Goal: Feedback & Contribution: Contribute content

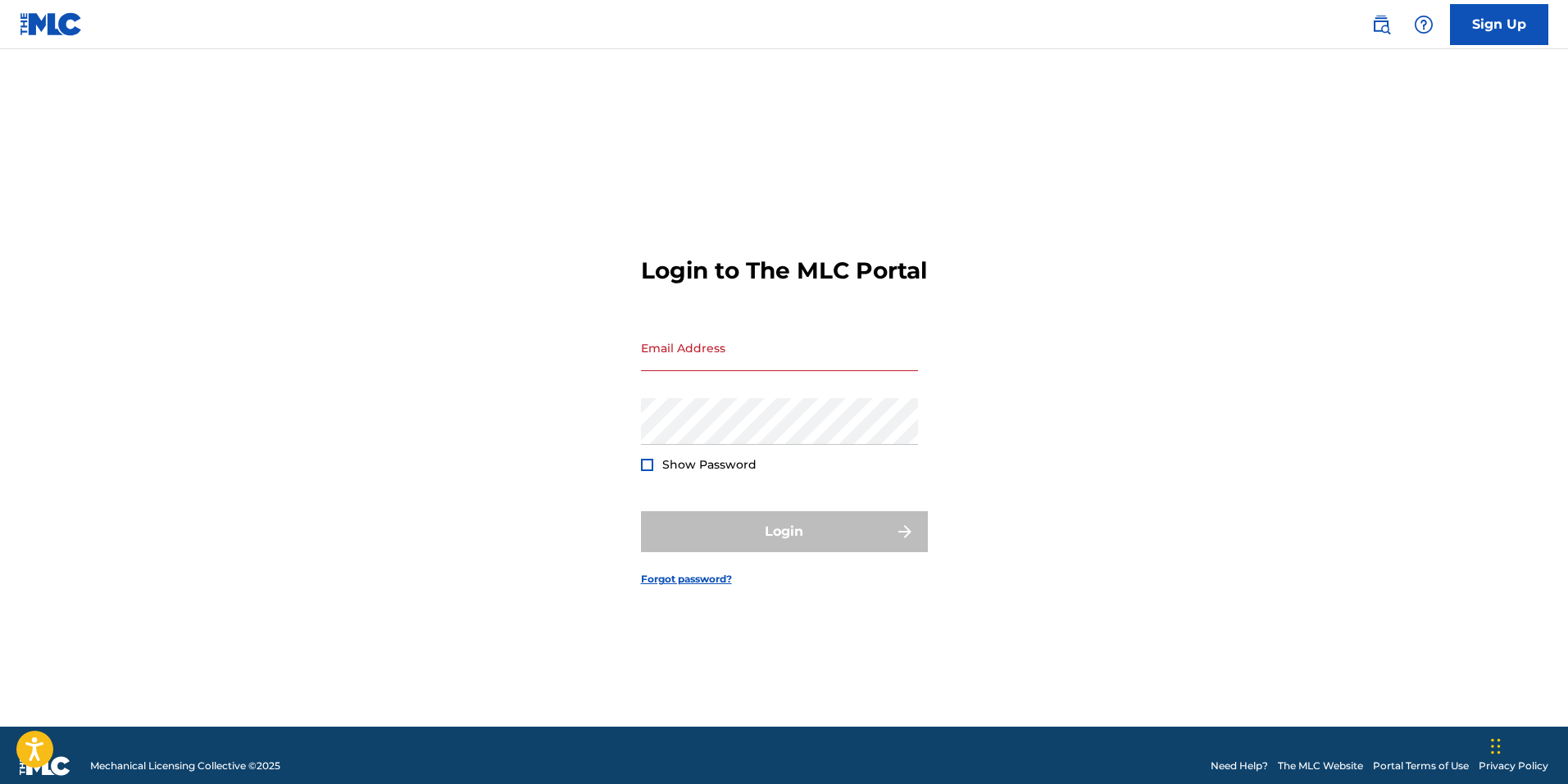
click at [719, 370] on input "Email Address" at bounding box center [779, 347] width 277 height 47
click at [716, 368] on input "Email Address" at bounding box center [779, 347] width 277 height 47
click at [708, 368] on input "Email Address" at bounding box center [779, 347] width 277 height 47
type input "j"
type input "[EMAIL_ADDRESS][DOMAIN_NAME]"
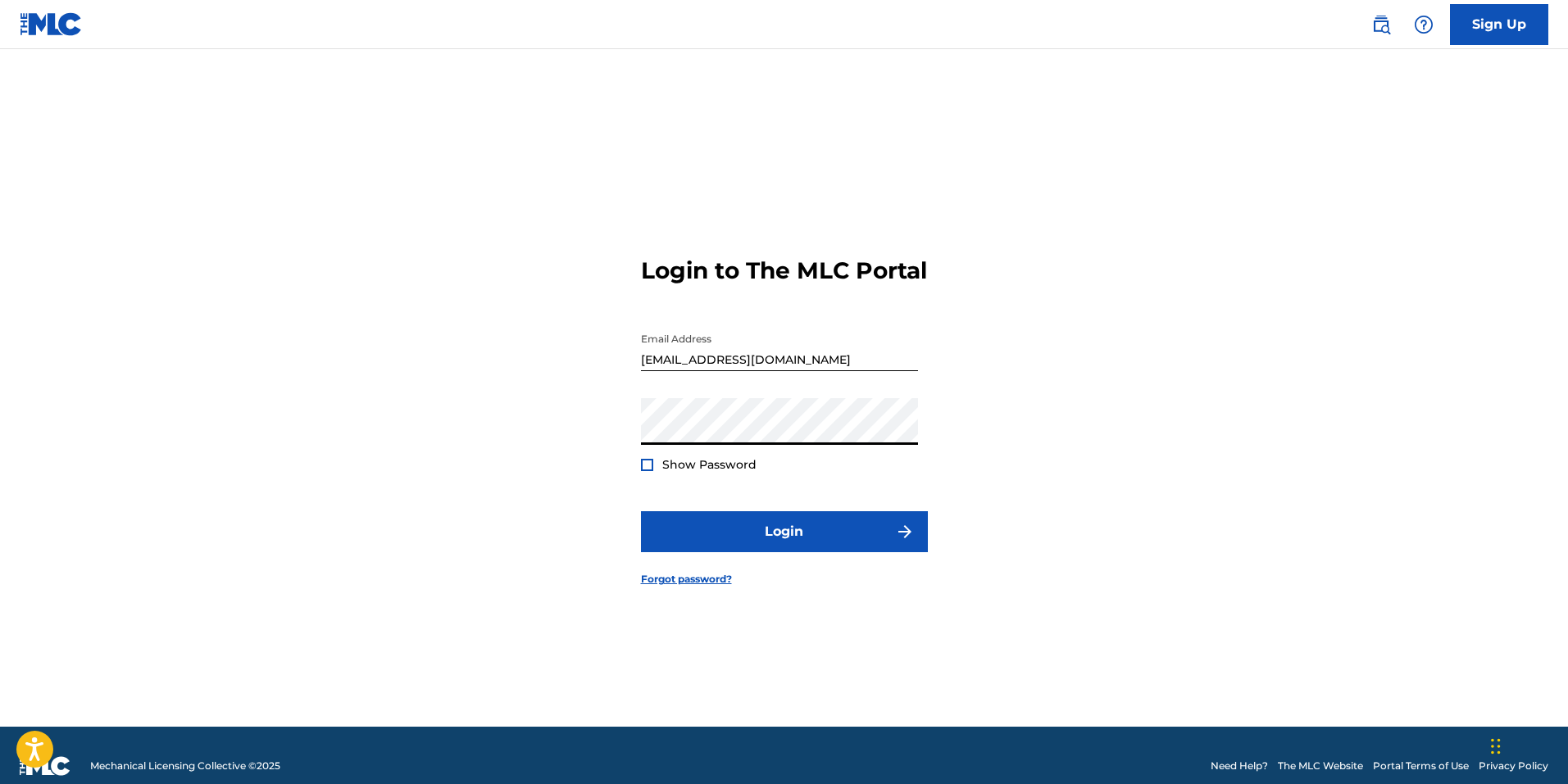
click at [643, 471] on div at bounding box center [647, 465] width 12 height 12
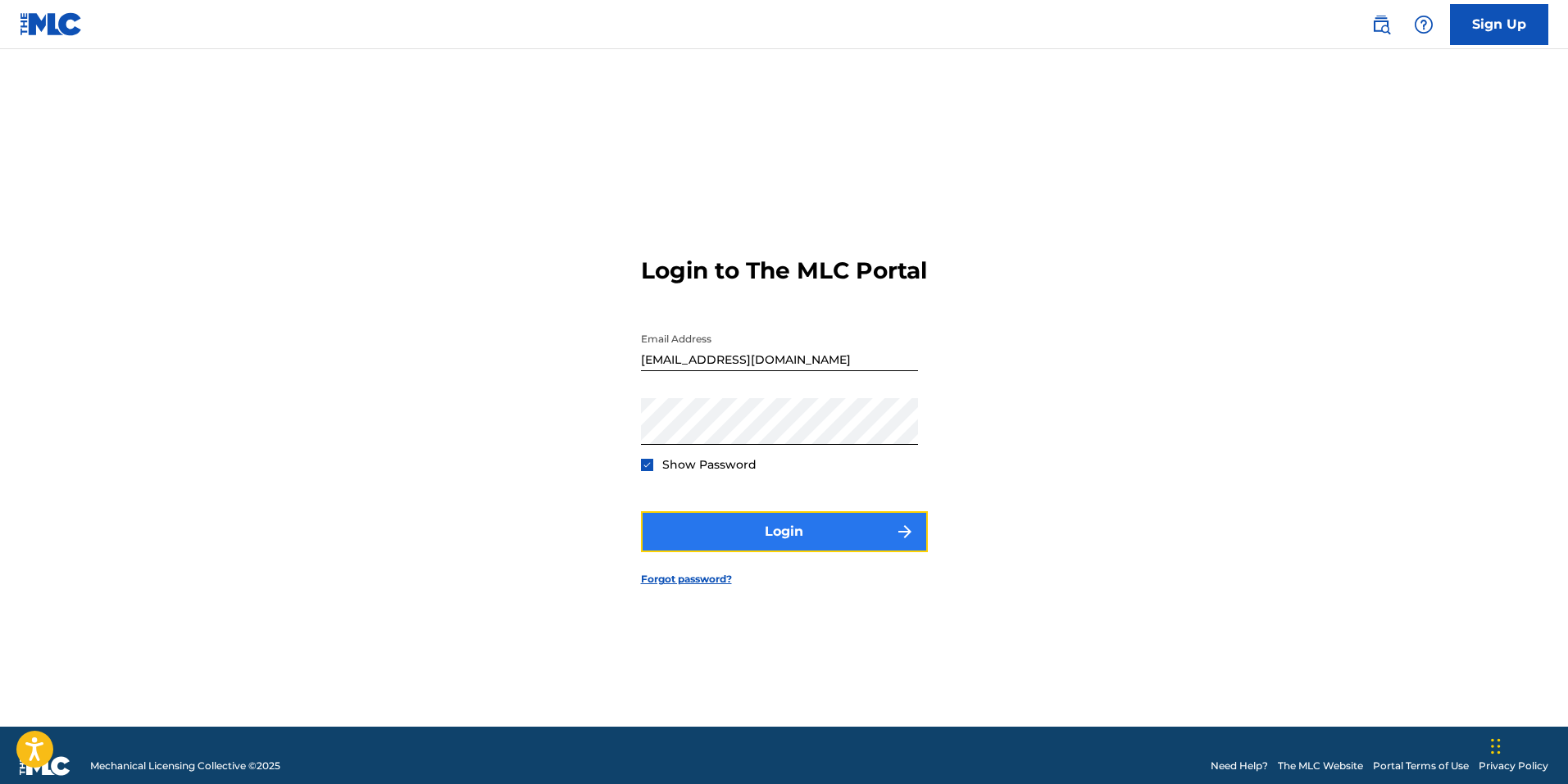
click at [772, 542] on button "Login" at bounding box center [784, 531] width 287 height 41
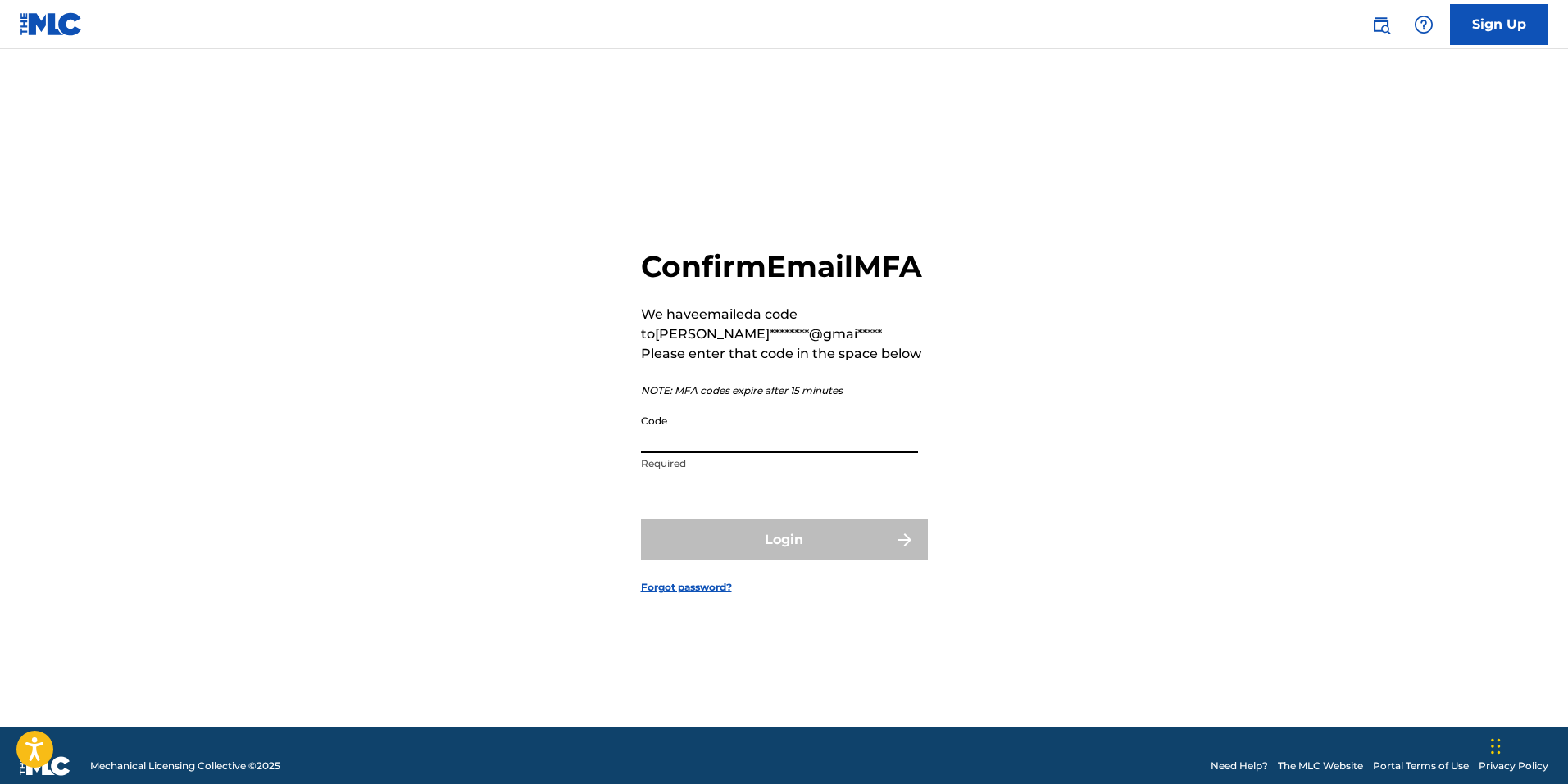
click at [709, 450] on input "Code" at bounding box center [779, 429] width 277 height 47
paste input "875188"
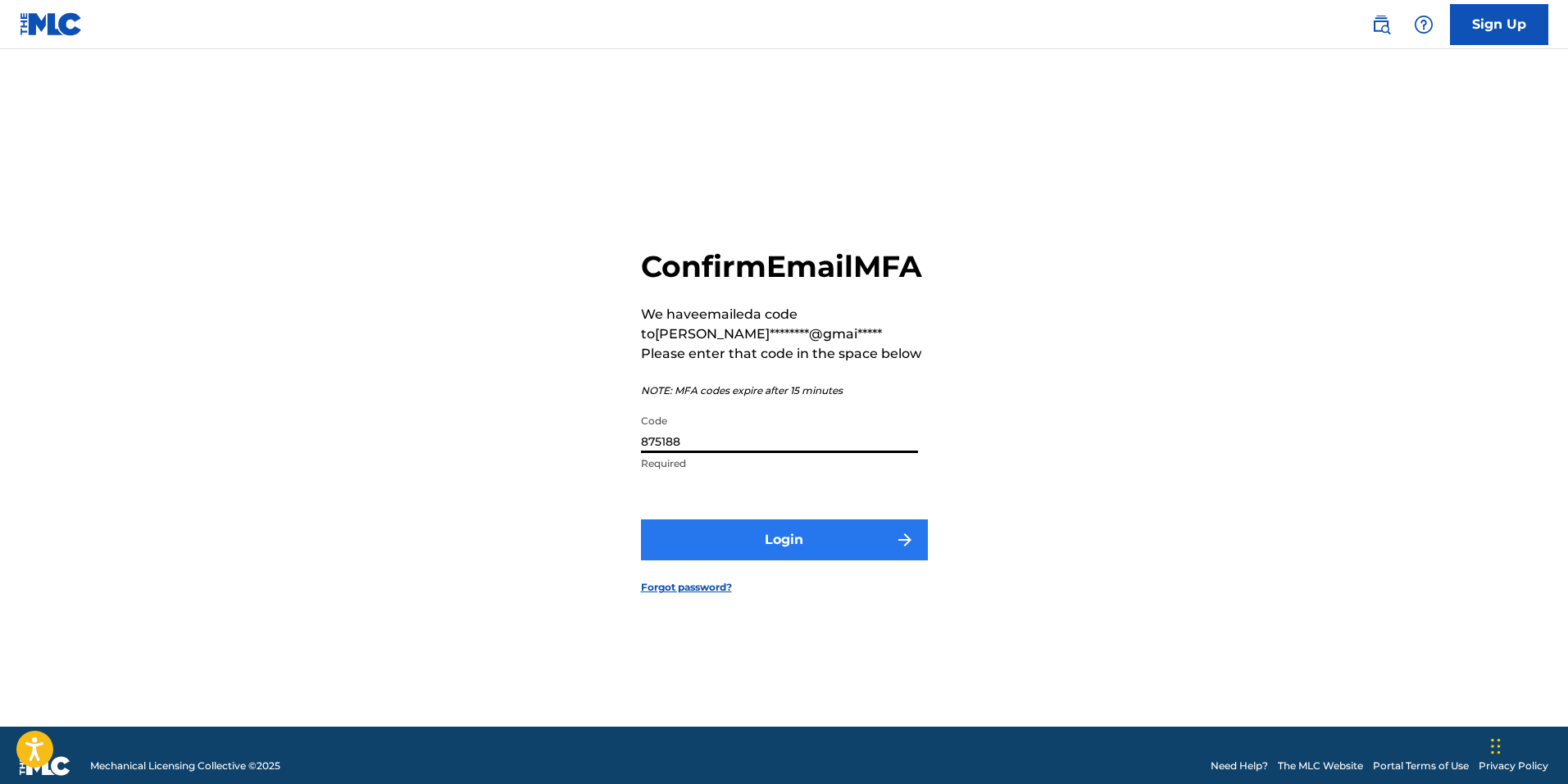
type input "875188"
click at [844, 560] on button "Login" at bounding box center [784, 540] width 287 height 41
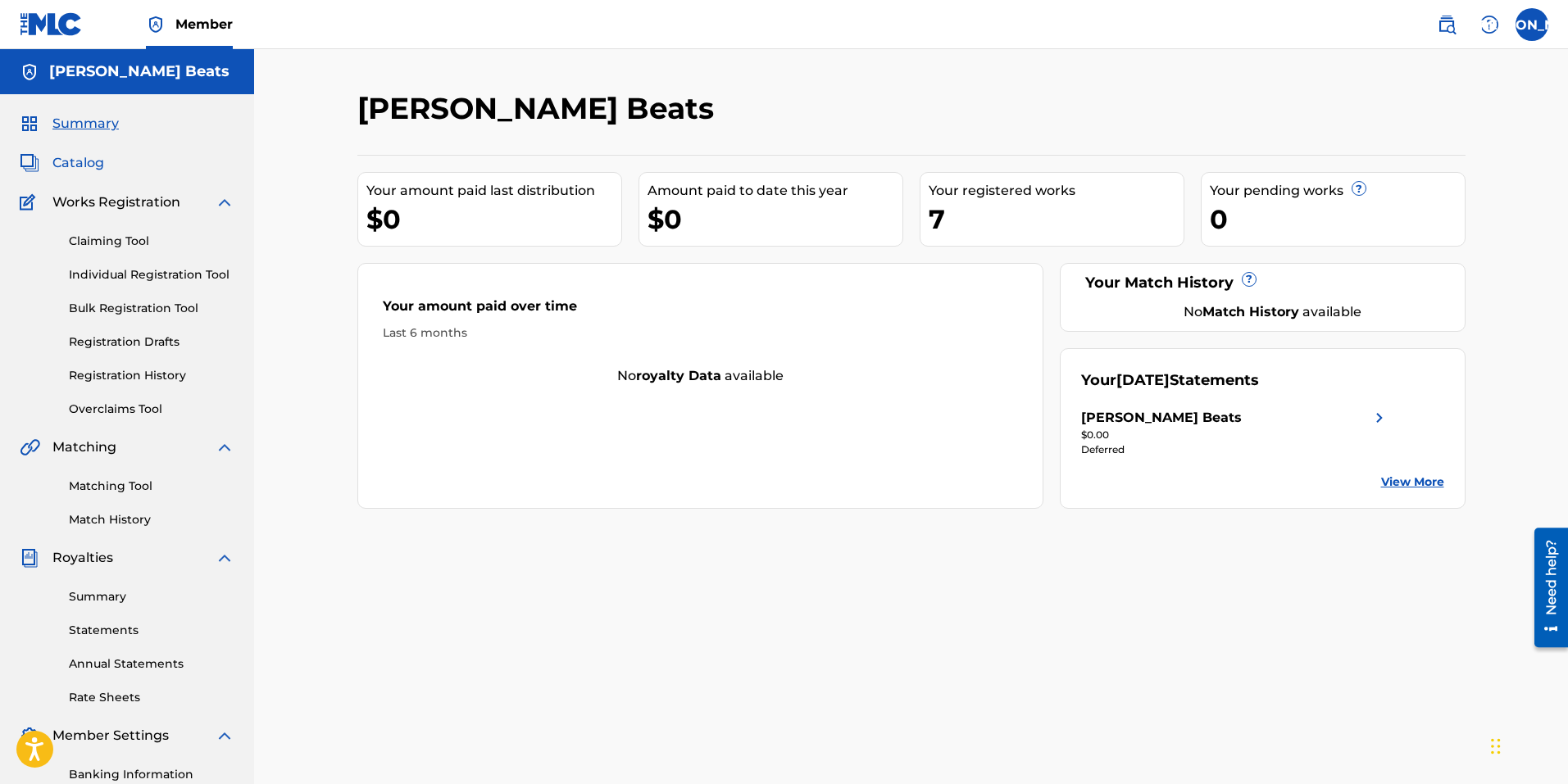
click at [92, 166] on span "Catalog" at bounding box center [78, 163] width 51 height 20
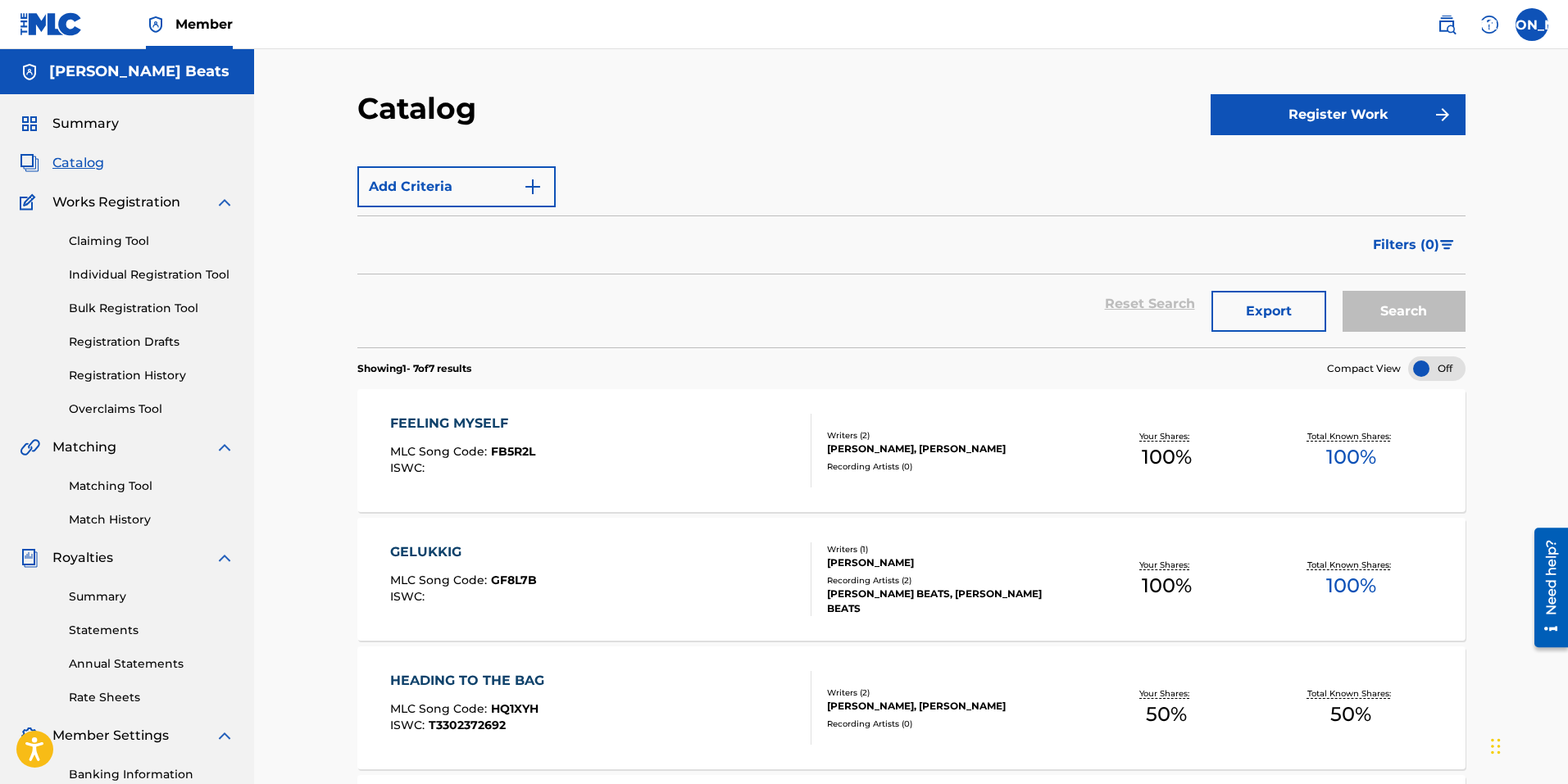
click at [114, 508] on div "Matching Tool Match History" at bounding box center [127, 493] width 215 height 72
click at [107, 515] on link "Match History" at bounding box center [152, 520] width 166 height 17
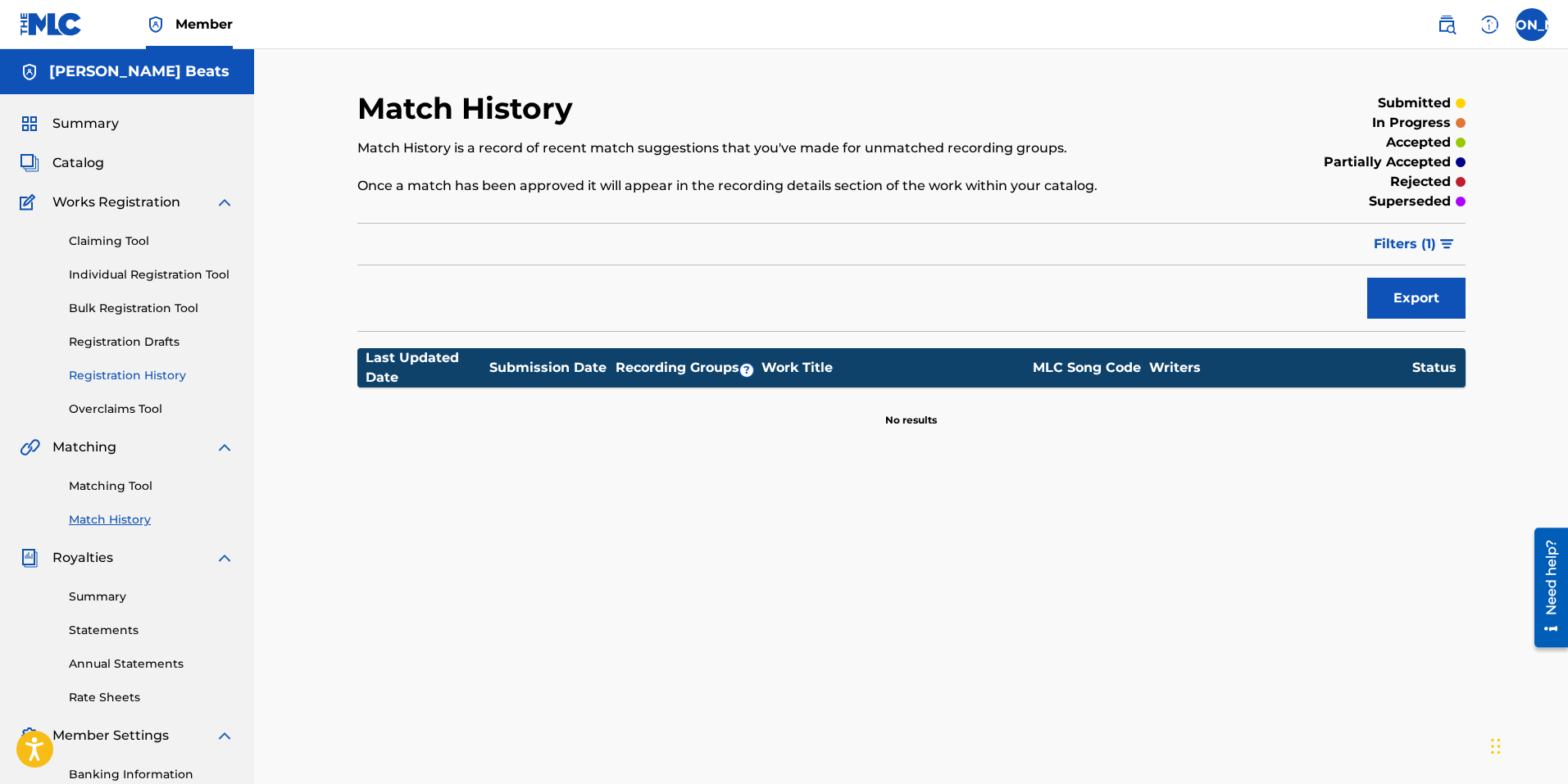
click at [130, 379] on link "Registration History" at bounding box center [152, 375] width 166 height 17
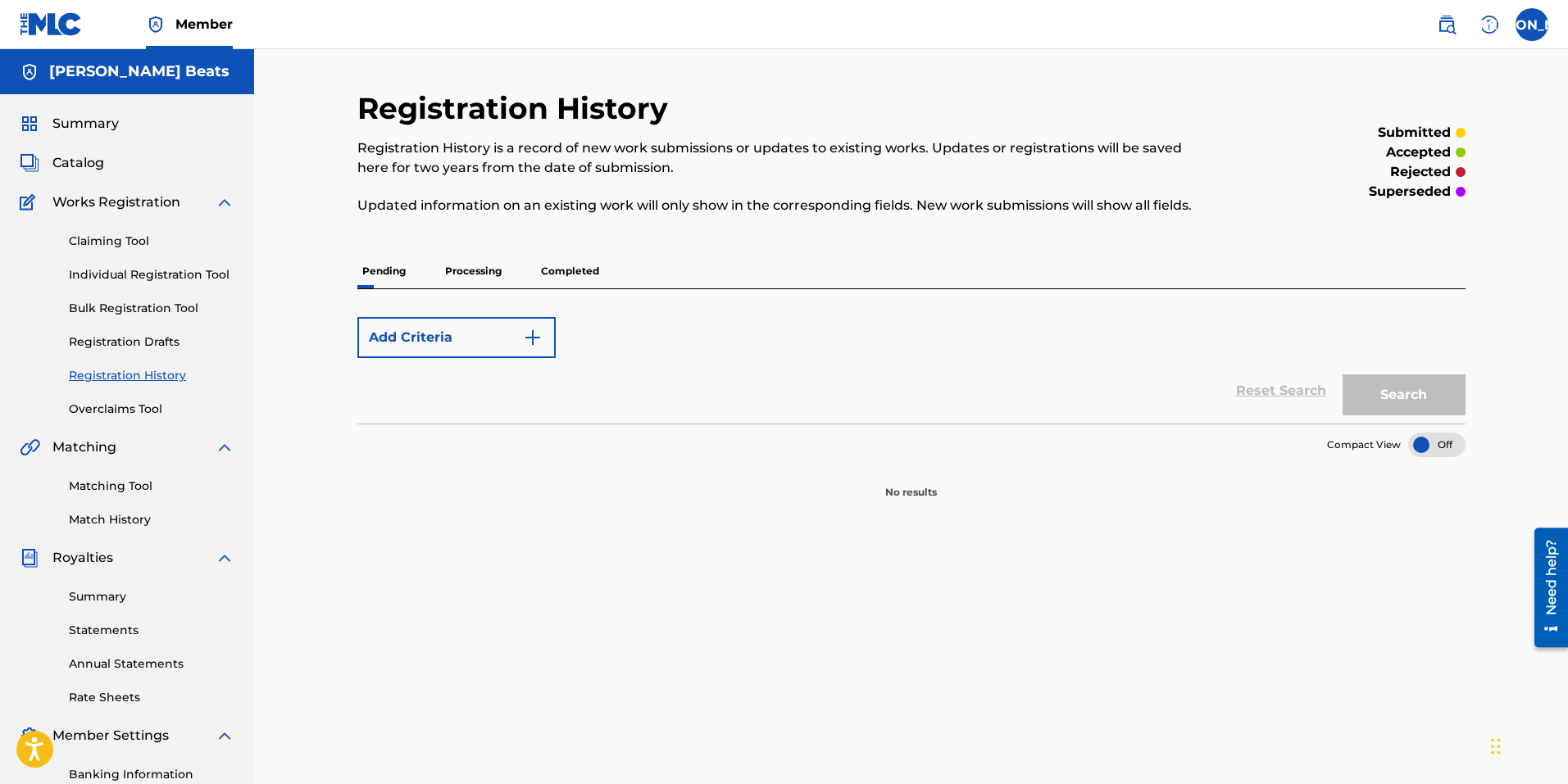
drag, startPoint x: 579, startPoint y: 282, endPoint x: 580, endPoint y: 266, distance: 16.0
click at [579, 281] on p "Completed" at bounding box center [570, 271] width 68 height 34
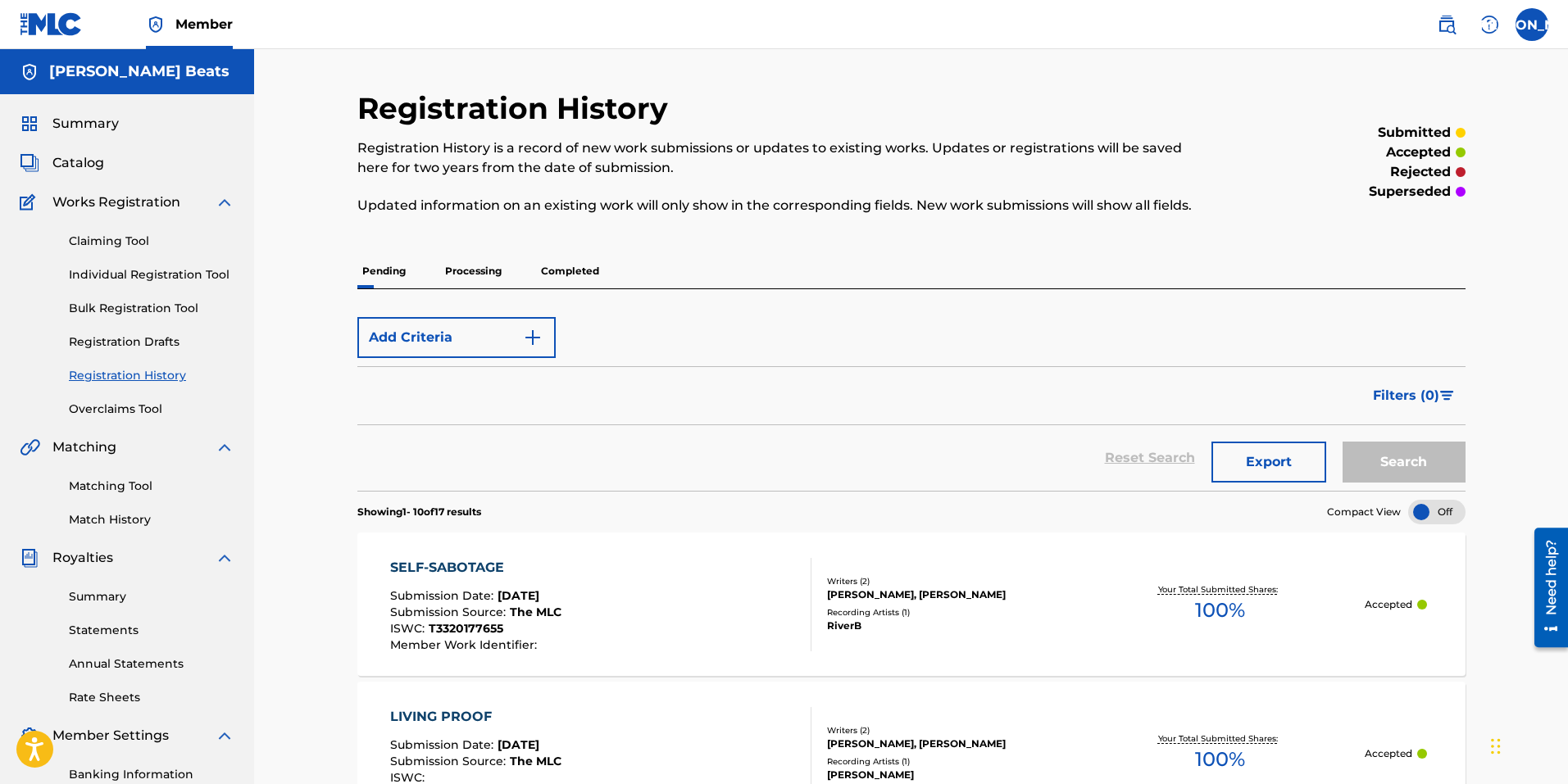
click at [383, 265] on p "Pending" at bounding box center [384, 271] width 53 height 34
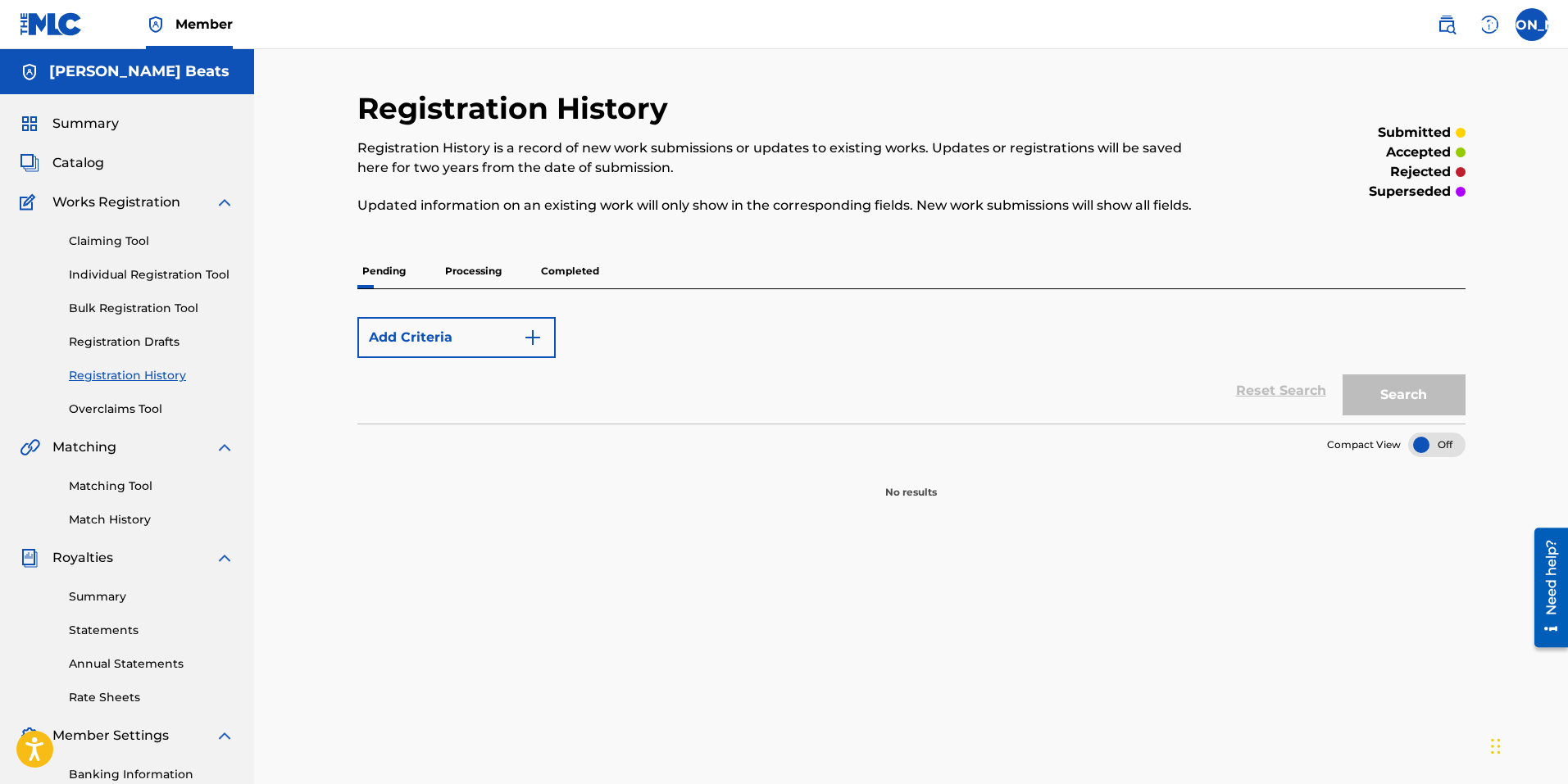
click at [470, 279] on p "Processing" at bounding box center [474, 271] width 67 height 34
click at [575, 274] on p "Completed" at bounding box center [570, 271] width 68 height 34
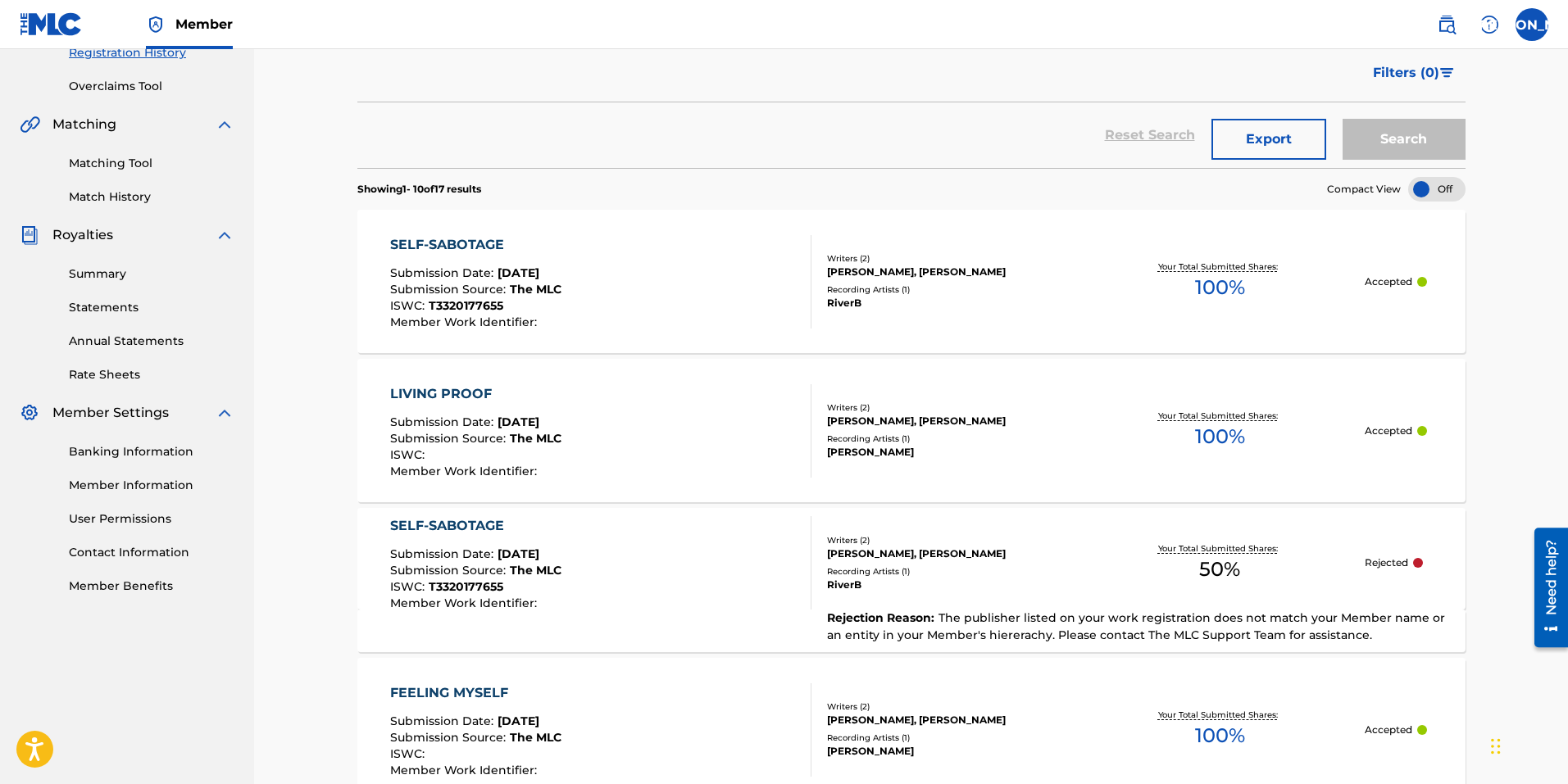
scroll to position [279, 0]
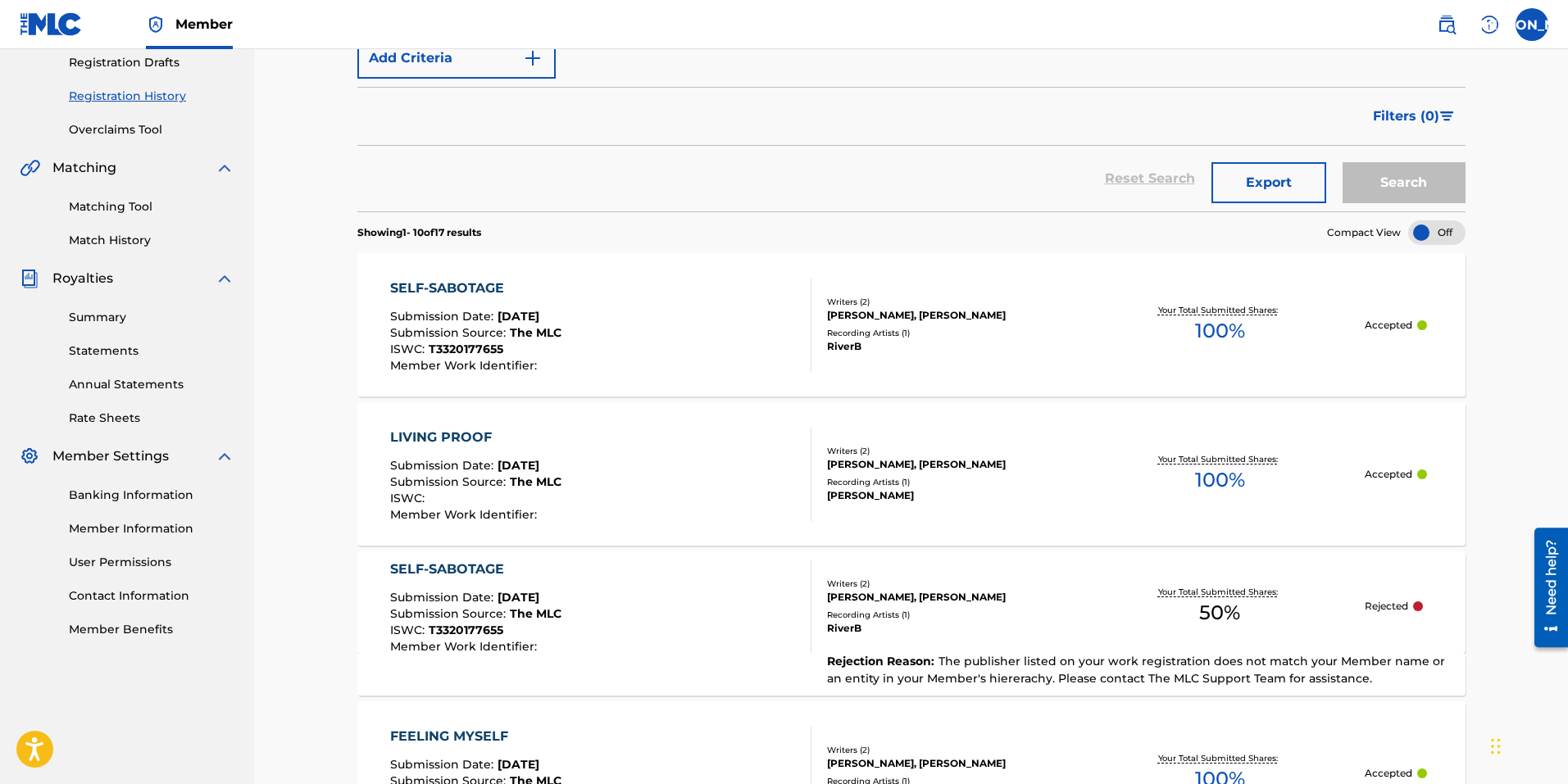
click at [1203, 314] on p "Your Total Submitted Shares:" at bounding box center [1220, 310] width 124 height 12
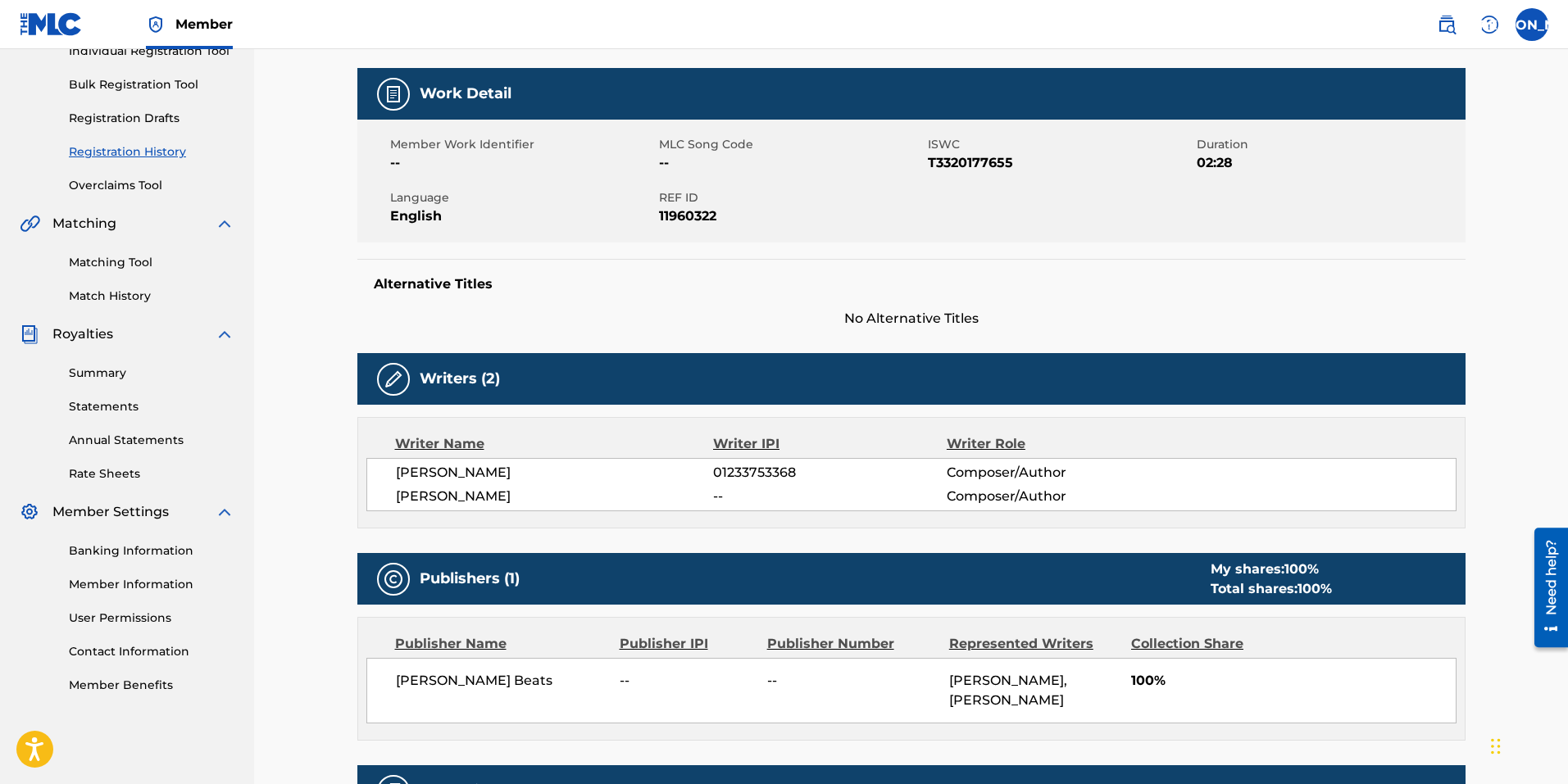
scroll to position [179, 0]
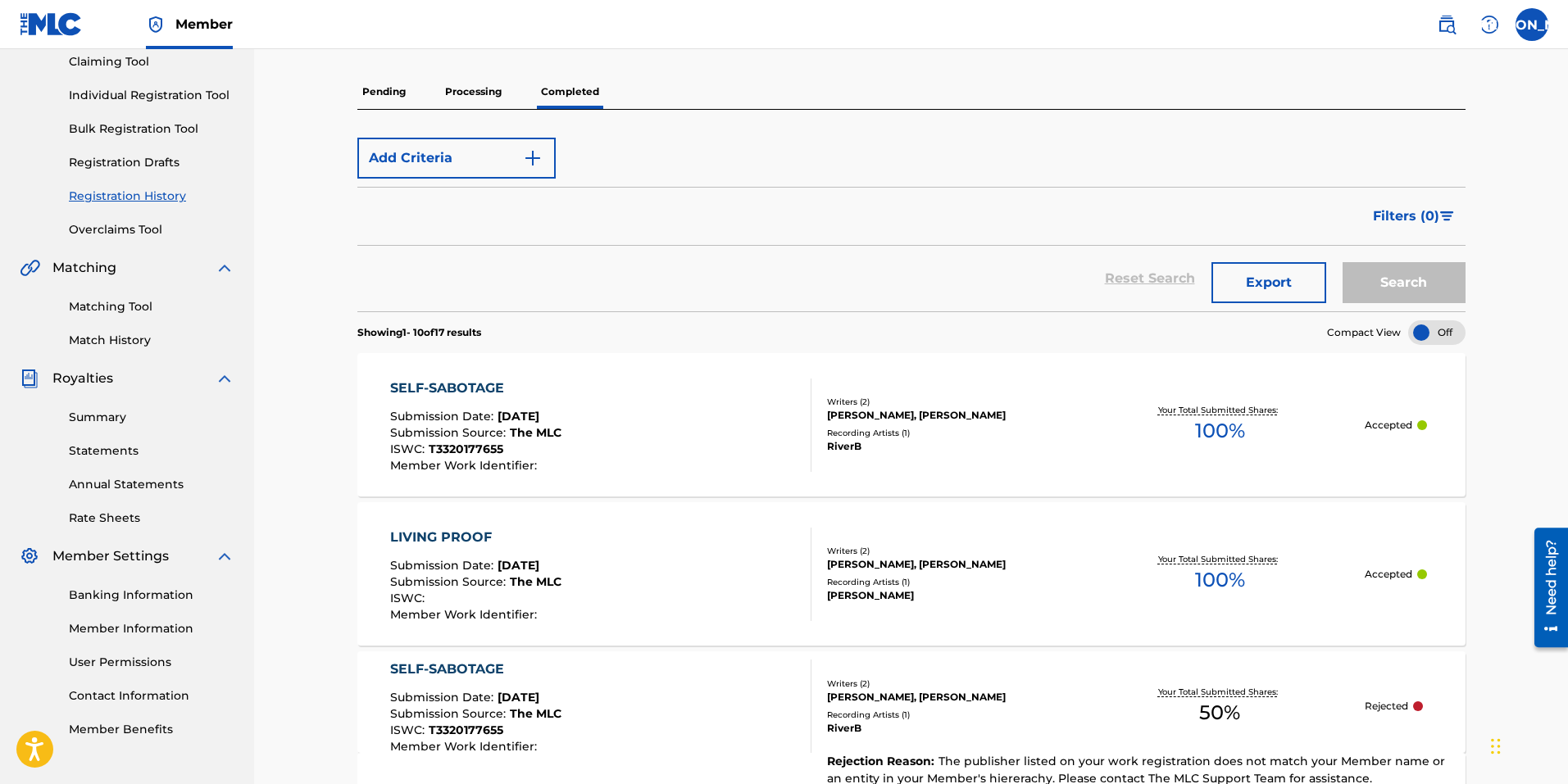
scroll to position [232, 0]
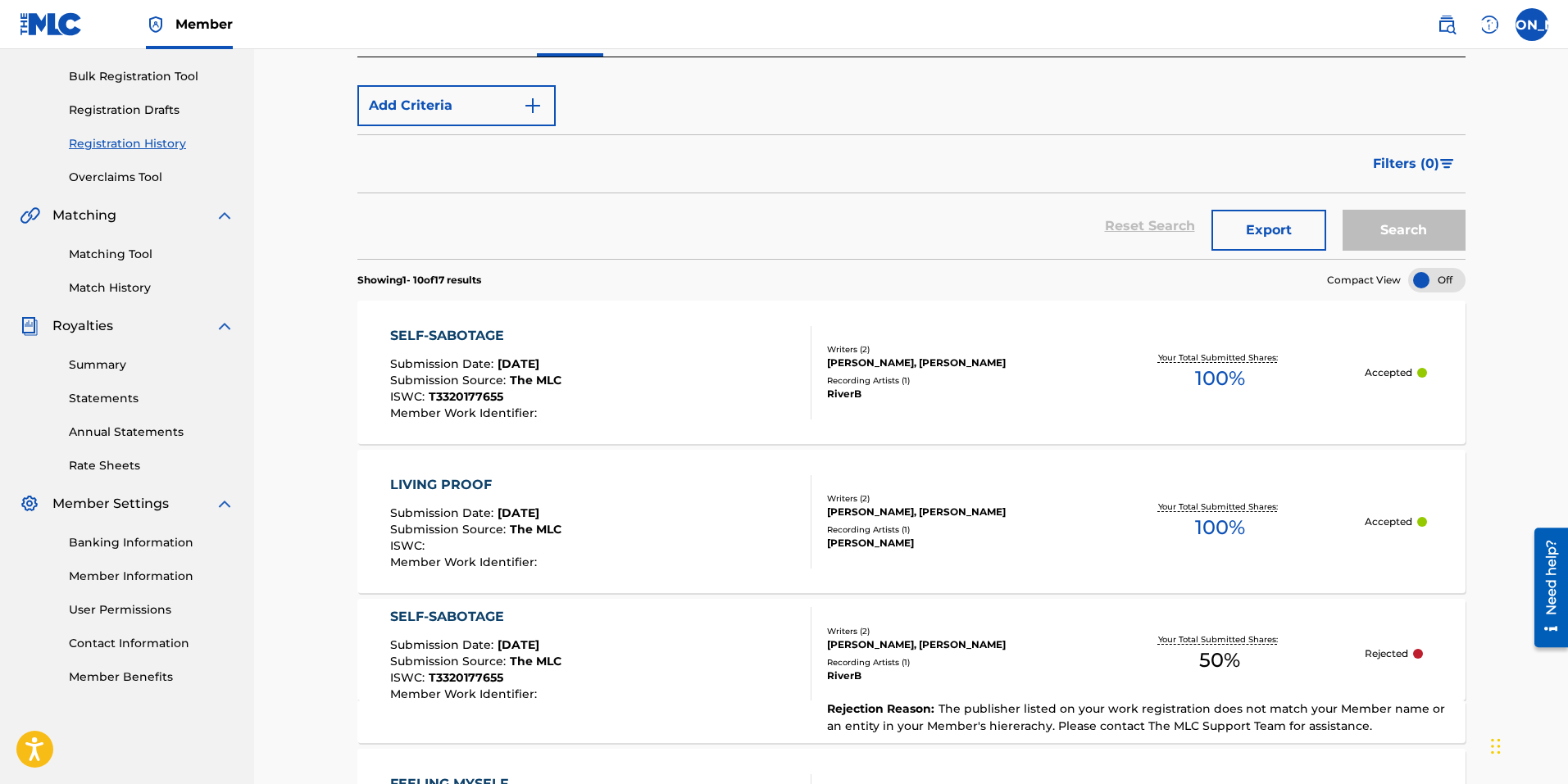
click at [947, 514] on div "BRYON HOPKINS, JOSE ANDRADE ARRUDA" at bounding box center [951, 511] width 248 height 15
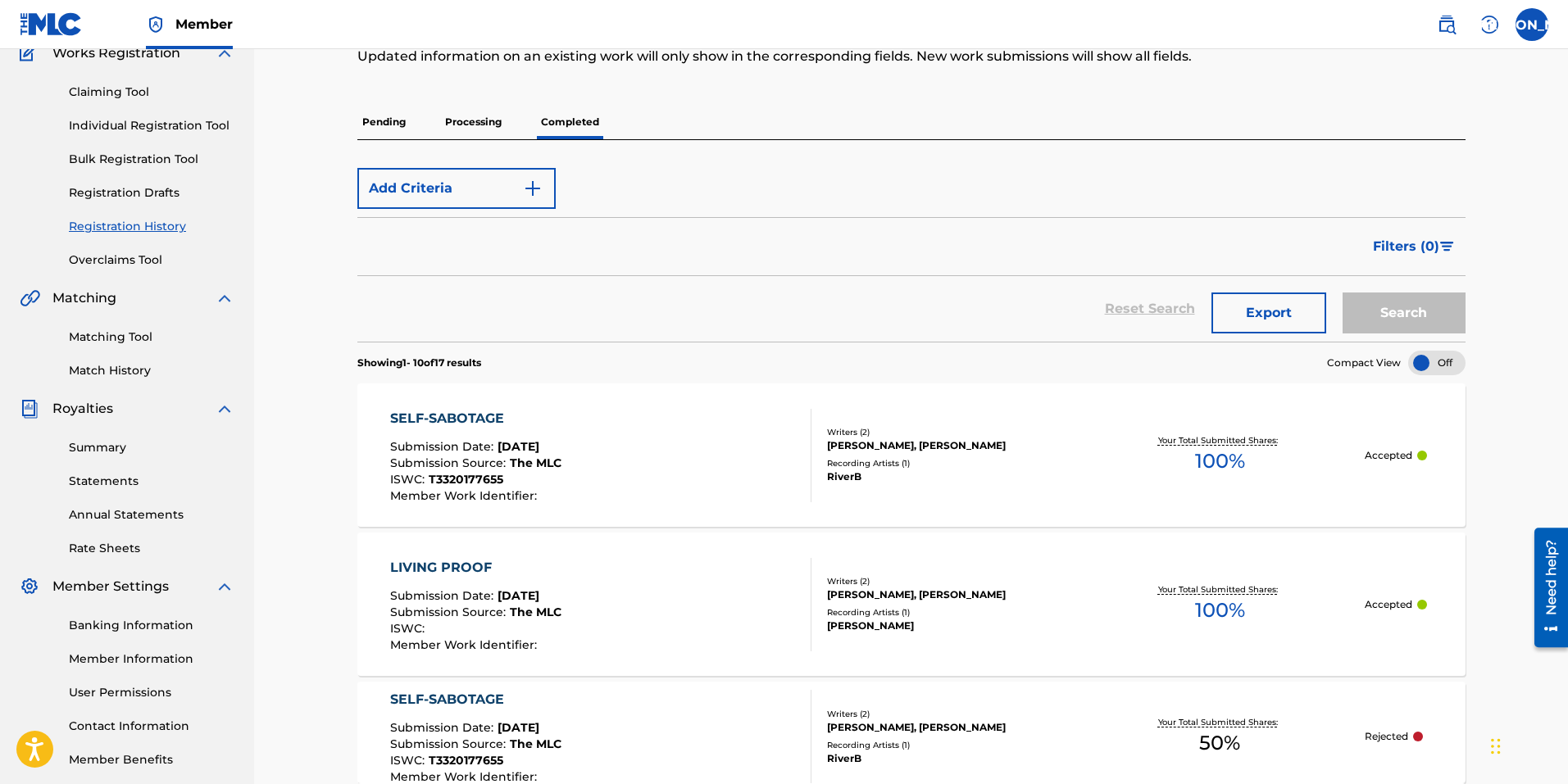
scroll to position [314, 0]
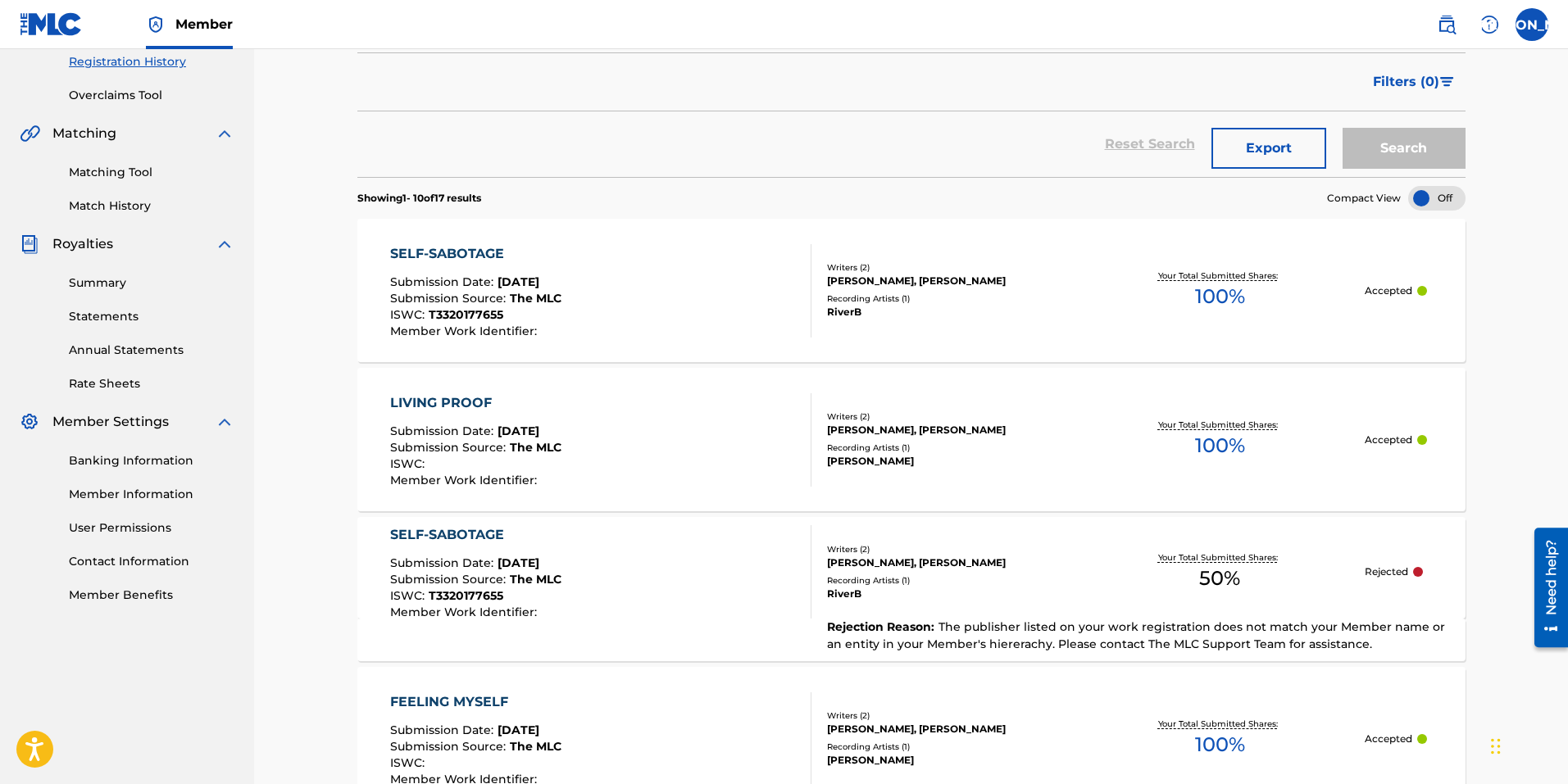
click at [709, 293] on div "SELF-SABOTAGE Submission Date : Aug 19, 2025 Submission Source : The MLC ISWC :…" at bounding box center [601, 290] width 422 height 93
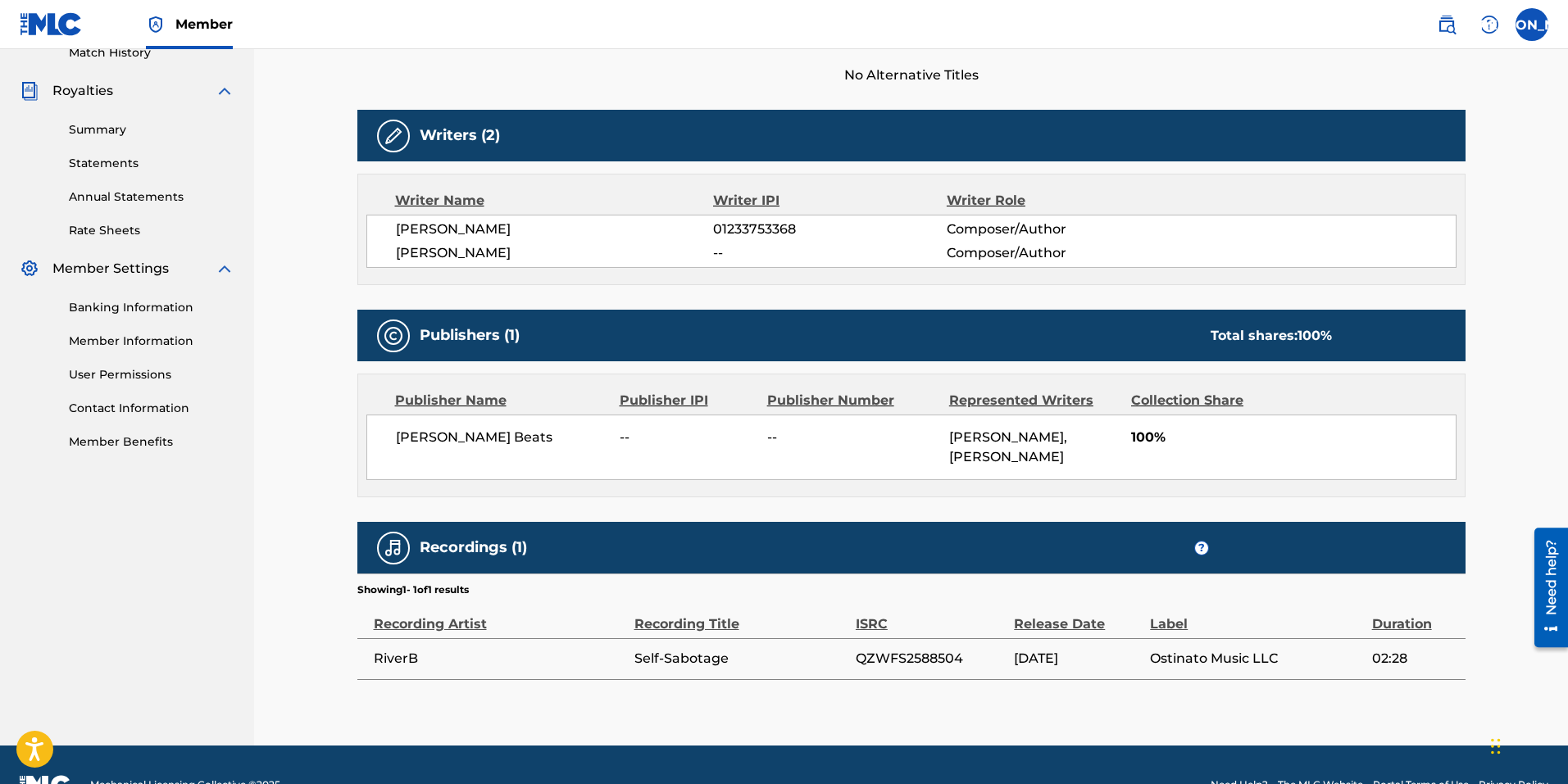
scroll to position [507, 0]
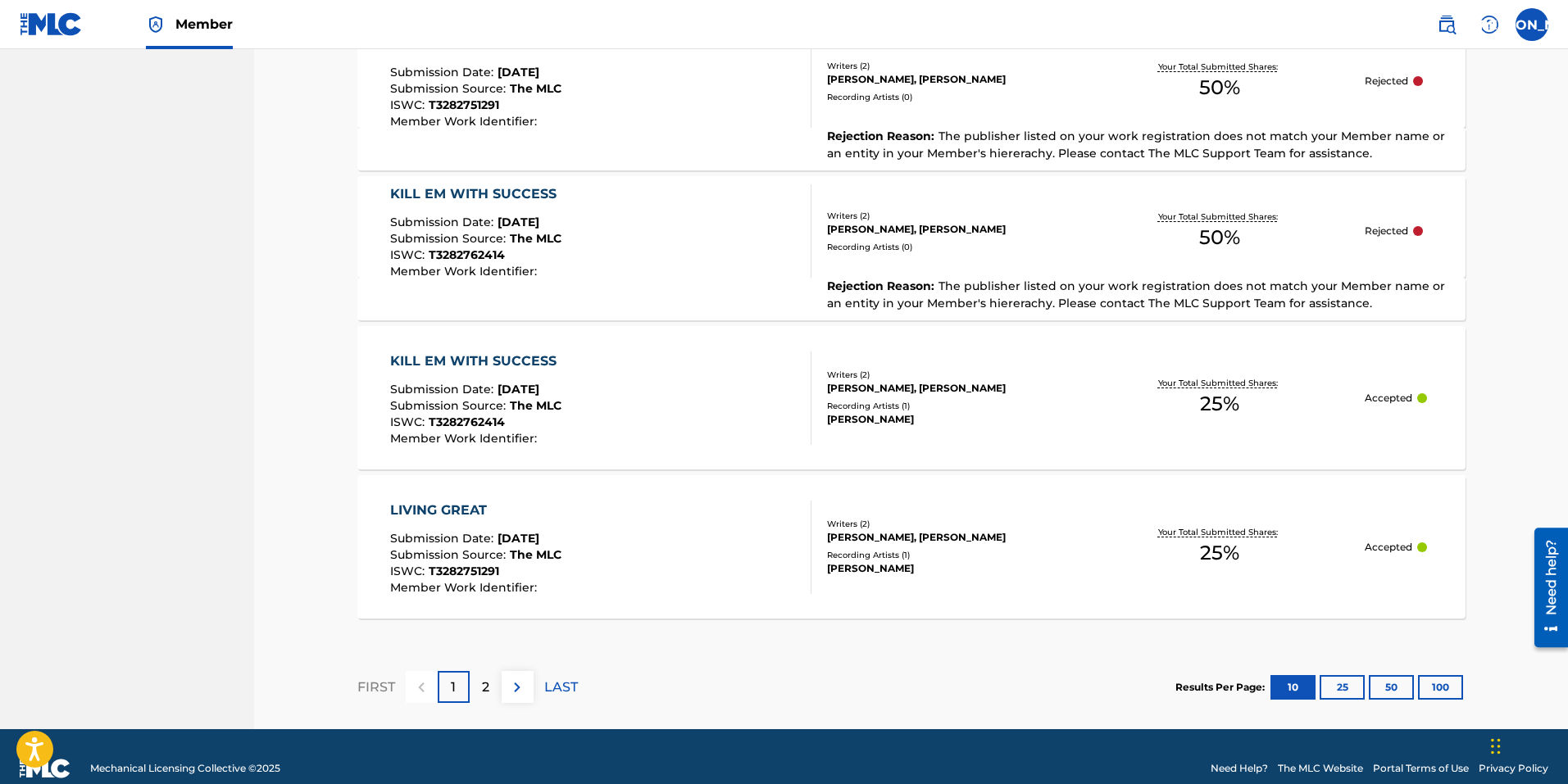
scroll to position [1426, 0]
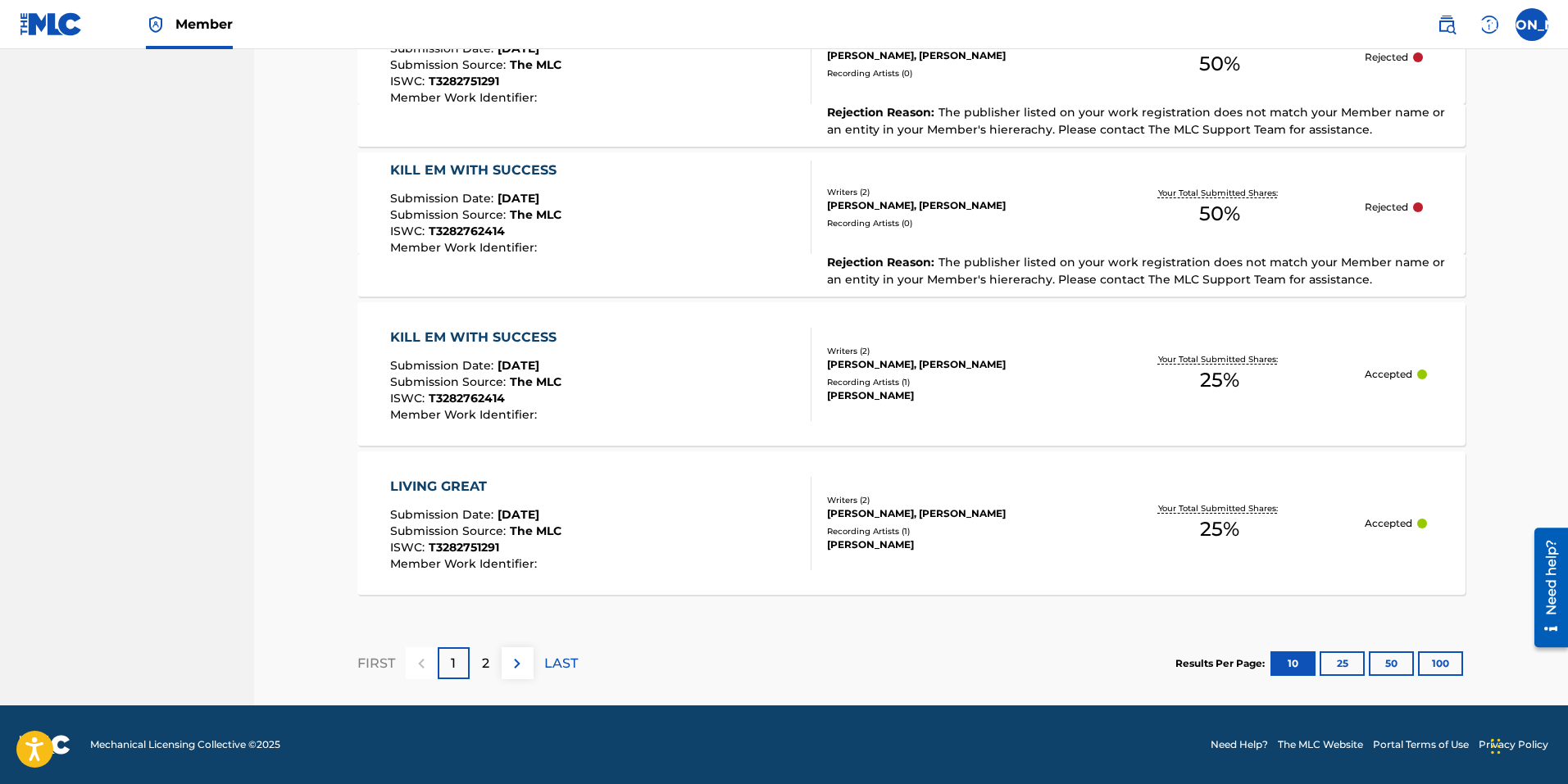
click at [483, 665] on p "2" at bounding box center [486, 663] width 8 height 20
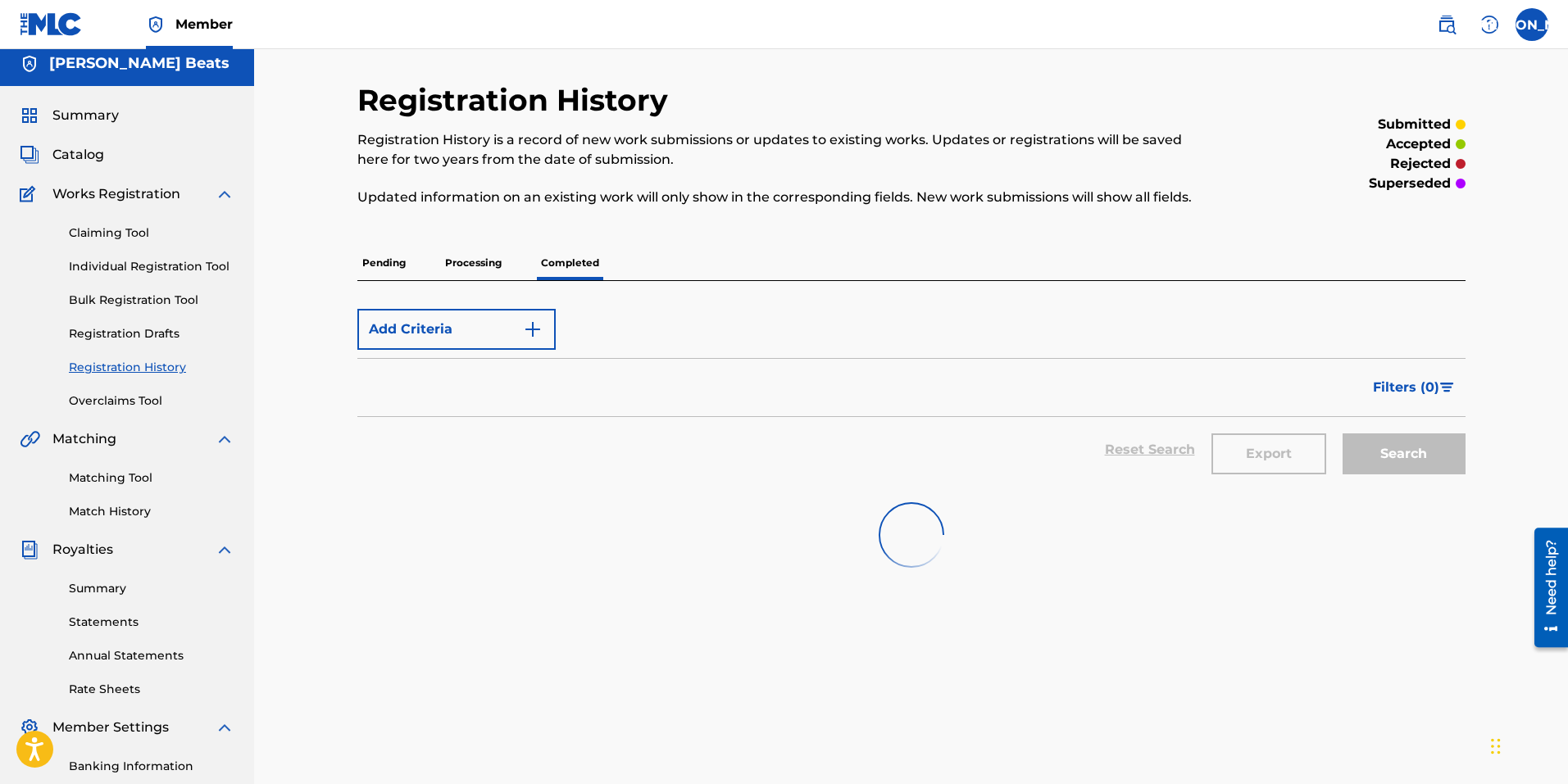
scroll to position [0, 0]
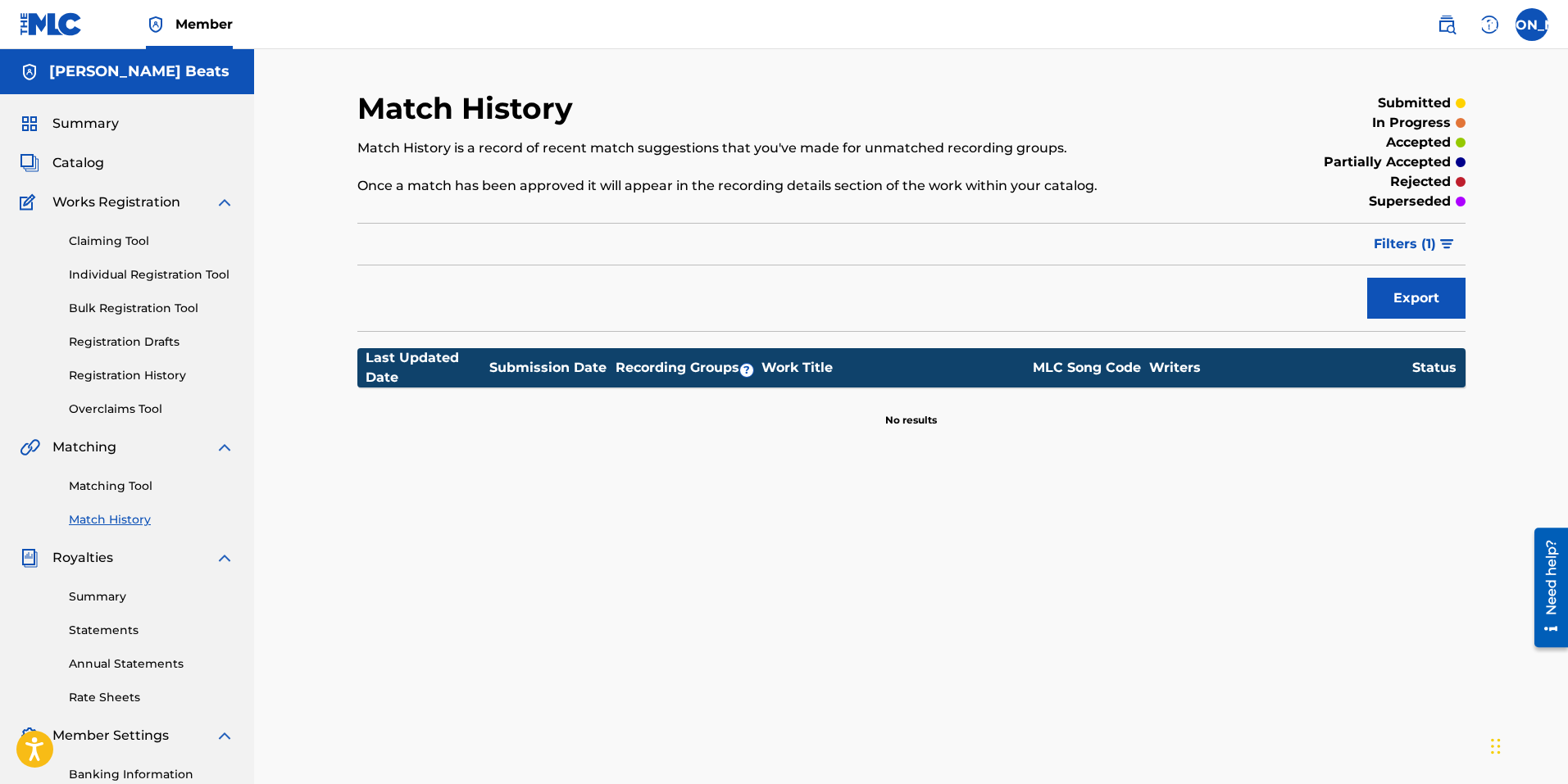
drag, startPoint x: 327, startPoint y: 376, endPoint x: 323, endPoint y: 366, distance: 10.8
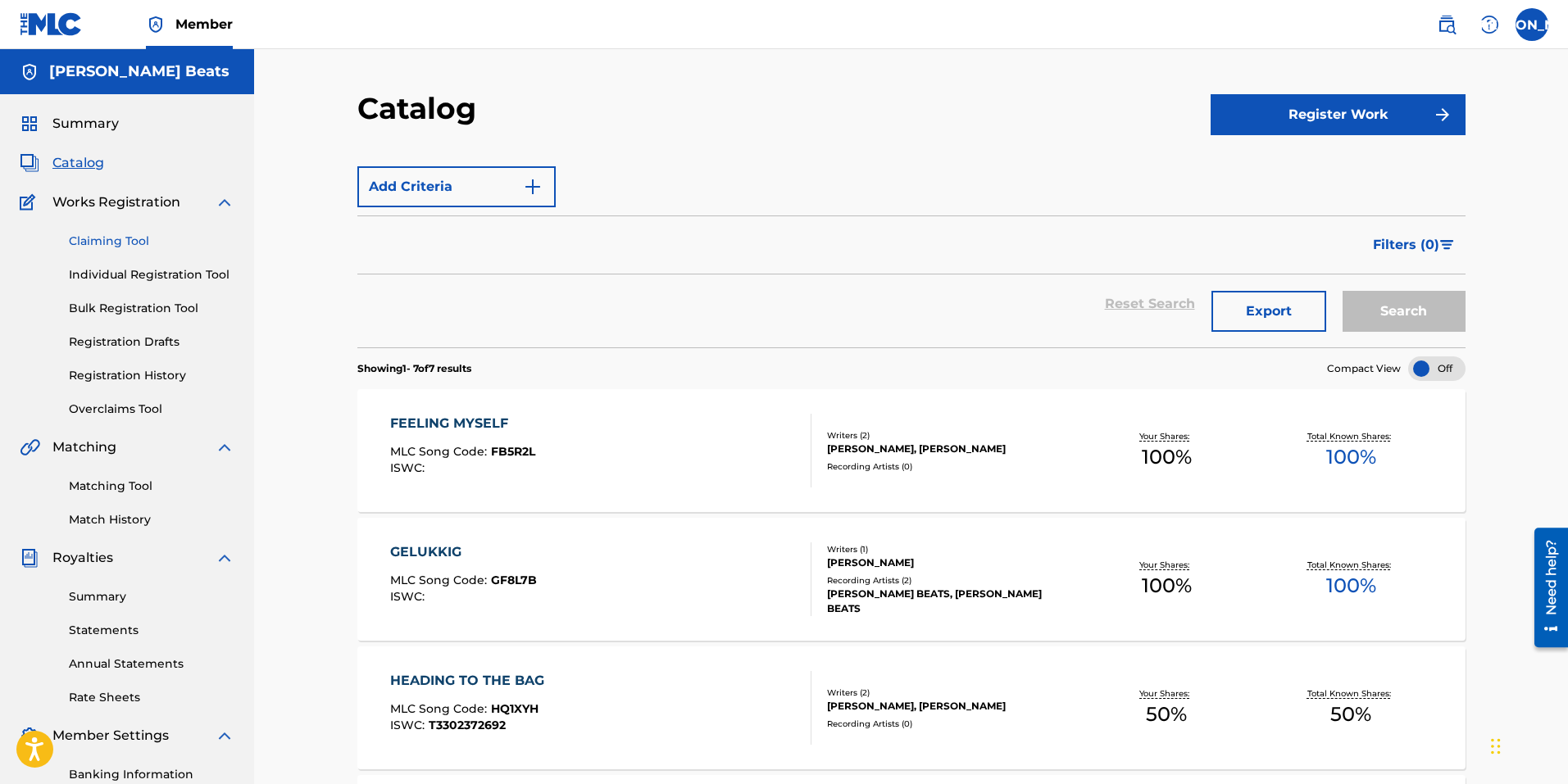
click at [123, 241] on link "Claiming Tool" at bounding box center [152, 241] width 166 height 17
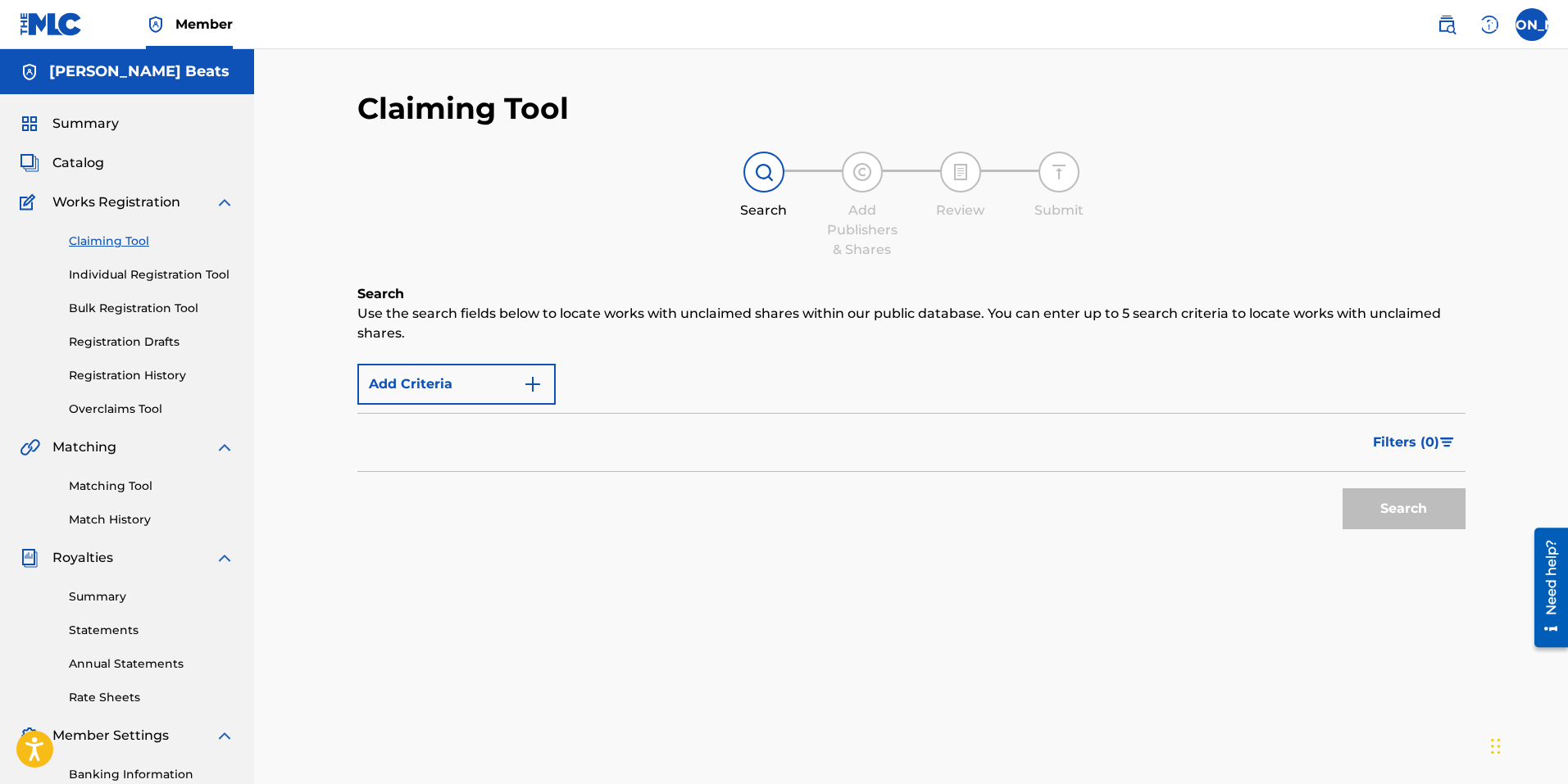
click at [756, 179] on img at bounding box center [763, 171] width 20 height 20
click at [74, 159] on span "Catalog" at bounding box center [78, 163] width 51 height 20
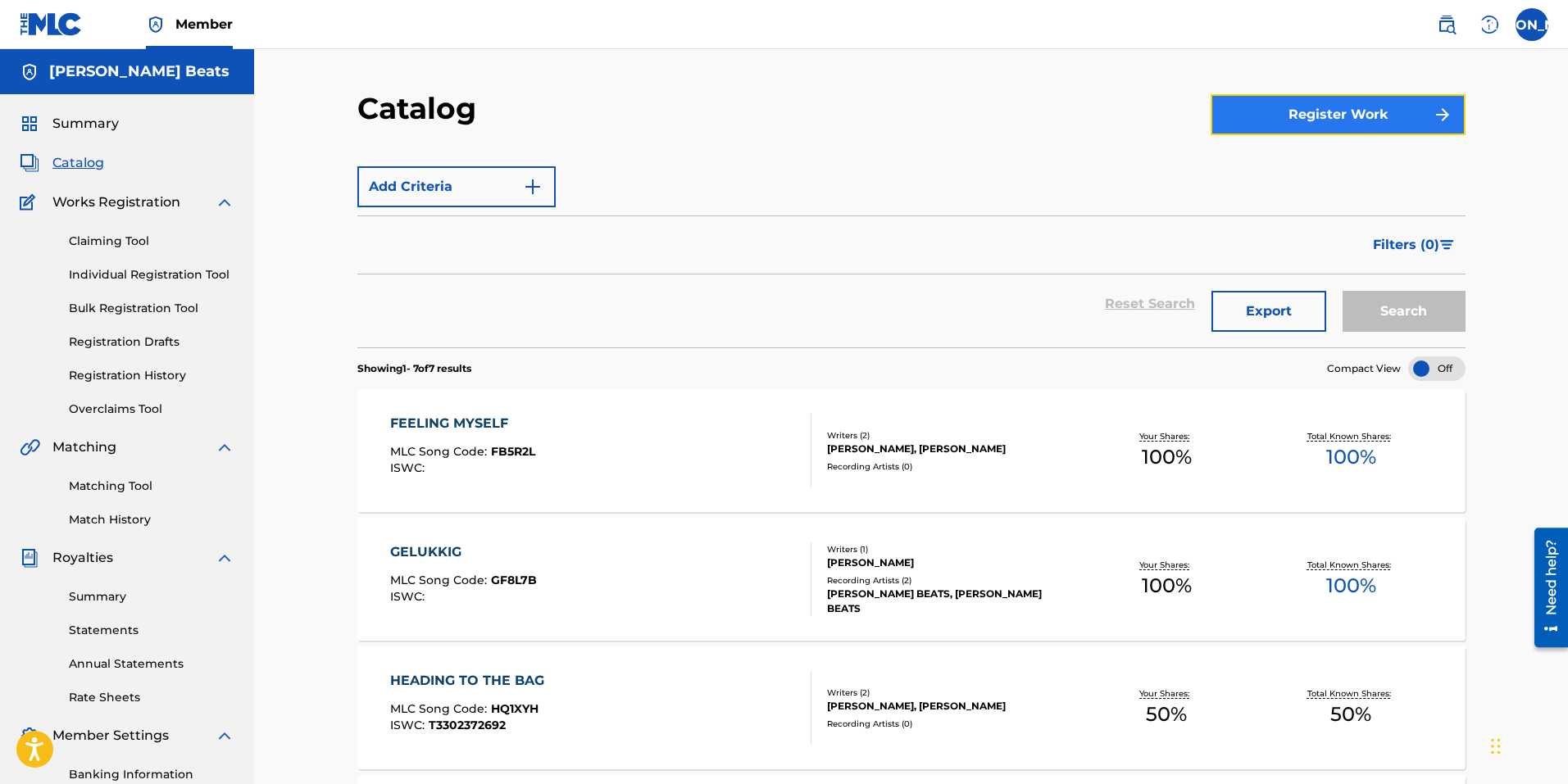
click at [1309, 123] on button "Register Work" at bounding box center [1338, 114] width 255 height 41
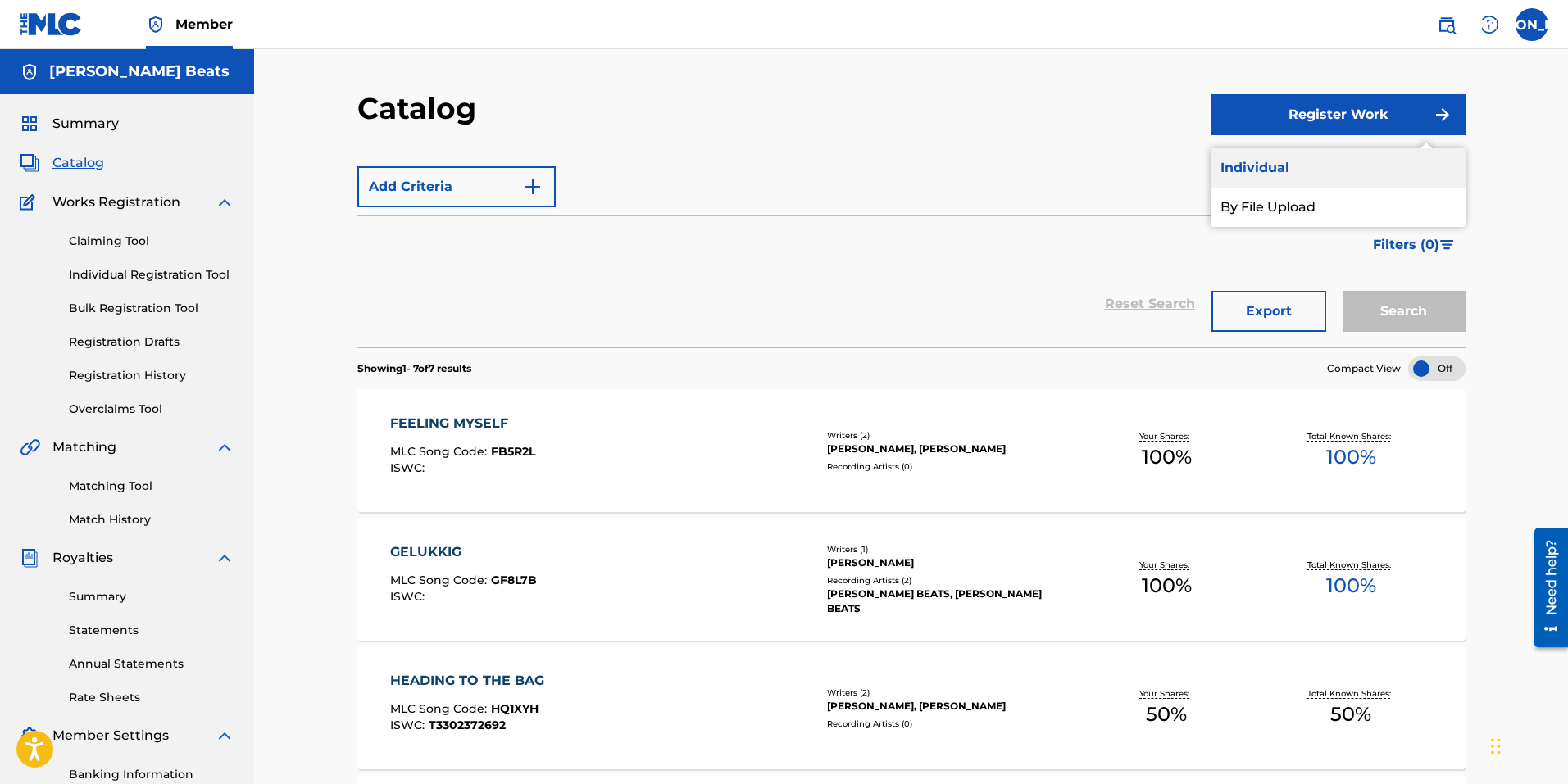
click at [1250, 174] on link "Individual" at bounding box center [1338, 168] width 255 height 39
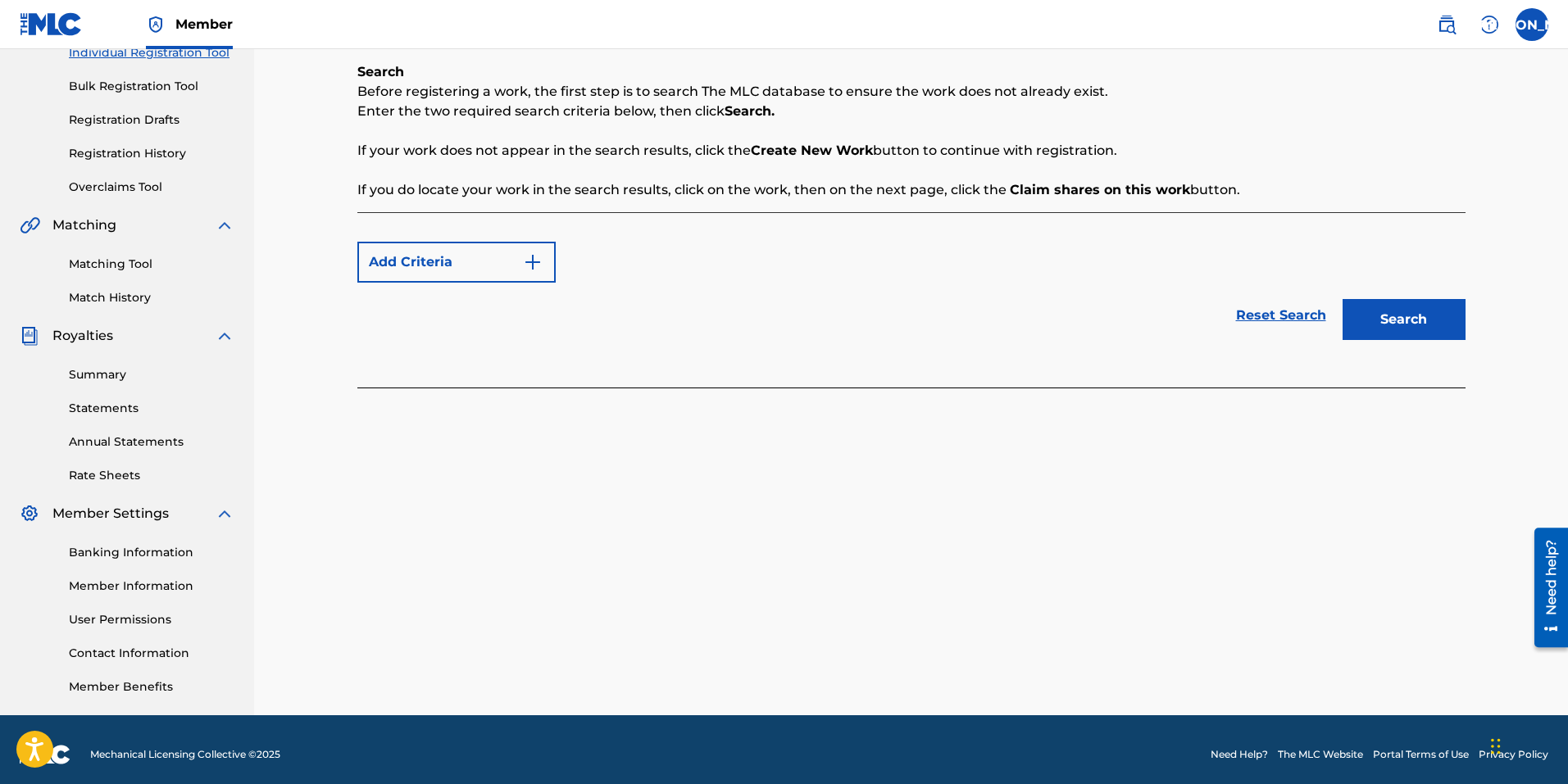
scroll to position [232, 0]
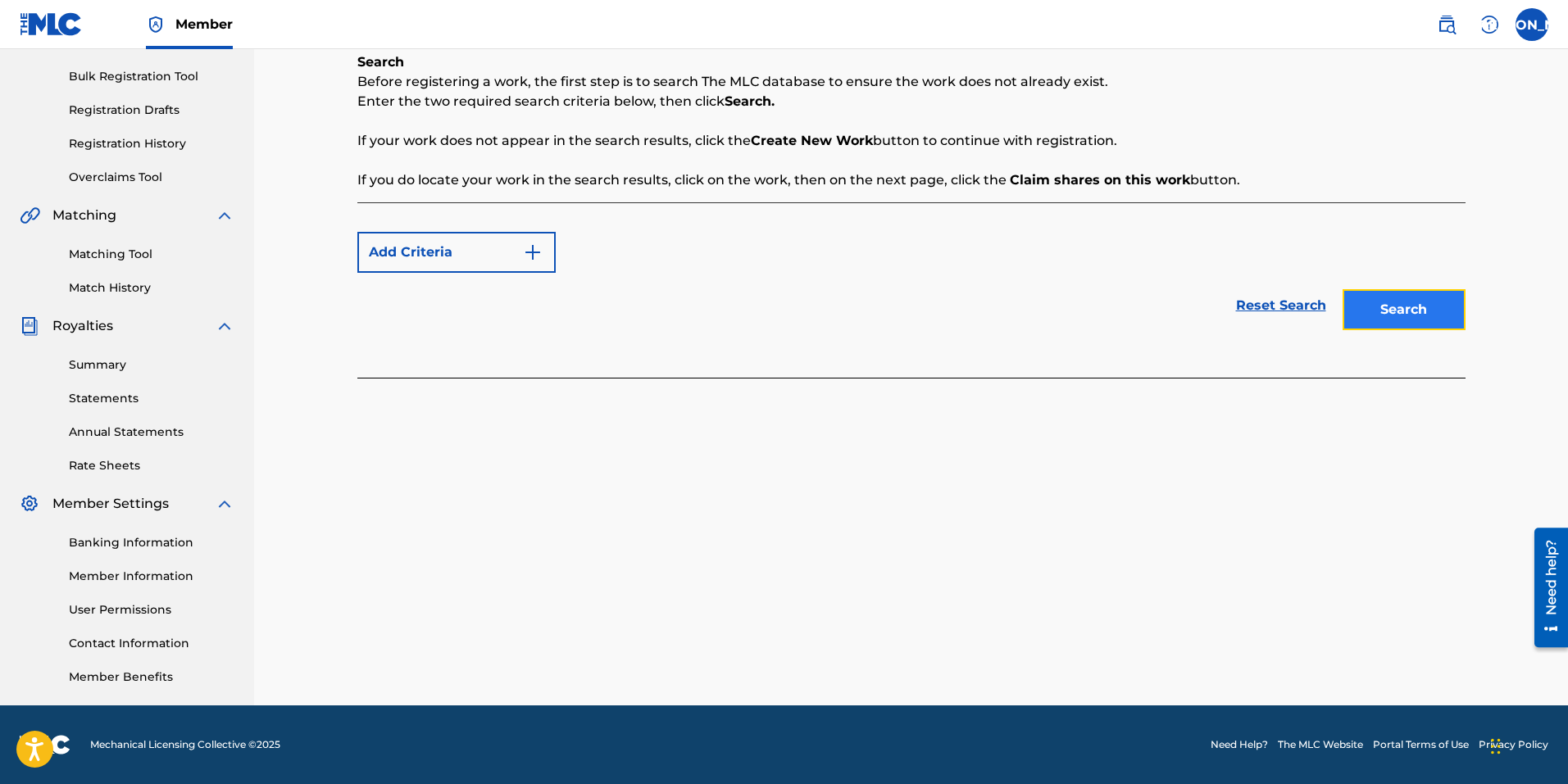
click at [1458, 311] on button "Search" at bounding box center [1404, 310] width 123 height 41
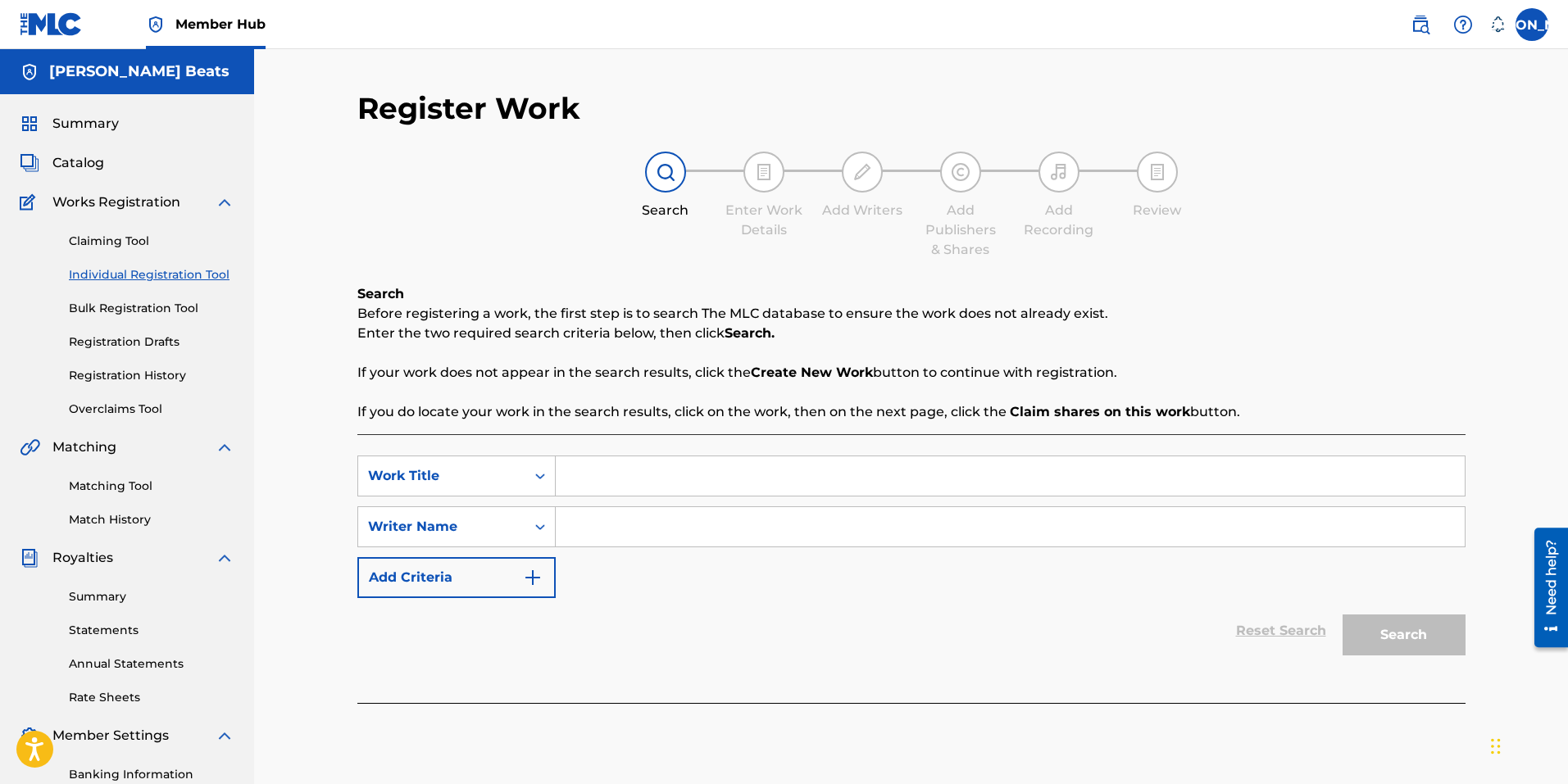
click at [96, 276] on link "Individual Registration Tool" at bounding box center [152, 275] width 166 height 17
click at [763, 479] on input "Search Form" at bounding box center [1010, 476] width 909 height 39
type input "asylum"
click at [679, 501] on div "SearchWithCriteriad4da50e4-c39d-43fb-97ab-86d696884de2 Work Title asylum Search…" at bounding box center [912, 526] width 1108 height 142
click at [677, 512] on input "Search Form" at bounding box center [1010, 526] width 909 height 39
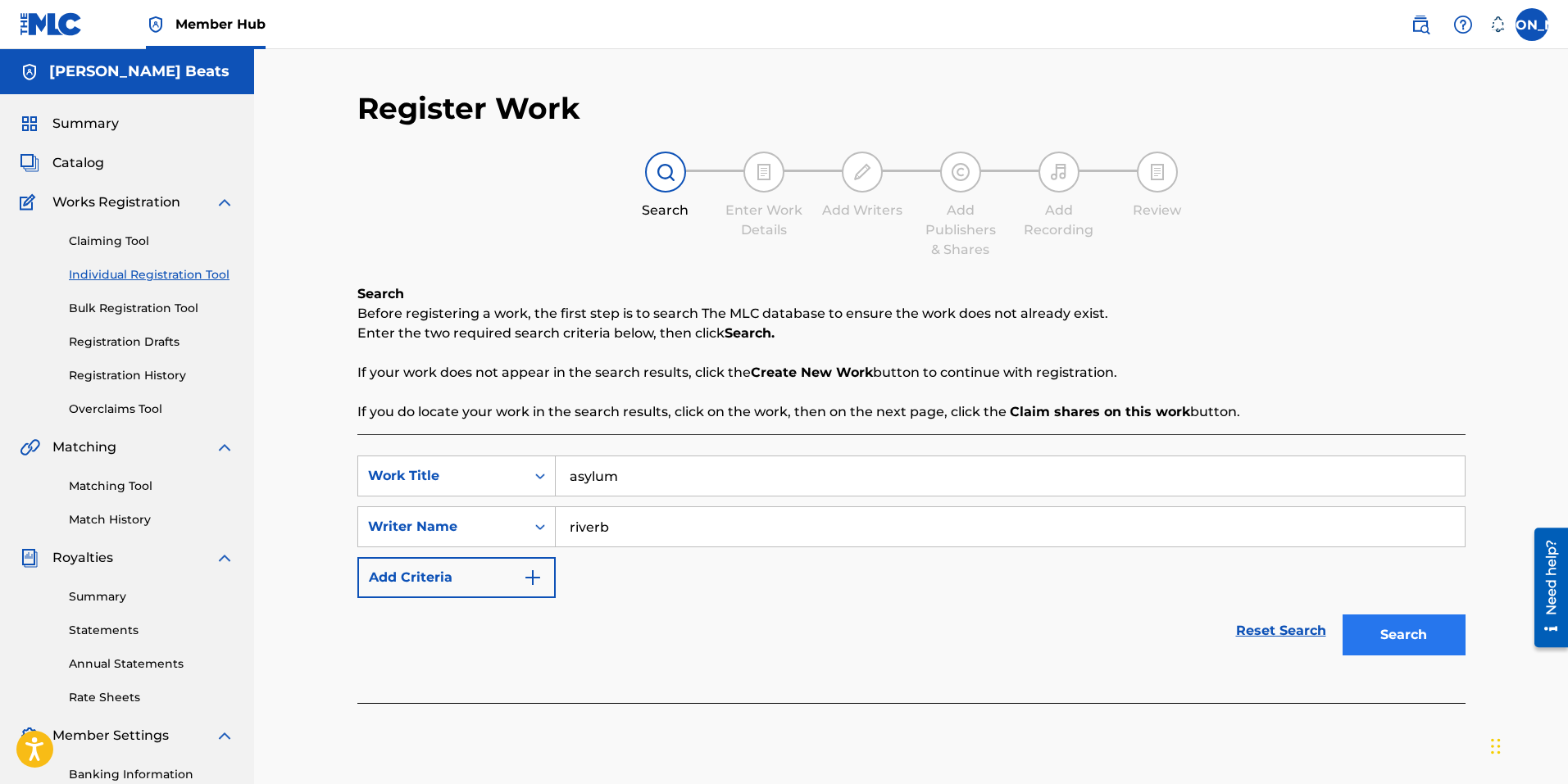
type input "riverb"
click at [1429, 638] on button "Search" at bounding box center [1404, 635] width 123 height 41
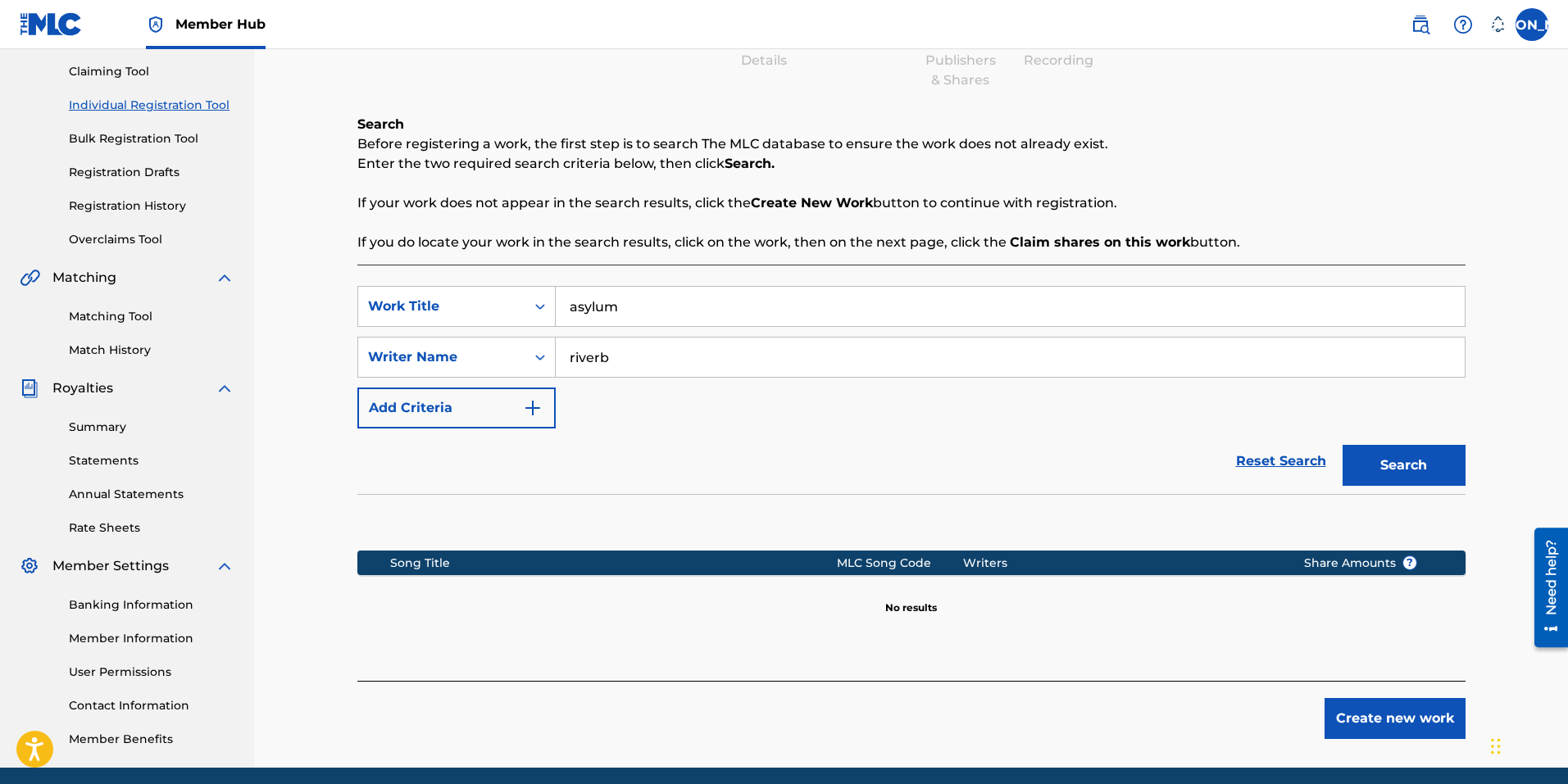
scroll to position [232, 0]
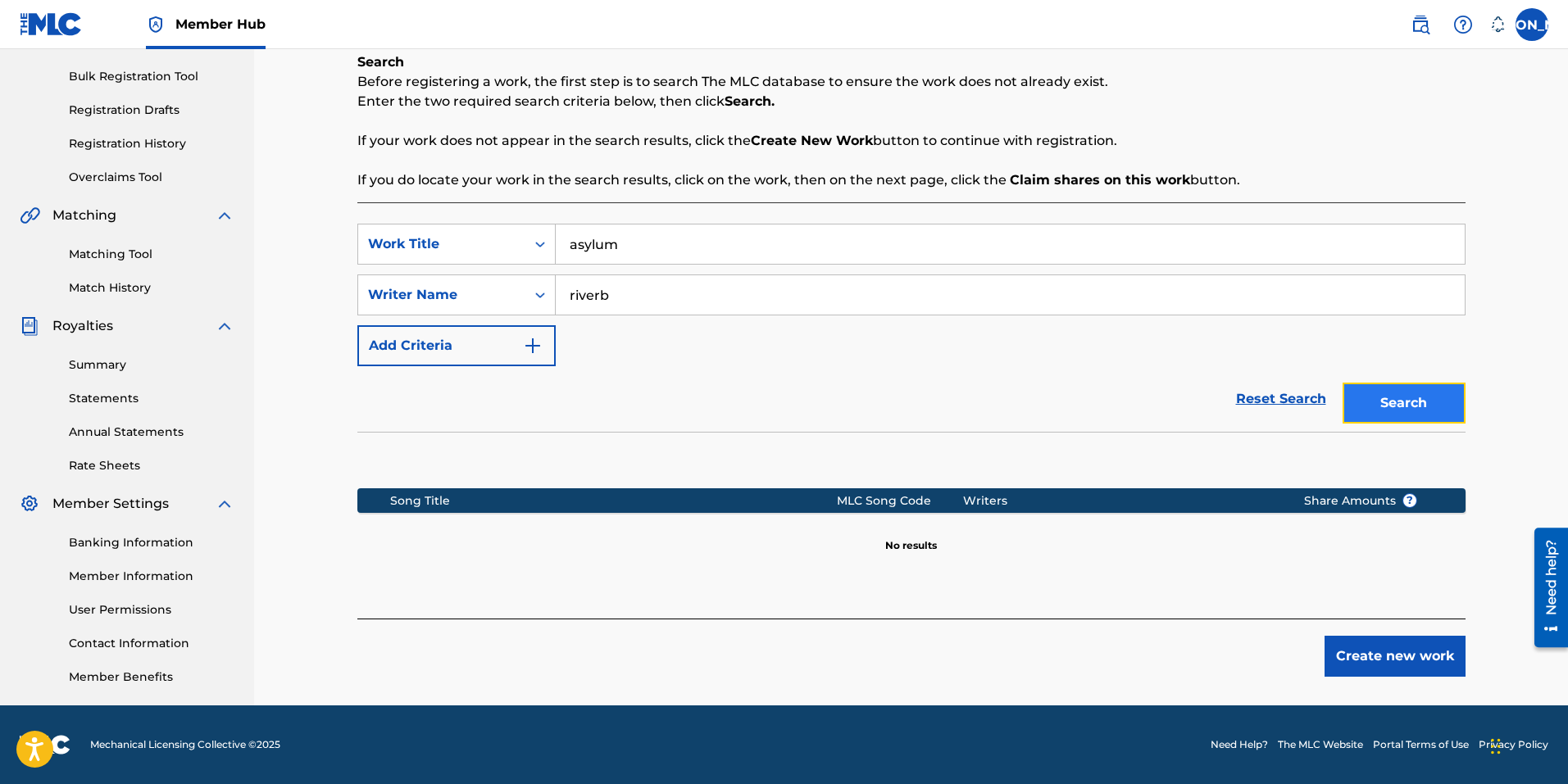
click at [1433, 397] on button "Search" at bounding box center [1404, 403] width 123 height 41
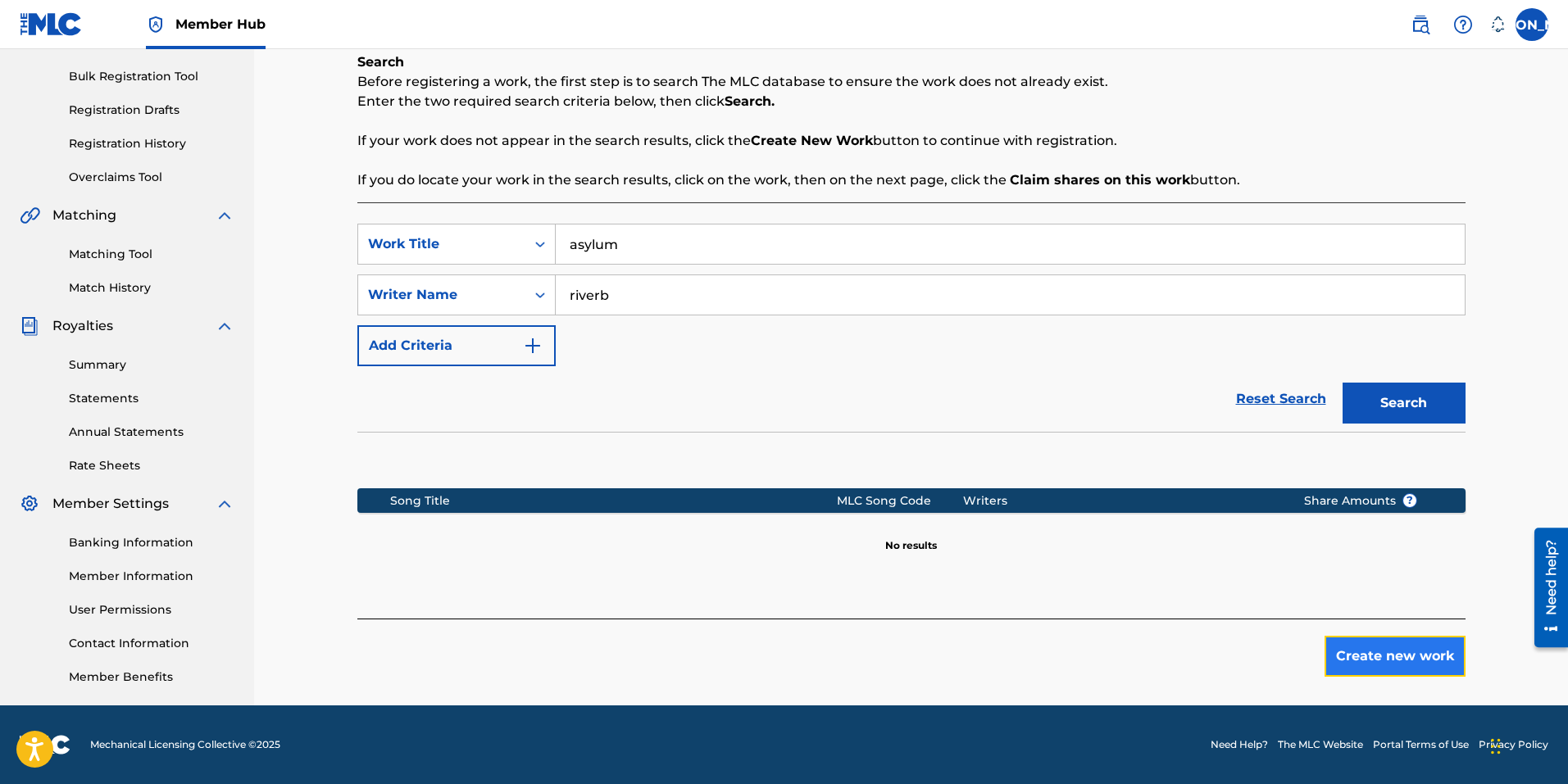
click at [1394, 649] on button "Create new work" at bounding box center [1395, 656] width 141 height 41
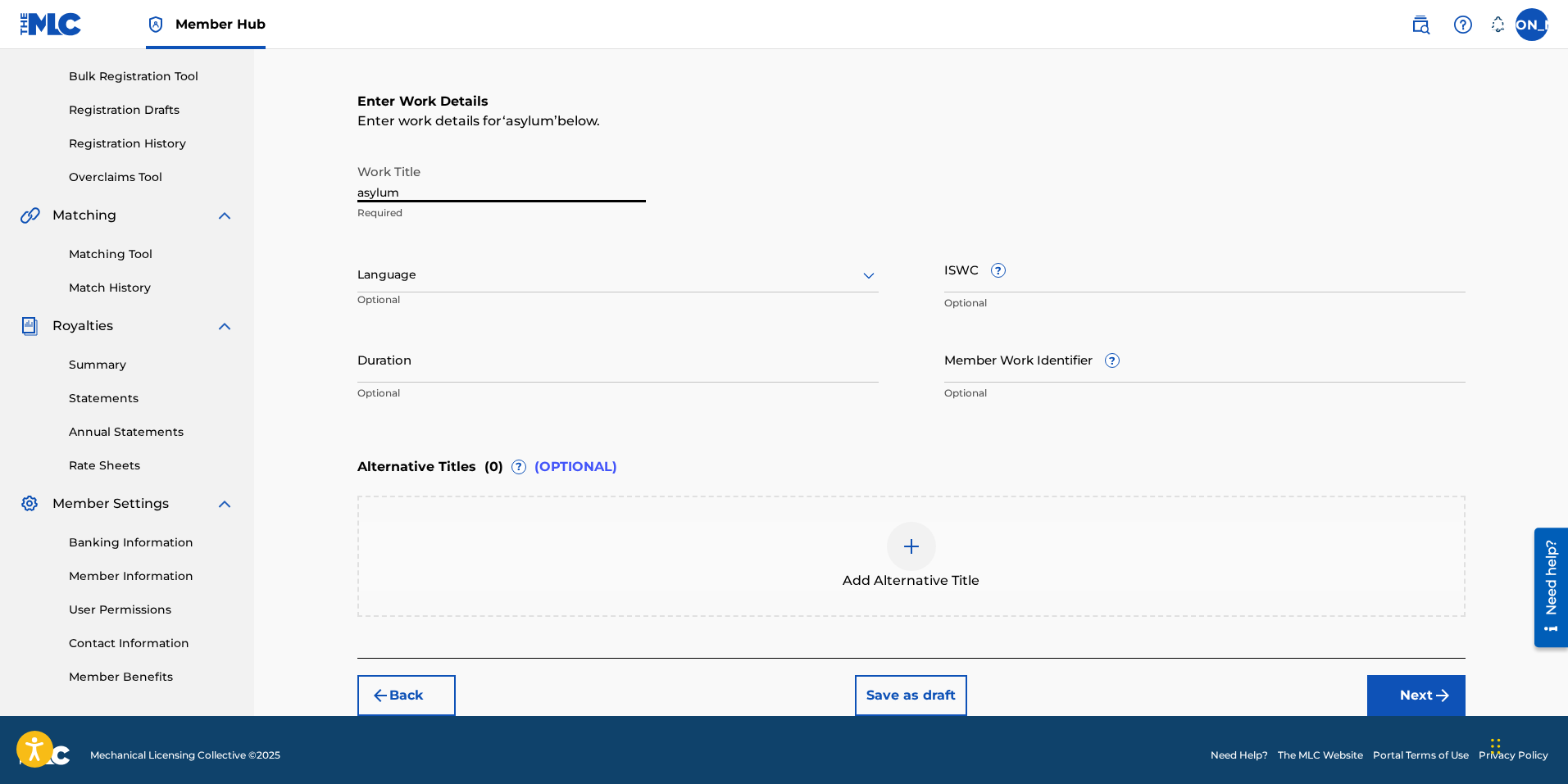
drag, startPoint x: 423, startPoint y: 187, endPoint x: 230, endPoint y: 200, distance: 193.4
click at [234, 195] on main "Joeys Beats Summary Catalog Works Registration Claiming Tool Individual Registr…" at bounding box center [784, 266] width 1568 height 898
drag, startPoint x: 433, startPoint y: 195, endPoint x: 190, endPoint y: 208, distance: 243.3
click at [198, 207] on main "Joeys Beats Summary Catalog Works Registration Claiming Tool Individual Registr…" at bounding box center [784, 266] width 1568 height 898
type input "ASYLUM!"
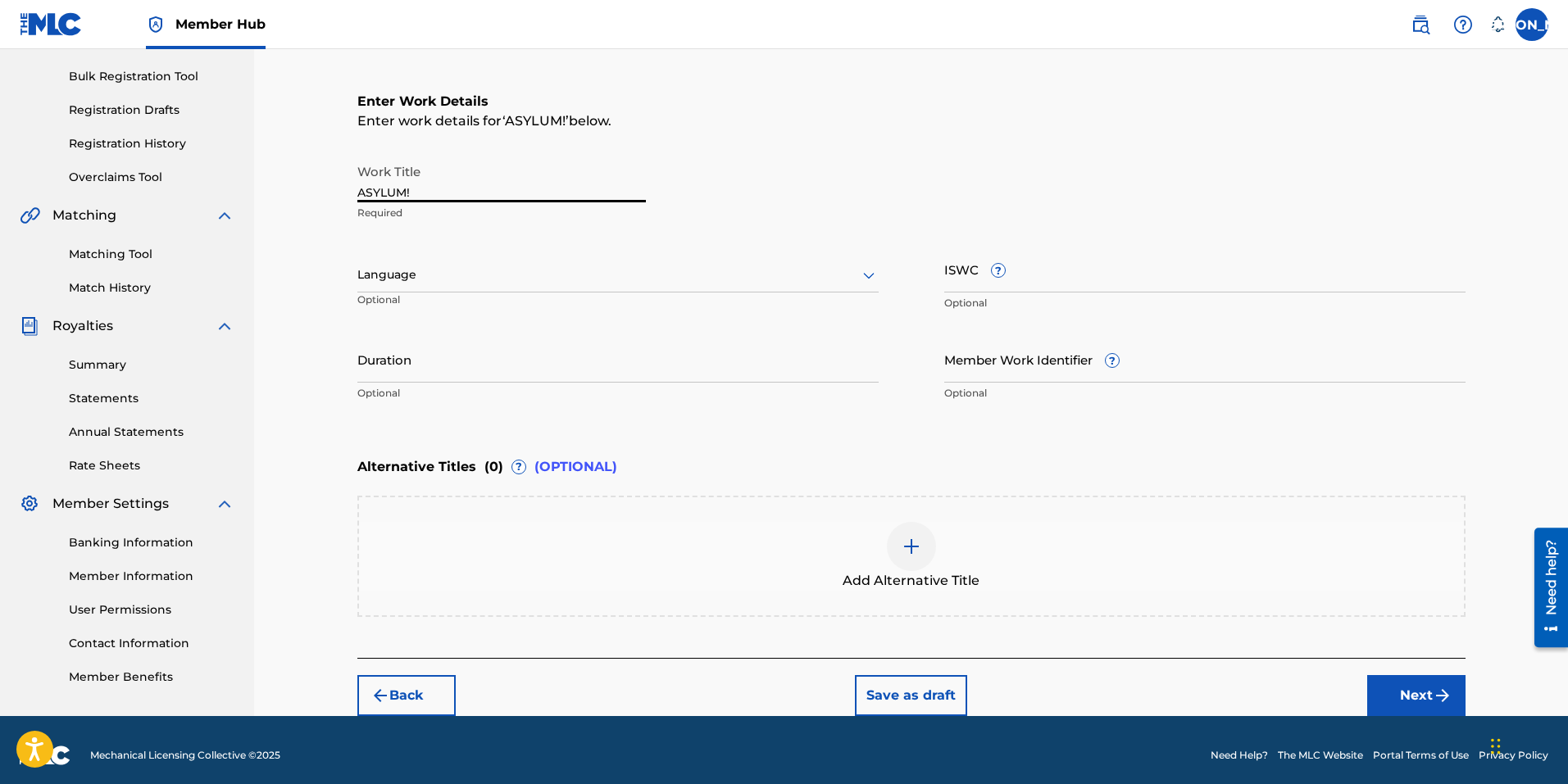
click at [400, 280] on div at bounding box center [618, 275] width 522 height 20
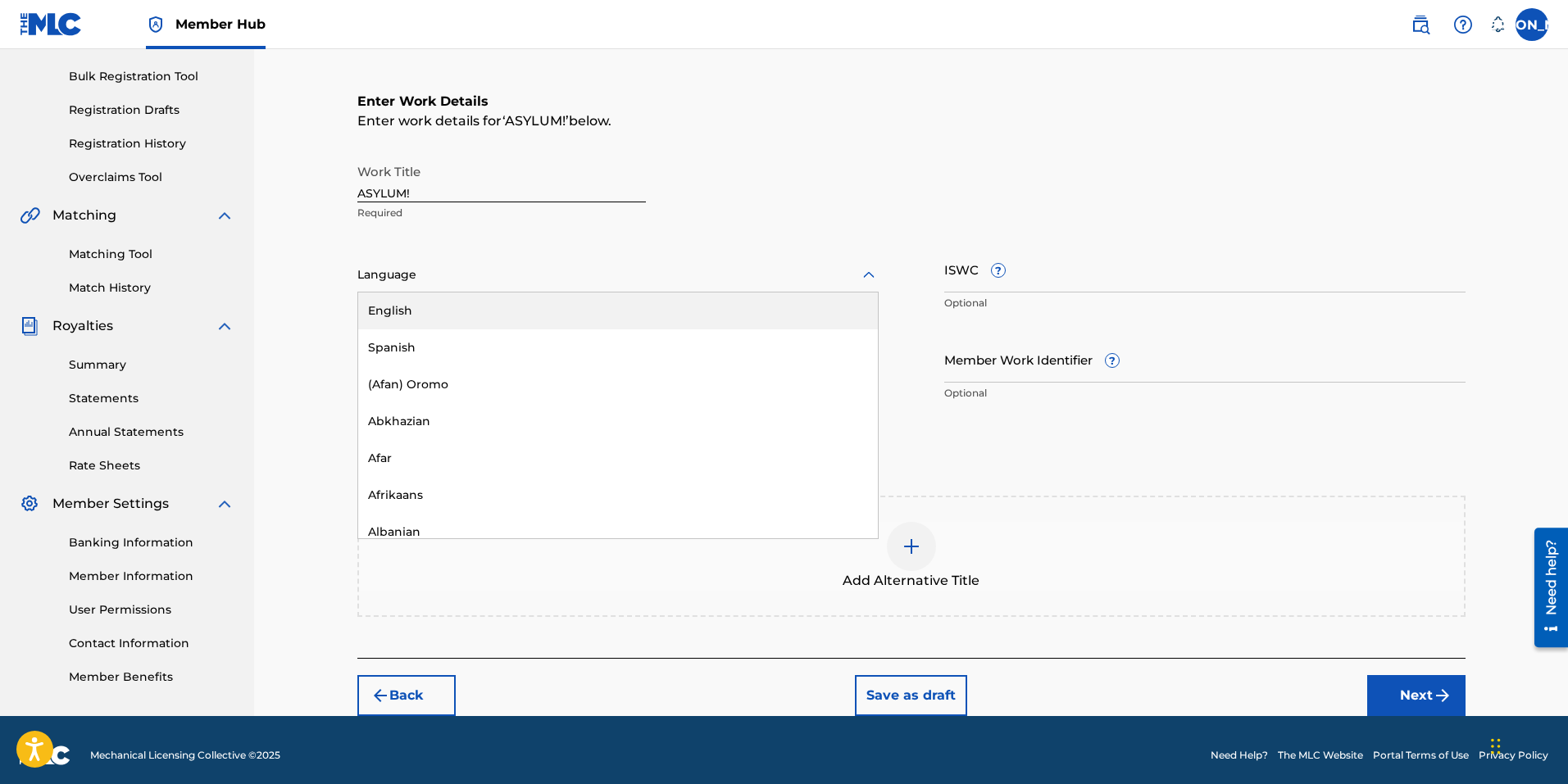
click at [411, 310] on div "English" at bounding box center [618, 311] width 520 height 37
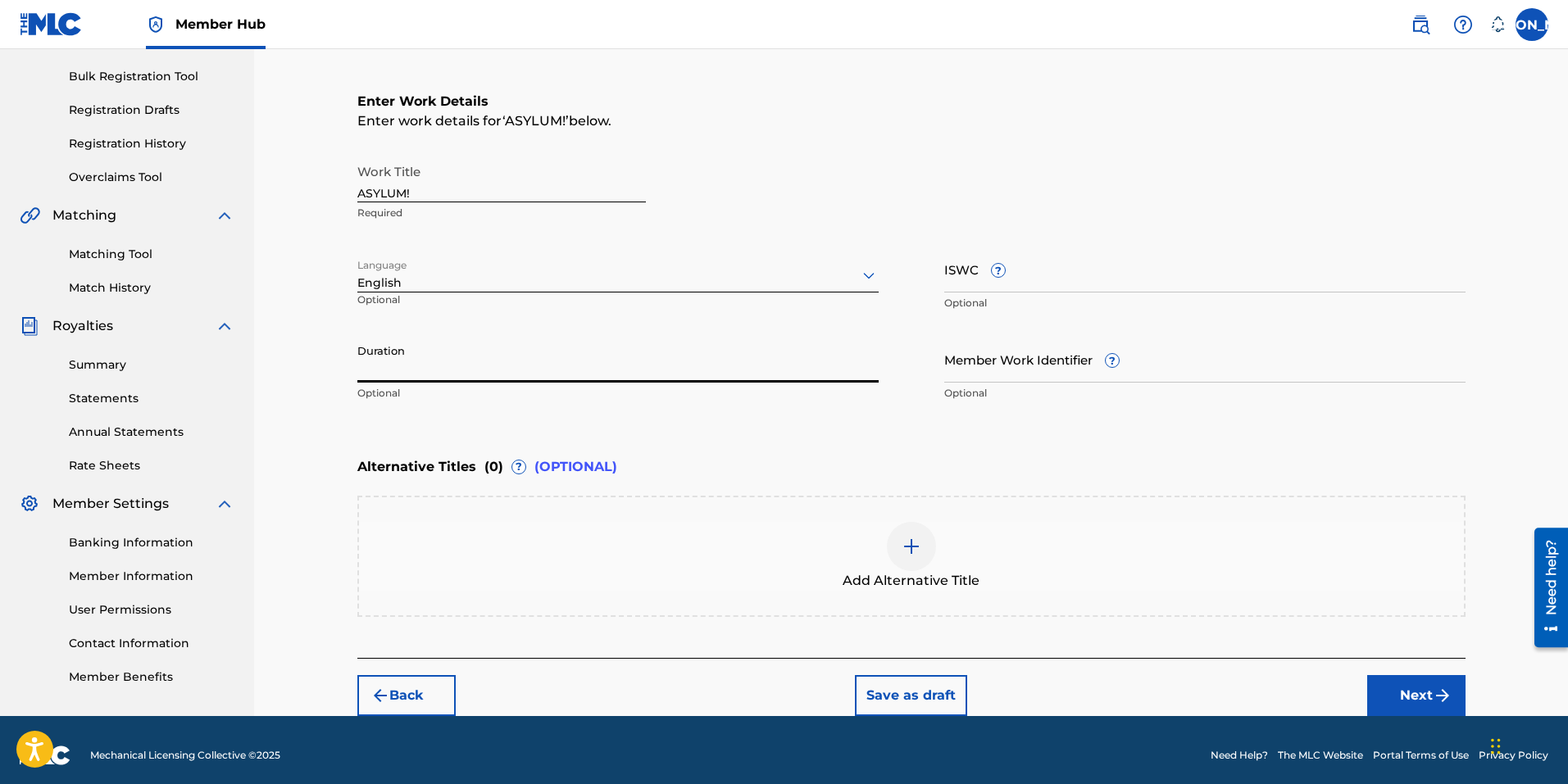
click at [421, 374] on input "Duration" at bounding box center [618, 359] width 522 height 47
type input "02:21"
click at [862, 464] on div "Alternative Titles ( 0 ) ? (OPTIONAL)" at bounding box center [912, 467] width 1108 height 36
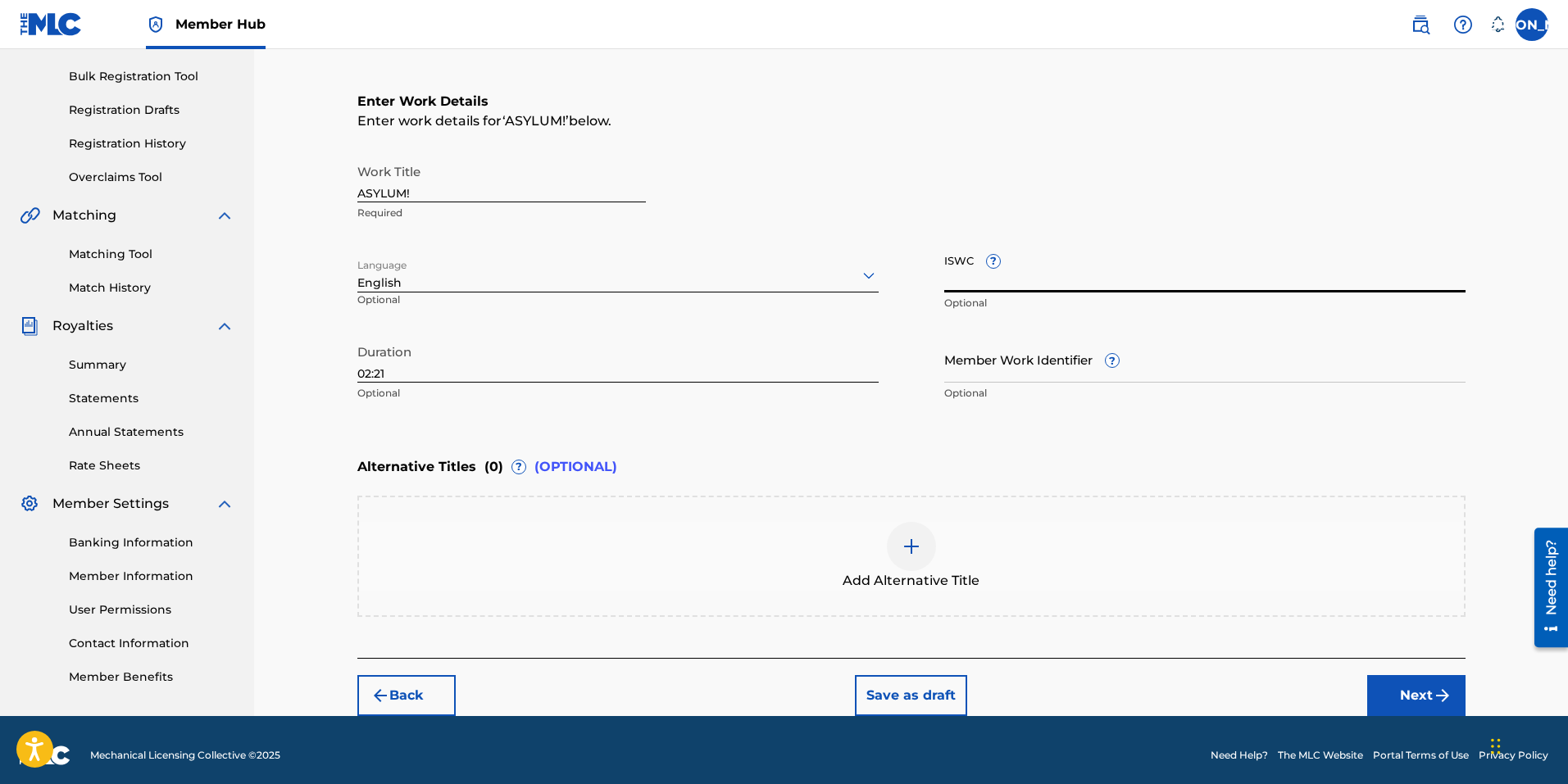
click at [1080, 277] on input "ISWC ?" at bounding box center [1204, 269] width 522 height 47
paste input "T3345269816"
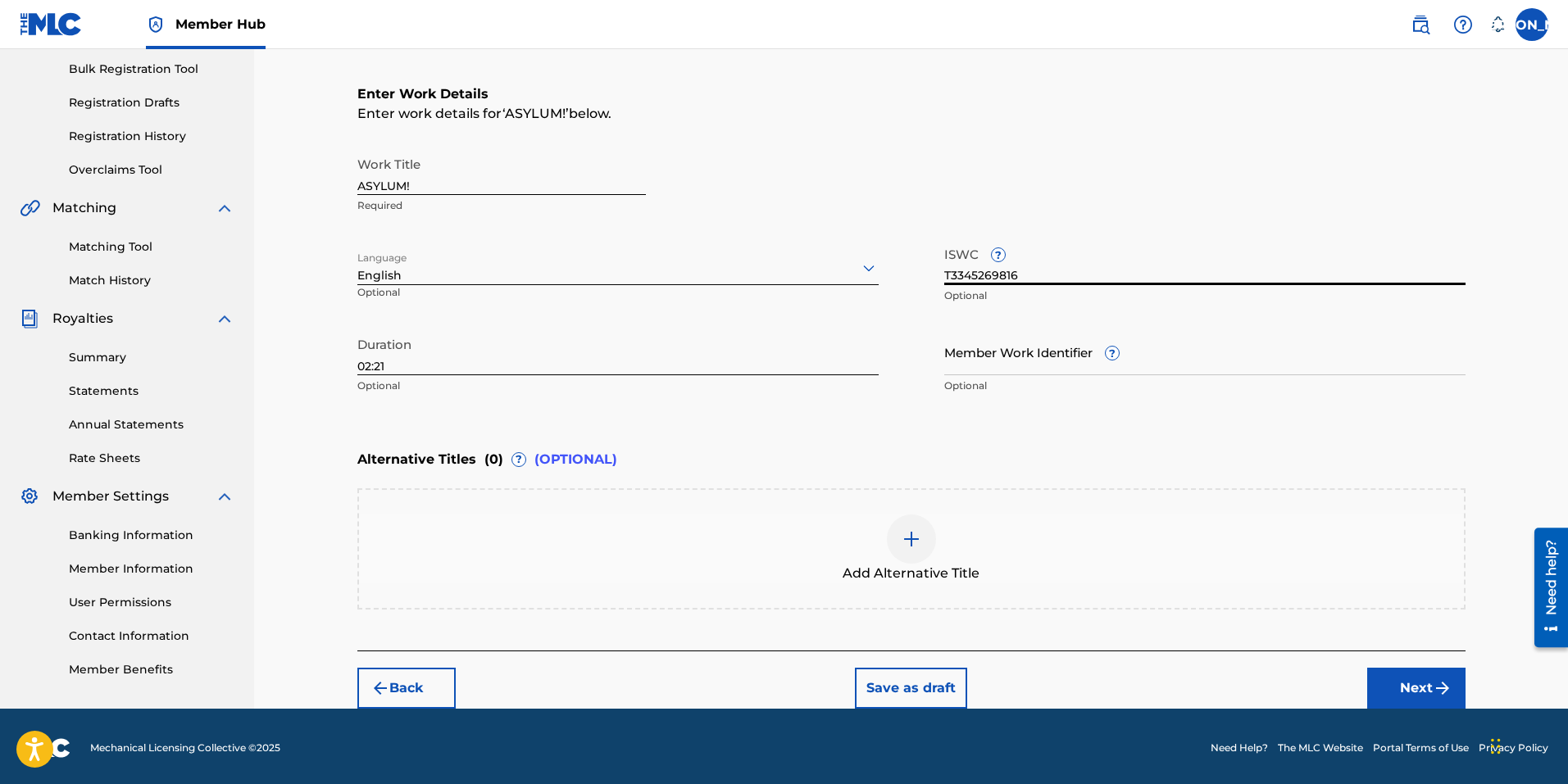
scroll to position [242, 0]
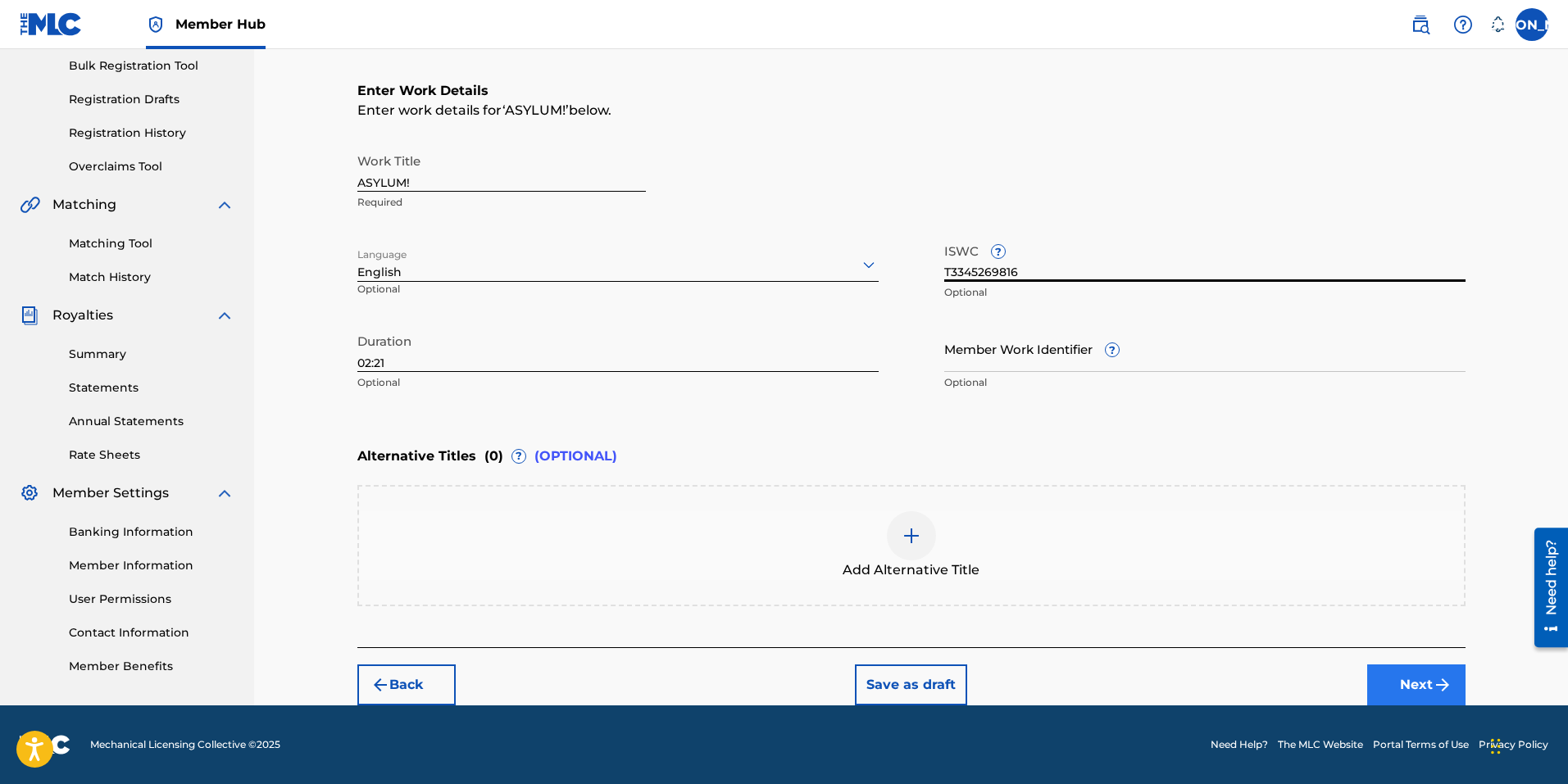
type input "T3345269816"
click at [1415, 690] on button "Next" at bounding box center [1416, 685] width 98 height 41
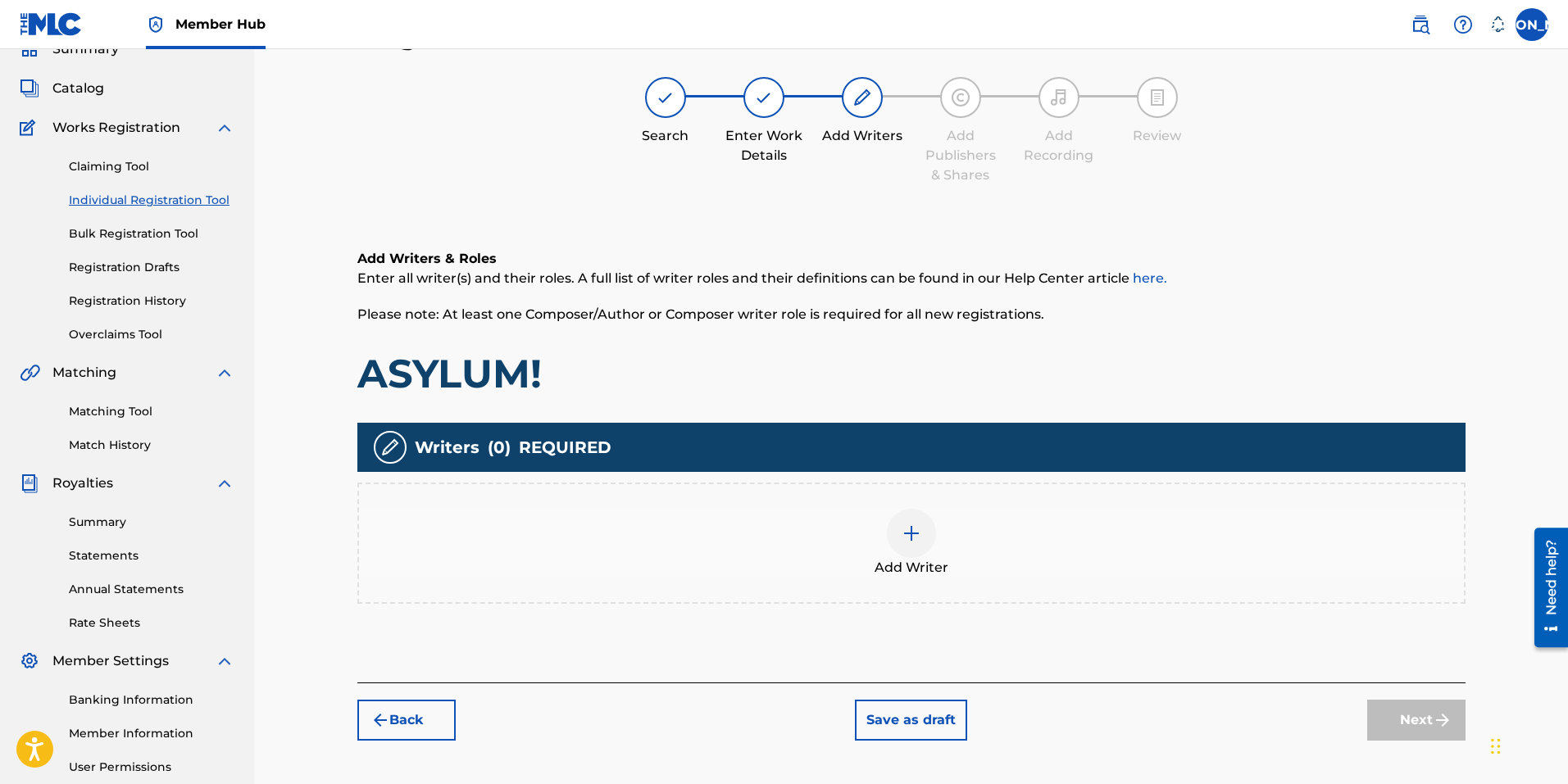
scroll to position [73, 0]
click at [912, 526] on img at bounding box center [911, 533] width 20 height 20
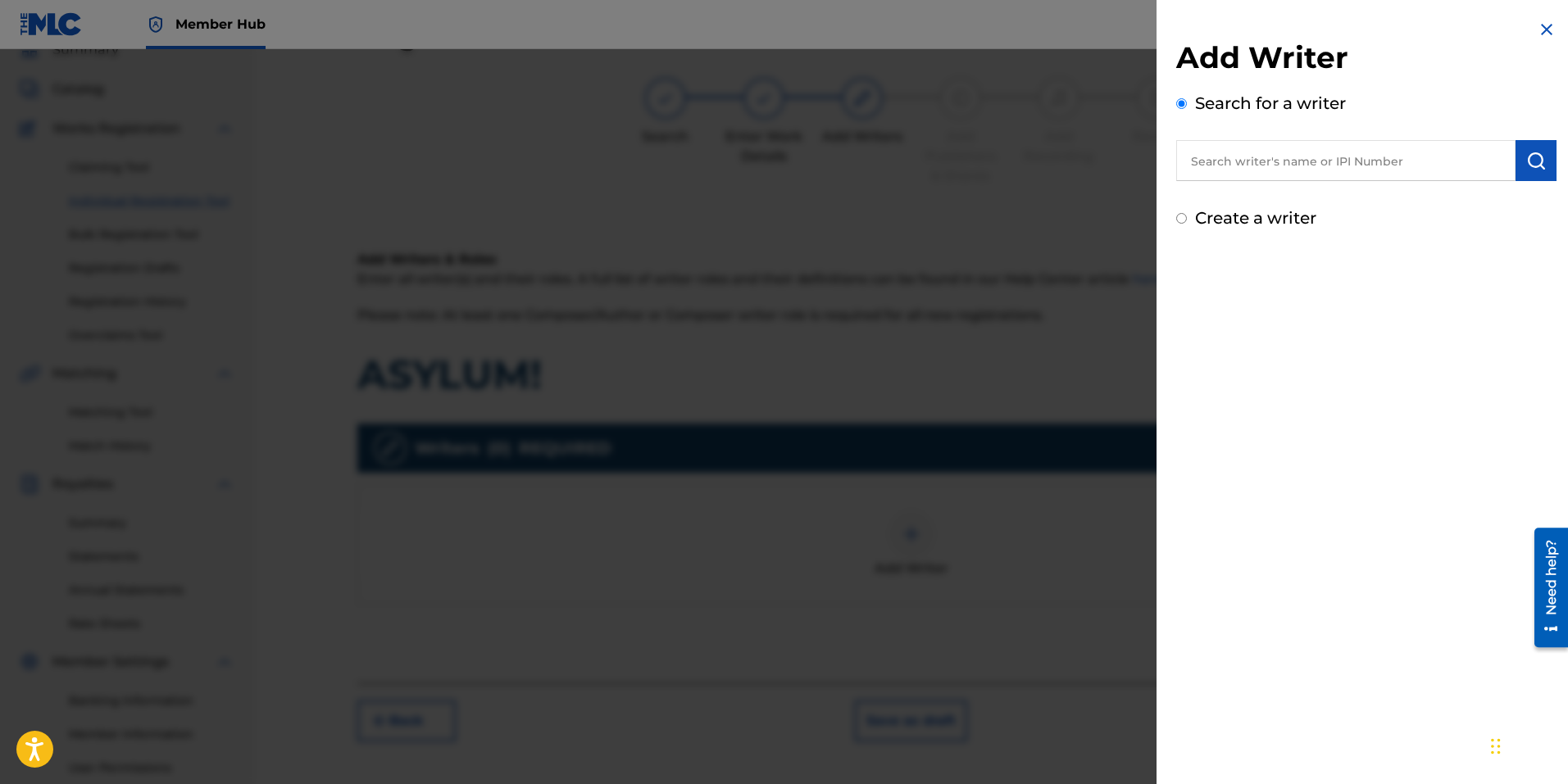
click at [1313, 170] on input "text" at bounding box center [1346, 160] width 340 height 41
click at [1515, 176] on button "submit" at bounding box center [1536, 160] width 41 height 41
click at [1269, 153] on input "text" at bounding box center [1346, 160] width 340 height 41
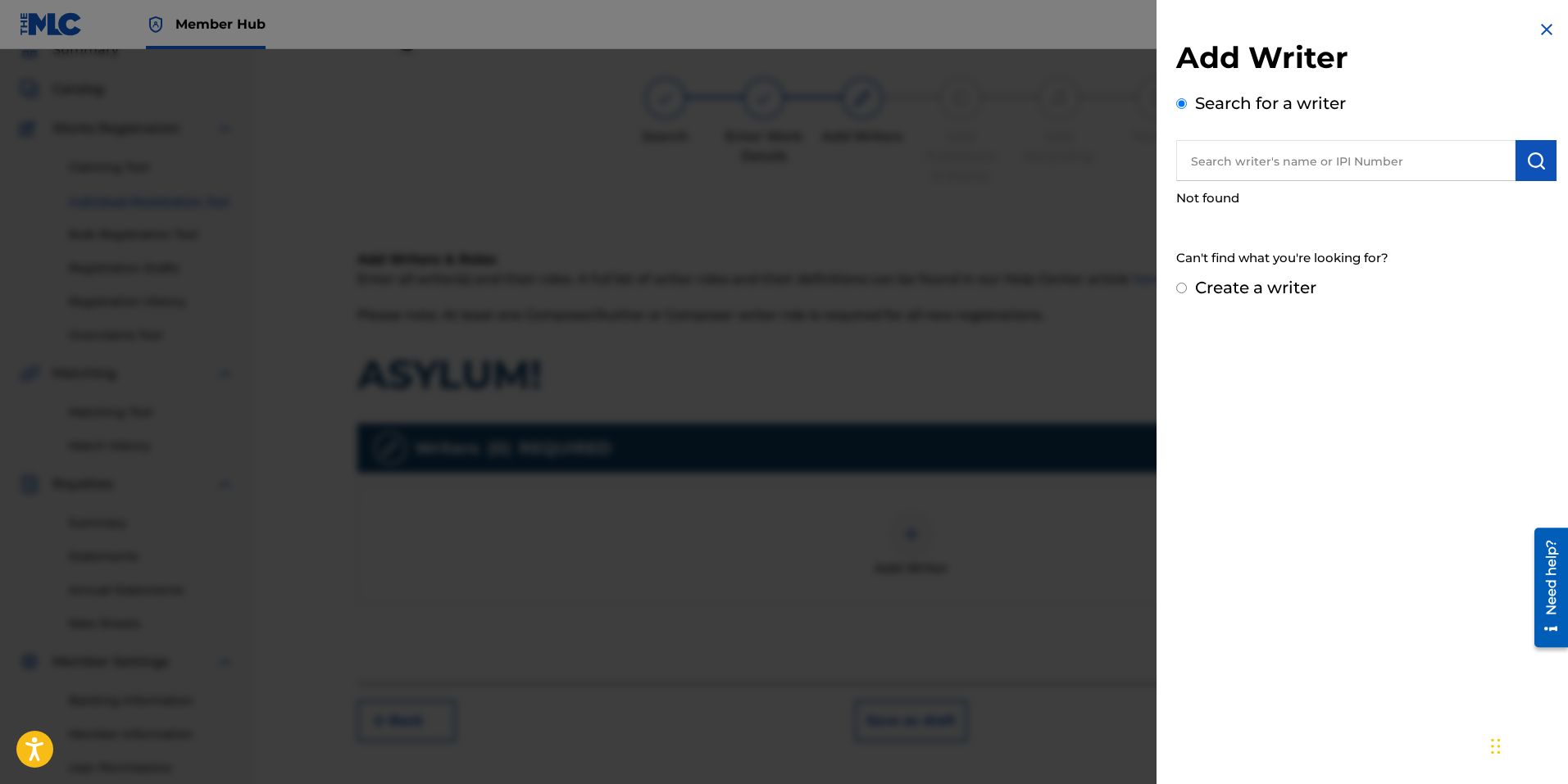
click at [1269, 153] on input "text" at bounding box center [1346, 160] width 340 height 41
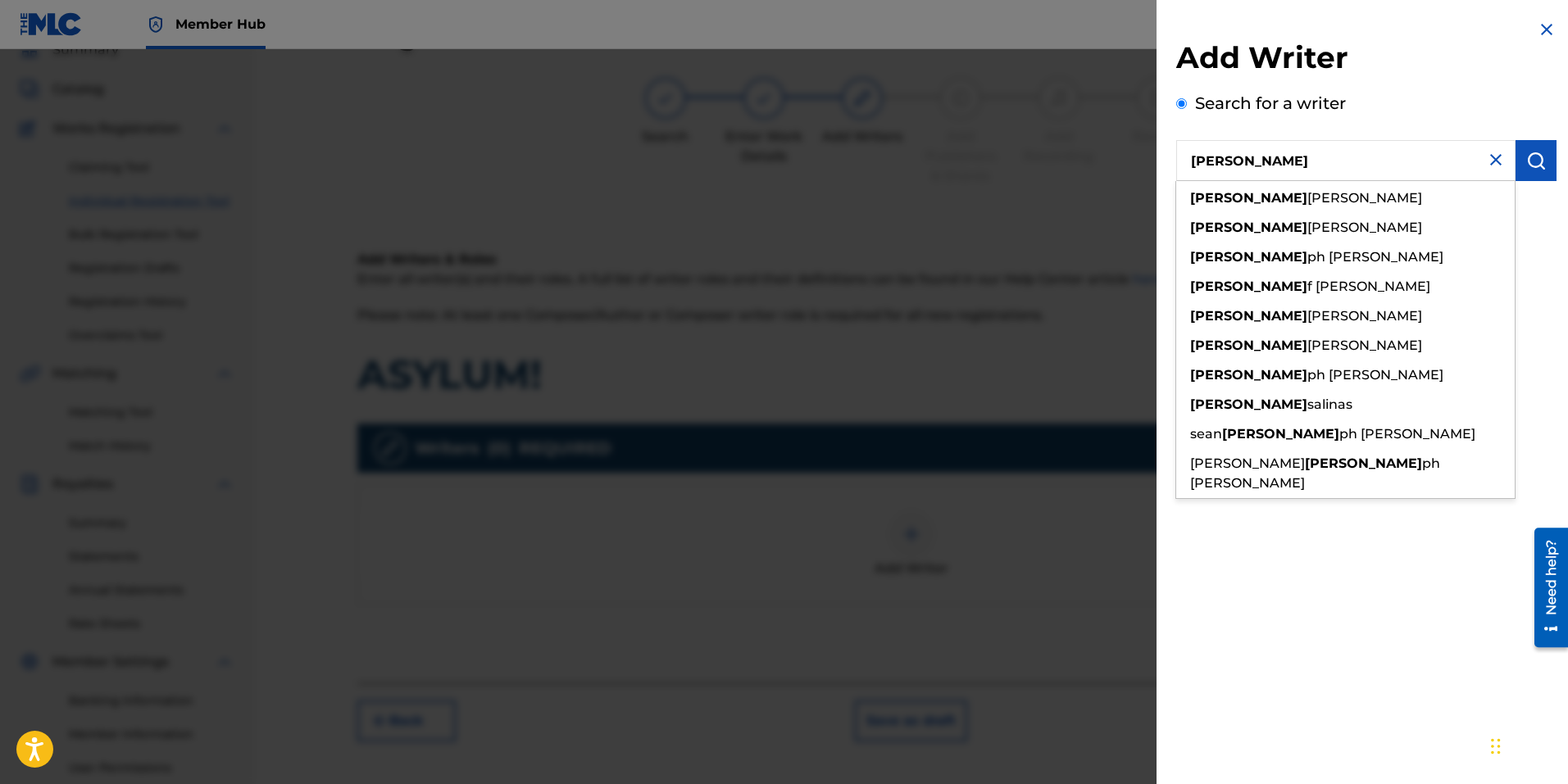
type input "[PERSON_NAME]"
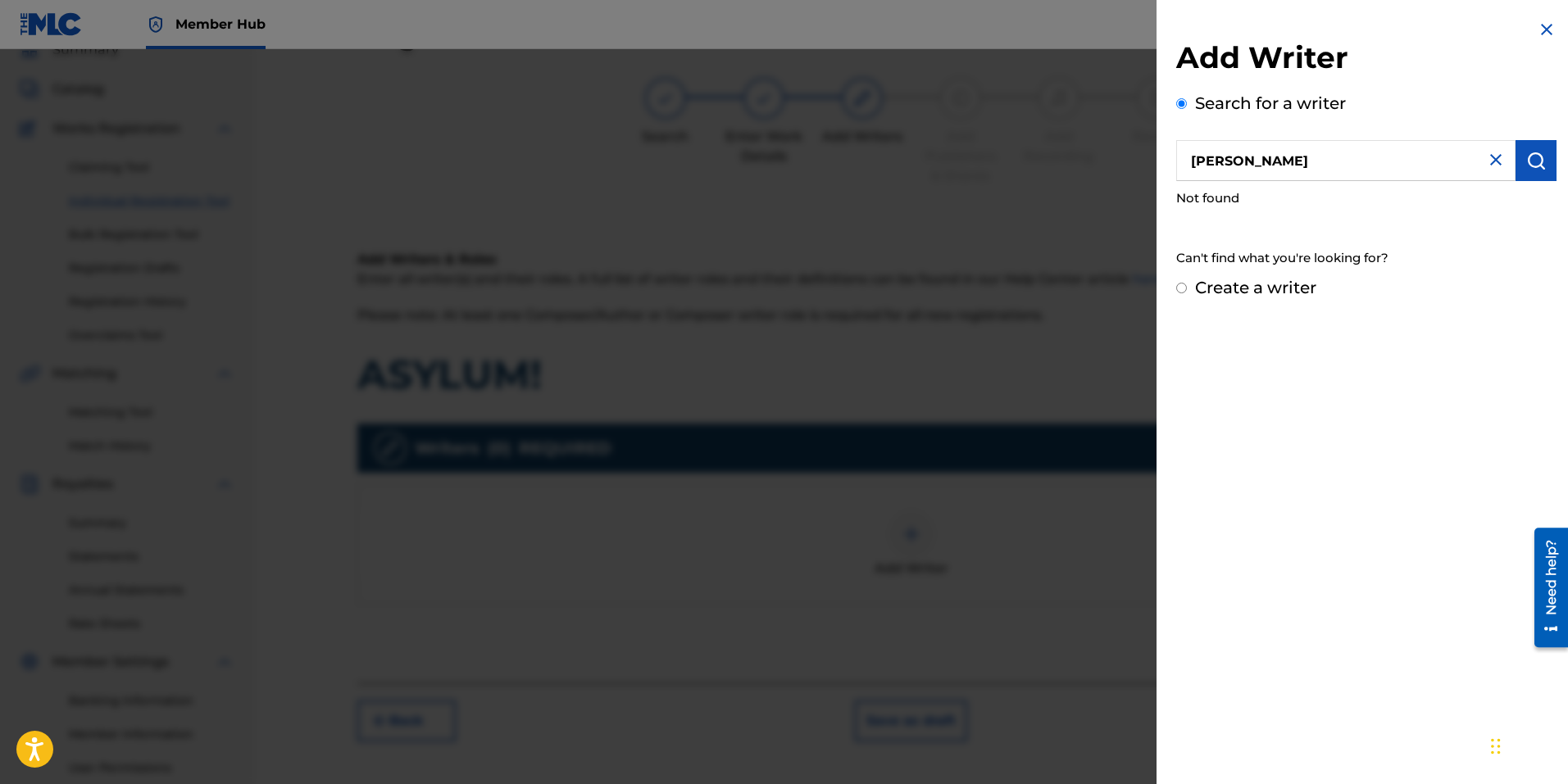
click at [1494, 164] on img at bounding box center [1495, 160] width 20 height 20
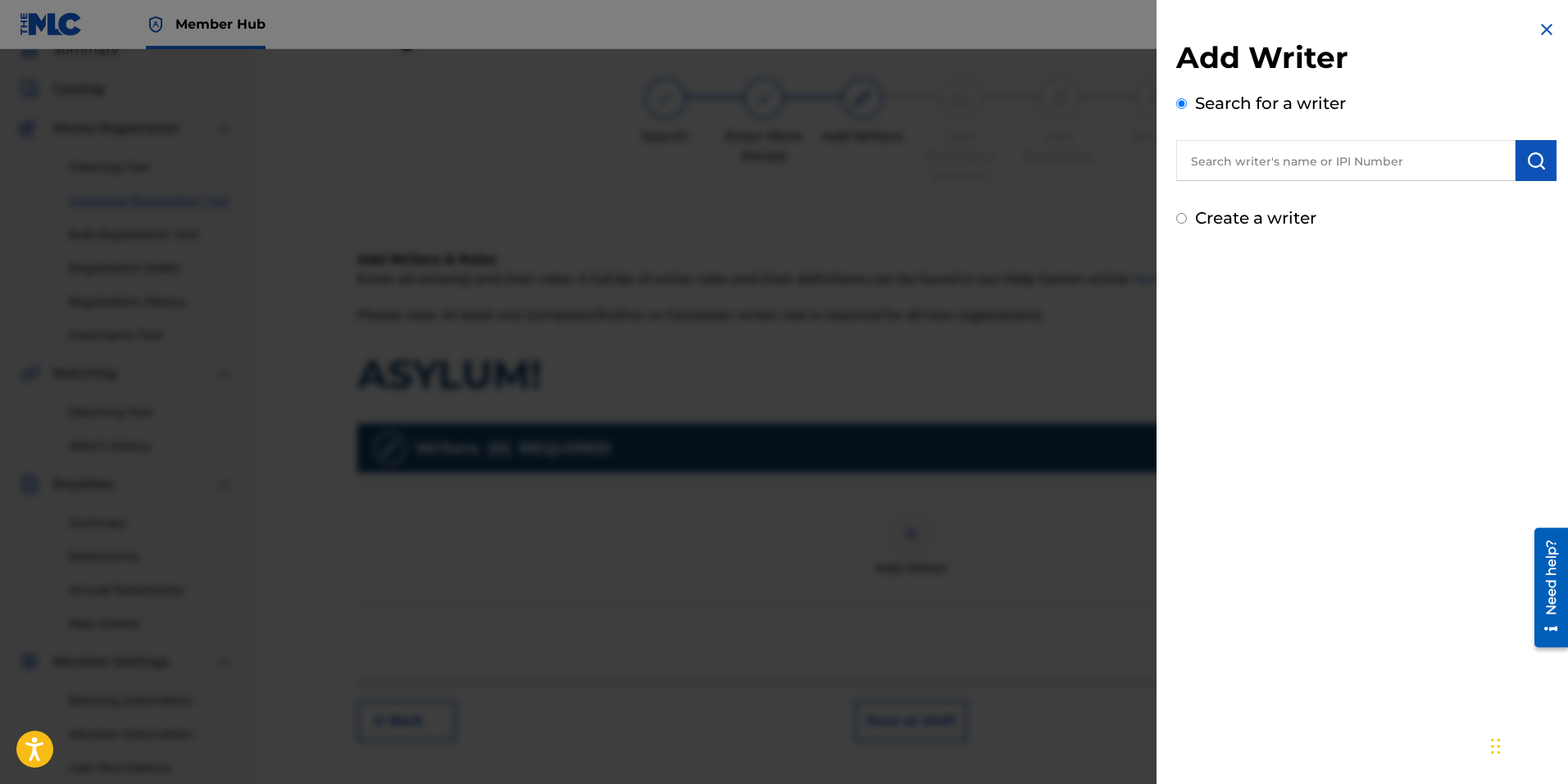
click at [1292, 169] on input "text" at bounding box center [1346, 160] width 340 height 41
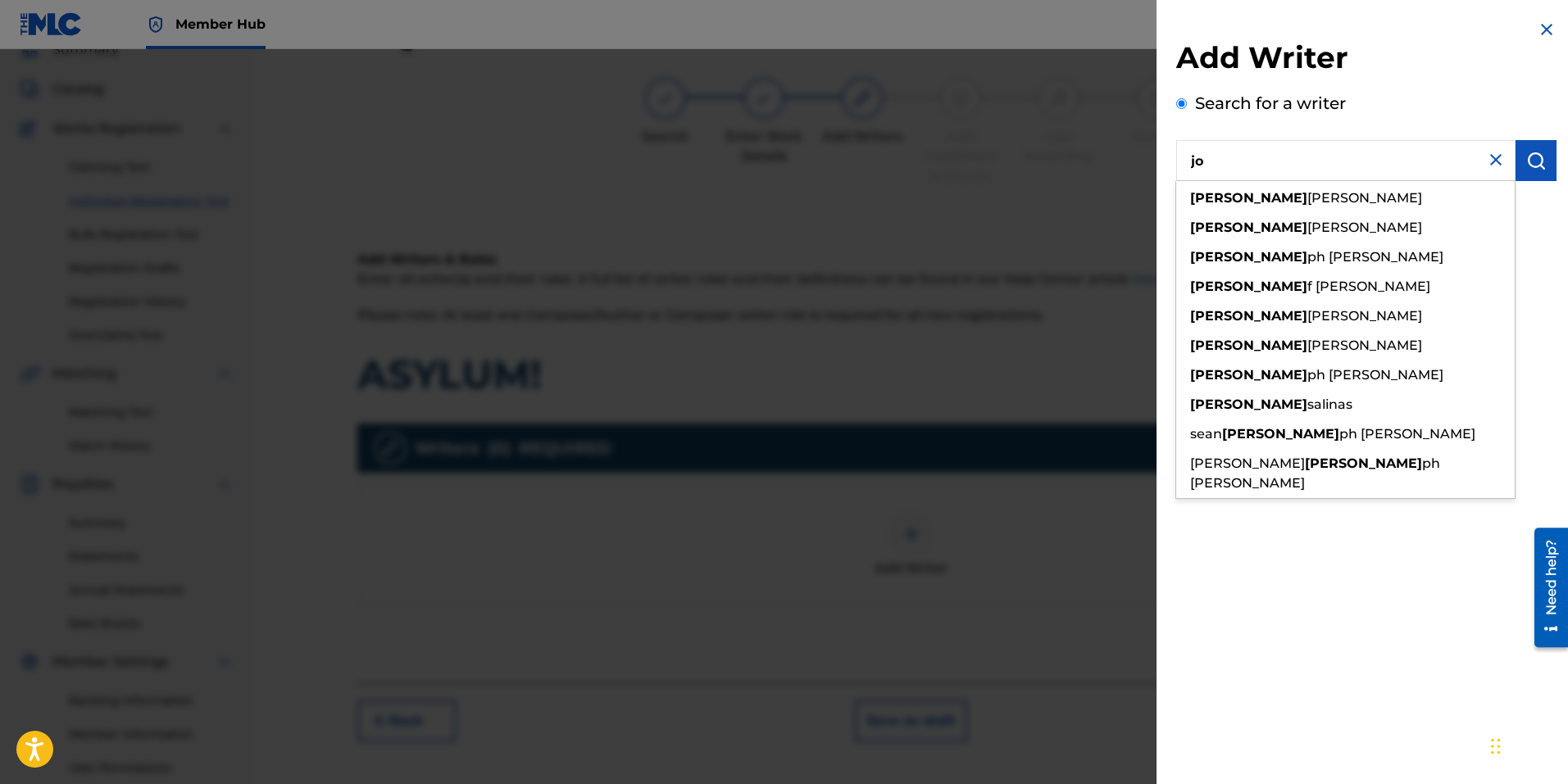
type input "j"
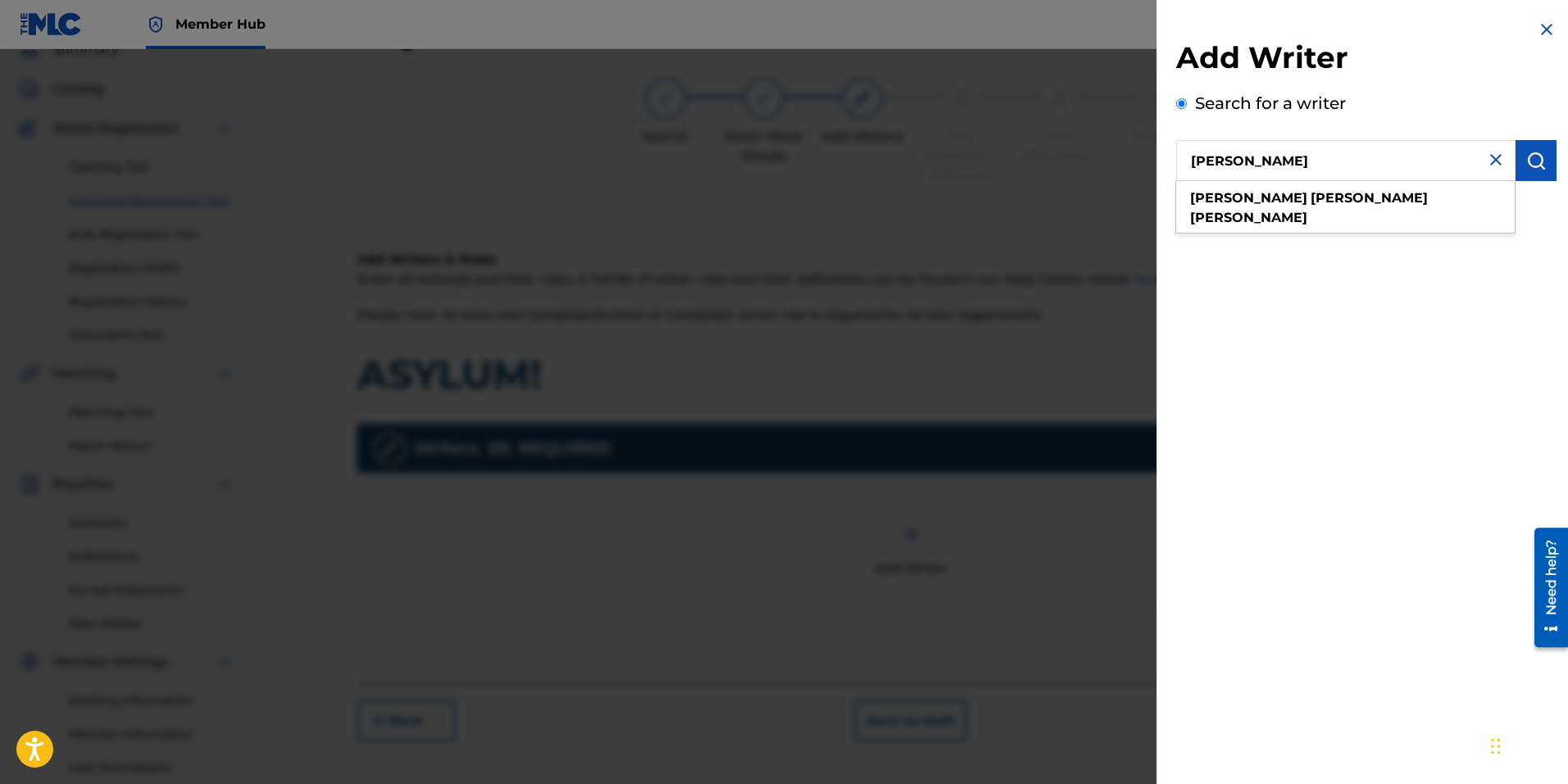
type input "Jose Andrade Arruda"
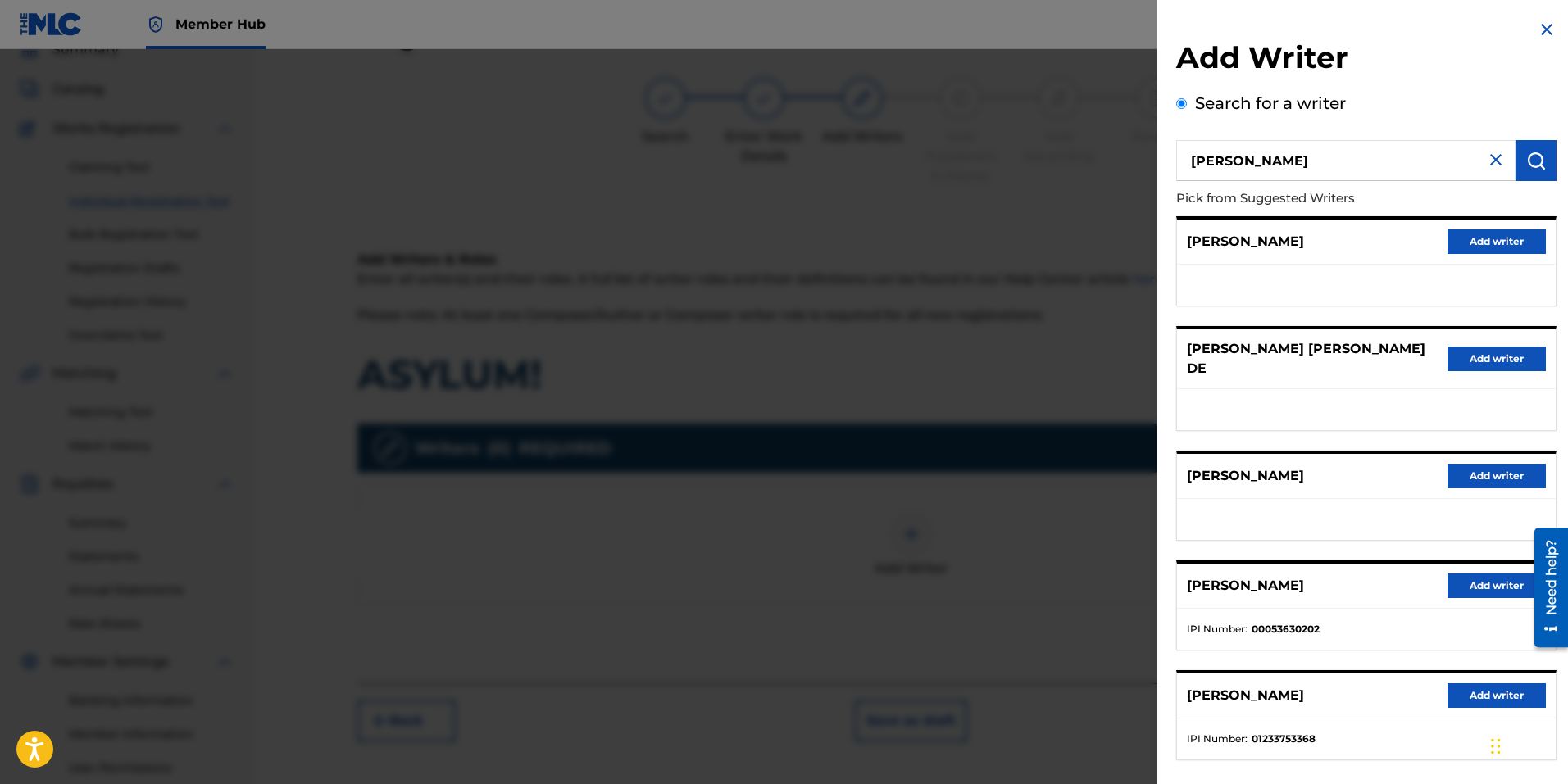
scroll to position [65, 0]
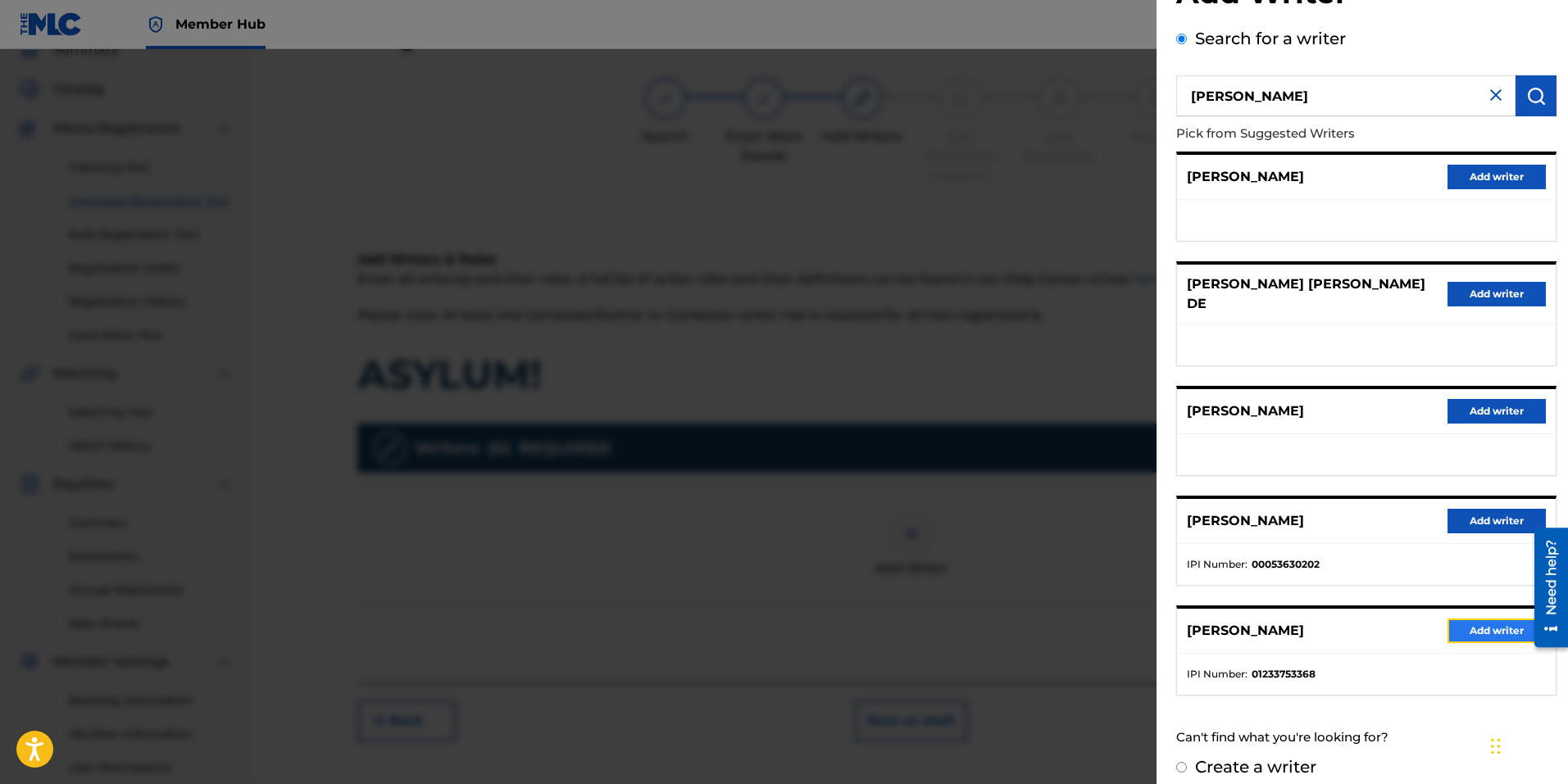
click at [1479, 618] on button "Add writer" at bounding box center [1496, 630] width 98 height 25
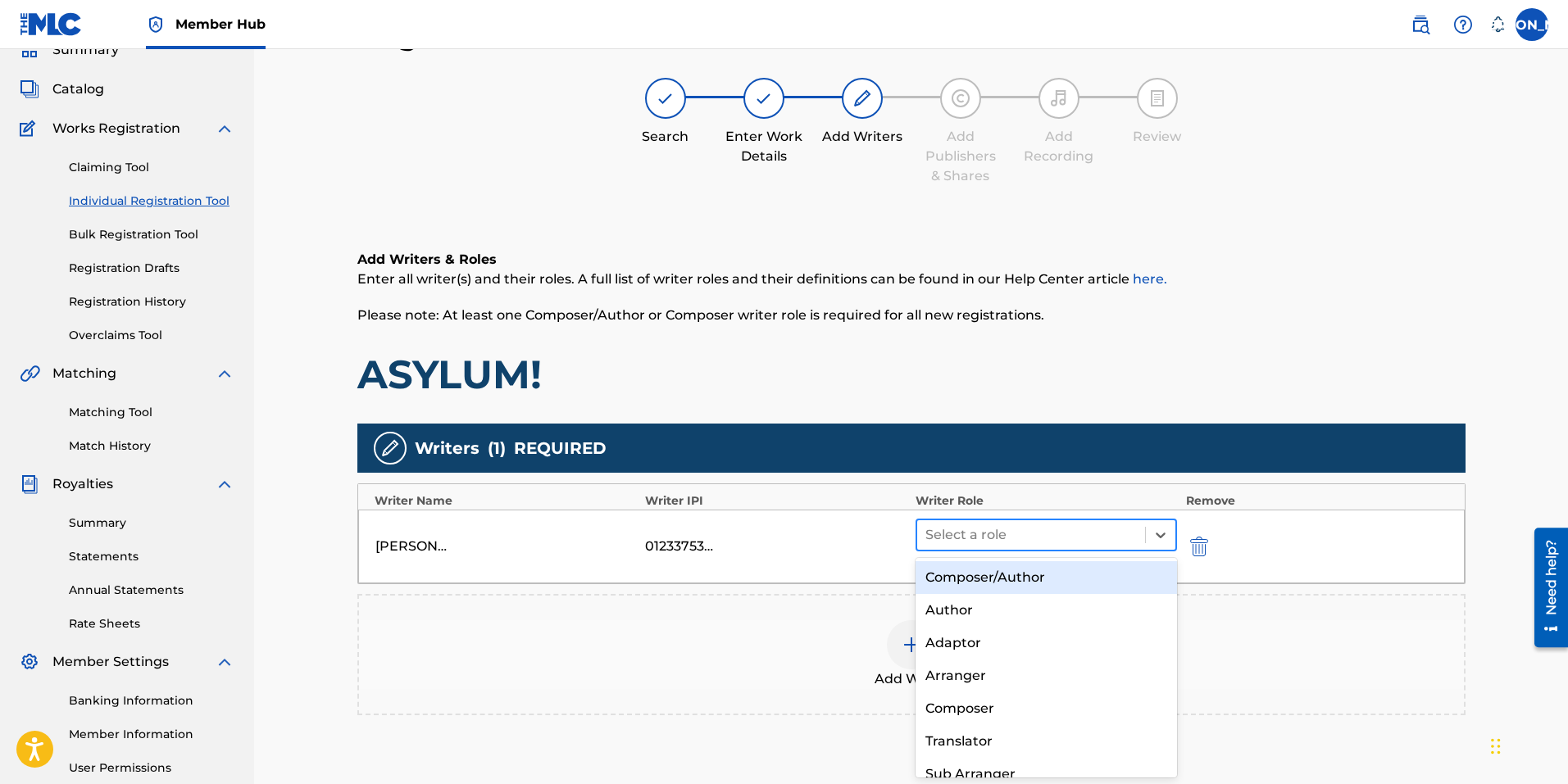
click at [1091, 532] on div at bounding box center [1031, 535] width 213 height 23
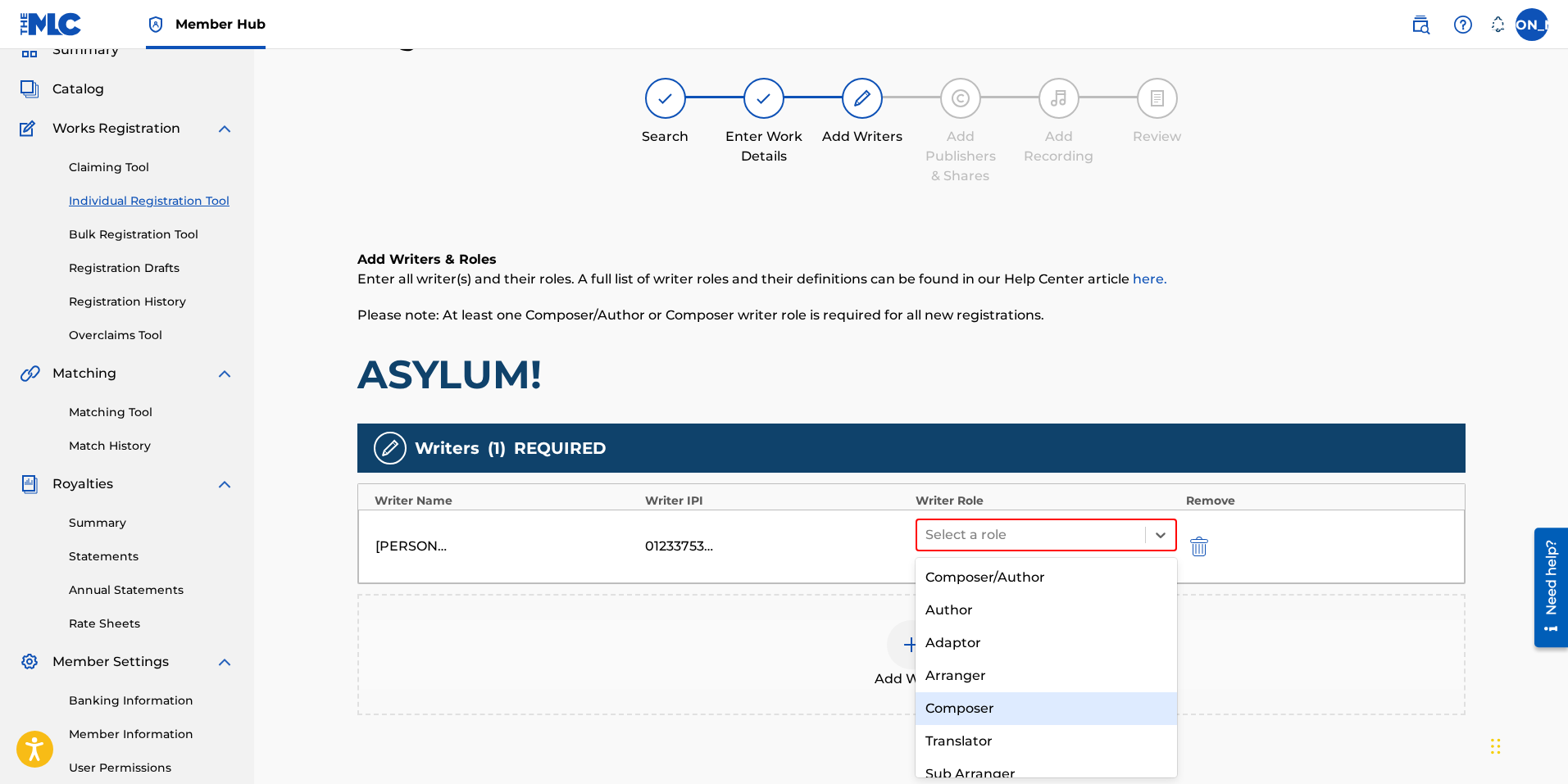
click at [978, 709] on div "Composer" at bounding box center [1046, 708] width 262 height 32
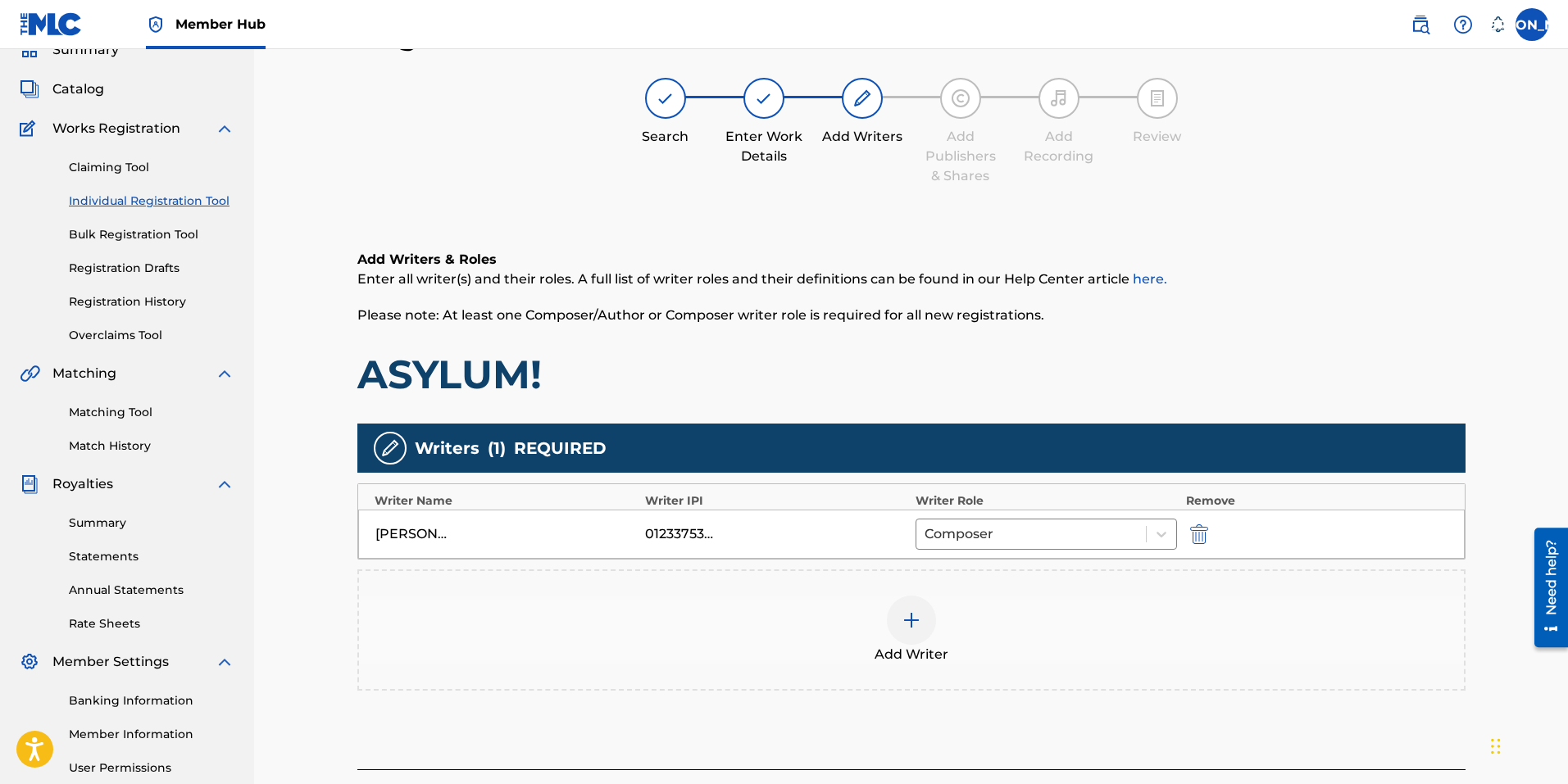
click at [905, 627] on img at bounding box center [911, 619] width 20 height 20
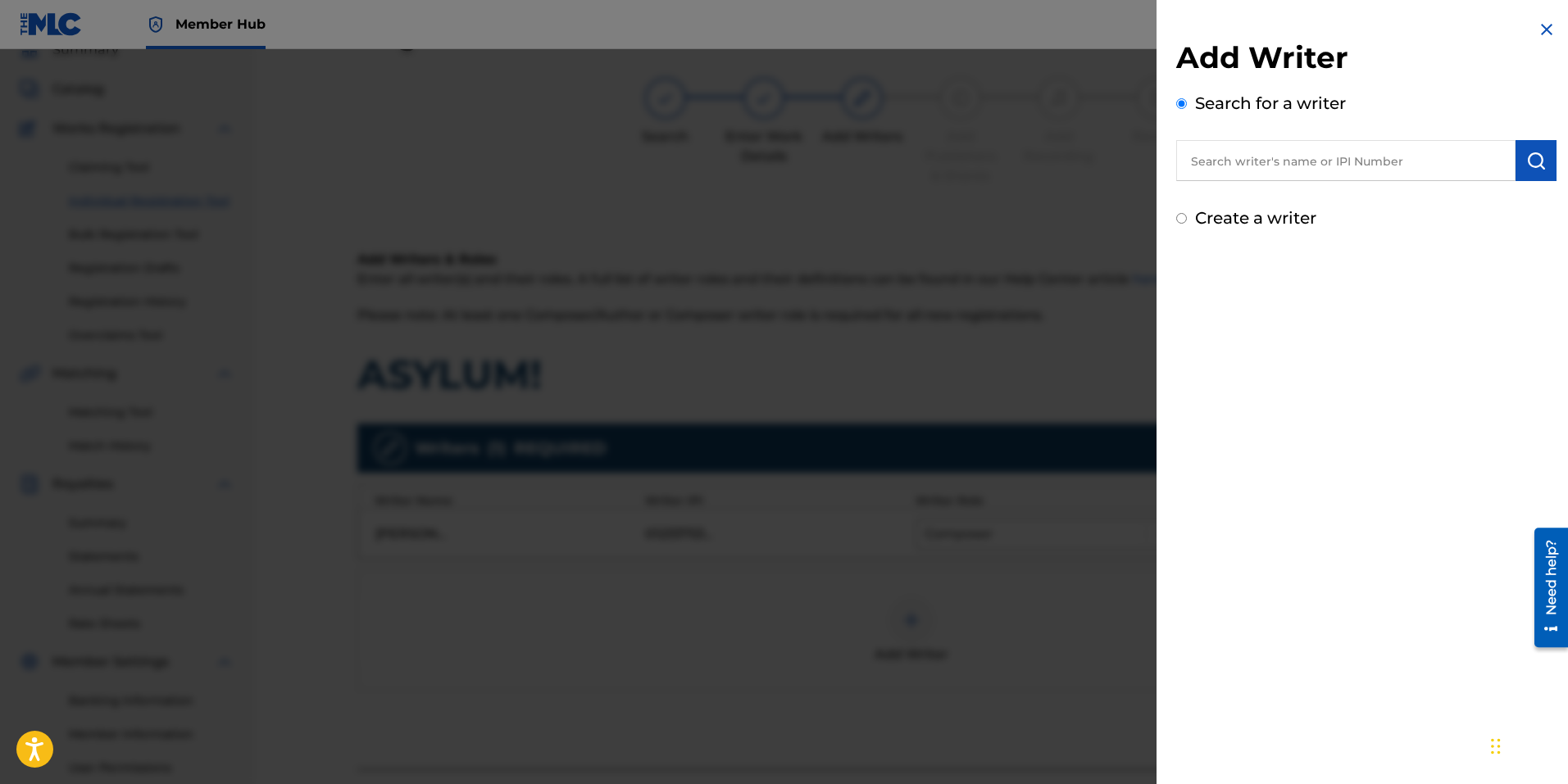
click at [1293, 159] on input "text" at bounding box center [1346, 160] width 340 height 41
type input "Tyler Joe Hulsey"
click at [1526, 159] on img "submit" at bounding box center [1536, 160] width 20 height 20
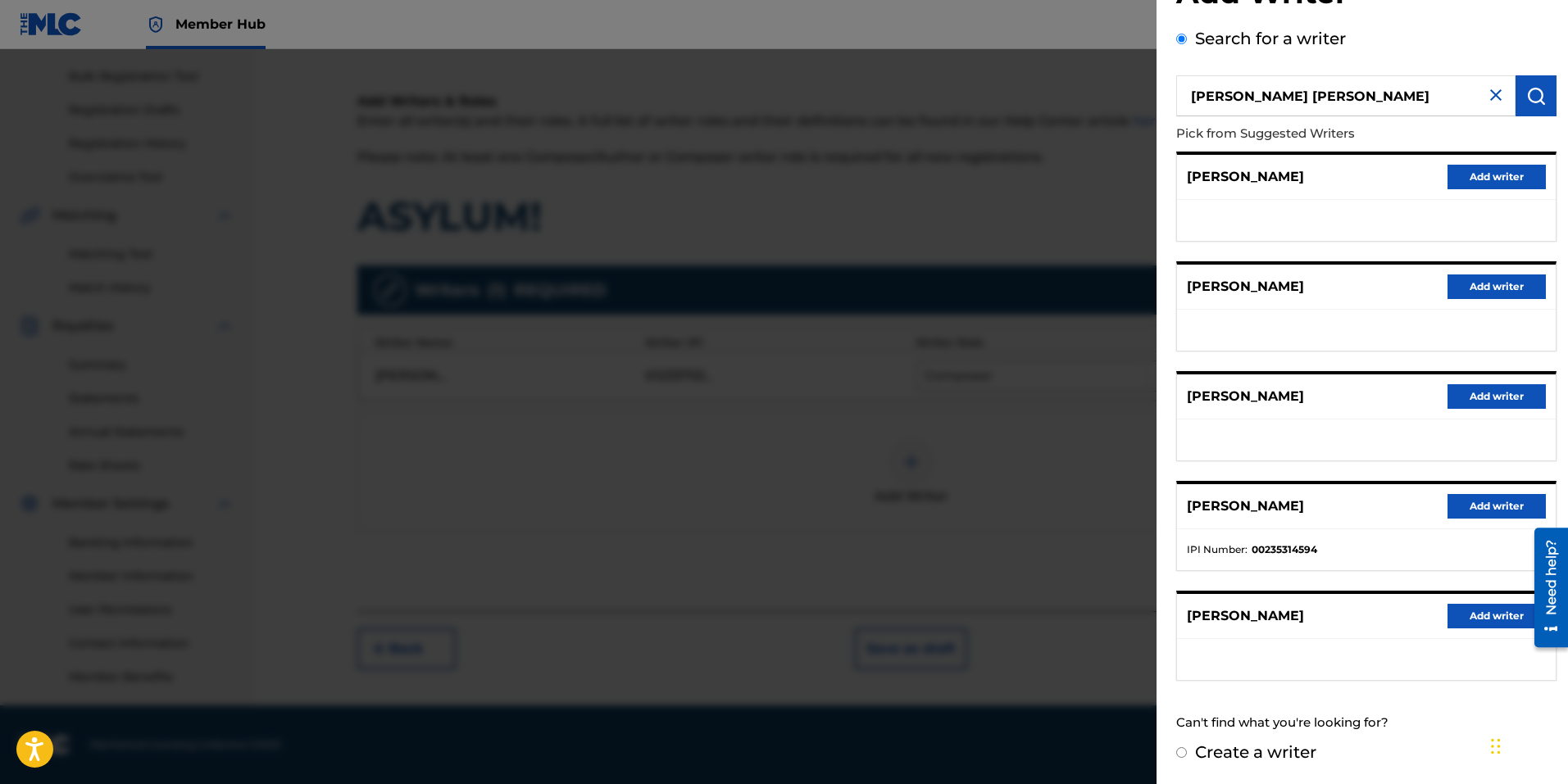
click at [1180, 760] on div "Create a writer" at bounding box center [1367, 752] width 381 height 25
drag, startPoint x: 1247, startPoint y: 764, endPoint x: 1256, endPoint y: 750, distance: 16.6
click at [1247, 763] on div "Create a writer" at bounding box center [1367, 752] width 381 height 25
click at [1256, 750] on label "Create a writer" at bounding box center [1256, 752] width 121 height 20
radio input "true"
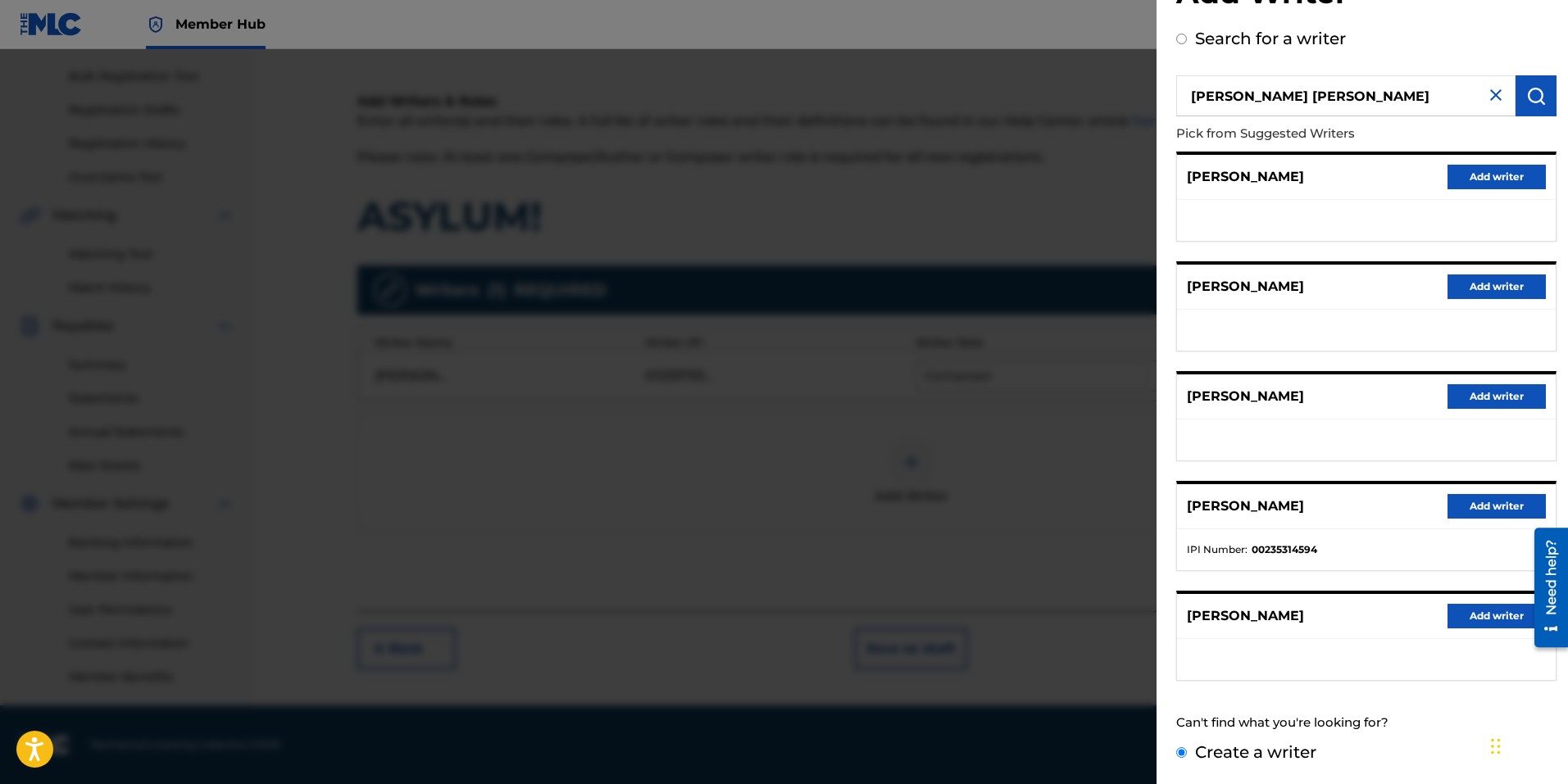
click at [1186, 750] on input "Create a writer" at bounding box center [1181, 752] width 10 height 10
radio input "false"
radio input "true"
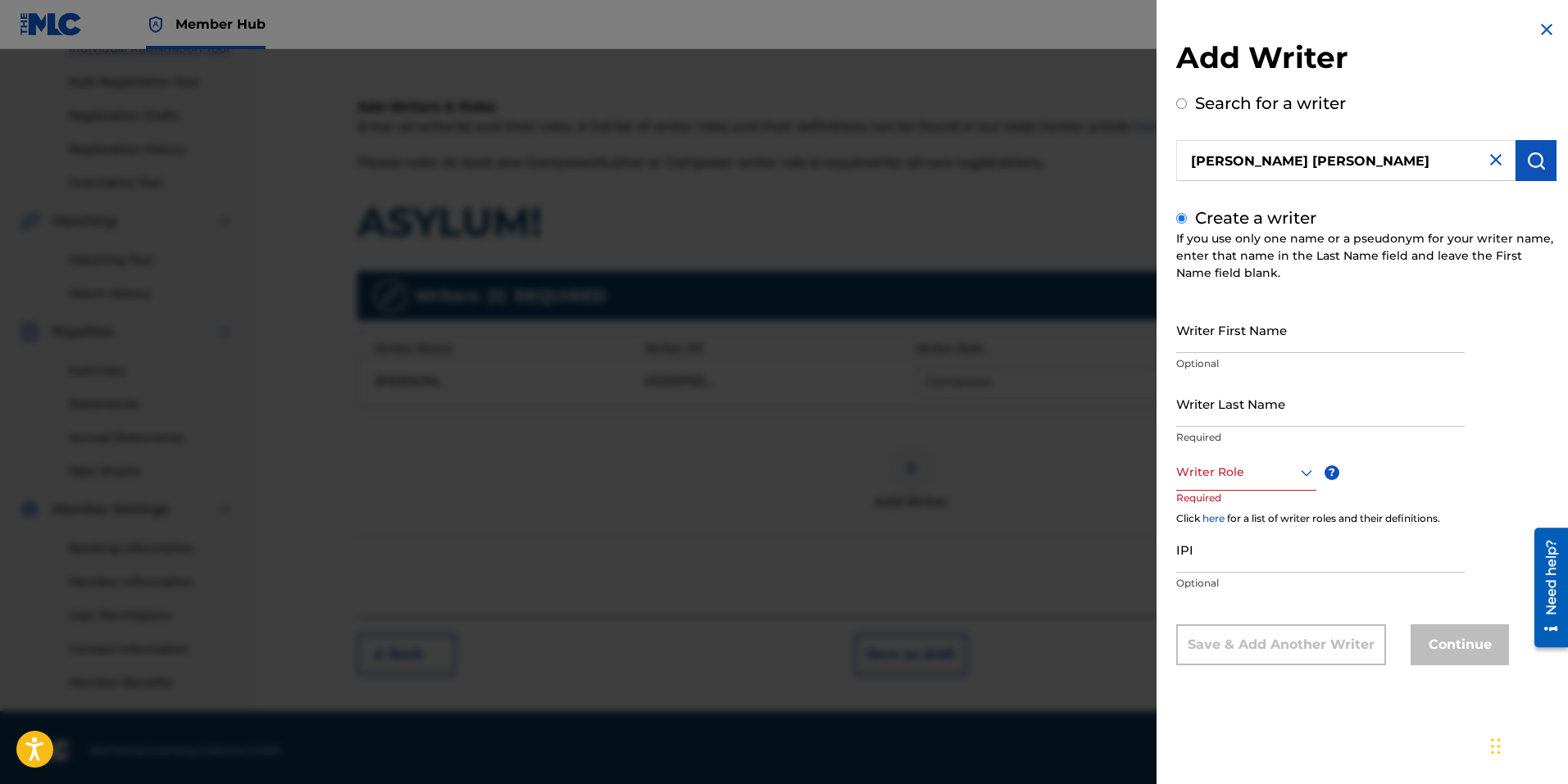
scroll to position [232, 0]
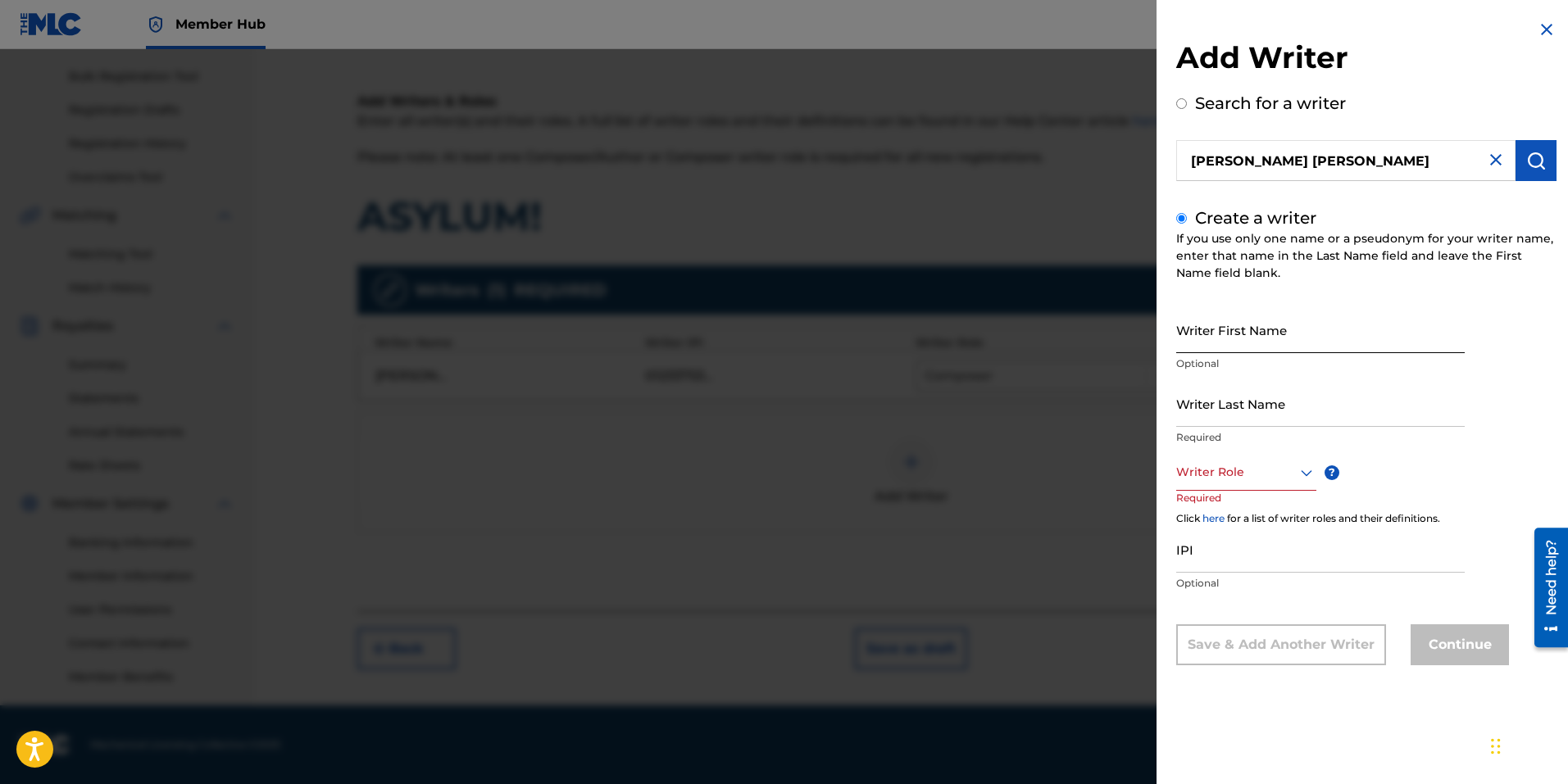
click at [1237, 331] on input "Writer First Name" at bounding box center [1320, 329] width 289 height 47
type input "Tyler"
drag, startPoint x: 1244, startPoint y: 409, endPoint x: 1200, endPoint y: 420, distance: 45.4
click at [1244, 409] on input "Writer Last Name" at bounding box center [1320, 404] width 289 height 47
type input "Hulsey"
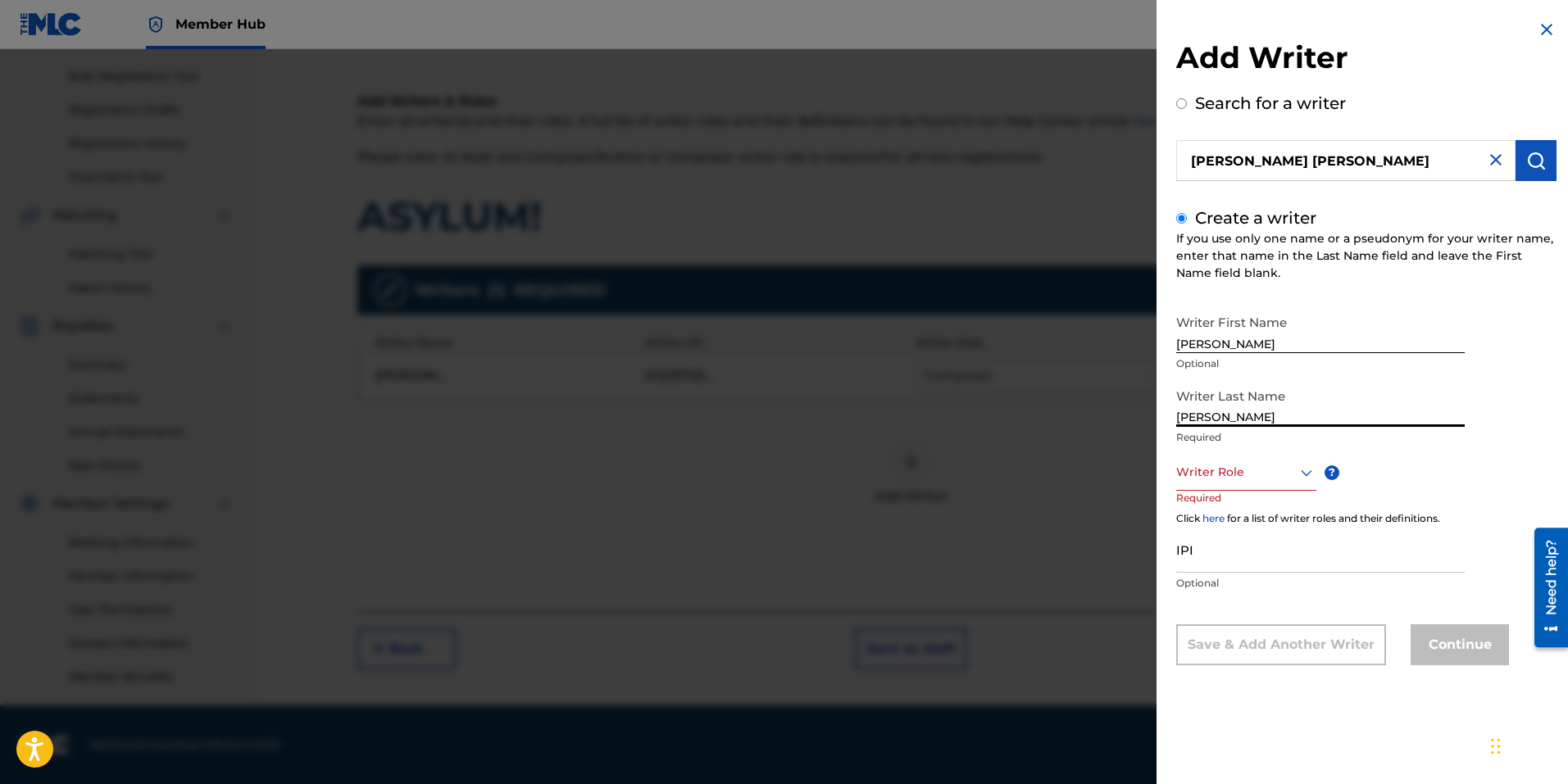
click at [1294, 473] on div at bounding box center [1246, 473] width 140 height 20
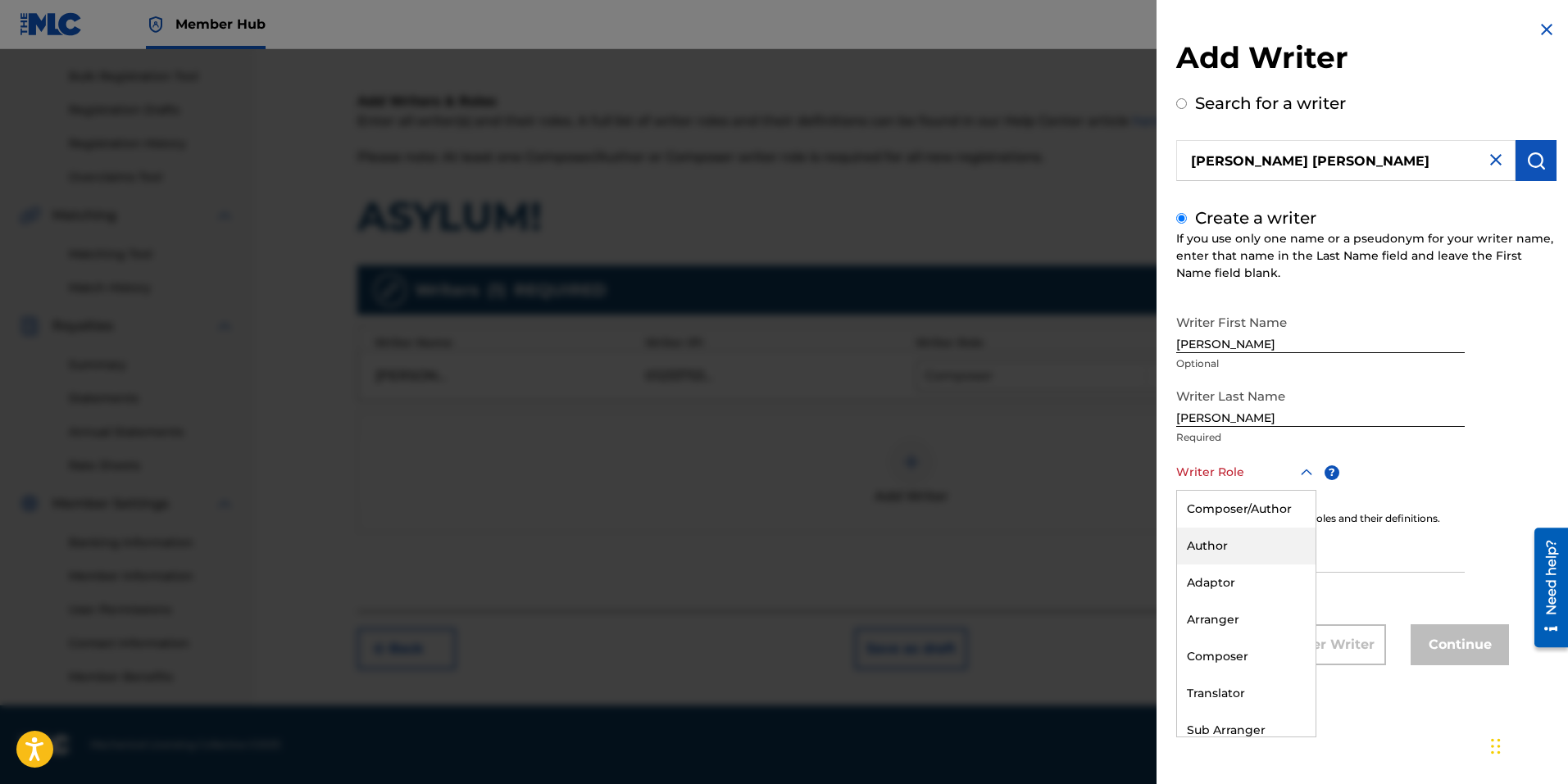
click at [1224, 546] on div "Author" at bounding box center [1246, 545] width 138 height 37
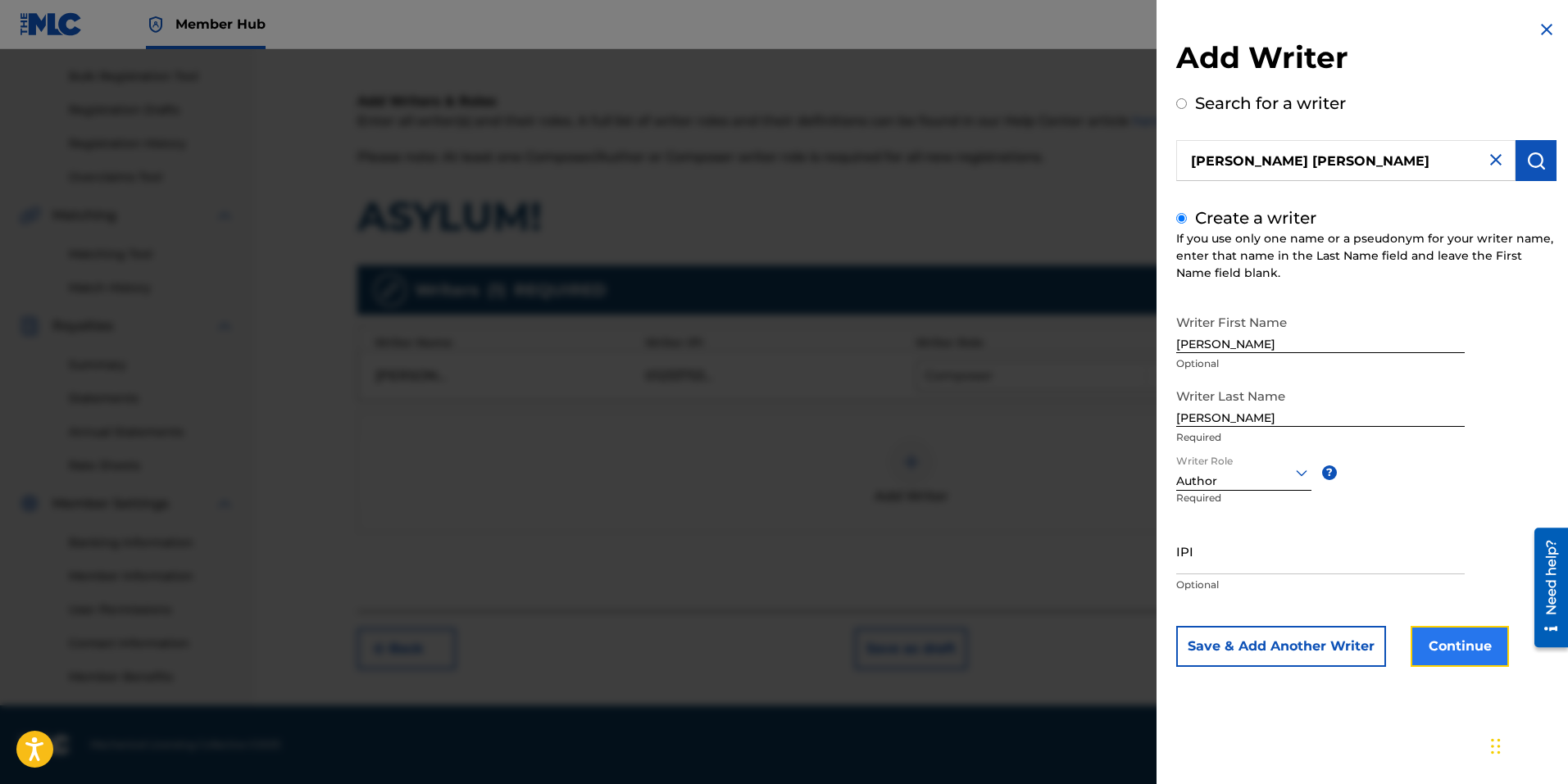
click at [1481, 656] on button "Continue" at bounding box center [1459, 647] width 98 height 41
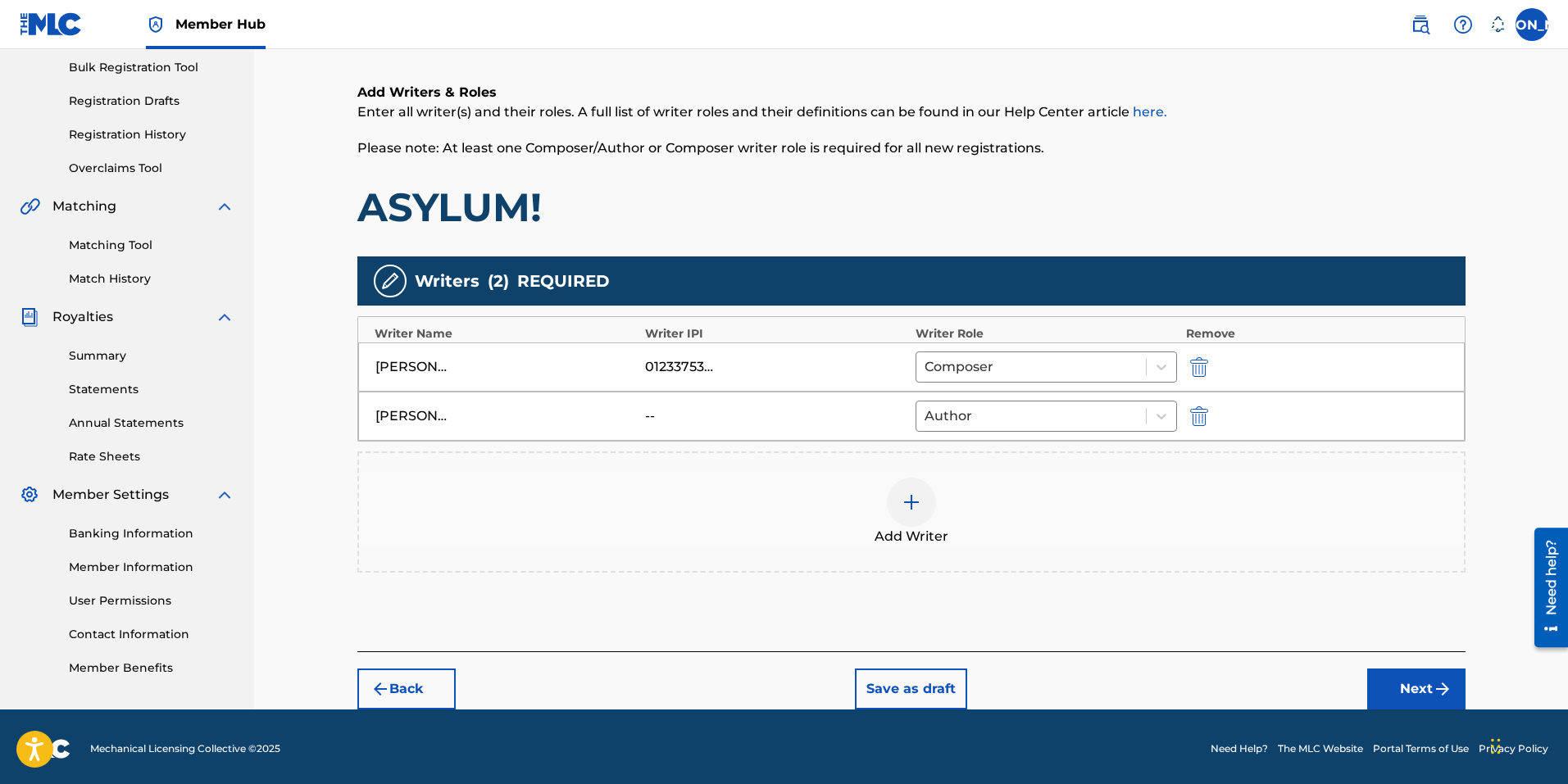
scroll to position [245, 0]
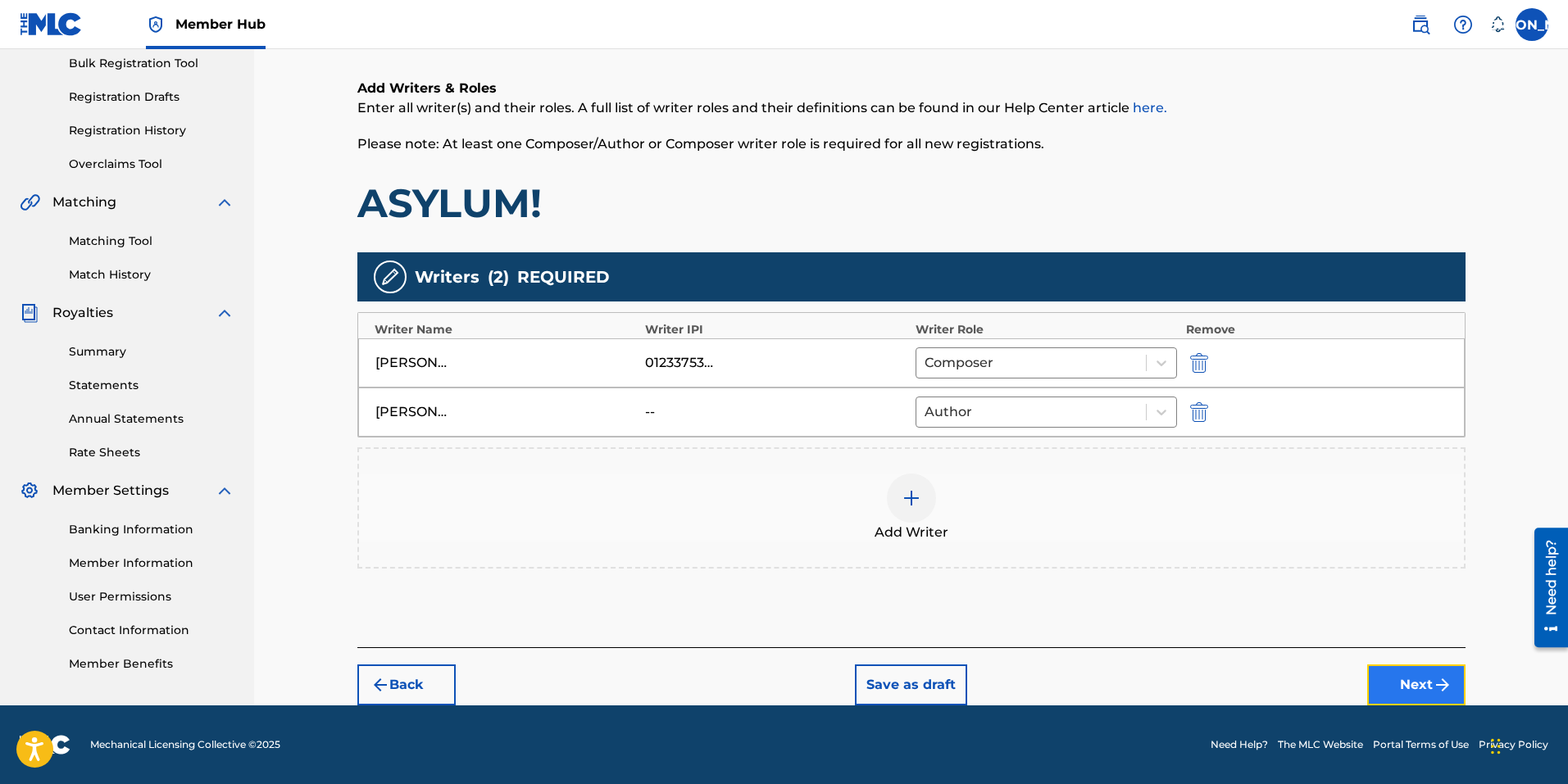
click at [1411, 678] on button "Next" at bounding box center [1416, 685] width 98 height 41
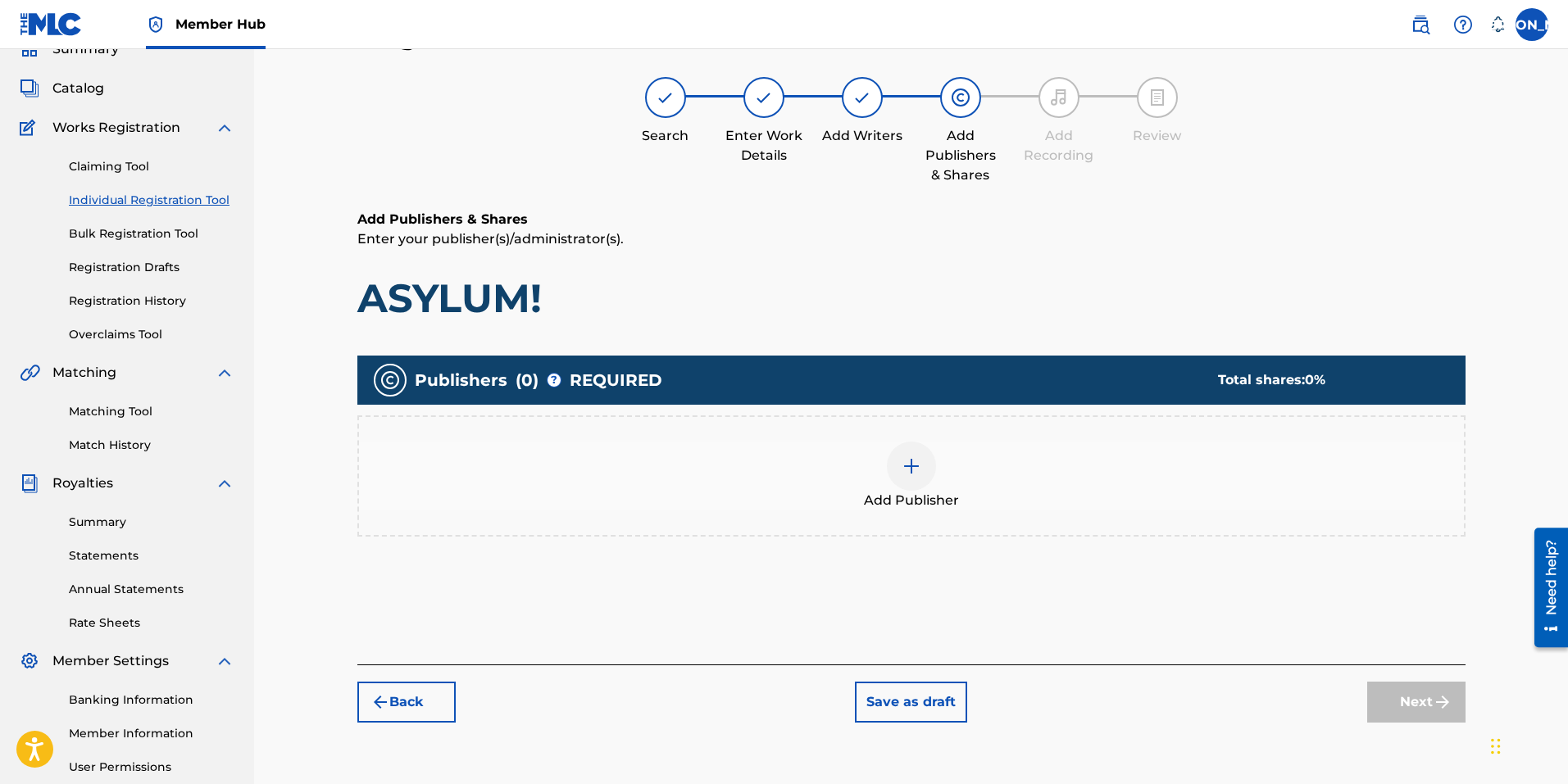
scroll to position [73, 0]
click at [915, 462] on img at bounding box center [911, 467] width 20 height 20
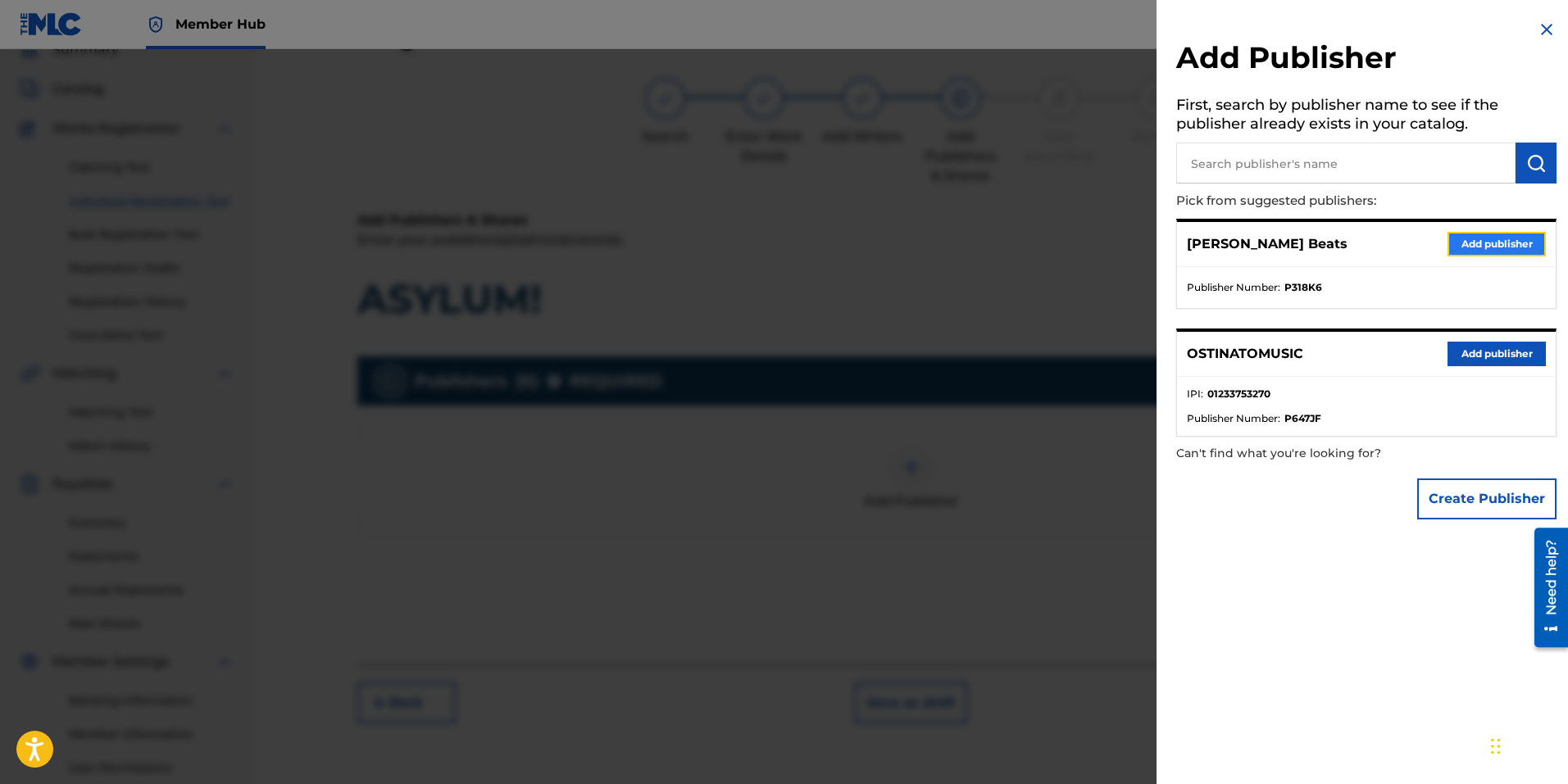
click at [1491, 242] on button "Add publisher" at bounding box center [1496, 244] width 98 height 25
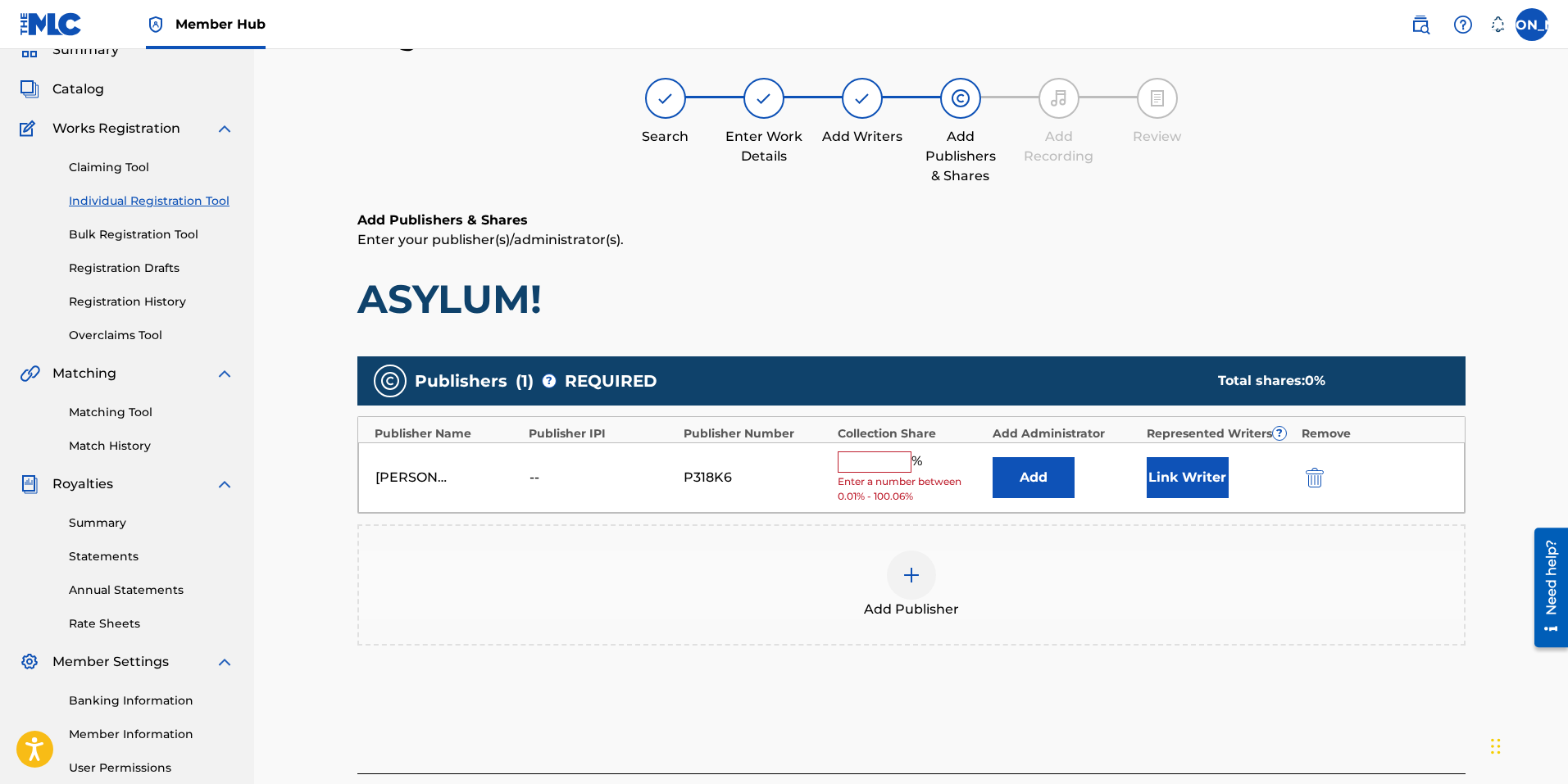
click at [889, 462] on input "text" at bounding box center [874, 462] width 73 height 21
click at [1121, 593] on div "Add Publisher" at bounding box center [912, 584] width 1105 height 69
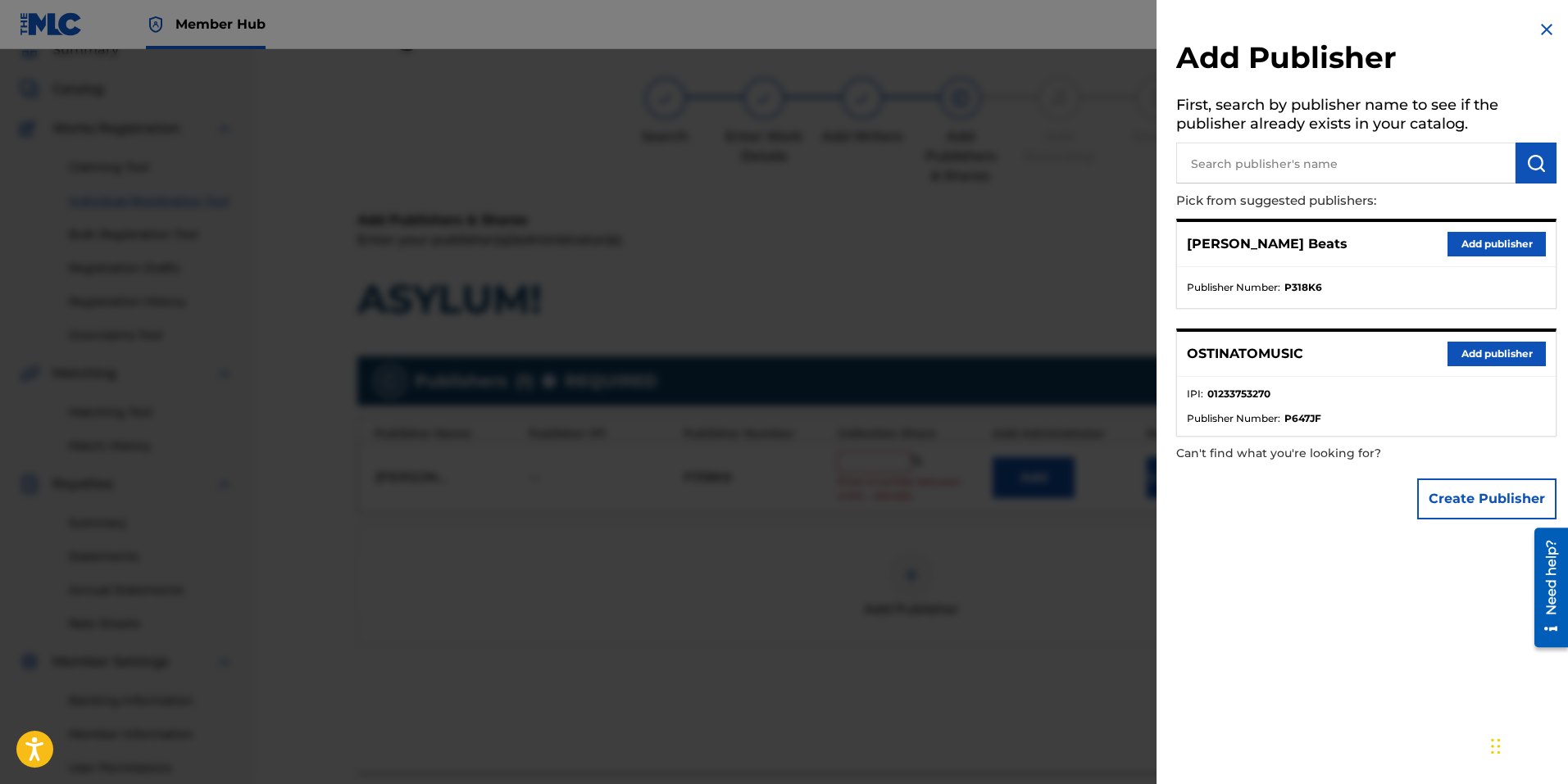
click at [685, 614] on div at bounding box center [784, 441] width 1568 height 784
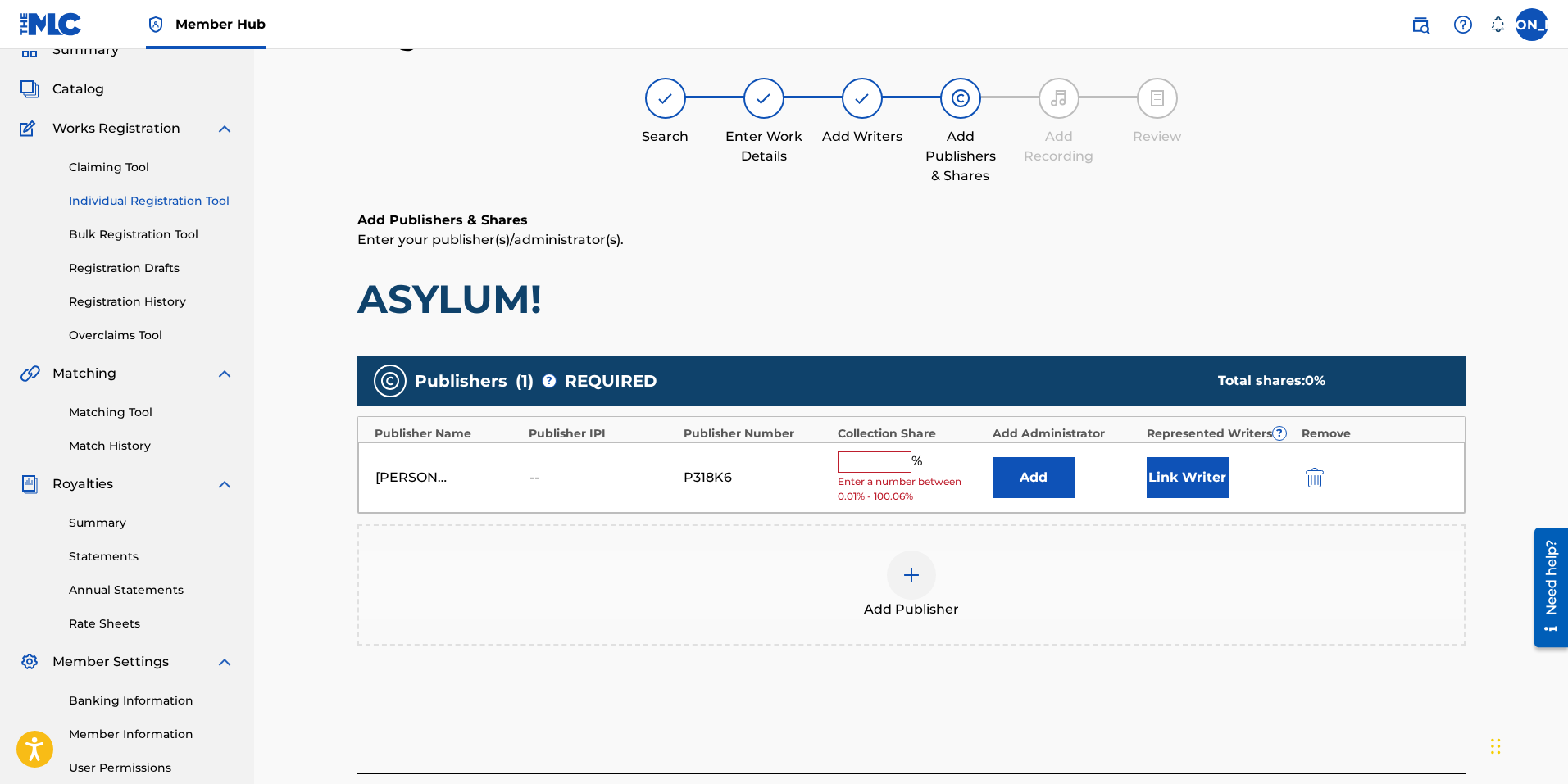
click at [860, 455] on input "text" at bounding box center [874, 462] width 73 height 21
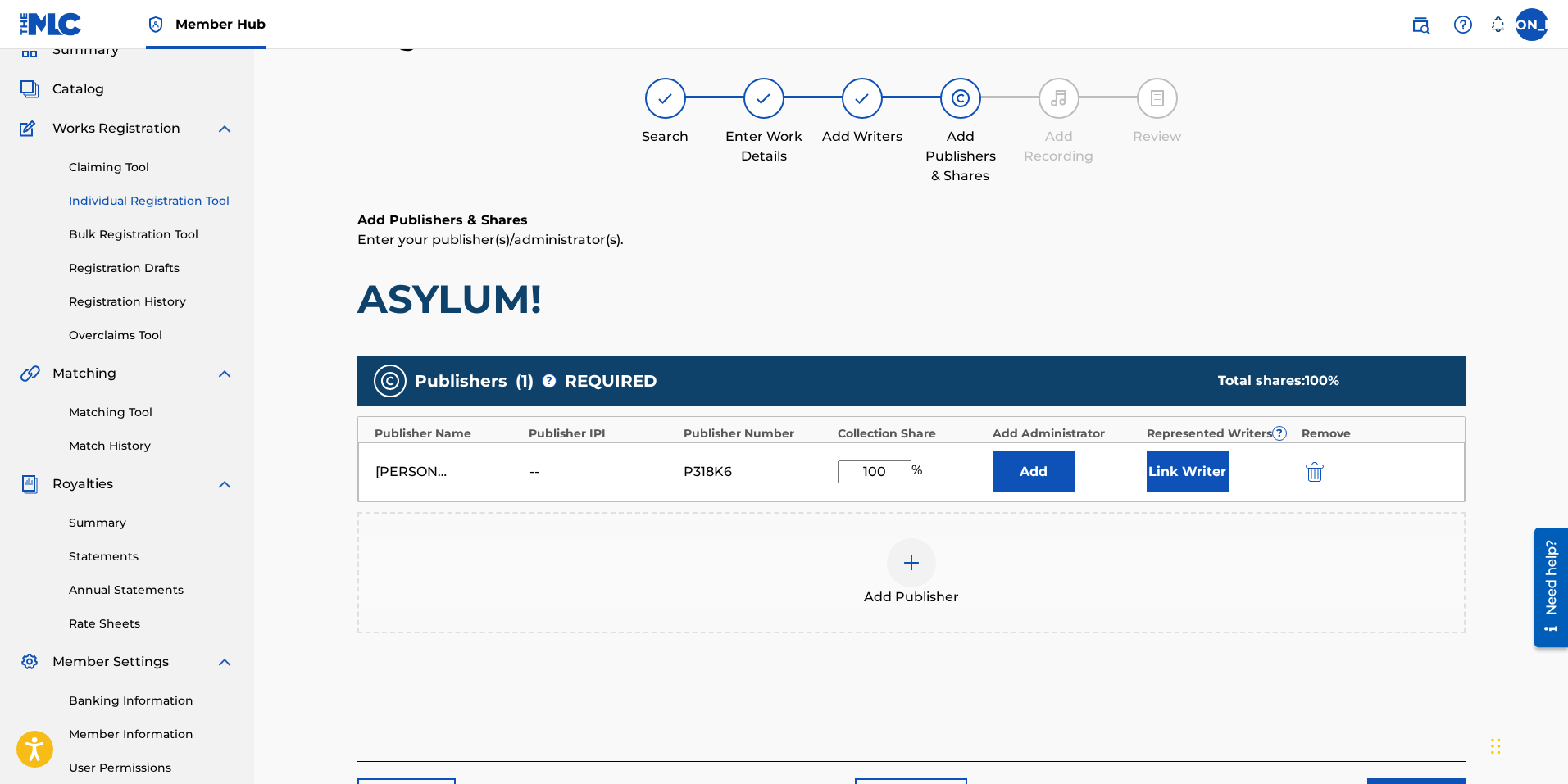
type input "100"
click at [715, 682] on div "Publishers ( 1 ) ? REQUIRED Total shares: 100 % Publisher Name Publisher IPI Pu…" at bounding box center [912, 518] width 1108 height 340
click at [1204, 473] on button "Link Writer" at bounding box center [1187, 472] width 82 height 41
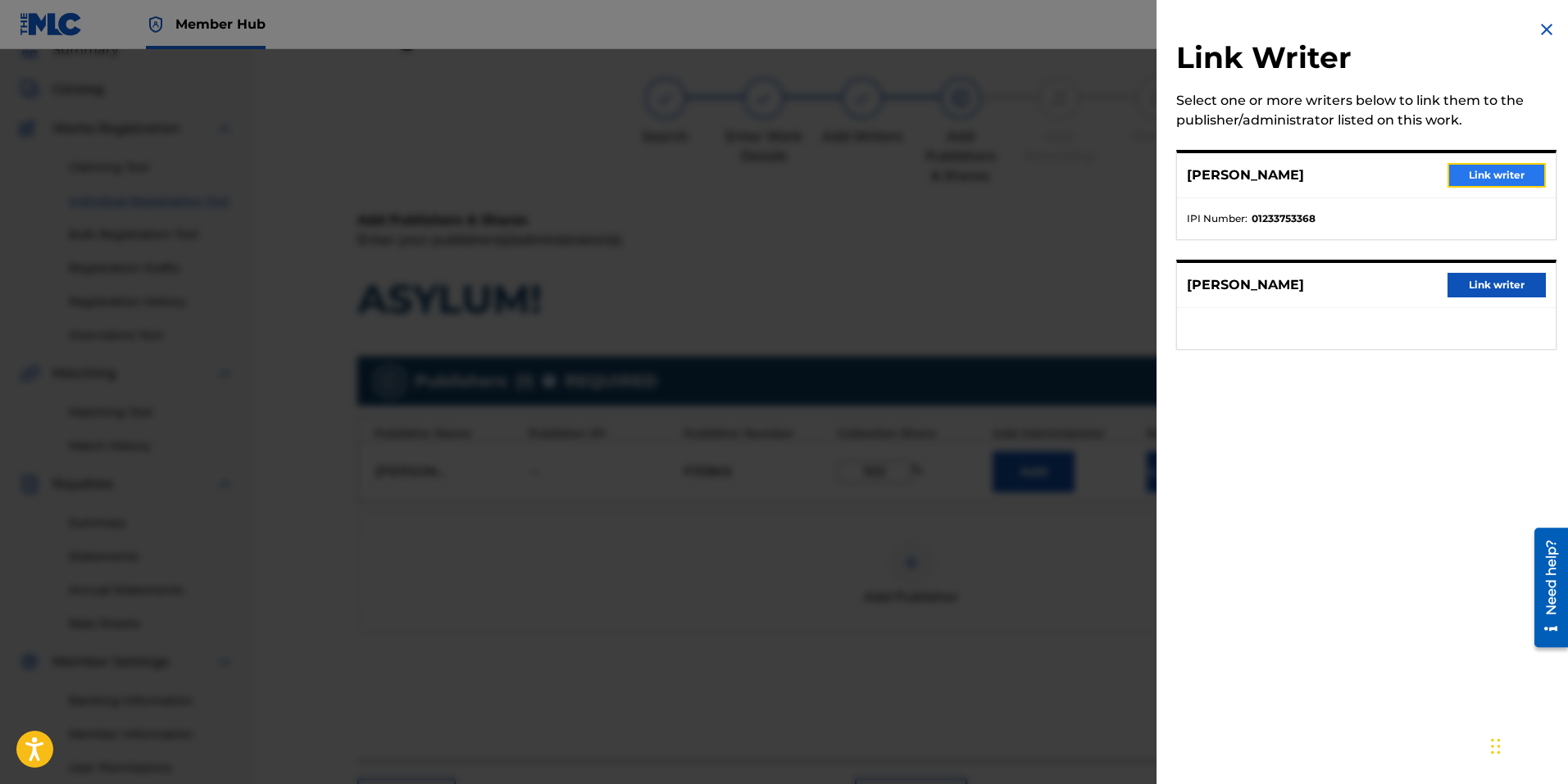
click at [1474, 175] on button "Link writer" at bounding box center [1496, 175] width 98 height 25
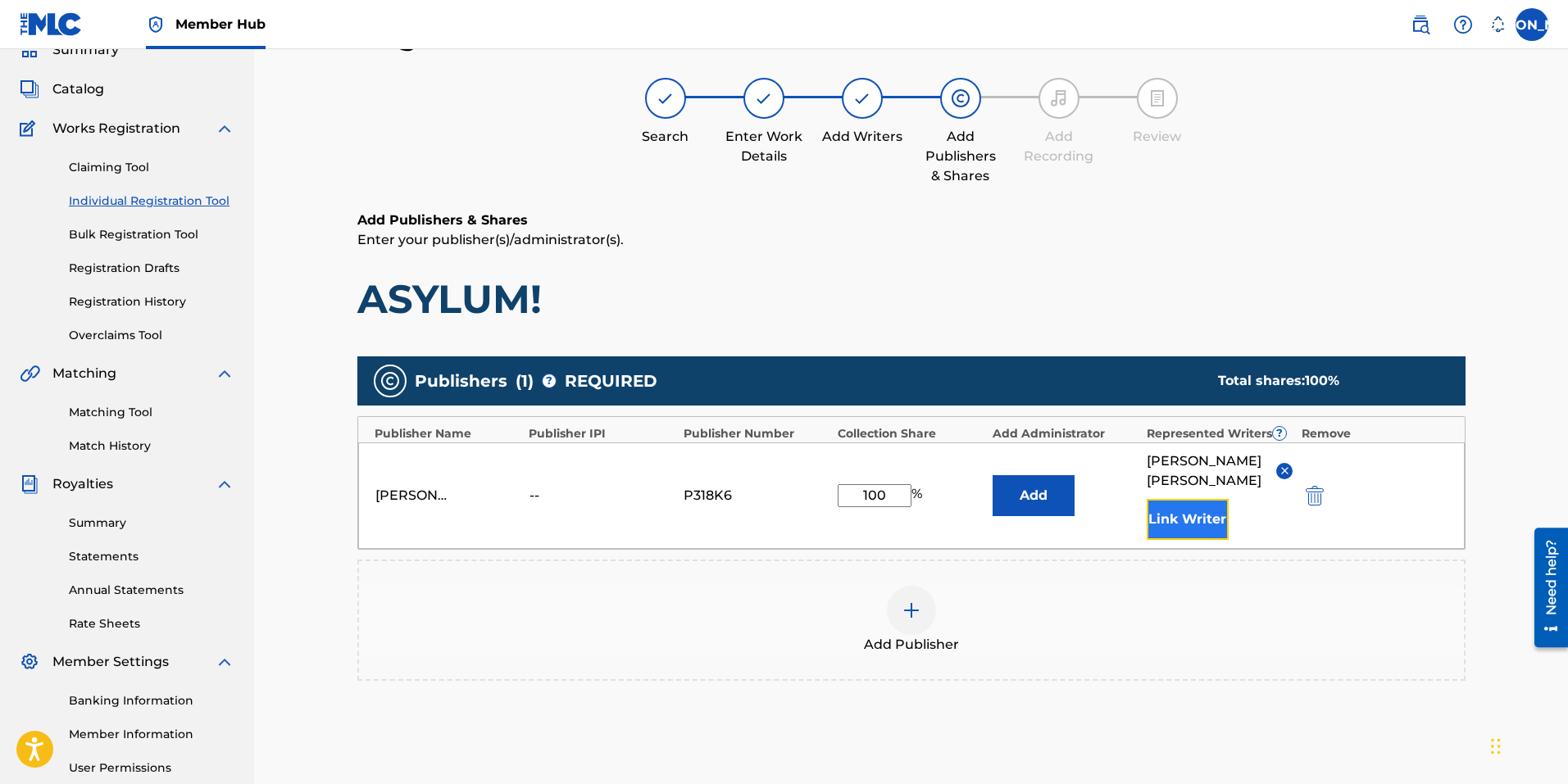
click at [1184, 515] on button "Link Writer" at bounding box center [1187, 520] width 82 height 41
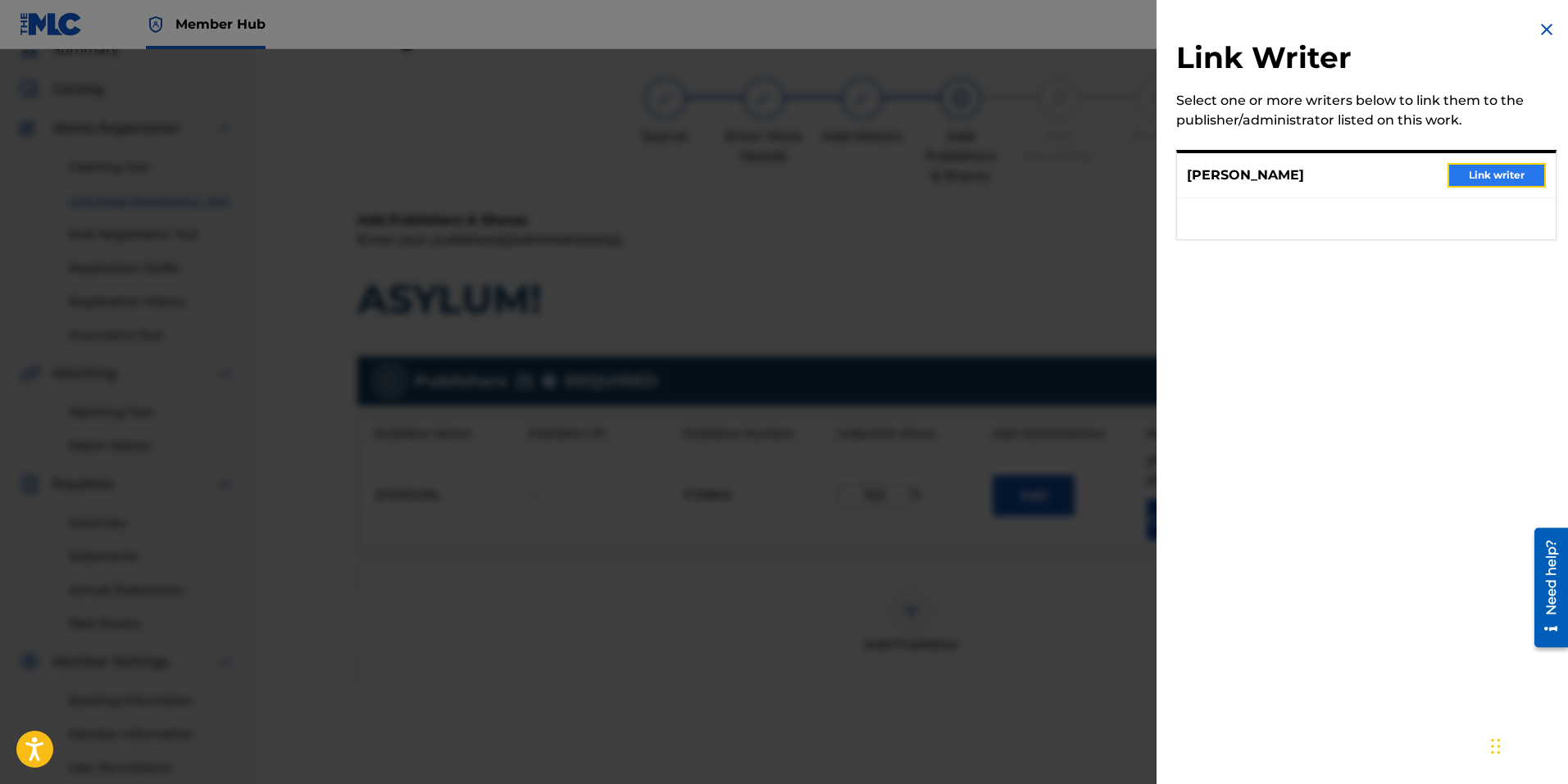
click at [1463, 174] on button "Link writer" at bounding box center [1496, 175] width 98 height 25
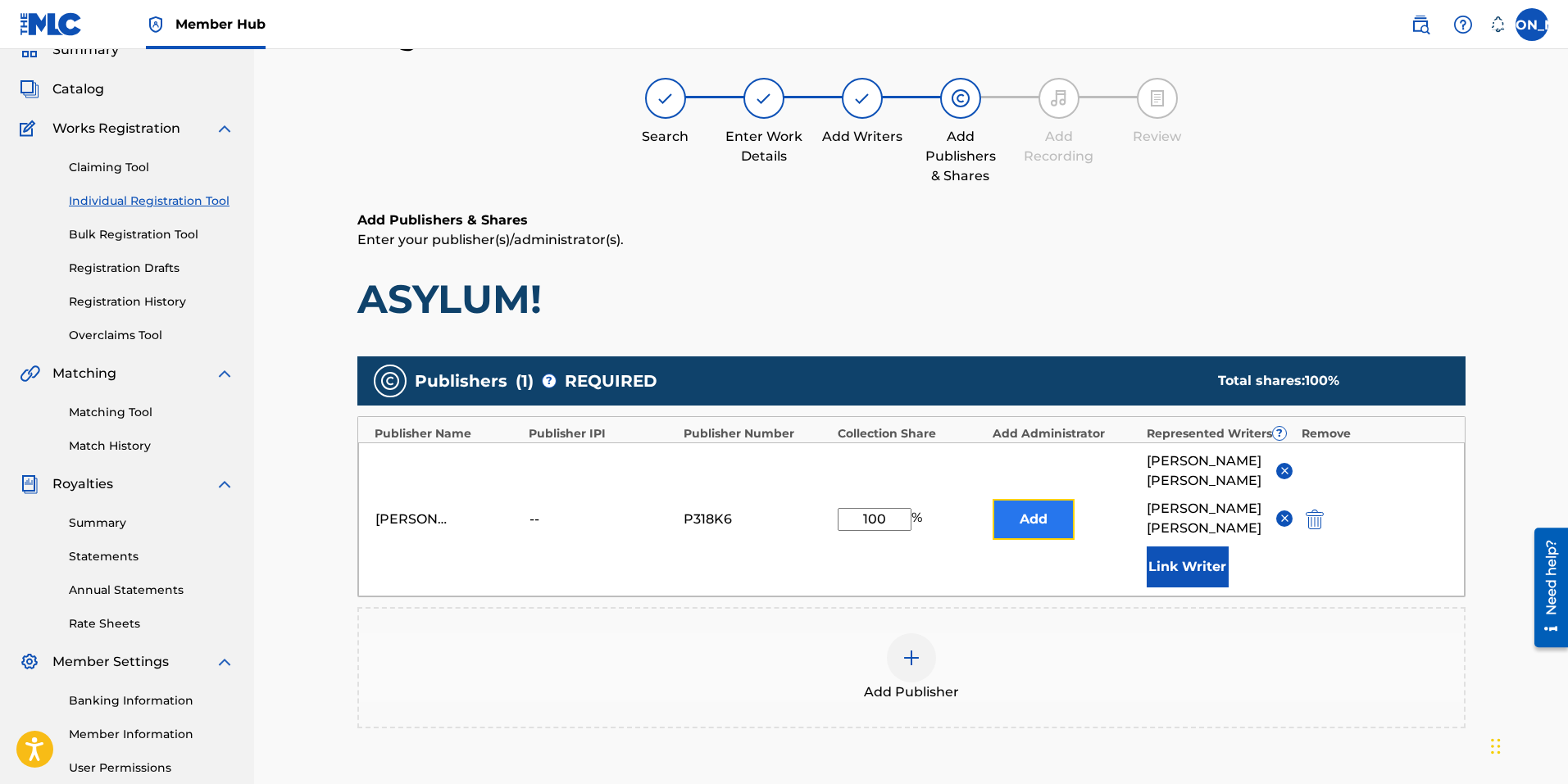
click at [1036, 513] on button "Add" at bounding box center [1034, 520] width 82 height 41
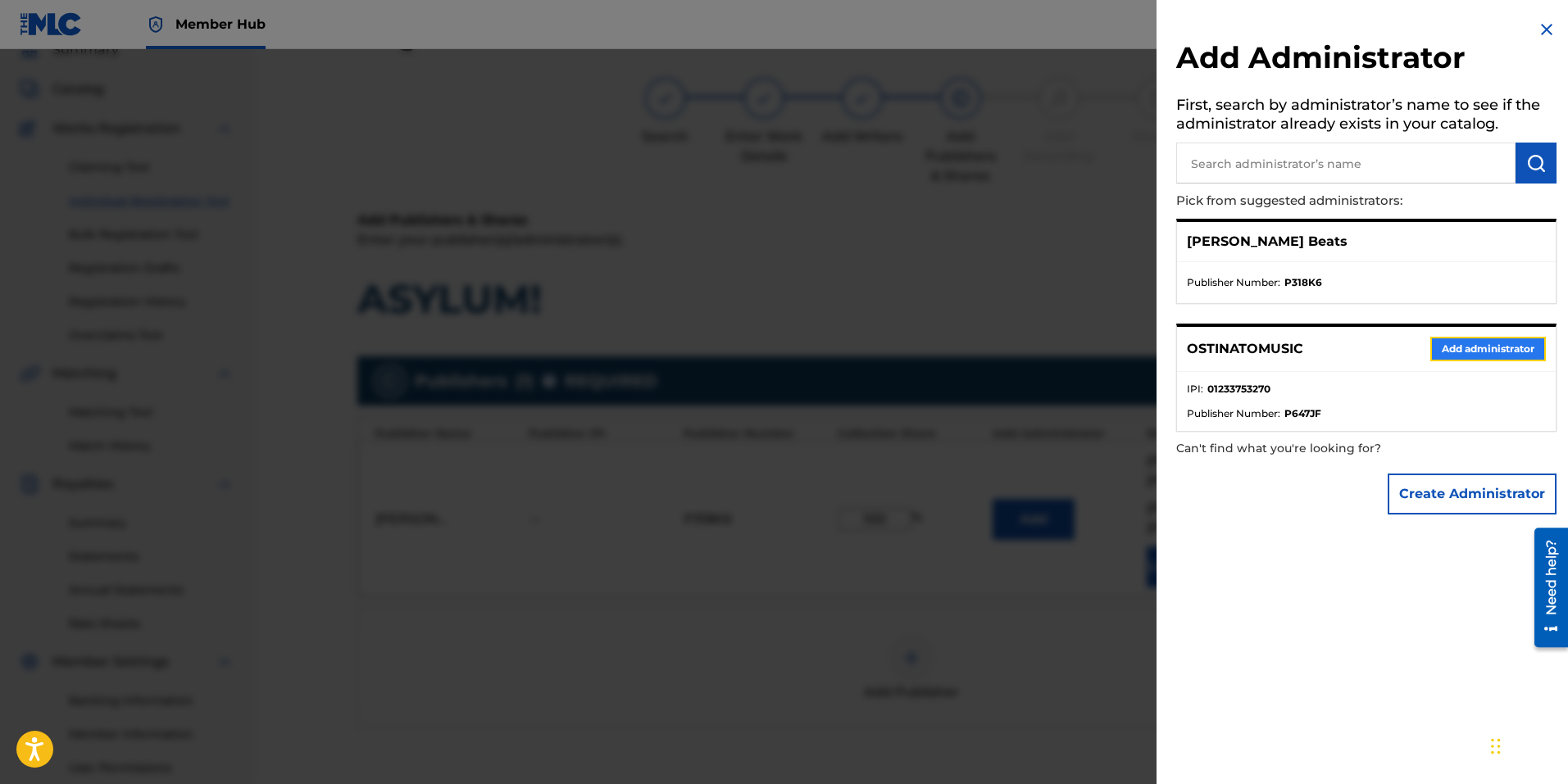
click at [1472, 346] on button "Add administrator" at bounding box center [1487, 349] width 115 height 25
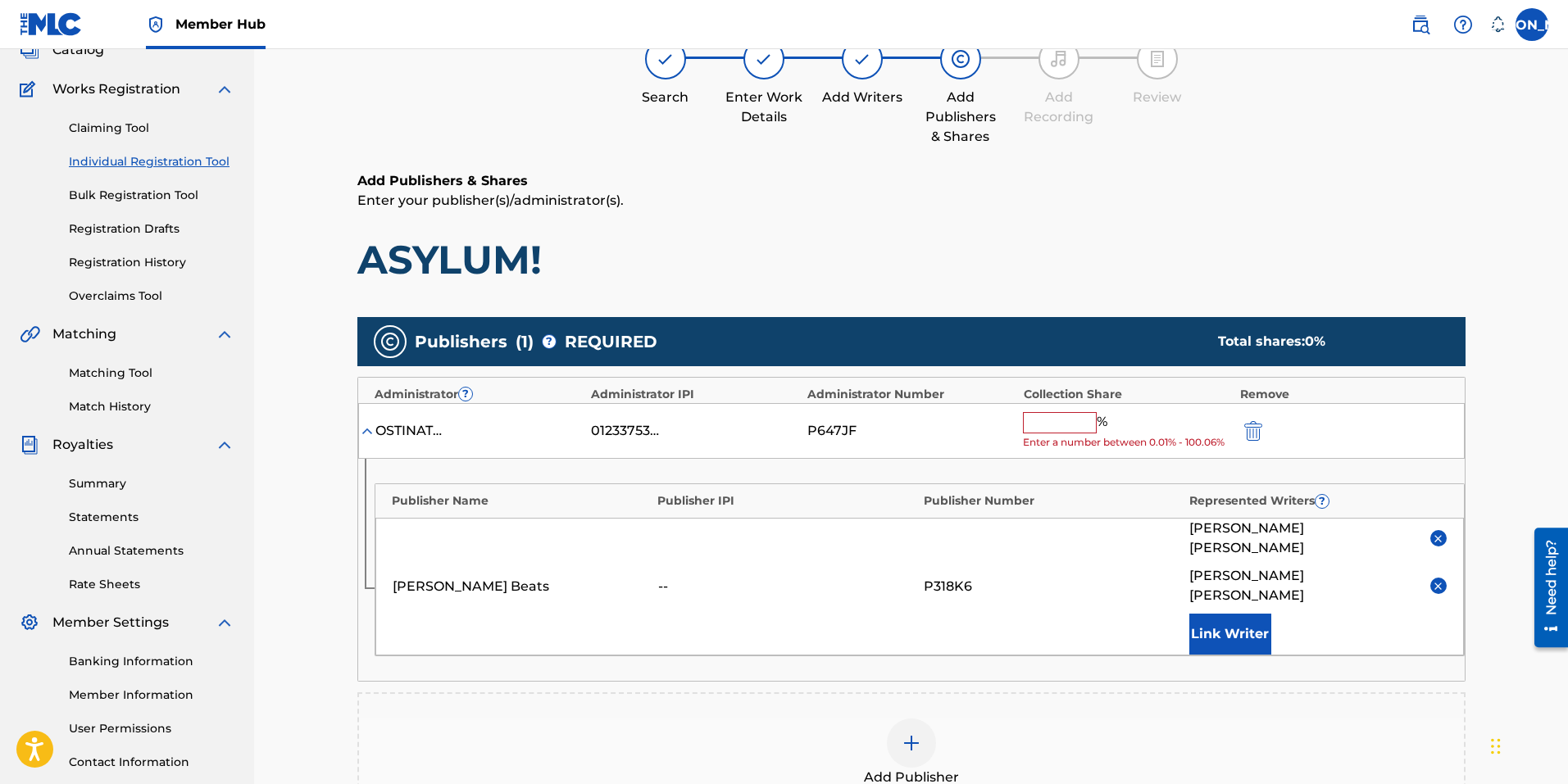
scroll to position [155, 0]
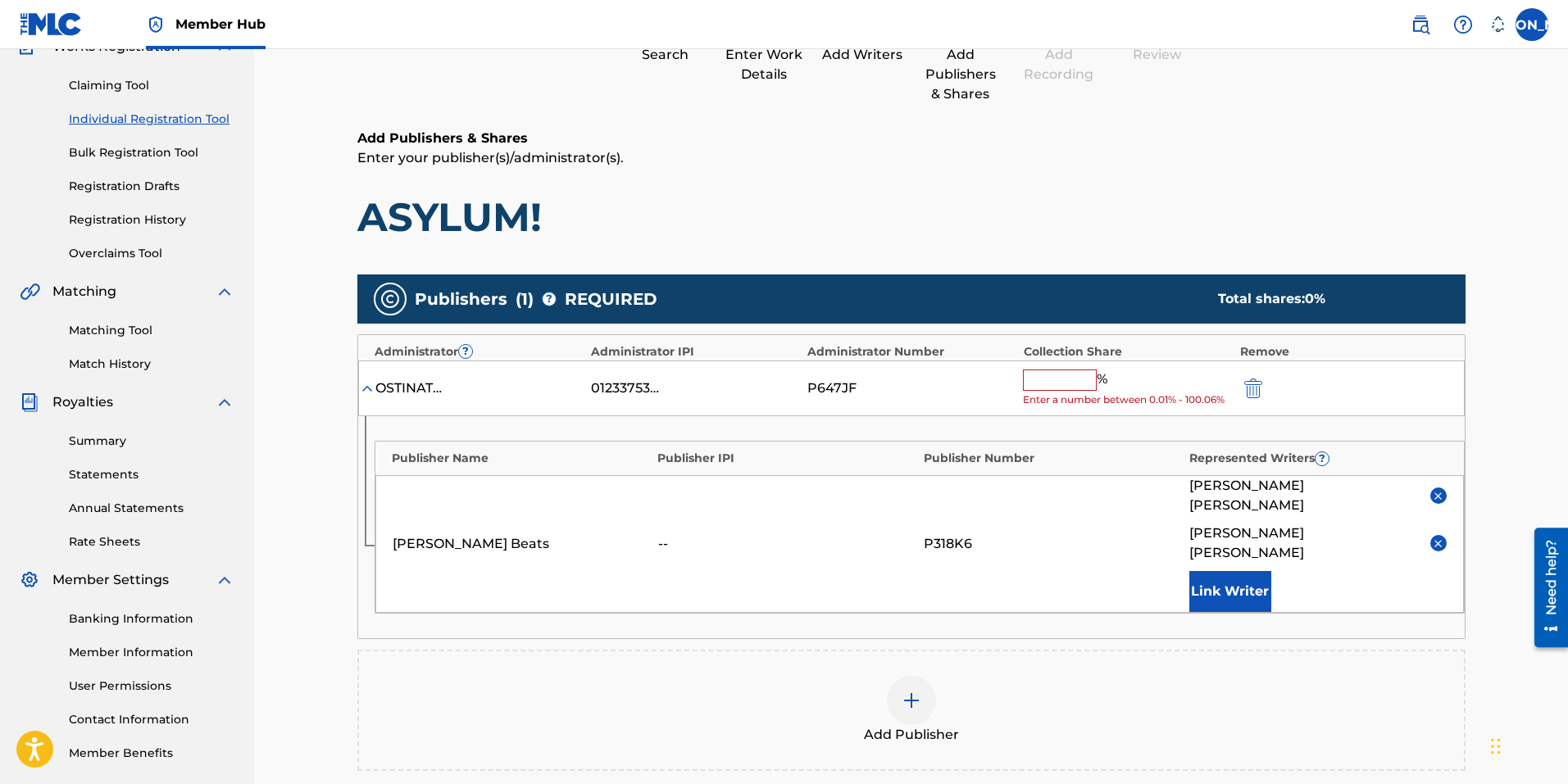
click at [1067, 380] on input "text" at bounding box center [1059, 380] width 73 height 21
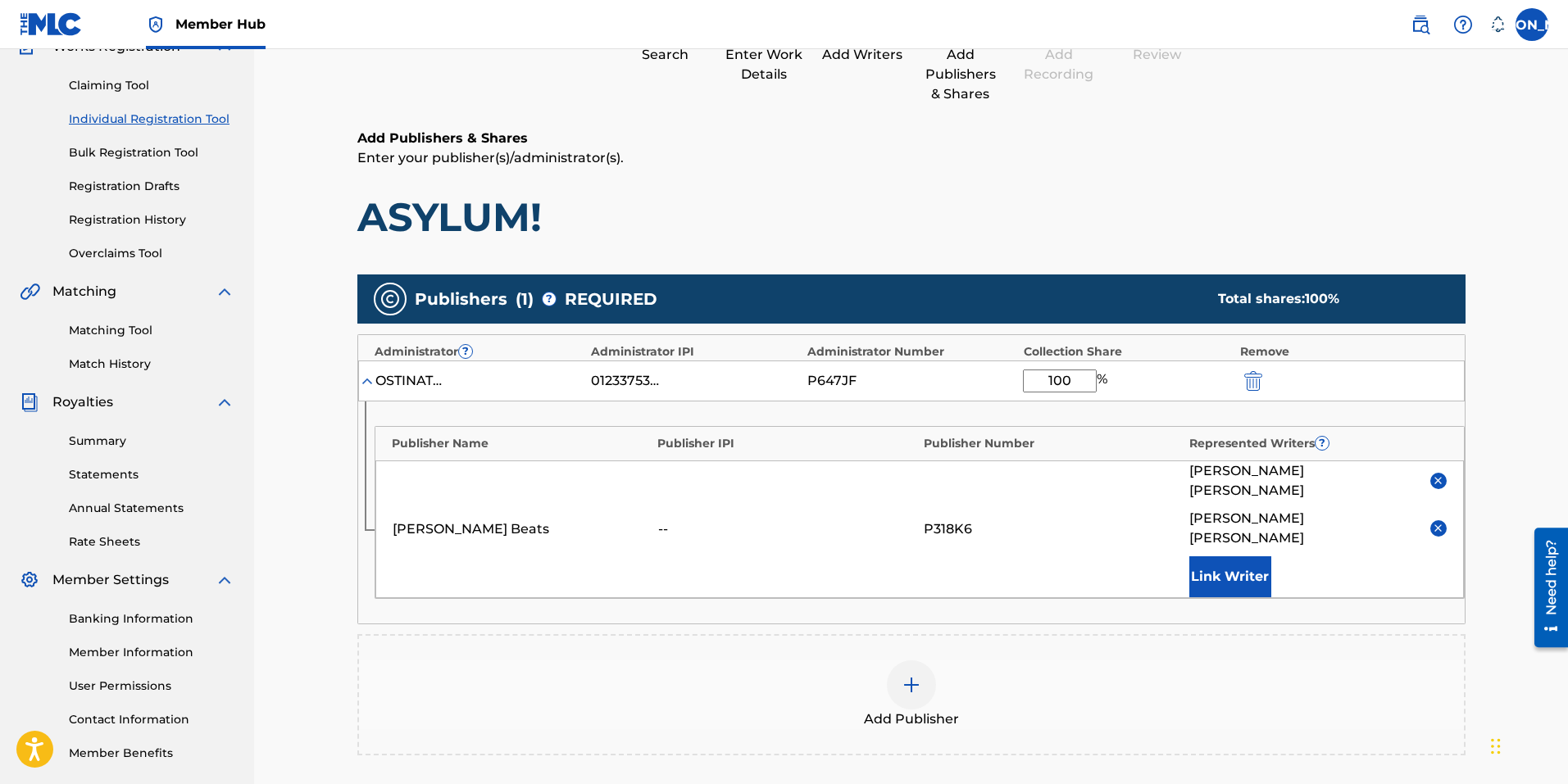
type input "100"
click at [1105, 677] on div "Add Publisher" at bounding box center [912, 694] width 1105 height 69
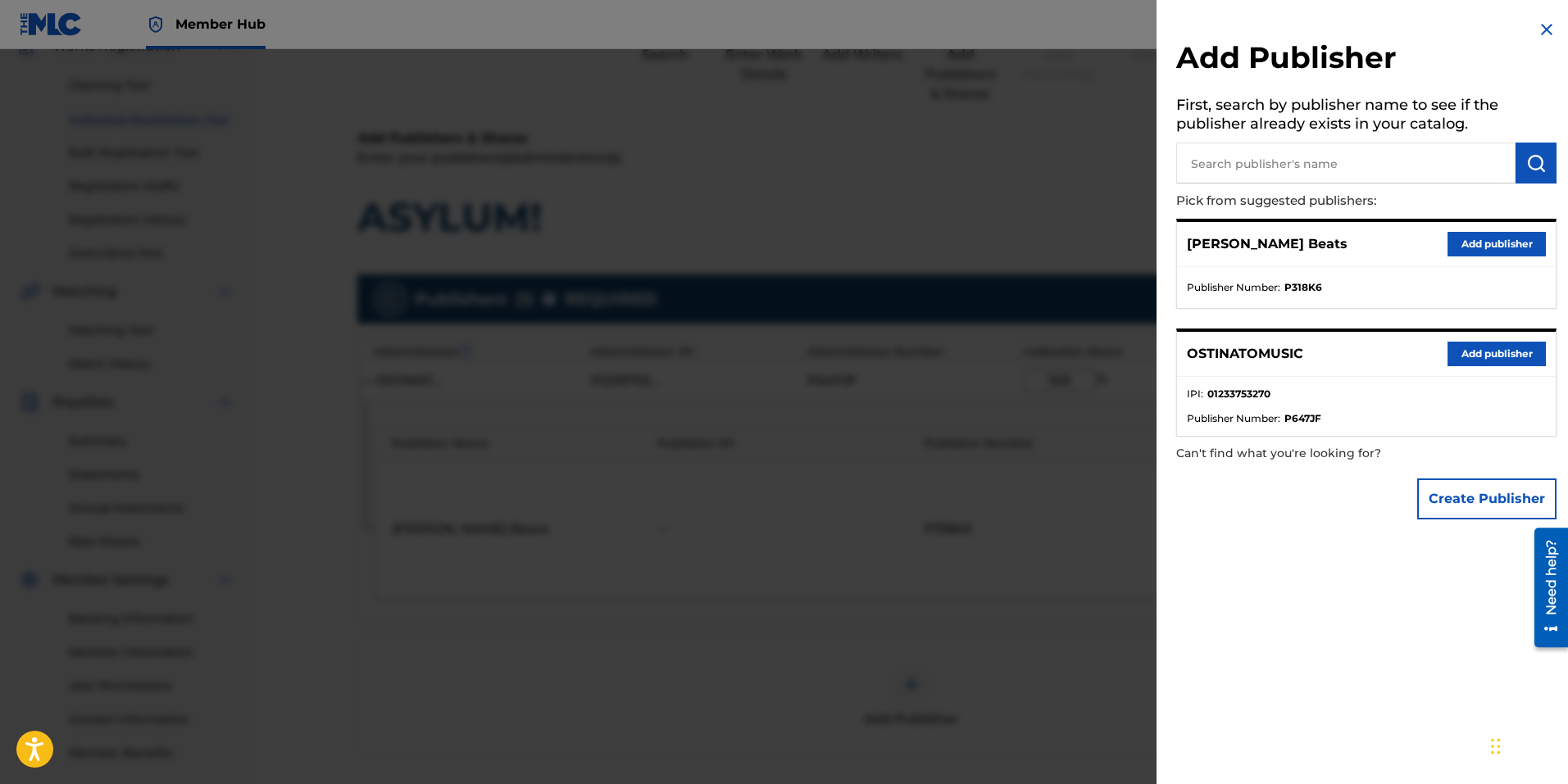
click at [653, 737] on div at bounding box center [784, 441] width 1568 height 784
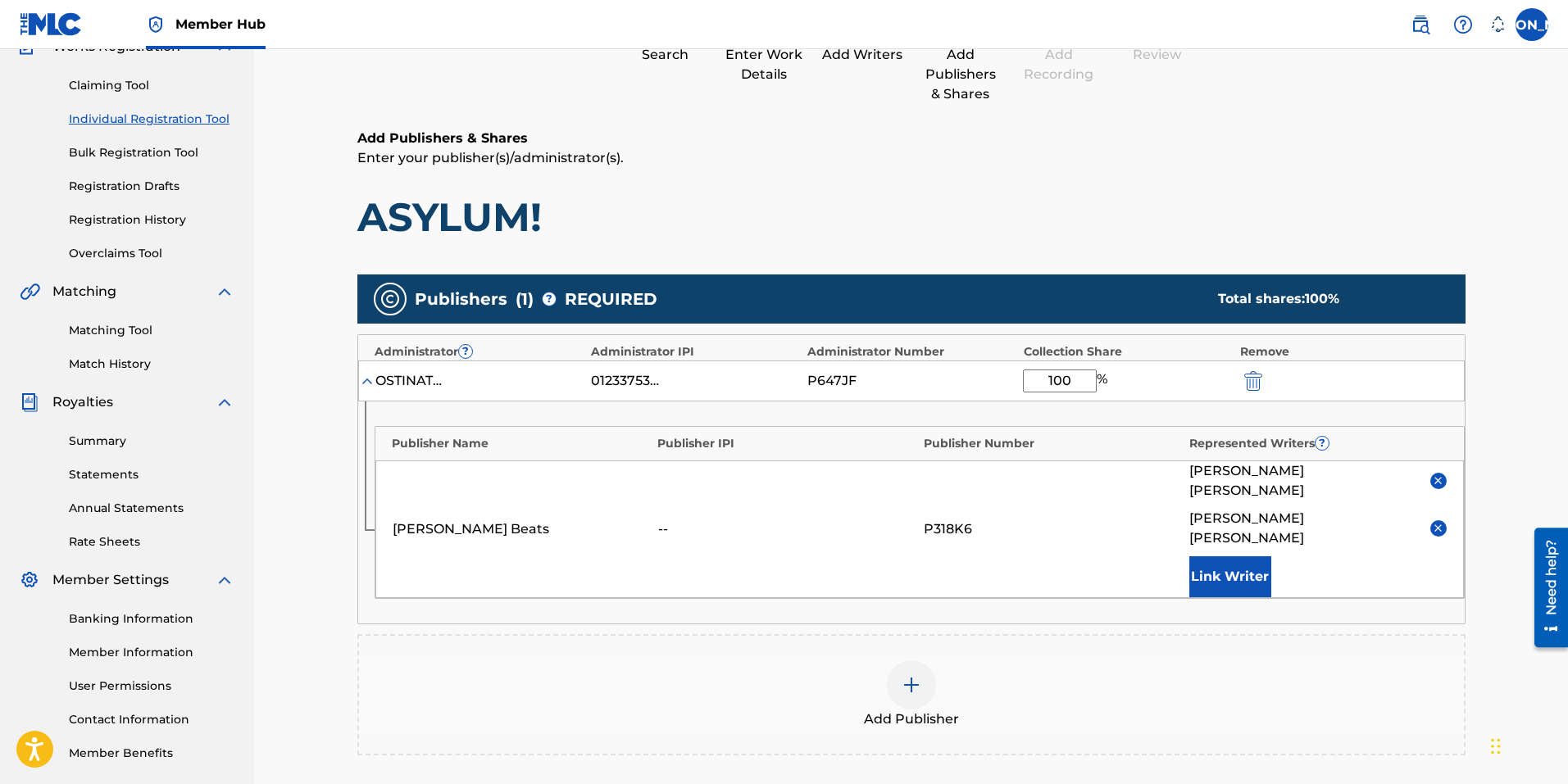
click at [1553, 324] on div "Register Work Search Enter Work Details Add Writers Add Publishers & Shares Add…" at bounding box center [911, 417] width 1314 height 1048
click at [1255, 384] on img "submit" at bounding box center [1253, 380] width 18 height 20
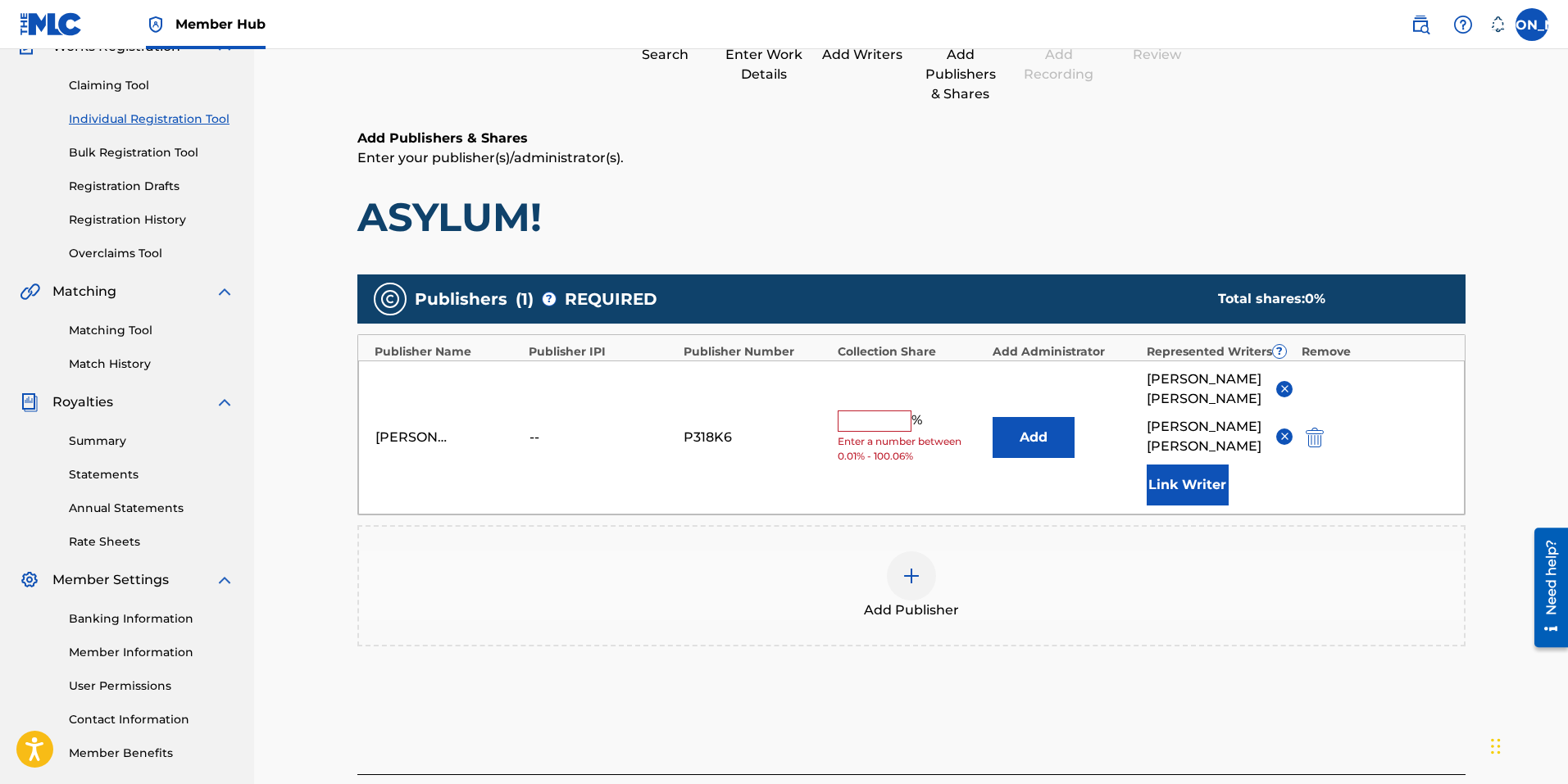
click at [865, 410] on input "text" at bounding box center [874, 421] width 73 height 21
type input "100"
click at [976, 742] on div "Add Publishers & Shares Enter your publisher(s)/administrator(s). ASYLUM! Publi…" at bounding box center [912, 451] width 1108 height 646
click at [1047, 442] on button "Add" at bounding box center [1034, 438] width 82 height 41
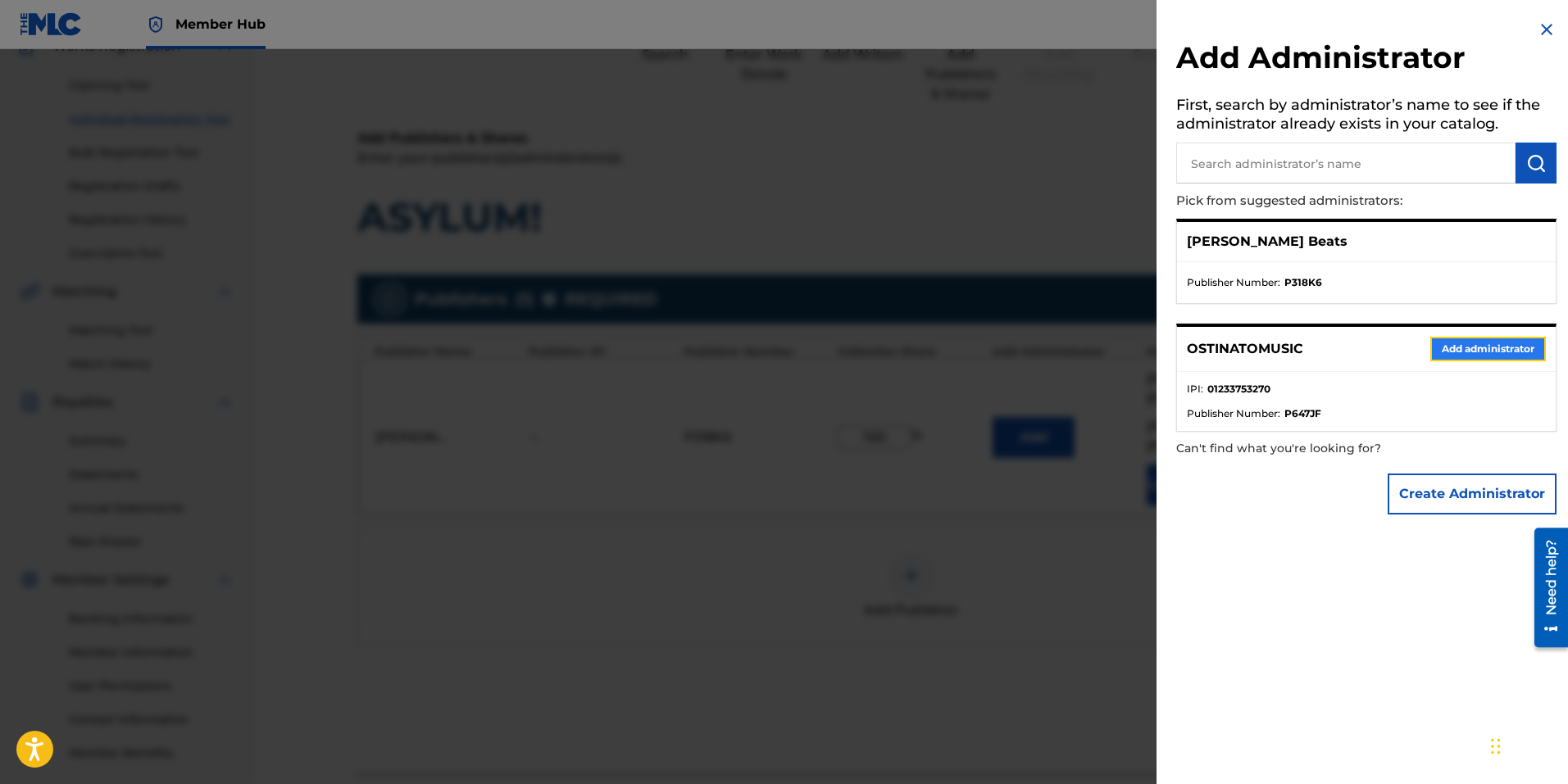
click at [1471, 346] on button "Add administrator" at bounding box center [1487, 349] width 115 height 25
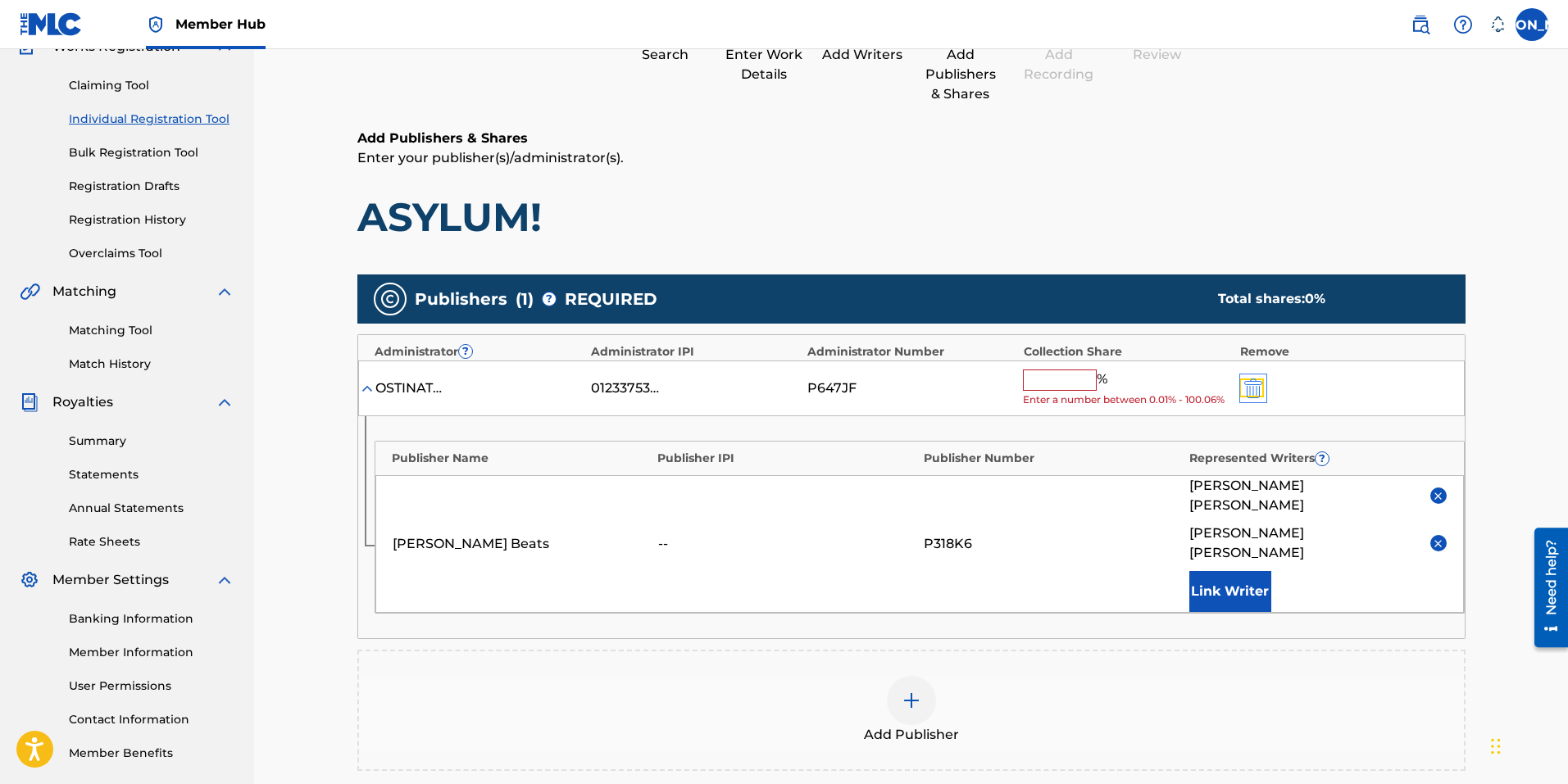
click at [1254, 386] on img "submit" at bounding box center [1253, 388] width 18 height 20
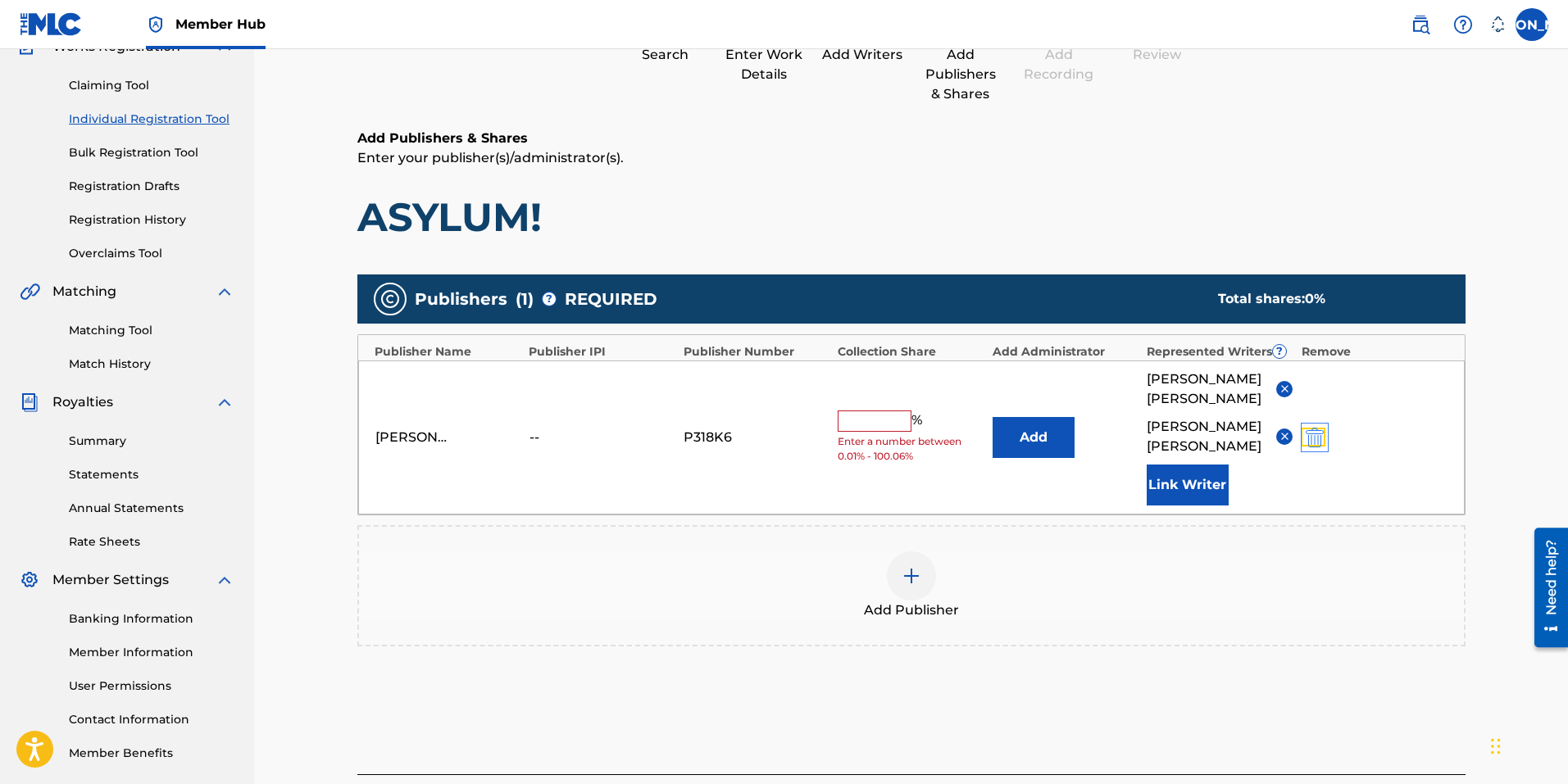
click at [1314, 429] on img "submit" at bounding box center [1314, 437] width 18 height 20
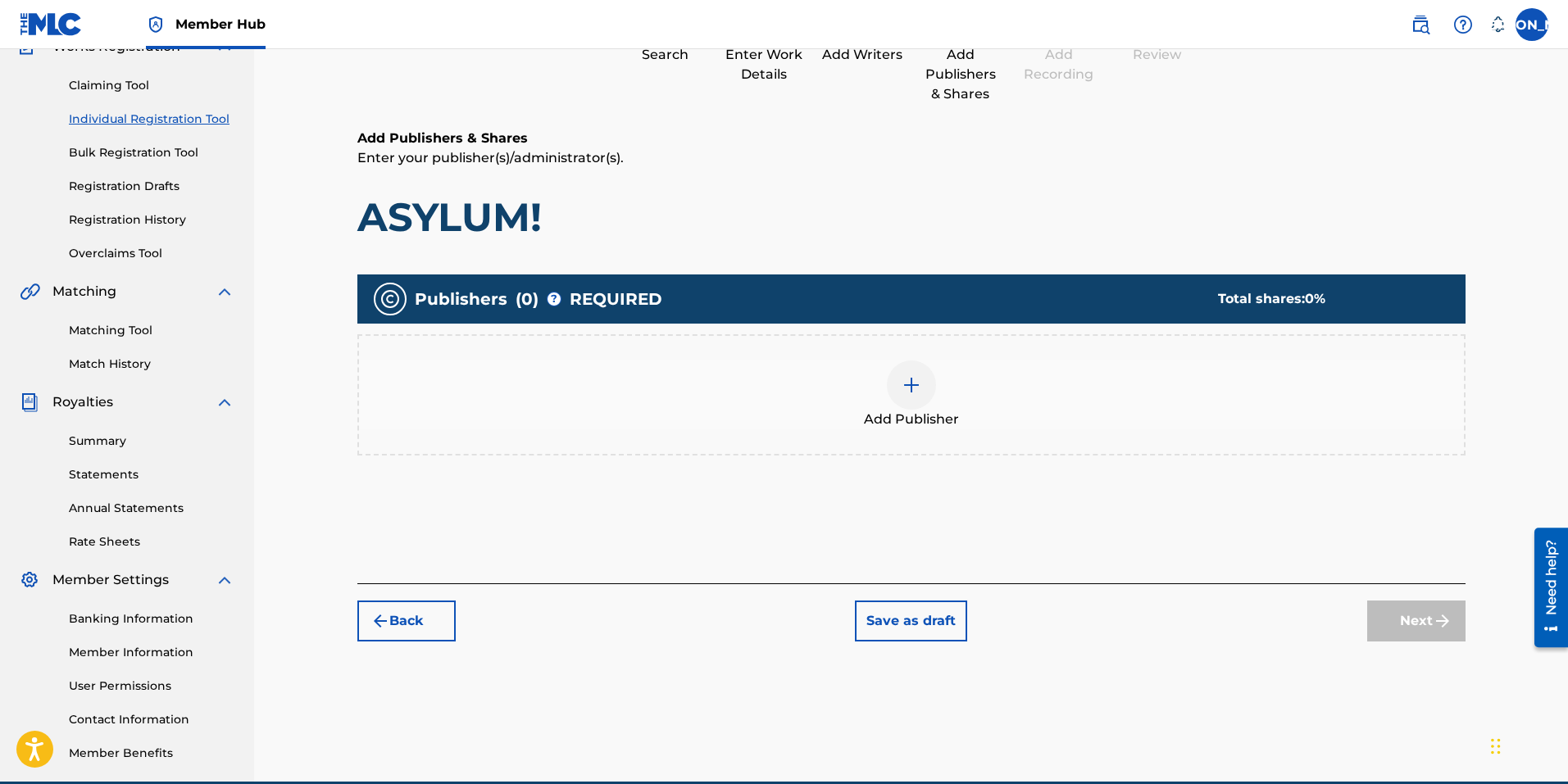
click at [917, 380] on img at bounding box center [911, 385] width 20 height 20
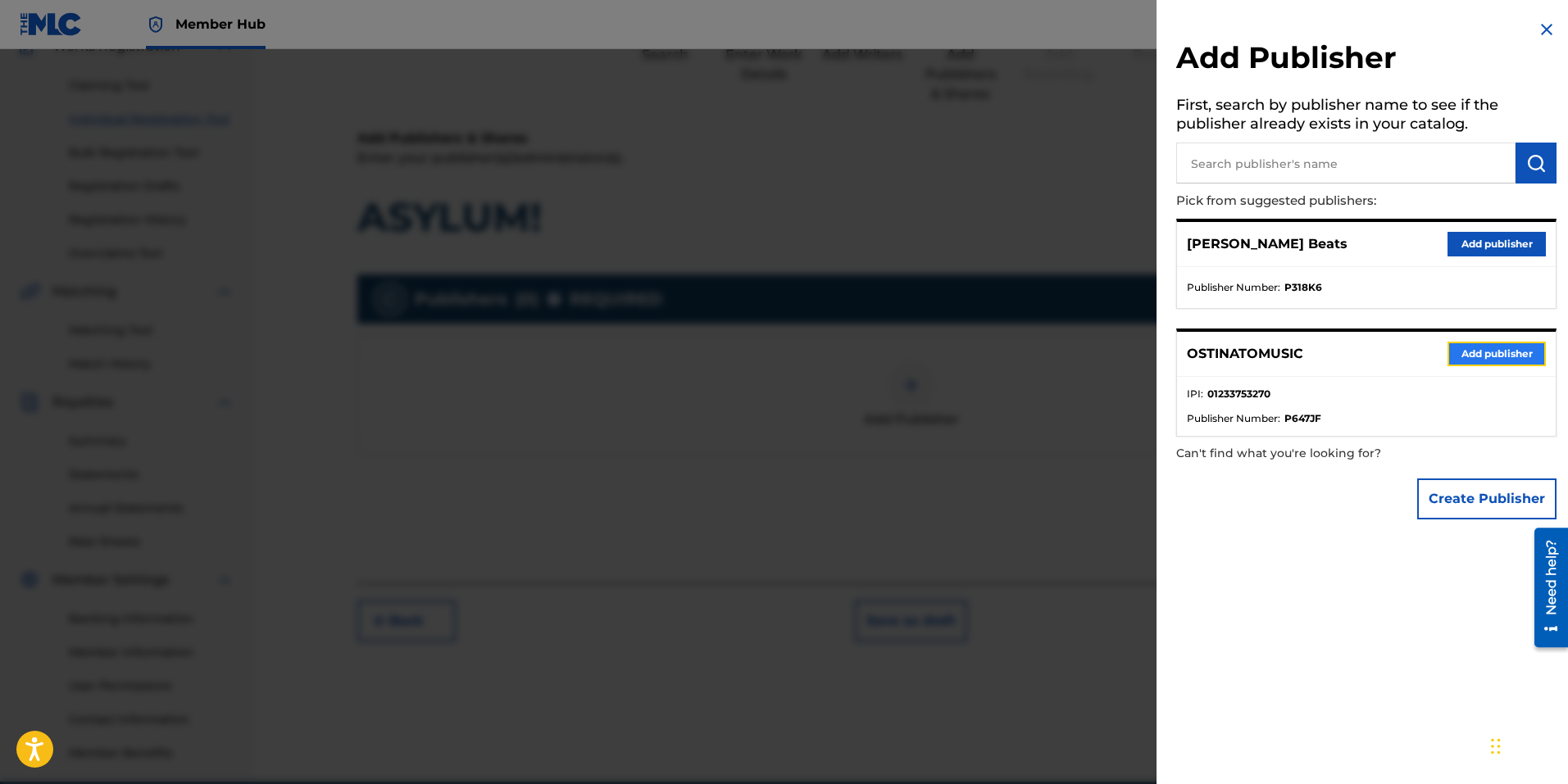
click at [1495, 354] on button "Add publisher" at bounding box center [1496, 353] width 98 height 25
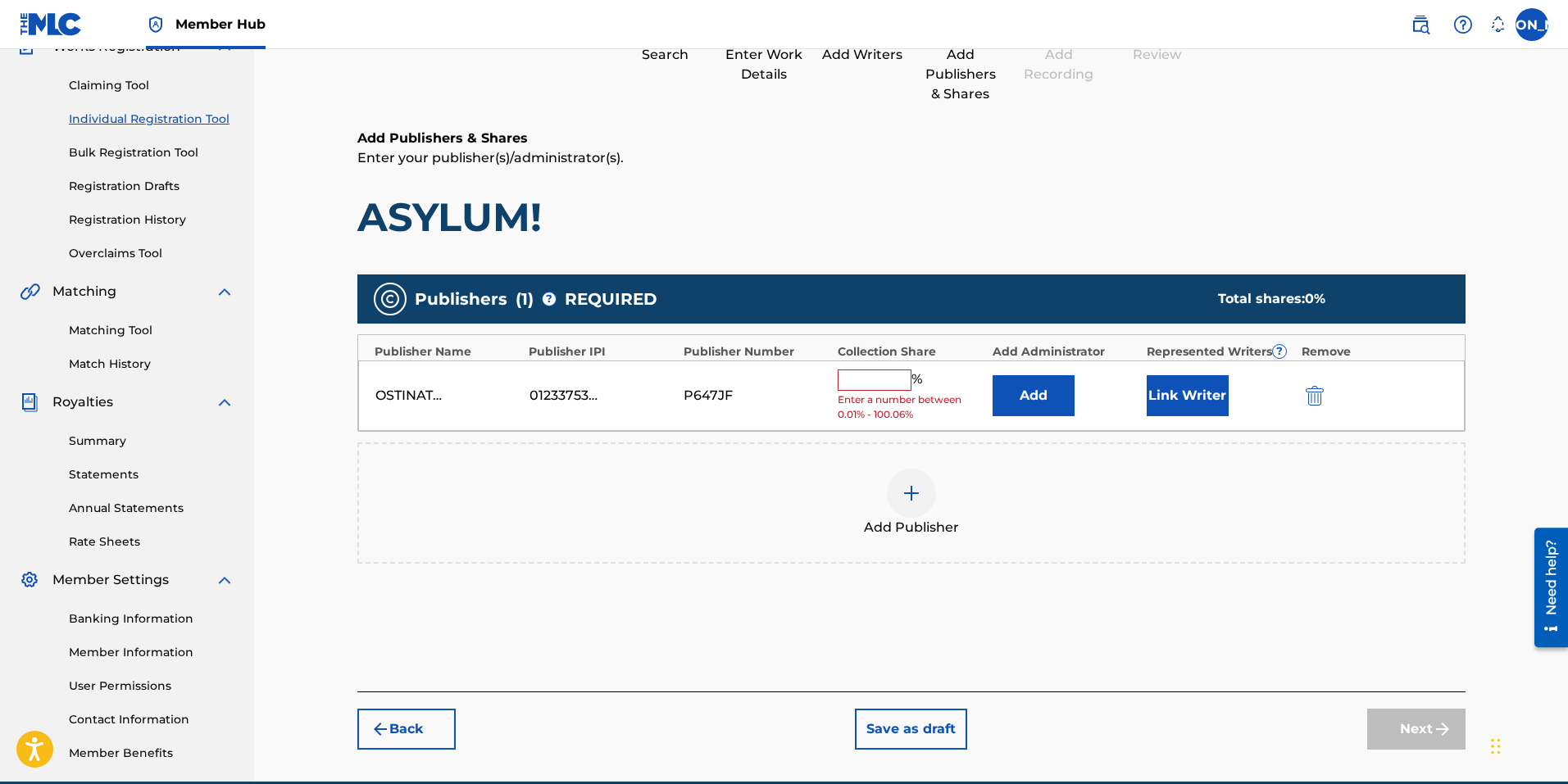
click at [888, 382] on input "text" at bounding box center [874, 380] width 73 height 21
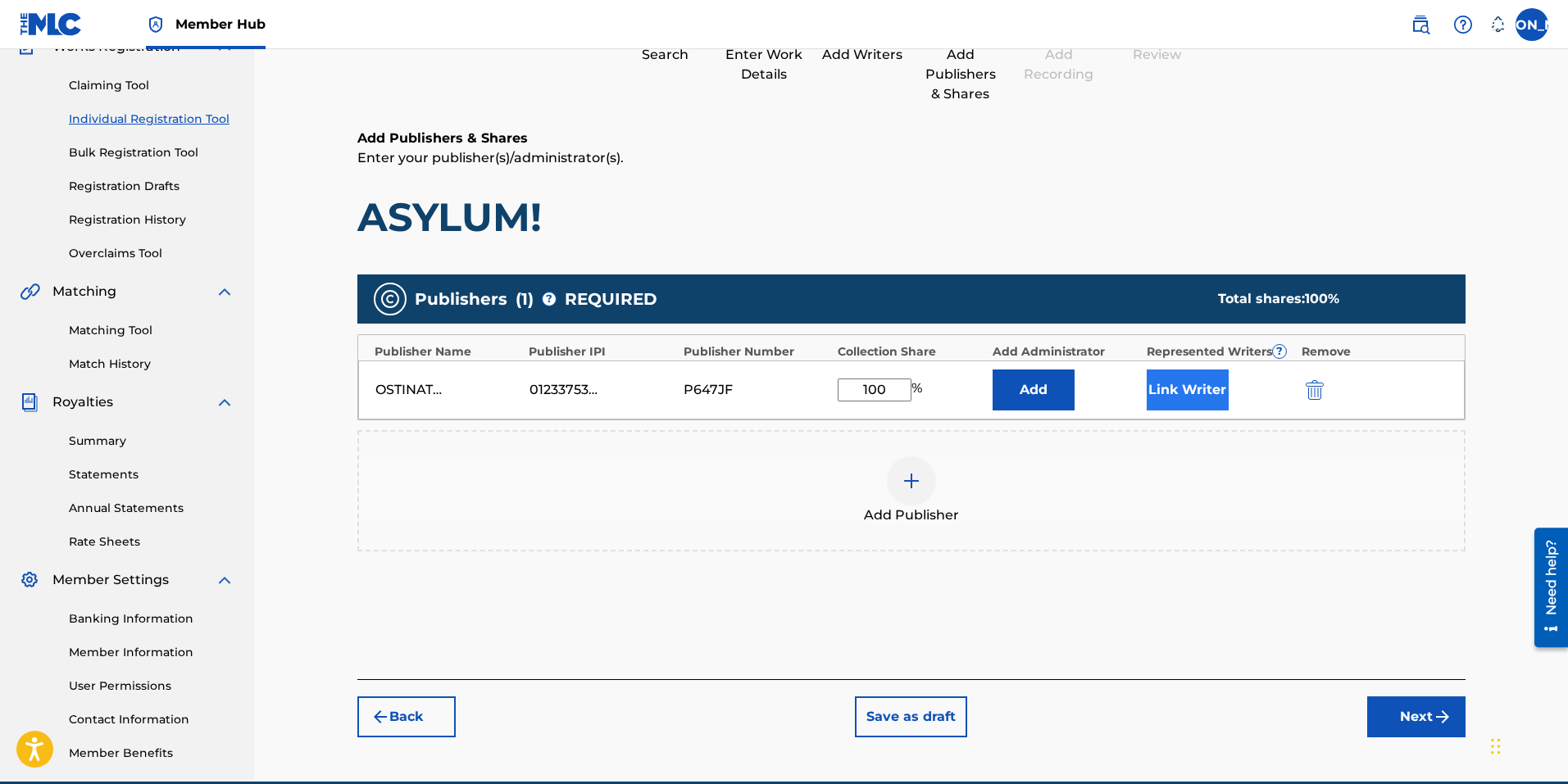
type input "100"
click at [1204, 385] on button "Link Writer" at bounding box center [1187, 390] width 82 height 41
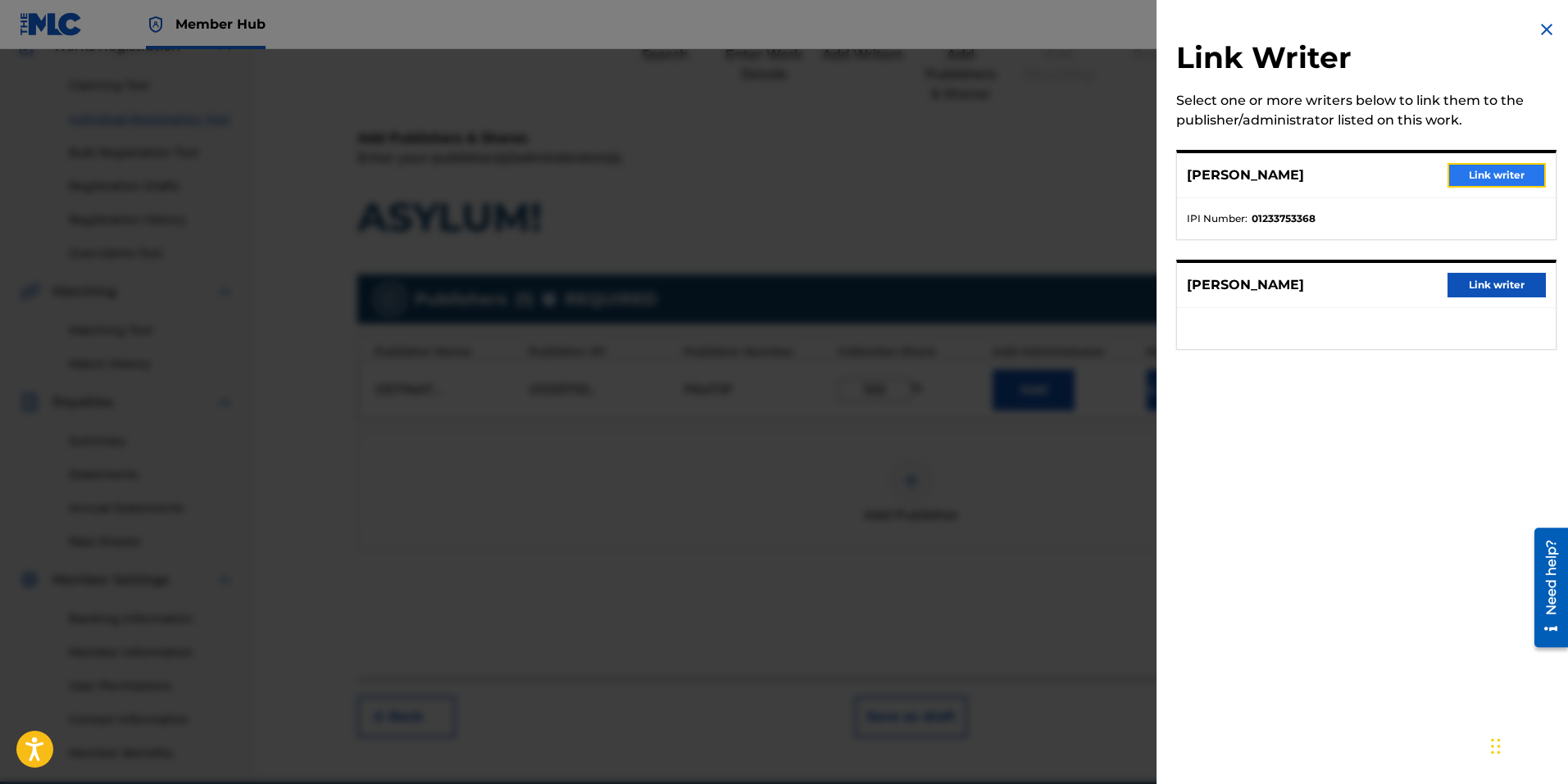
click at [1482, 173] on button "Link writer" at bounding box center [1496, 175] width 98 height 25
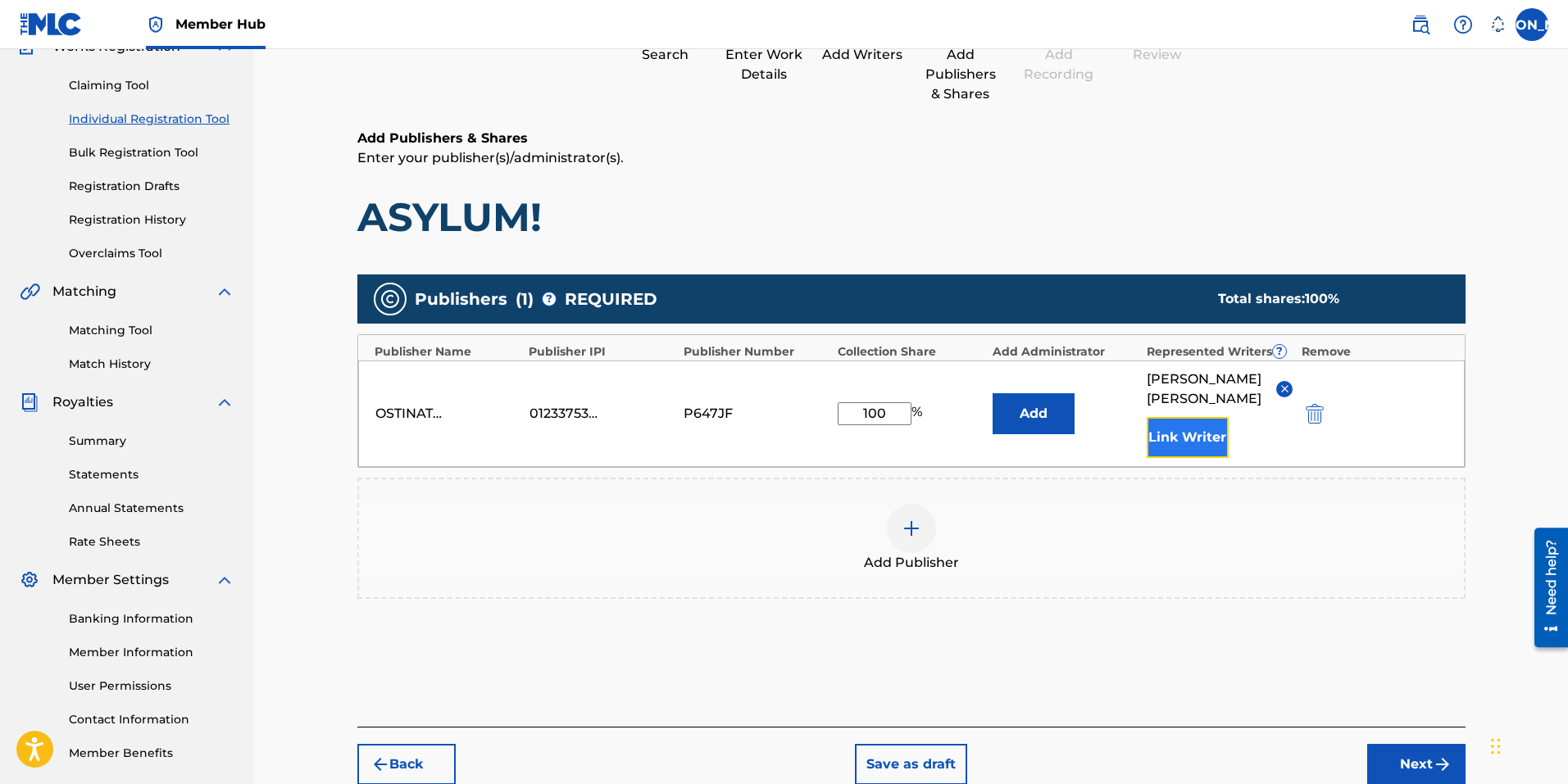
click at [1185, 421] on button "Link Writer" at bounding box center [1187, 438] width 82 height 41
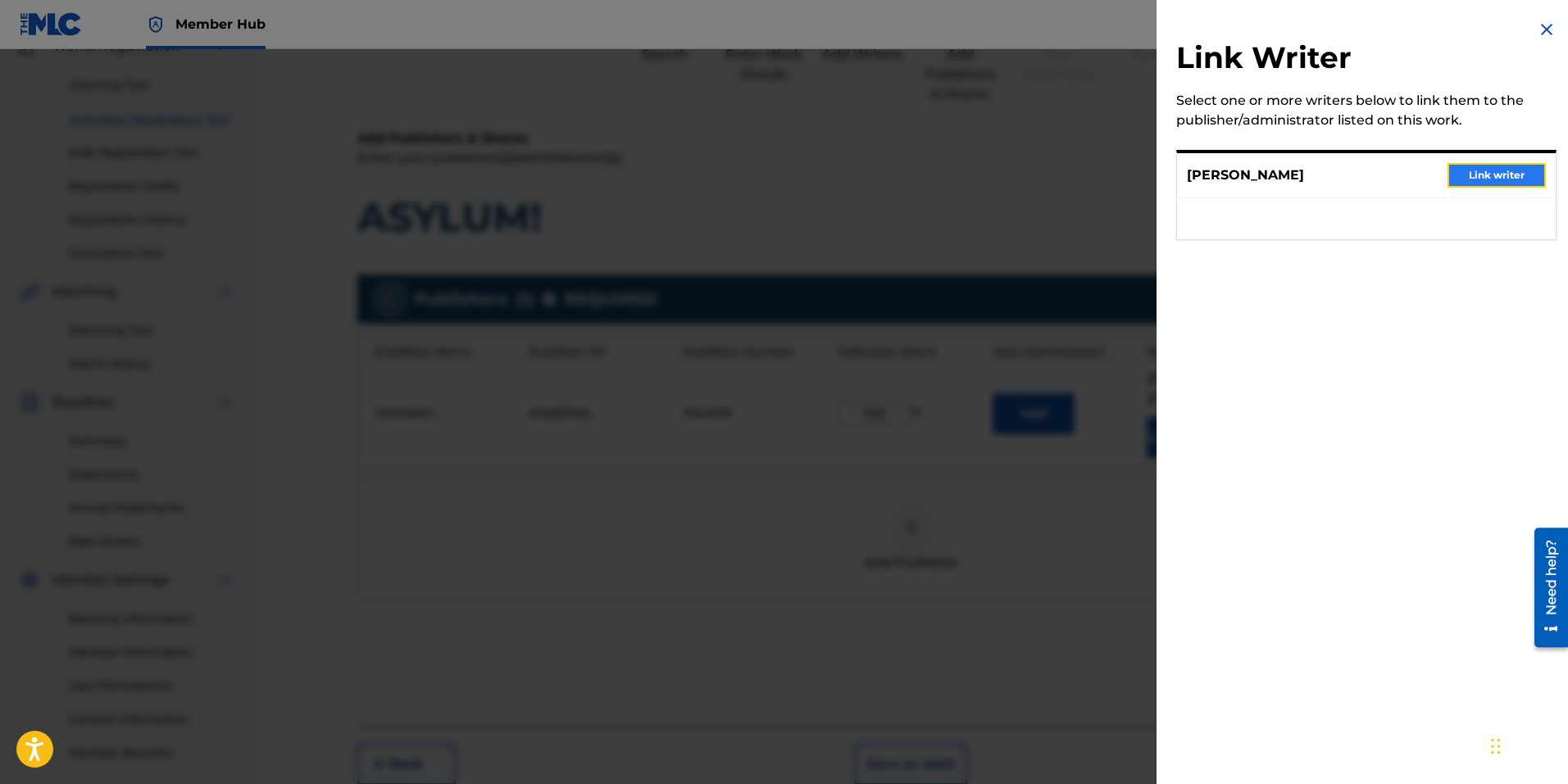
click at [1518, 166] on button "Link writer" at bounding box center [1496, 175] width 98 height 25
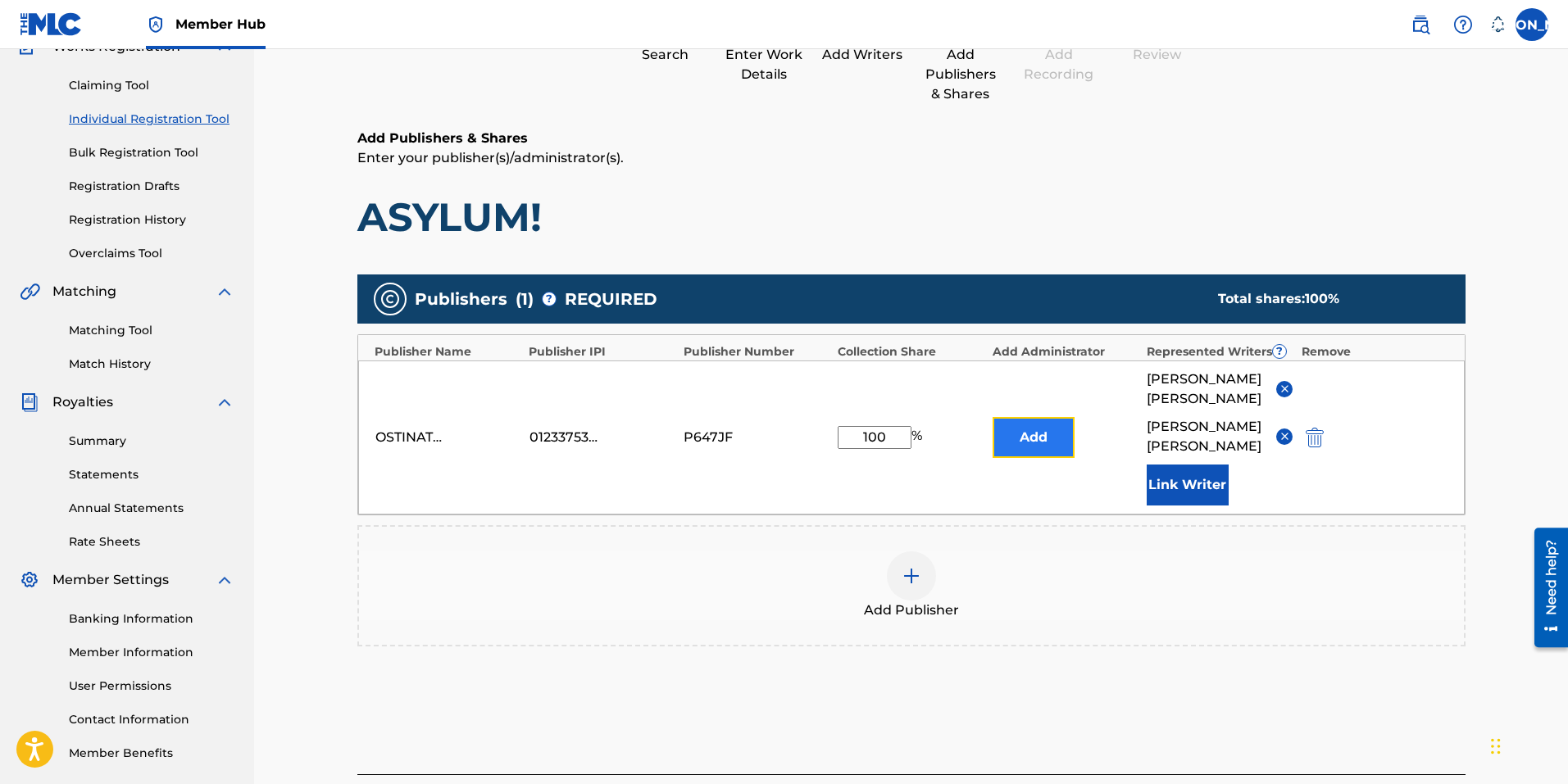
click at [1035, 423] on button "Add" at bounding box center [1034, 438] width 82 height 41
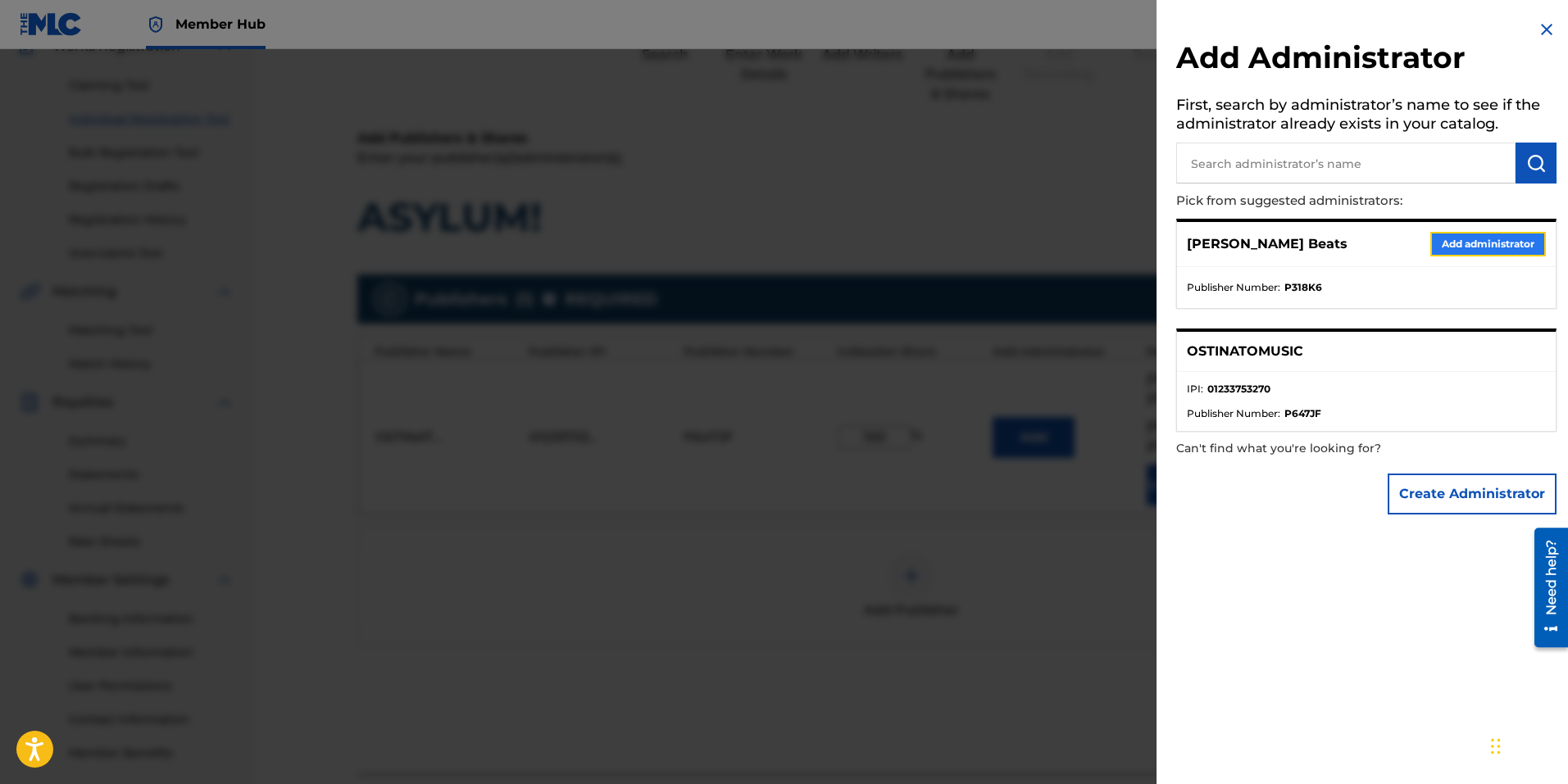
click at [1491, 242] on button "Add administrator" at bounding box center [1487, 244] width 115 height 25
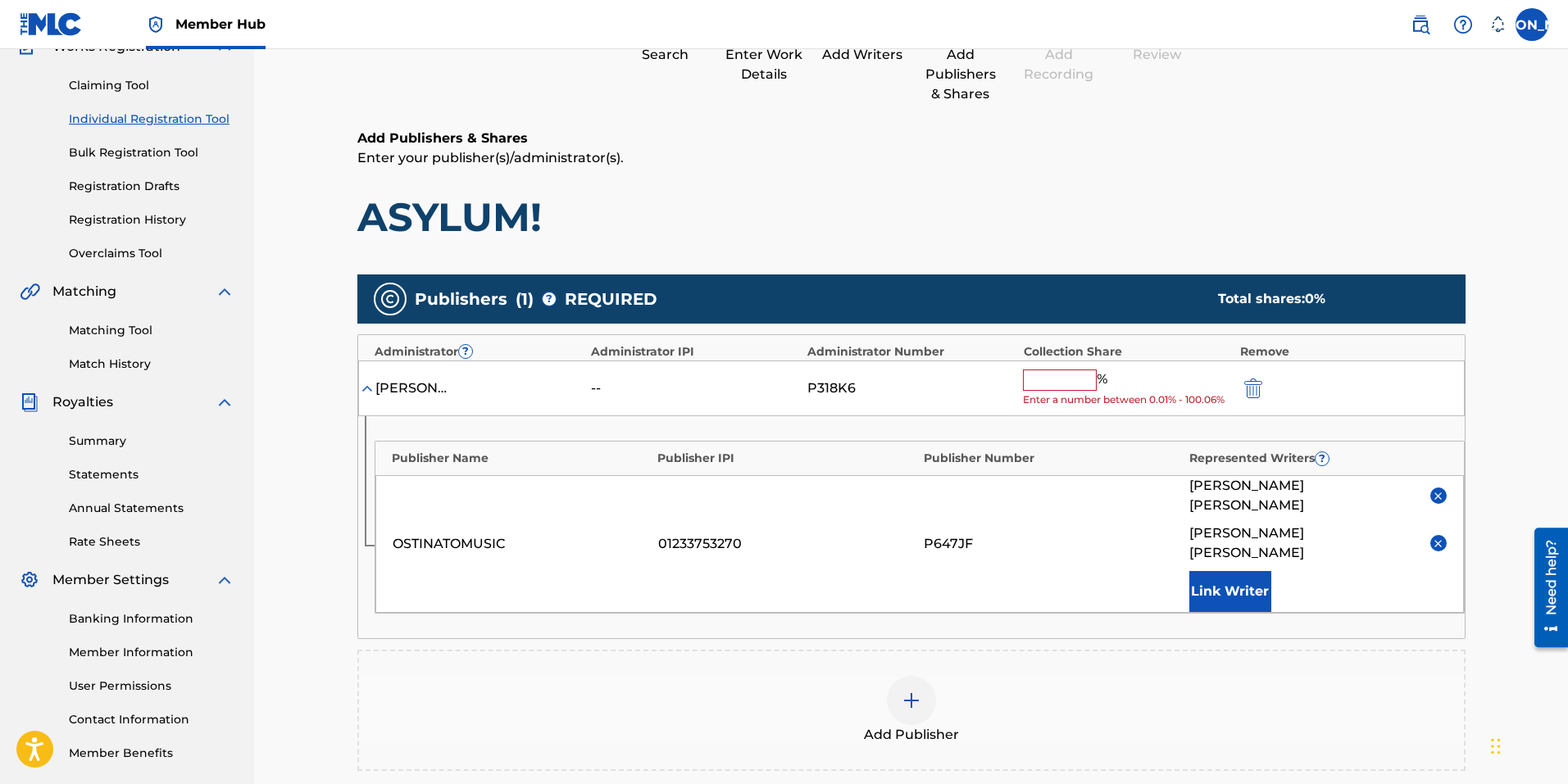
click at [1064, 369] on input "text" at bounding box center [1059, 380] width 73 height 21
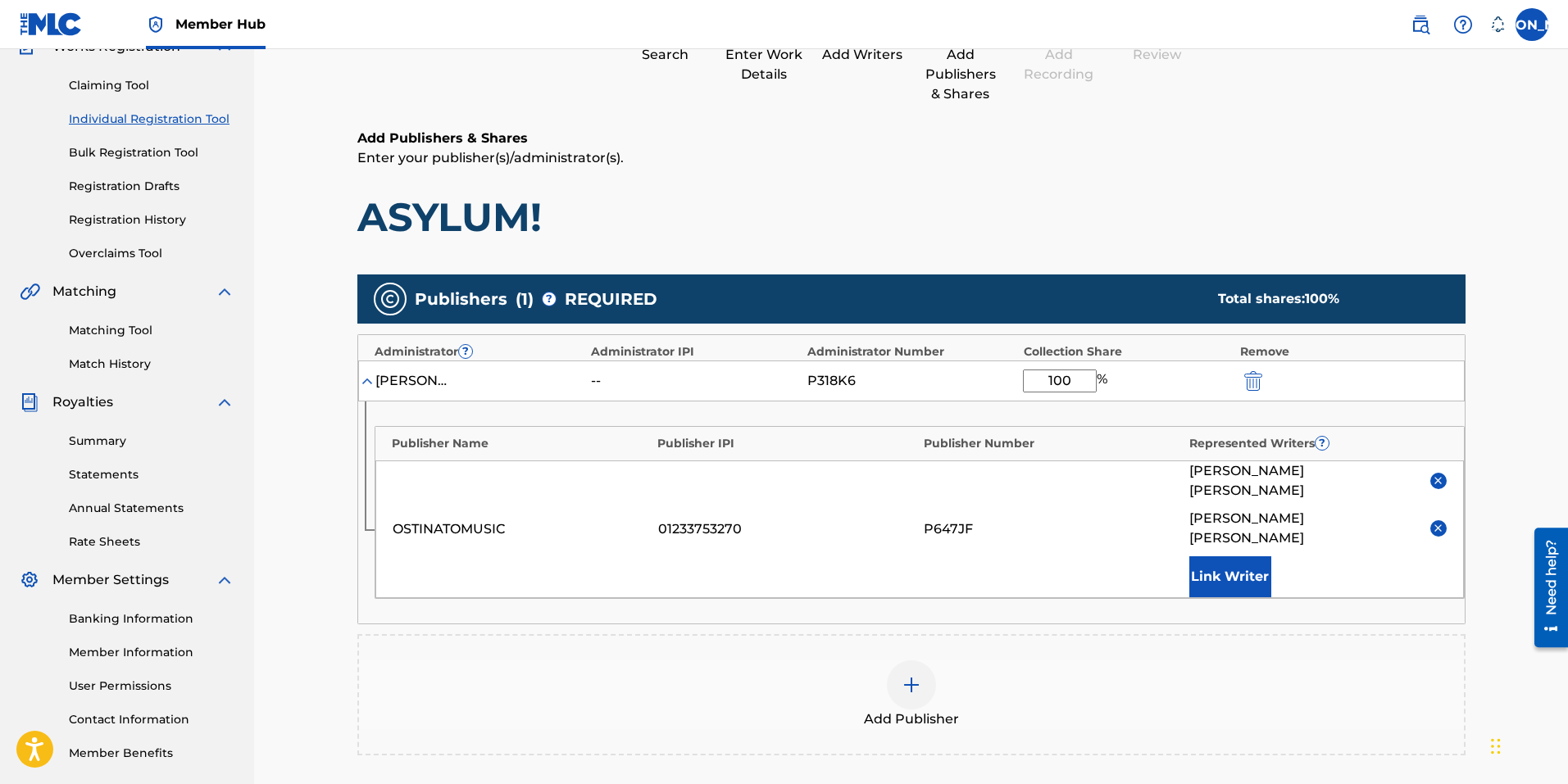
type input "100"
click at [1114, 668] on div "Add Publisher" at bounding box center [912, 694] width 1105 height 69
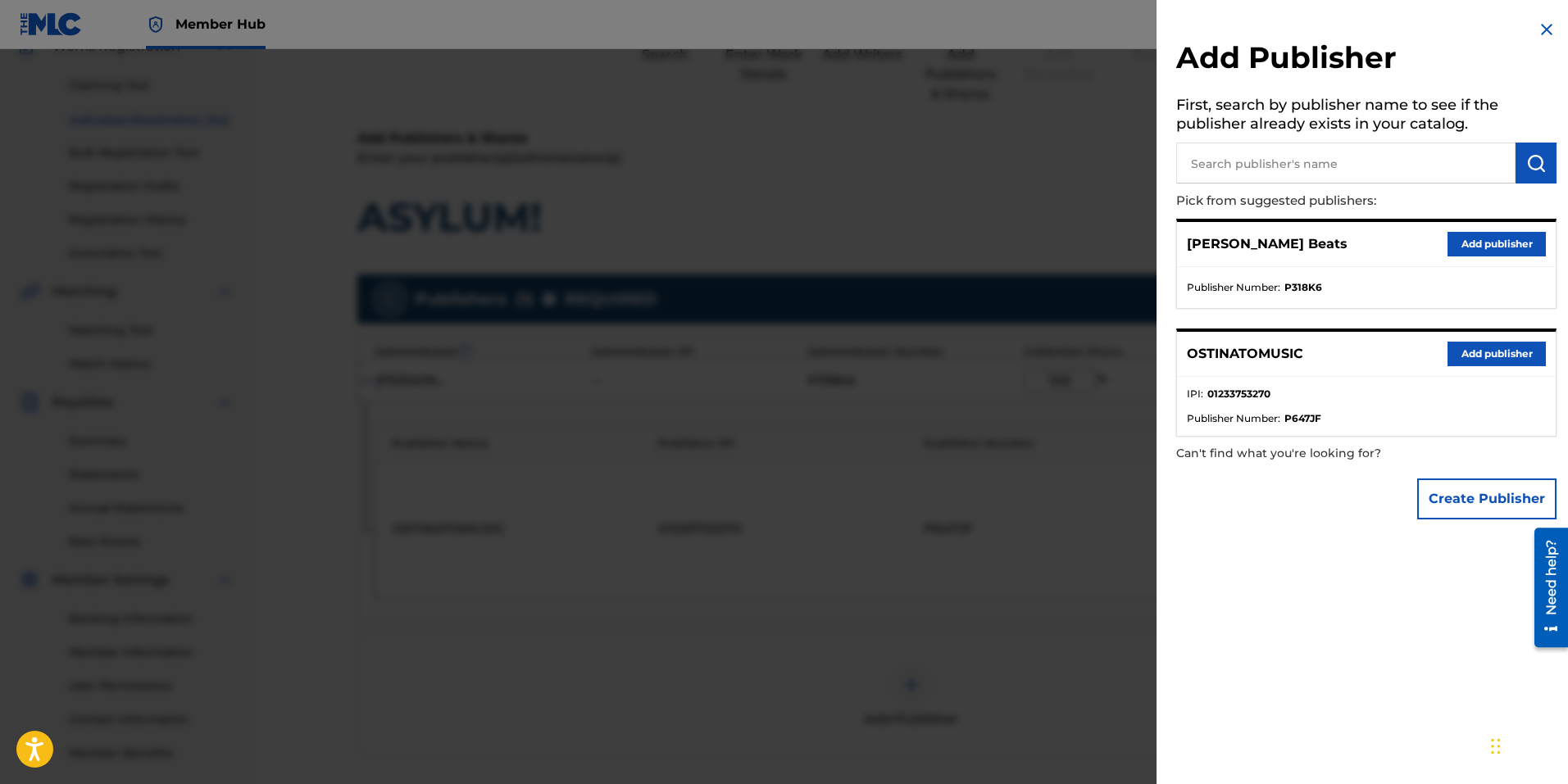
click at [1066, 738] on div at bounding box center [784, 441] width 1568 height 784
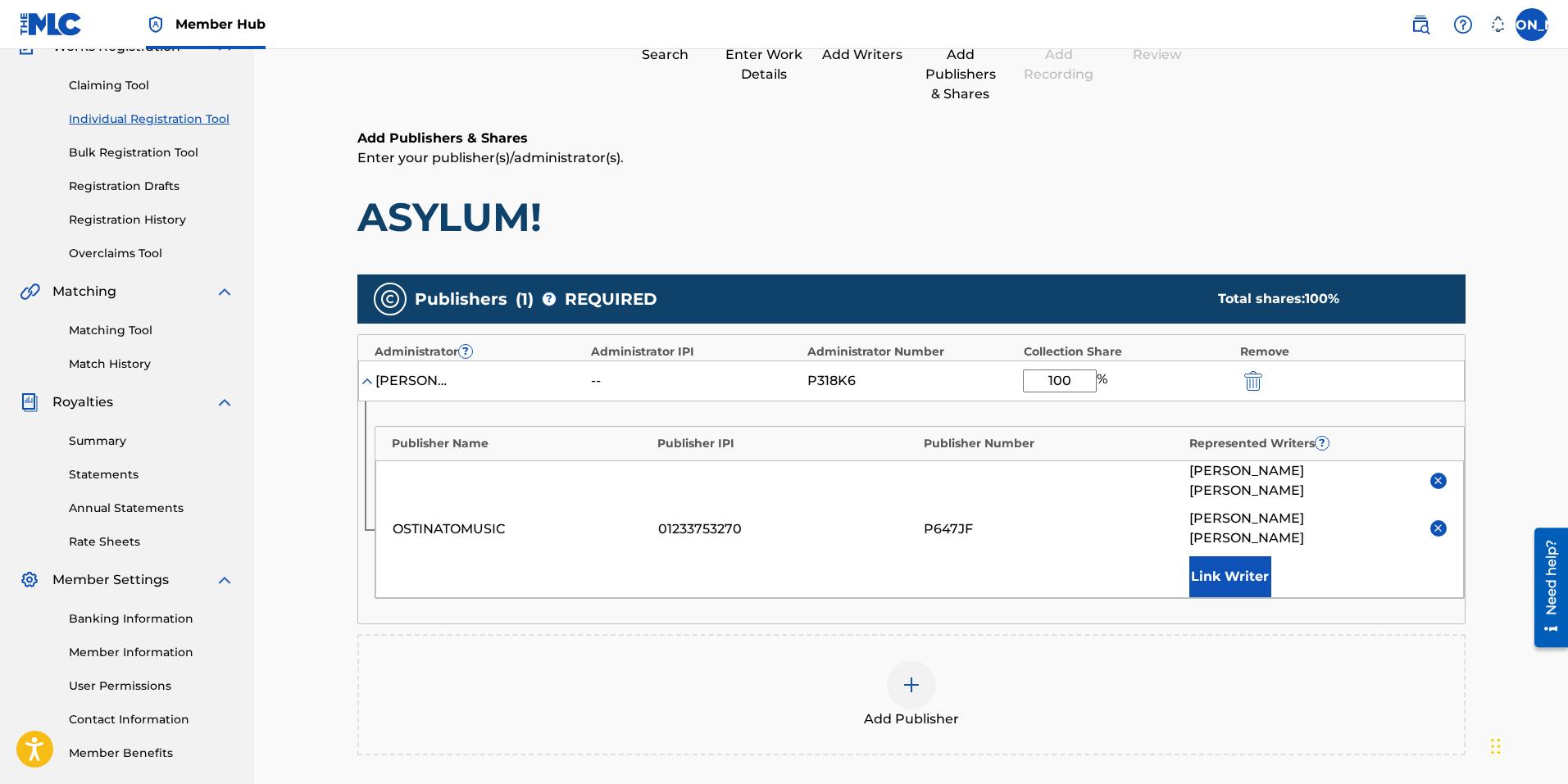
click at [1047, 735] on div "Publishers ( 1 ) ? REQUIRED Total shares: 100 % Administrator ? Administrator I…" at bounding box center [912, 538] width 1108 height 544
click at [1104, 182] on div "Add Publishers & Shares Enter your publisher(s)/administrator(s). ASYLUM!" at bounding box center [912, 185] width 1108 height 113
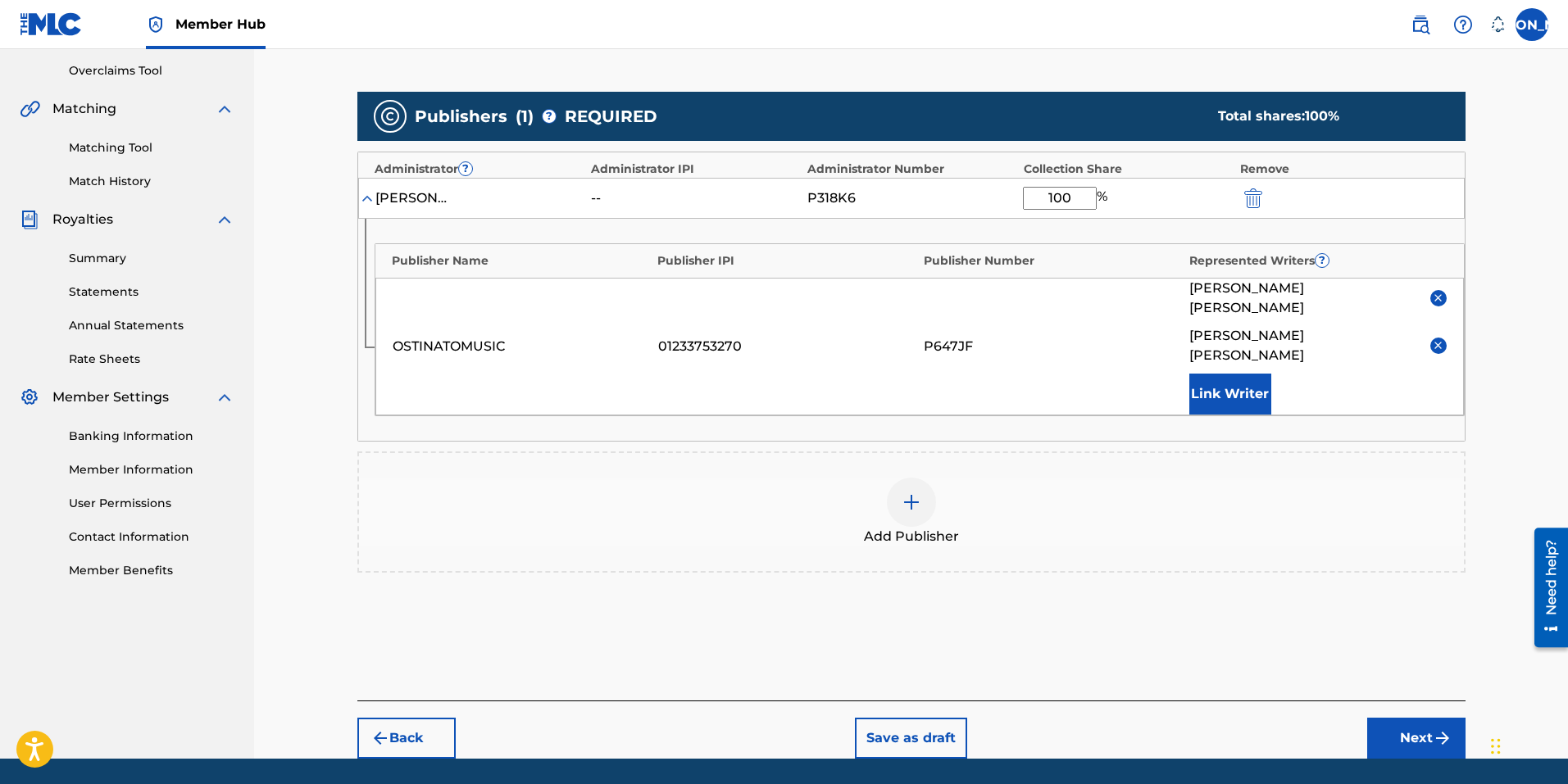
scroll to position [352, 0]
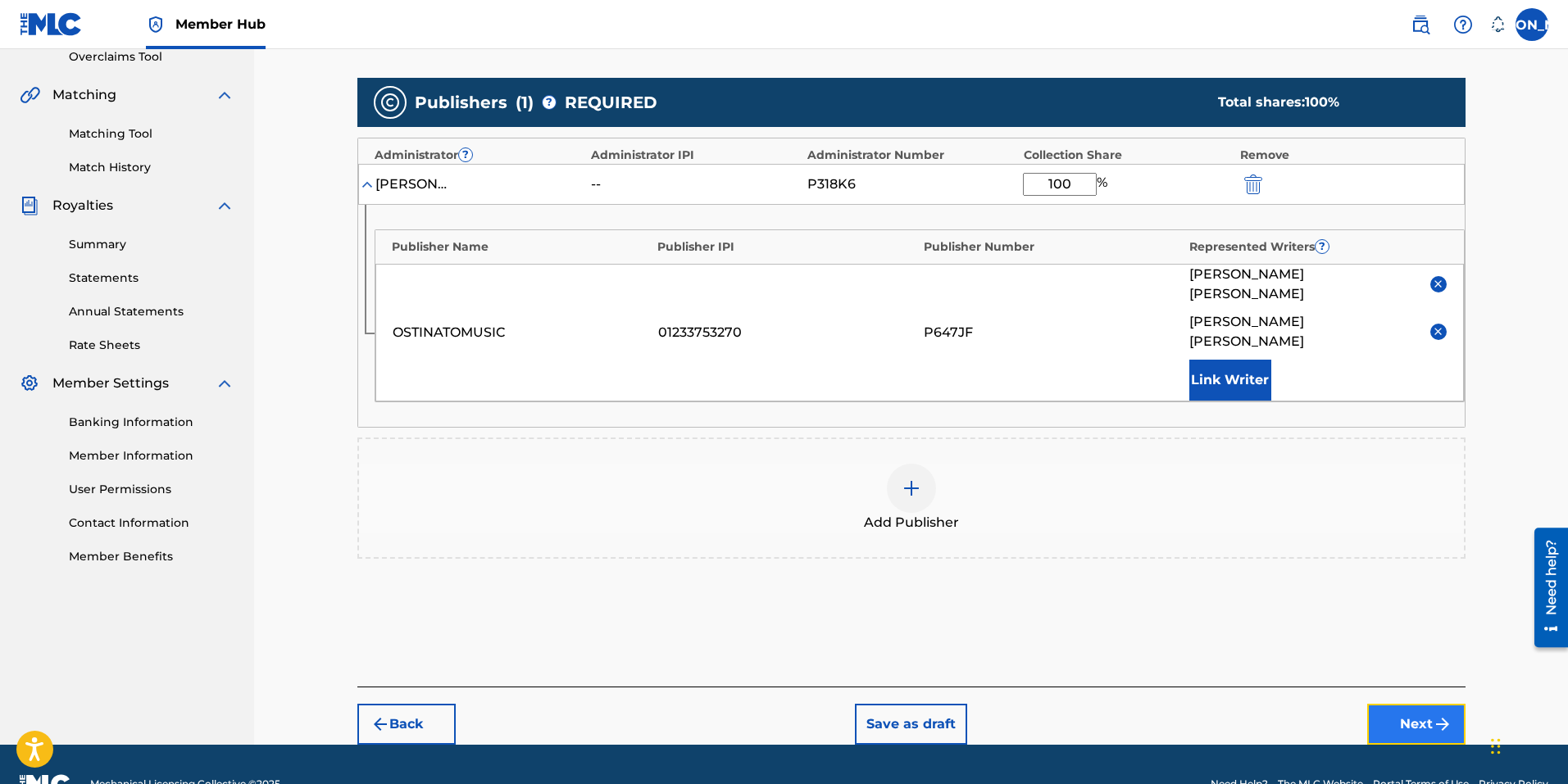
click at [1420, 704] on button "Next" at bounding box center [1416, 724] width 98 height 41
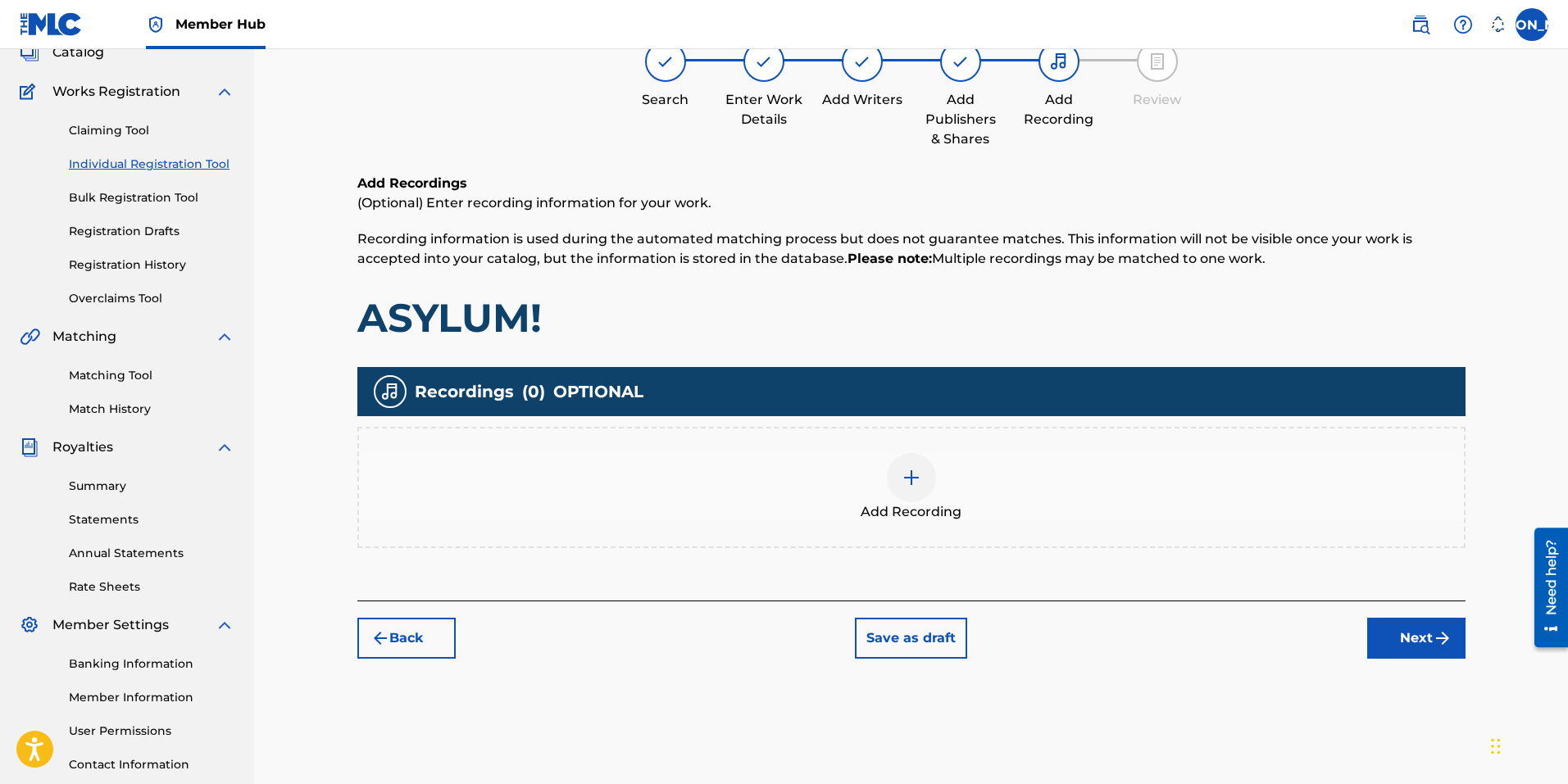
scroll to position [73, 0]
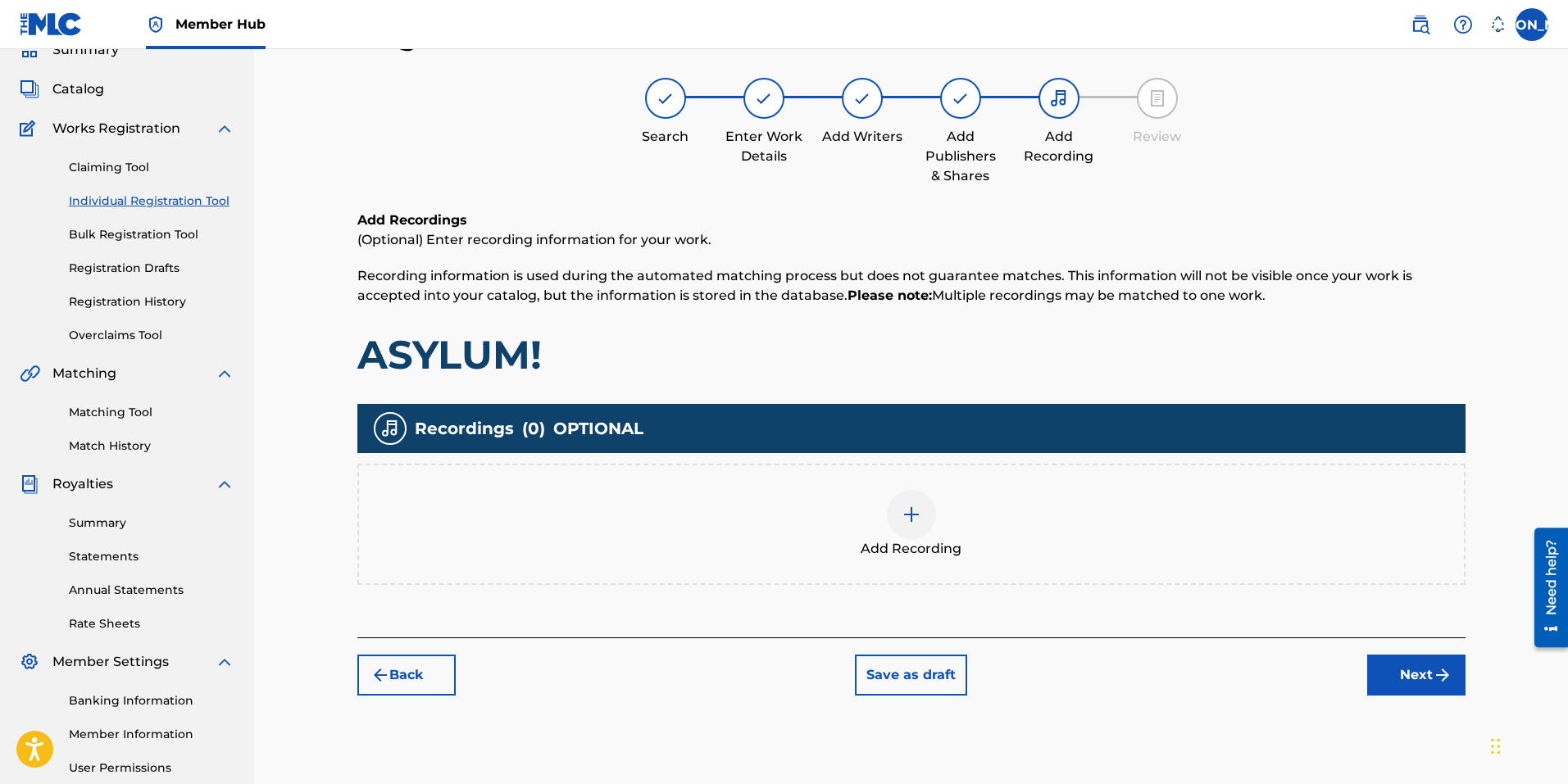
click at [895, 526] on div at bounding box center [912, 514] width 50 height 49
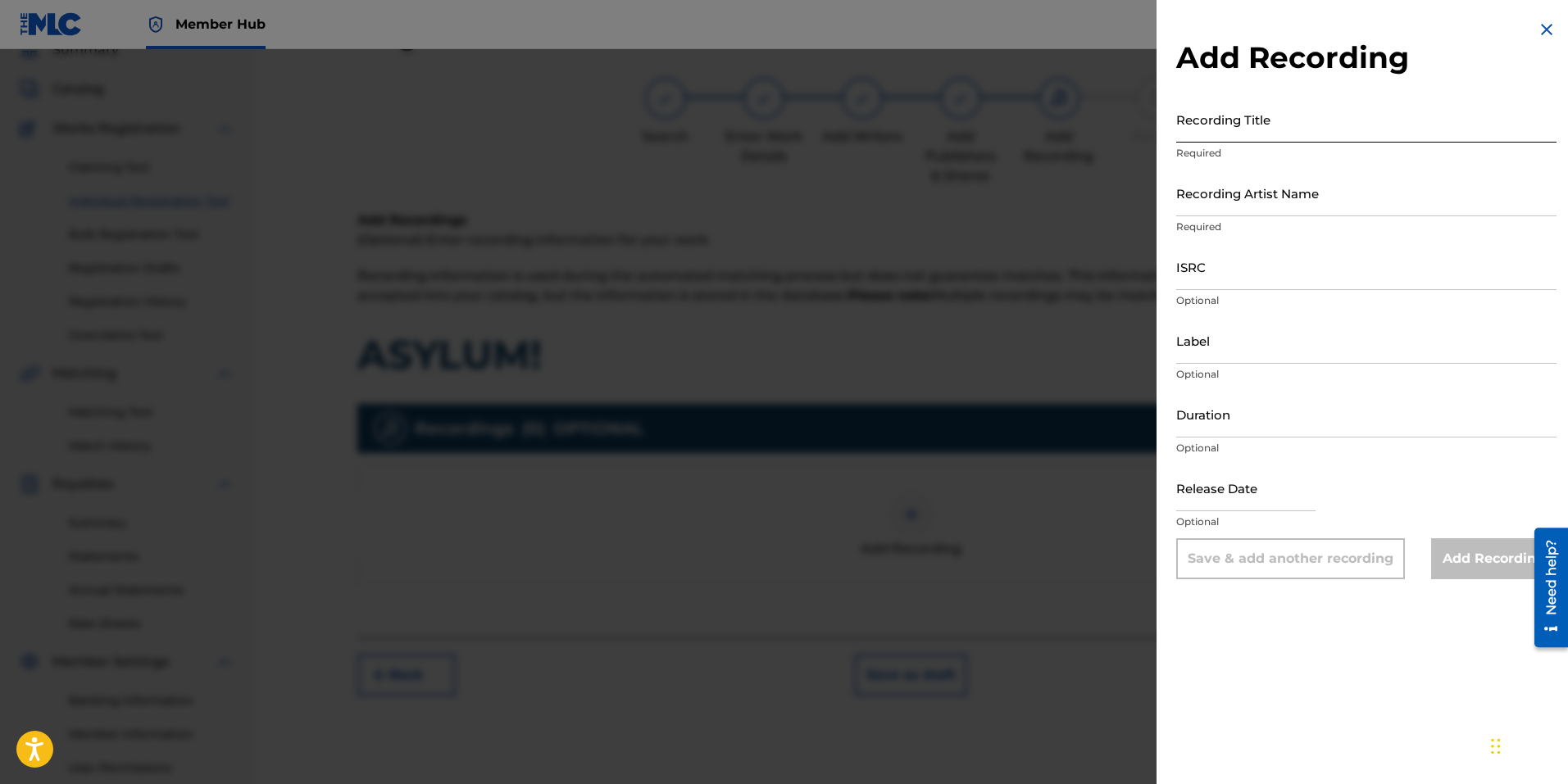
click at [1276, 134] on input "Recording Title" at bounding box center [1367, 119] width 381 height 47
type input "ASYLUM!"
click at [1261, 197] on input "Recording Artist Name" at bounding box center [1367, 193] width 381 height 47
type input "RiverB"
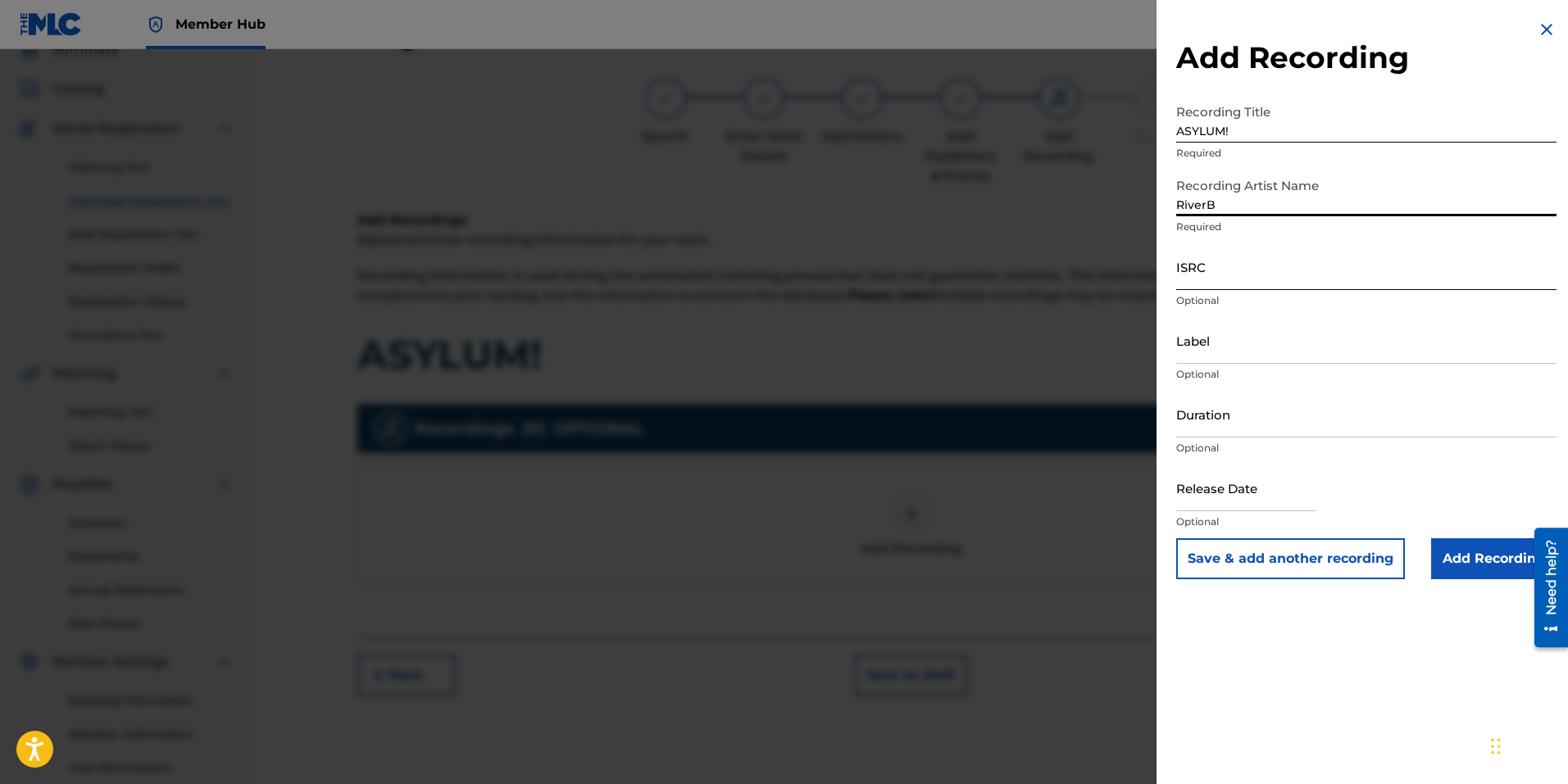
click at [1219, 277] on input "ISRC" at bounding box center [1367, 266] width 381 height 47
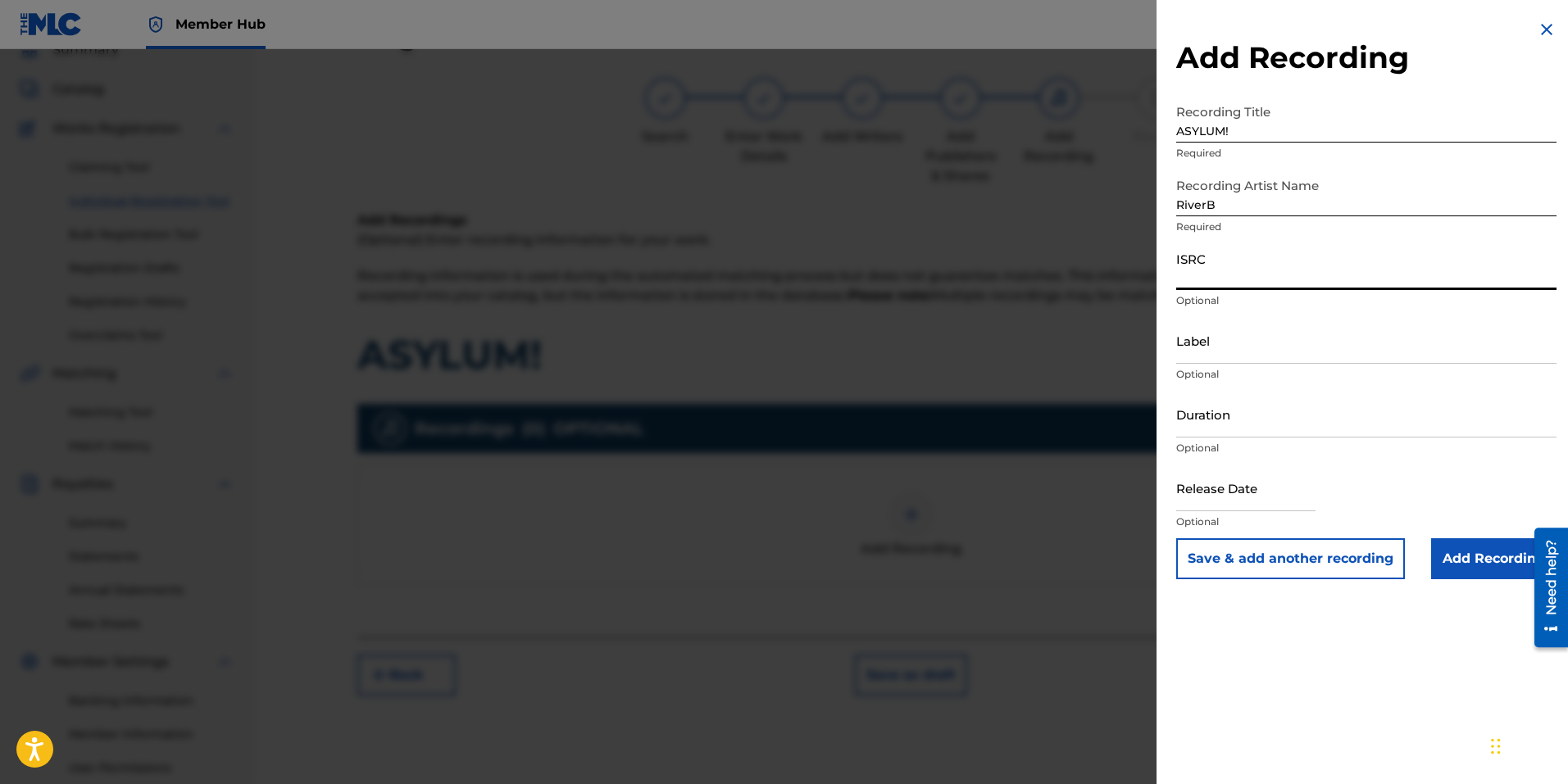
paste input "QZWFS2588504"
type input "QZWFS2588504"
click at [1237, 357] on input "Label" at bounding box center [1367, 340] width 381 height 47
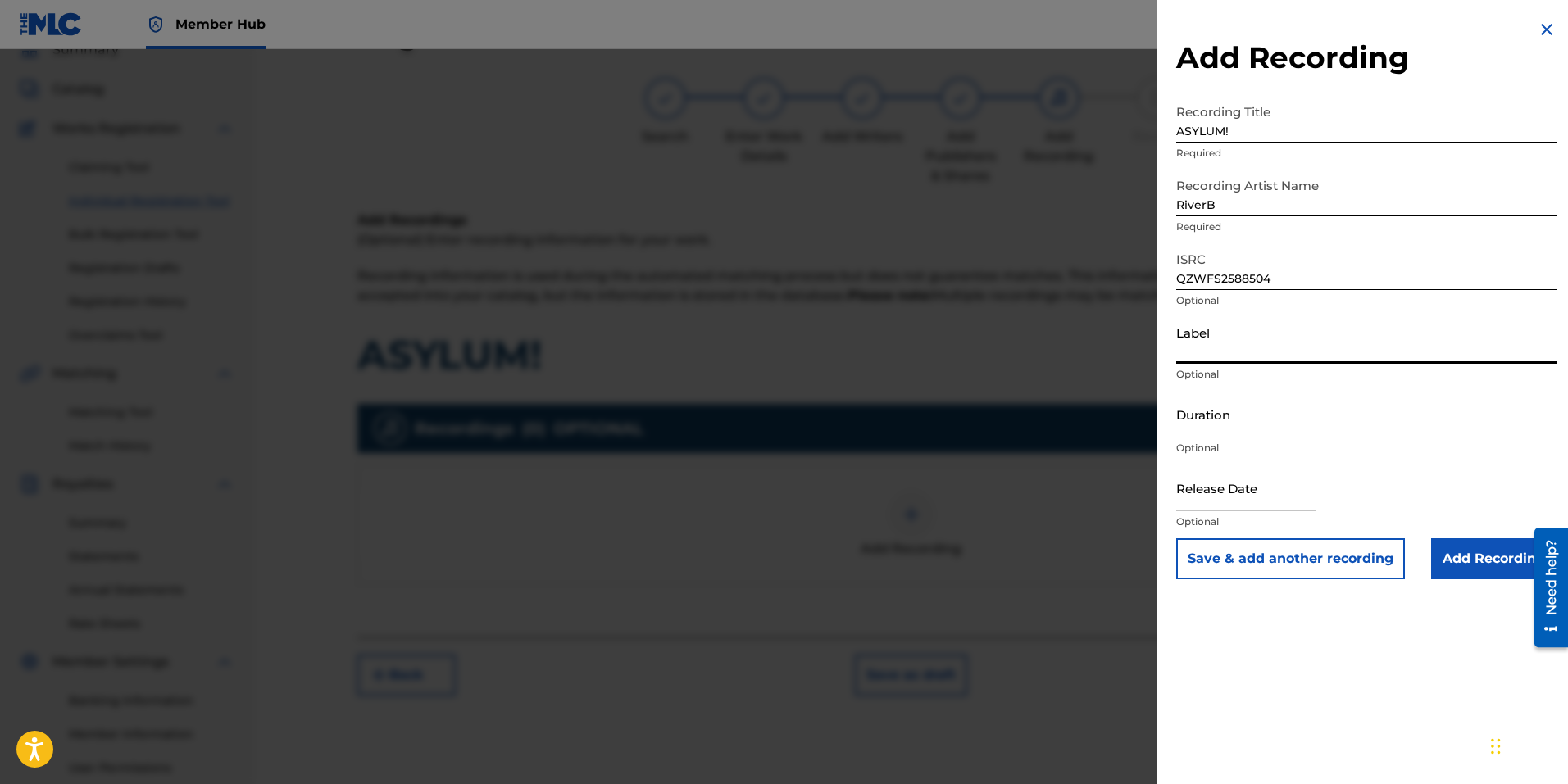
type input "Ostinato Music LLC"
click at [1299, 348] on input "Ostinato Music LLC" at bounding box center [1367, 340] width 381 height 47
click at [1211, 432] on input "Duration" at bounding box center [1367, 414] width 381 height 47
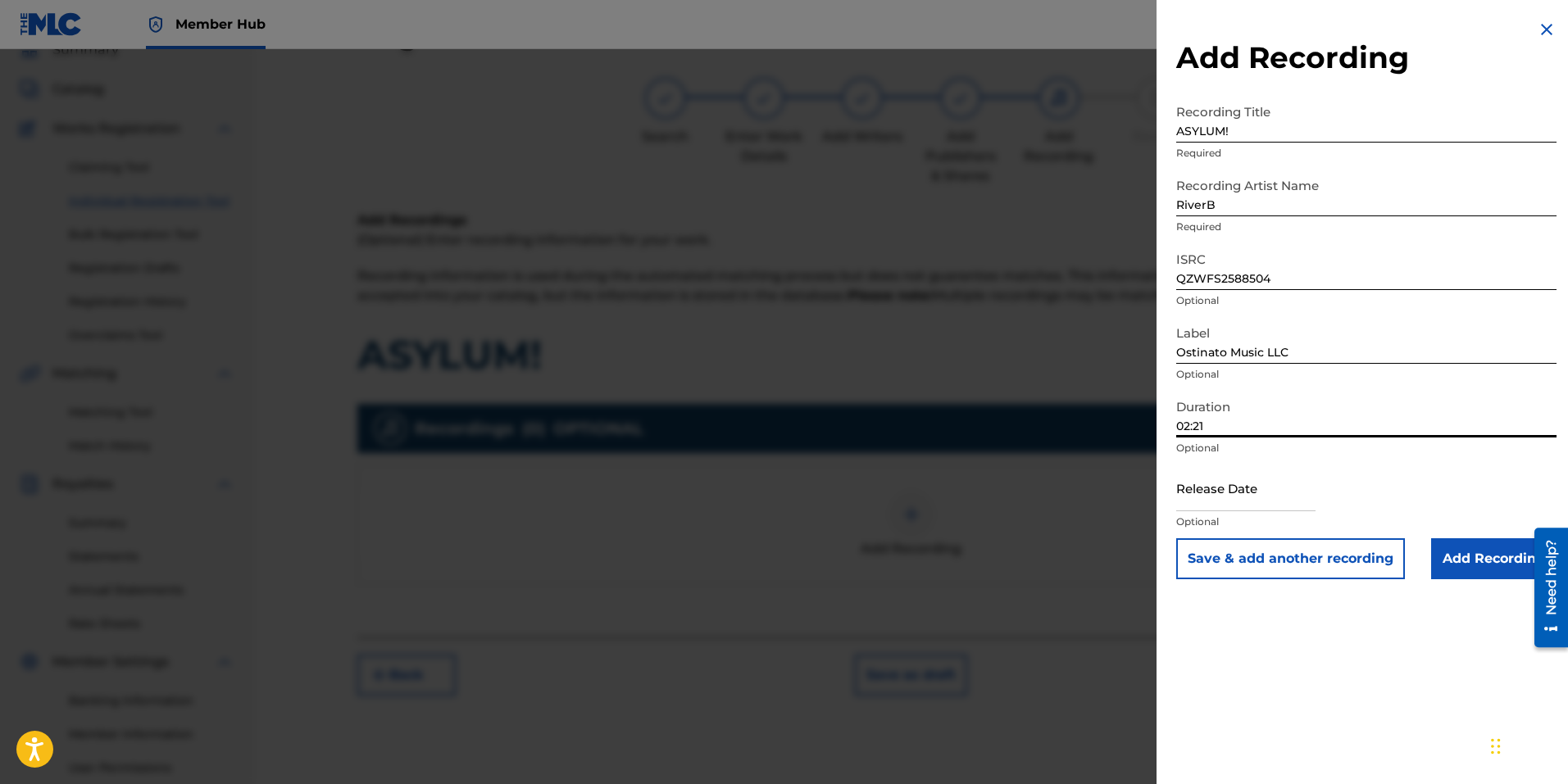
type input "02:21"
drag, startPoint x: 1236, startPoint y: 496, endPoint x: 1193, endPoint y: 497, distance: 43.0
click at [1236, 496] on input "text" at bounding box center [1245, 487] width 139 height 47
select select "8"
select select "2025"
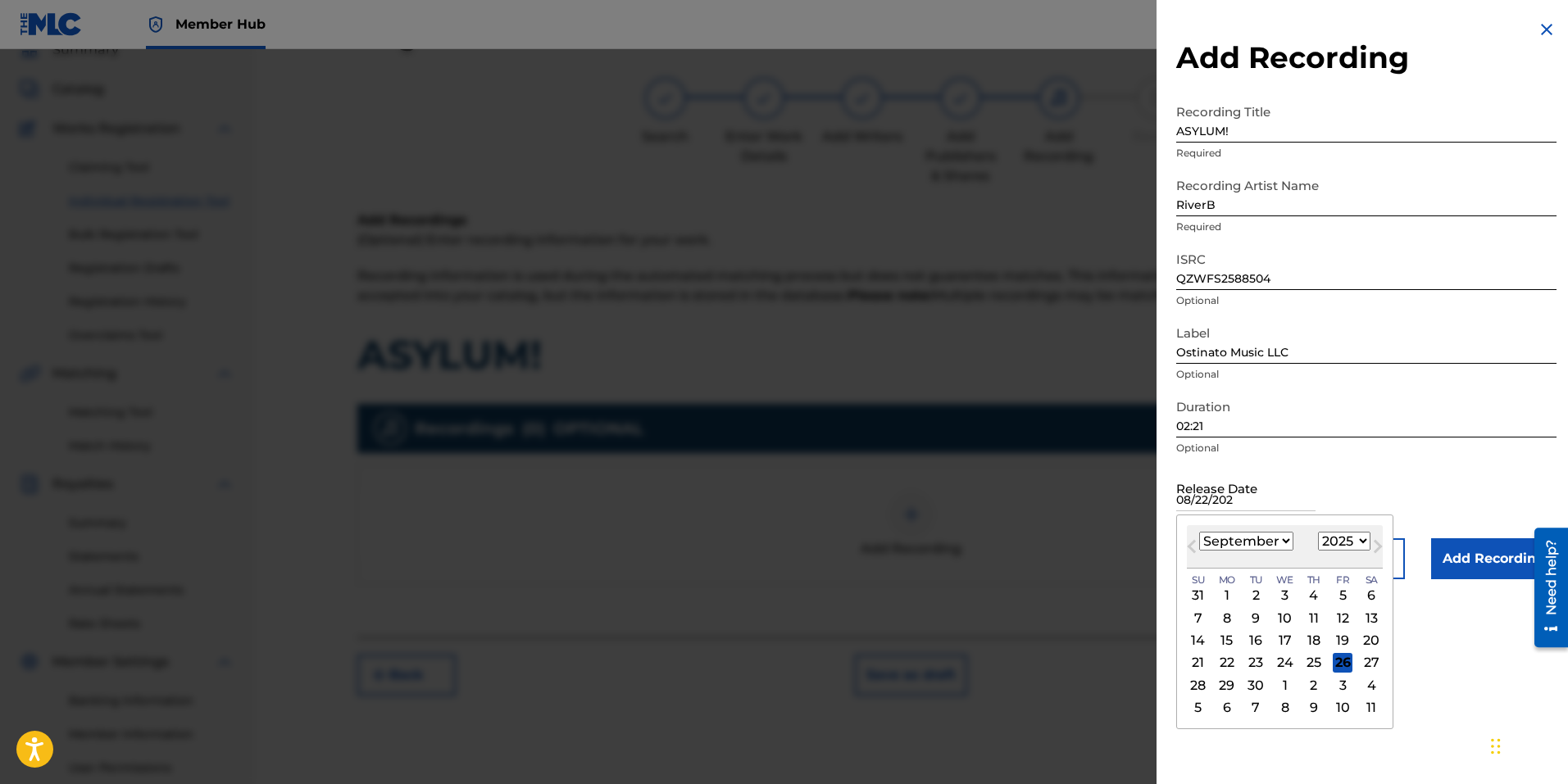
type input "08/22/2025"
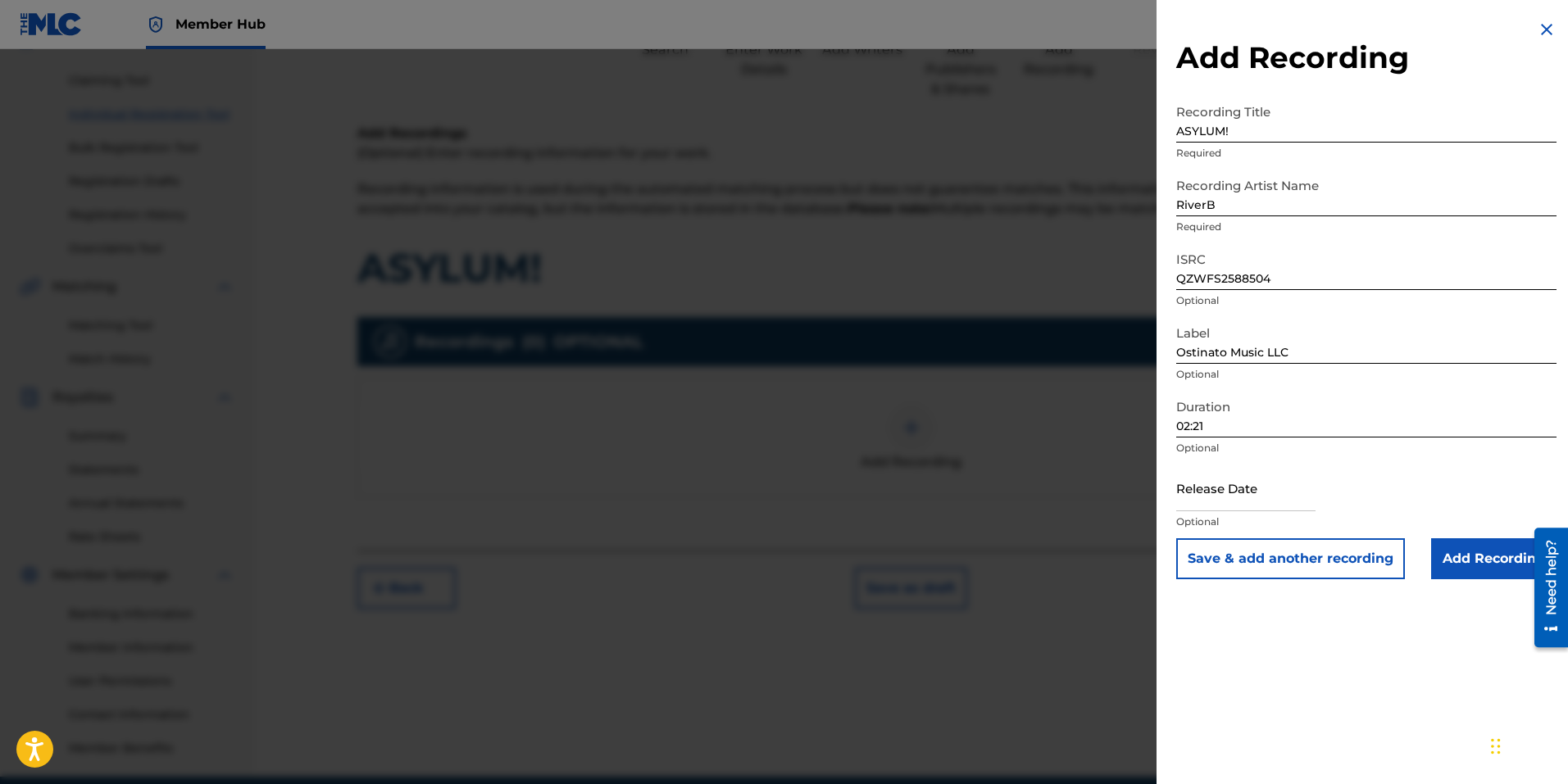
scroll to position [0, 0]
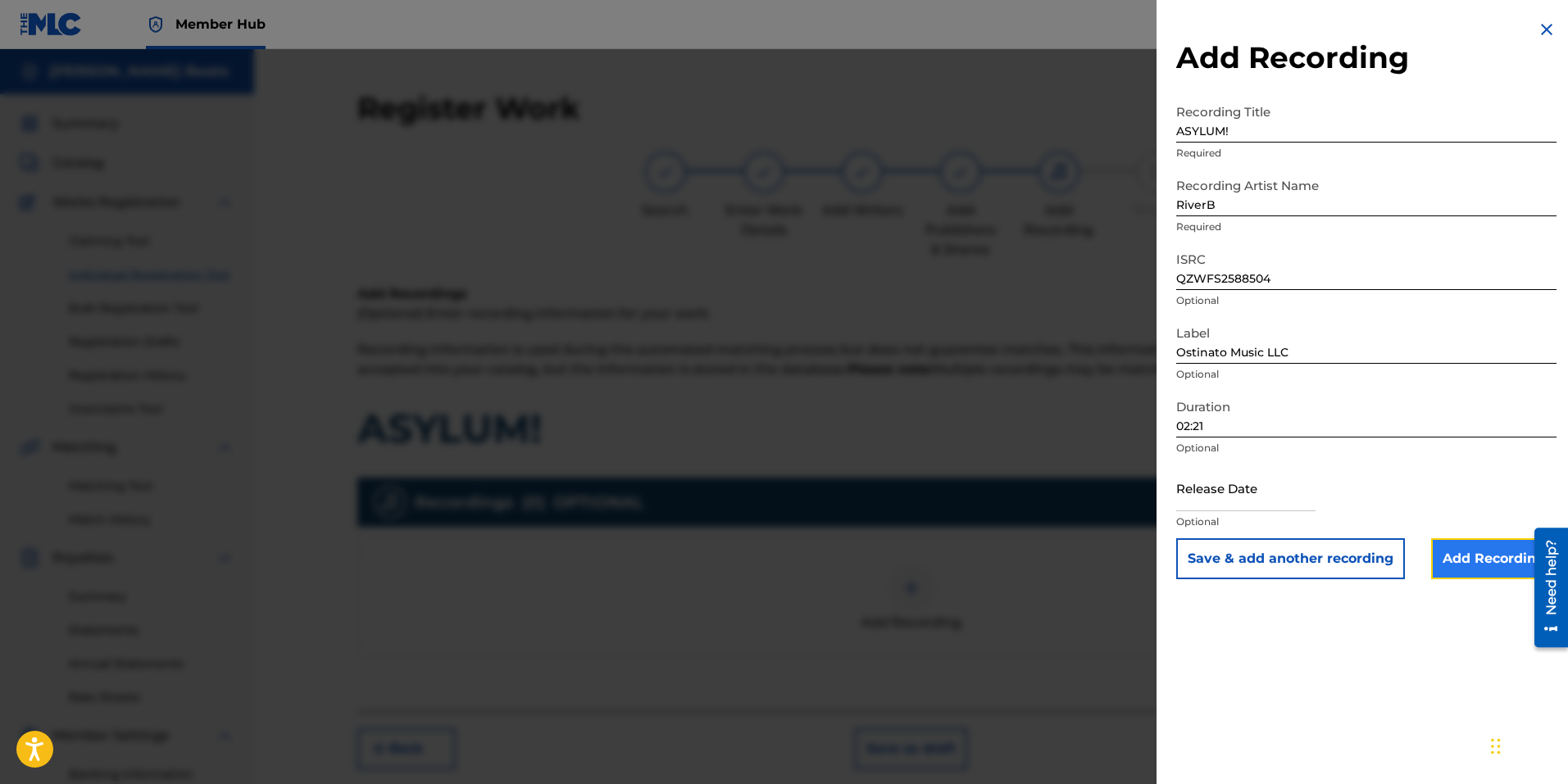
click at [1473, 546] on input "Add Recording" at bounding box center [1493, 559] width 125 height 41
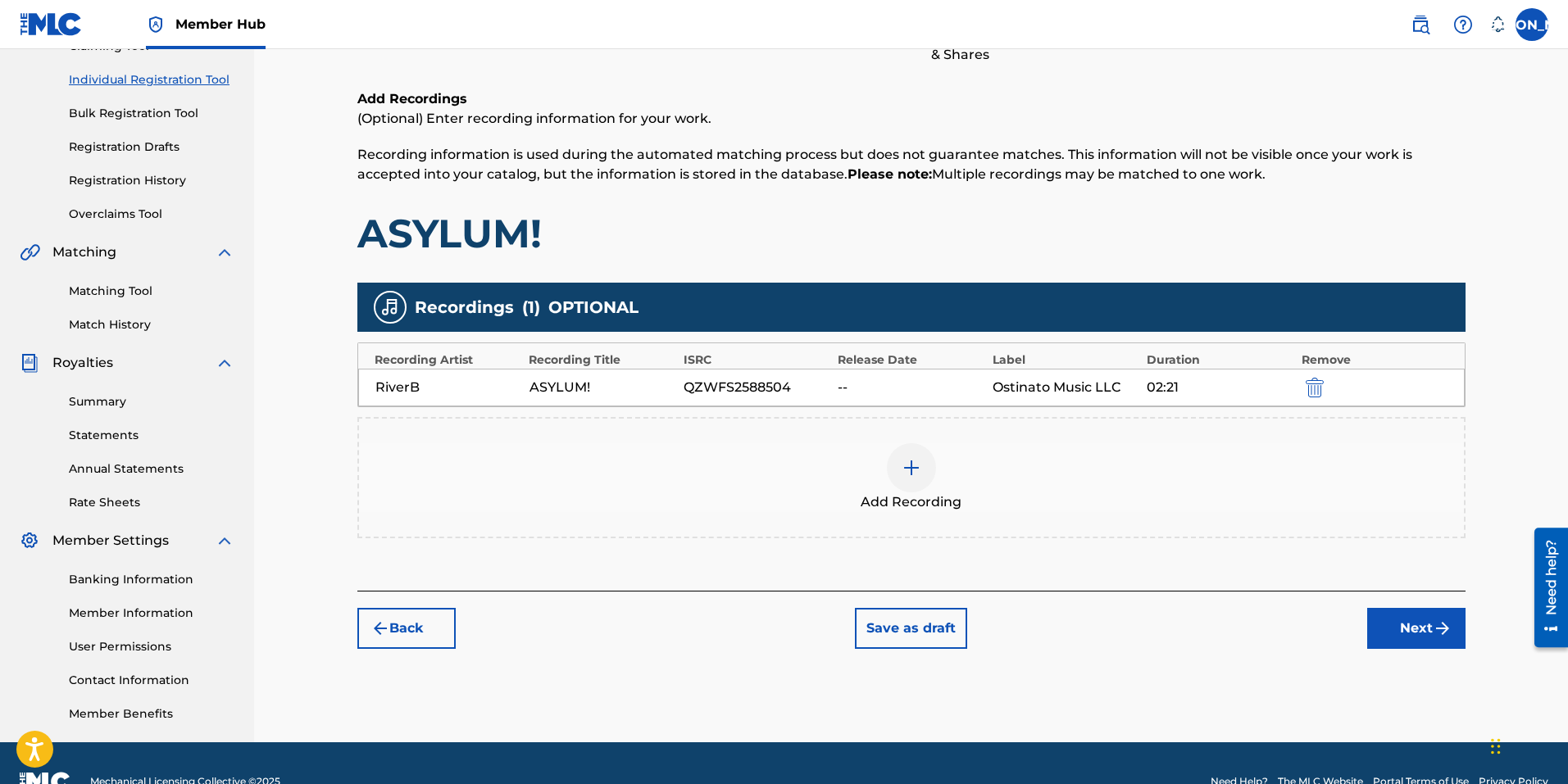
scroll to position [232, 0]
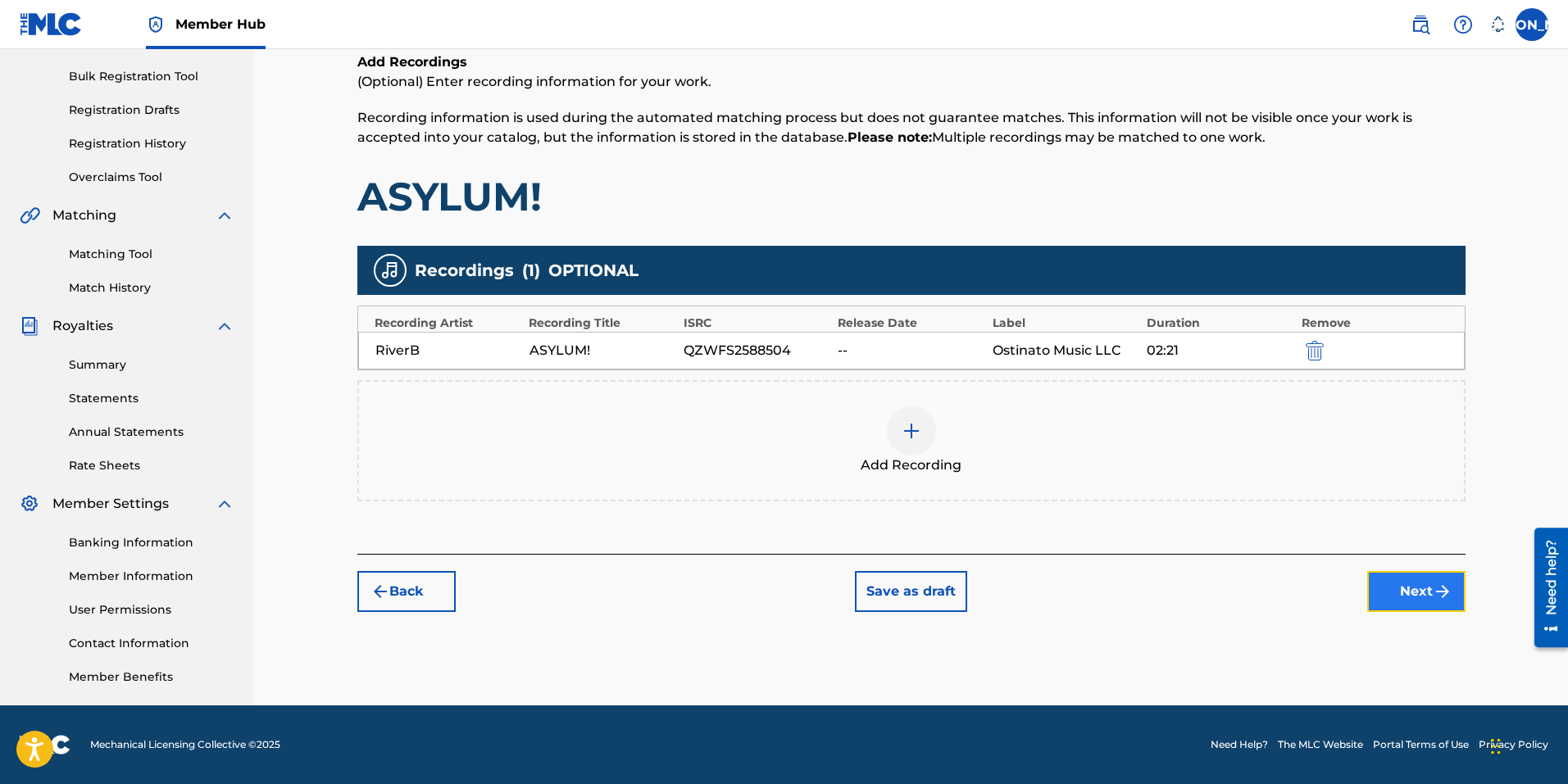
click at [1418, 596] on button "Next" at bounding box center [1416, 591] width 98 height 41
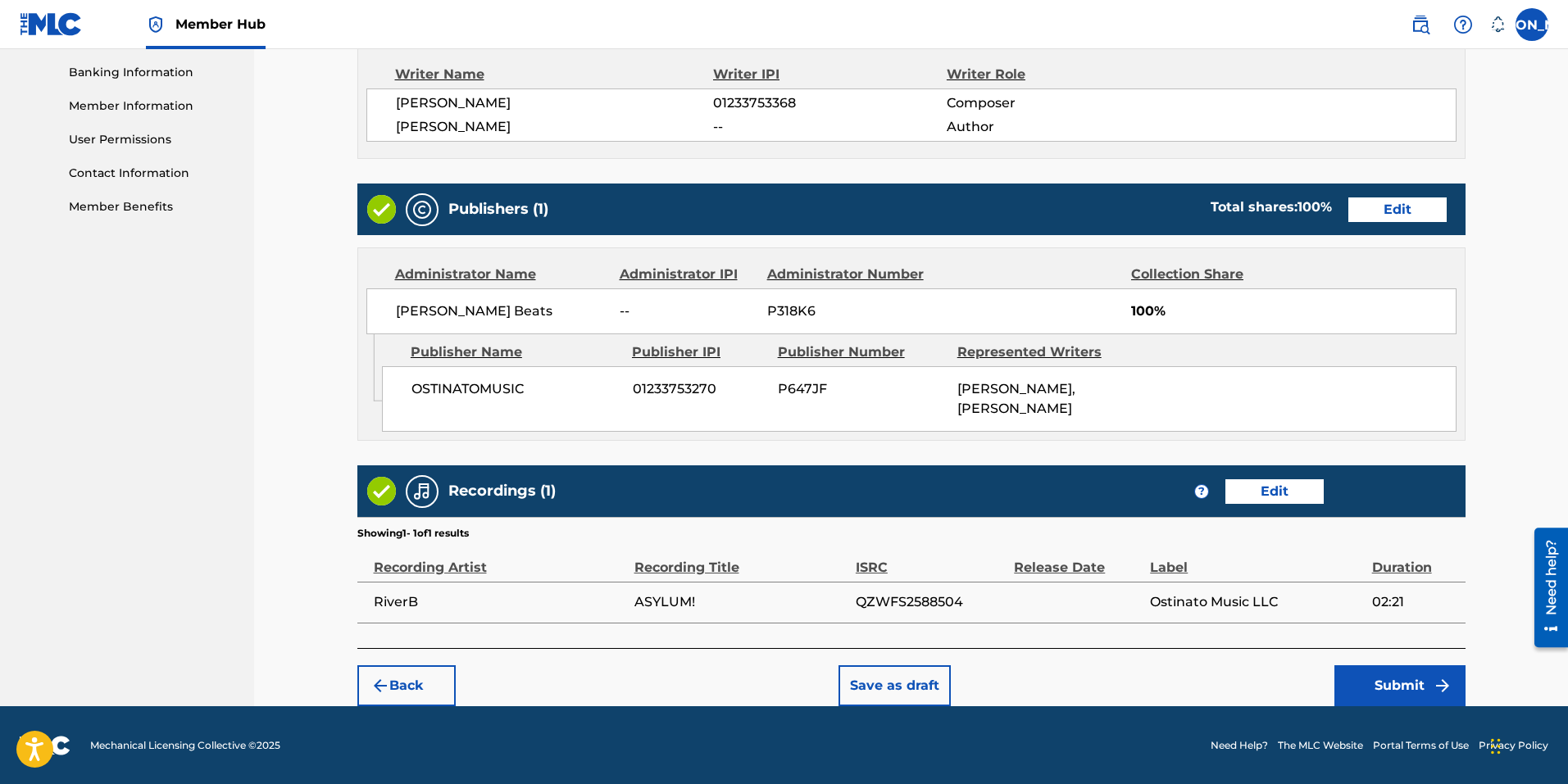
scroll to position [703, 0]
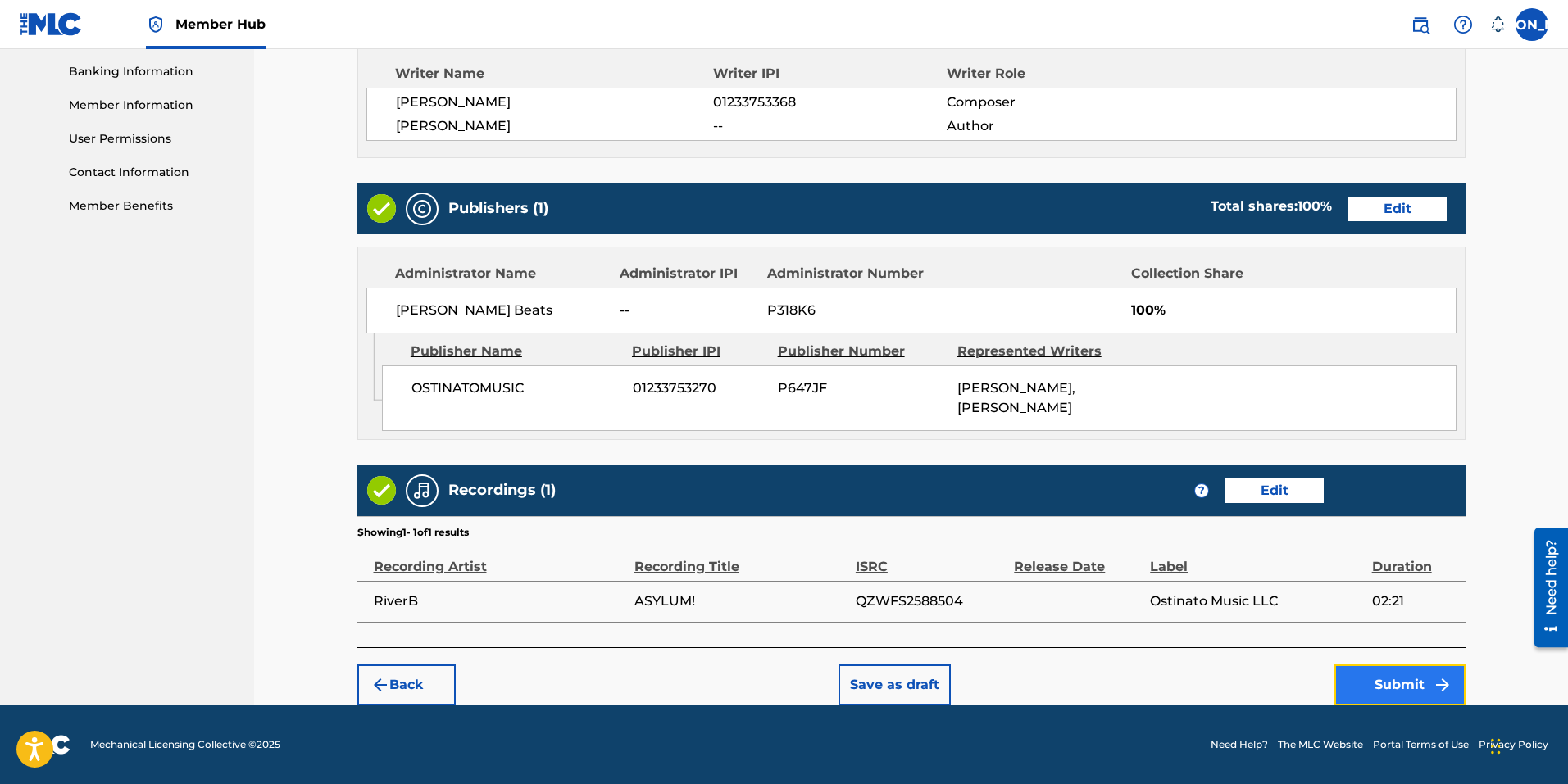
click at [1397, 692] on button "Submit" at bounding box center [1400, 685] width 131 height 41
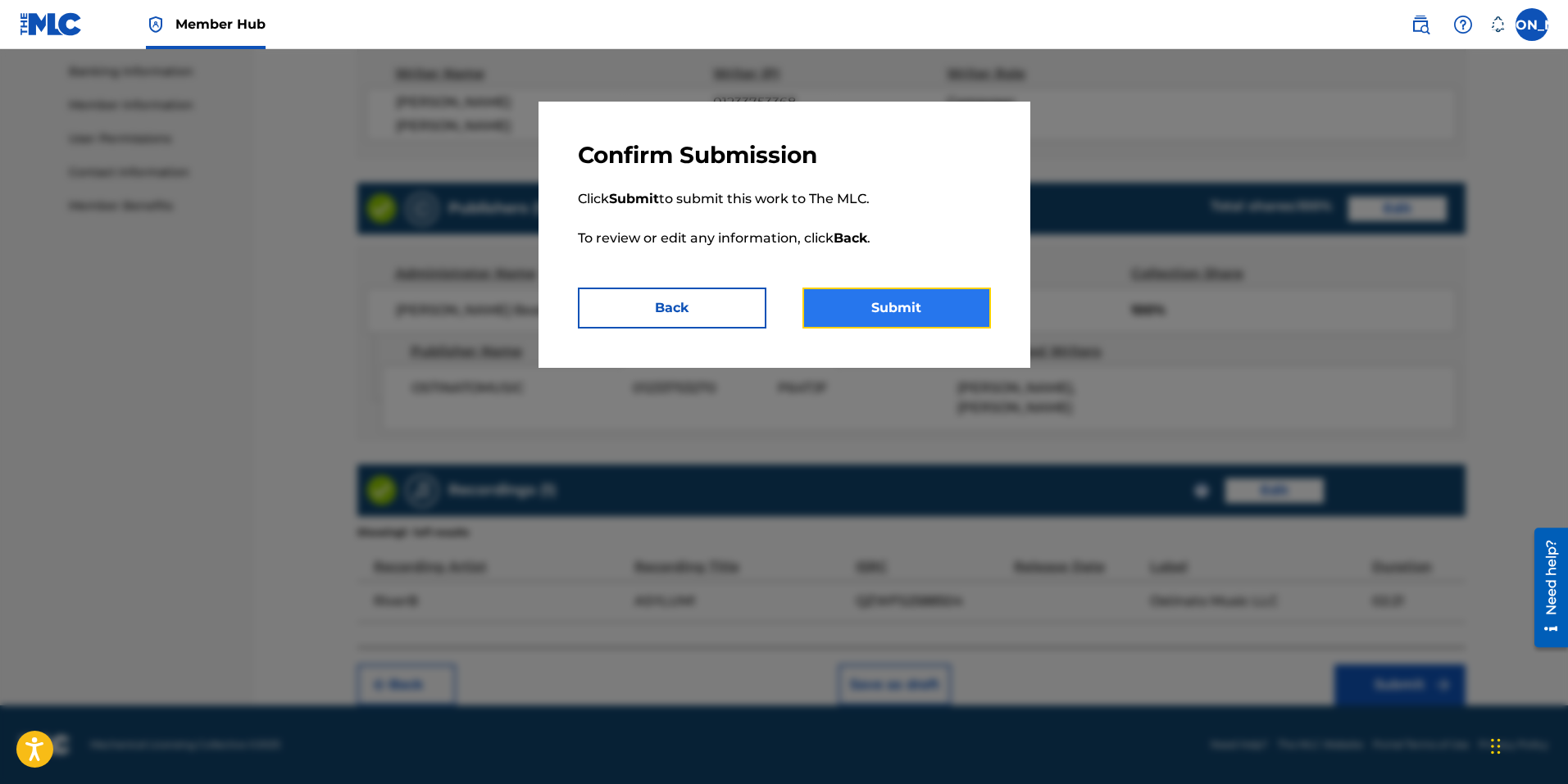
click at [912, 312] on button "Submit" at bounding box center [896, 308] width 189 height 41
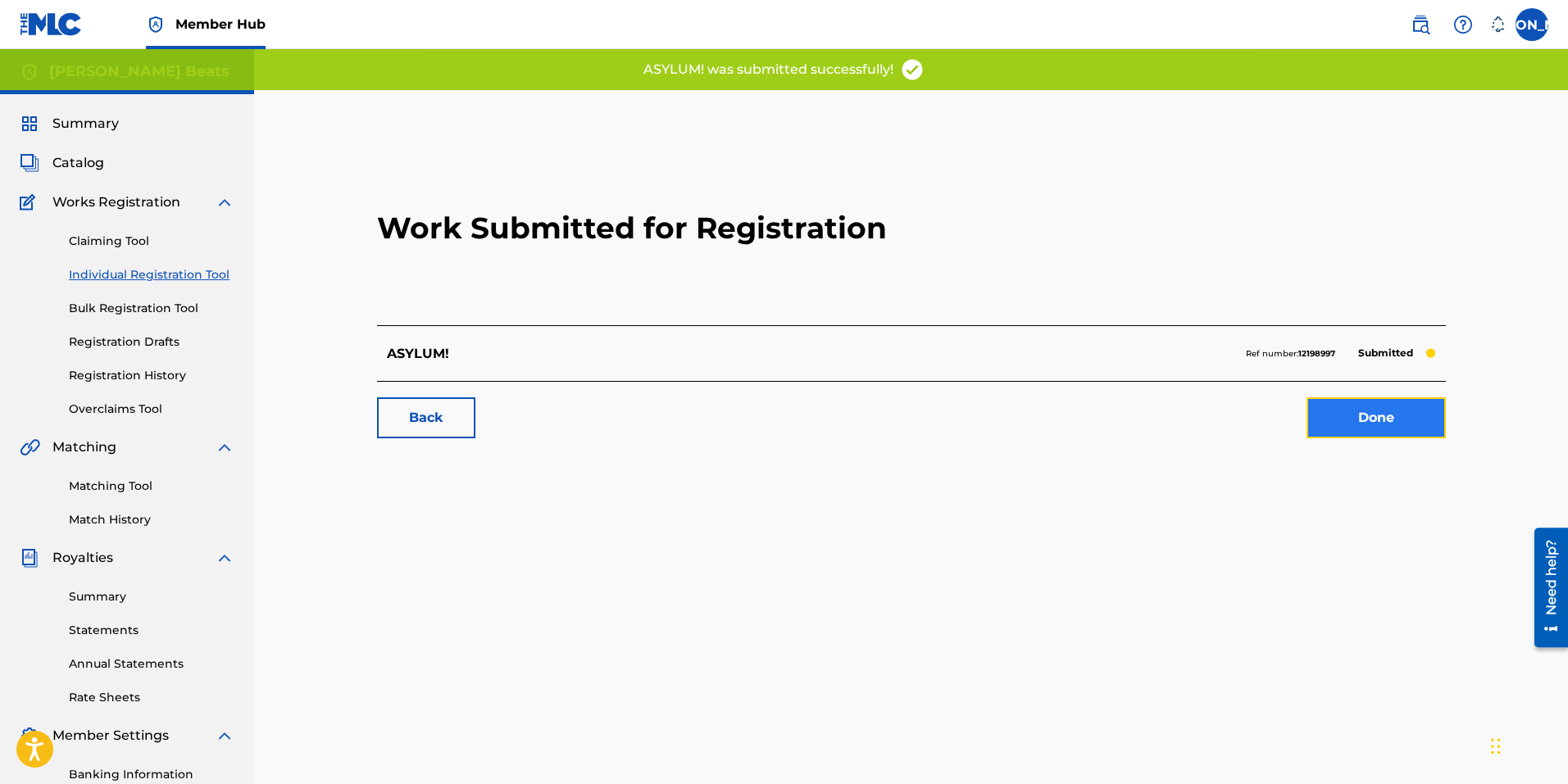
click at [1390, 424] on link "Done" at bounding box center [1375, 418] width 139 height 41
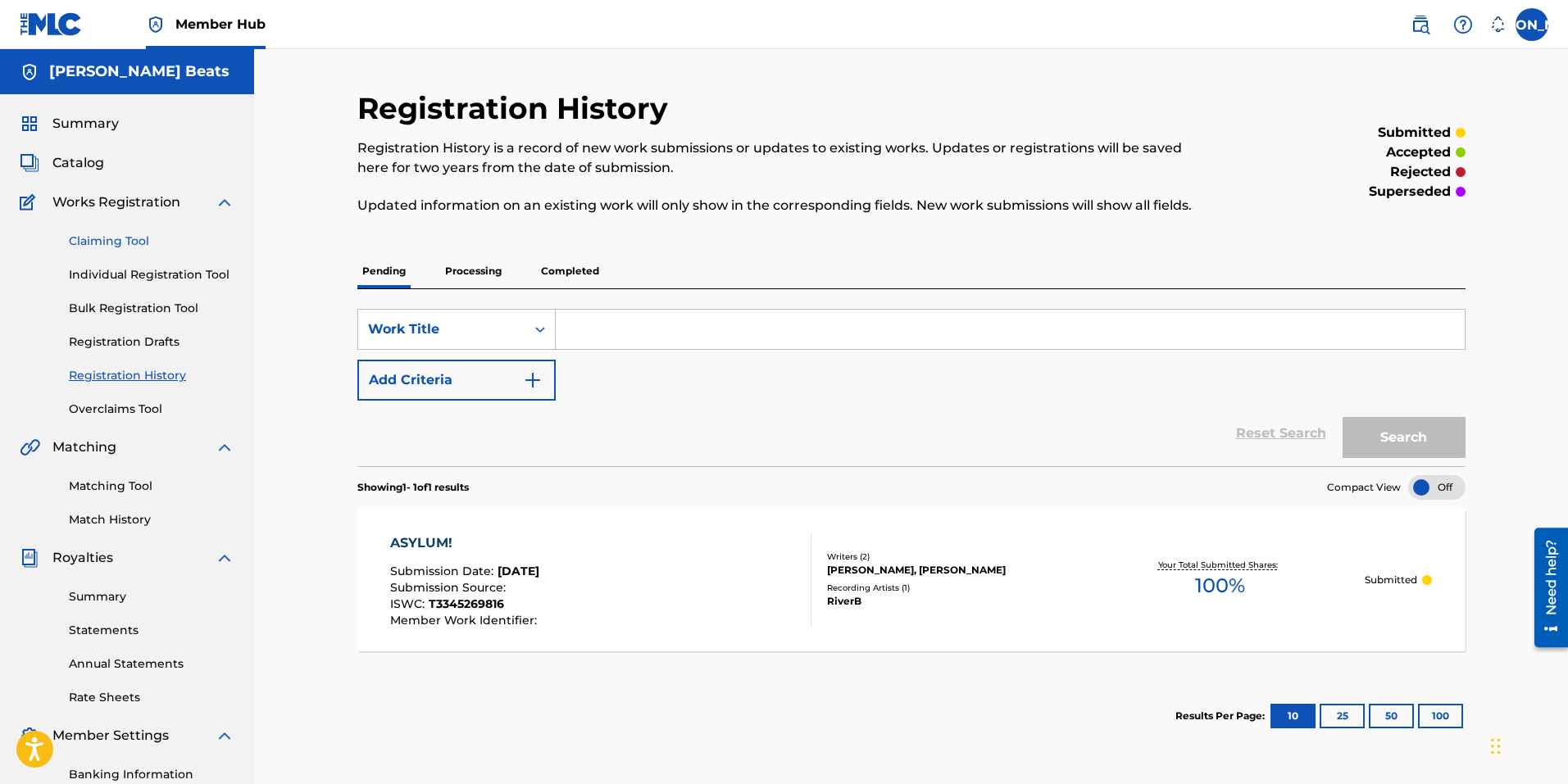
click at [96, 233] on link "Claiming Tool" at bounding box center [152, 241] width 166 height 17
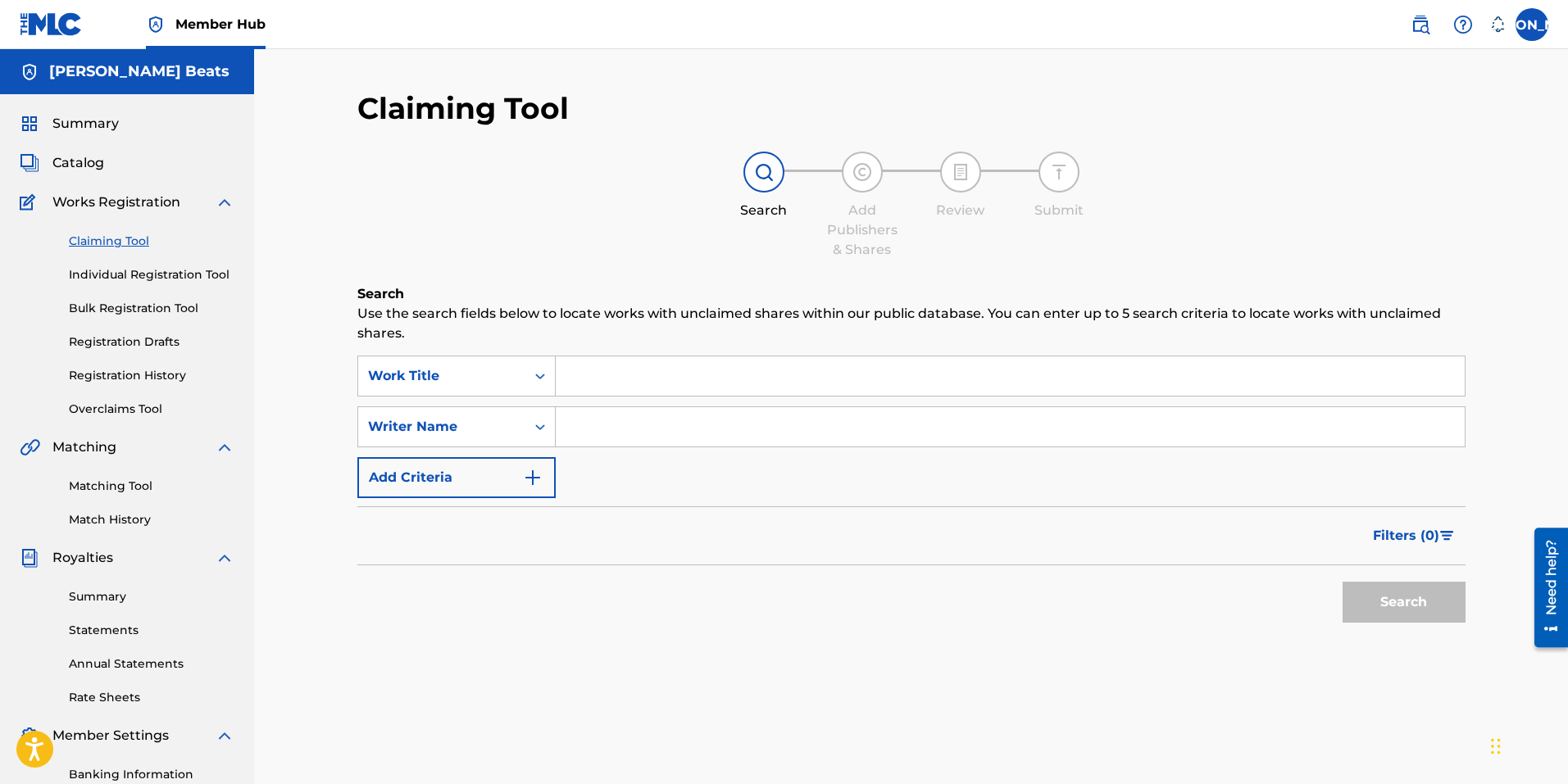
click at [616, 376] on input "Search Form" at bounding box center [1010, 376] width 909 height 39
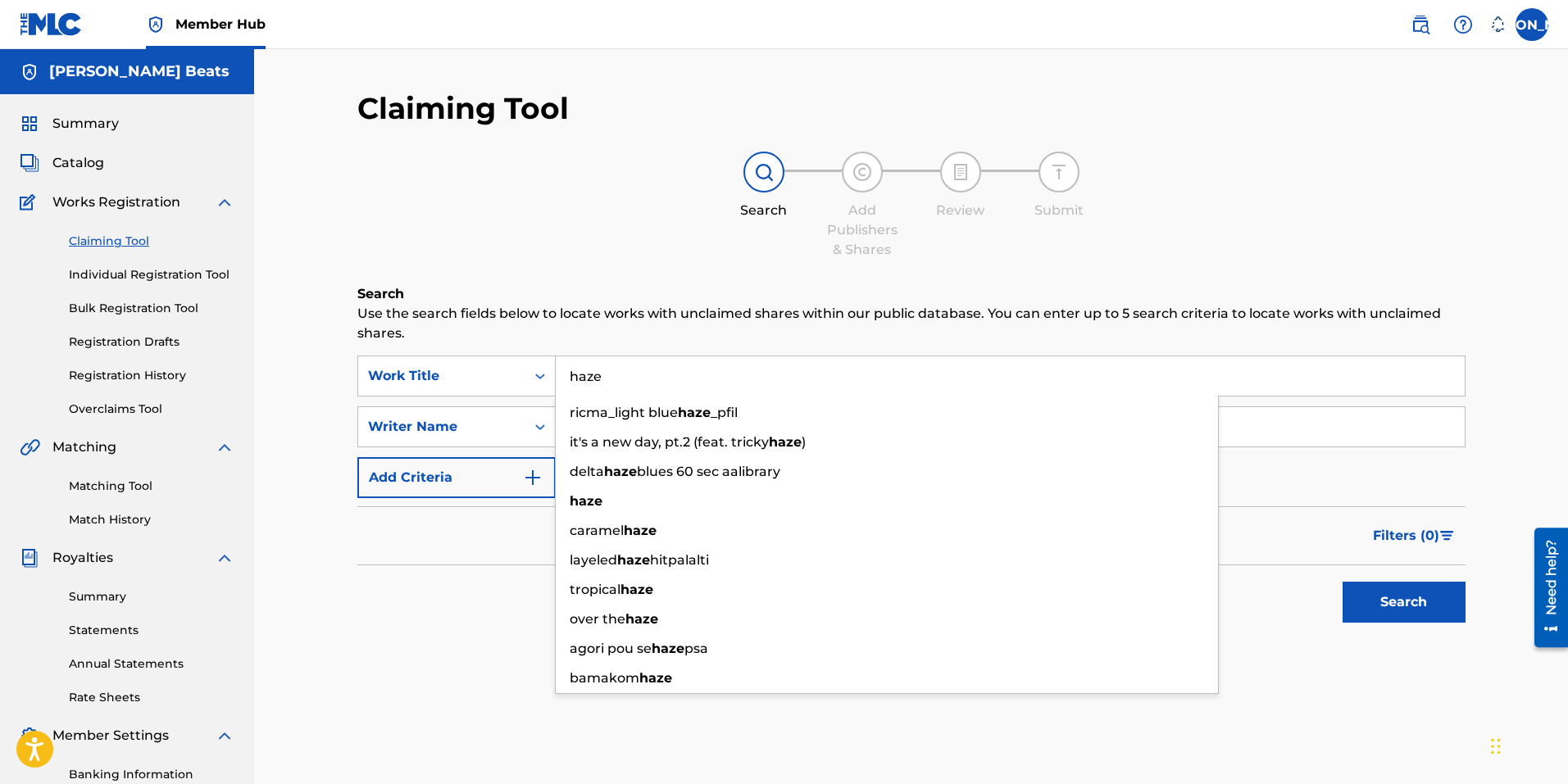
type input "haze"
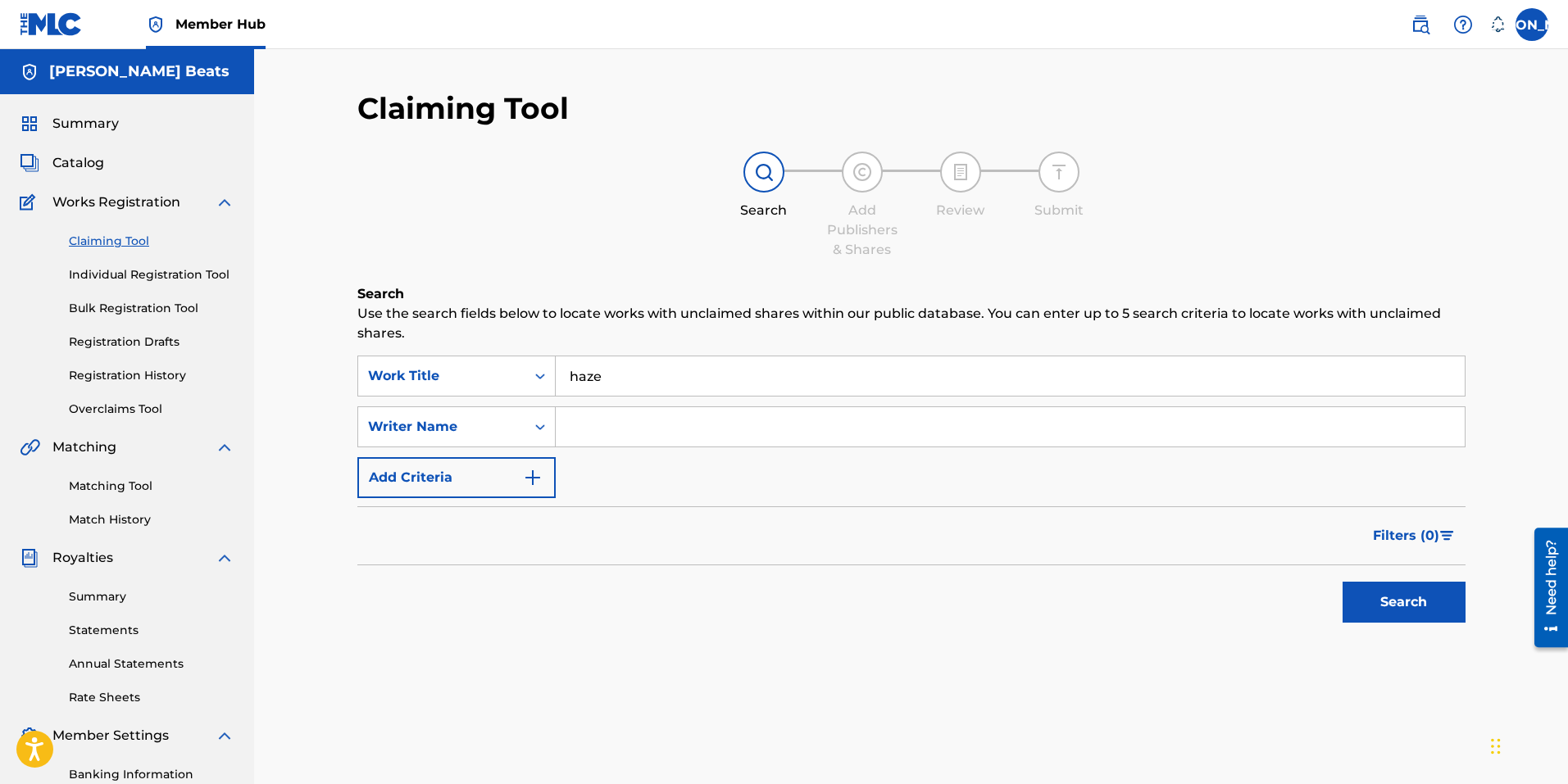
click at [614, 752] on div "Claiming Tool Search Add Publishers & Shares Review Submit Search Use the searc…" at bounding box center [912, 514] width 1147 height 847
click at [592, 430] on input "Search Form" at bounding box center [1010, 427] width 909 height 39
type input "[PERSON_NAME]"
click at [1430, 607] on button "Search" at bounding box center [1404, 602] width 123 height 41
click at [1443, 608] on button "Search" at bounding box center [1404, 602] width 123 height 41
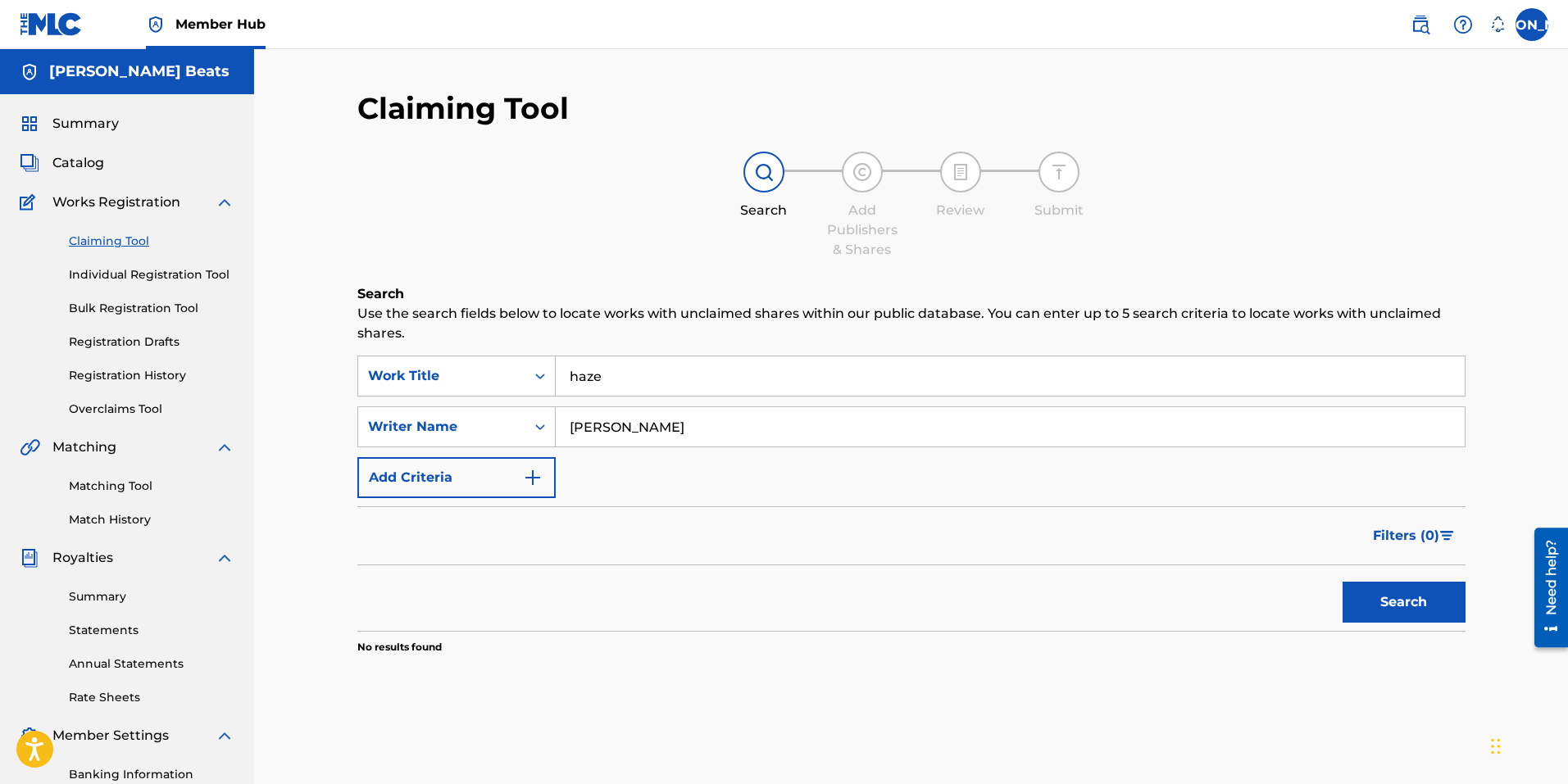
click at [1375, 579] on div "Search" at bounding box center [1400, 598] width 131 height 66
click at [1375, 602] on button "Search" at bounding box center [1404, 602] width 123 height 41
click at [124, 276] on link "Individual Registration Tool" at bounding box center [152, 275] width 166 height 17
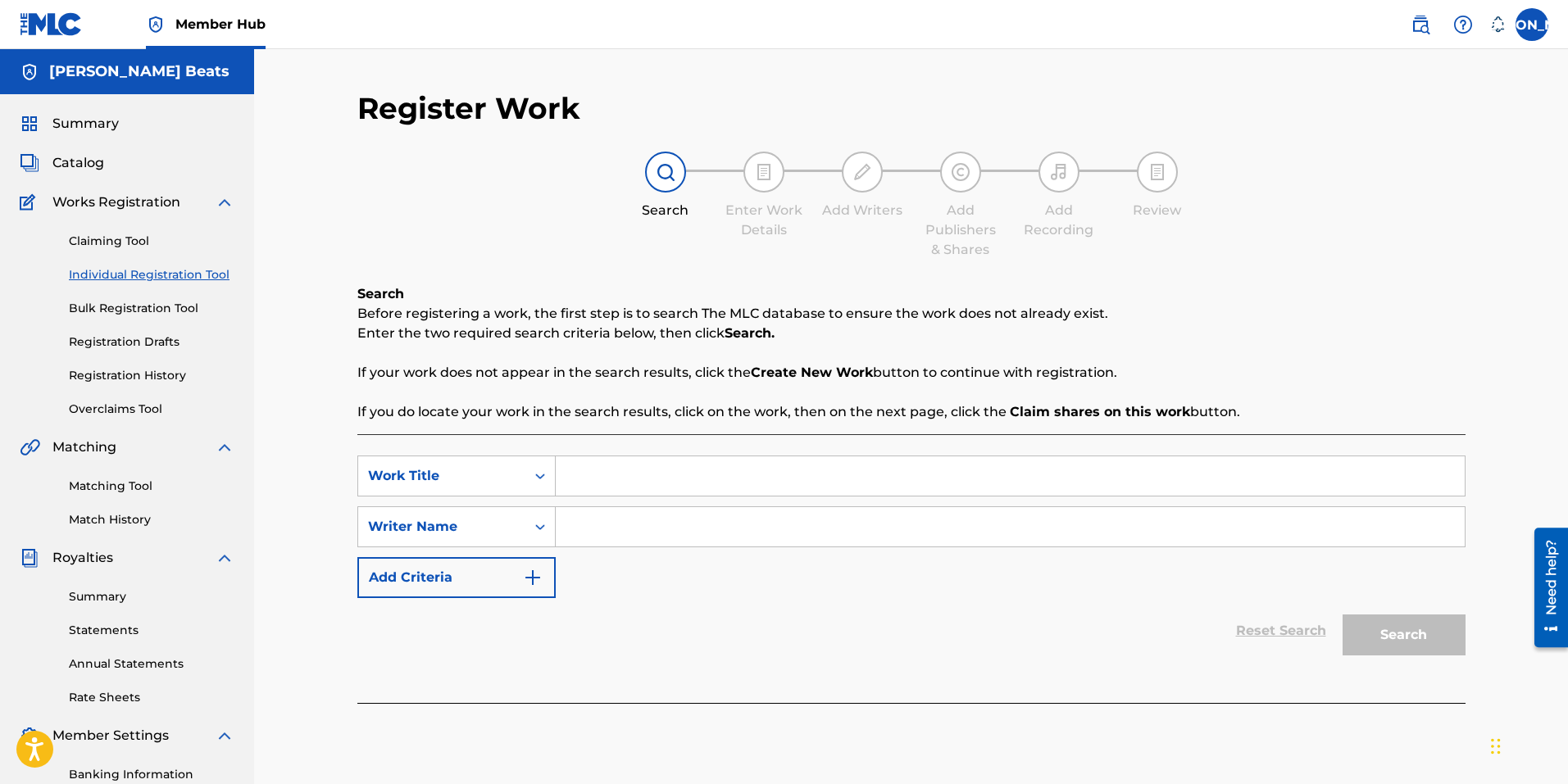
click at [672, 453] on div "SearchWithCriteriad4da50e4-c39d-43fb-97ab-86d696884de2 Work Title SearchWithCri…" at bounding box center [912, 568] width 1108 height 269
click at [670, 478] on input "Search Form" at bounding box center [1010, 476] width 909 height 39
type input "haze"
click at [652, 535] on input "Search Form" at bounding box center [1010, 526] width 909 height 39
click at [648, 532] on input "Search Form" at bounding box center [1010, 526] width 909 height 39
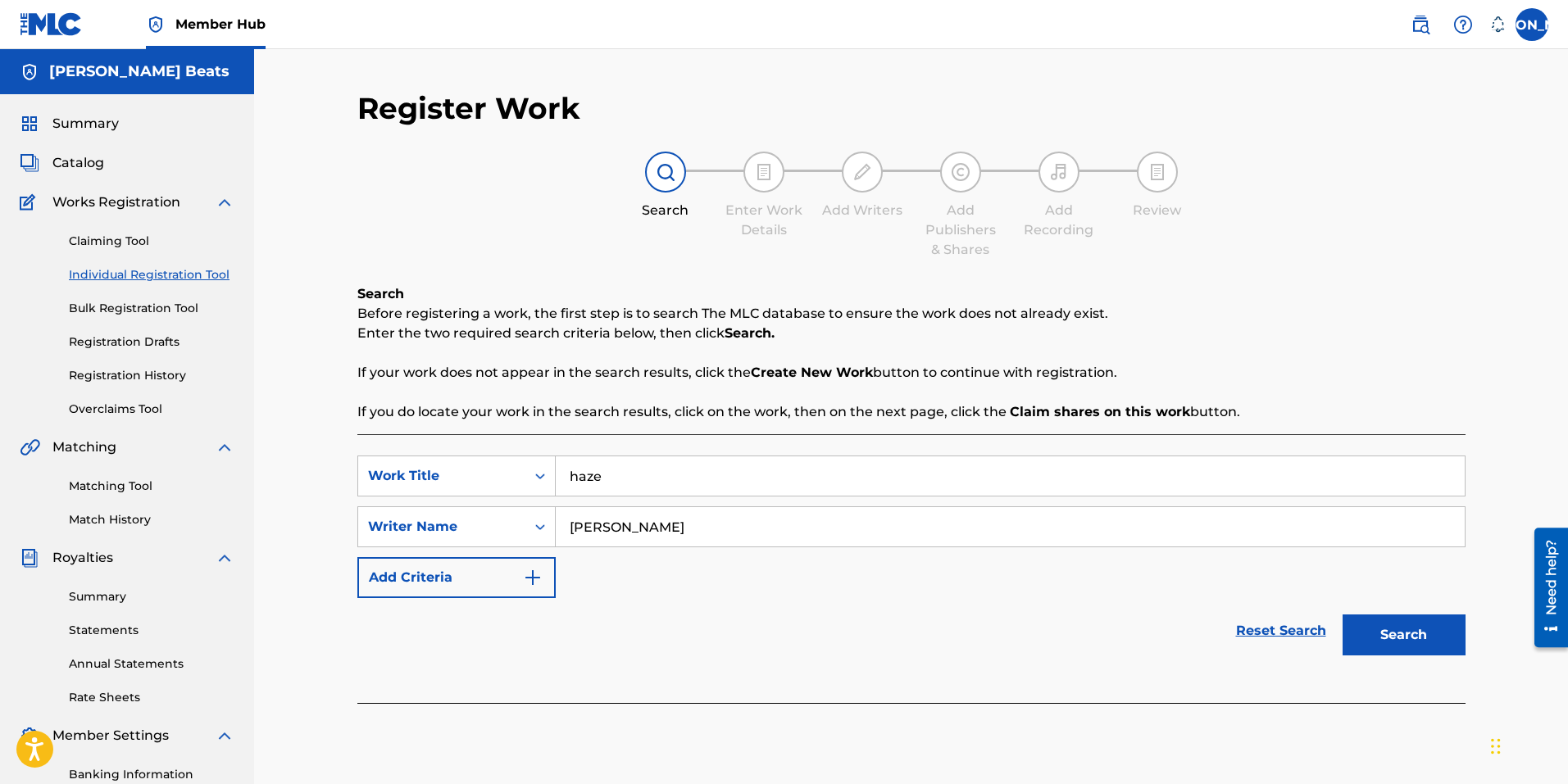
type input "[PERSON_NAME]"
click at [1343, 614] on button "Search" at bounding box center [1404, 635] width 123 height 41
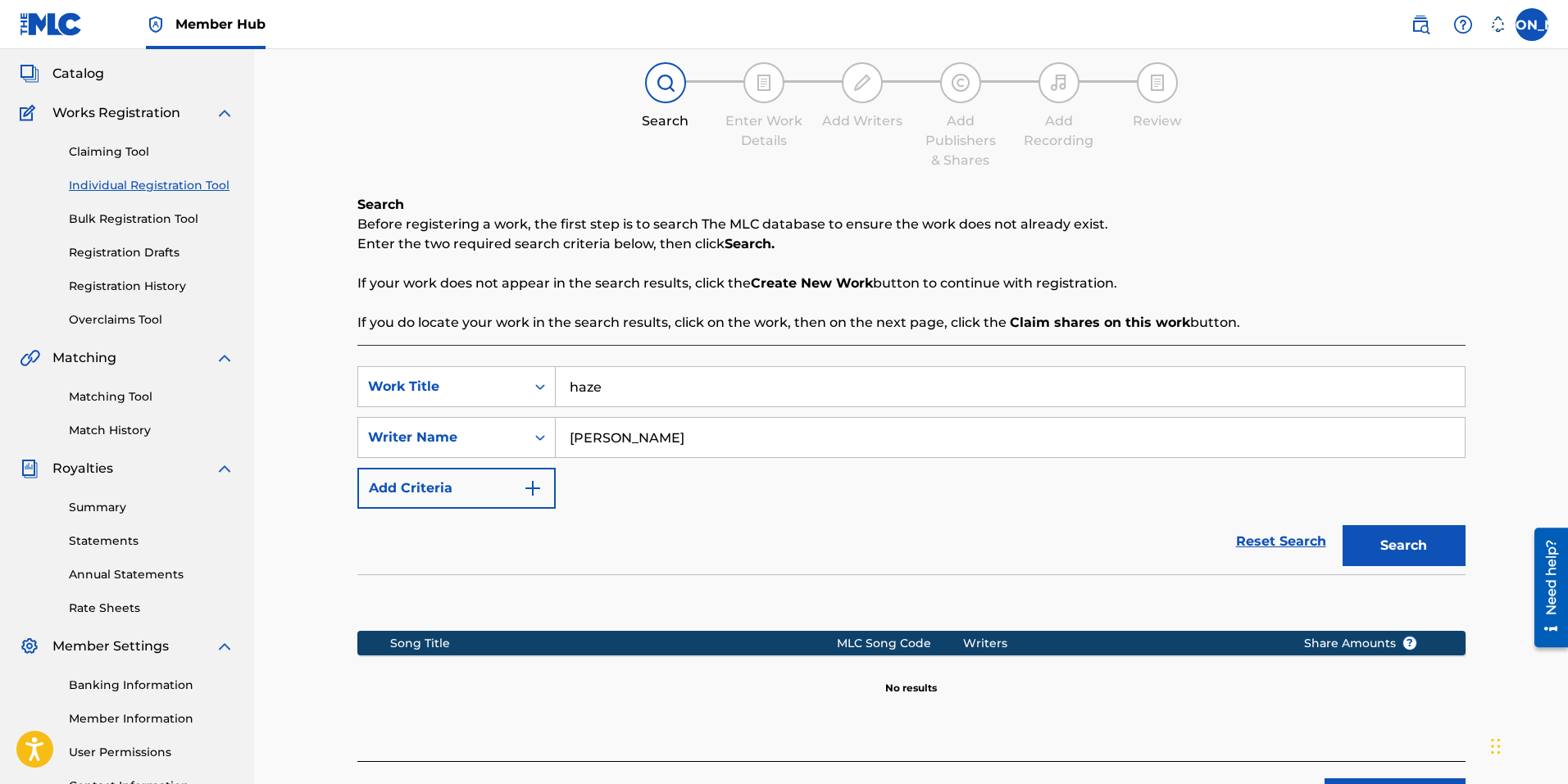
scroll to position [232, 0]
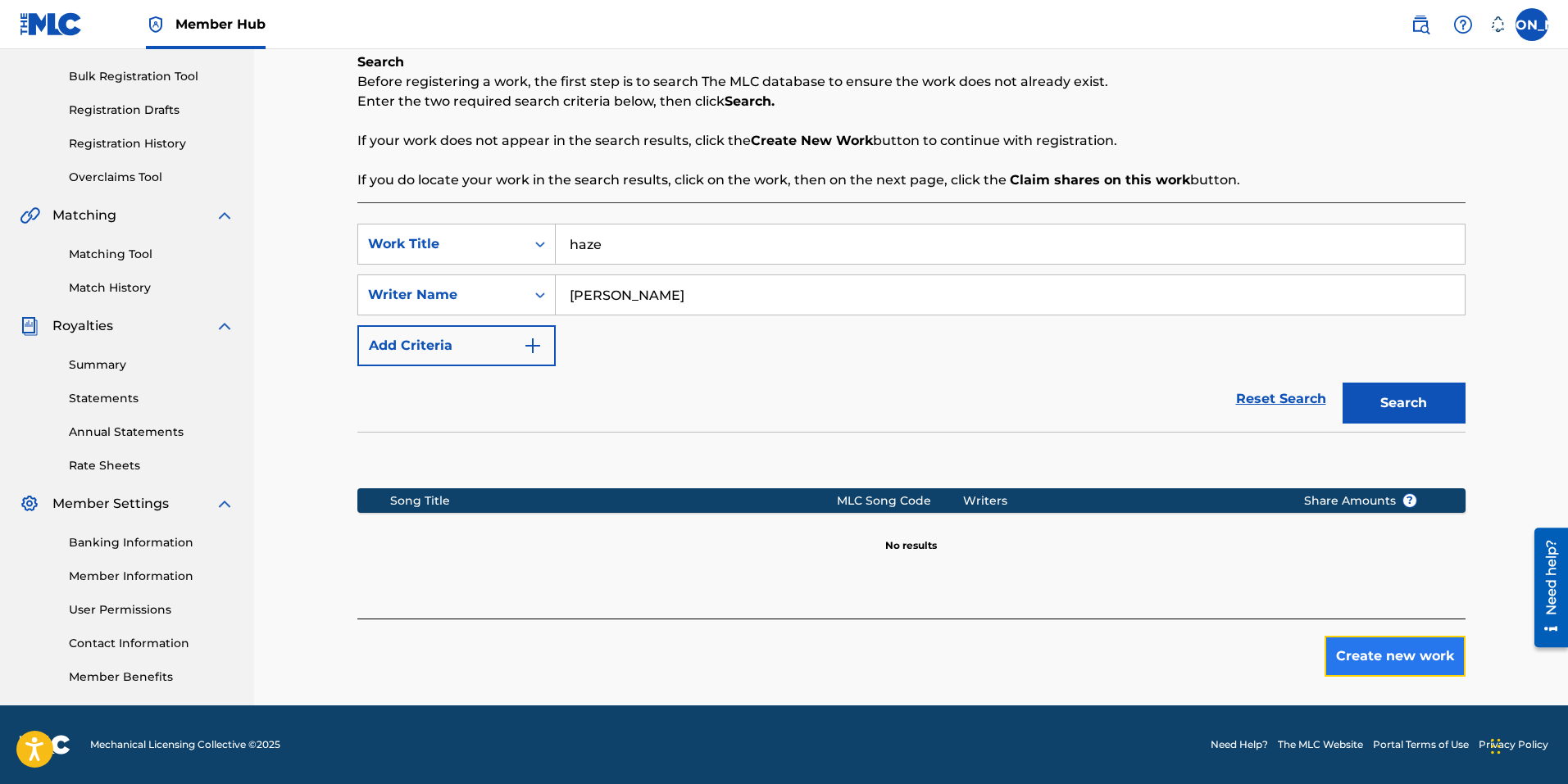
click at [1399, 659] on button "Create new work" at bounding box center [1395, 656] width 141 height 41
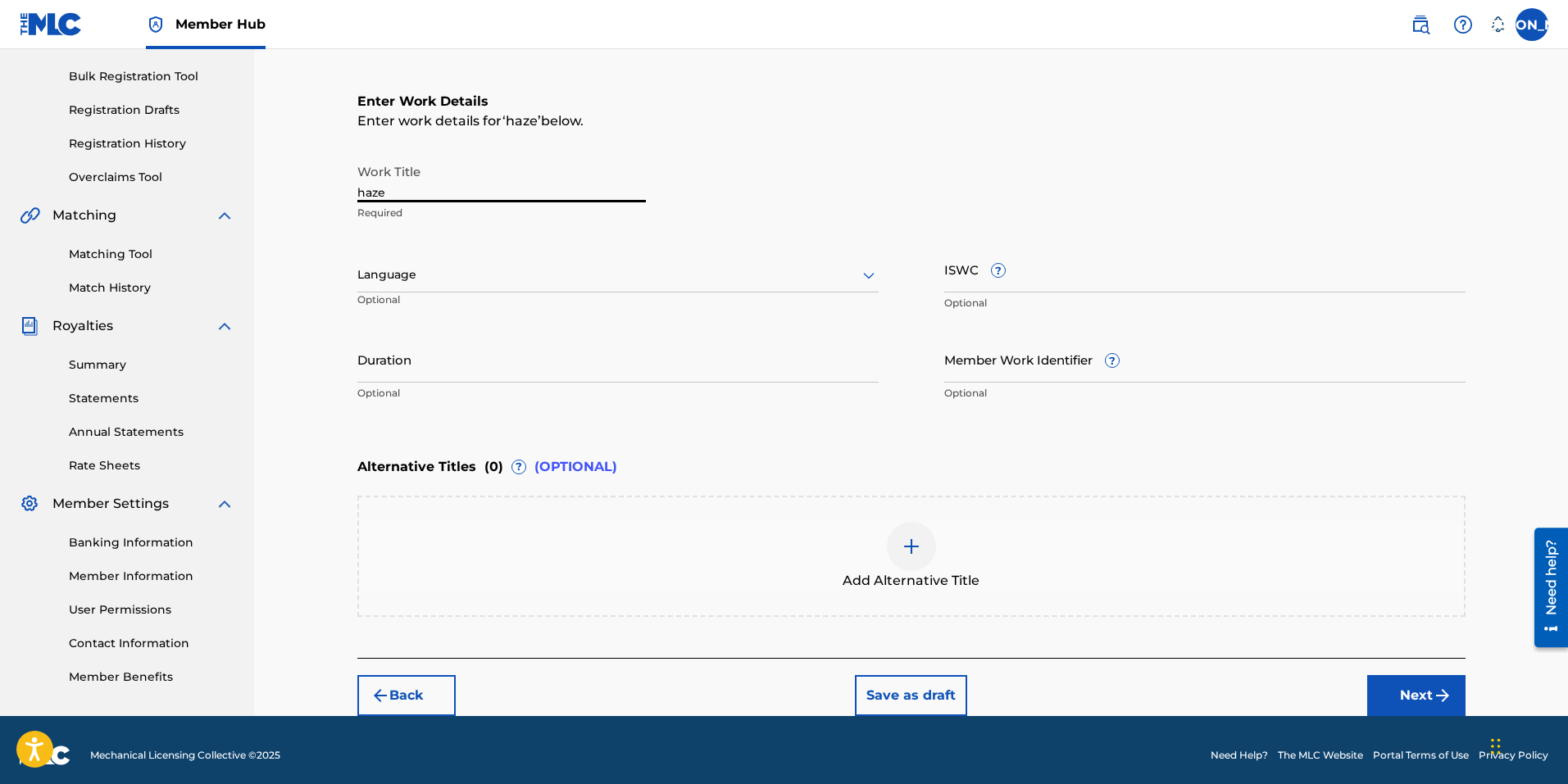
drag, startPoint x: 263, startPoint y: 194, endPoint x: 127, endPoint y: 194, distance: 136.0
click at [127, 194] on main "Joeys Beats Summary Catalog Works Registration Claiming Tool Individual Registr…" at bounding box center [784, 266] width 1568 height 898
type input "Haze"
click at [536, 279] on div at bounding box center [618, 275] width 522 height 20
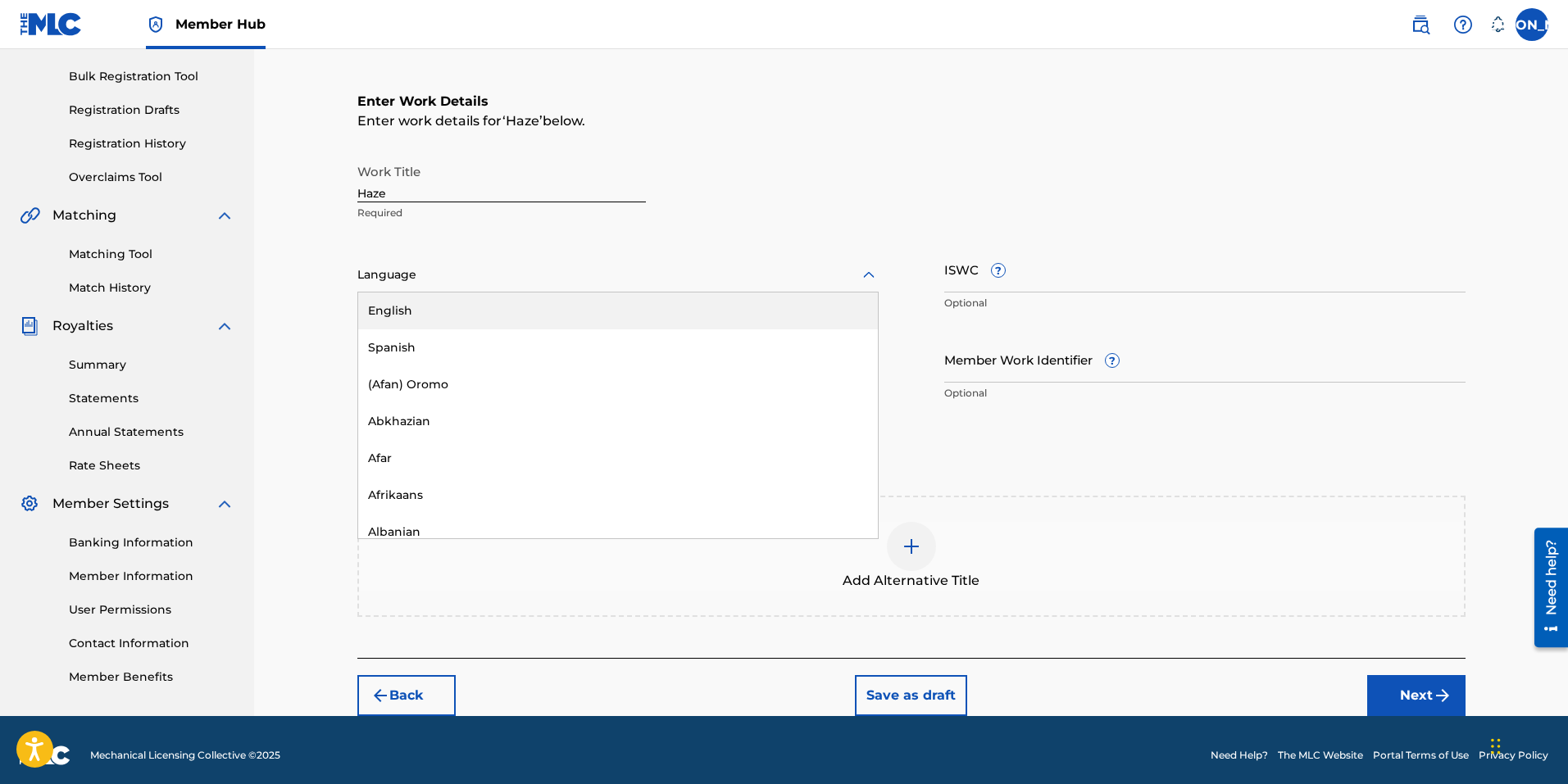
click at [444, 303] on div "English" at bounding box center [618, 311] width 520 height 37
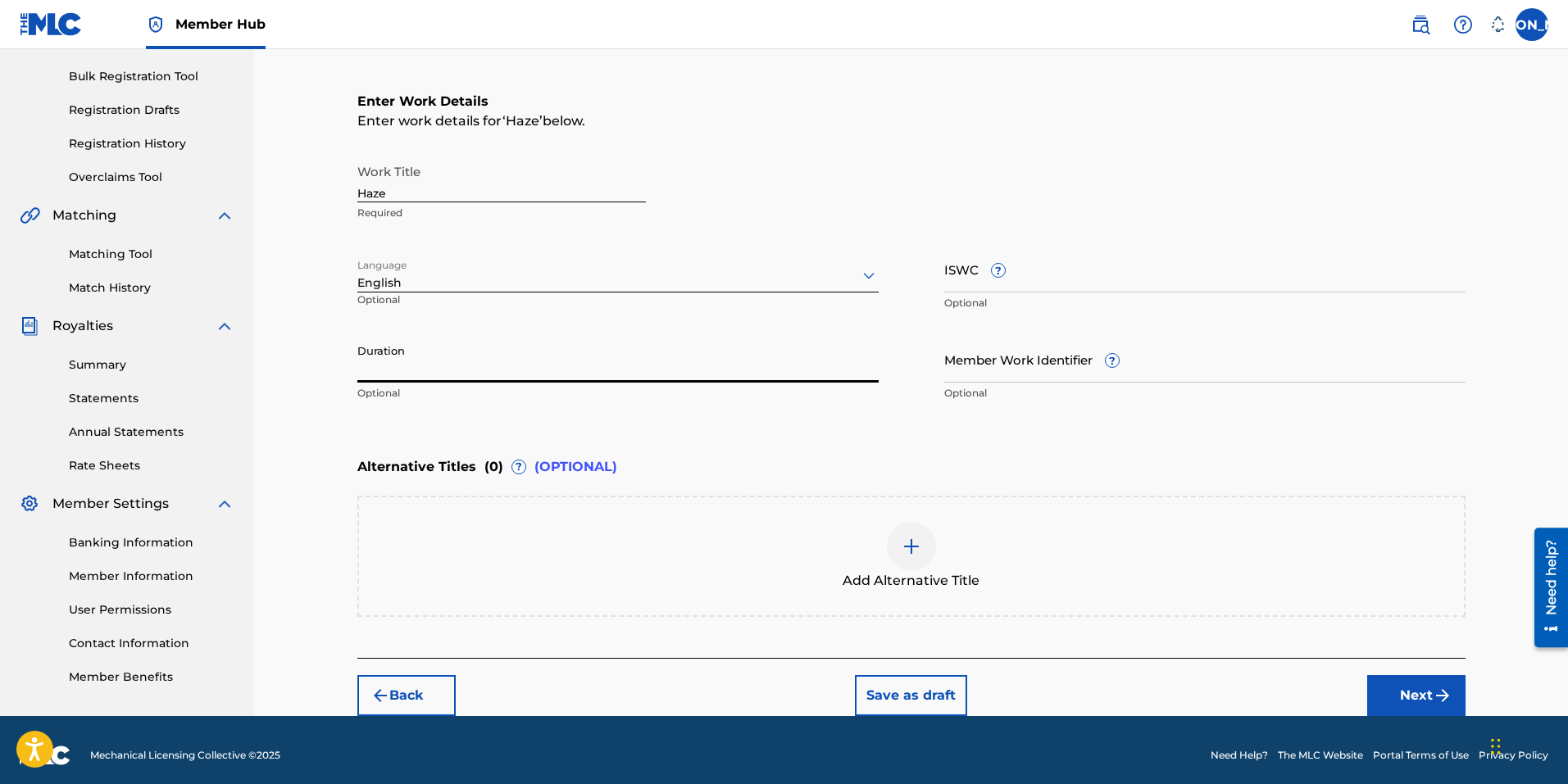
click at [410, 376] on input "Duration" at bounding box center [618, 359] width 522 height 47
click at [421, 374] on input "Duration" at bounding box center [618, 359] width 522 height 47
type input "02:33"
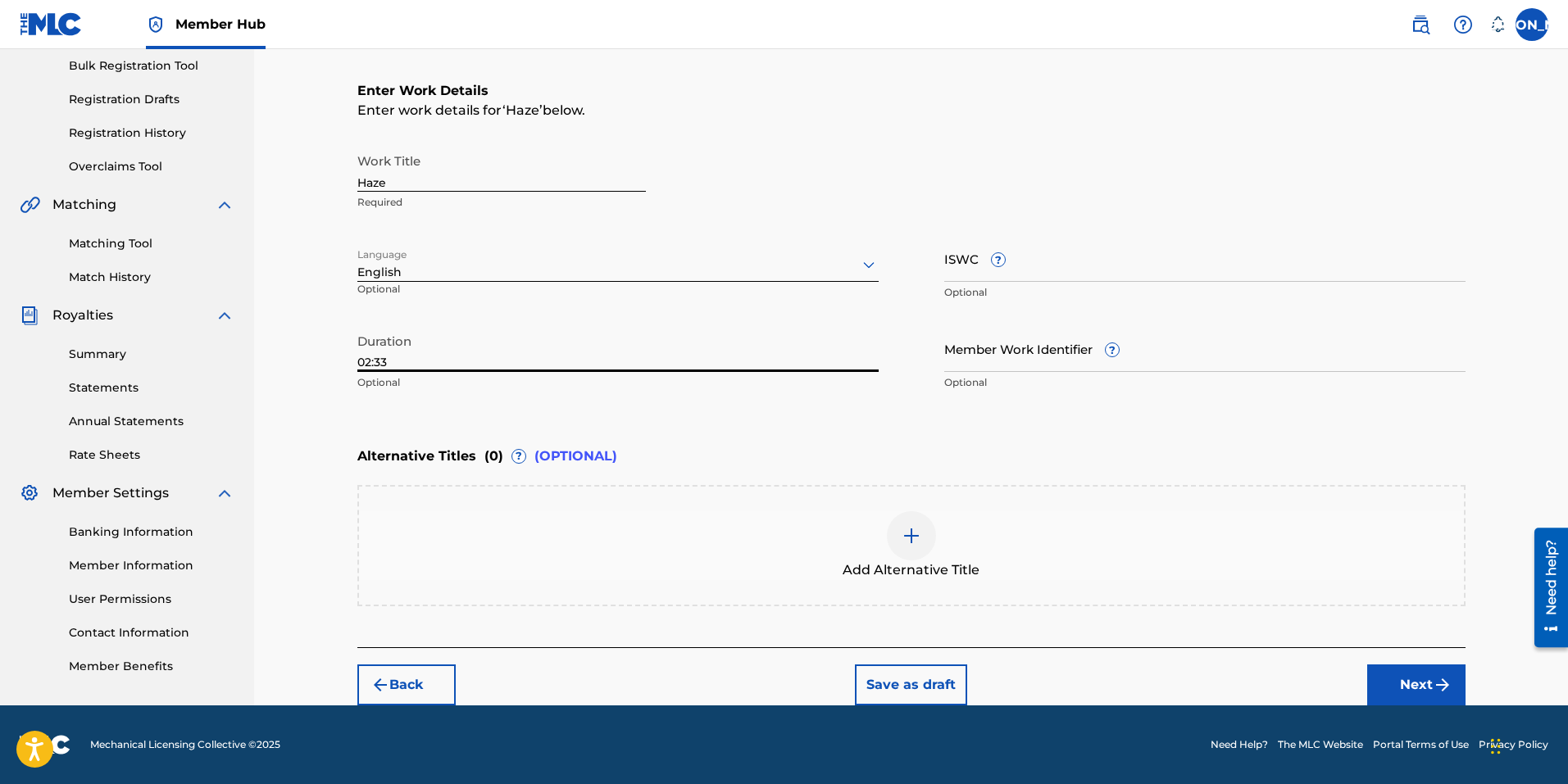
click at [1483, 704] on div "Register Work Search Enter Work Details Add Writers Add Publishers & Shares Add…" at bounding box center [912, 276] width 1147 height 857
click at [1403, 688] on button "Next" at bounding box center [1416, 685] width 98 height 41
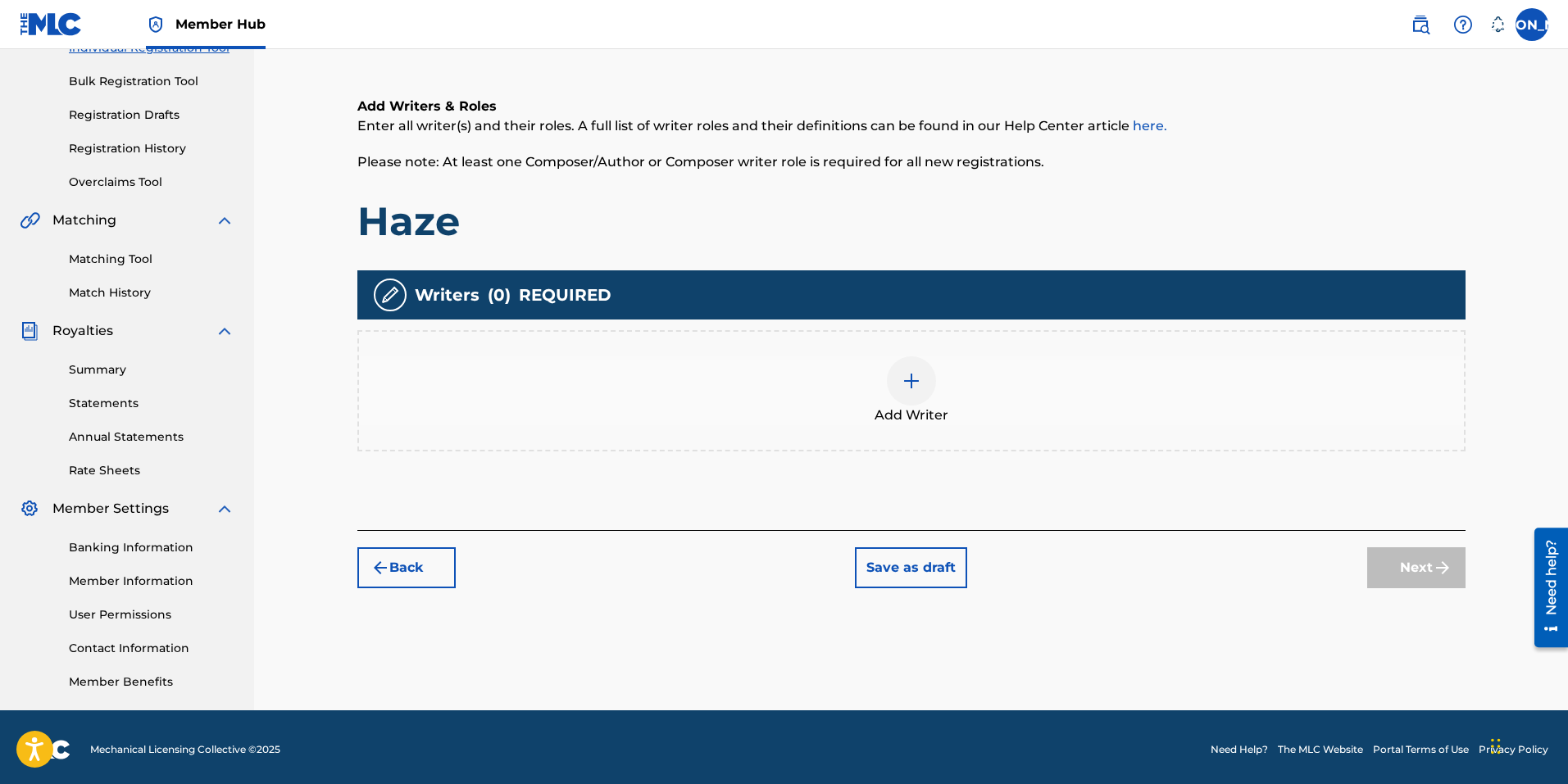
scroll to position [232, 0]
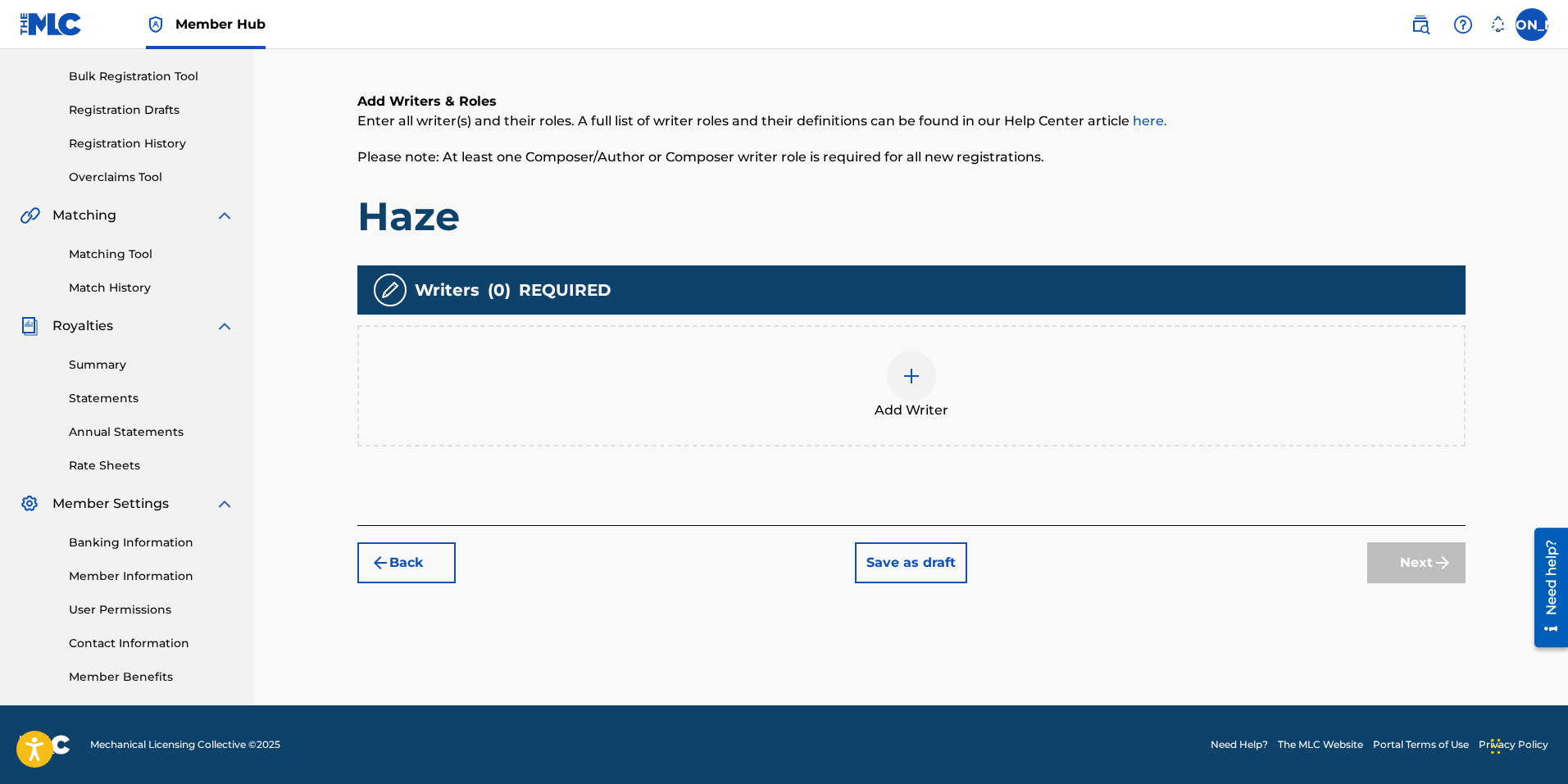
click at [916, 376] on img at bounding box center [911, 375] width 20 height 20
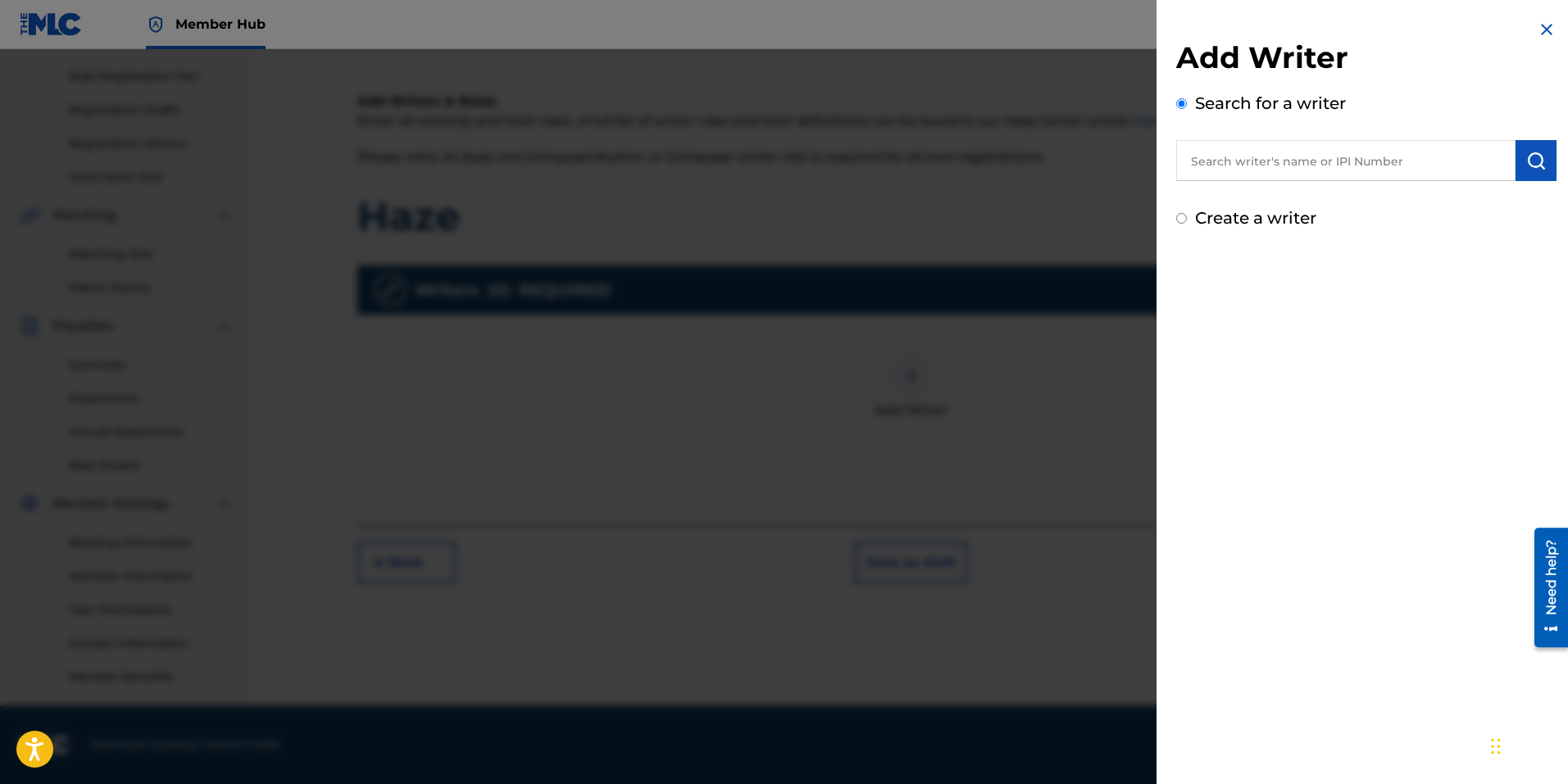
click at [1294, 160] on input "text" at bounding box center [1346, 160] width 340 height 41
click at [1526, 163] on img "submit" at bounding box center [1536, 160] width 20 height 20
click at [1279, 168] on input "text" at bounding box center [1346, 160] width 340 height 41
click at [1279, 163] on input "text" at bounding box center [1346, 160] width 340 height 41
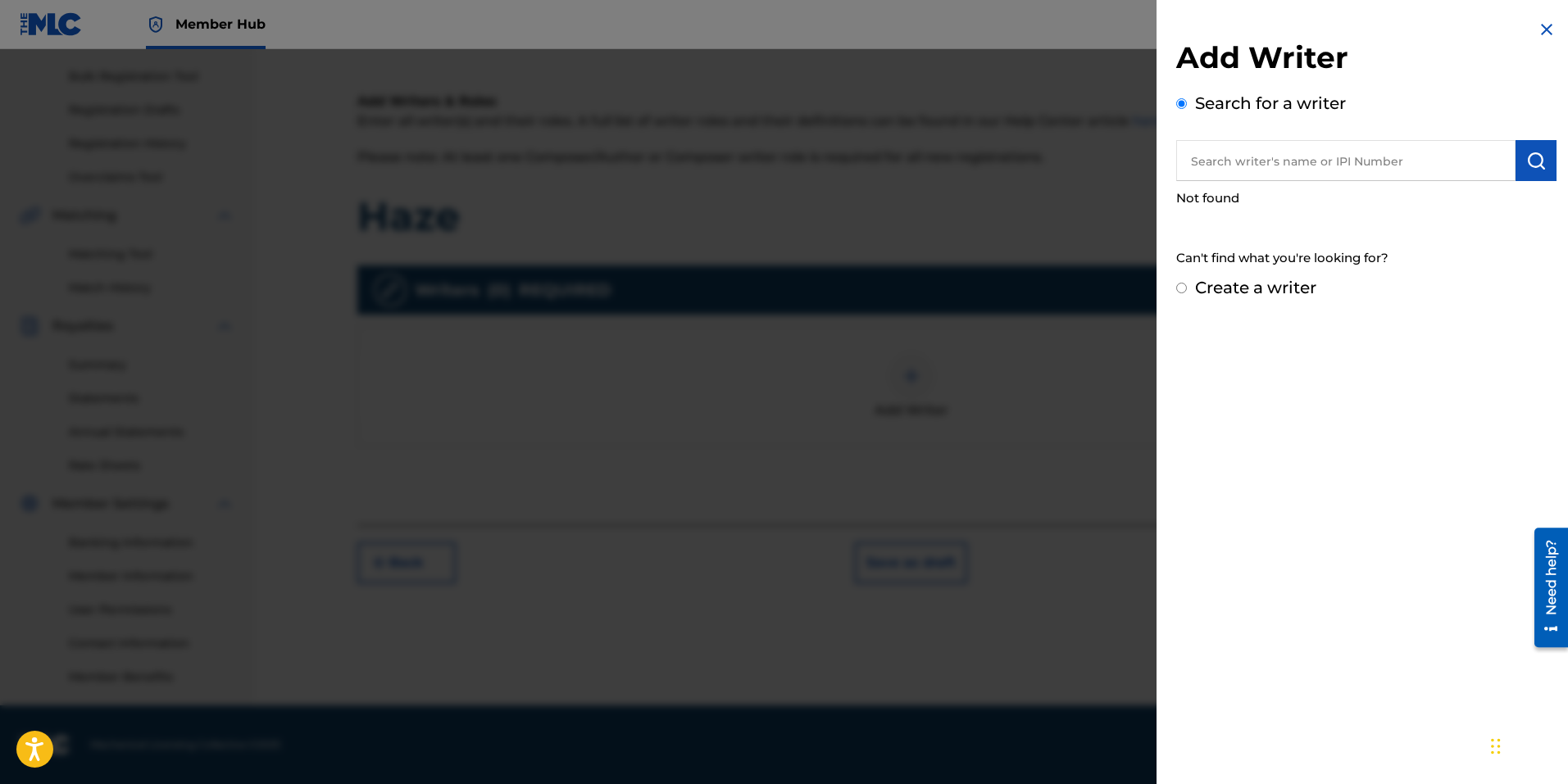
type input "j"
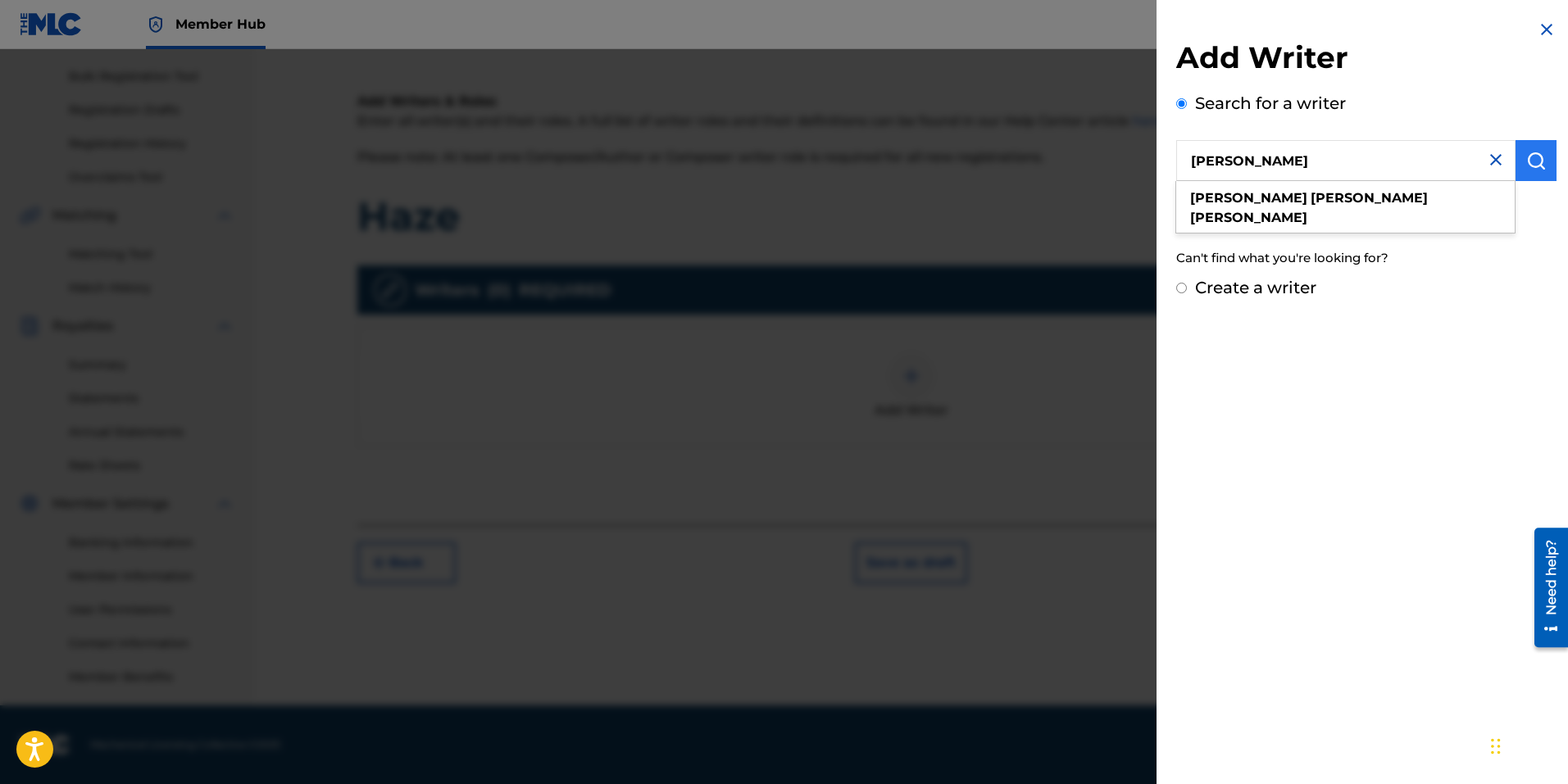
type input "Jose Andrade Arruda"
click at [1539, 146] on button "submit" at bounding box center [1536, 160] width 41 height 41
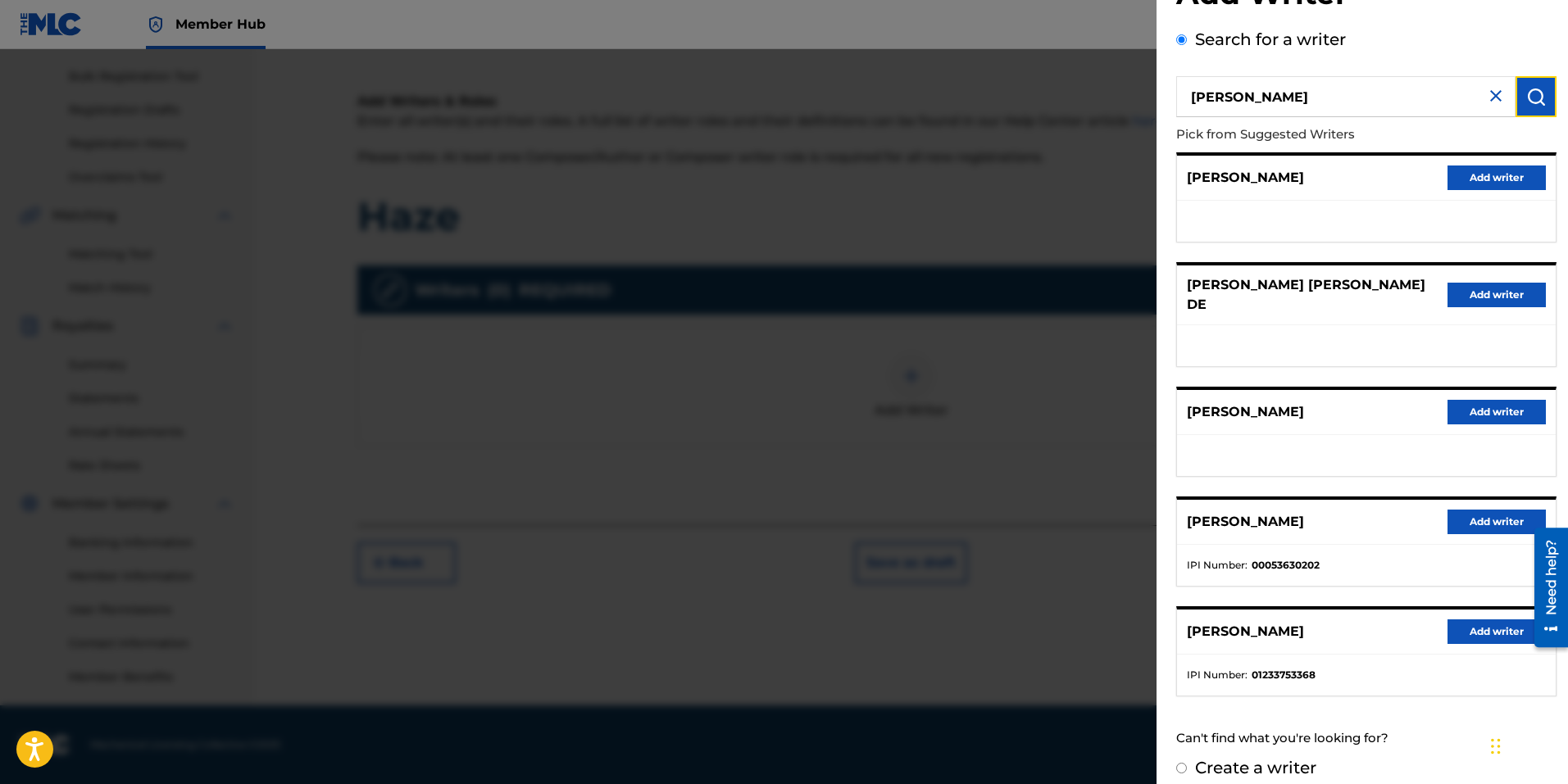
scroll to position [65, 0]
click at [1468, 620] on button "Add writer" at bounding box center [1496, 630] width 98 height 25
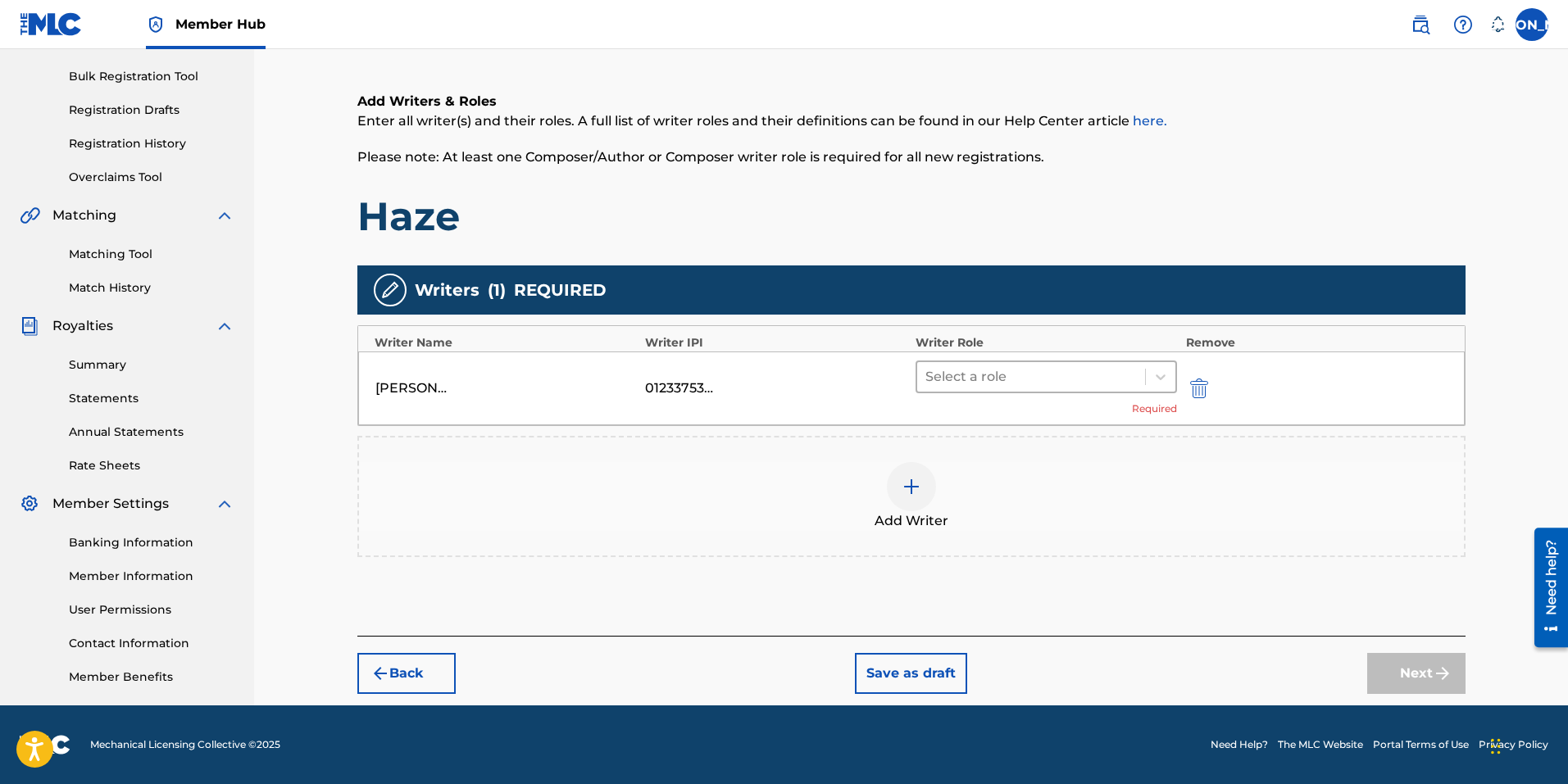
click at [1021, 369] on div at bounding box center [1031, 376] width 213 height 23
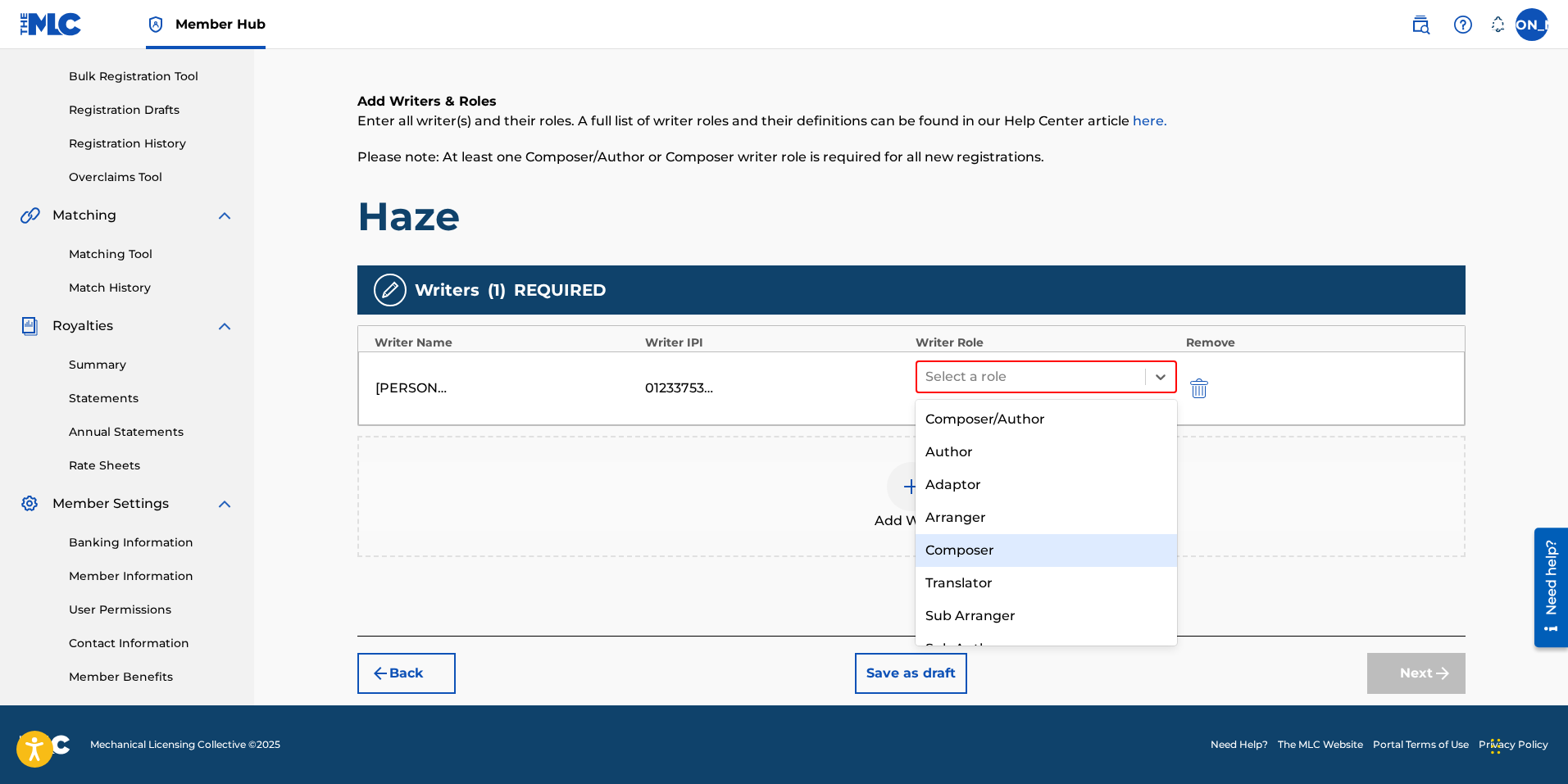
click at [973, 552] on div "Composer" at bounding box center [1046, 550] width 262 height 32
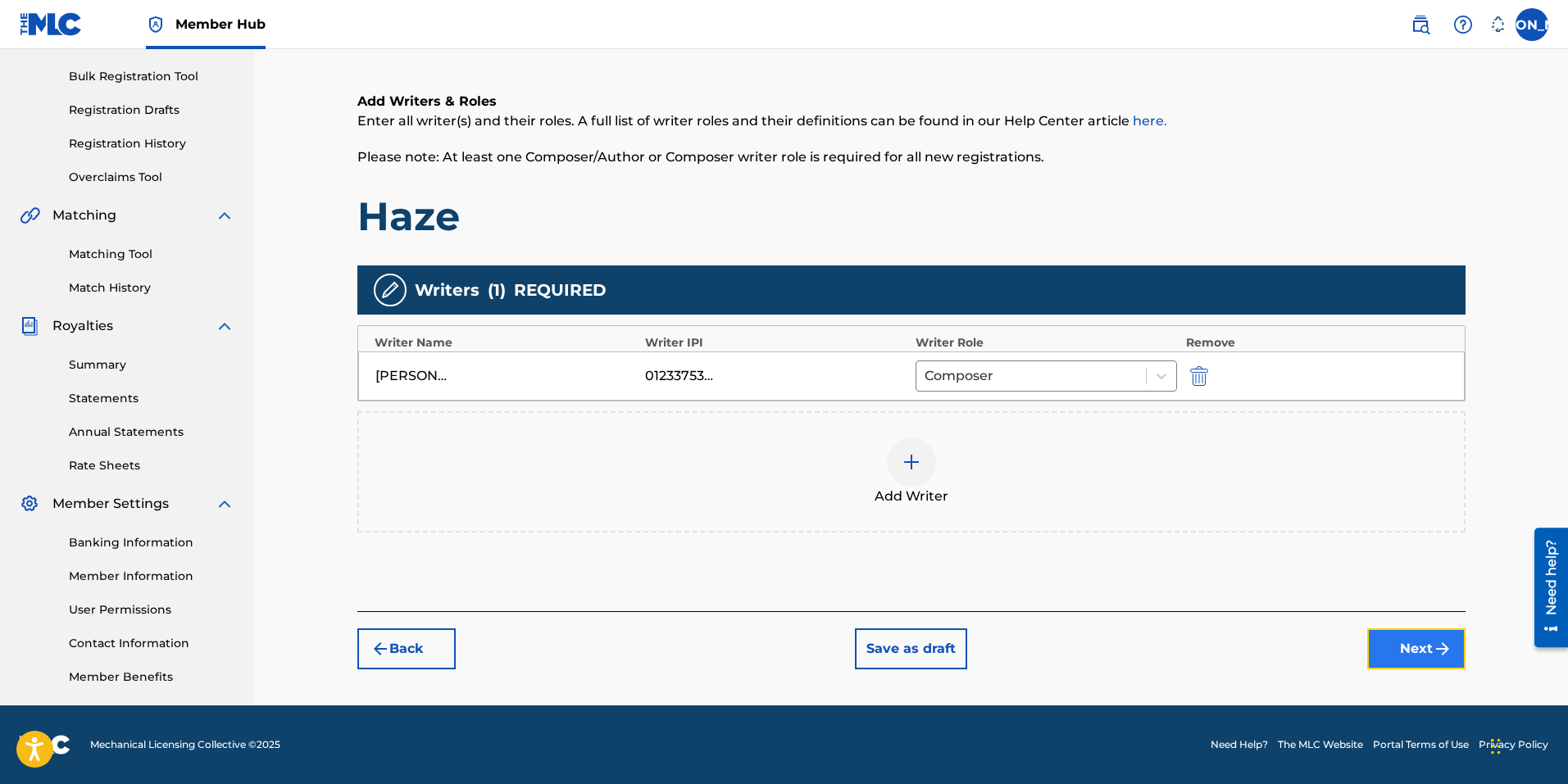
click at [1437, 658] on img "submit" at bounding box center [1442, 648] width 20 height 20
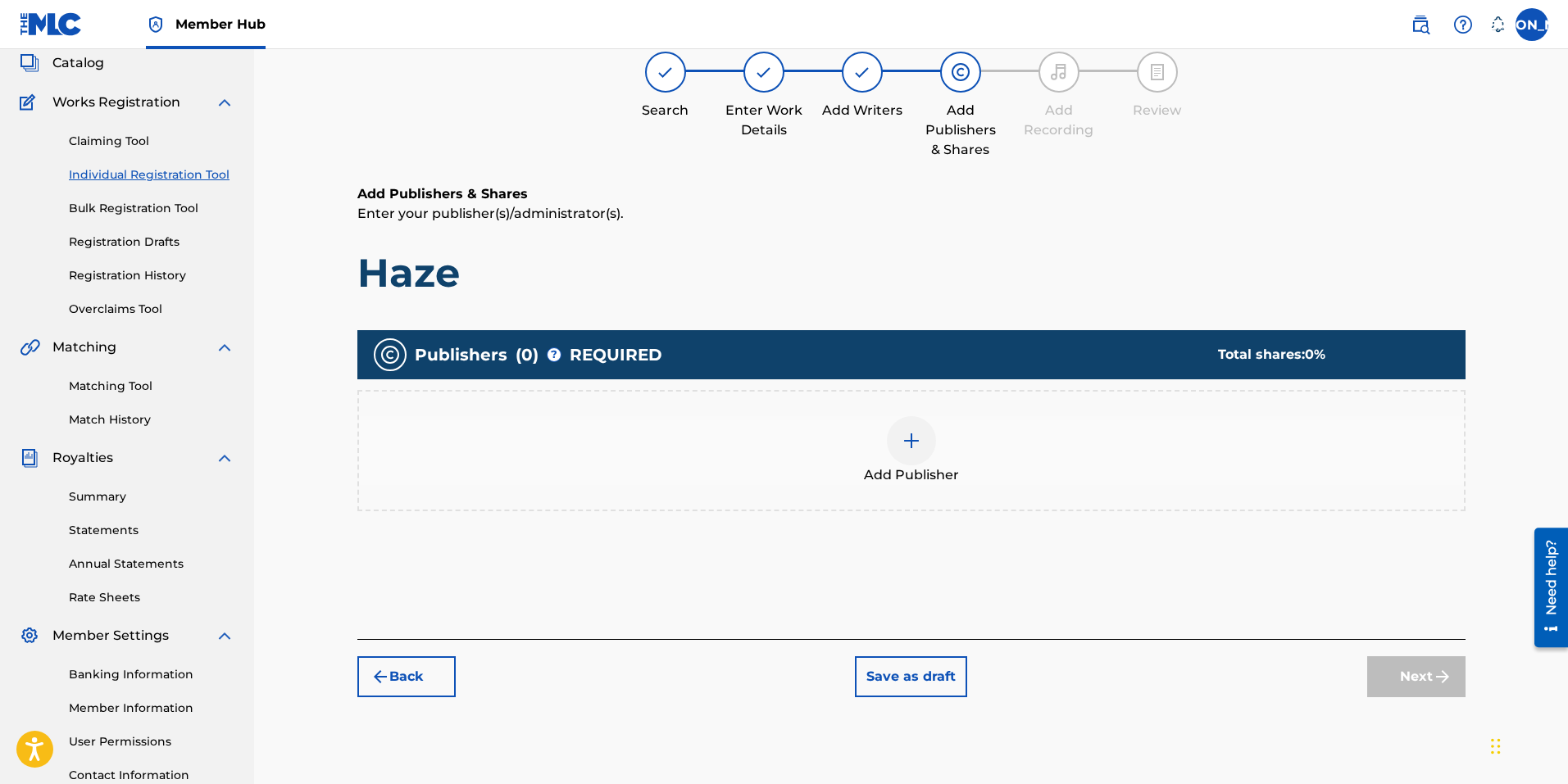
scroll to position [73, 0]
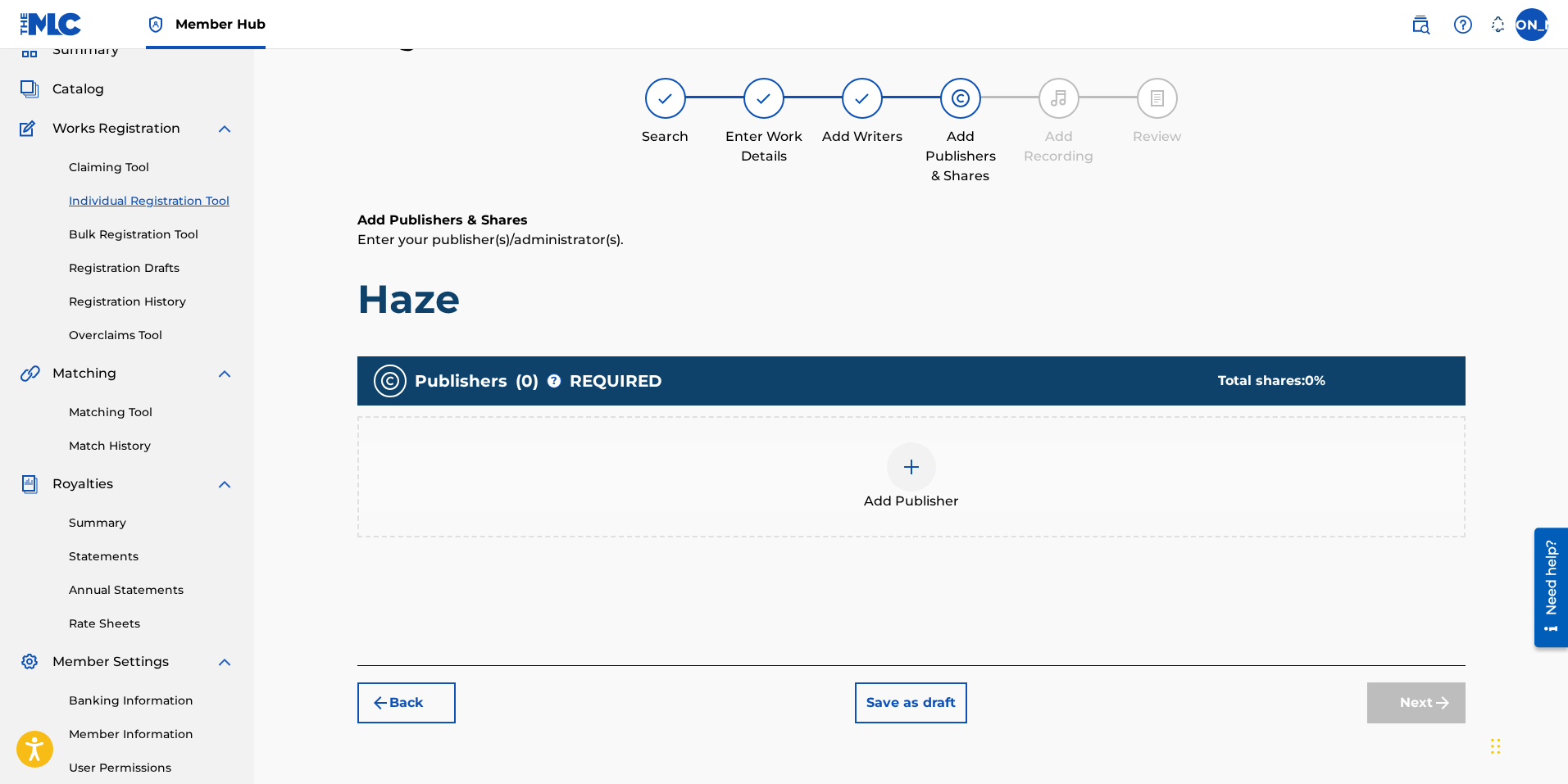
click at [905, 465] on img at bounding box center [911, 467] width 20 height 20
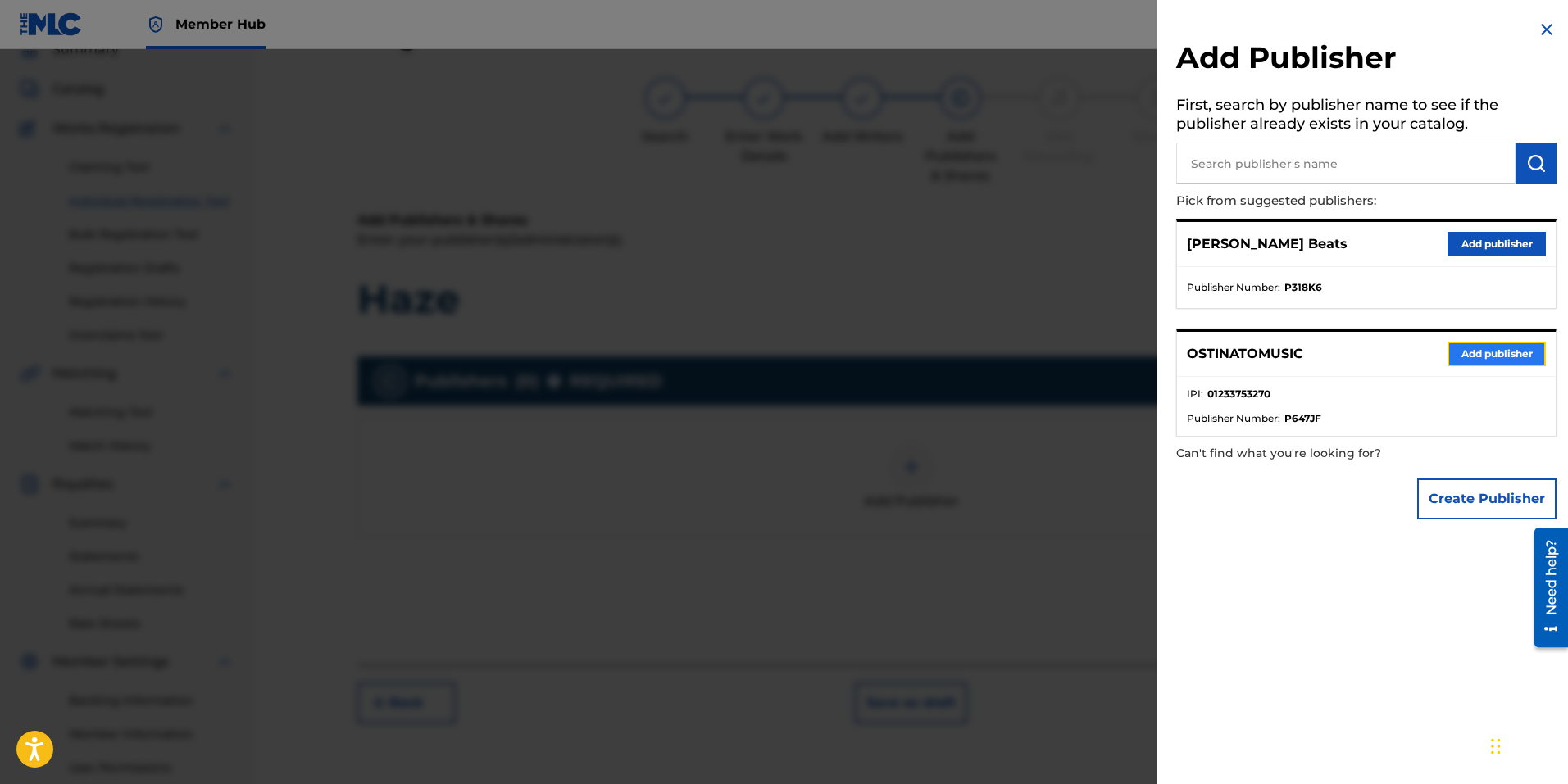
click at [1494, 354] on button "Add publisher" at bounding box center [1496, 353] width 98 height 25
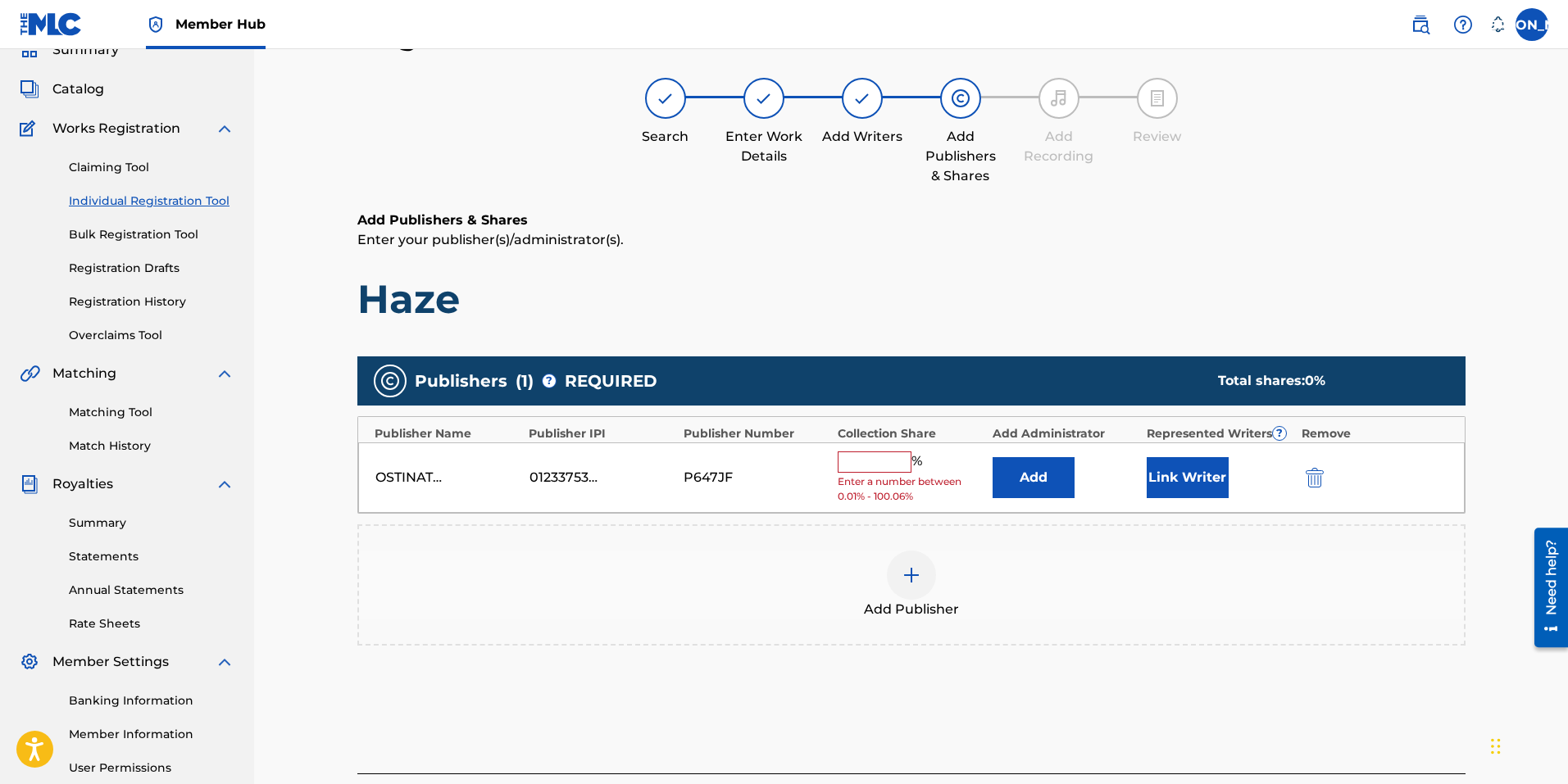
click at [894, 460] on input "text" at bounding box center [874, 462] width 73 height 21
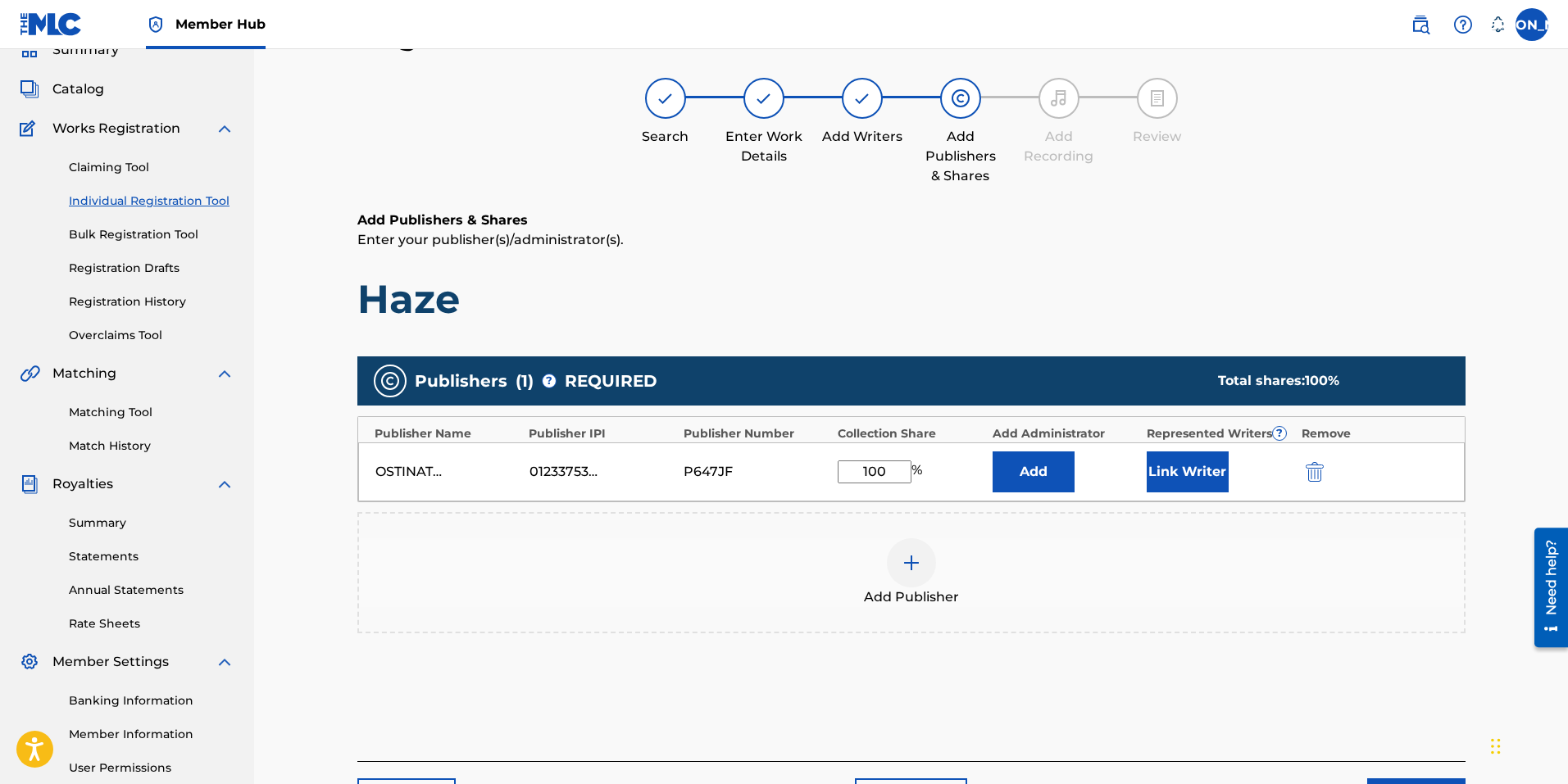
click at [871, 473] on input "100" at bounding box center [874, 472] width 73 height 23
type input "100"
click at [1075, 560] on div "Add Publisher" at bounding box center [912, 572] width 1105 height 69
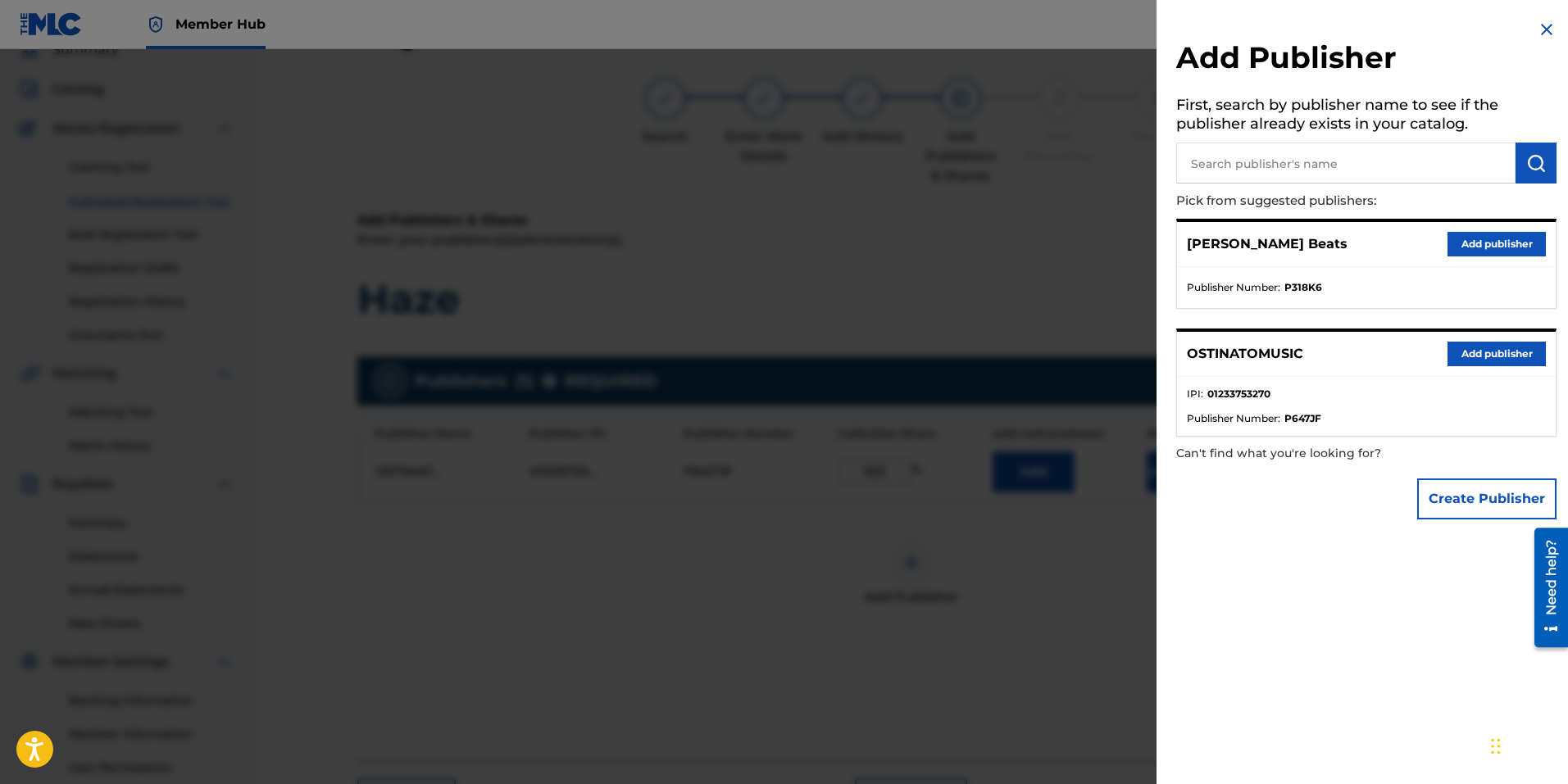
click at [863, 691] on div at bounding box center [784, 441] width 1568 height 784
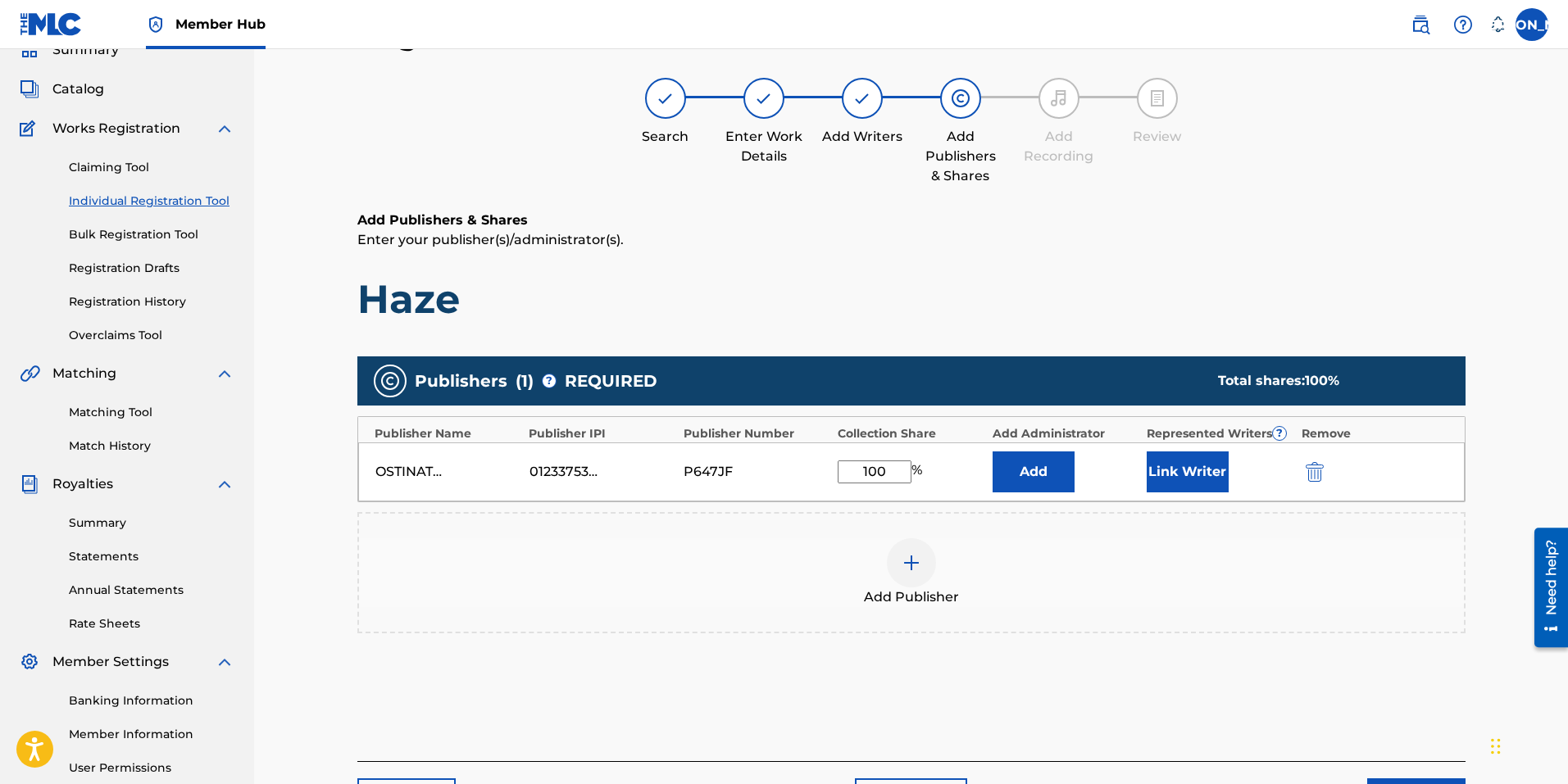
click at [860, 478] on input "100" at bounding box center [874, 472] width 73 height 23
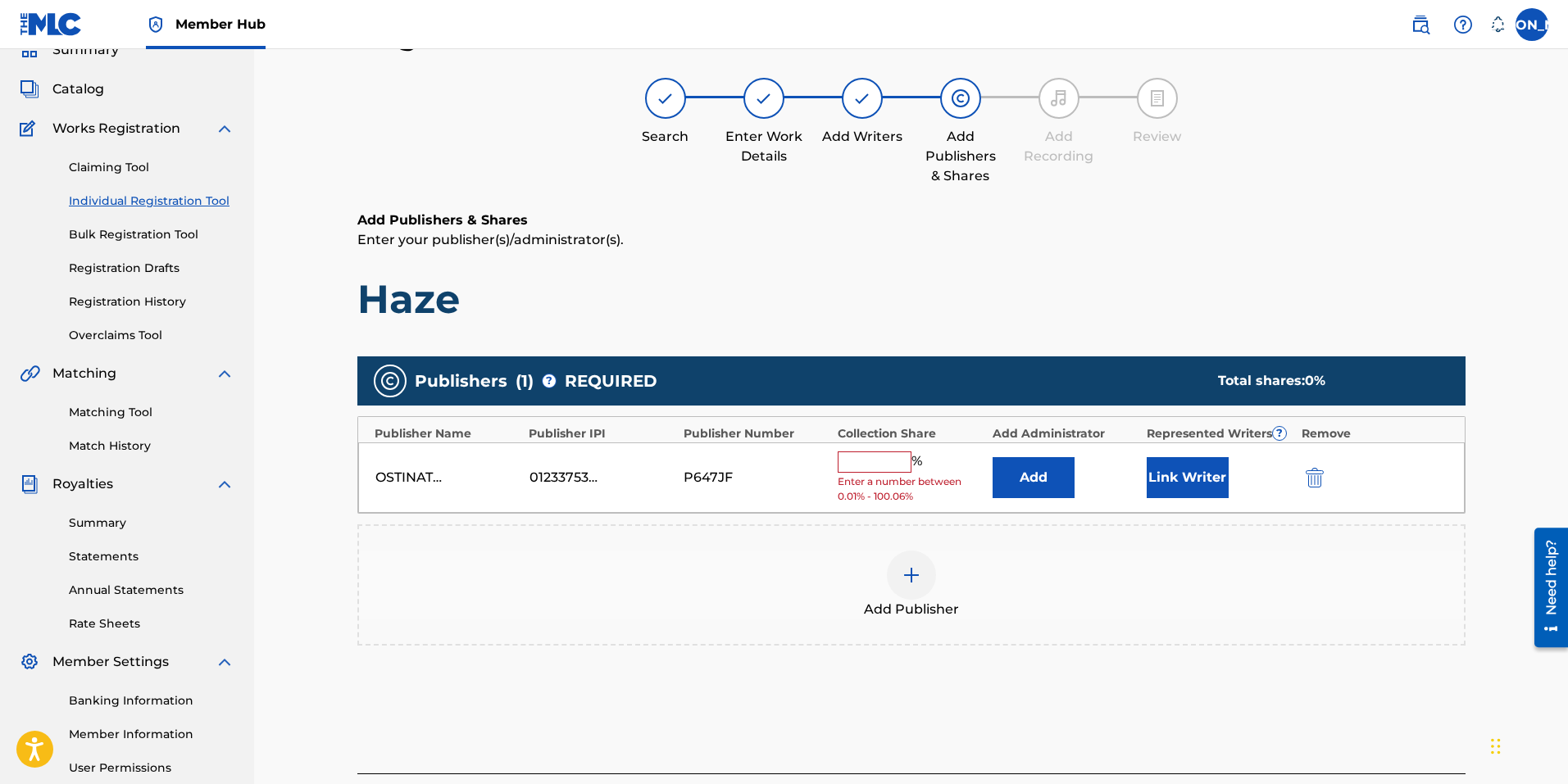
click at [871, 455] on input "text" at bounding box center [874, 462] width 73 height 21
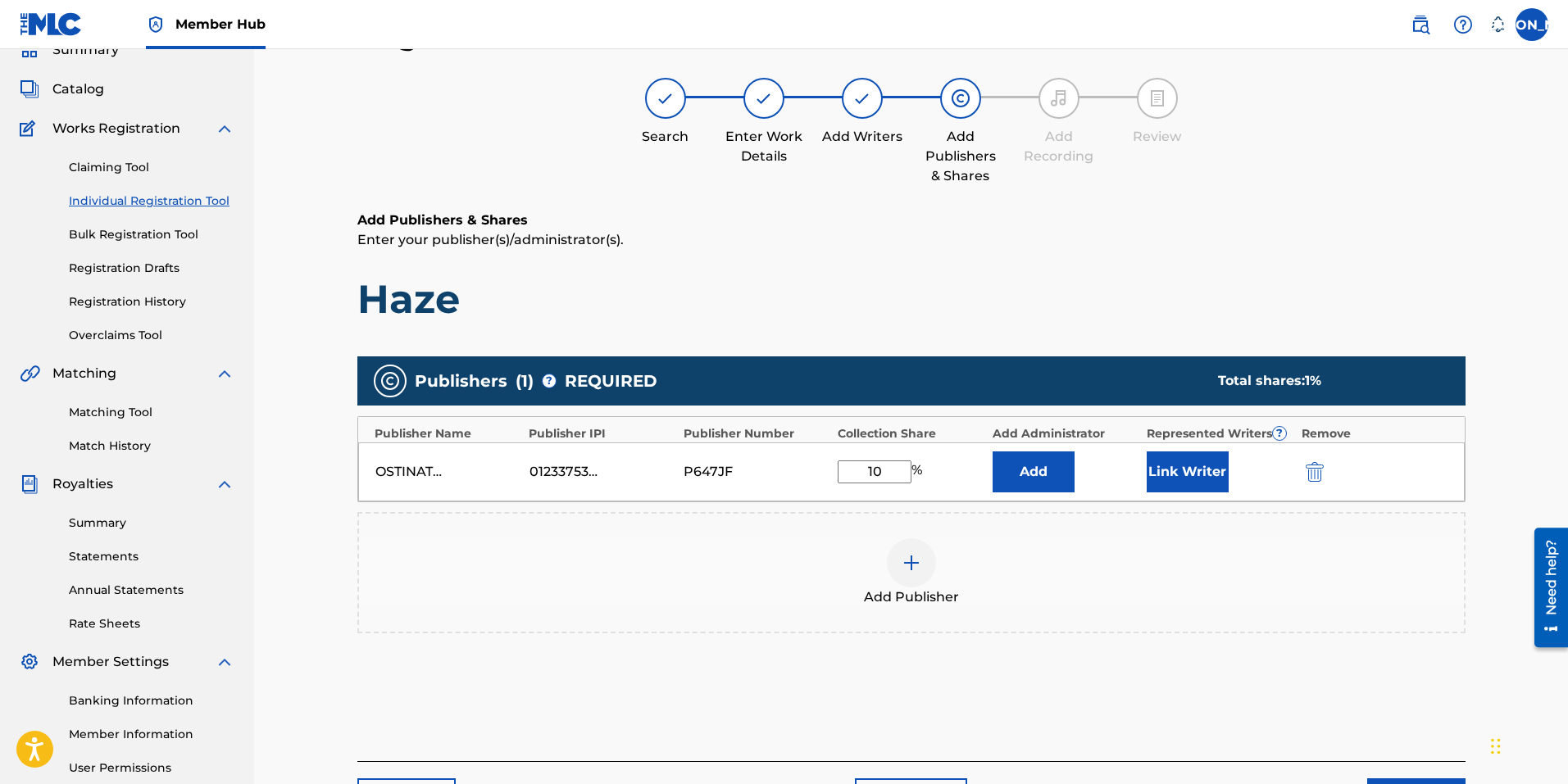
type input "100"
click at [1170, 479] on button "Link Writer" at bounding box center [1187, 472] width 82 height 41
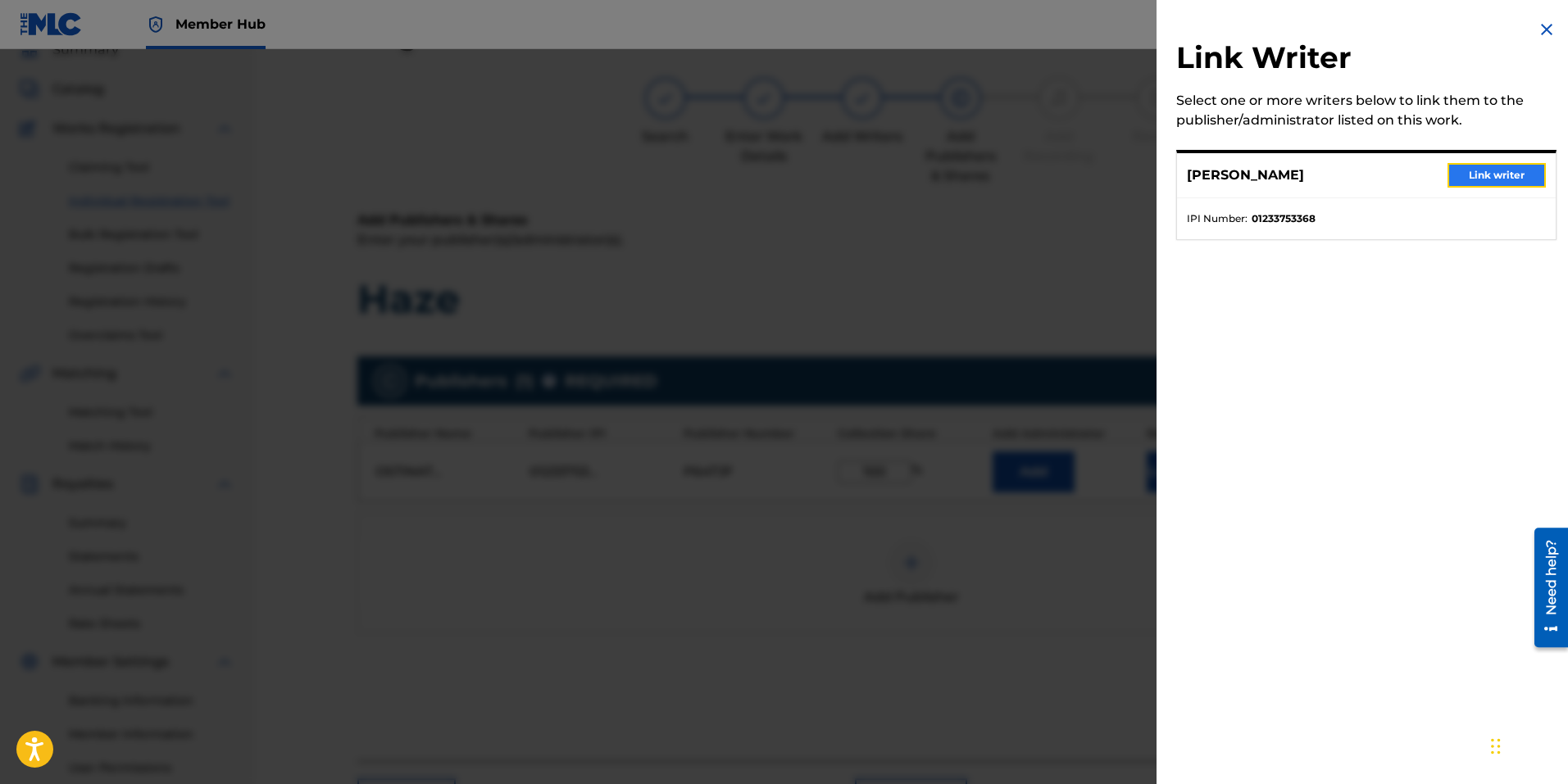
click at [1488, 171] on button "Link writer" at bounding box center [1496, 175] width 98 height 25
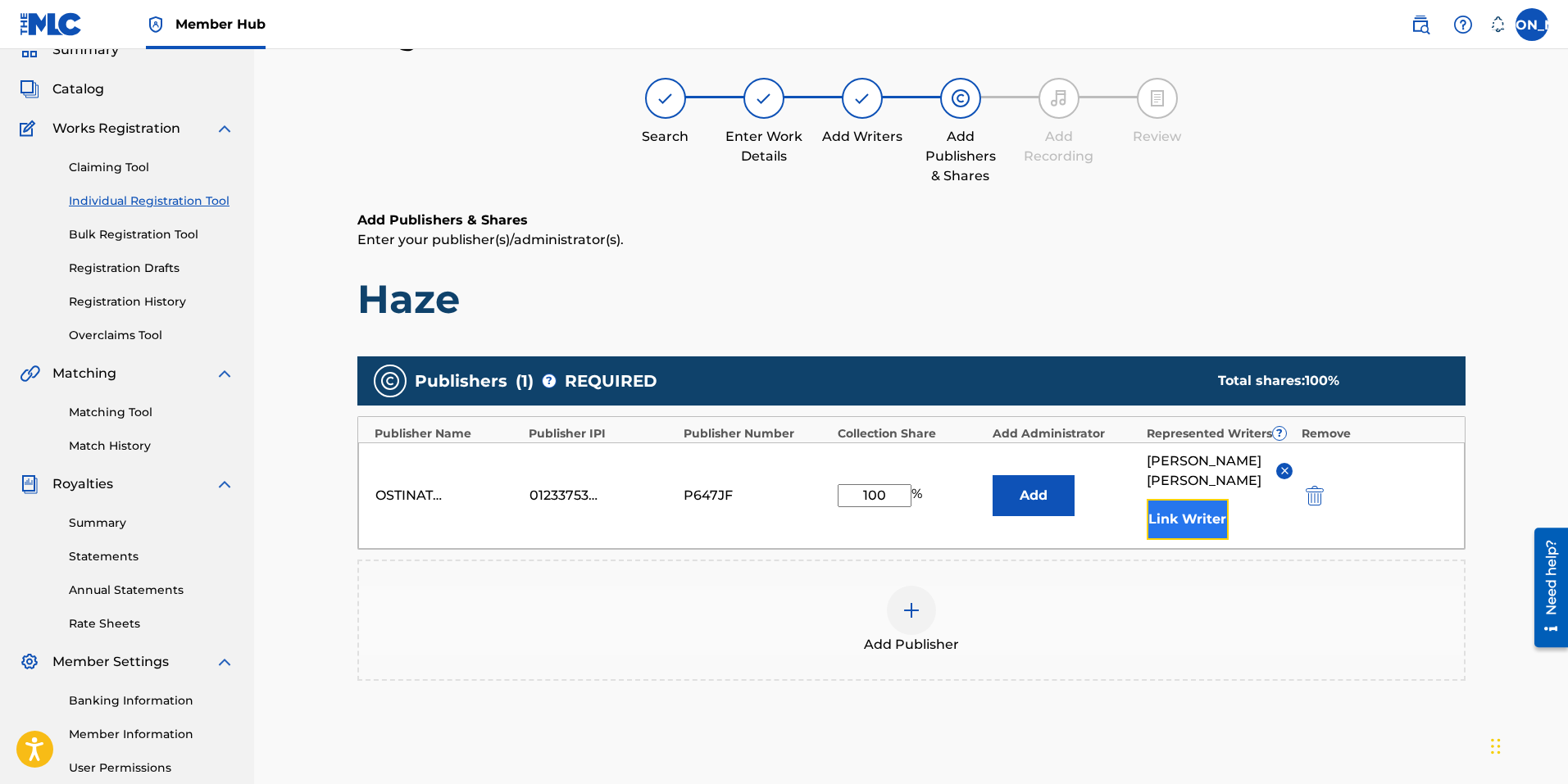
click at [1179, 529] on button "Link Writer" at bounding box center [1187, 520] width 82 height 41
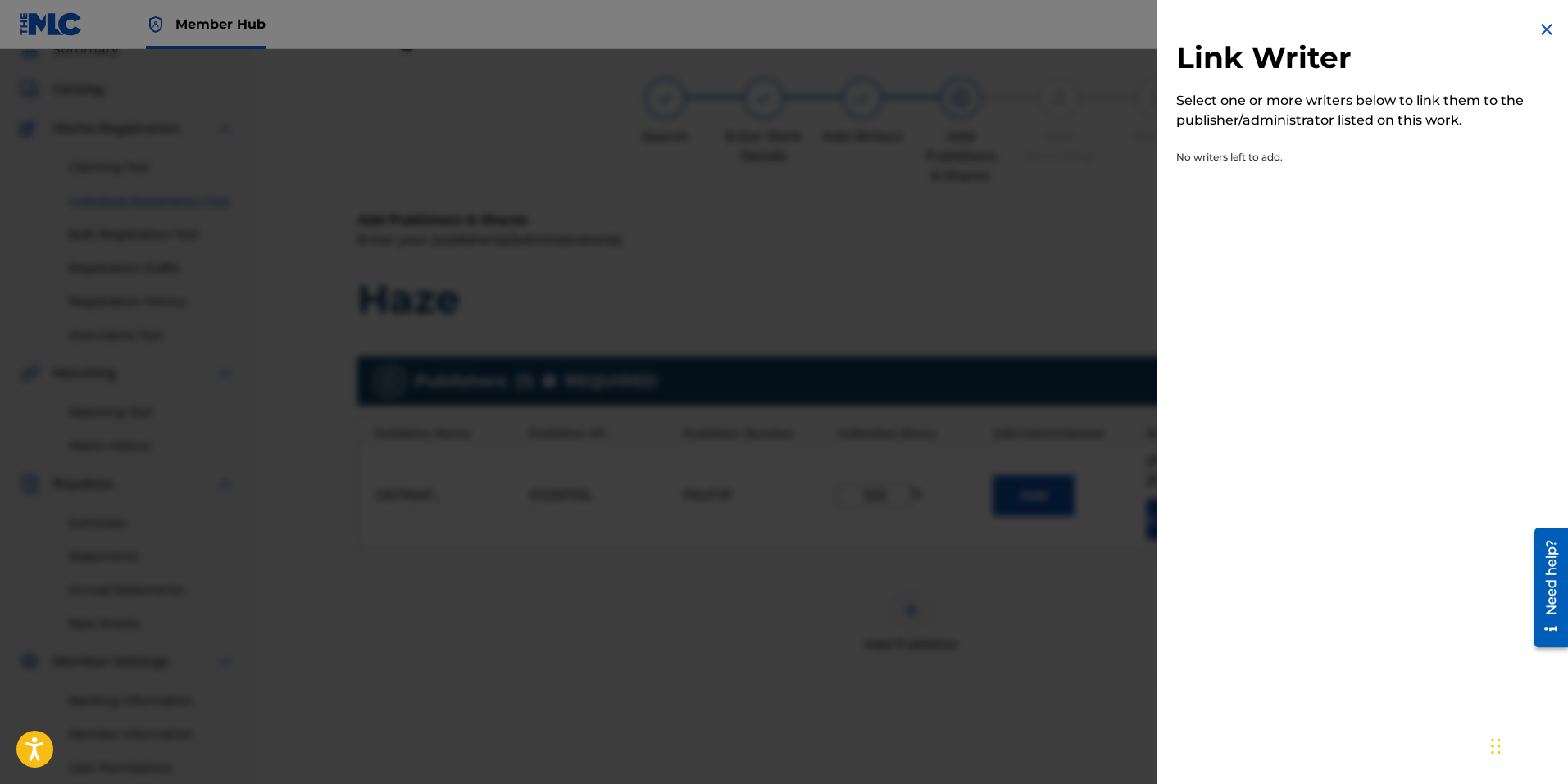
click at [1270, 145] on div "Link Writer Select one or more writers below to link them to the publisher/admi…" at bounding box center [1367, 106] width 420 height 212
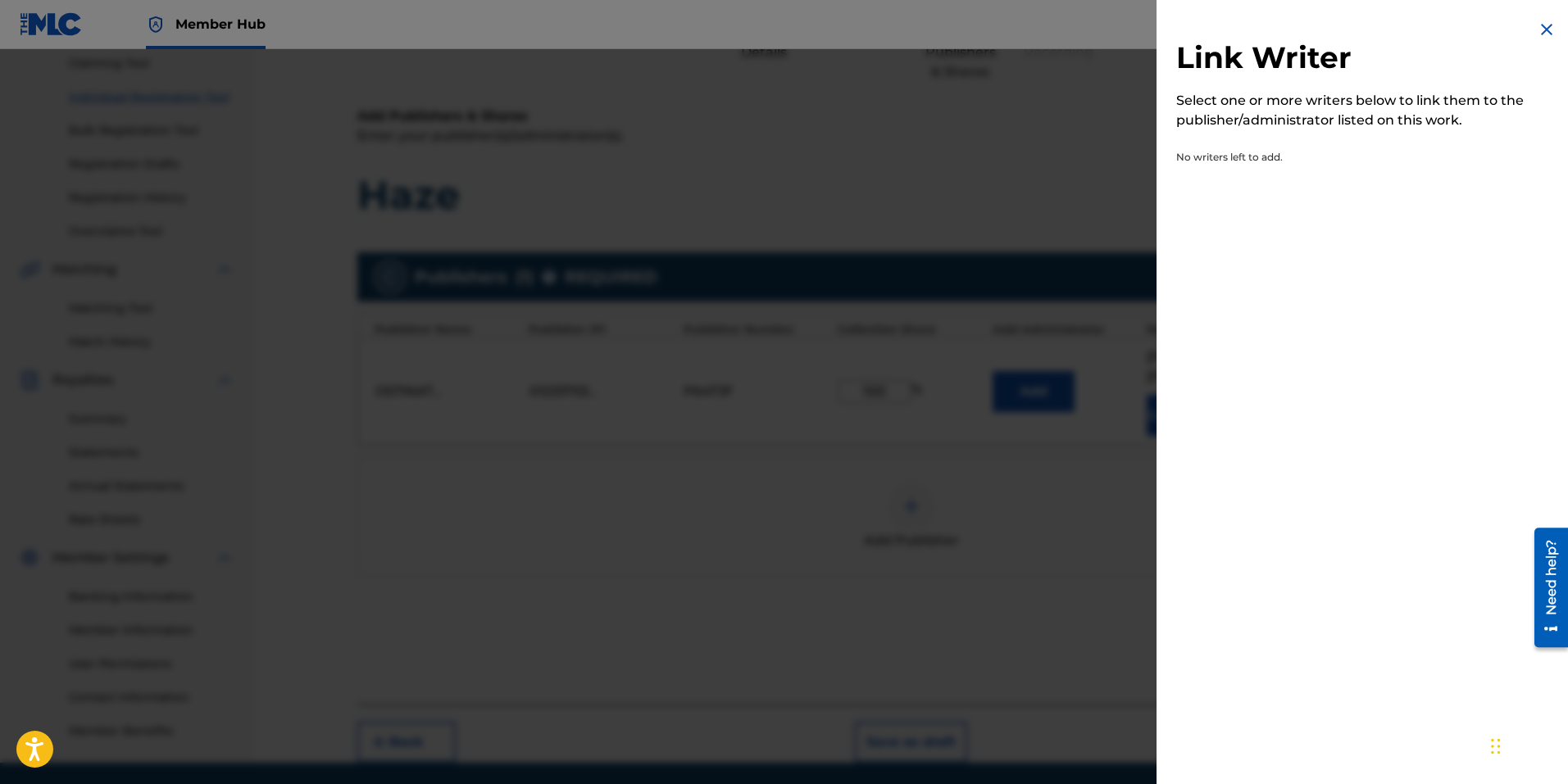
scroll to position [0, 0]
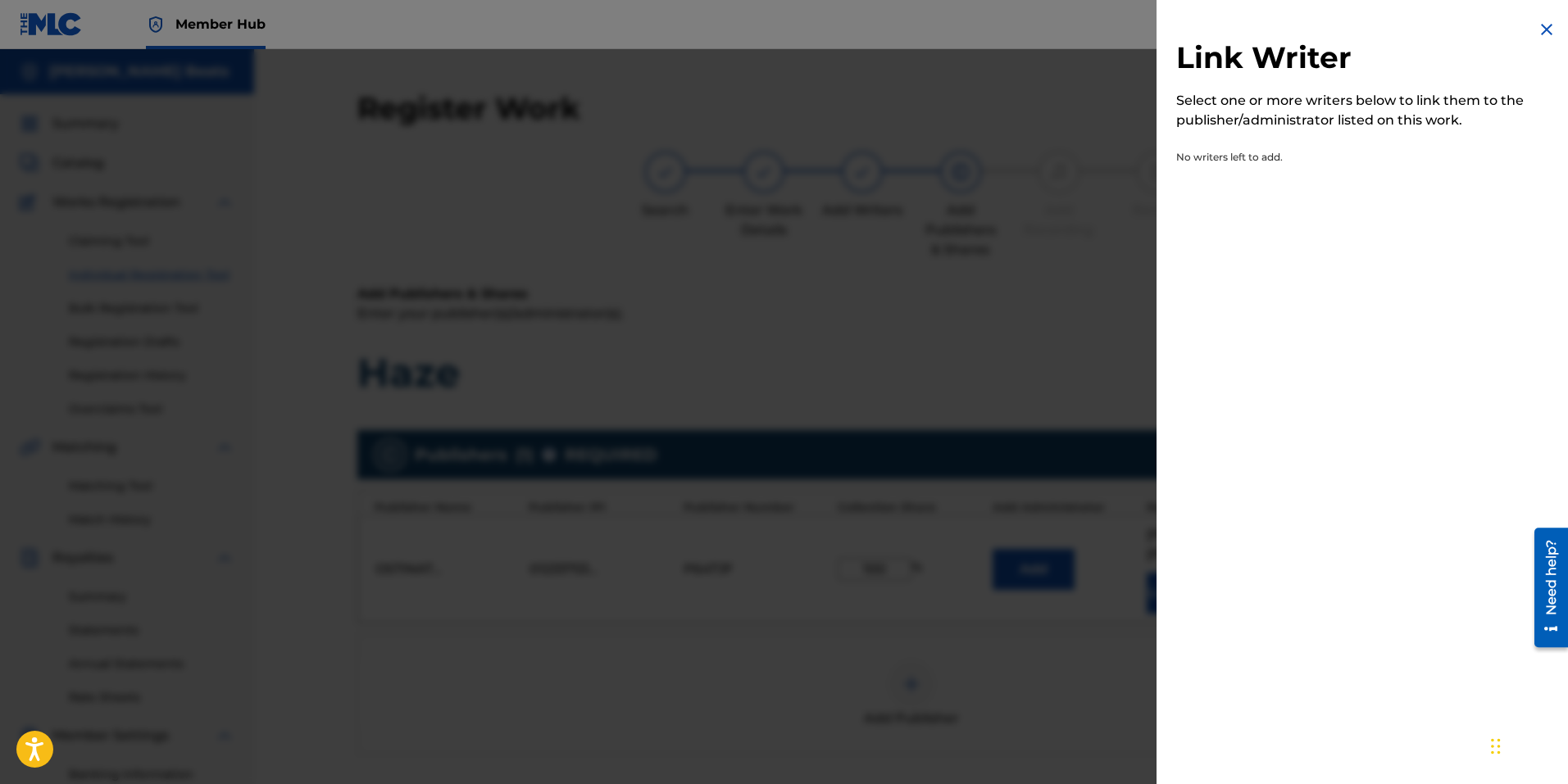
click at [1116, 687] on div at bounding box center [784, 441] width 1568 height 784
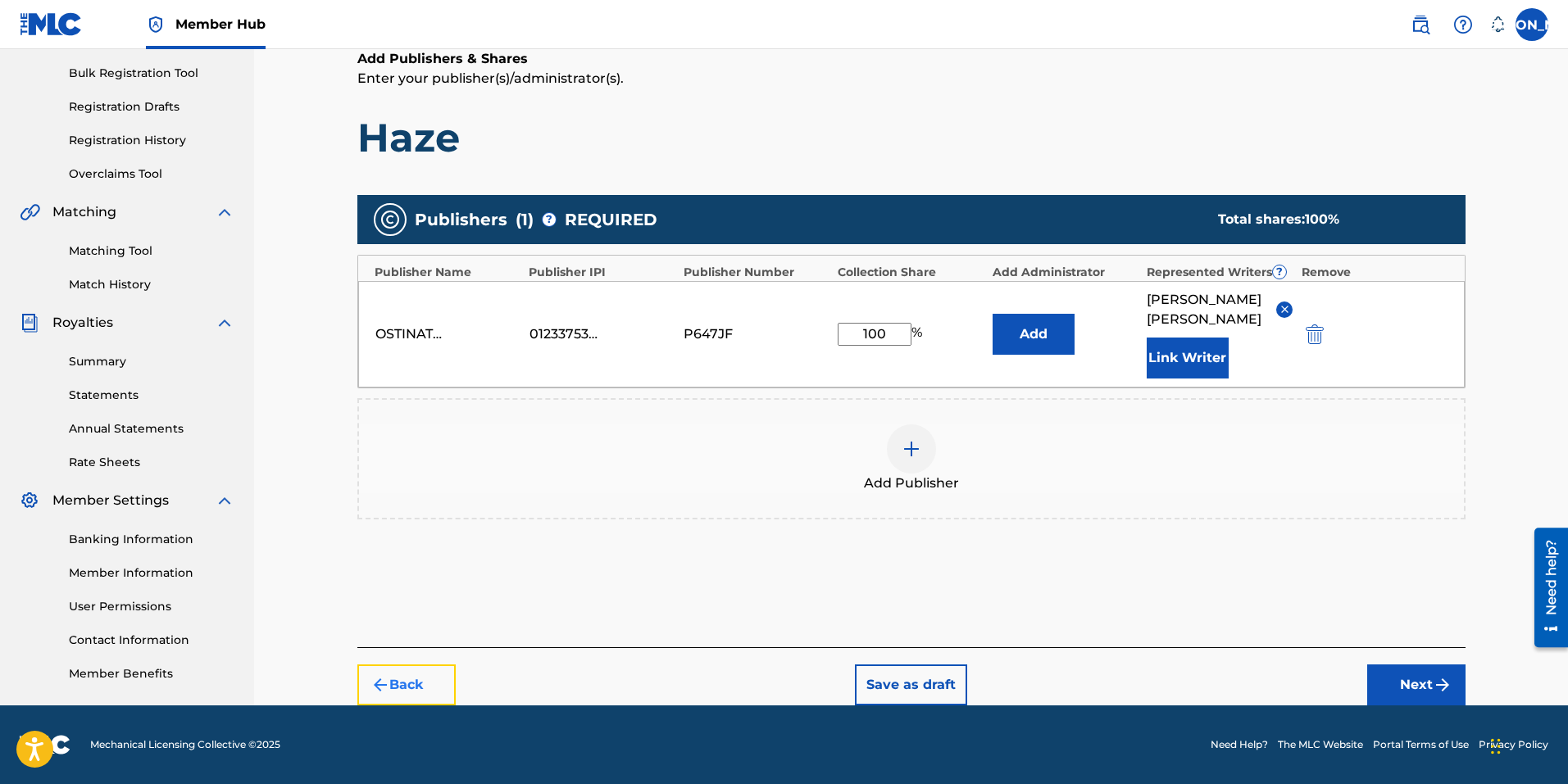
click at [447, 688] on button "Back" at bounding box center [406, 685] width 98 height 41
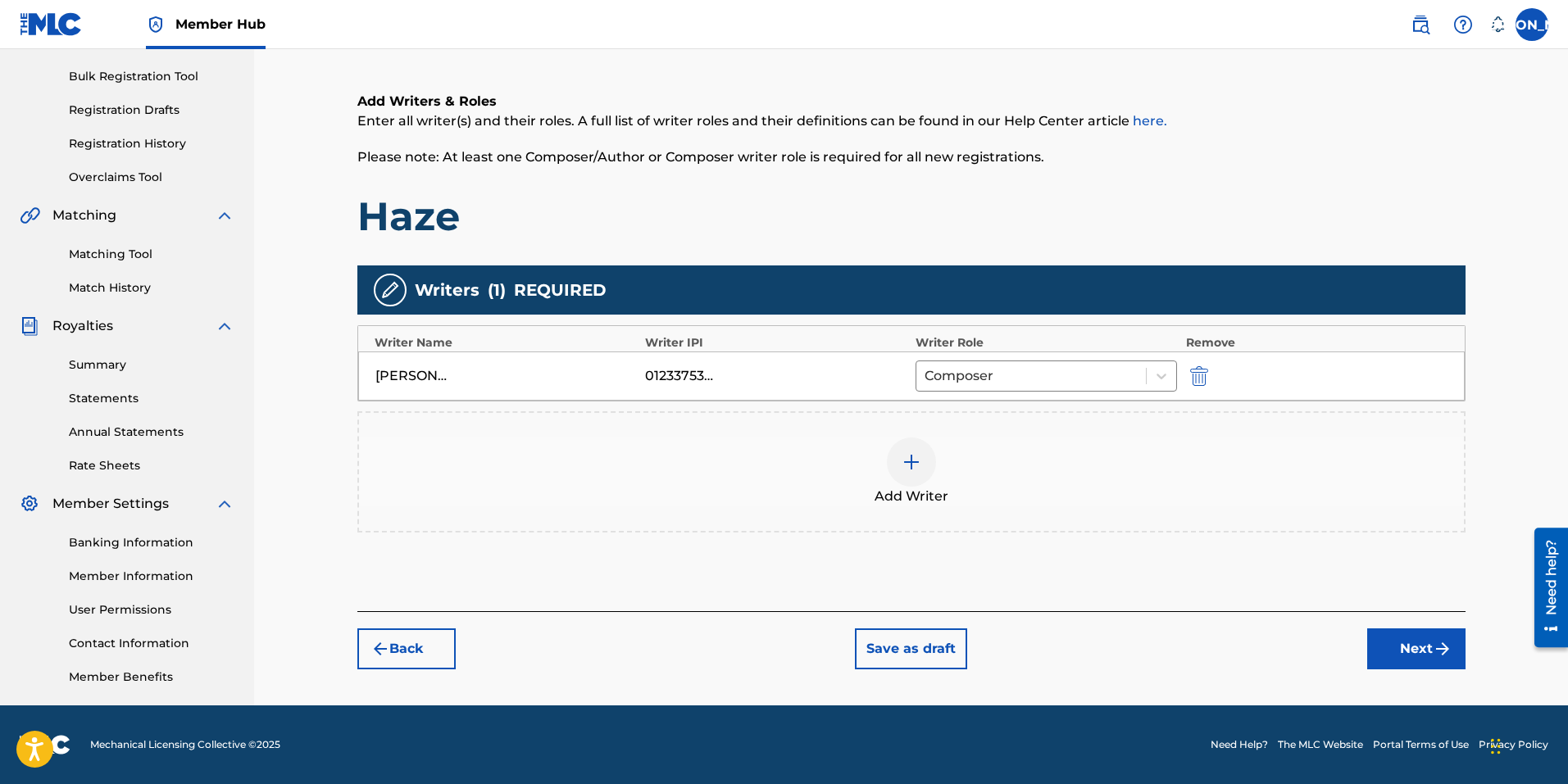
click at [901, 467] on img at bounding box center [911, 462] width 20 height 20
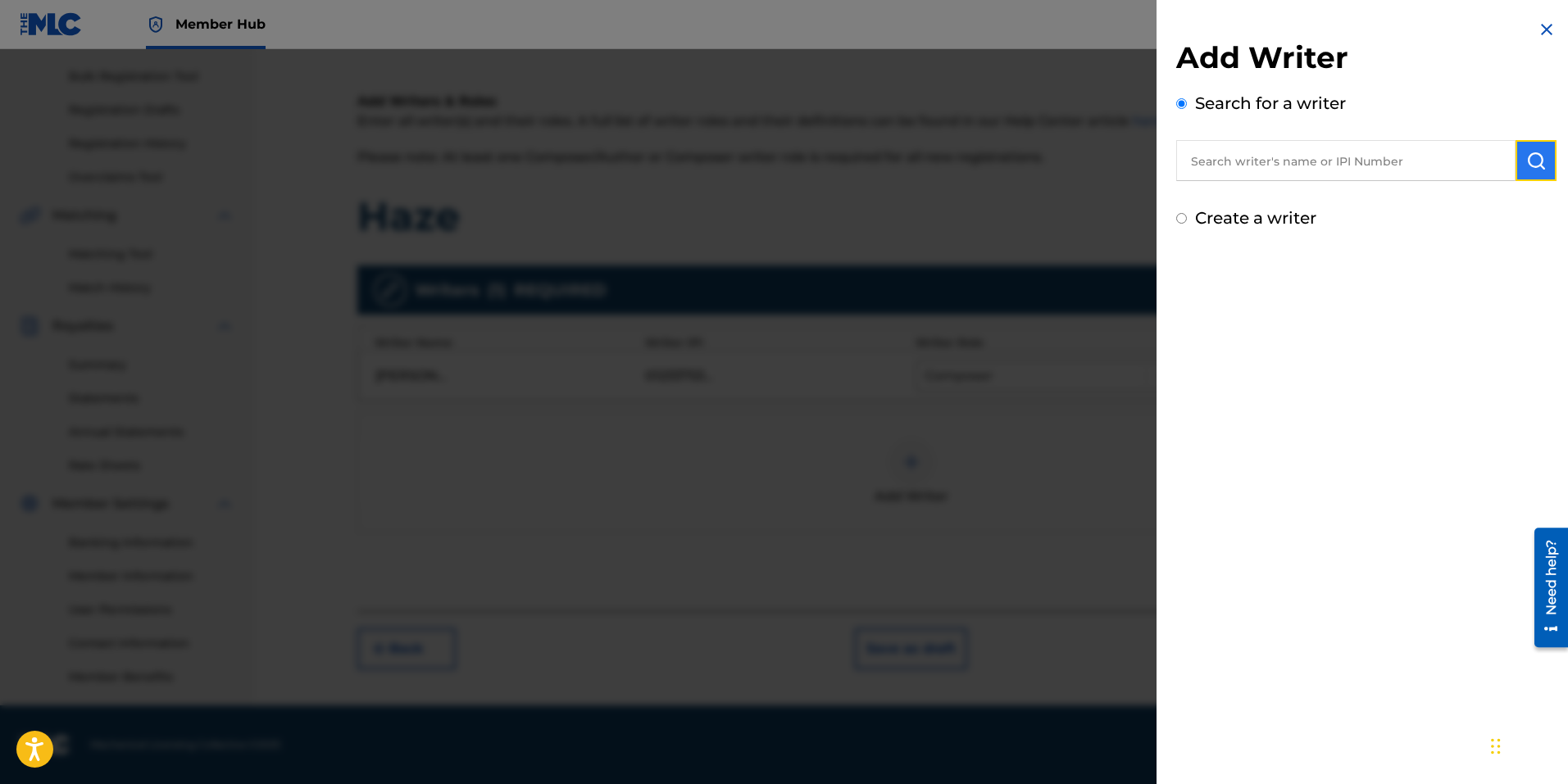
click at [1526, 167] on img "submit" at bounding box center [1536, 160] width 20 height 20
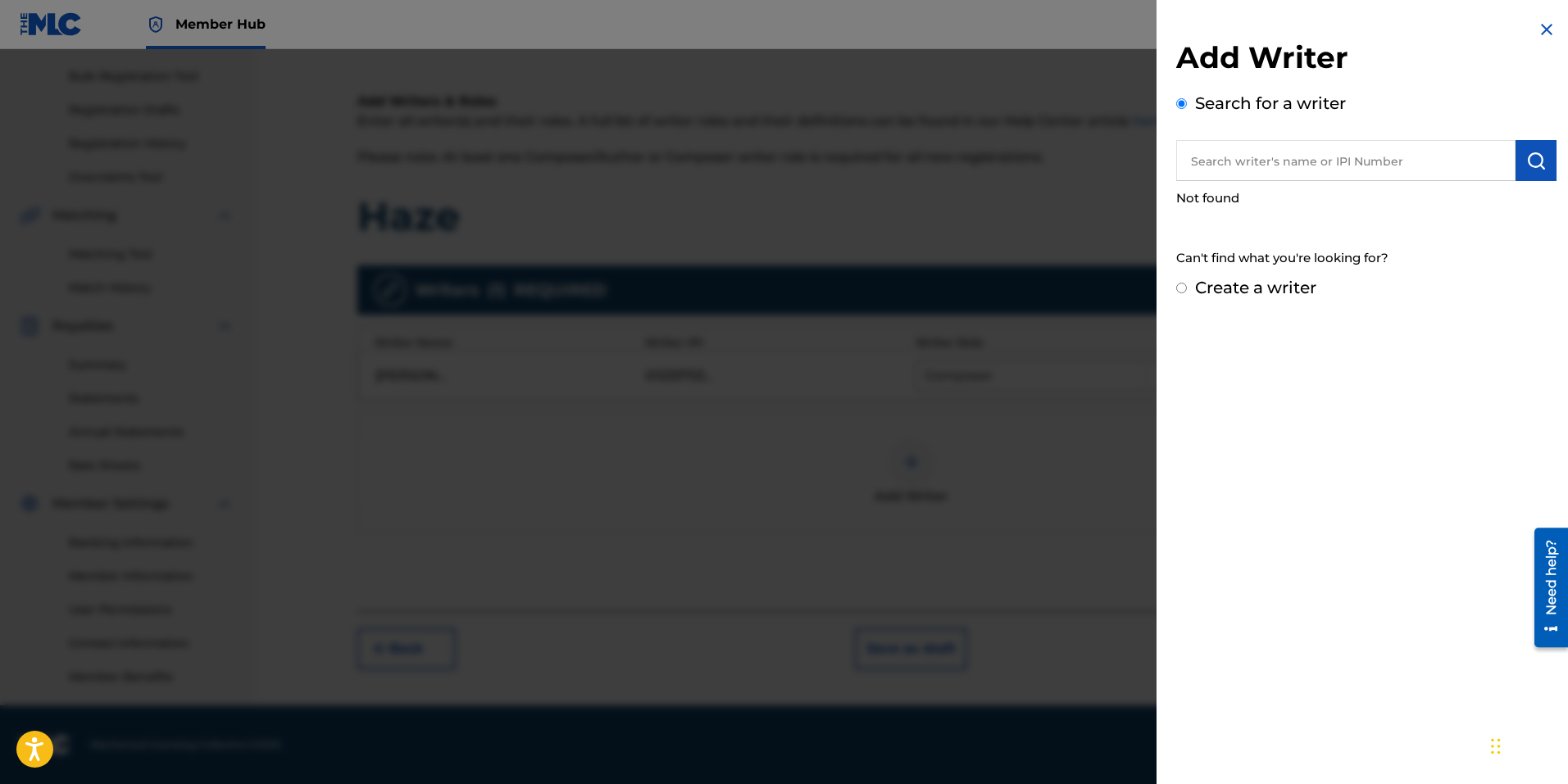
click at [1381, 160] on input "text" at bounding box center [1346, 160] width 340 height 41
click at [1380, 160] on input "text" at bounding box center [1346, 160] width 340 height 41
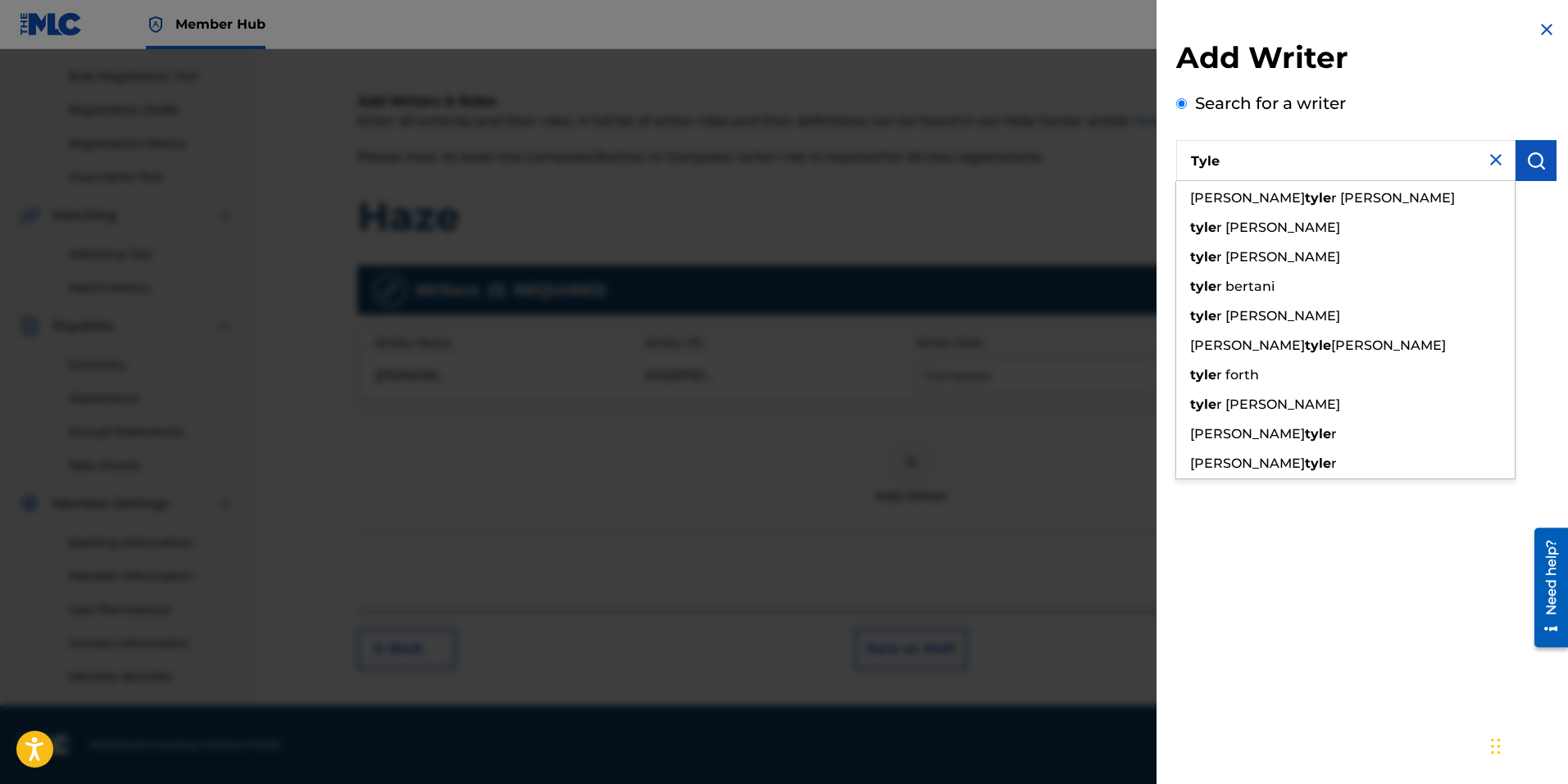
type input "Tyle"
click at [1491, 161] on img at bounding box center [1495, 160] width 20 height 20
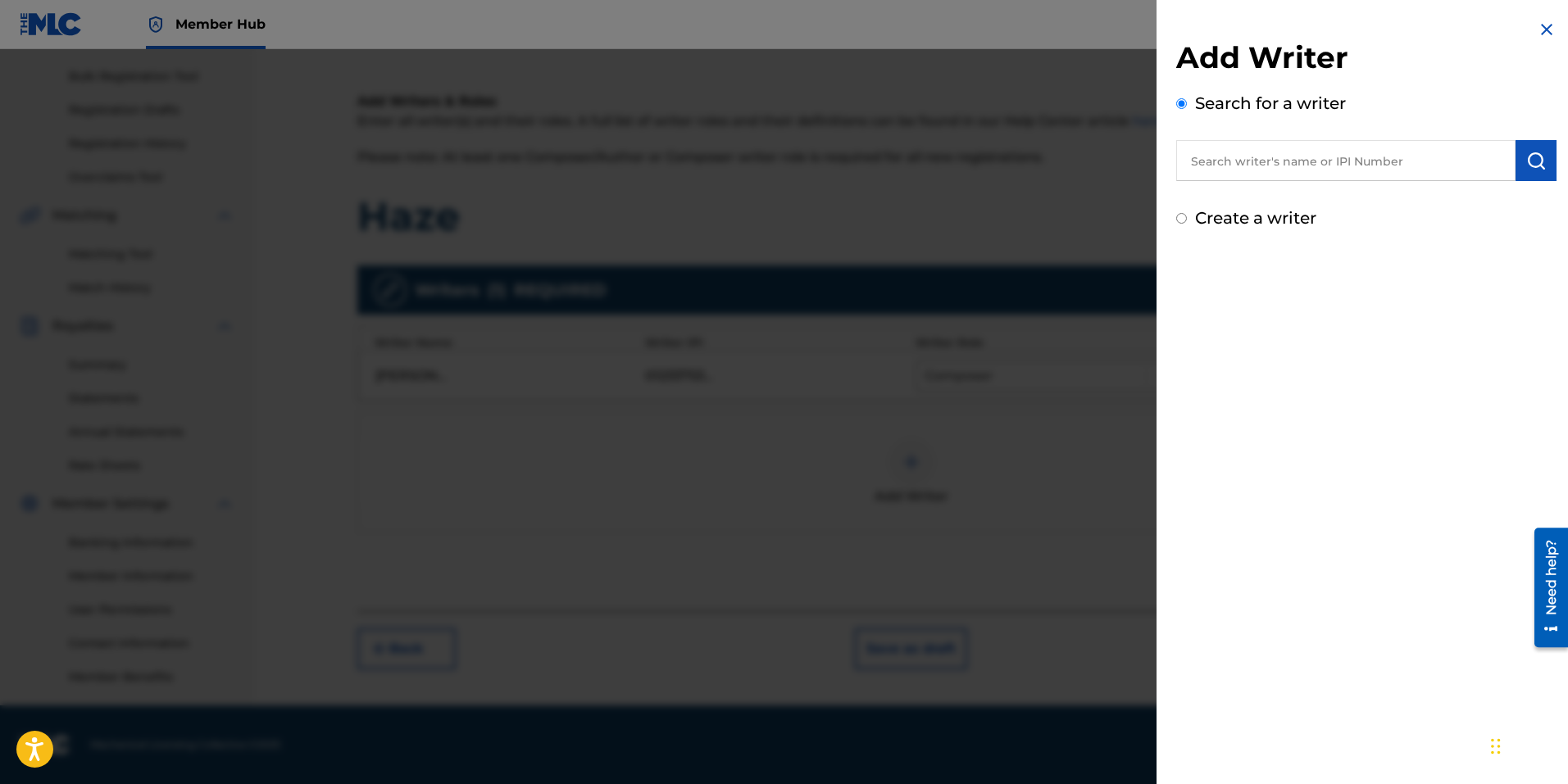
click at [1181, 218] on input "Create a writer" at bounding box center [1181, 218] width 10 height 10
radio input "false"
radio input "true"
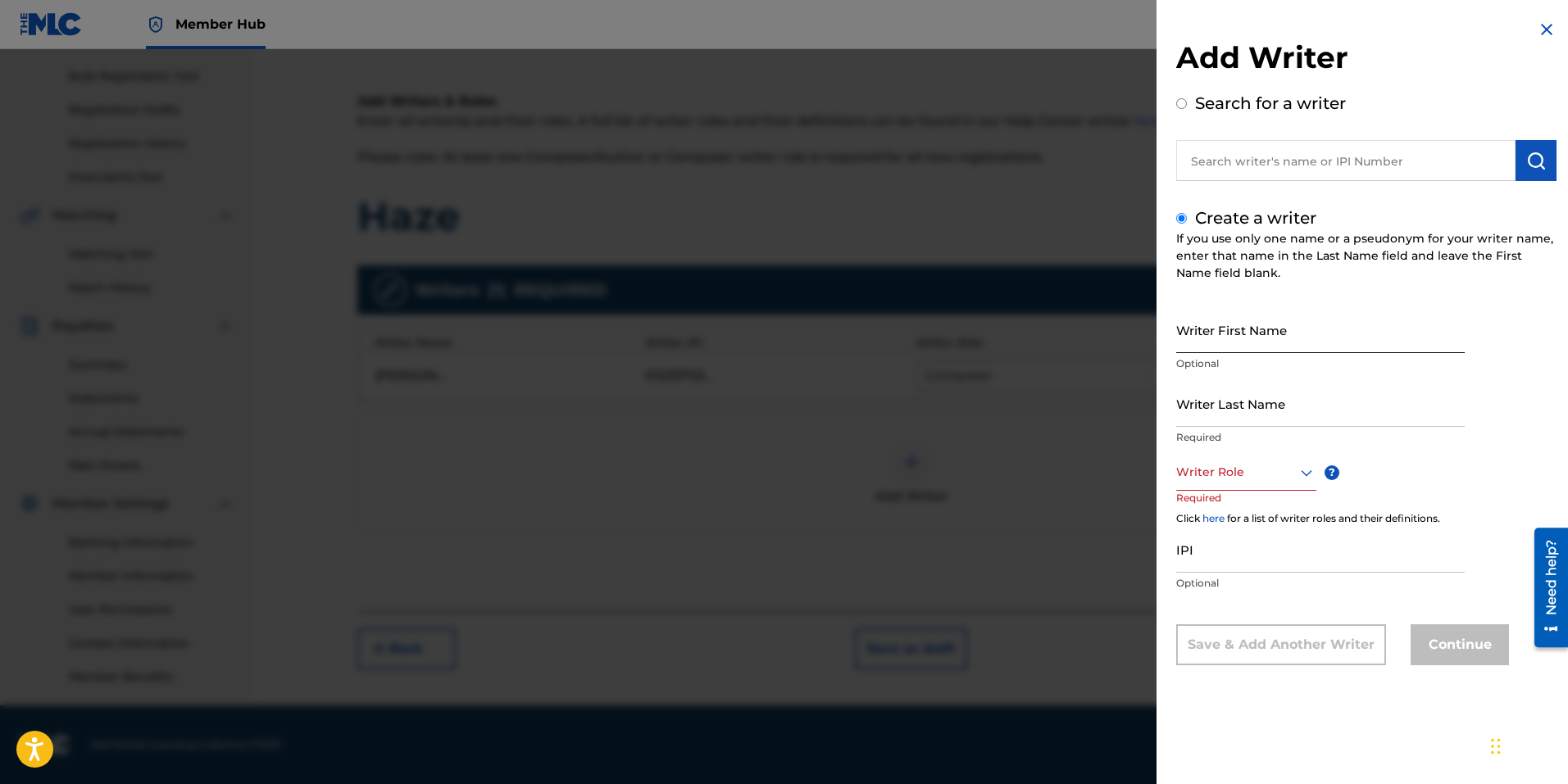
click at [1249, 344] on input "Writer First Name" at bounding box center [1320, 329] width 289 height 47
type input "Tyler"
click at [1265, 409] on input "Writer Last Name" at bounding box center [1320, 404] width 289 height 47
type input "Hulsey"
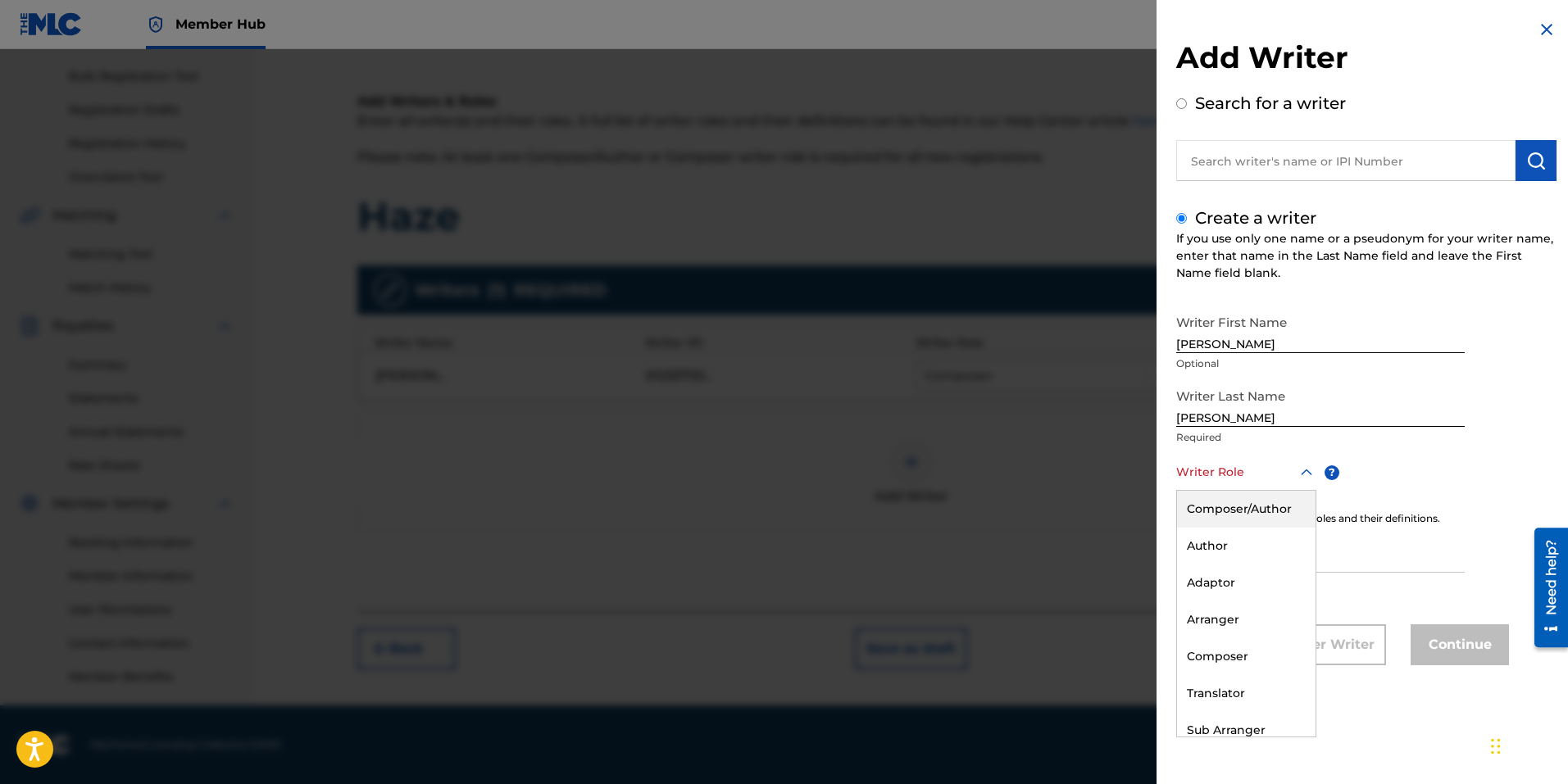
click at [1306, 476] on icon at bounding box center [1306, 472] width 20 height 20
click at [1226, 546] on div "Author" at bounding box center [1246, 545] width 138 height 37
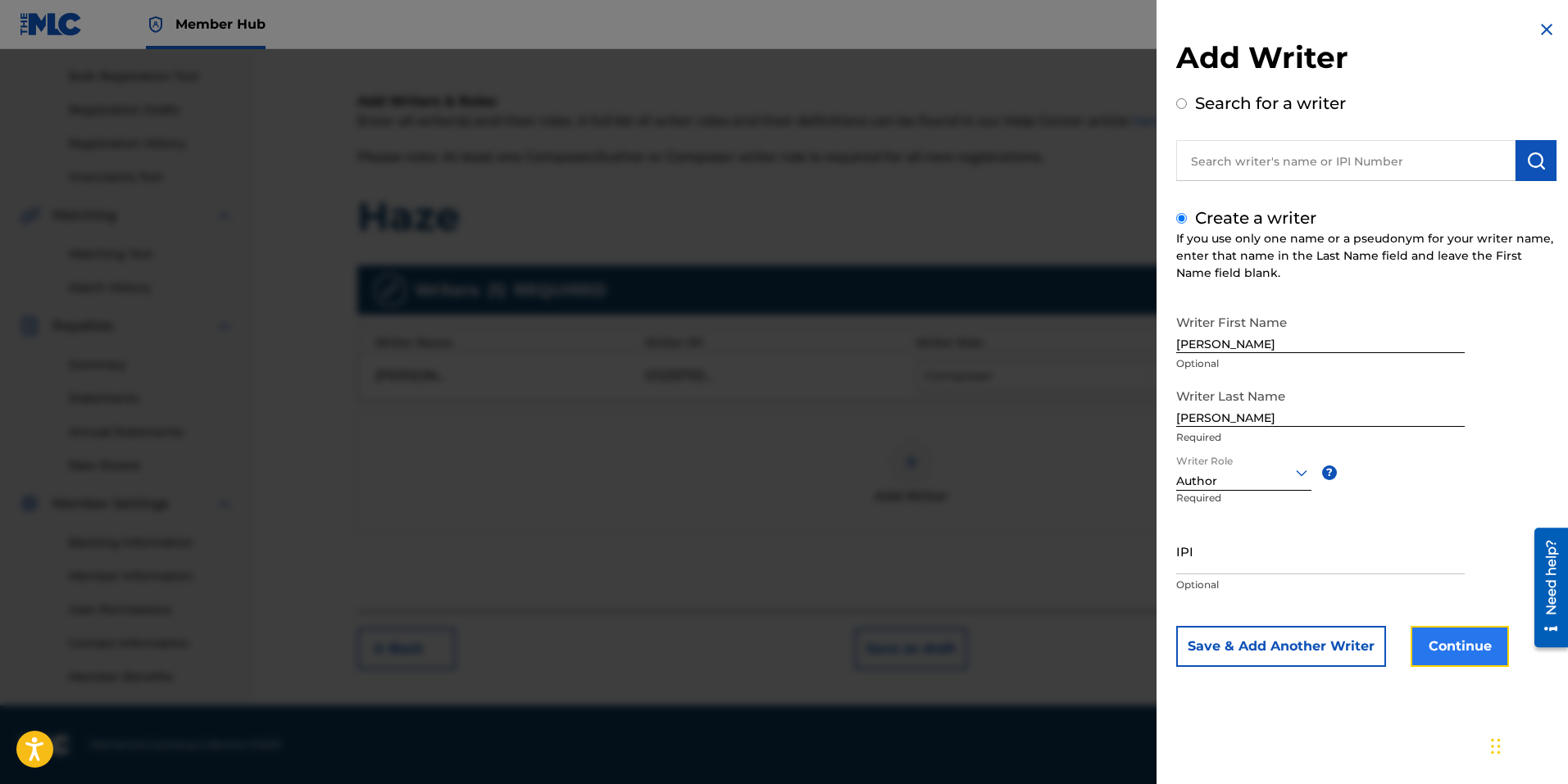
click at [1490, 663] on button "Continue" at bounding box center [1459, 647] width 98 height 41
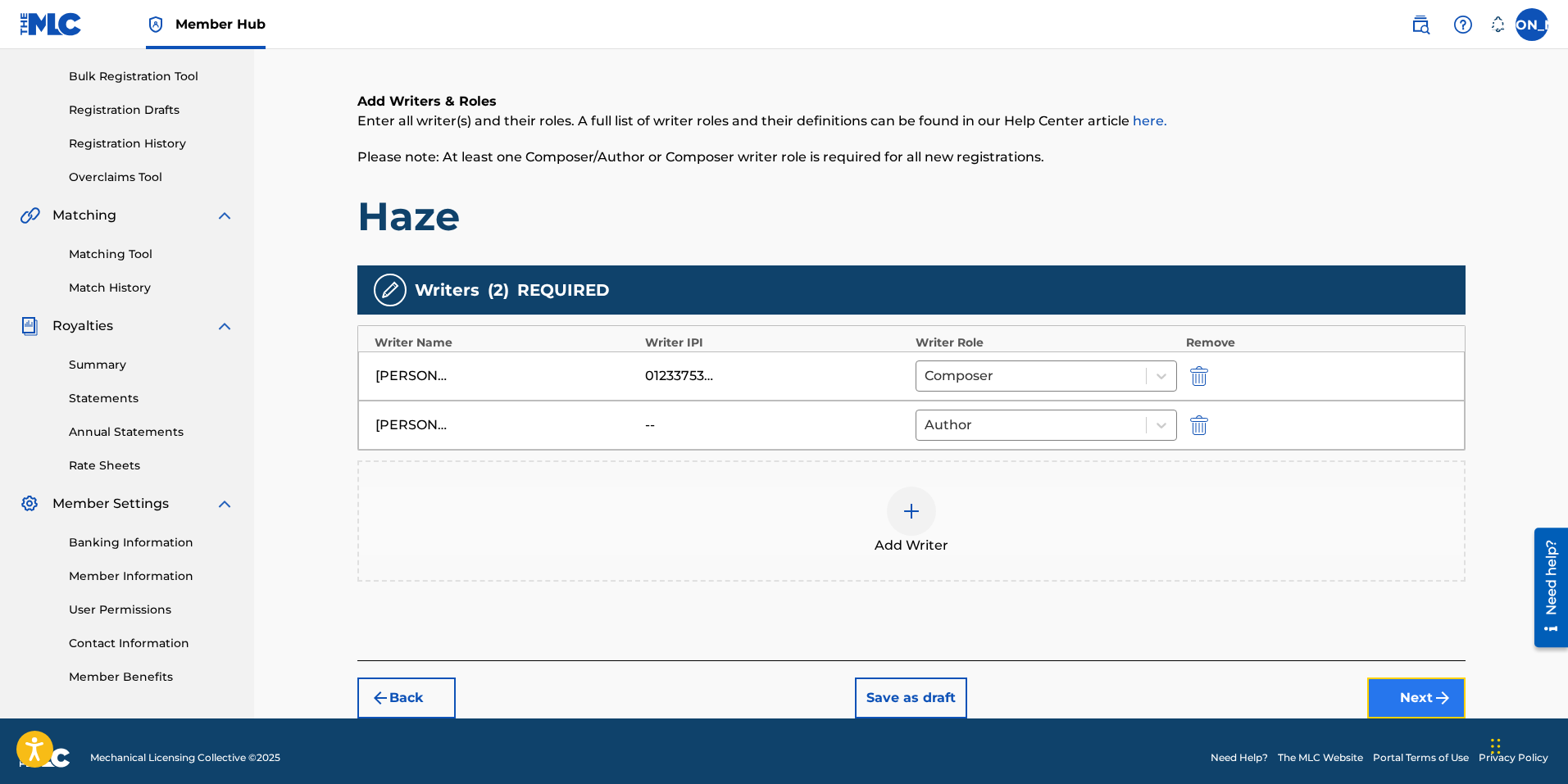
click at [1396, 700] on button "Next" at bounding box center [1416, 698] width 98 height 41
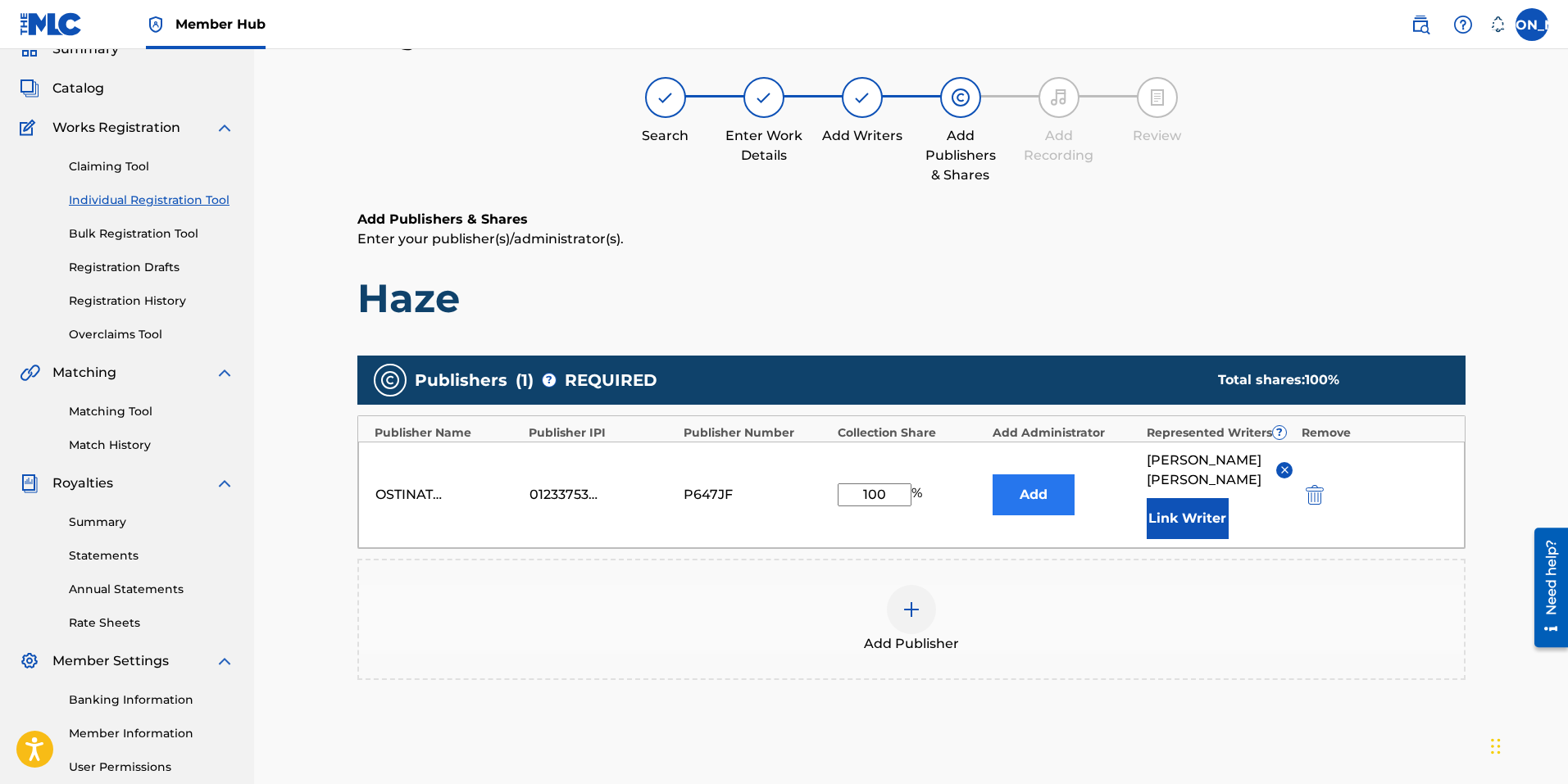
scroll to position [73, 0]
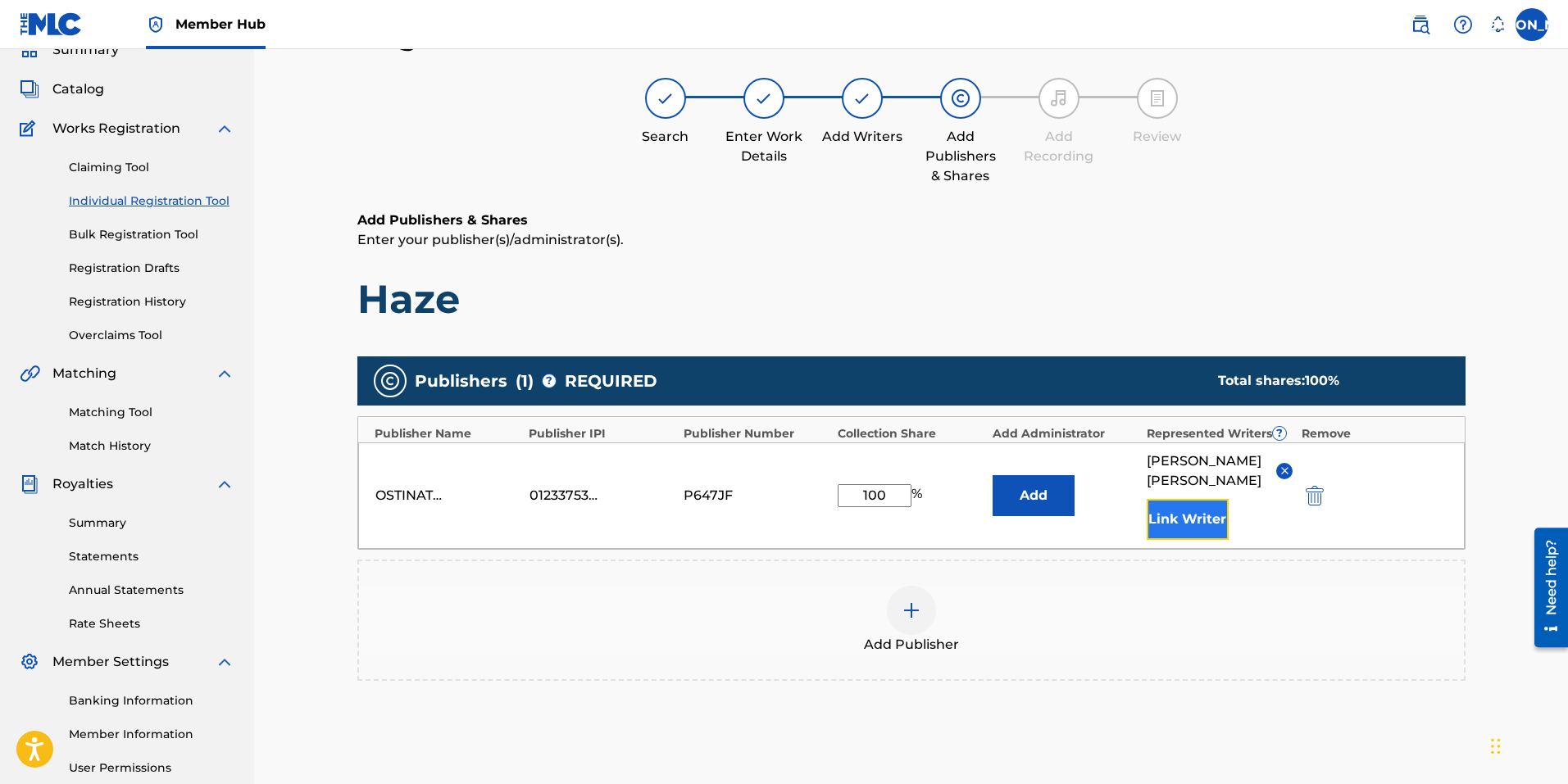
click at [1174, 524] on button "Link Writer" at bounding box center [1187, 520] width 82 height 41
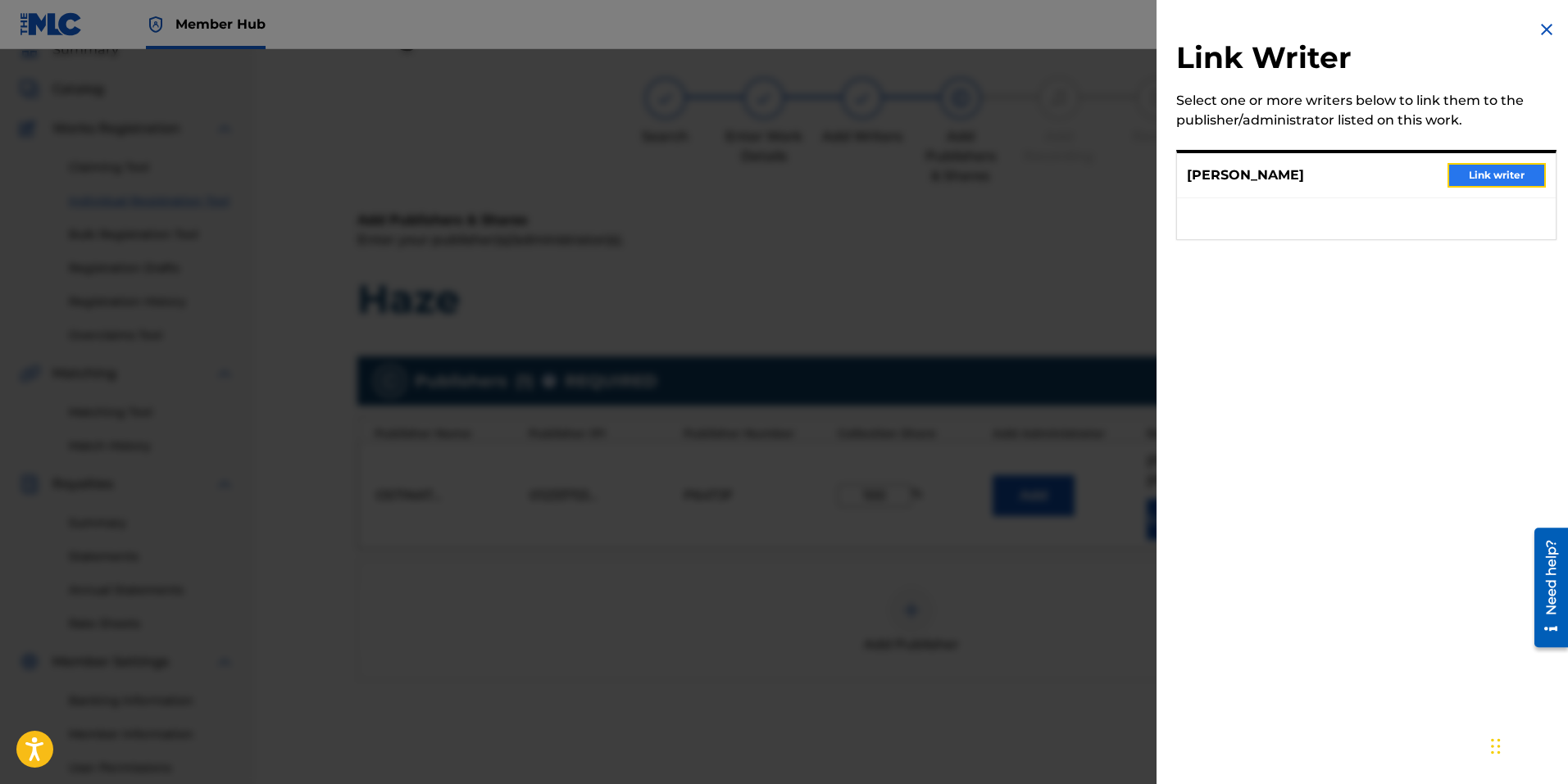
click at [1503, 175] on button "Link writer" at bounding box center [1496, 175] width 98 height 25
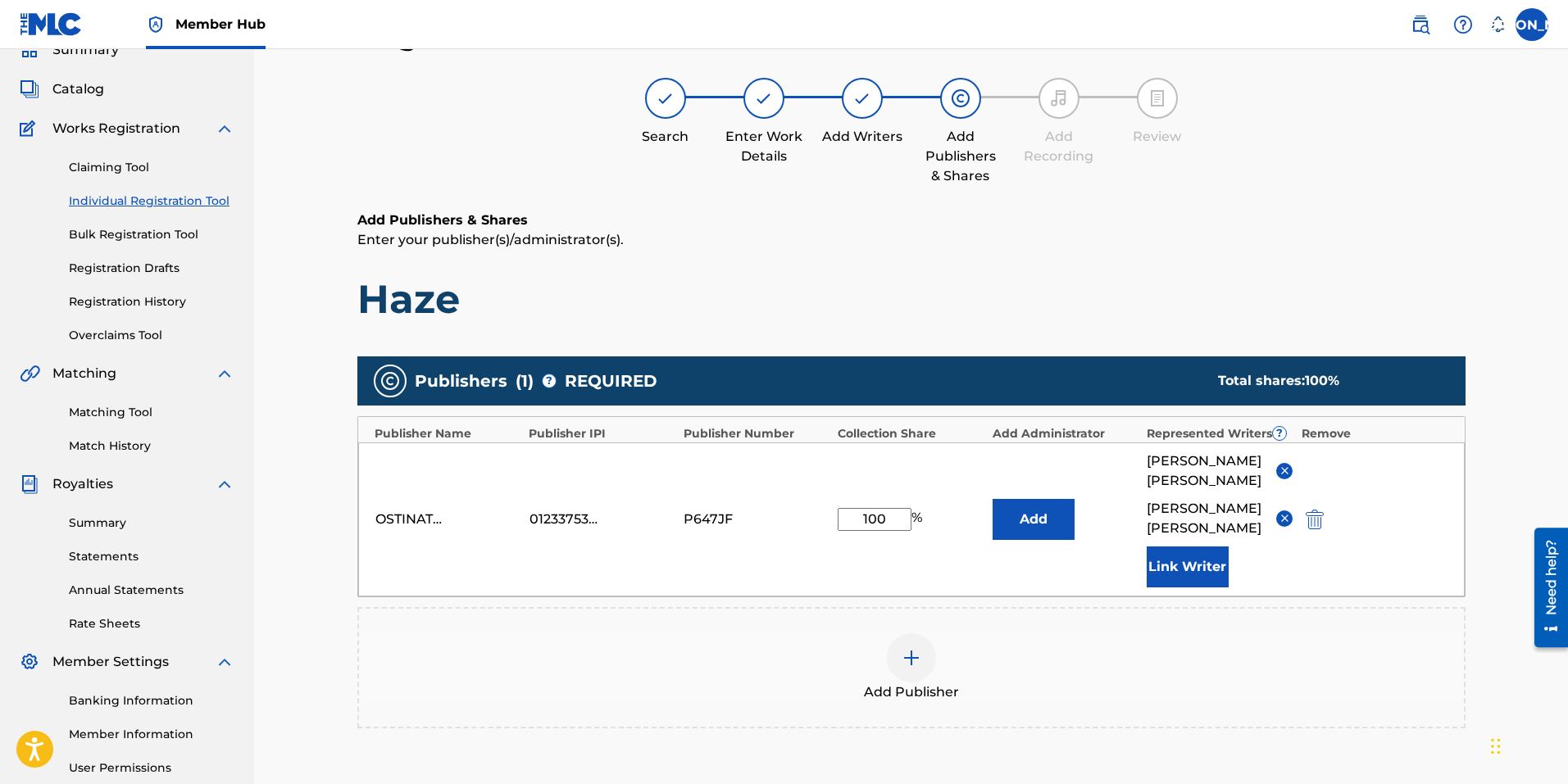
click at [918, 648] on div at bounding box center [912, 658] width 50 height 49
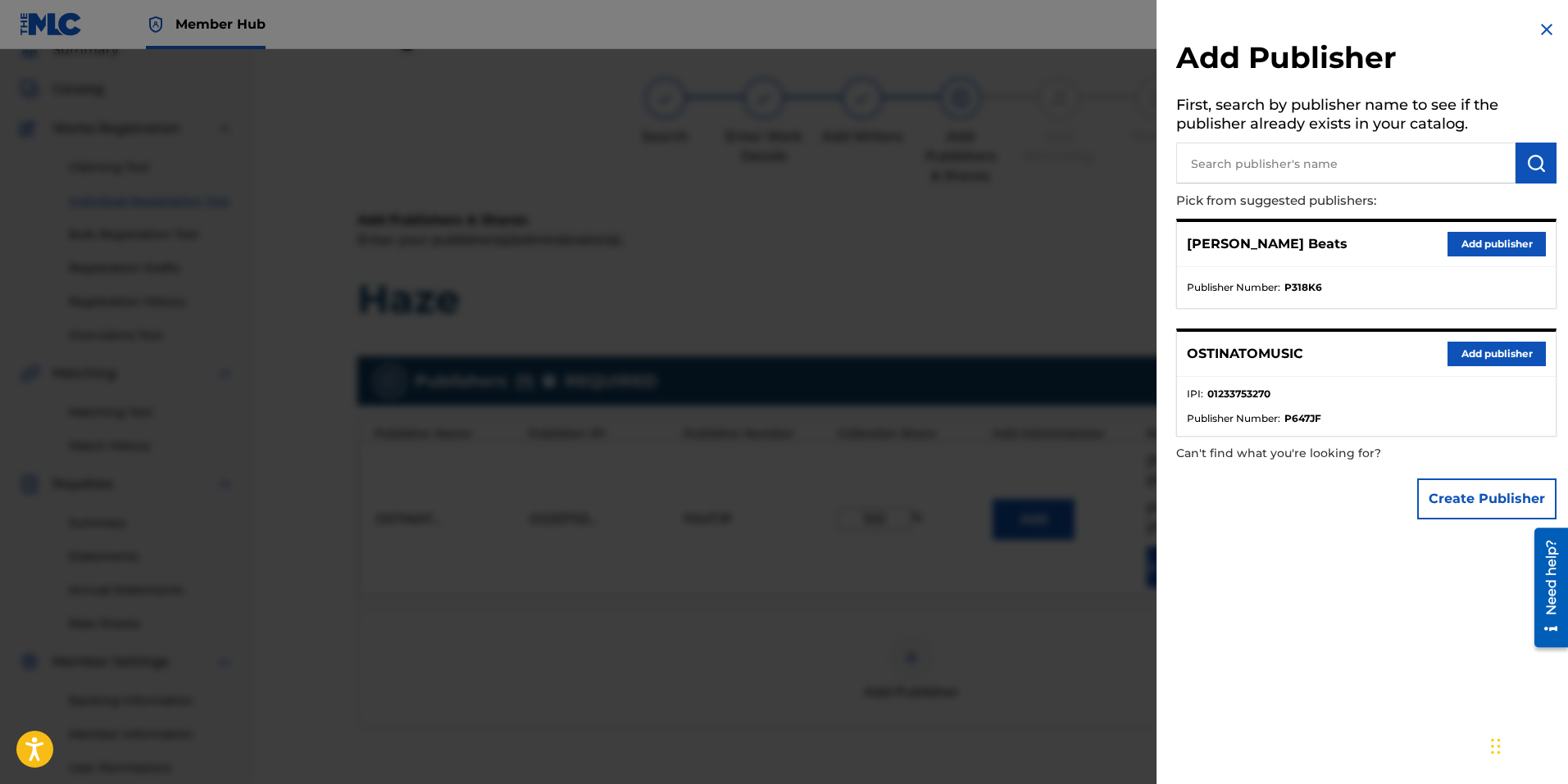
click at [1082, 652] on div at bounding box center [784, 441] width 1568 height 784
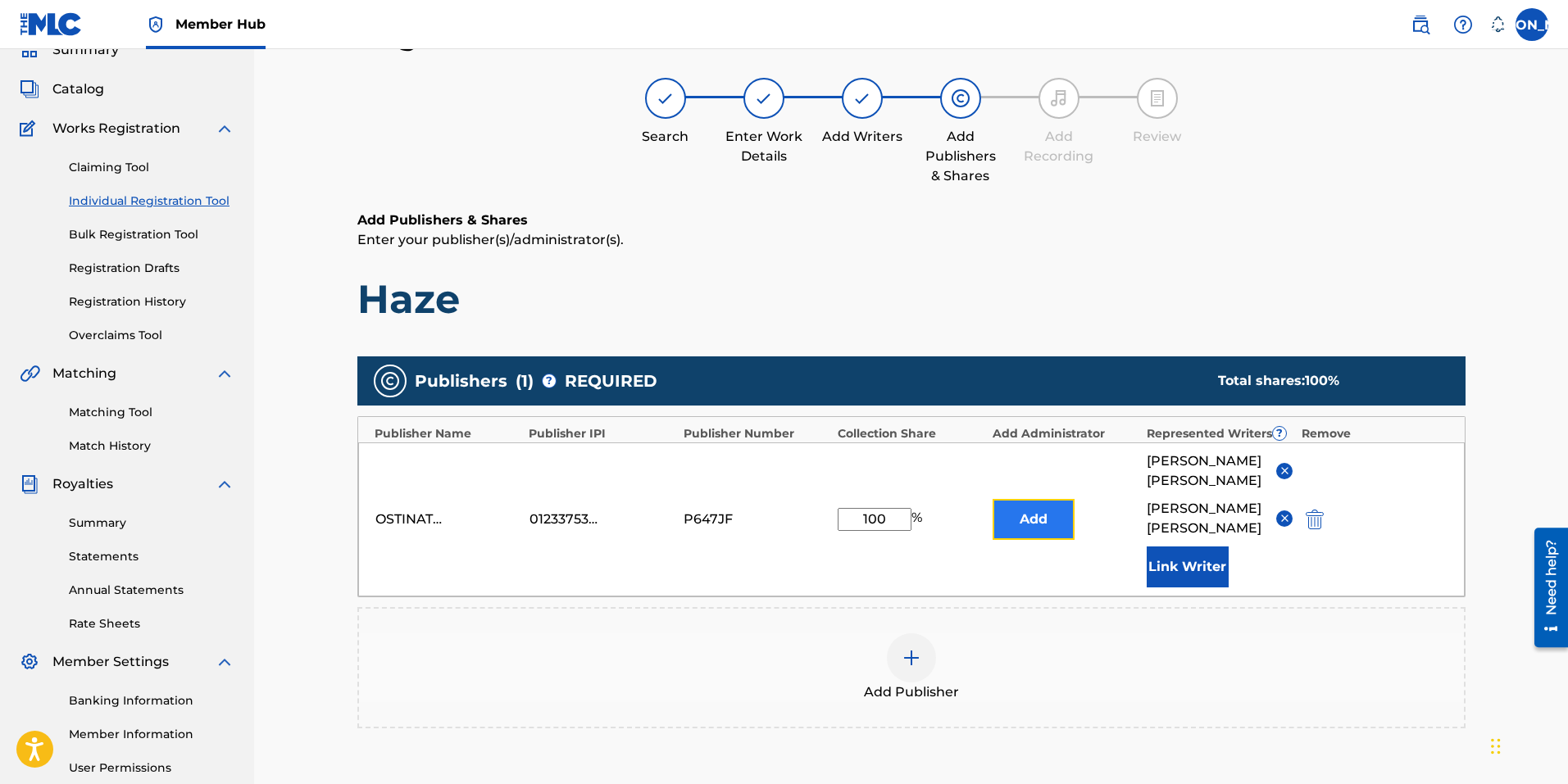
click at [1044, 507] on button "Add" at bounding box center [1034, 520] width 82 height 41
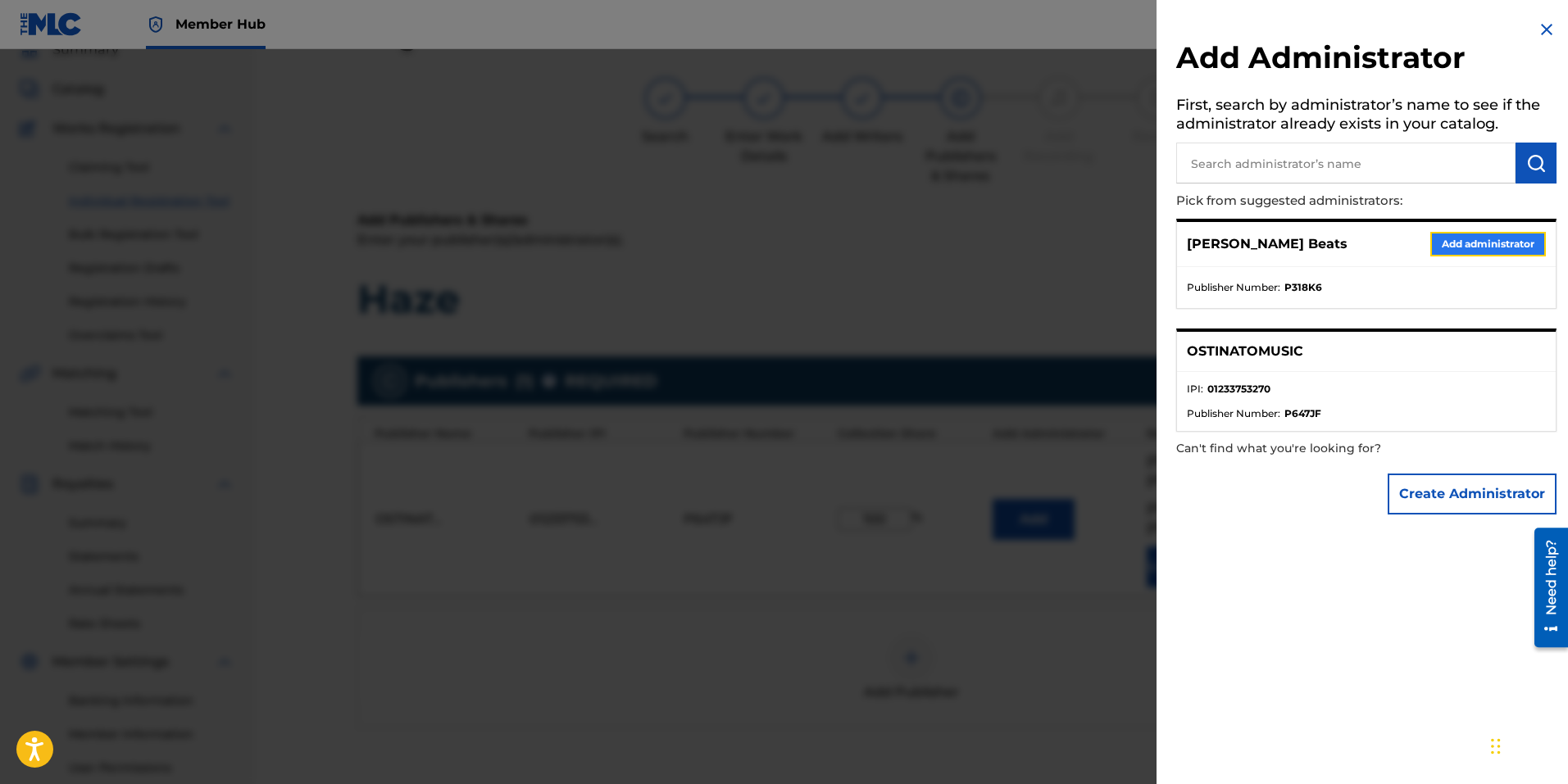
click at [1489, 243] on button "Add administrator" at bounding box center [1487, 244] width 115 height 25
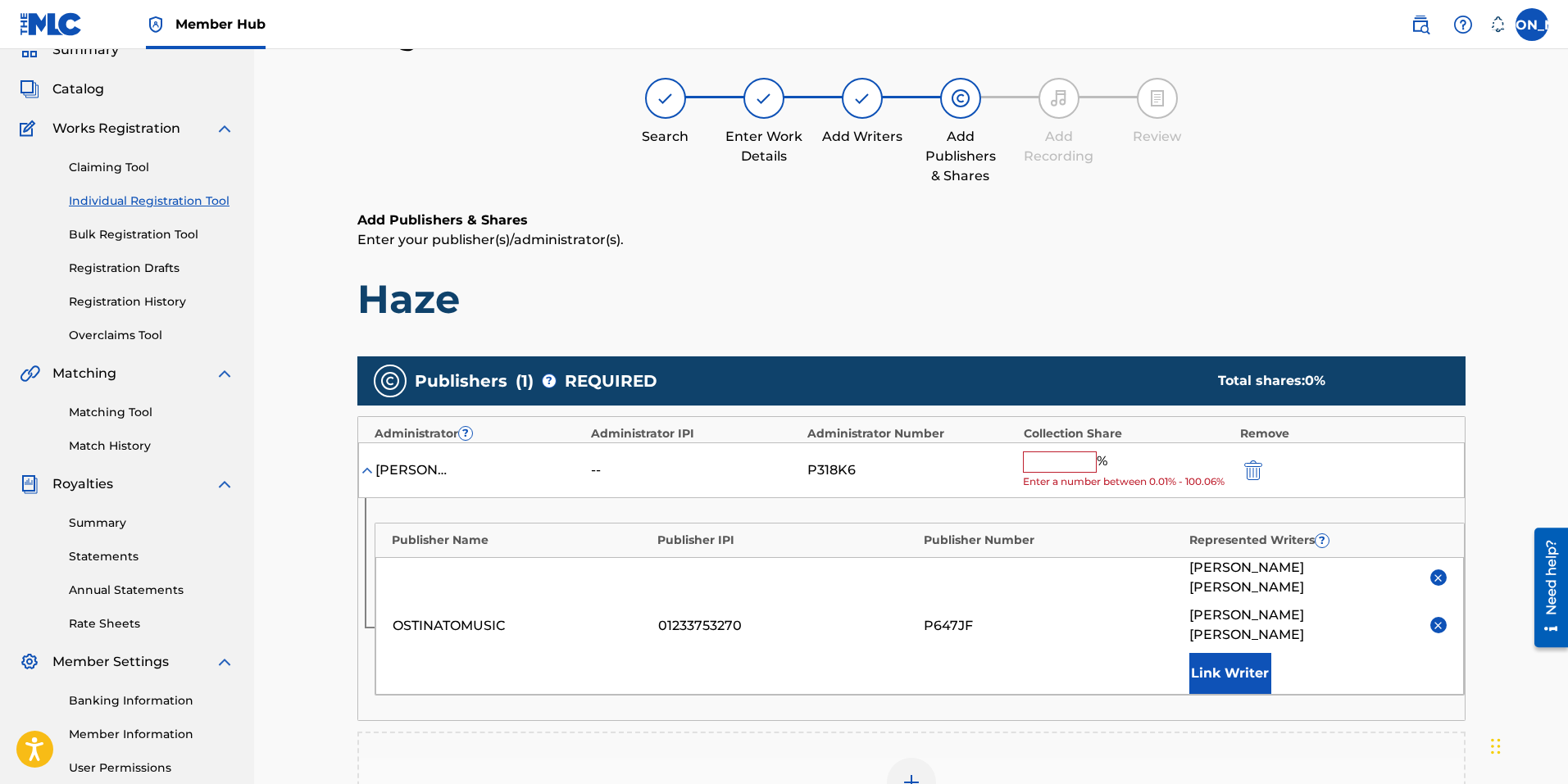
click at [1075, 463] on input "text" at bounding box center [1059, 462] width 73 height 21
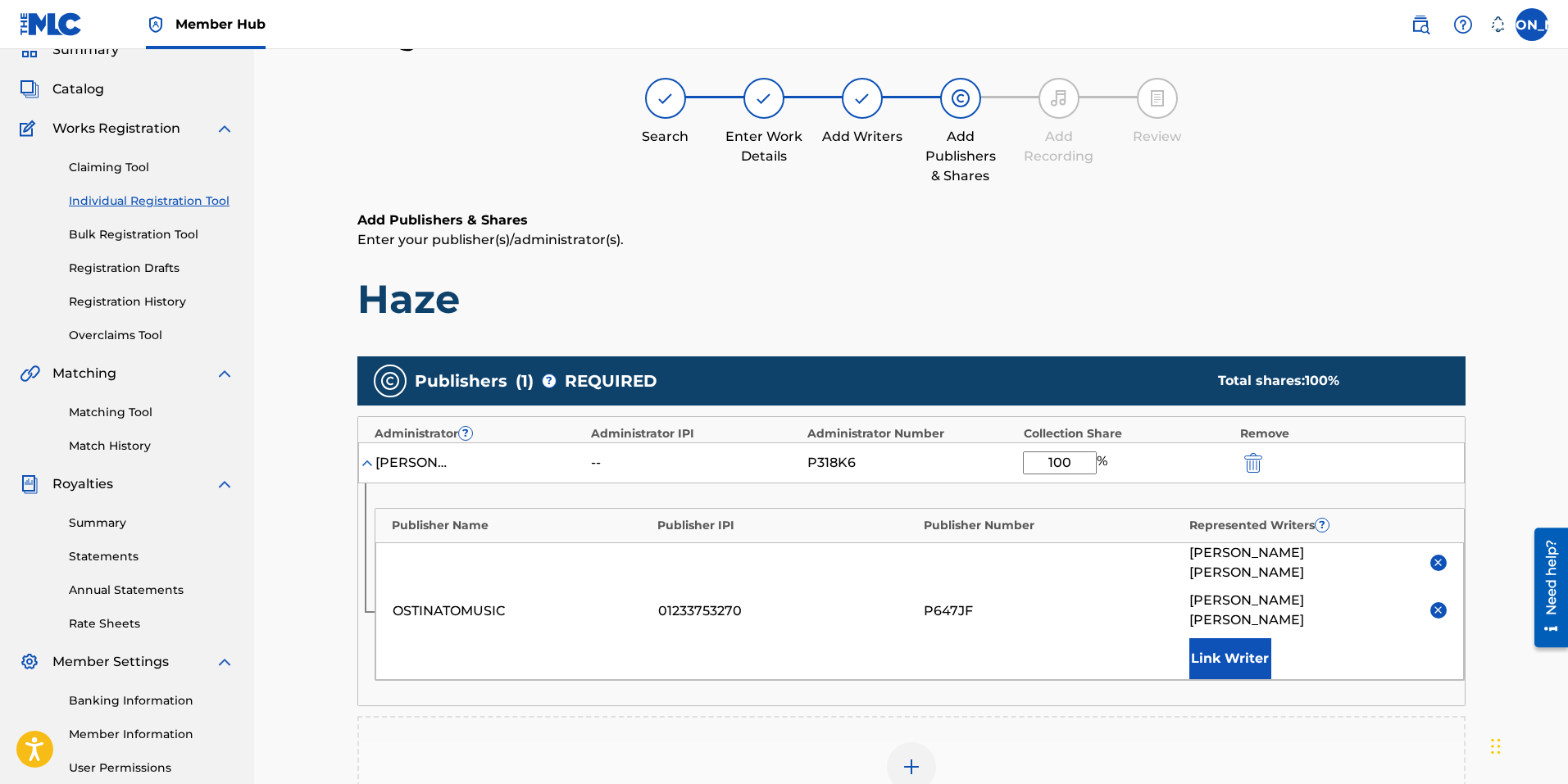
type input "100"
click at [1108, 742] on div "Add Publisher" at bounding box center [912, 776] width 1105 height 69
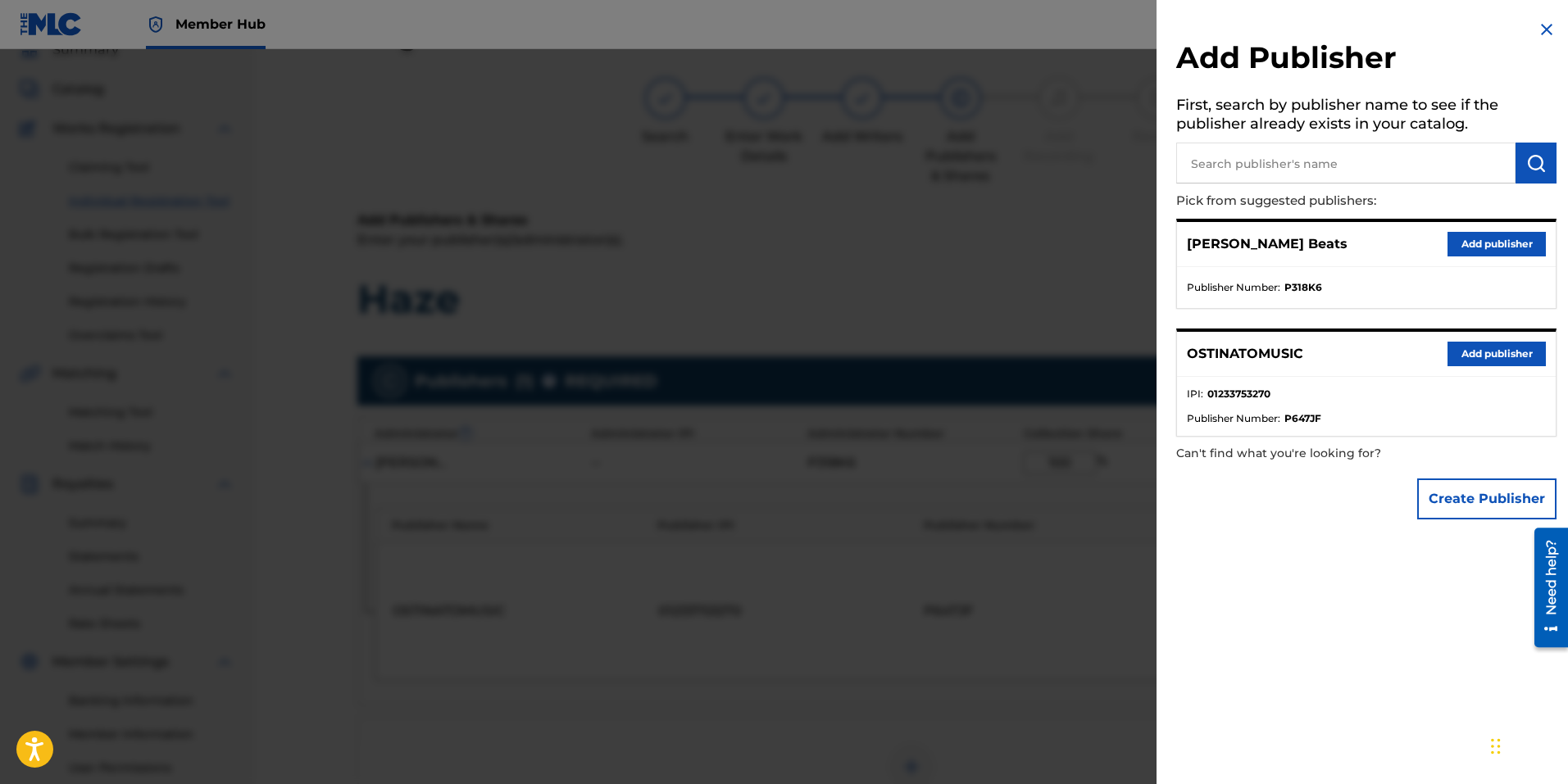
click at [1010, 703] on div at bounding box center [784, 441] width 1568 height 784
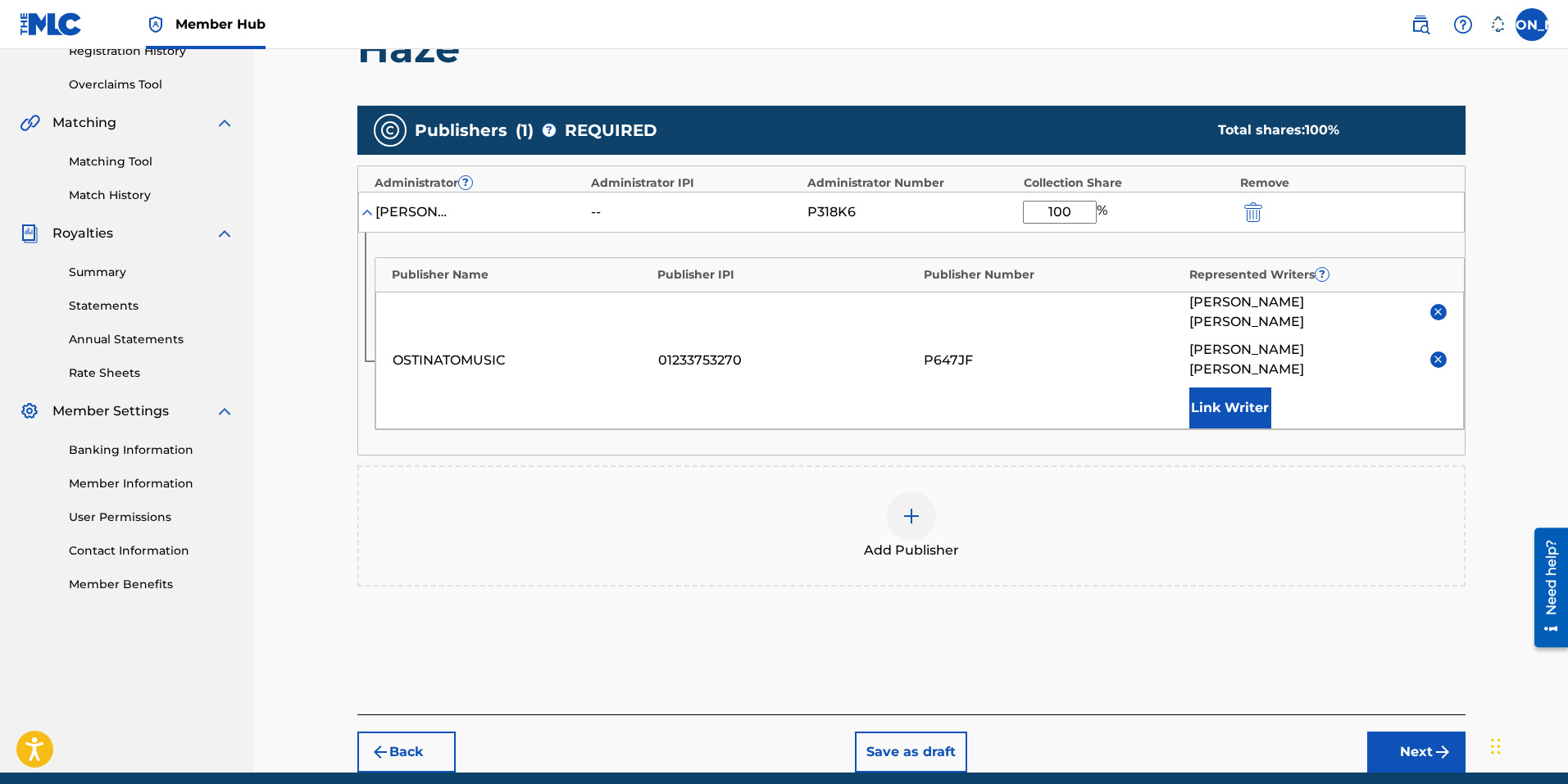
scroll to position [352, 0]
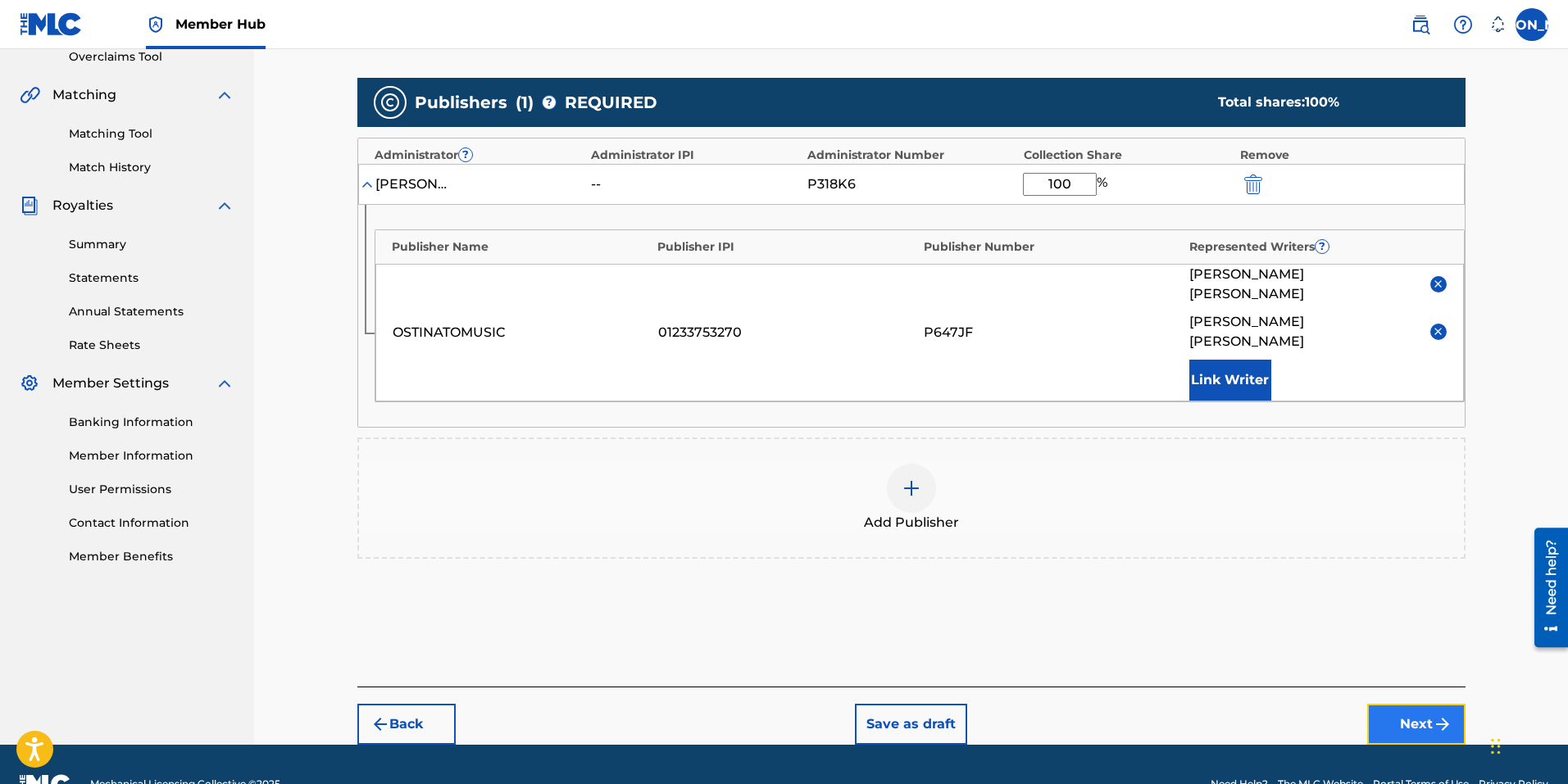
click at [1433, 714] on img "submit" at bounding box center [1442, 723] width 20 height 20
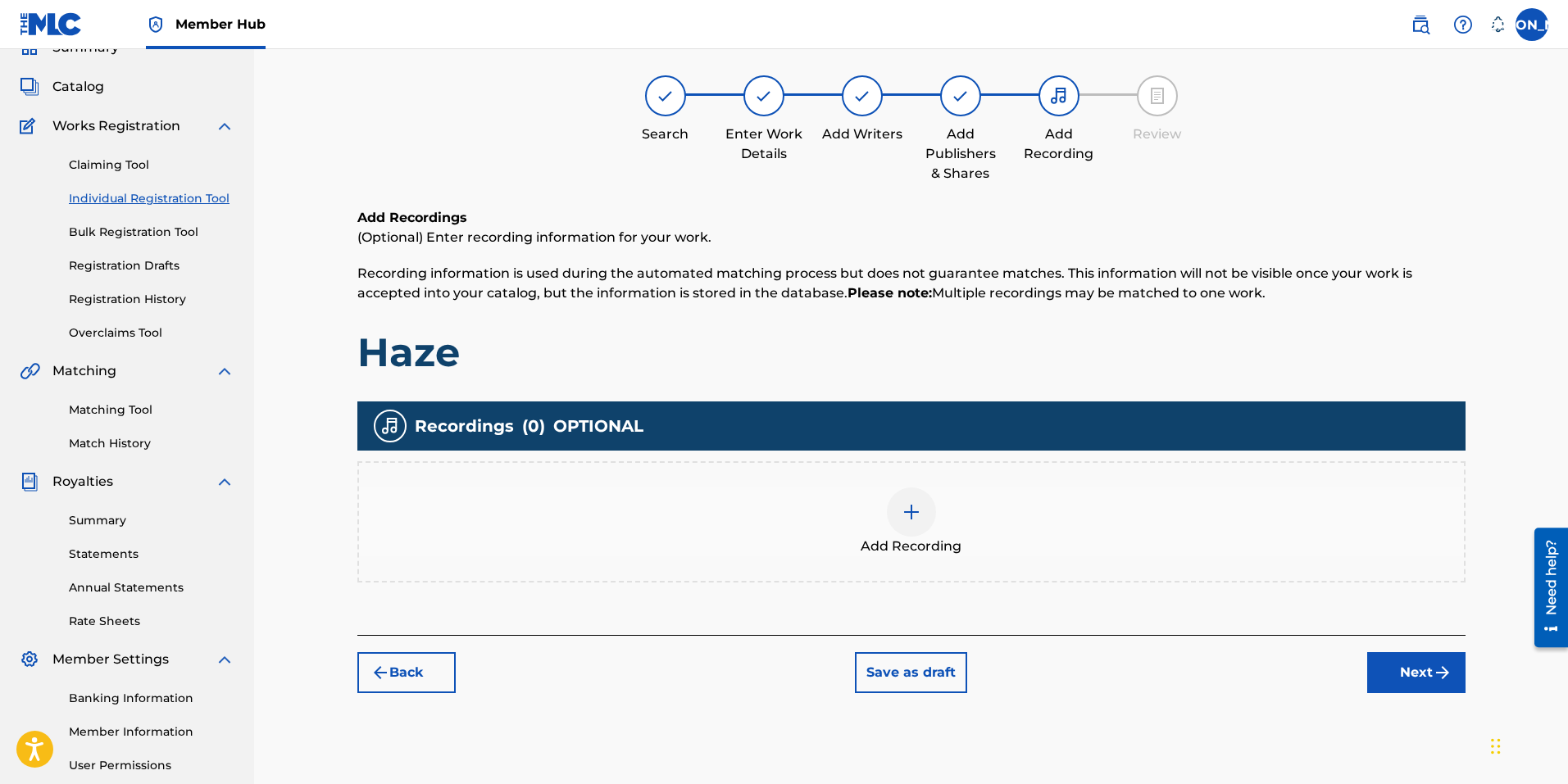
scroll to position [73, 0]
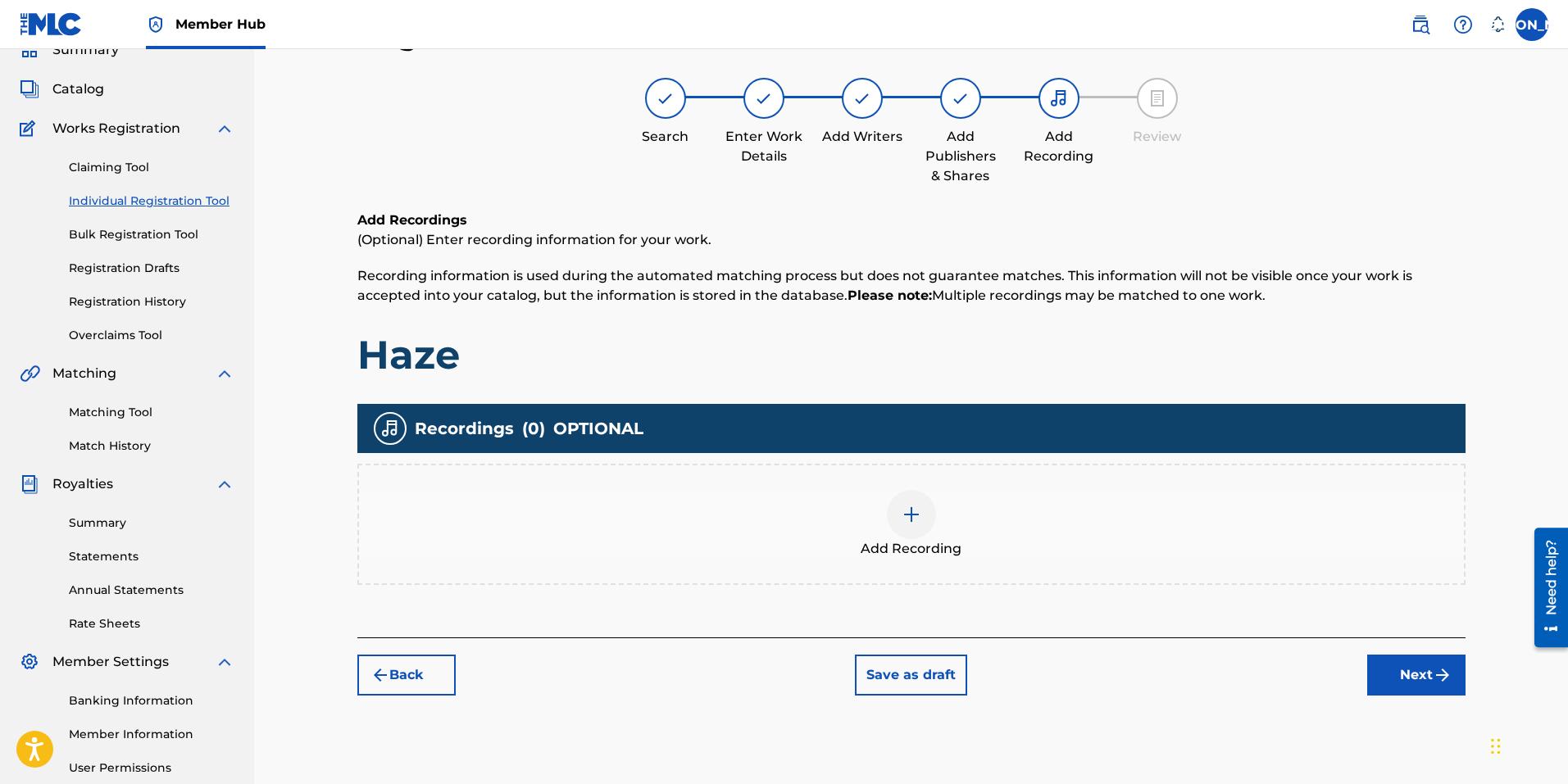
click at [908, 515] on img at bounding box center [911, 514] width 20 height 20
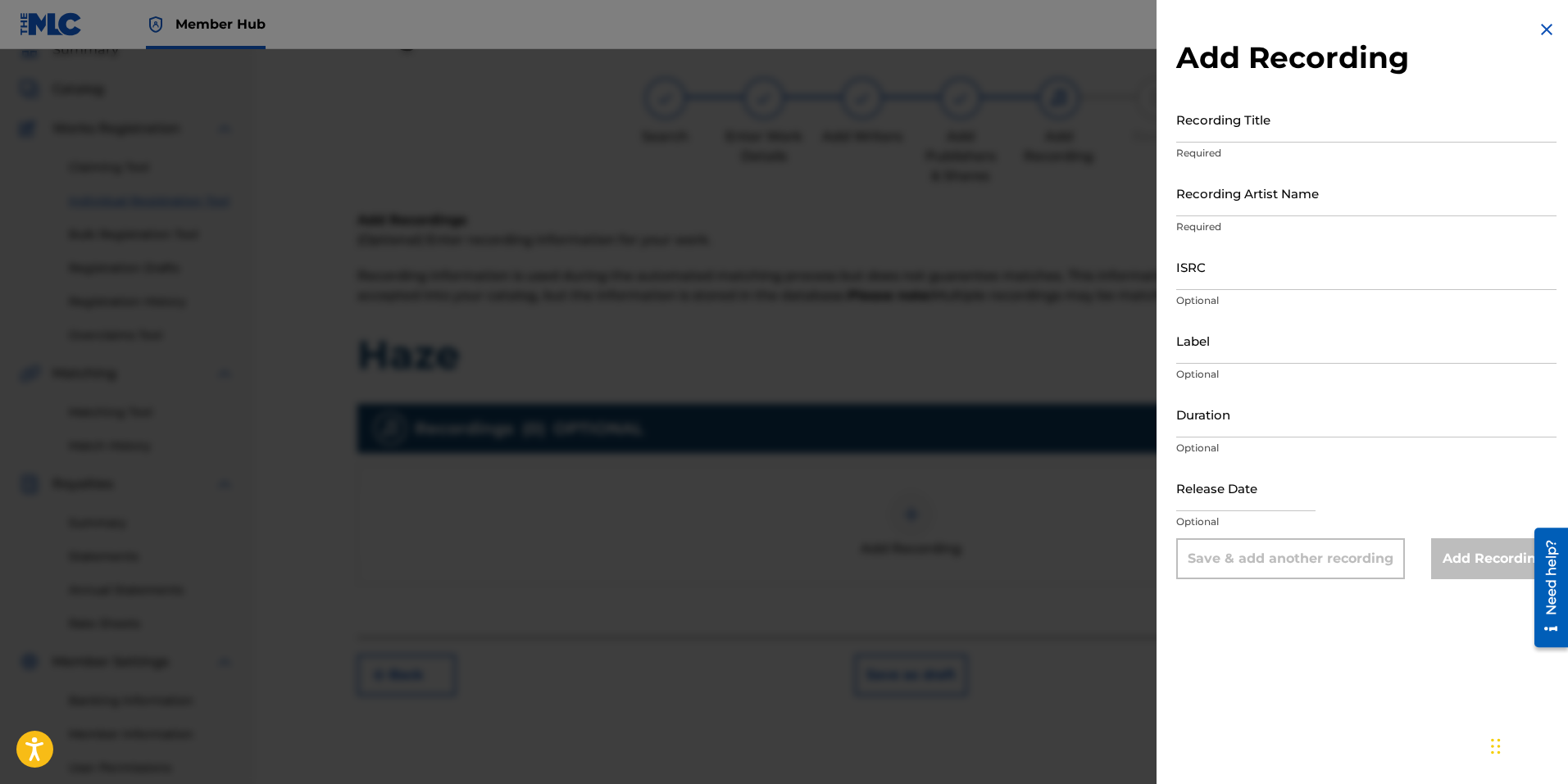
click at [975, 220] on div at bounding box center [784, 441] width 1568 height 784
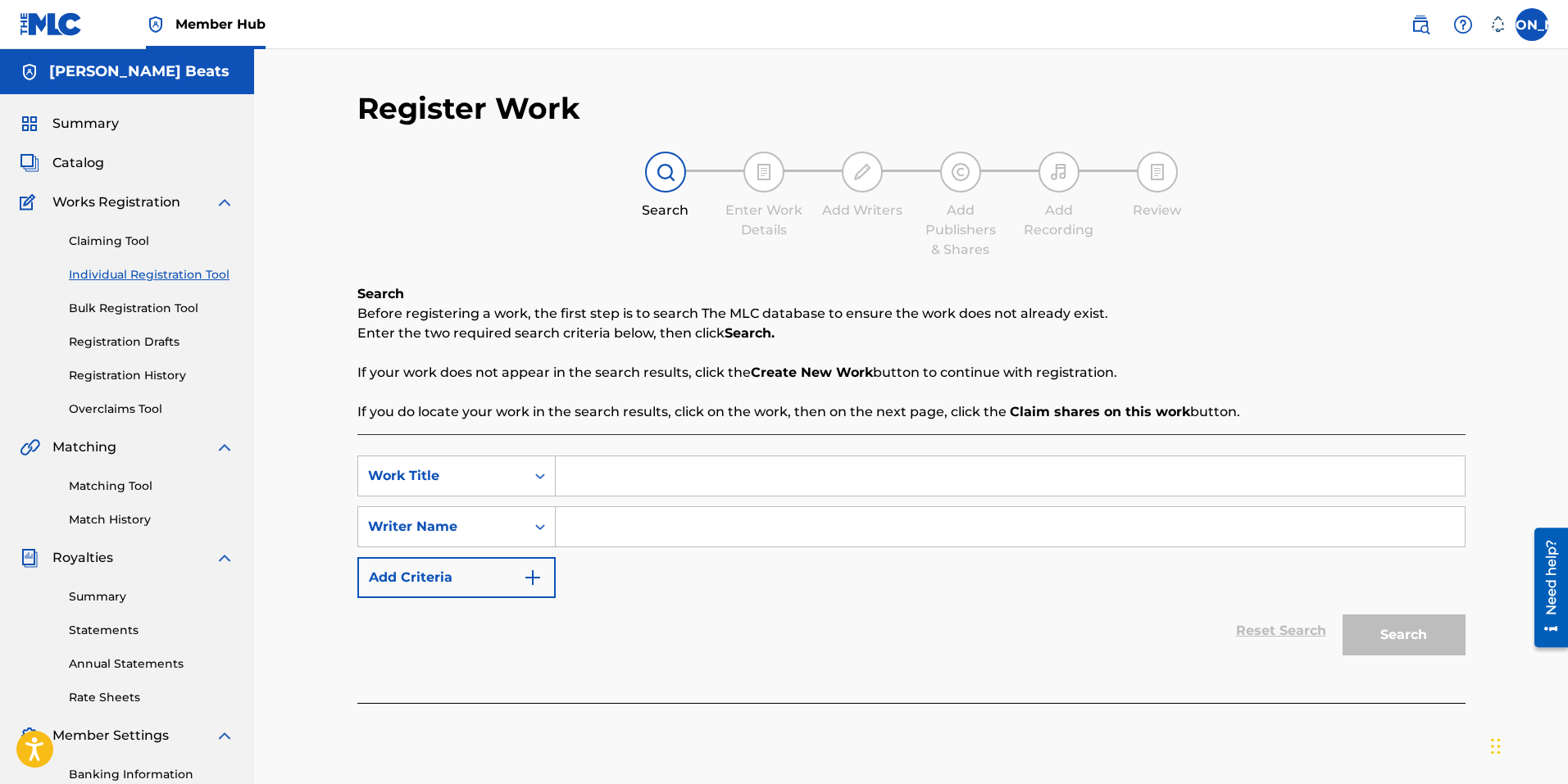
click at [632, 456] on input "Search Form" at bounding box center [1010, 476] width 909 height 39
click at [628, 469] on input "Search Form" at bounding box center [1010, 476] width 909 height 39
click at [628, 488] on input "Search Form" at bounding box center [1010, 476] width 909 height 39
type input "h"
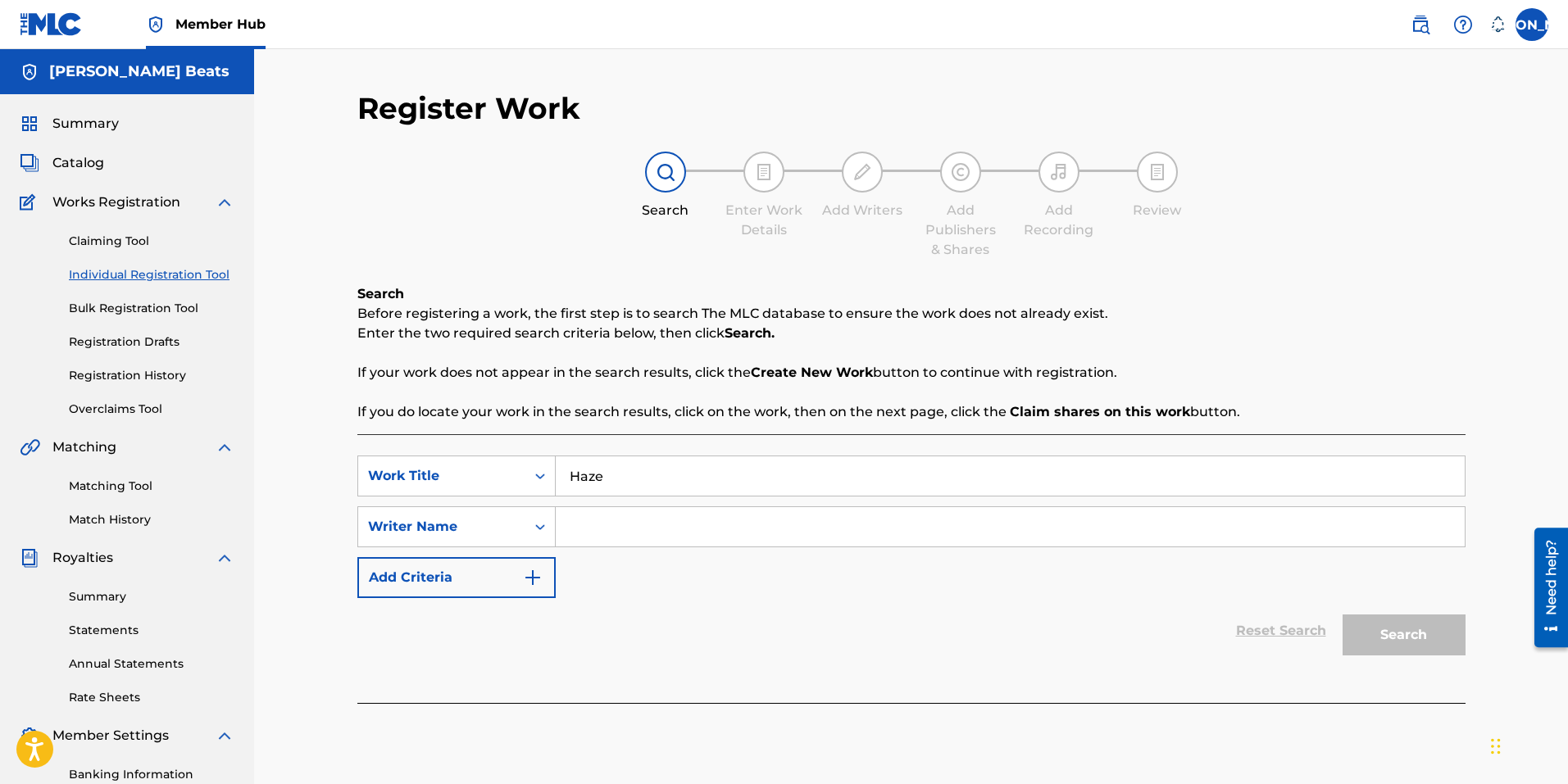
type input "Haze"
click at [702, 524] on input "Search Form" at bounding box center [1010, 526] width 909 height 39
type input "Bryon"
click at [1402, 640] on button "Search" at bounding box center [1404, 635] width 123 height 41
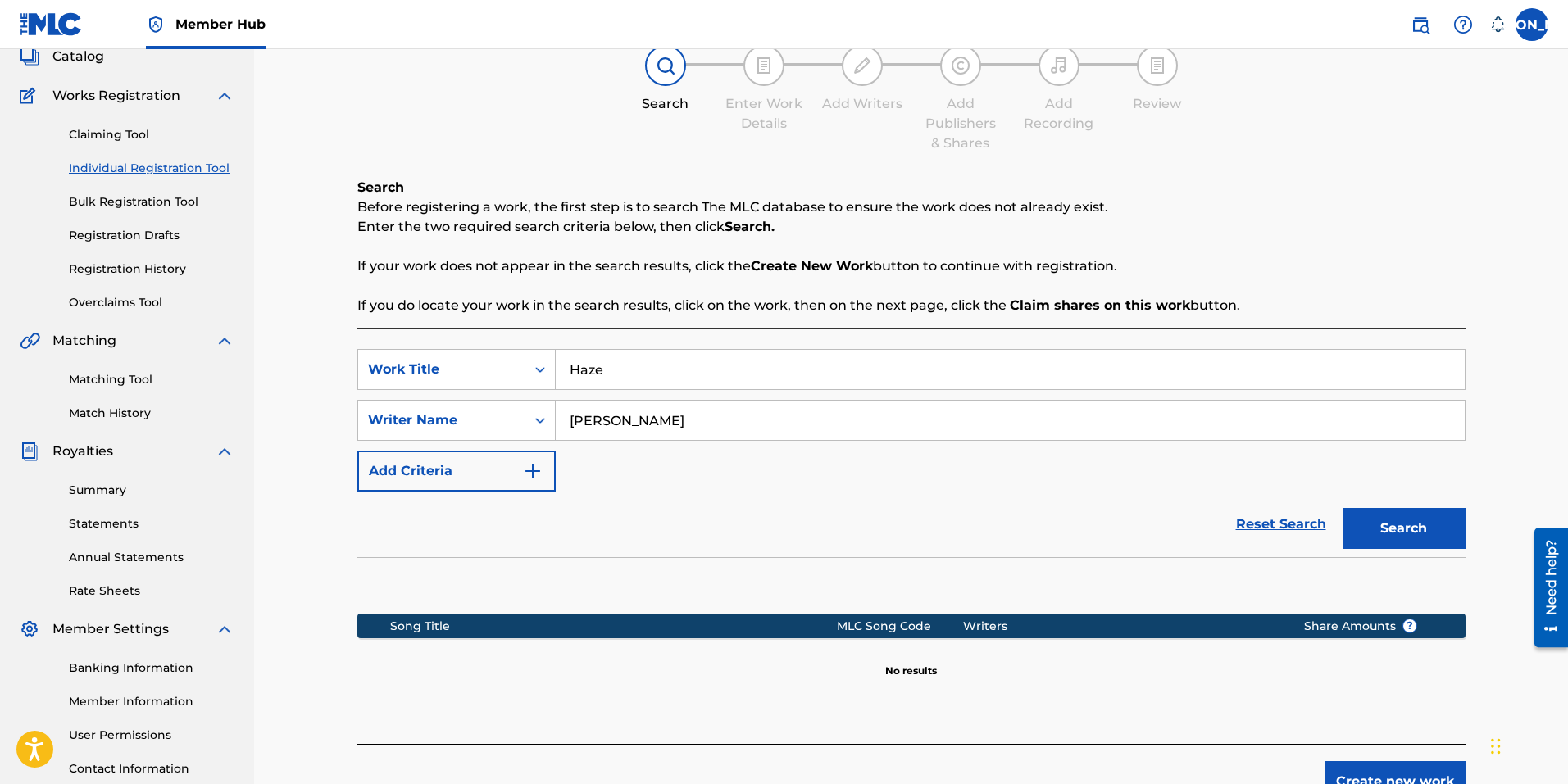
scroll to position [232, 0]
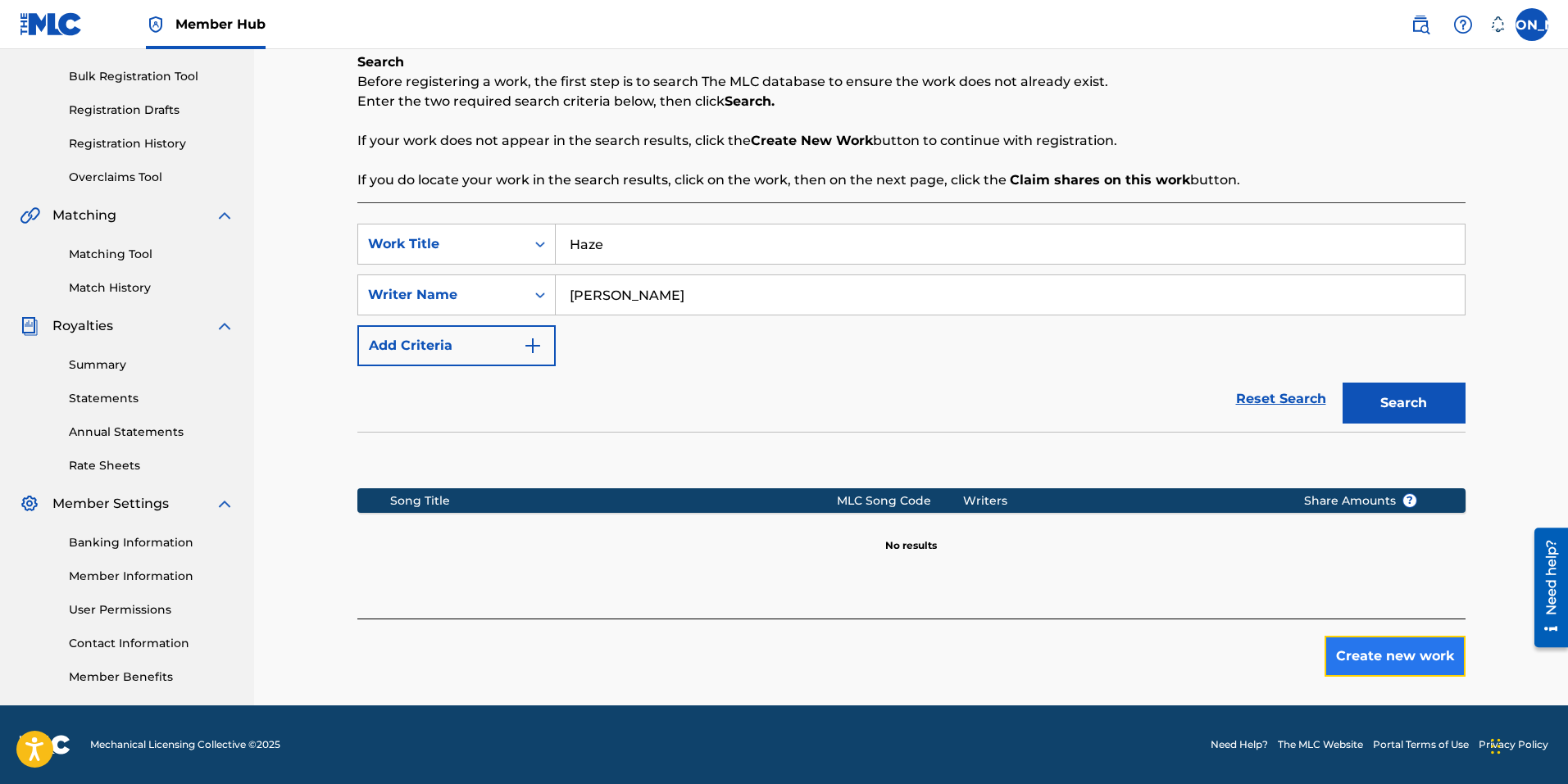
click at [1393, 656] on button "Create new work" at bounding box center [1395, 656] width 141 height 41
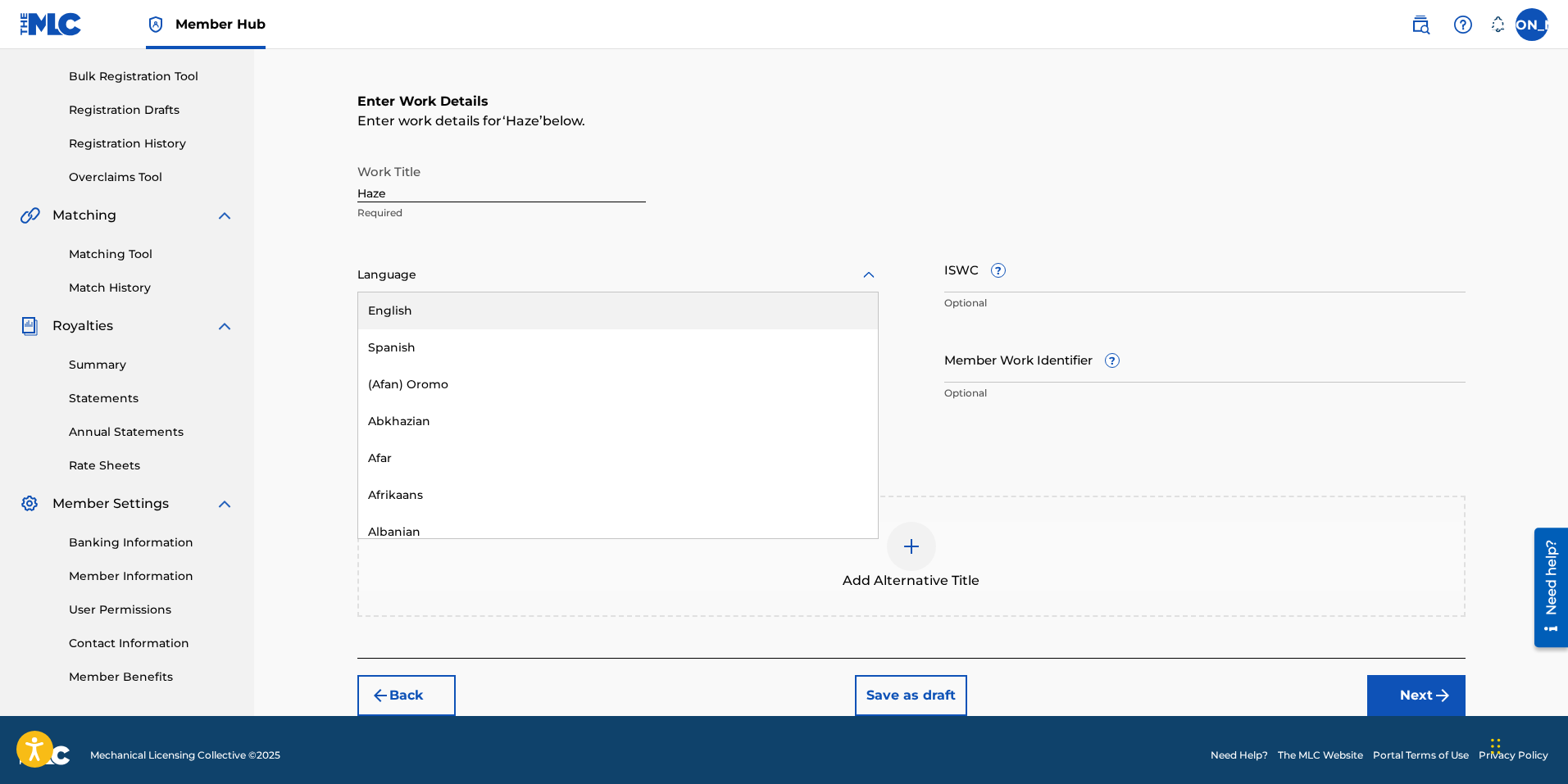
click at [407, 269] on div at bounding box center [618, 275] width 522 height 20
click at [432, 305] on div "English" at bounding box center [618, 311] width 520 height 37
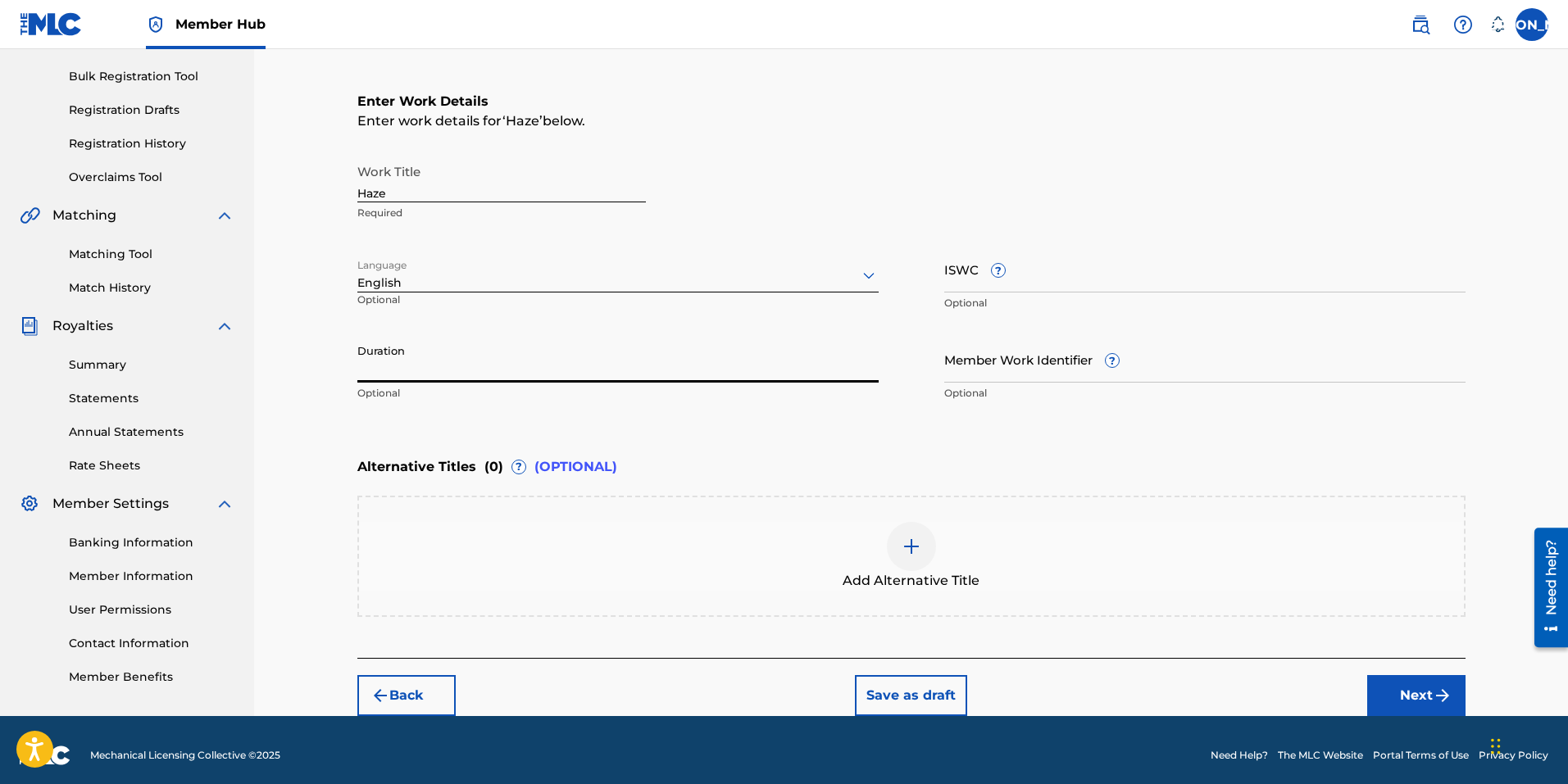
click at [397, 375] on input "Duration" at bounding box center [618, 359] width 522 height 47
click at [399, 374] on input "Duration" at bounding box center [618, 359] width 522 height 47
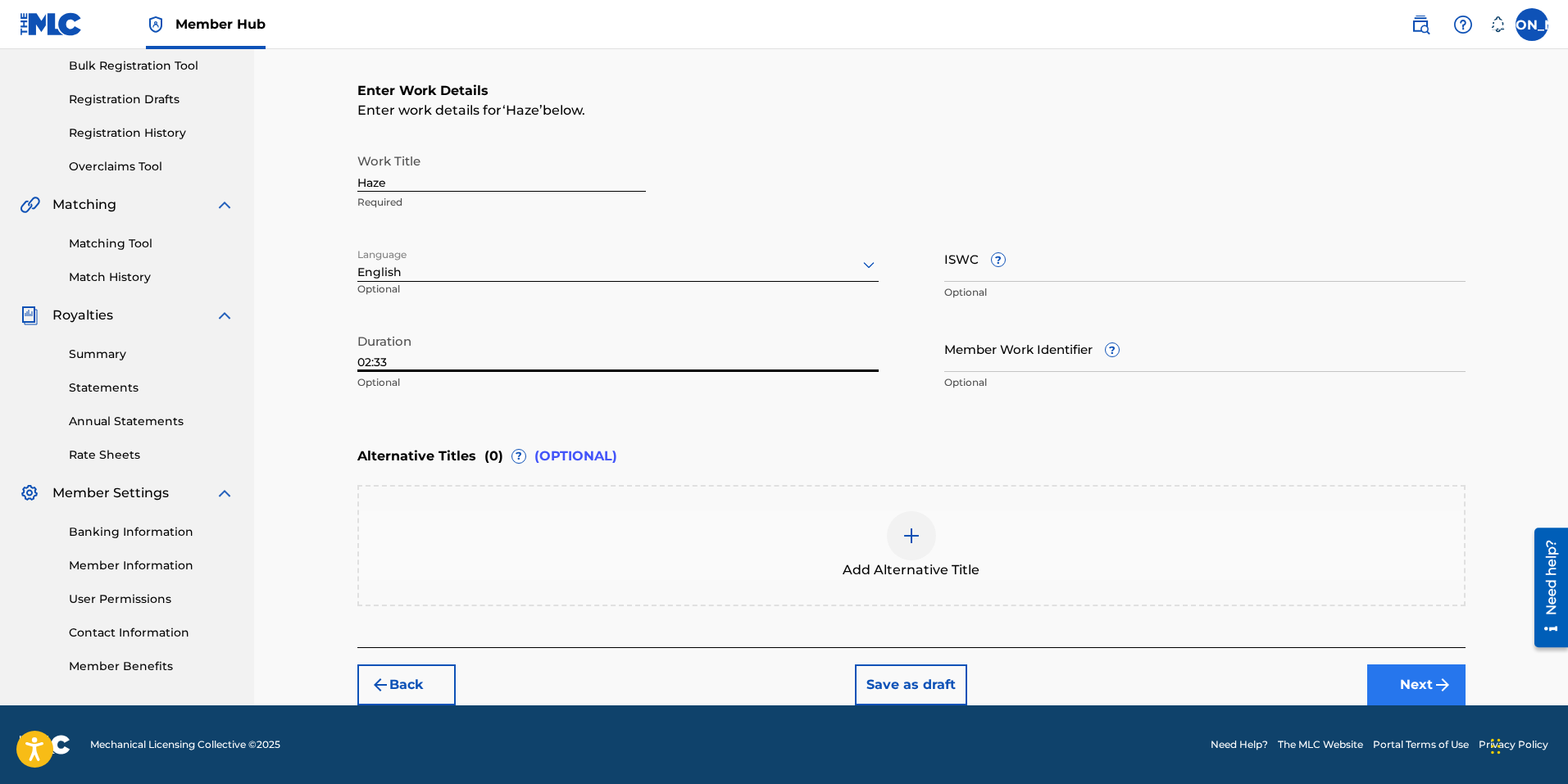
type input "02:33"
click at [1419, 682] on button "Next" at bounding box center [1416, 685] width 98 height 41
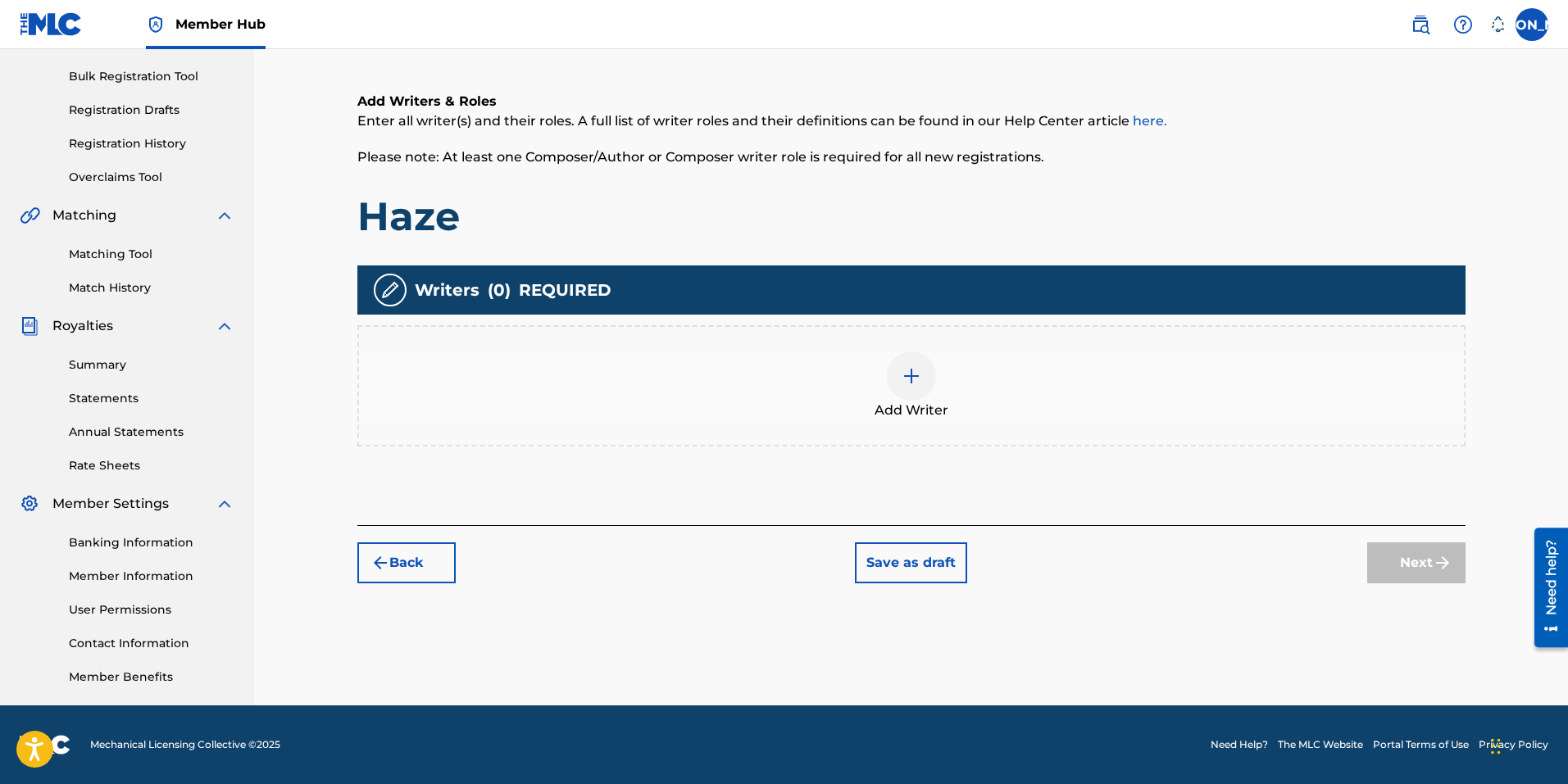
click at [916, 376] on img at bounding box center [911, 375] width 20 height 20
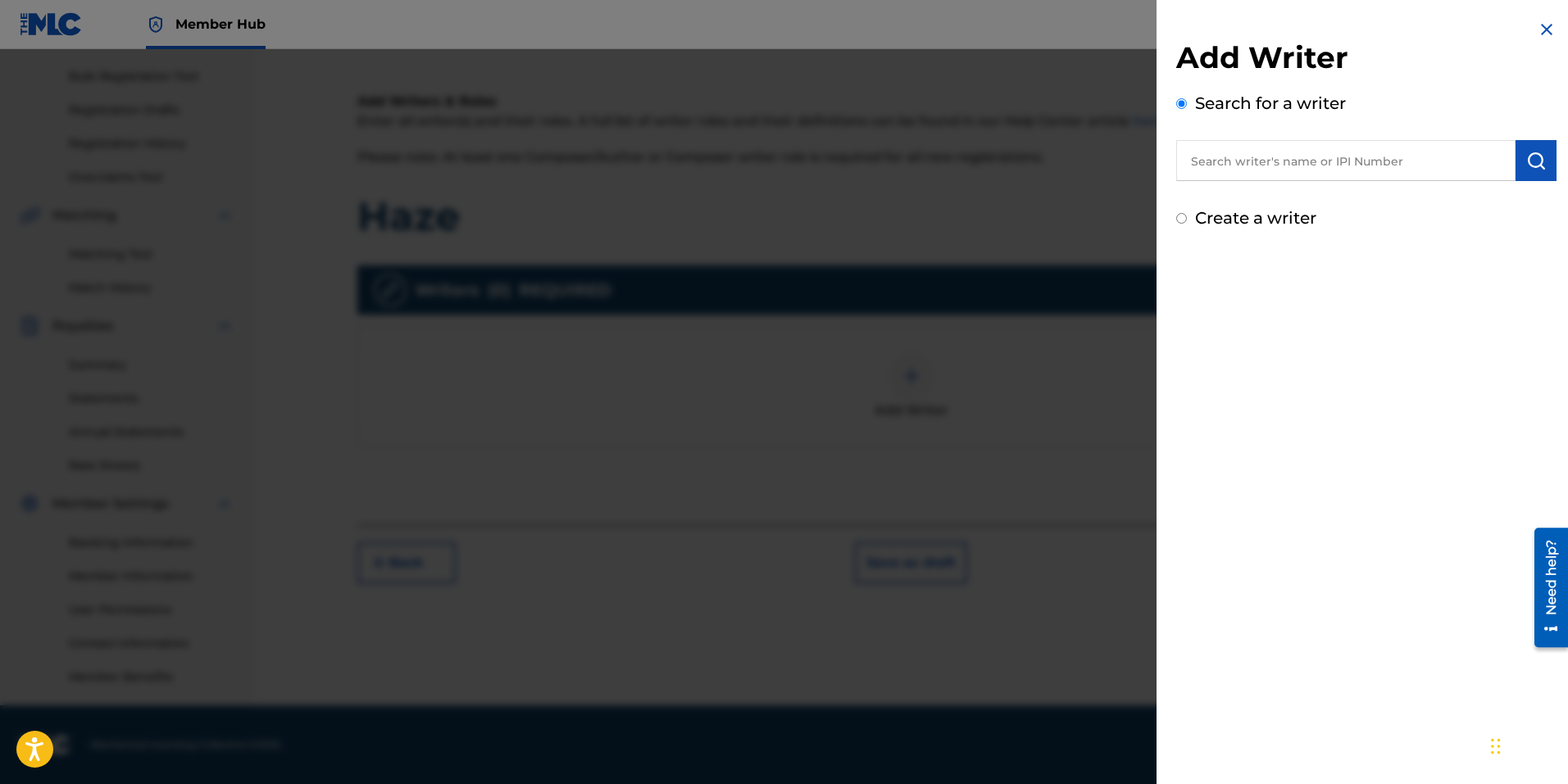
click at [1321, 160] on input "text" at bounding box center [1346, 160] width 340 height 41
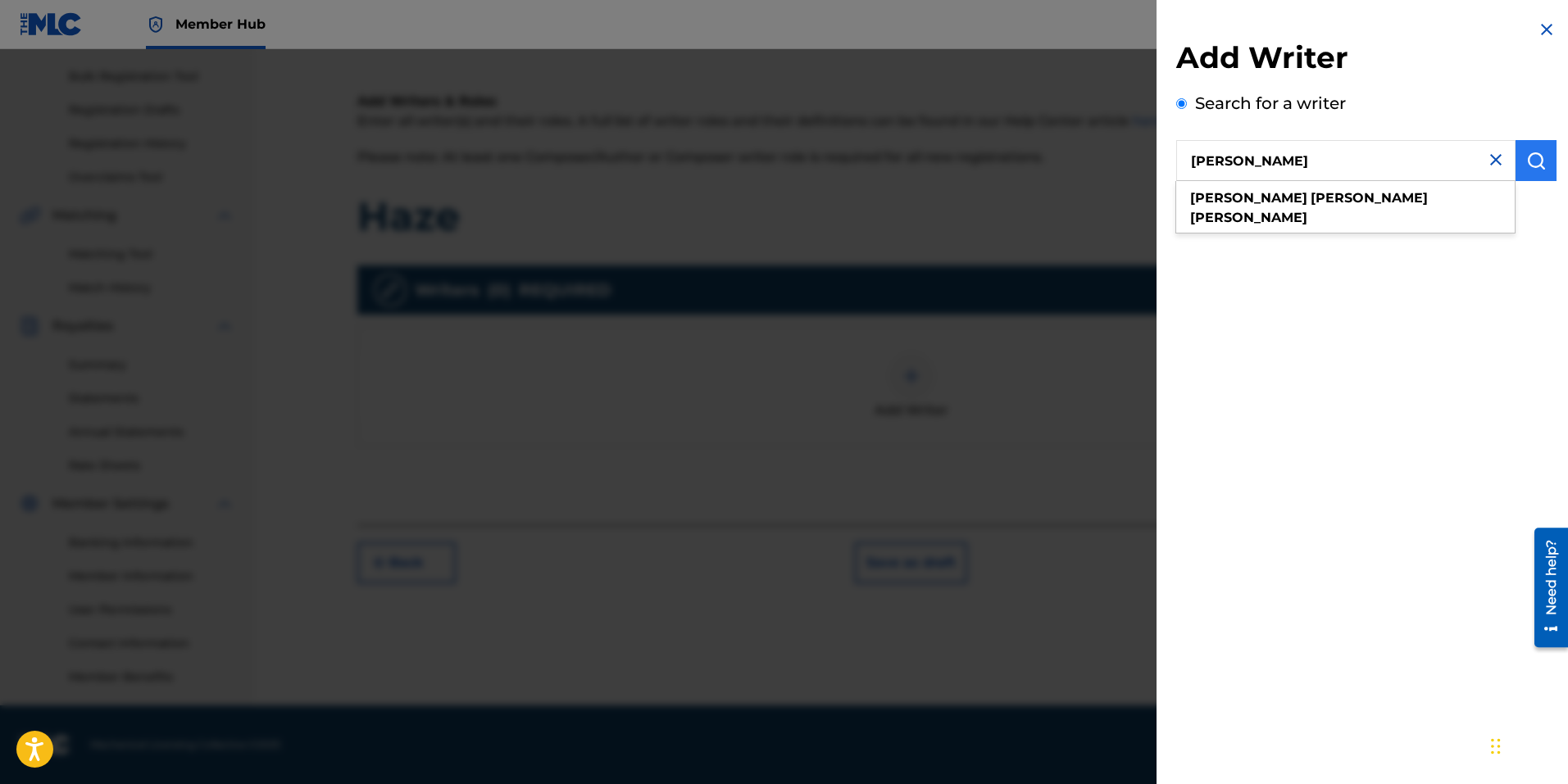
type input "Jose Andrade Arruda"
click at [1548, 156] on button "submit" at bounding box center [1536, 160] width 41 height 41
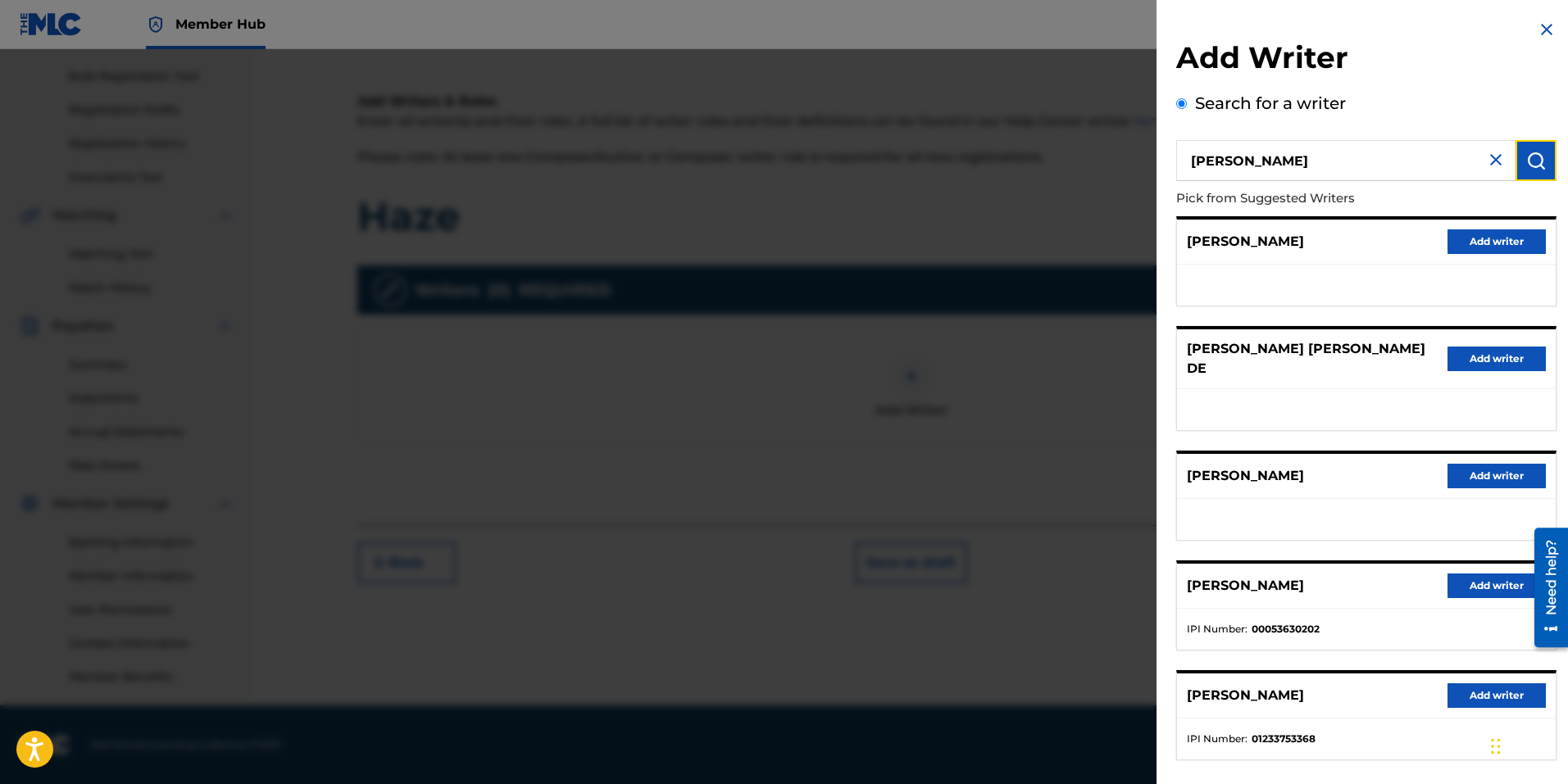
scroll to position [65, 0]
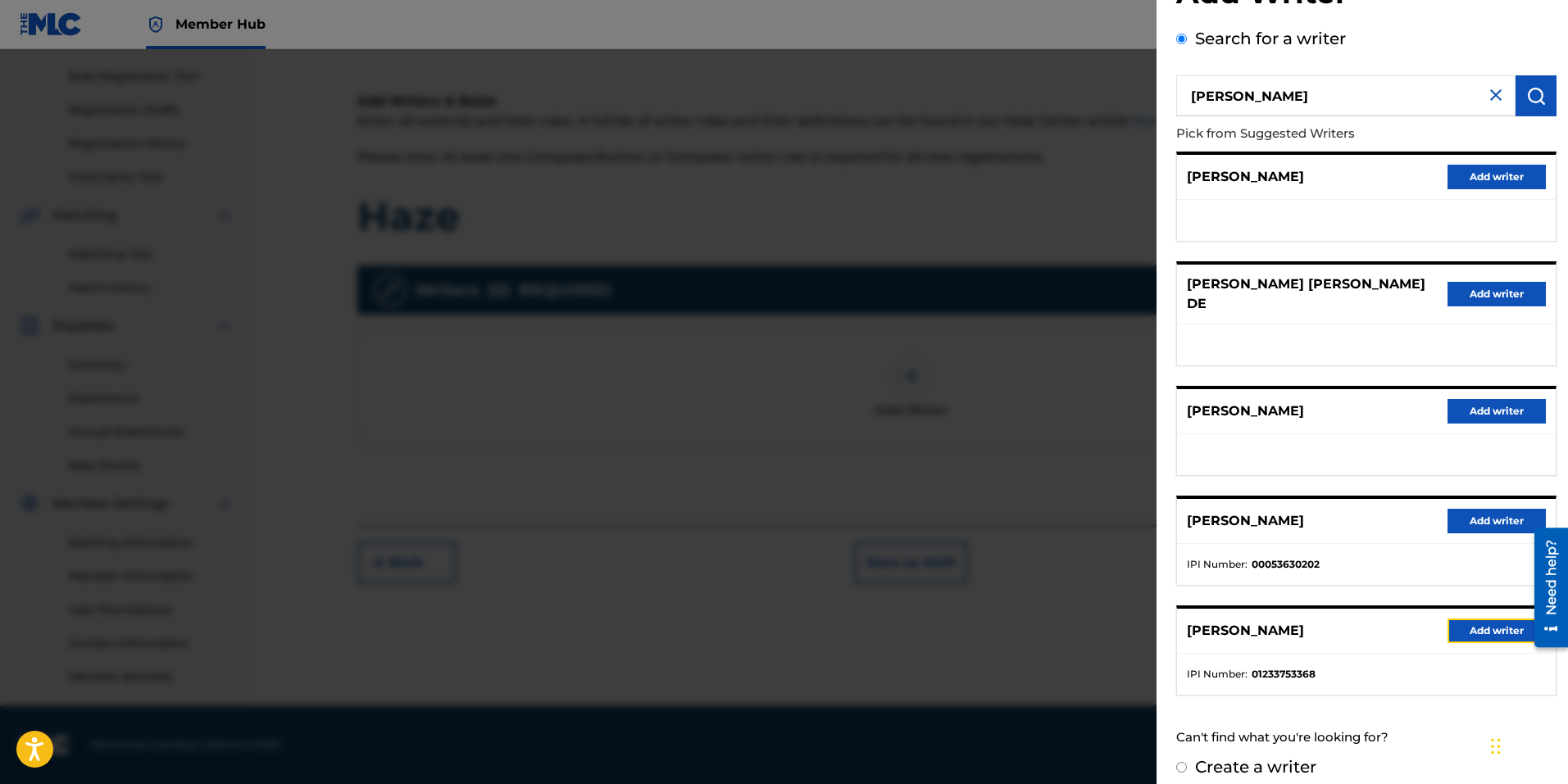
click at [1473, 620] on button "Add writer" at bounding box center [1496, 630] width 98 height 25
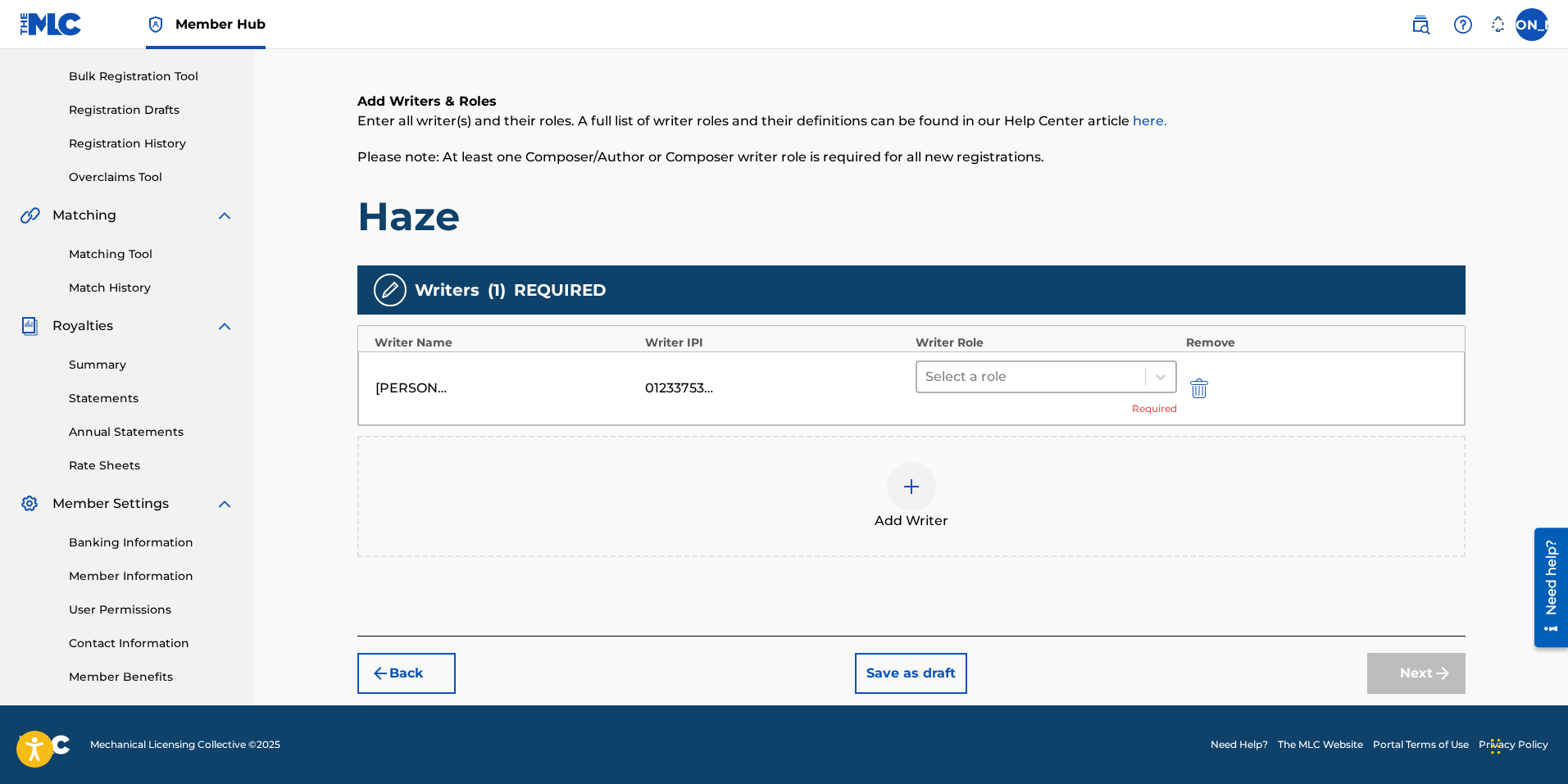
click at [1067, 382] on div at bounding box center [1031, 376] width 213 height 23
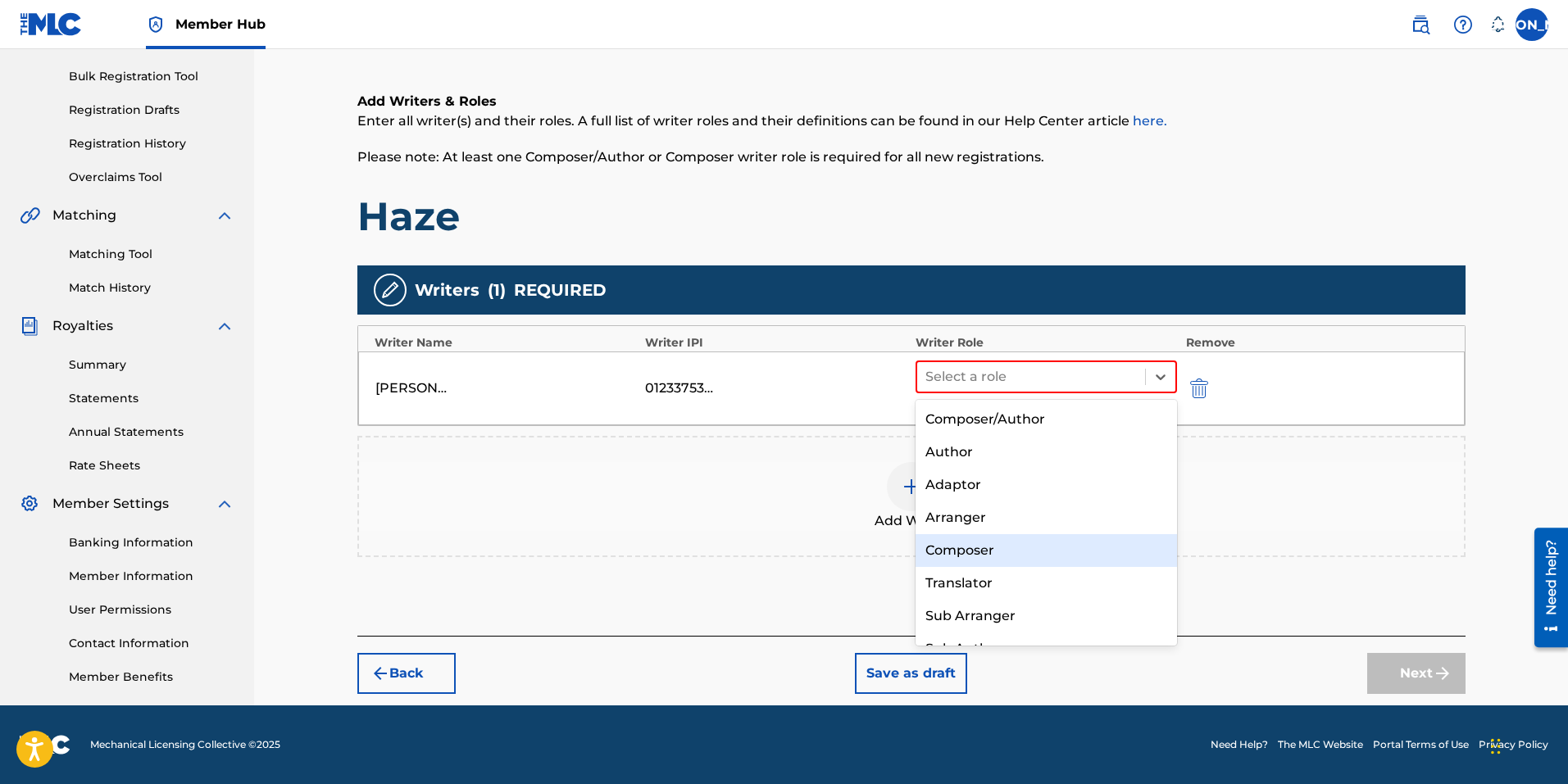
click at [989, 549] on div "Composer" at bounding box center [1046, 550] width 262 height 32
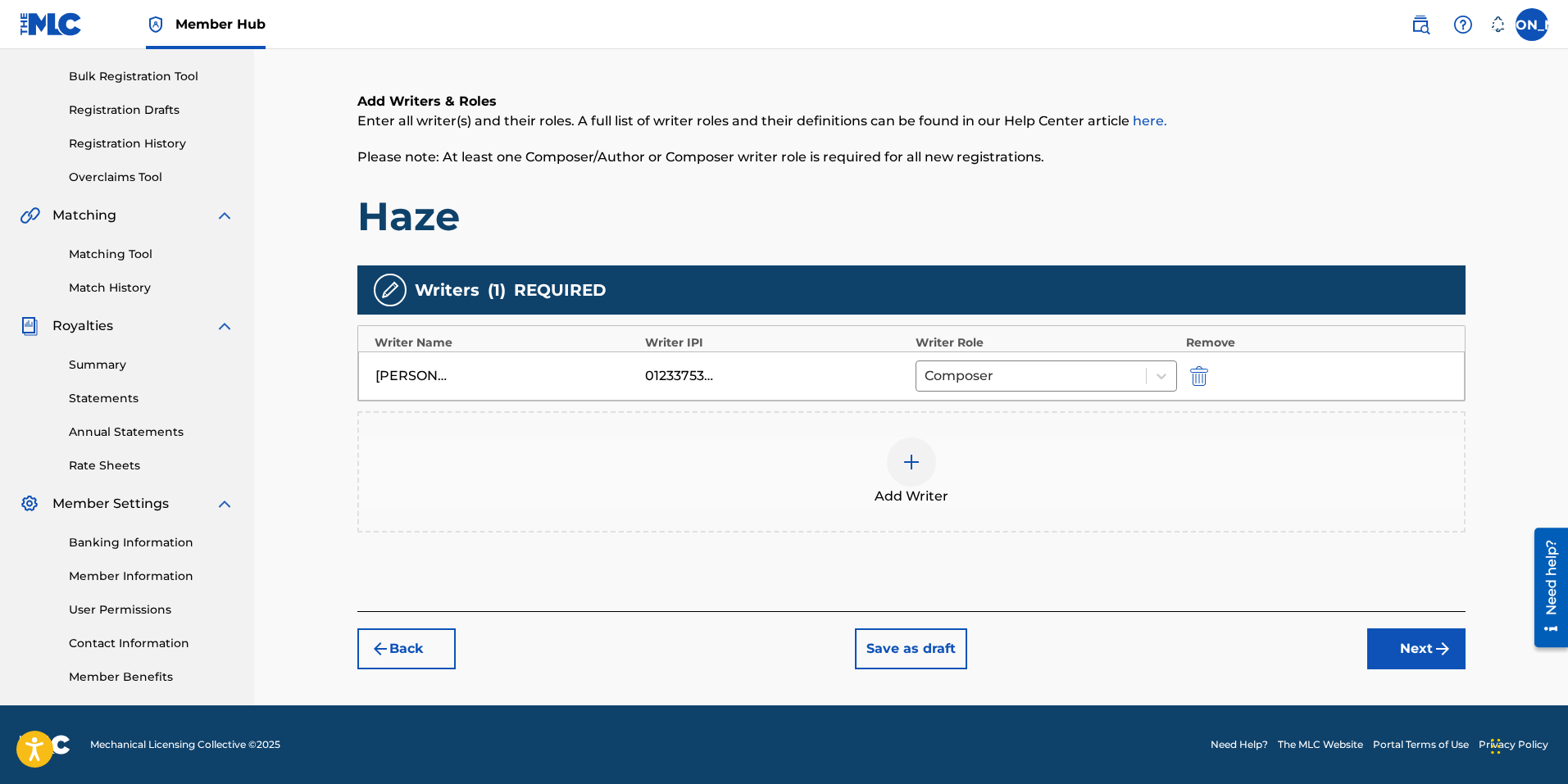
click at [907, 487] on span "Add Writer" at bounding box center [911, 496] width 73 height 20
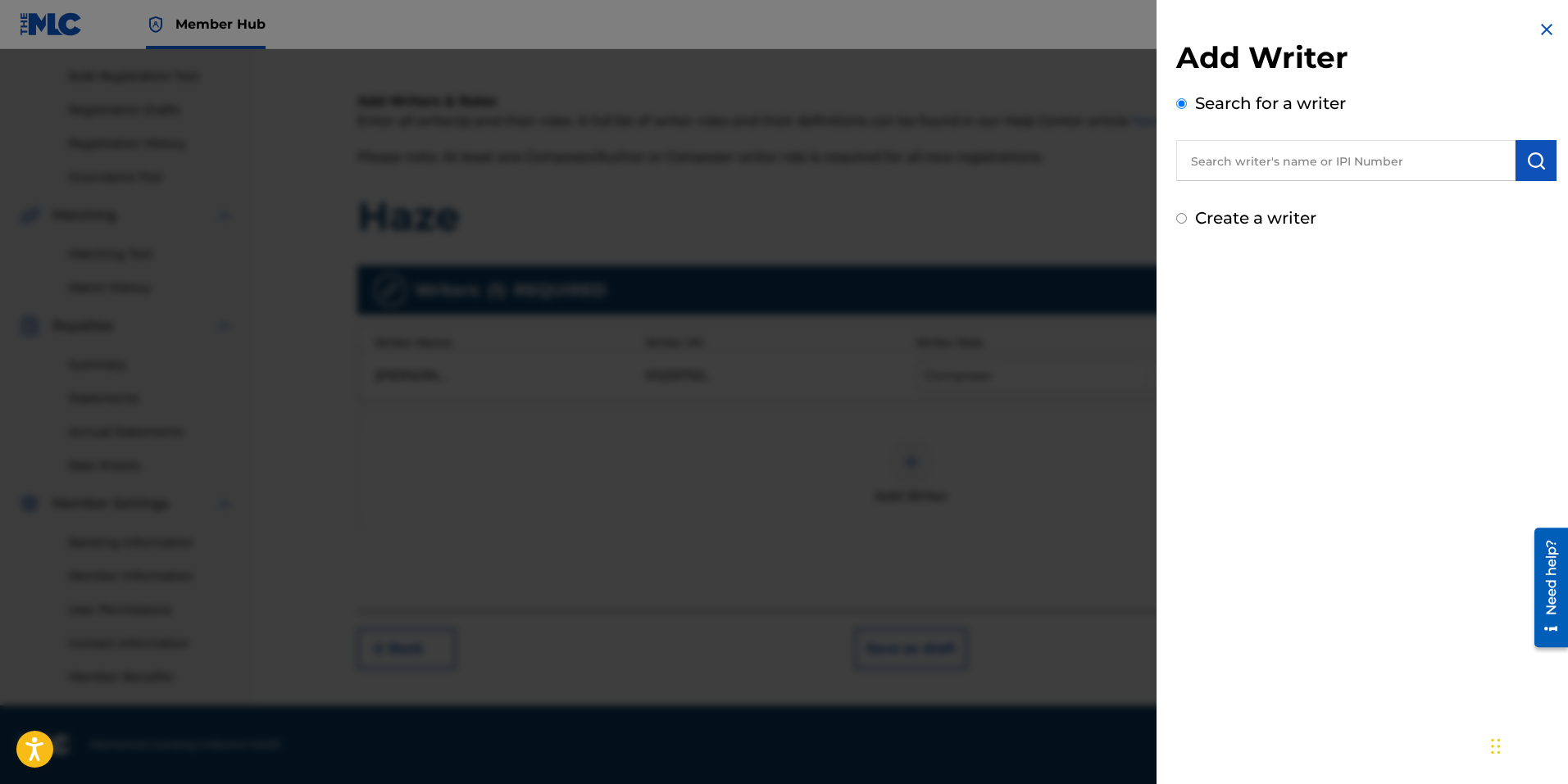
click at [1253, 172] on input "text" at bounding box center [1346, 160] width 340 height 41
type input "t"
type input "tyler hulsey"
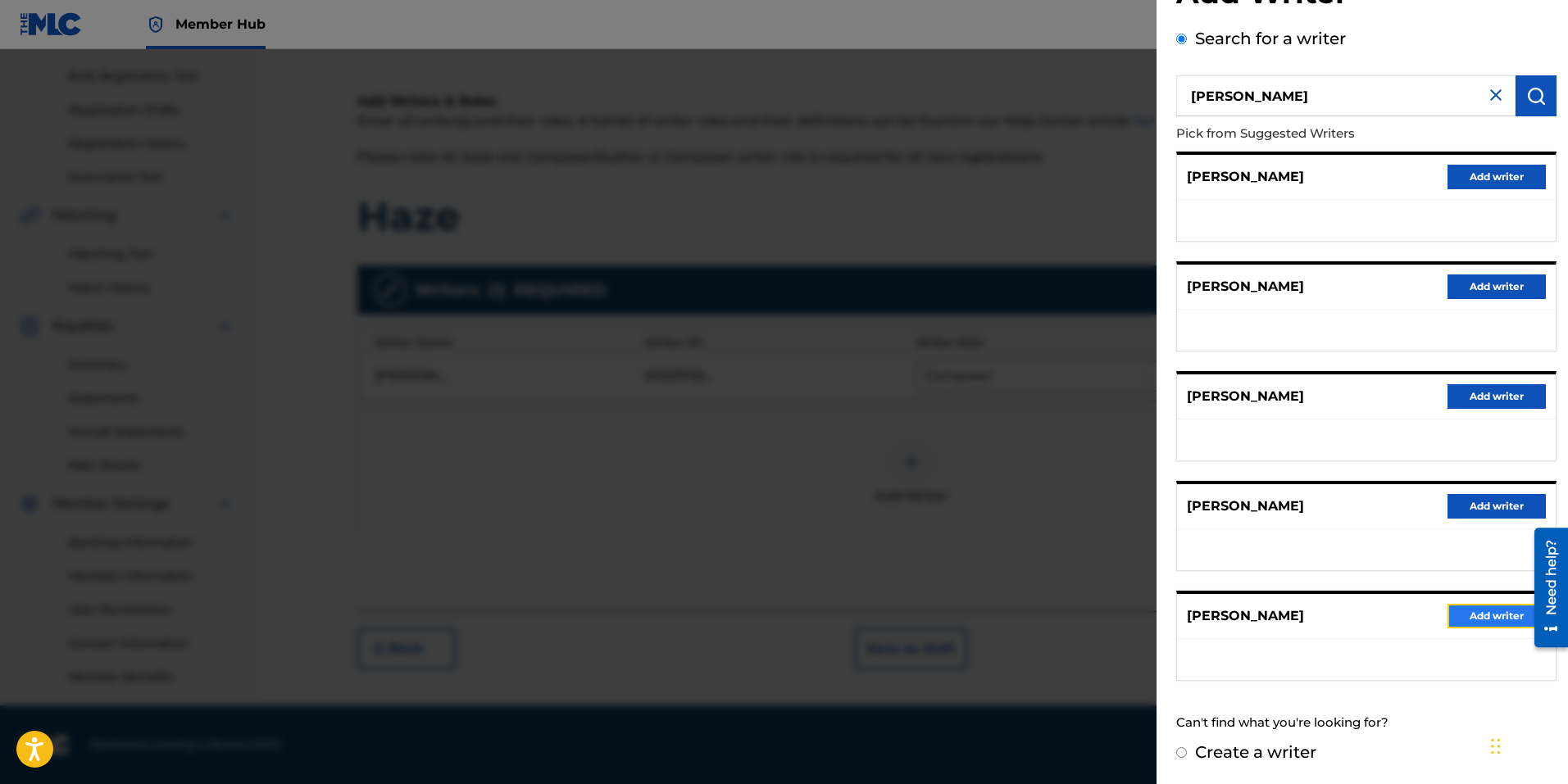
click at [1478, 624] on button "Add writer" at bounding box center [1496, 616] width 98 height 25
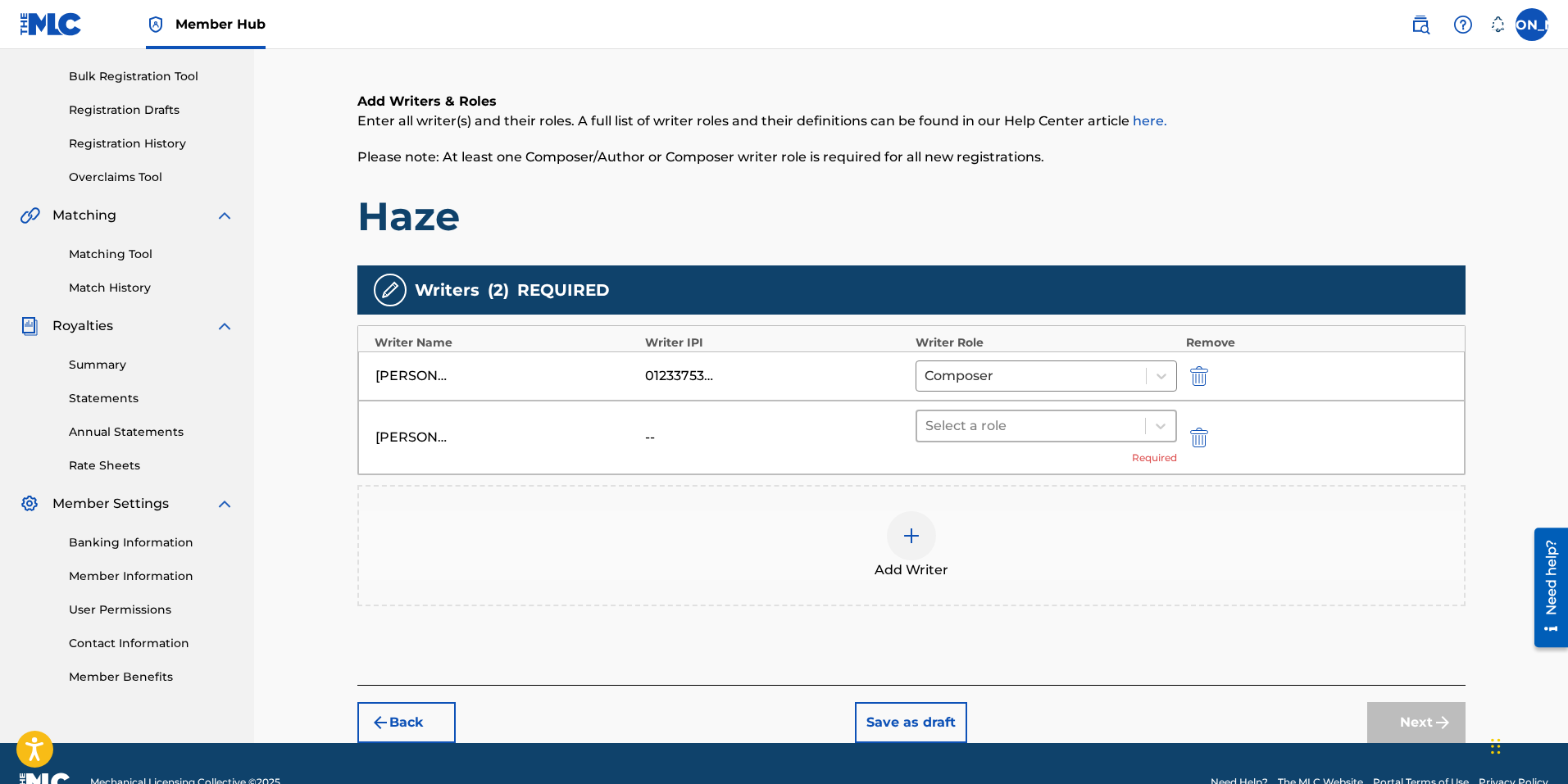
click at [1059, 427] on div at bounding box center [1031, 426] width 213 height 23
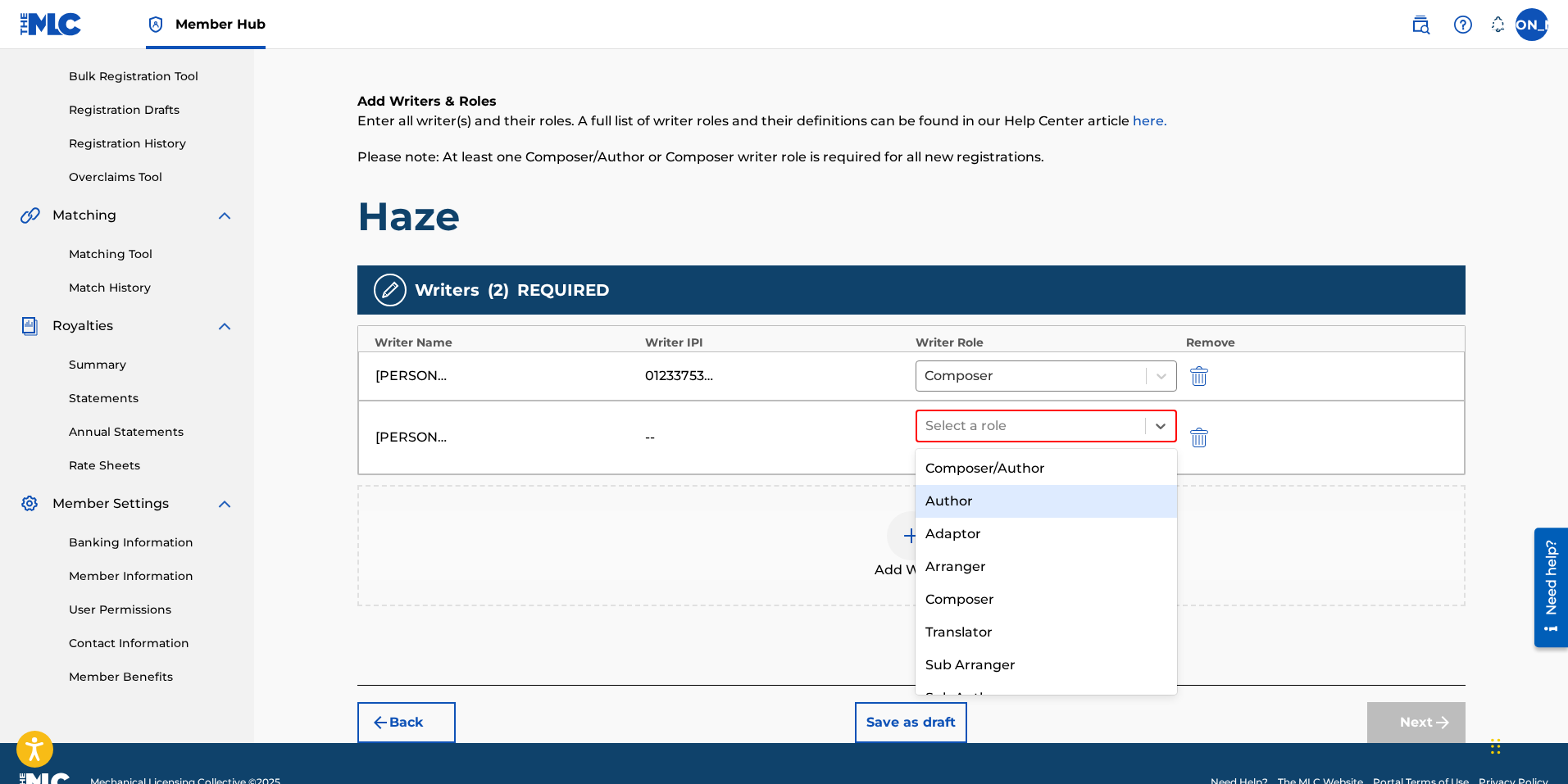
click at [976, 508] on div "Author" at bounding box center [1046, 501] width 262 height 32
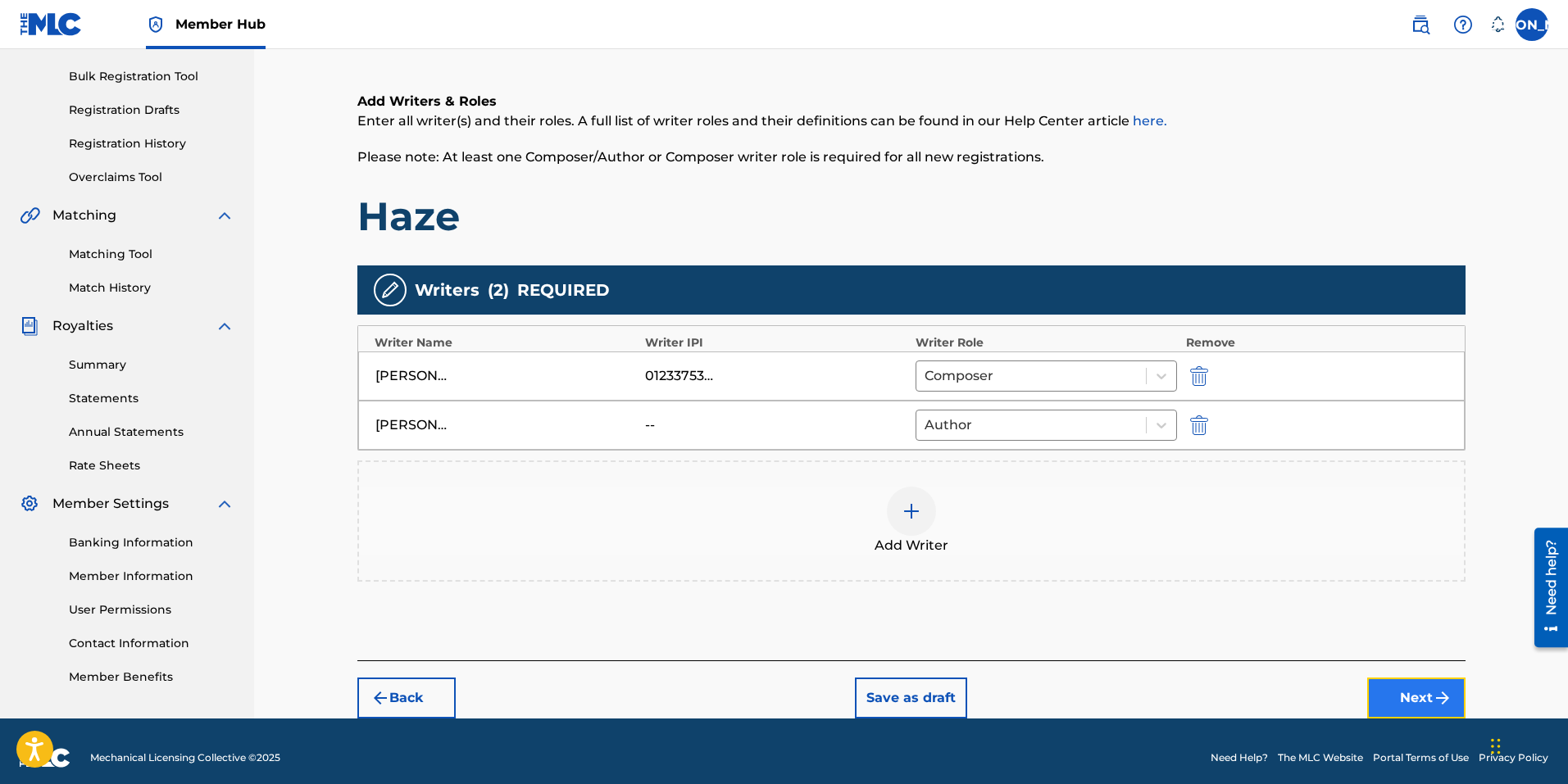
click at [1408, 693] on button "Next" at bounding box center [1416, 698] width 98 height 41
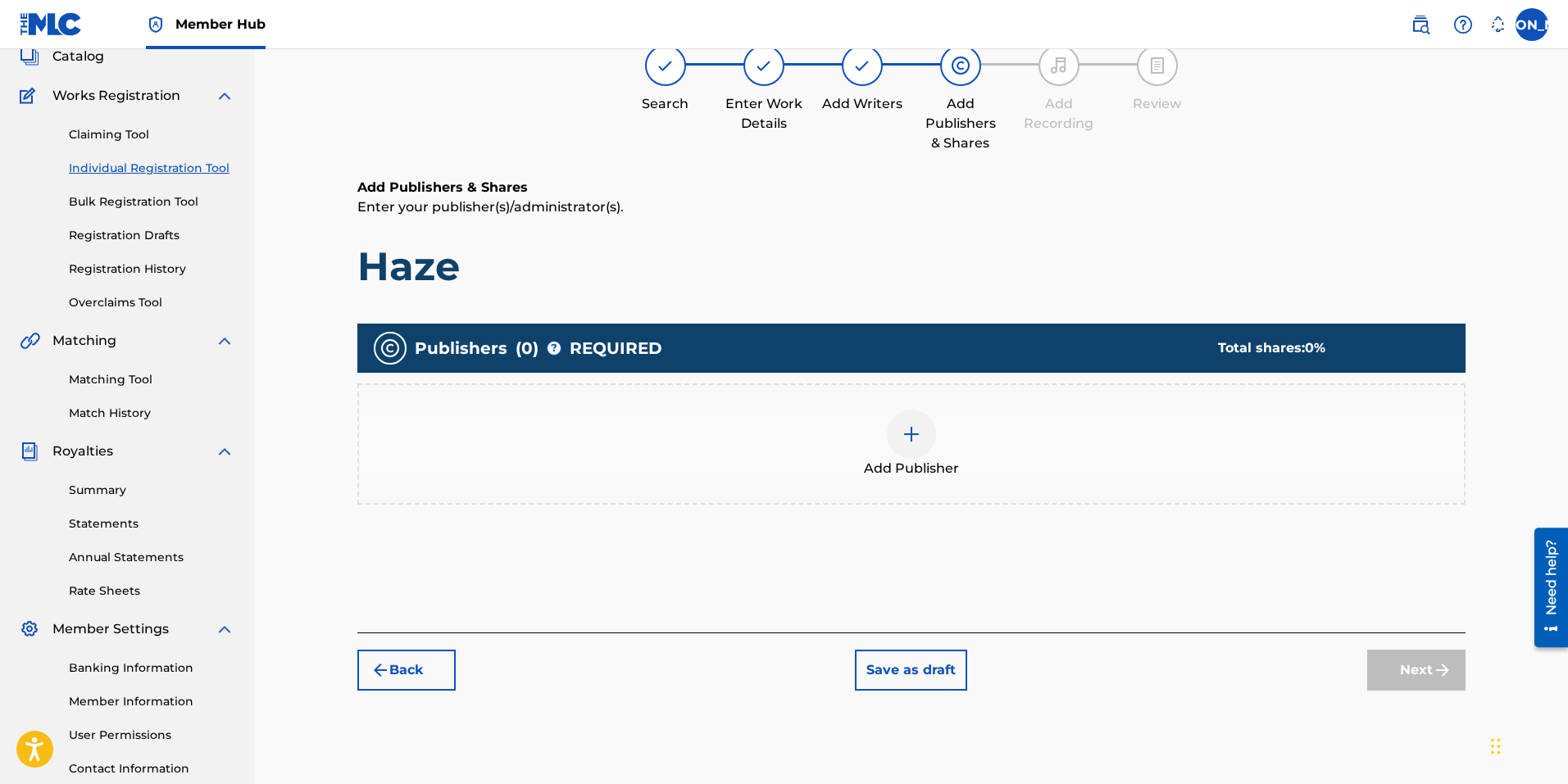
scroll to position [232, 0]
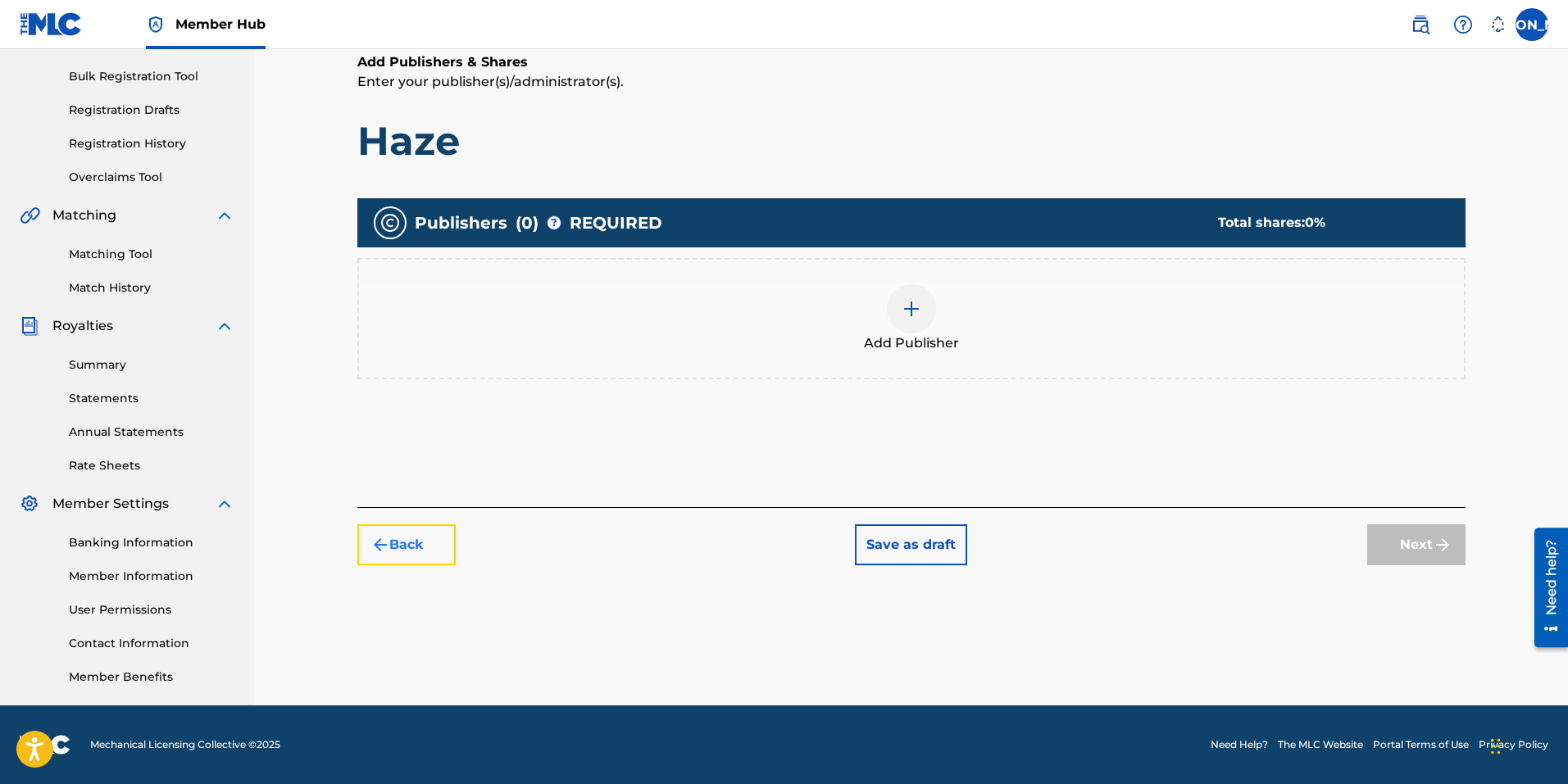
click at [427, 564] on button "Back" at bounding box center [406, 544] width 98 height 41
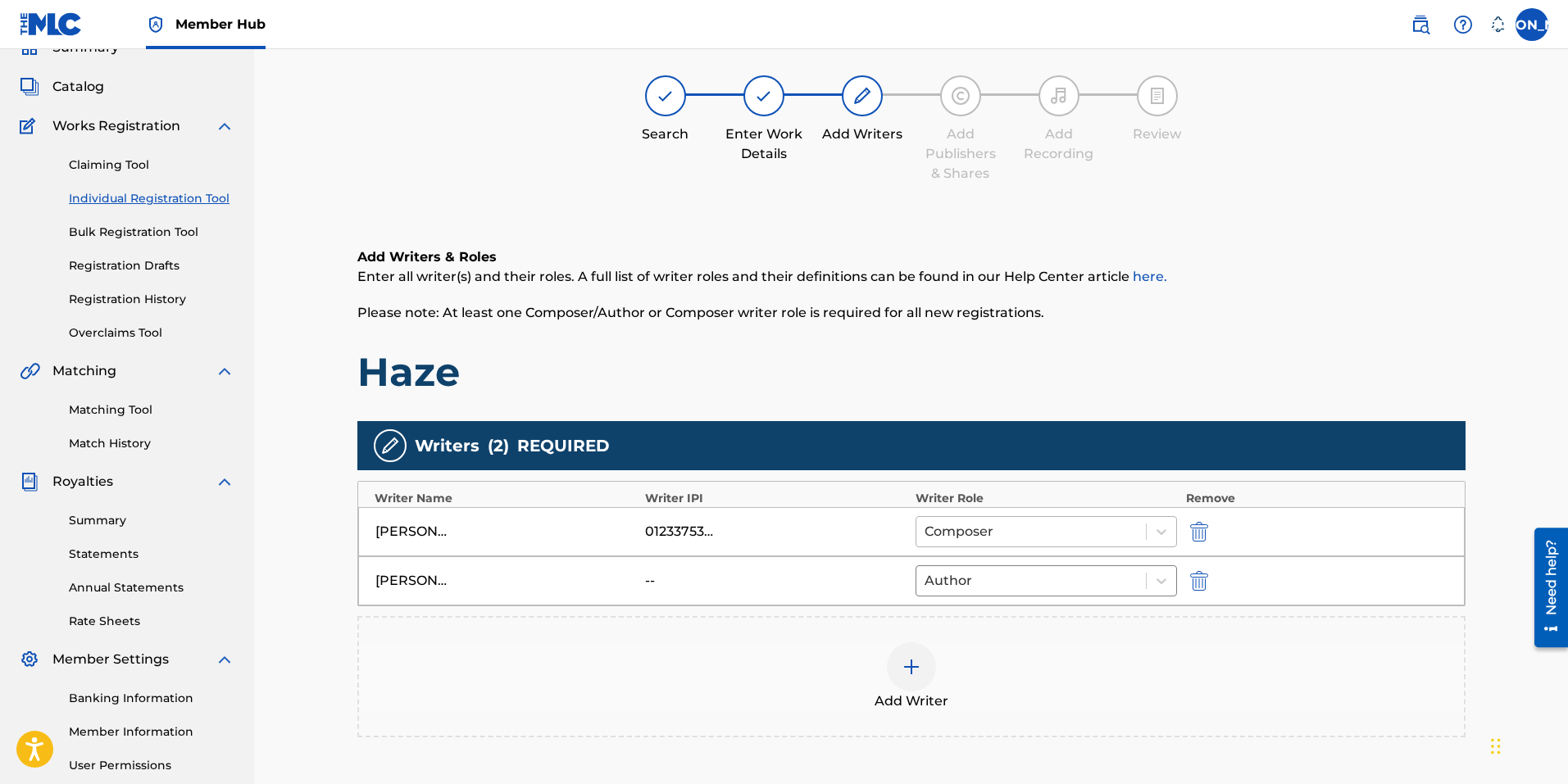
scroll to position [68, 0]
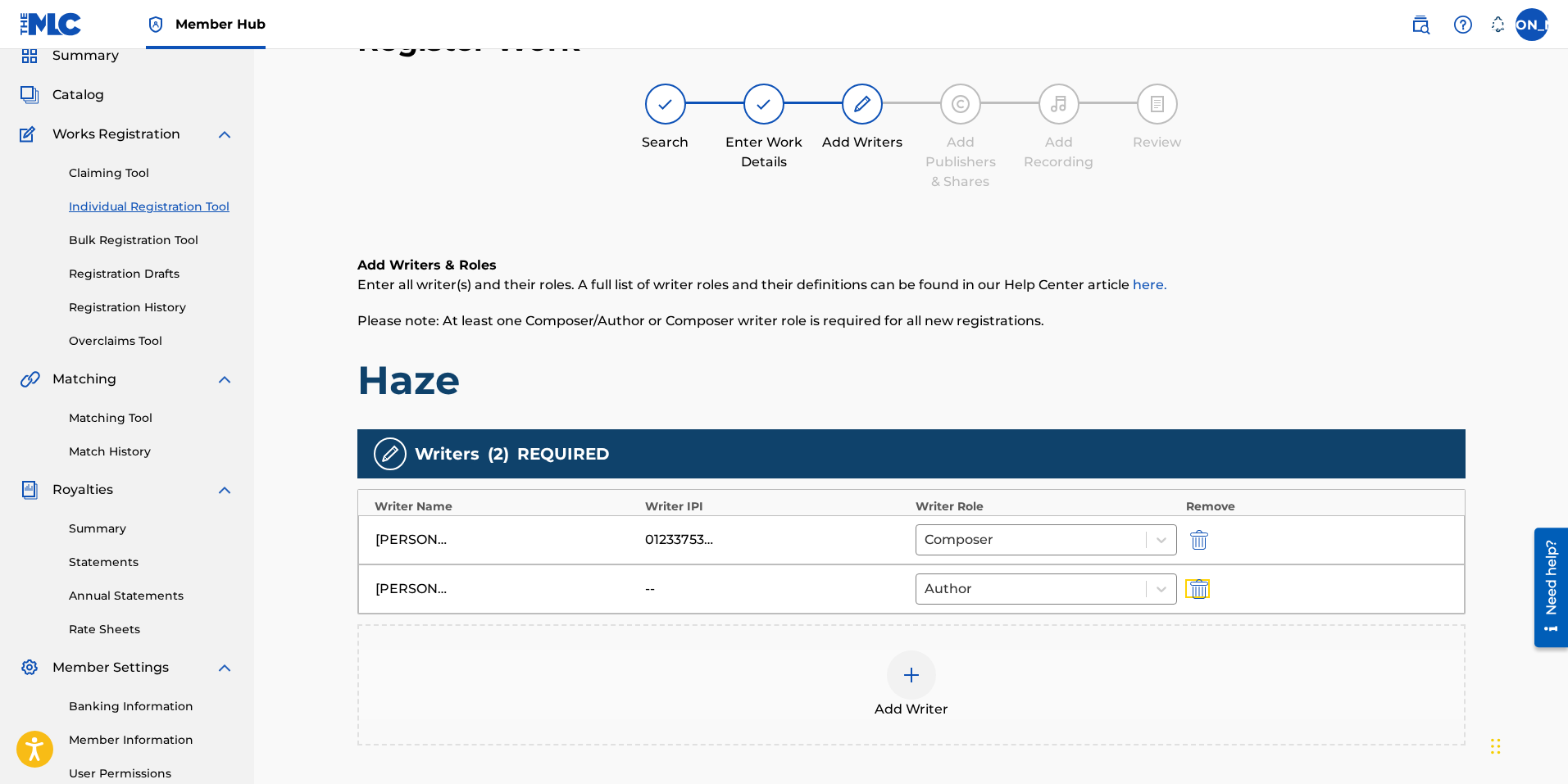
drag, startPoint x: 1194, startPoint y: 591, endPoint x: 1114, endPoint y: 588, distance: 80.1
click at [1195, 591] on img "submit" at bounding box center [1198, 589] width 18 height 20
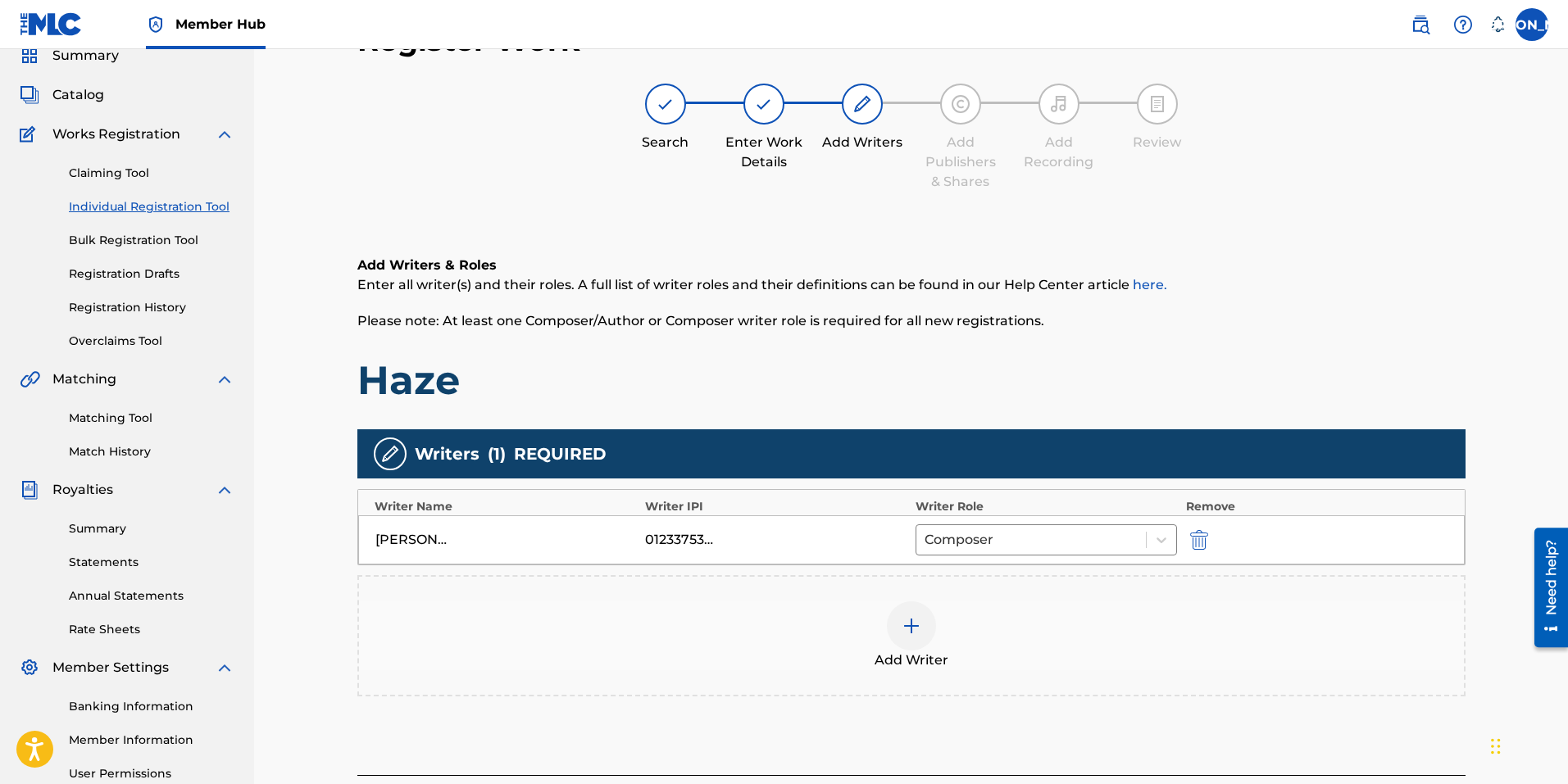
click at [915, 627] on img at bounding box center [911, 625] width 20 height 20
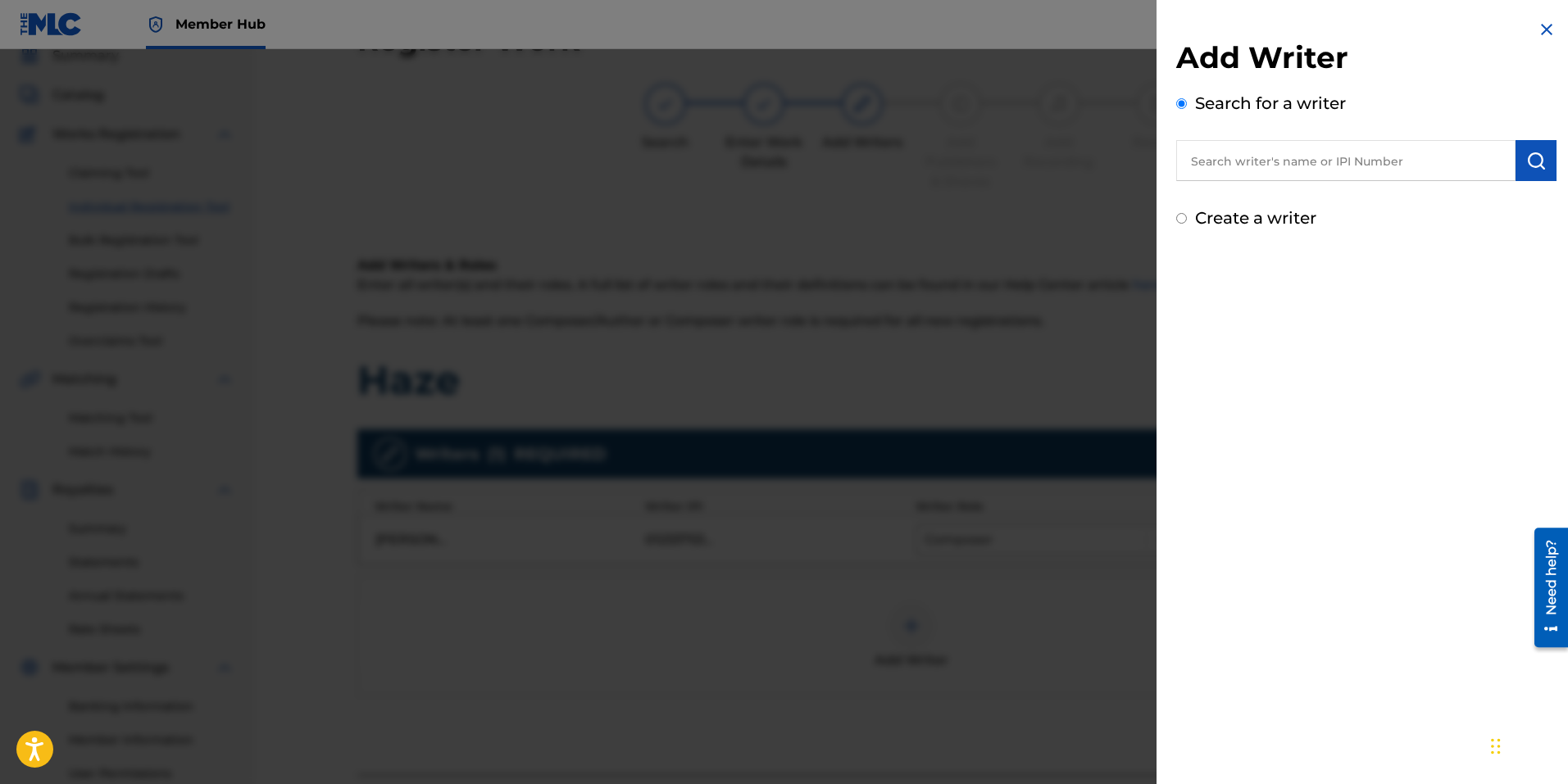
click at [1296, 160] on input "text" at bounding box center [1346, 160] width 340 height 41
click at [1184, 216] on input "Create a writer" at bounding box center [1181, 218] width 10 height 10
radio input "false"
radio input "true"
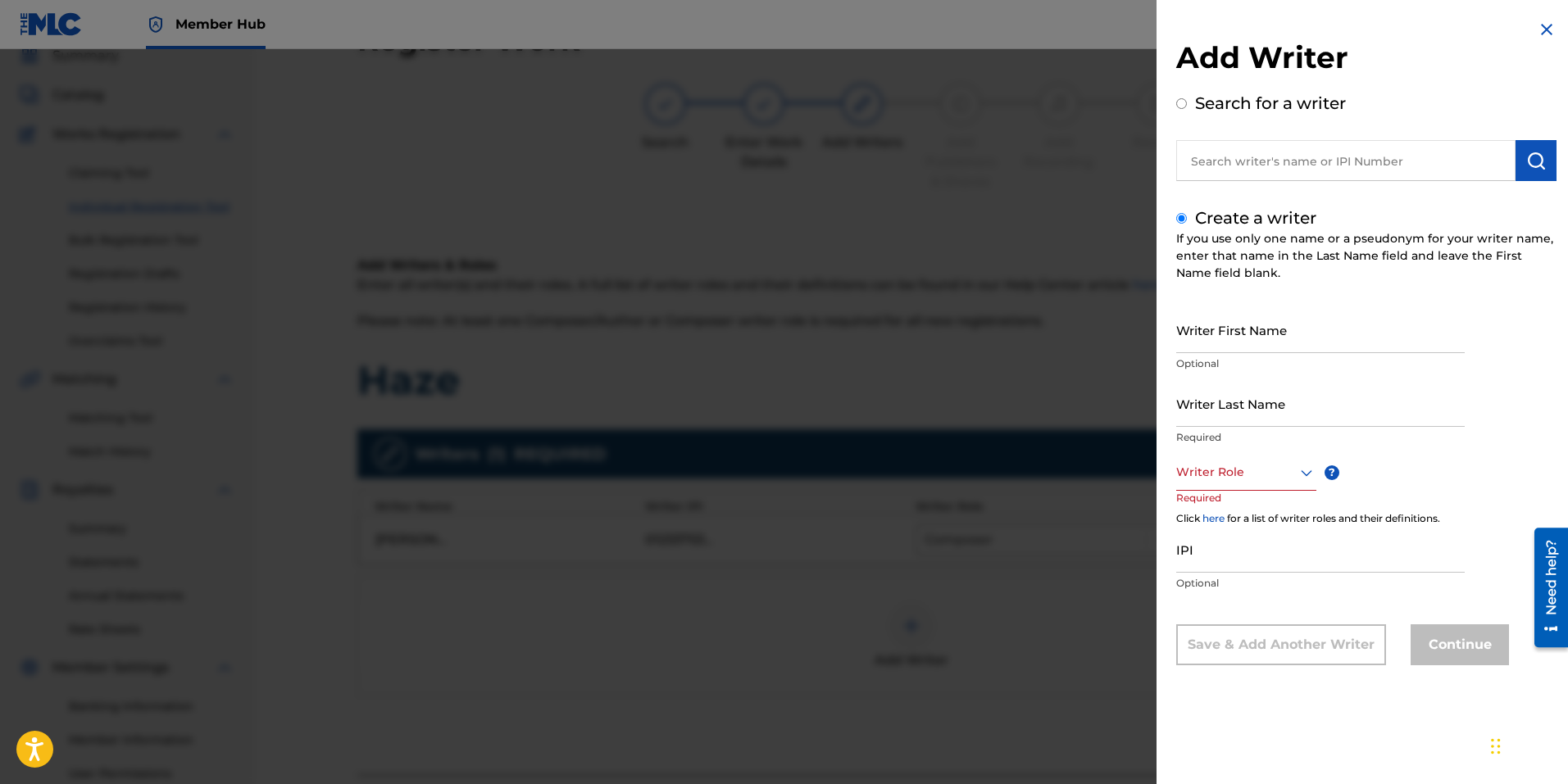
click at [1230, 165] on input "text" at bounding box center [1346, 160] width 340 height 41
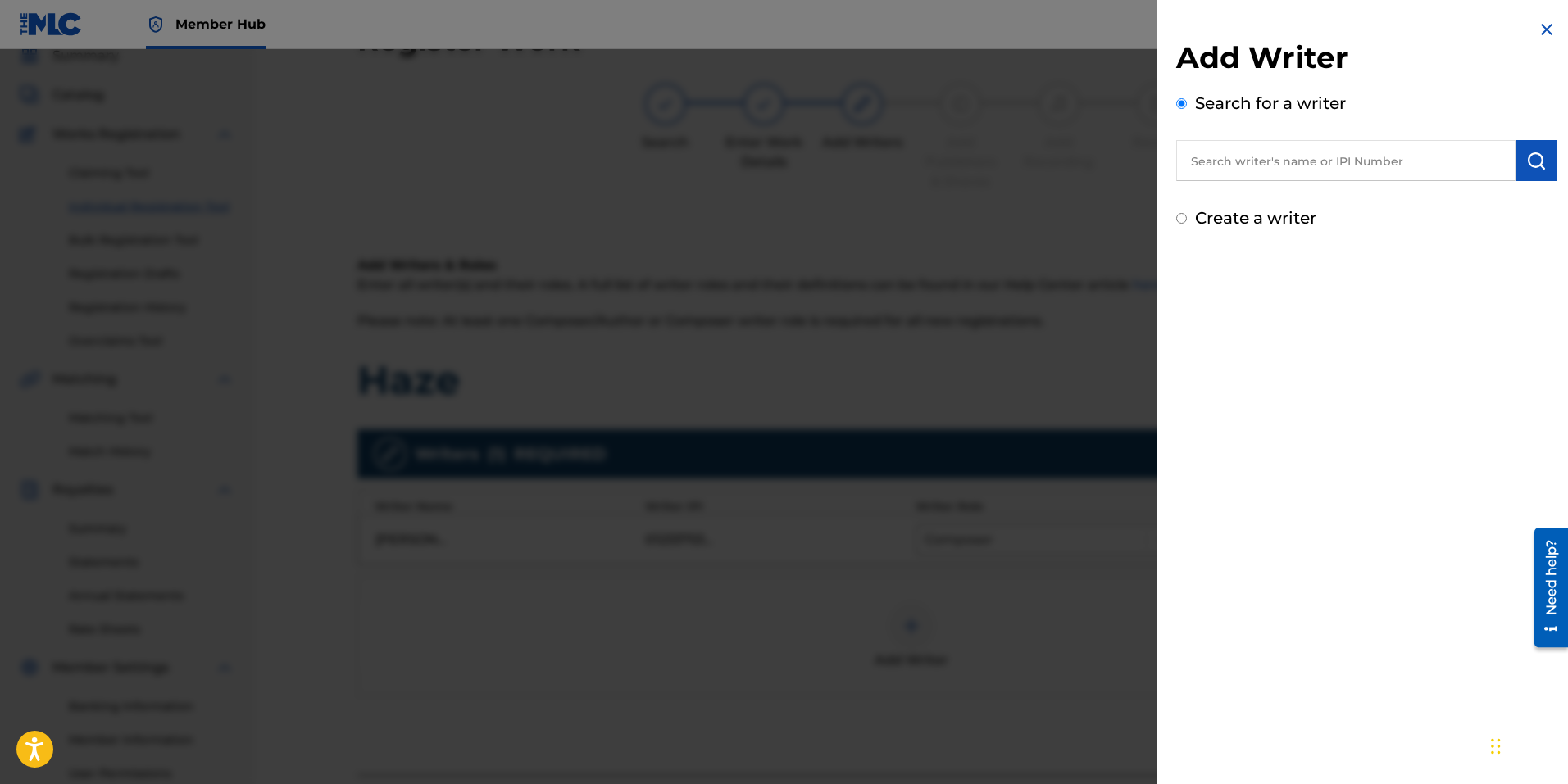
click at [1182, 218] on input "Create a writer" at bounding box center [1181, 218] width 10 height 10
radio input "false"
radio input "true"
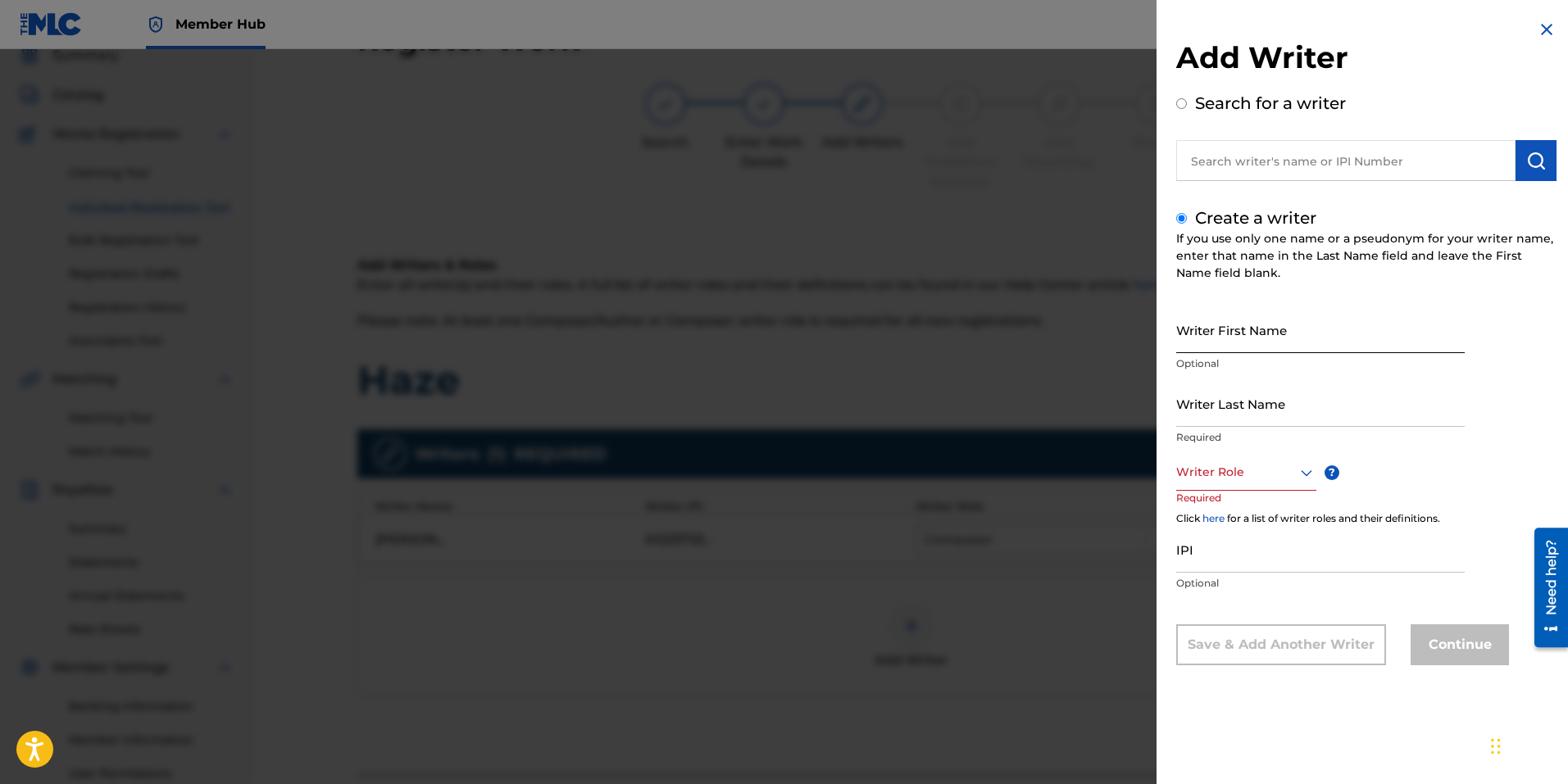
click at [1266, 340] on input "Writer First Name" at bounding box center [1320, 329] width 289 height 47
type input "Bryon"
click at [1280, 413] on input "Writer Last Name" at bounding box center [1320, 404] width 289 height 47
type input "Hopkins"
click at [1287, 464] on div at bounding box center [1246, 473] width 140 height 20
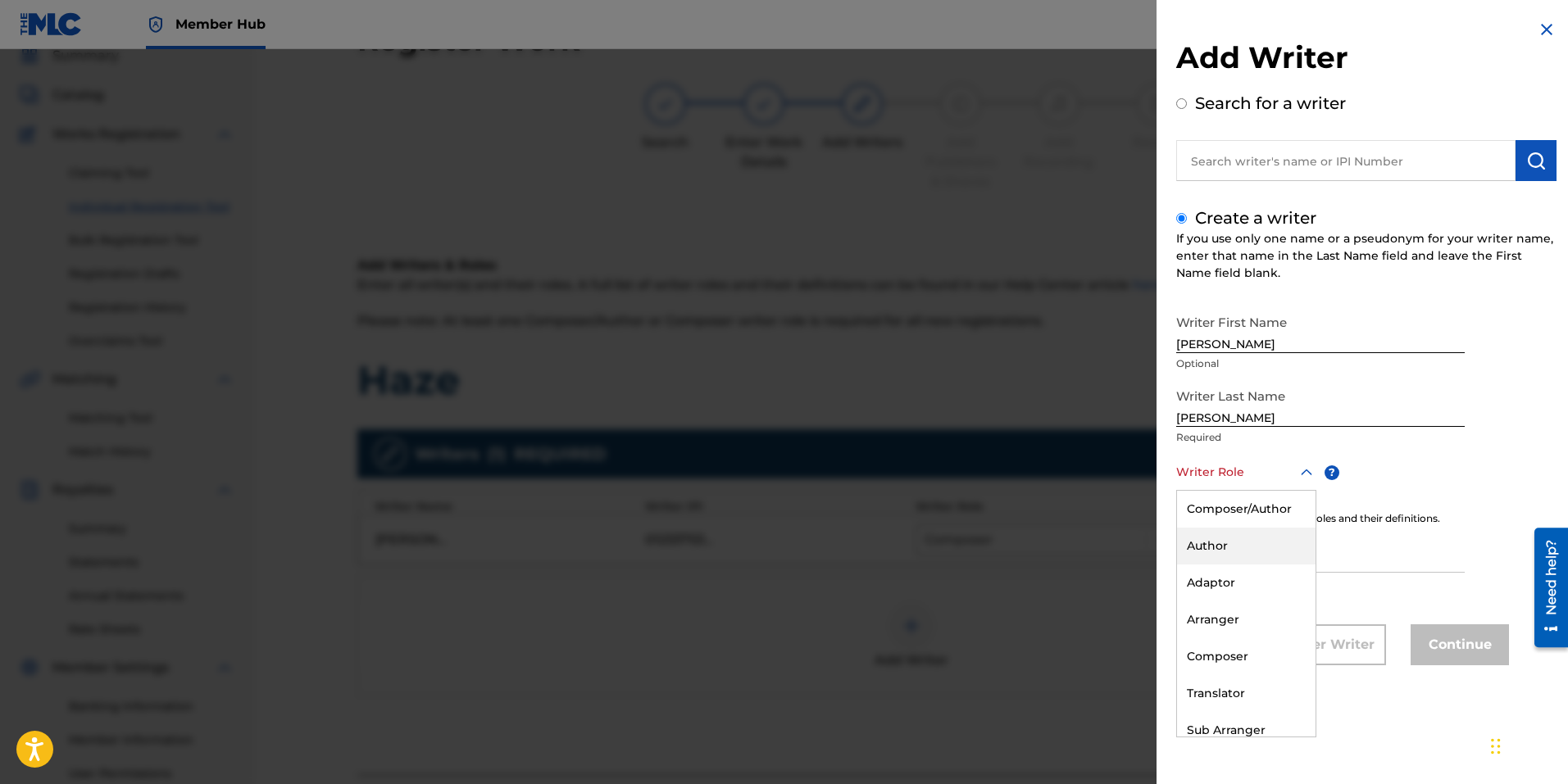
click at [1233, 554] on div "Author" at bounding box center [1246, 545] width 138 height 37
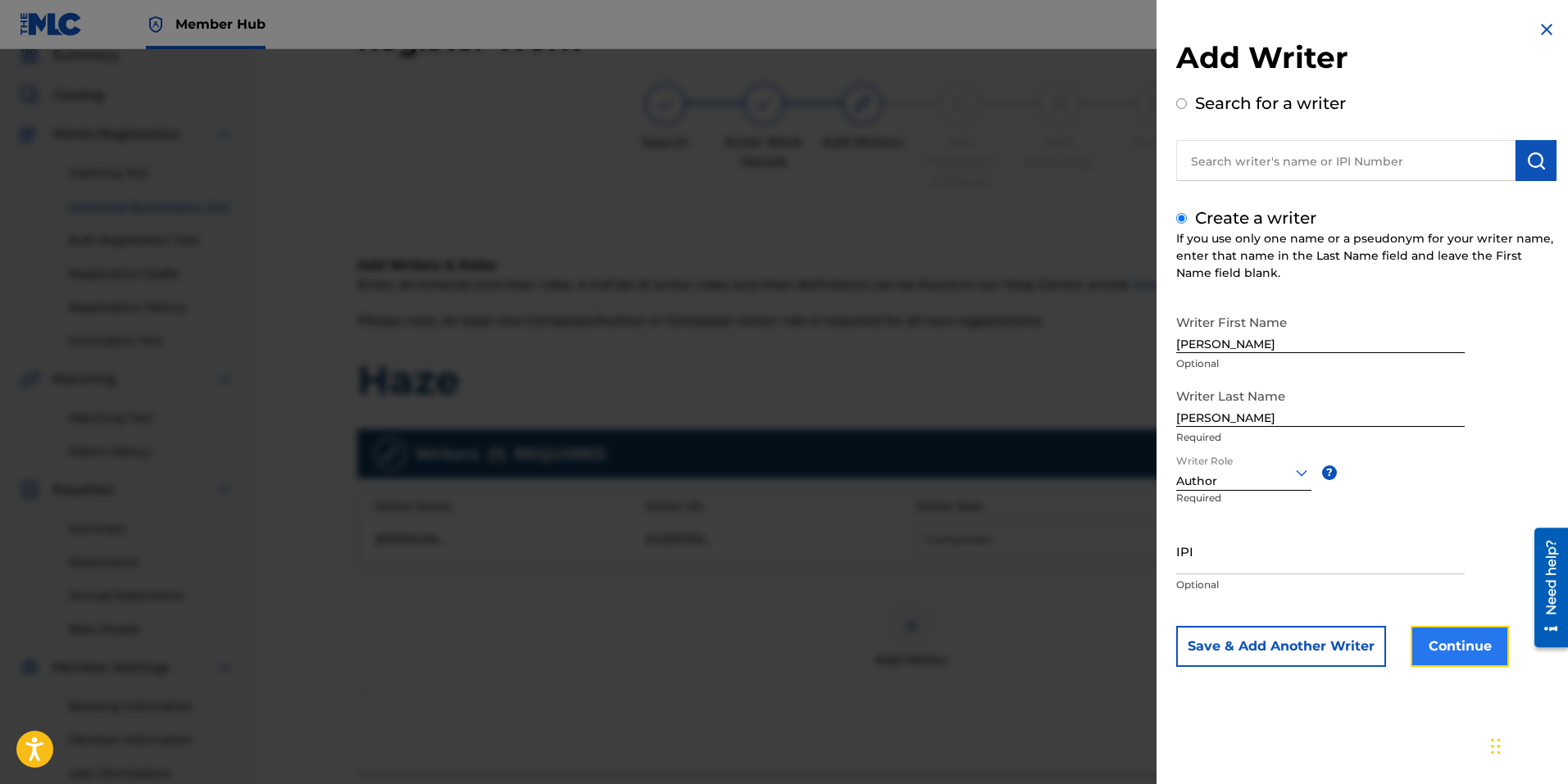
click at [1451, 648] on button "Continue" at bounding box center [1459, 647] width 98 height 41
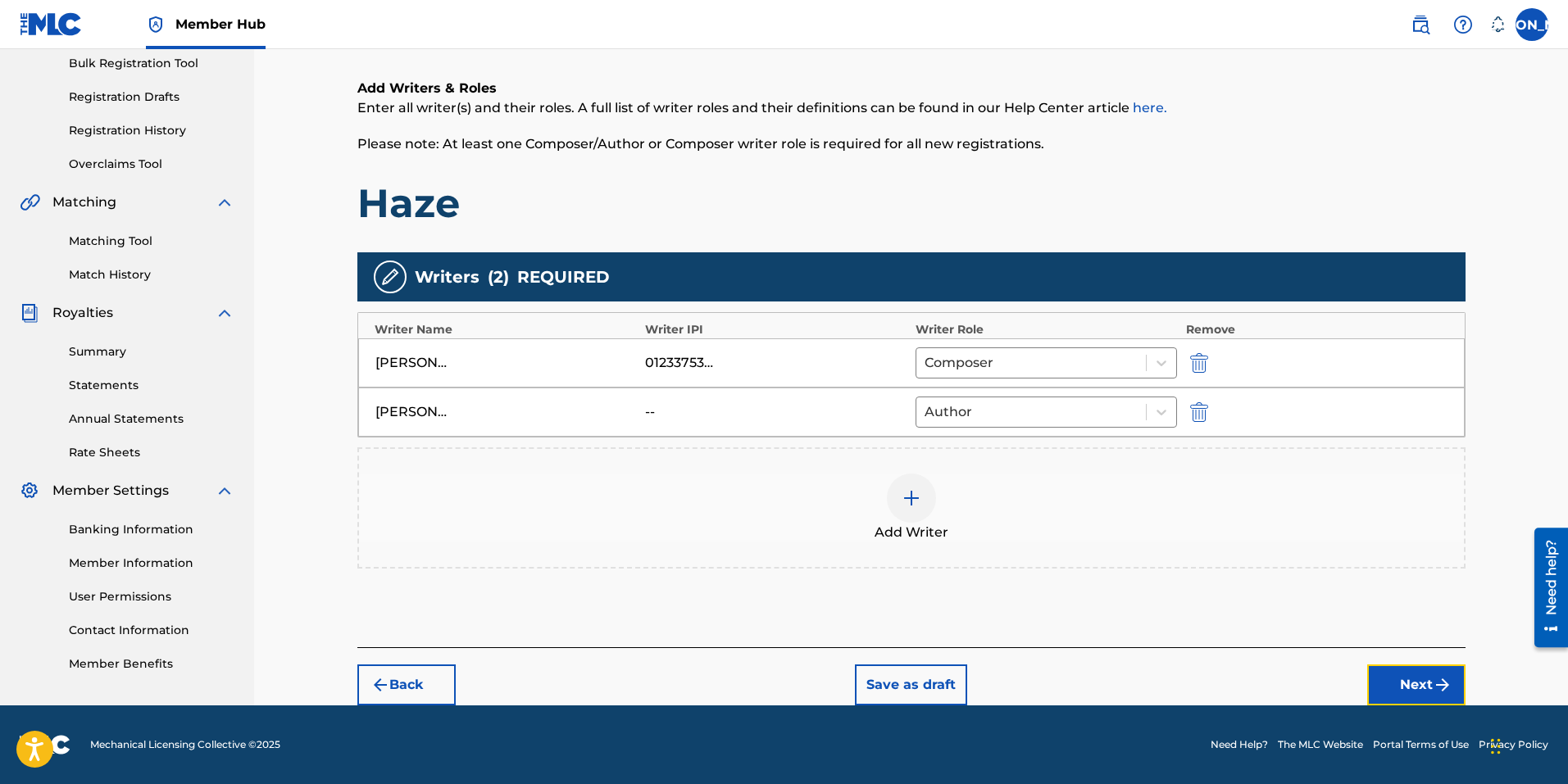
click at [1432, 689] on img "submit" at bounding box center [1442, 684] width 20 height 20
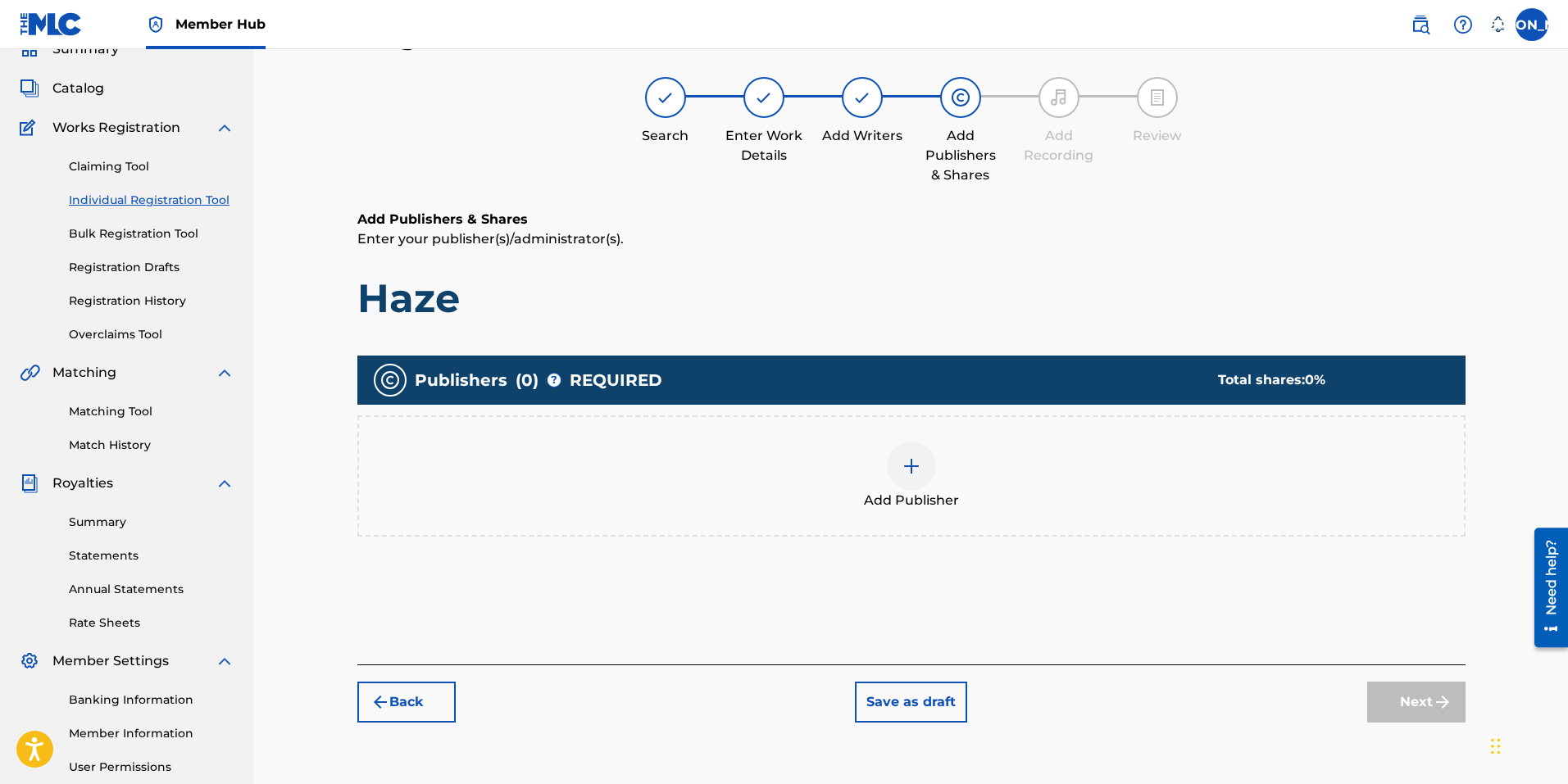
scroll to position [73, 0]
click at [917, 467] on img at bounding box center [911, 467] width 20 height 20
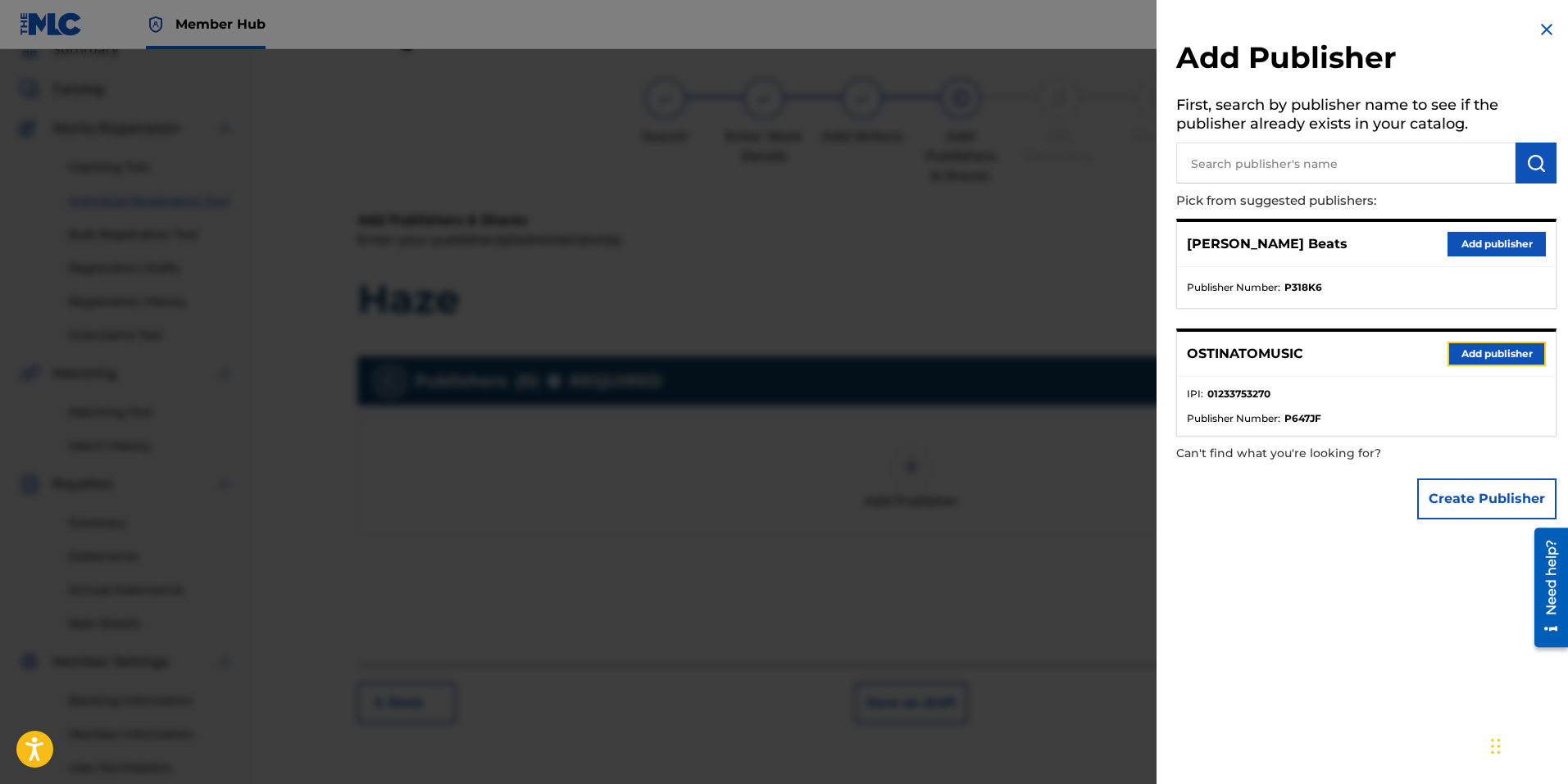
drag, startPoint x: 1495, startPoint y: 346, endPoint x: 1468, endPoint y: 350, distance: 27.3
click at [1495, 346] on button "Add publisher" at bounding box center [1496, 353] width 98 height 25
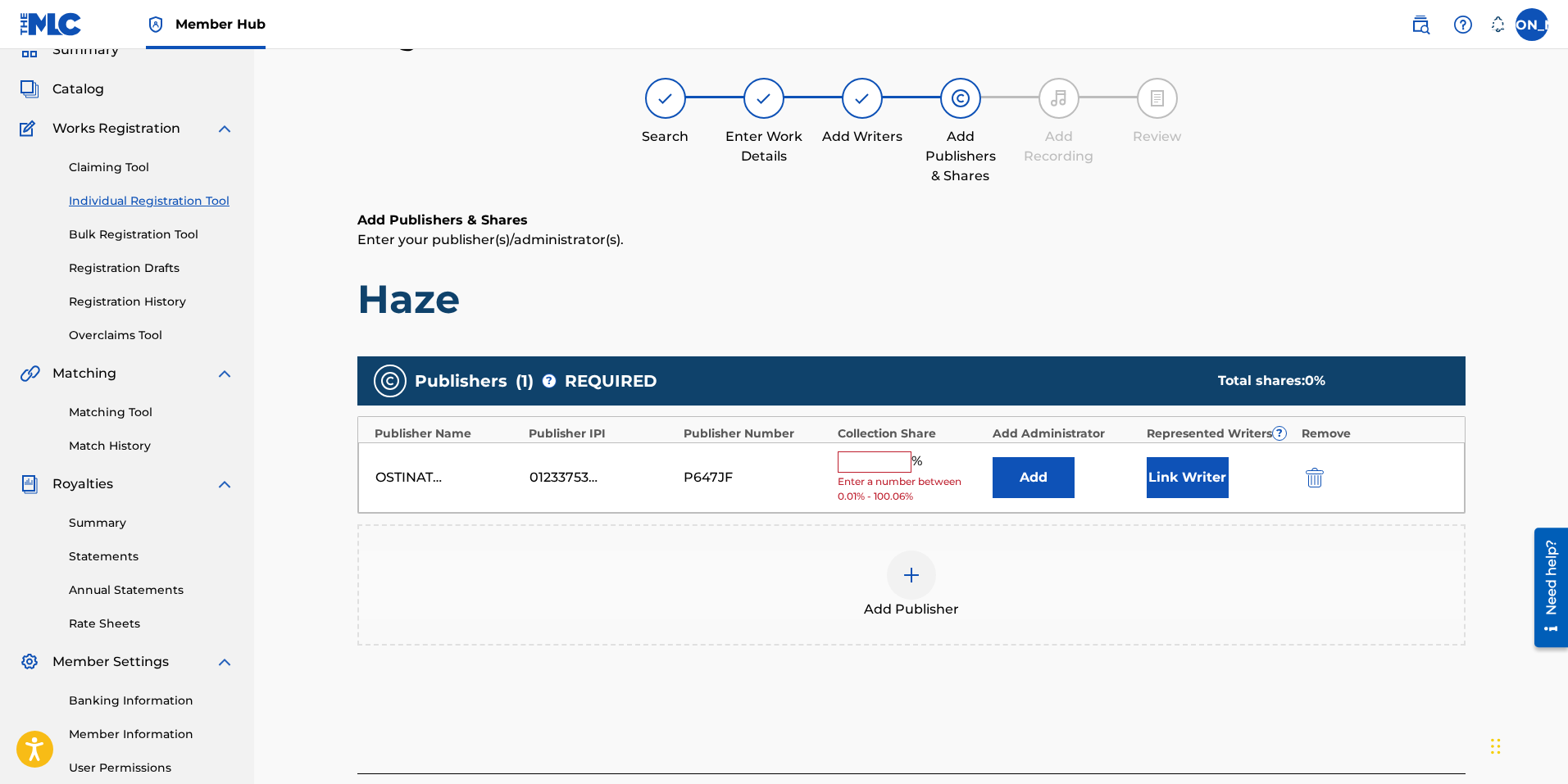
click at [871, 453] on input "text" at bounding box center [874, 462] width 73 height 21
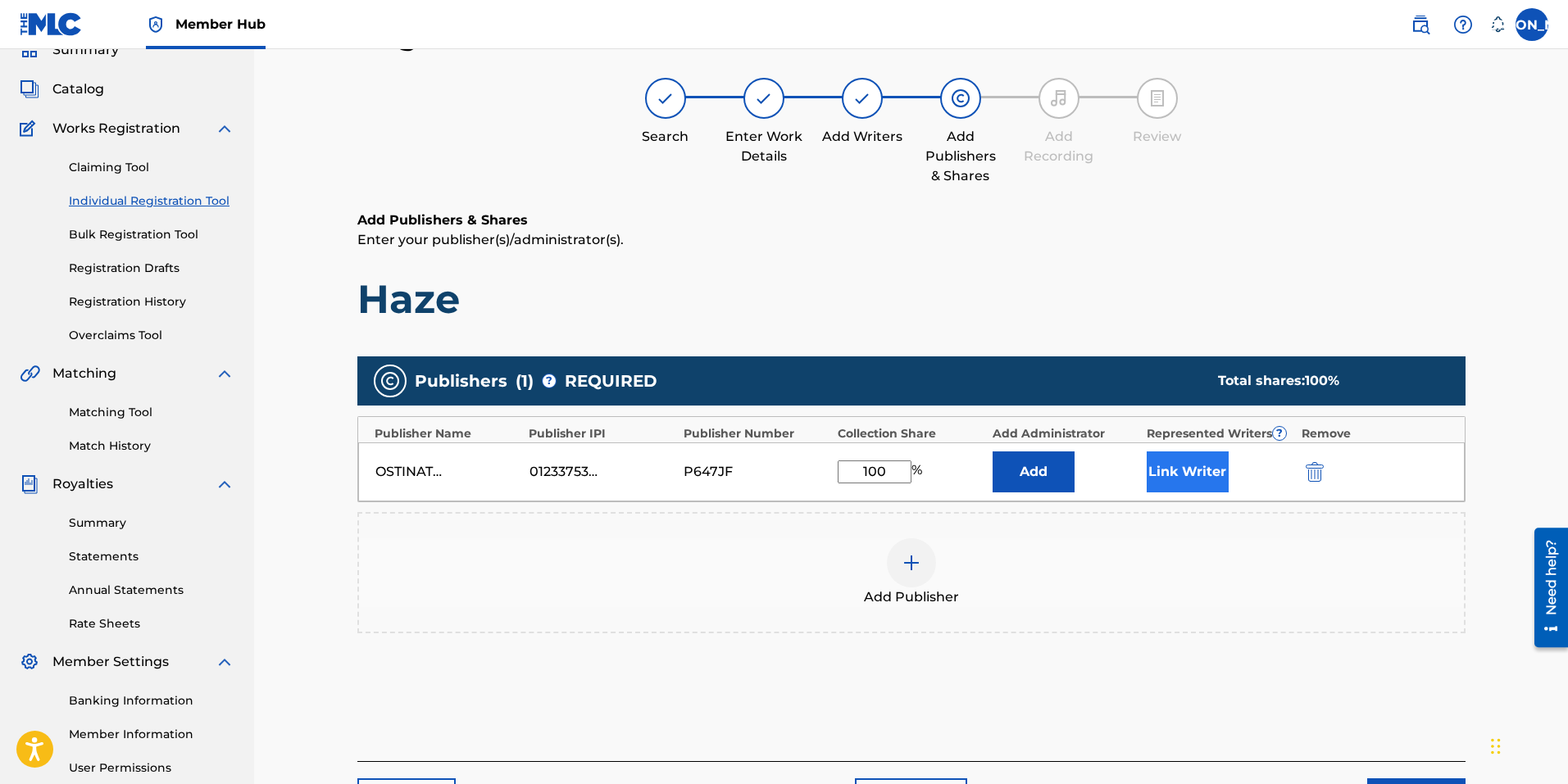
type input "100"
click at [1186, 480] on button "Link Writer" at bounding box center [1187, 472] width 82 height 41
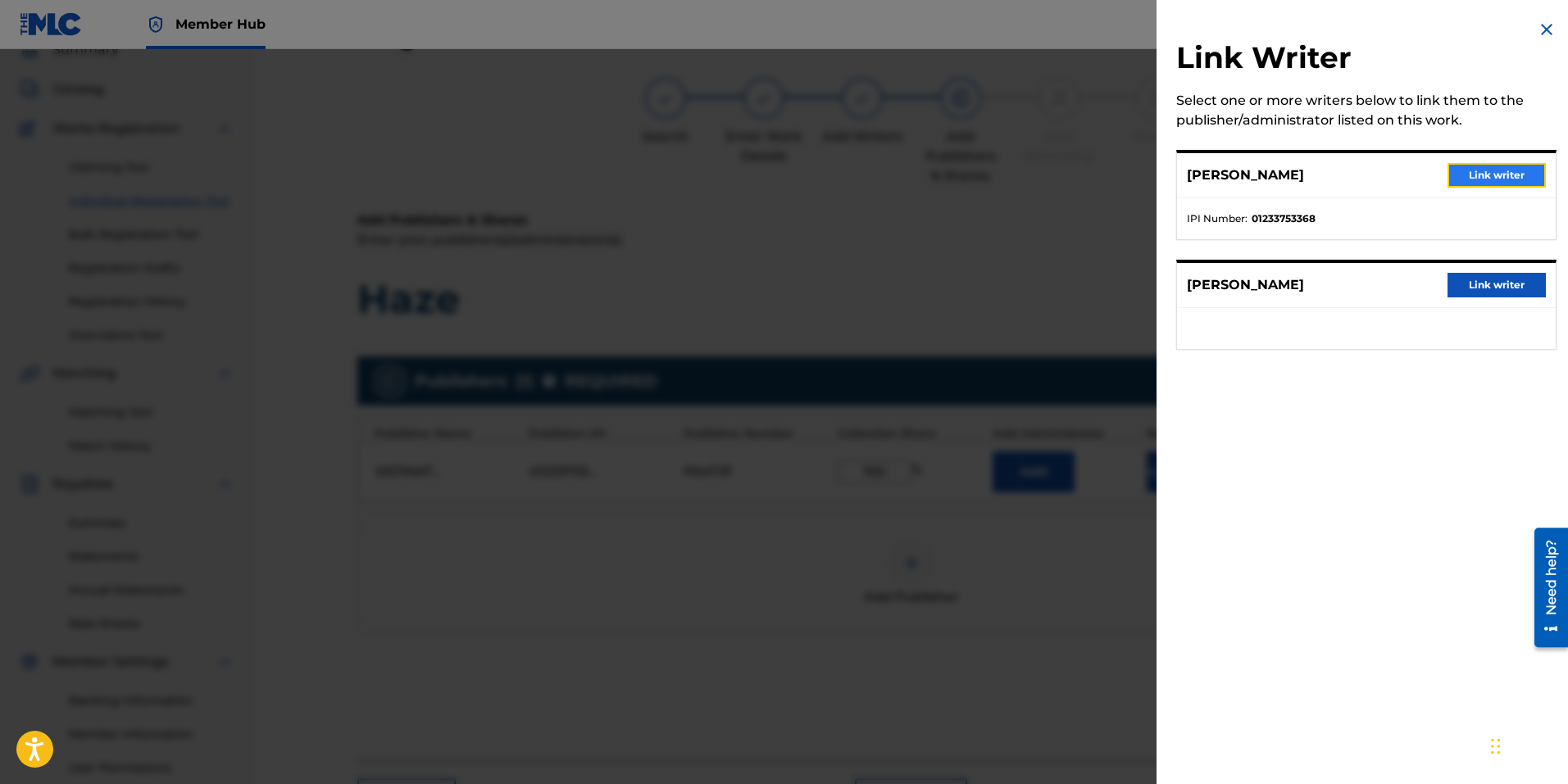
click at [1487, 168] on button "Link writer" at bounding box center [1496, 175] width 98 height 25
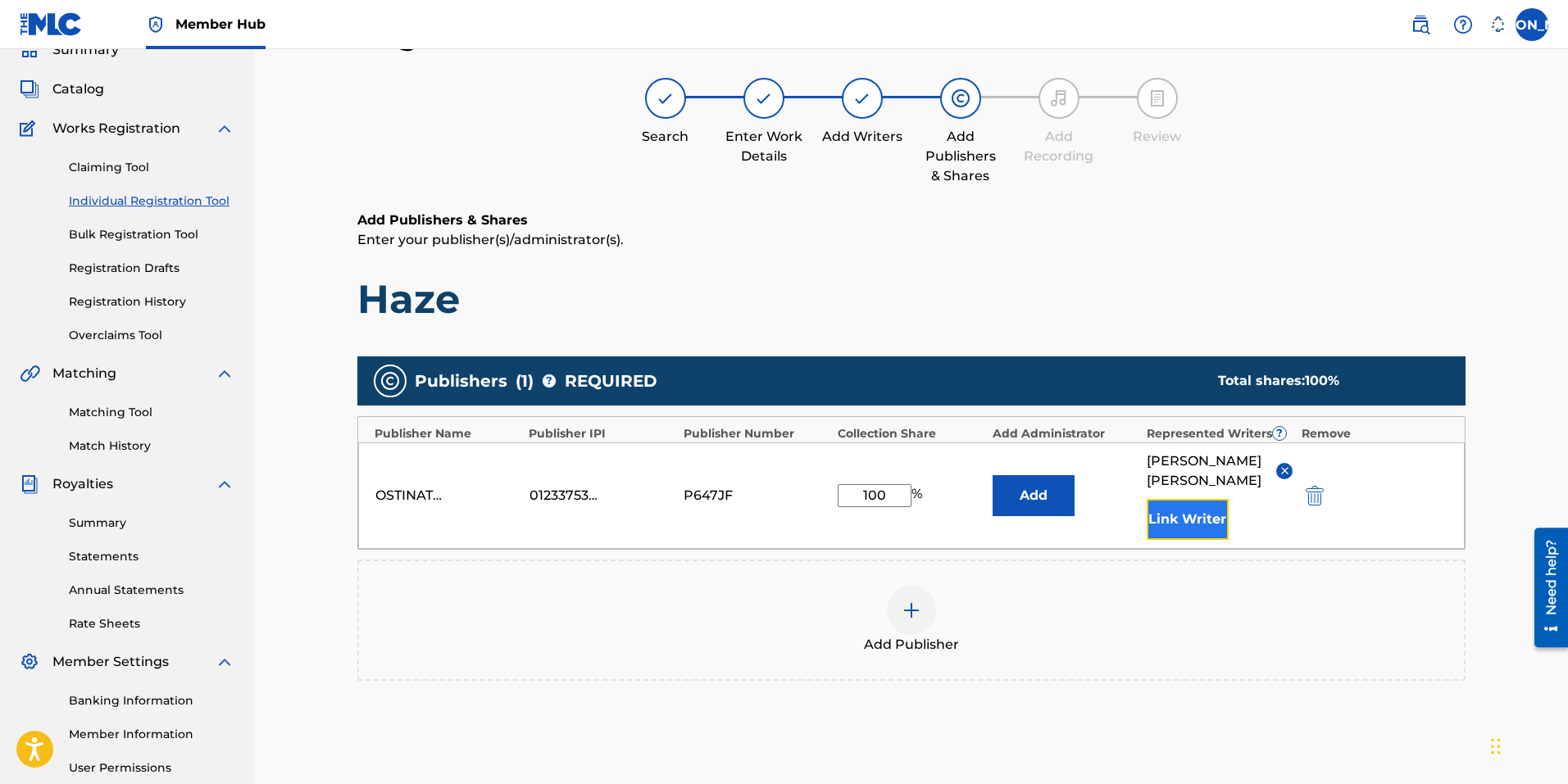
click at [1175, 526] on button "Link Writer" at bounding box center [1187, 520] width 82 height 41
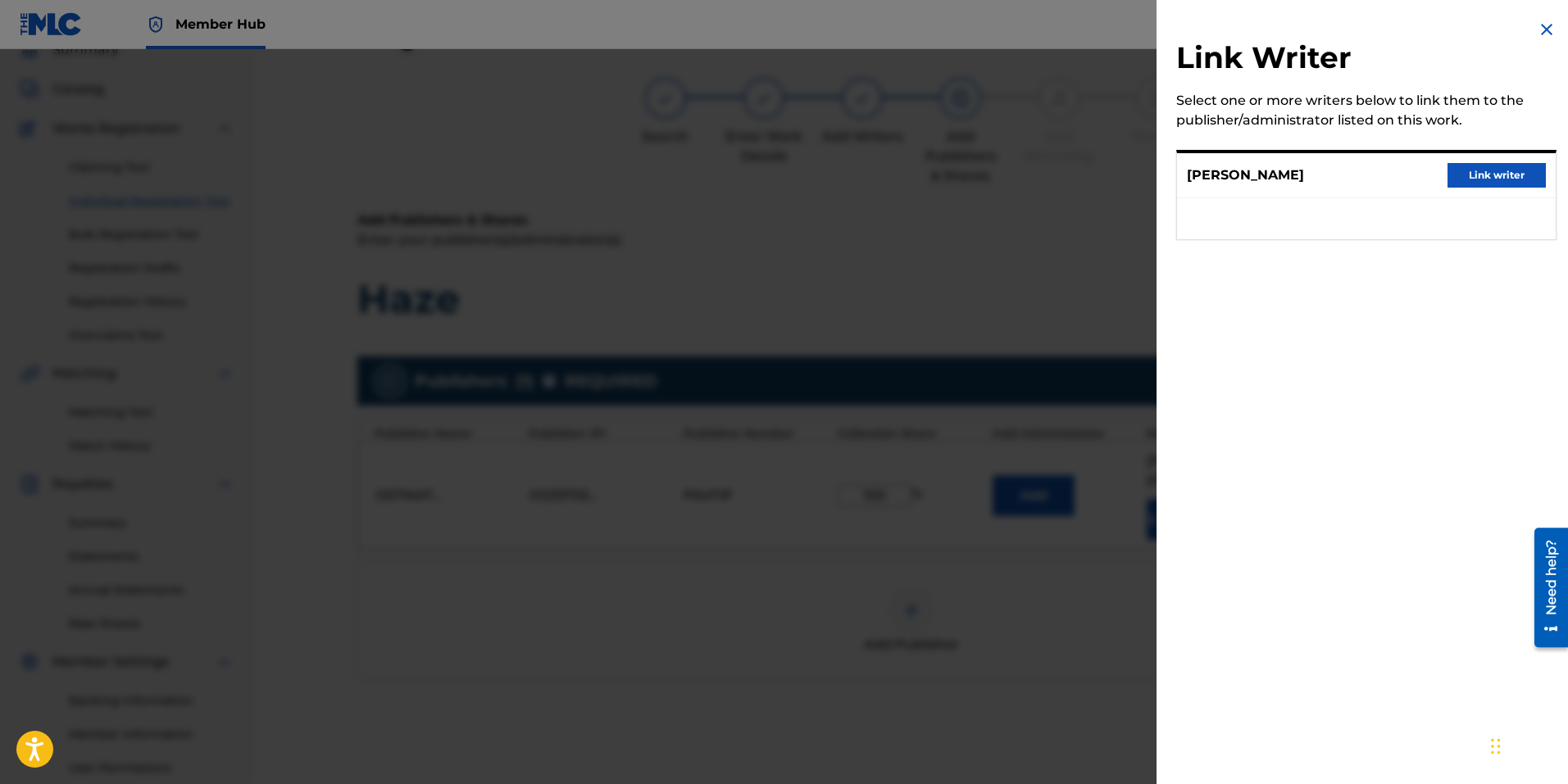
click at [1479, 162] on div "Bryon Hopkins Link writer" at bounding box center [1367, 176] width 379 height 45
click at [1507, 176] on button "Link writer" at bounding box center [1496, 175] width 98 height 25
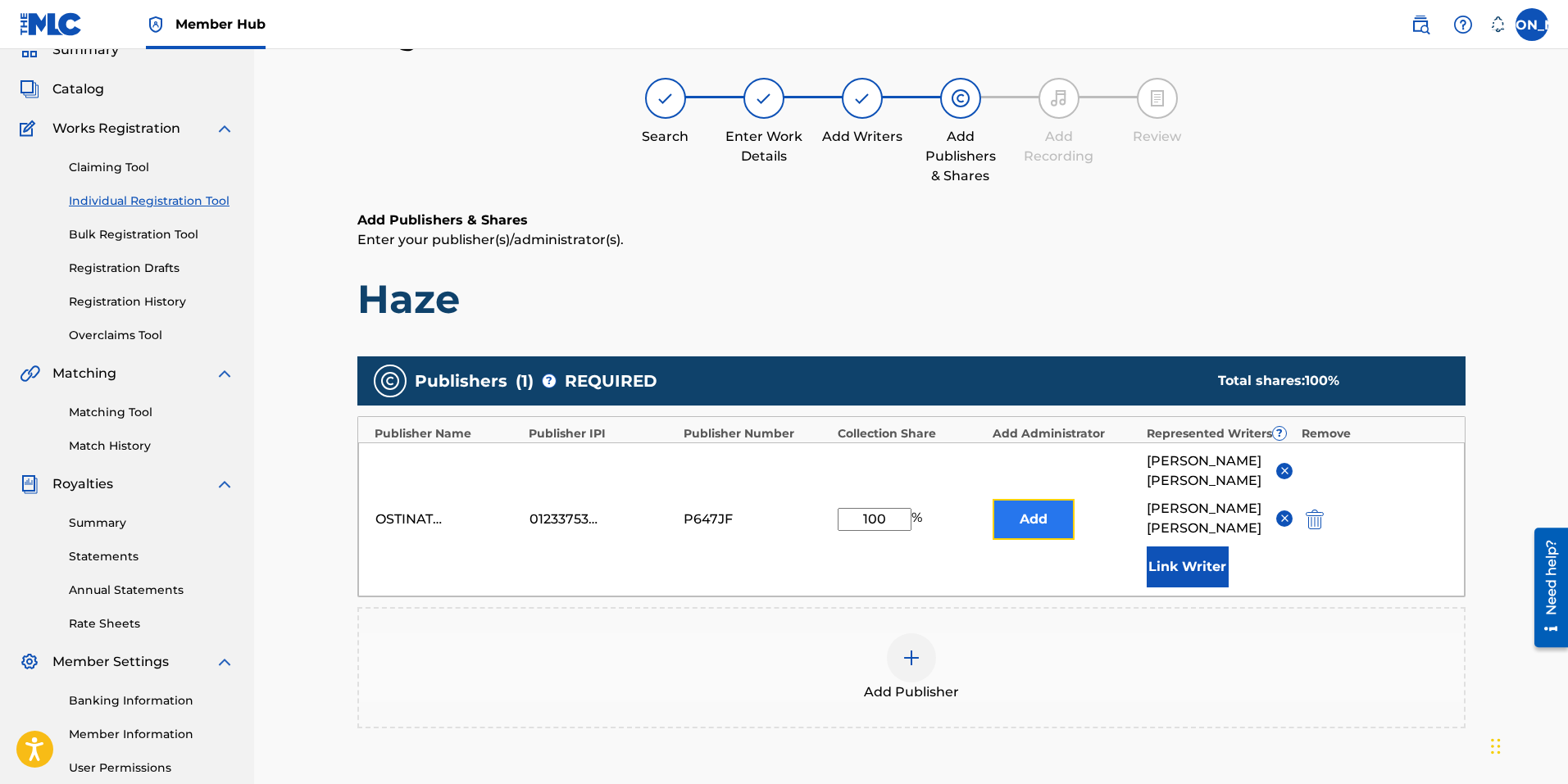
click at [1023, 524] on button "Add" at bounding box center [1034, 520] width 82 height 41
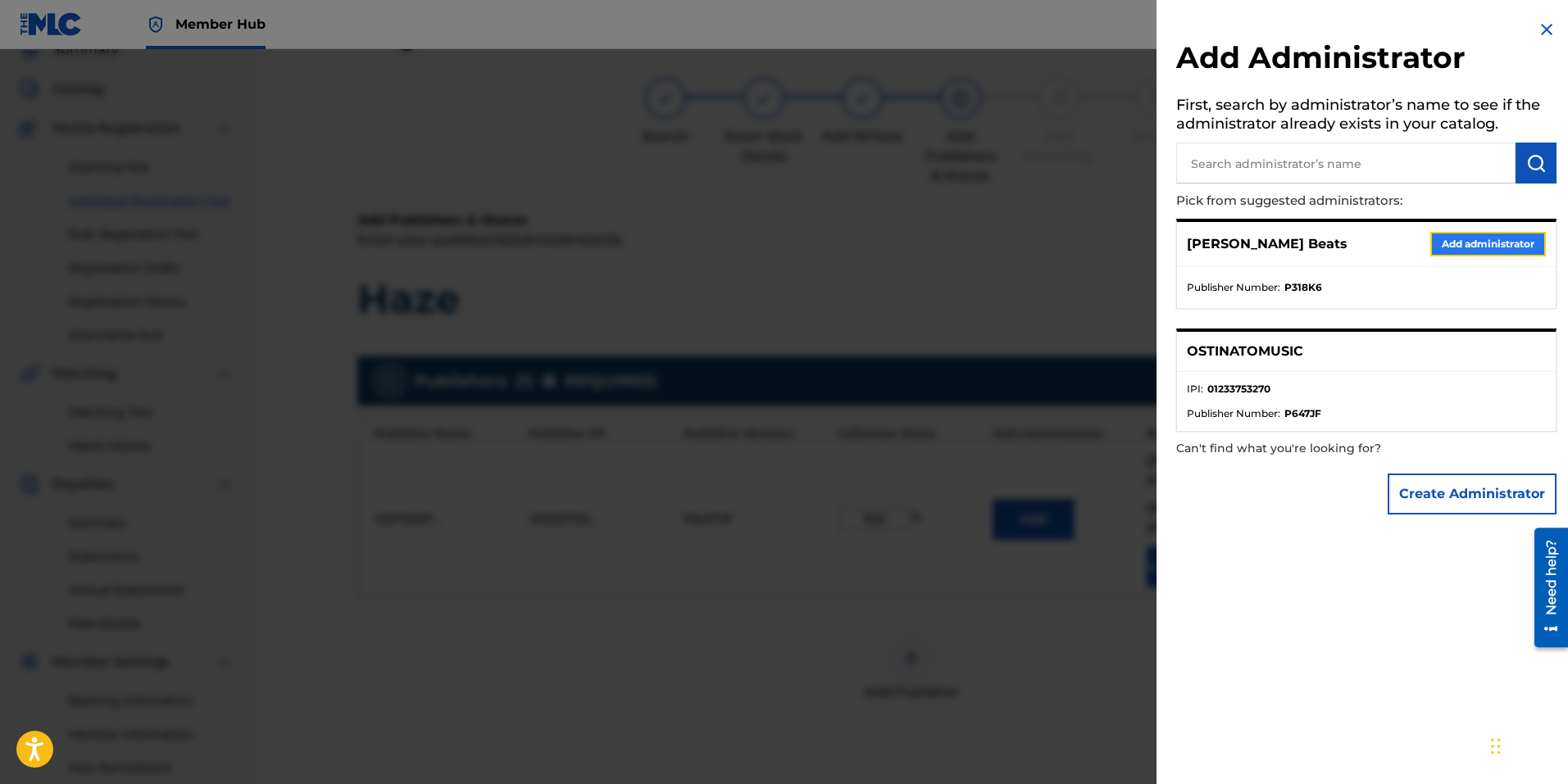
click at [1488, 236] on button "Add administrator" at bounding box center [1487, 244] width 115 height 25
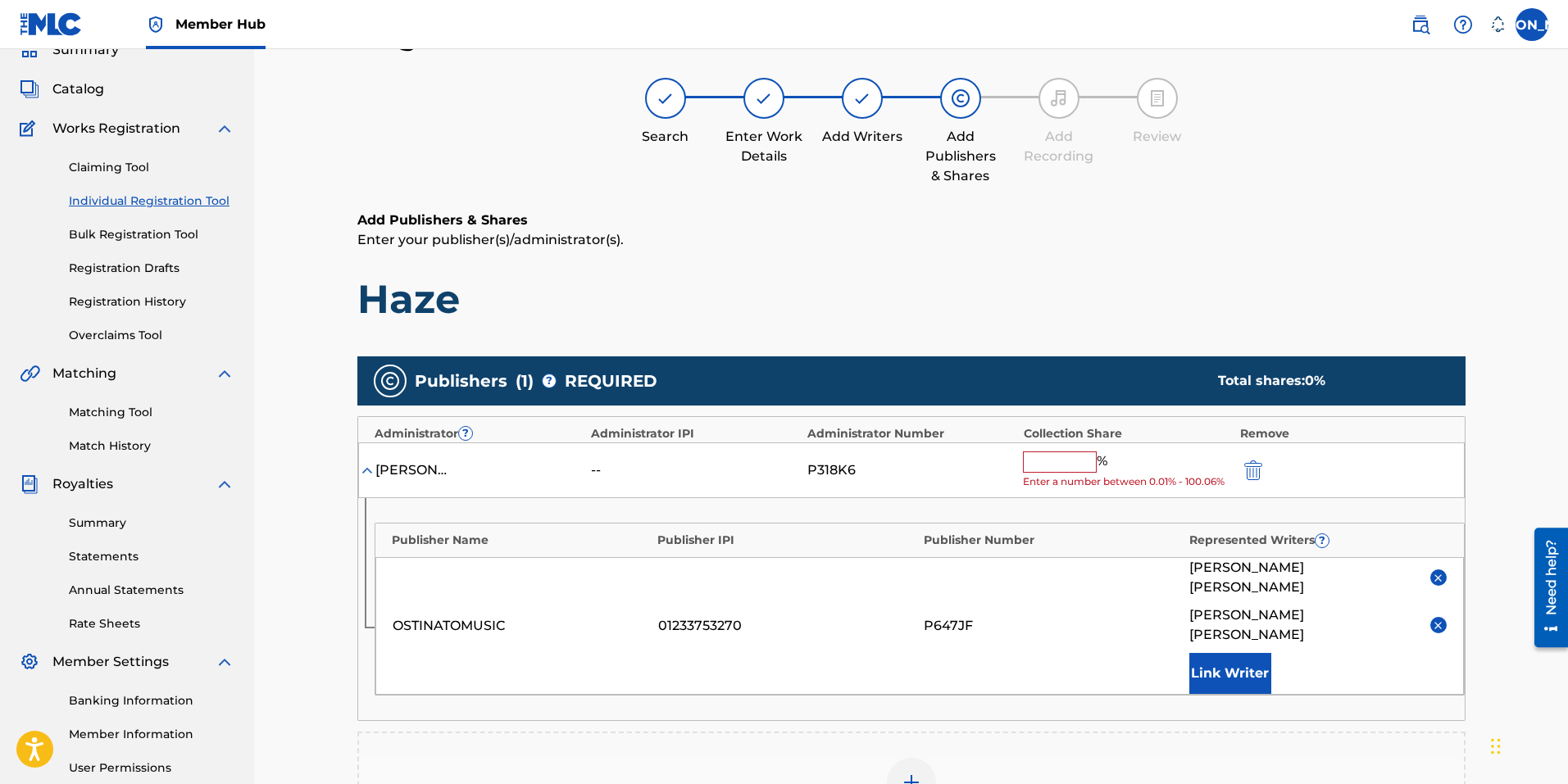
click at [1080, 471] on input "text" at bounding box center [1059, 462] width 73 height 21
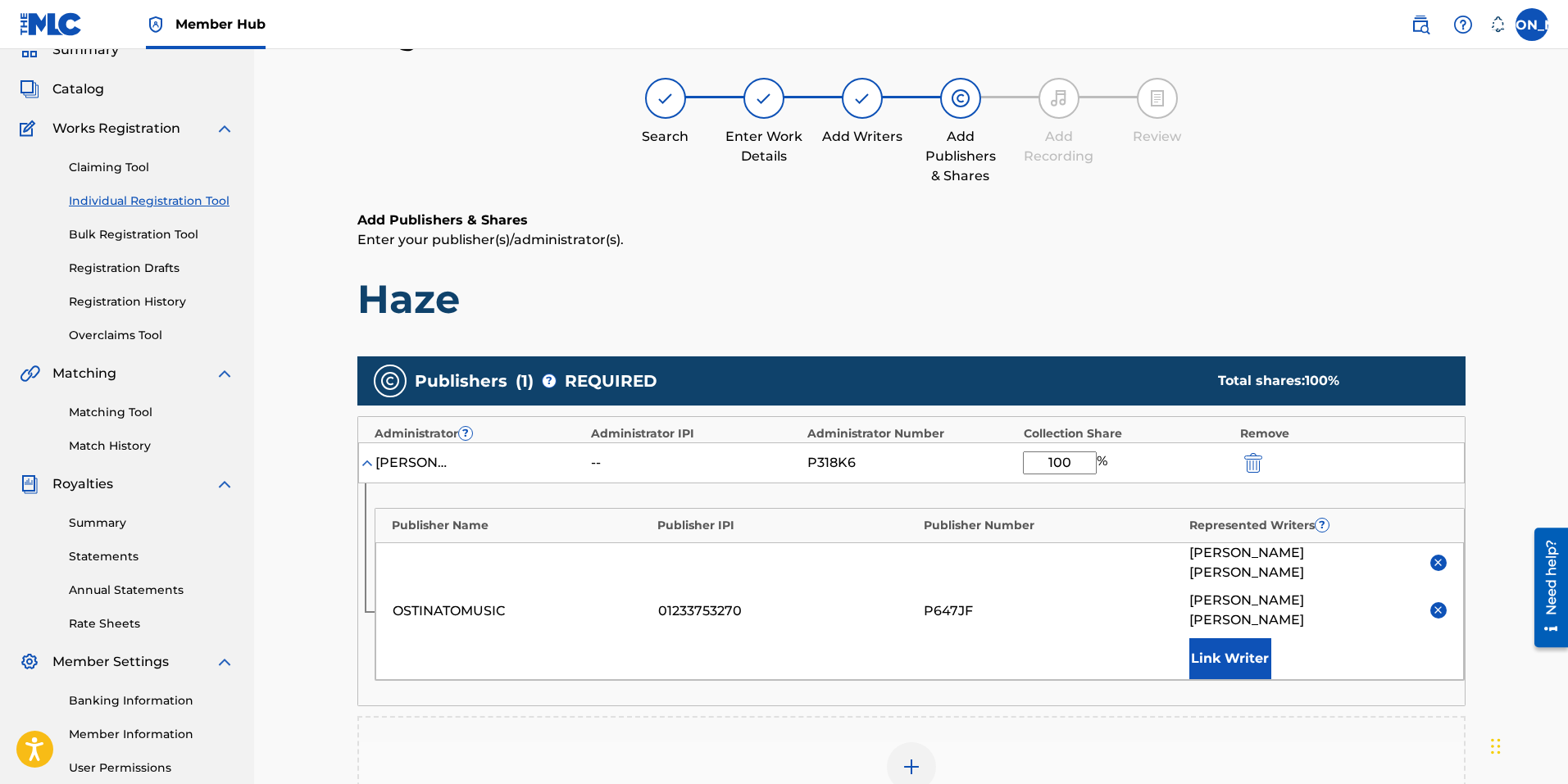
type input "100"
click at [1116, 742] on div "Add Publisher" at bounding box center [912, 776] width 1105 height 69
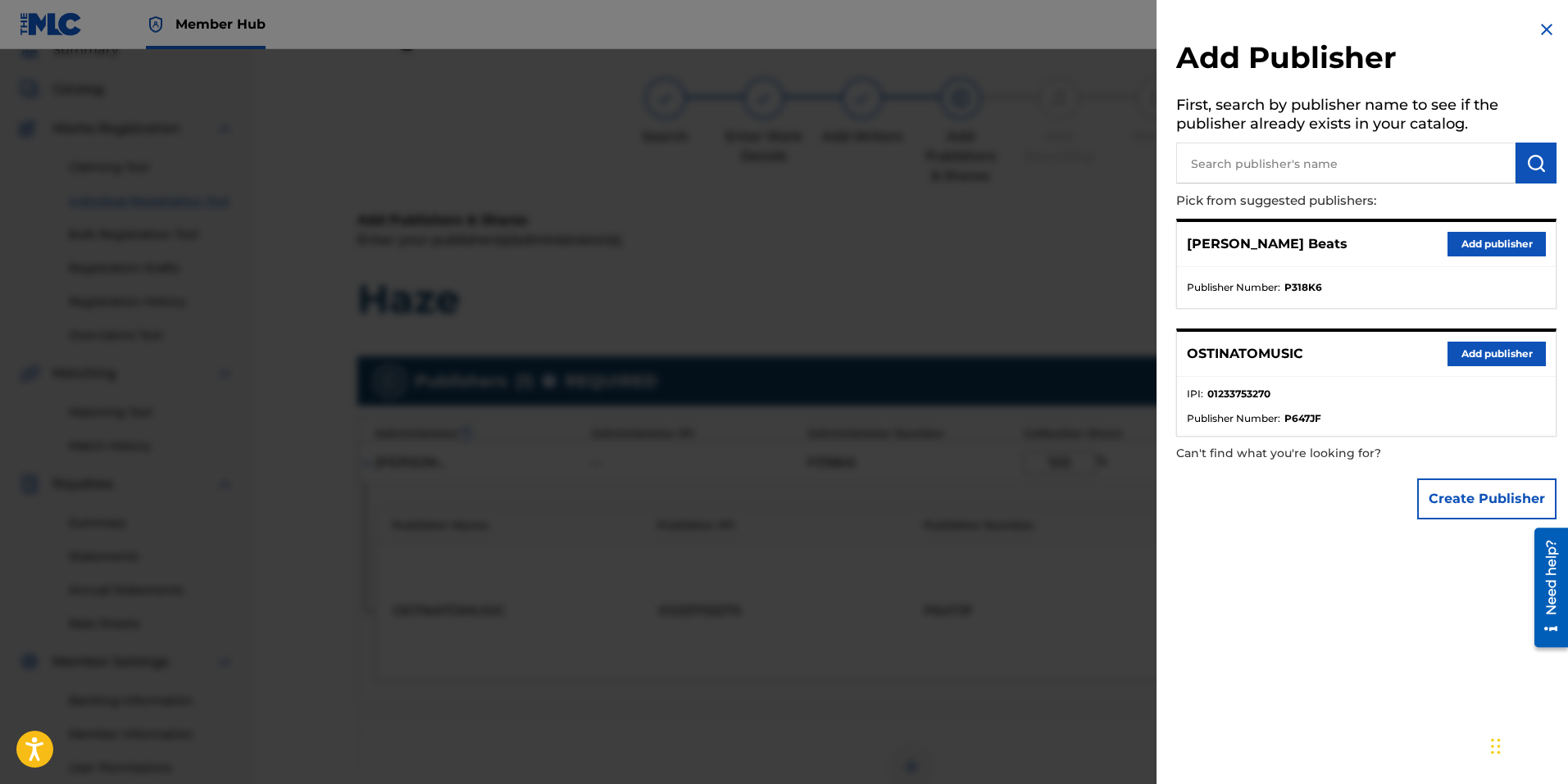
click at [1017, 674] on div at bounding box center [784, 441] width 1568 height 784
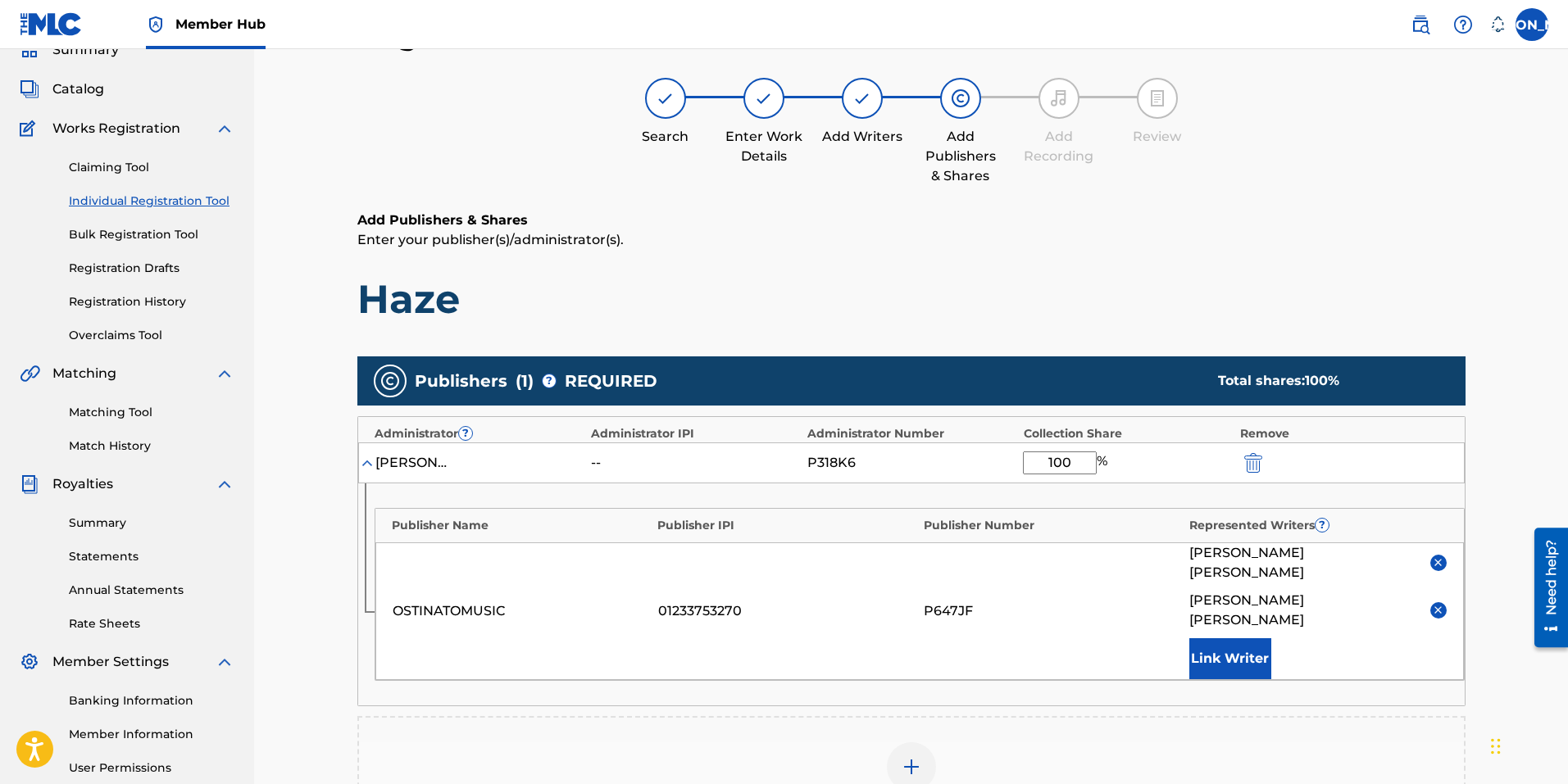
click at [1160, 293] on h1 "Haze" at bounding box center [912, 299] width 1108 height 49
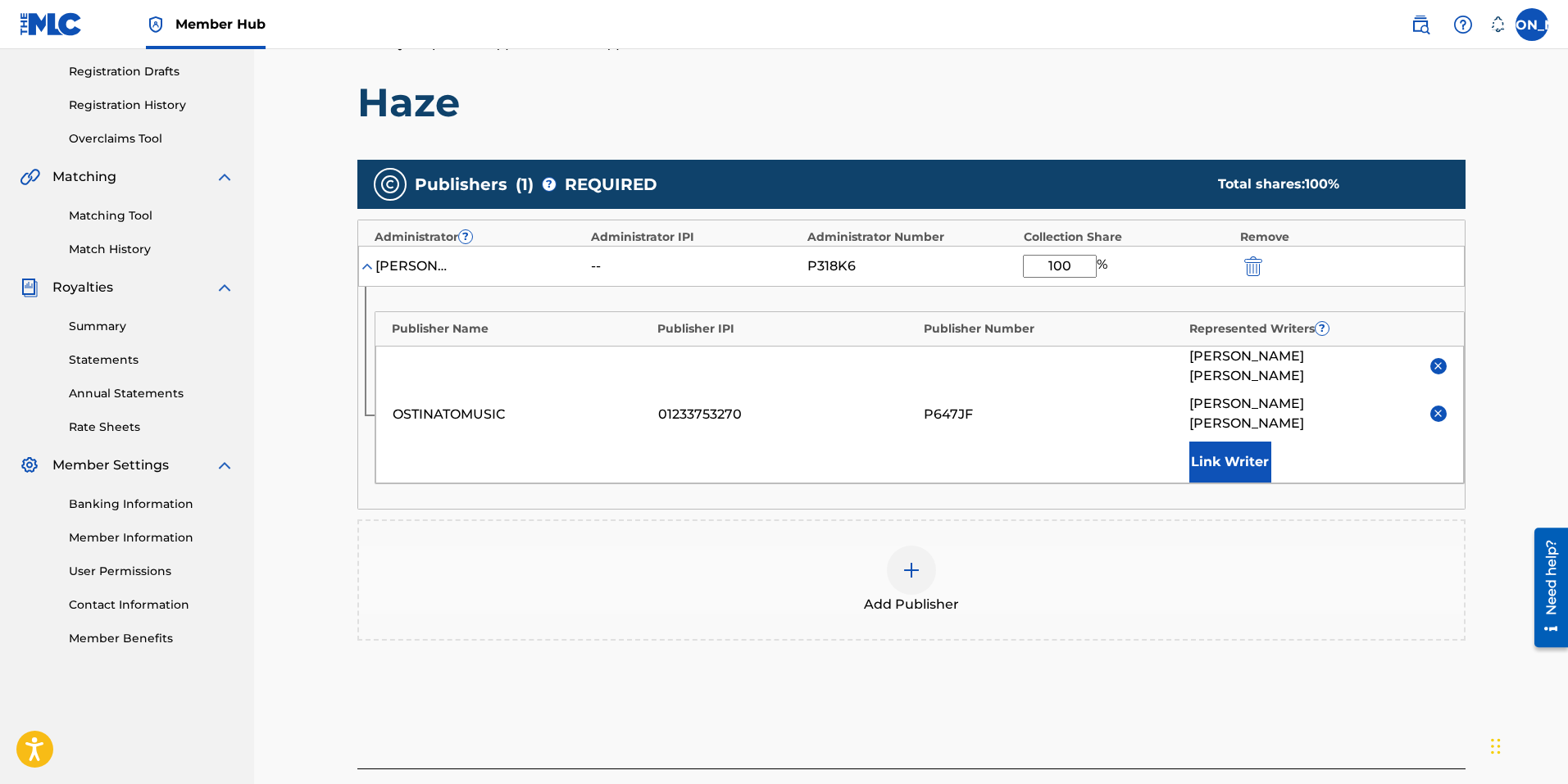
scroll to position [237, 0]
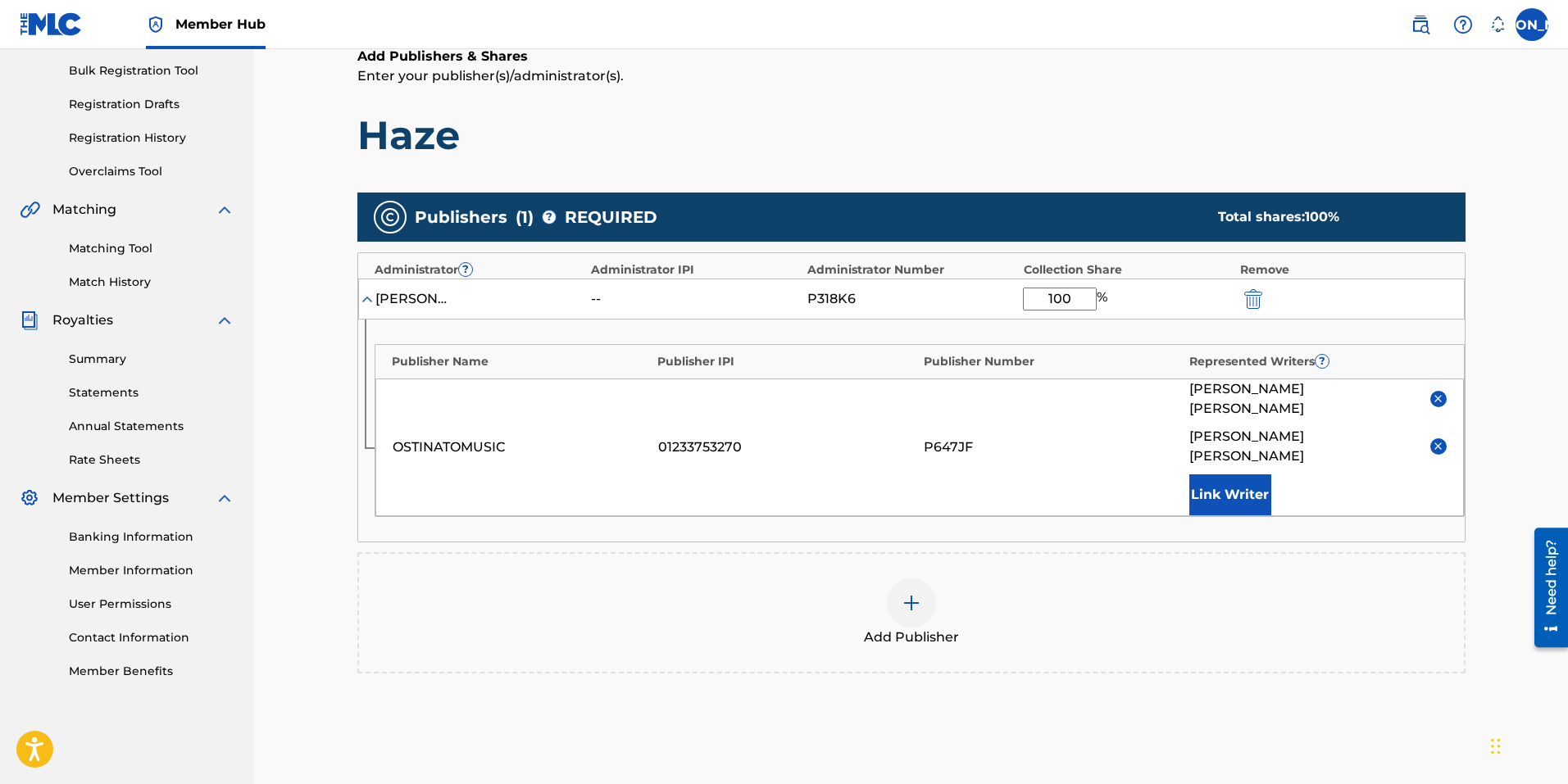
drag, startPoint x: 1080, startPoint y: 291, endPoint x: 1012, endPoint y: 300, distance: 68.6
click at [1012, 300] on div "Joeys Beats -- P318K6 100 %" at bounding box center [912, 299] width 1106 height 41
click at [1080, 578] on div "Add Publisher" at bounding box center [912, 613] width 1105 height 69
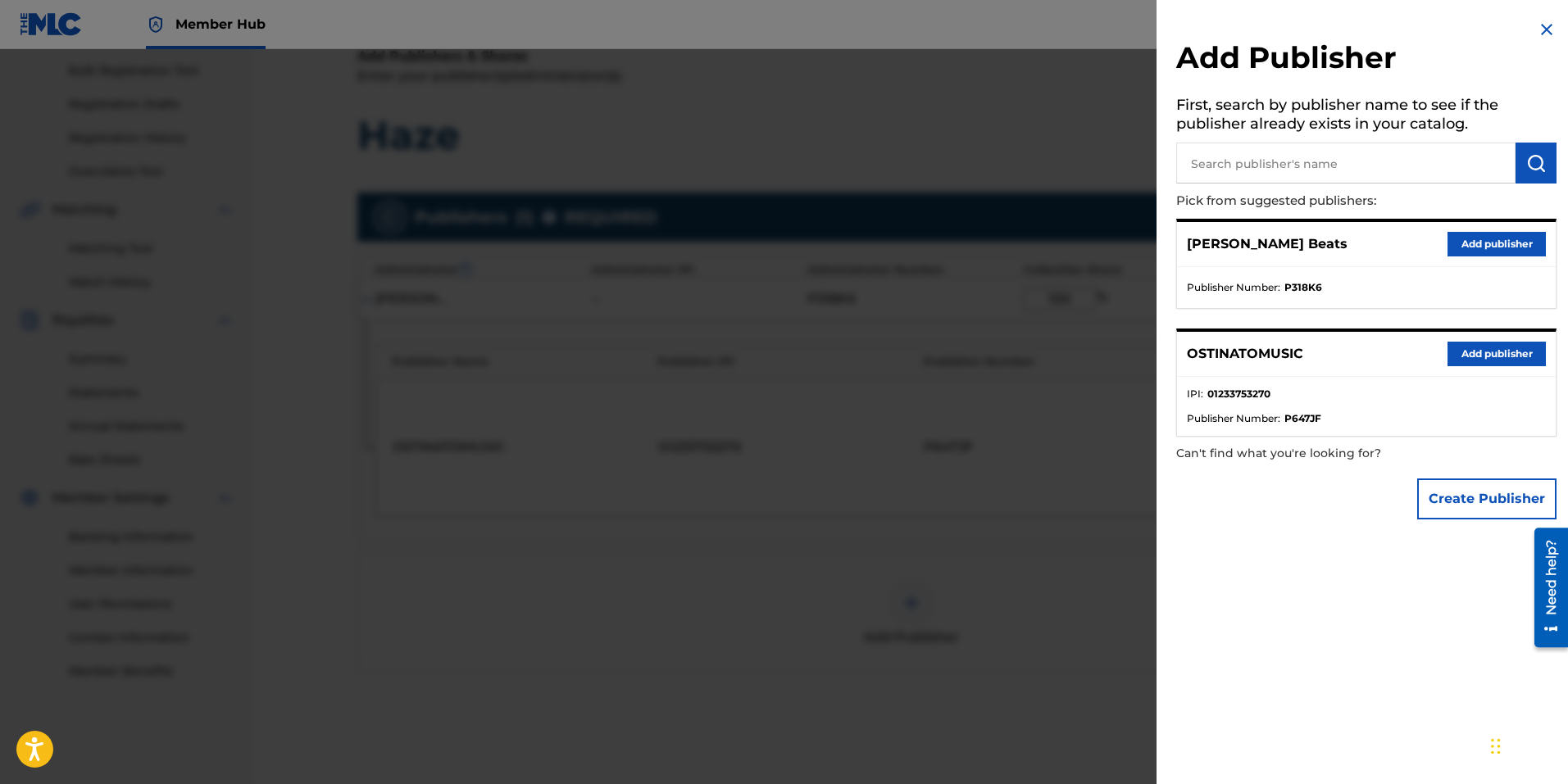
click at [1039, 700] on div at bounding box center [784, 441] width 1568 height 784
click at [1039, 700] on div "Add Publishers & Shares Enter your publisher(s)/administrator(s). Haze Publishe…" at bounding box center [912, 424] width 1108 height 754
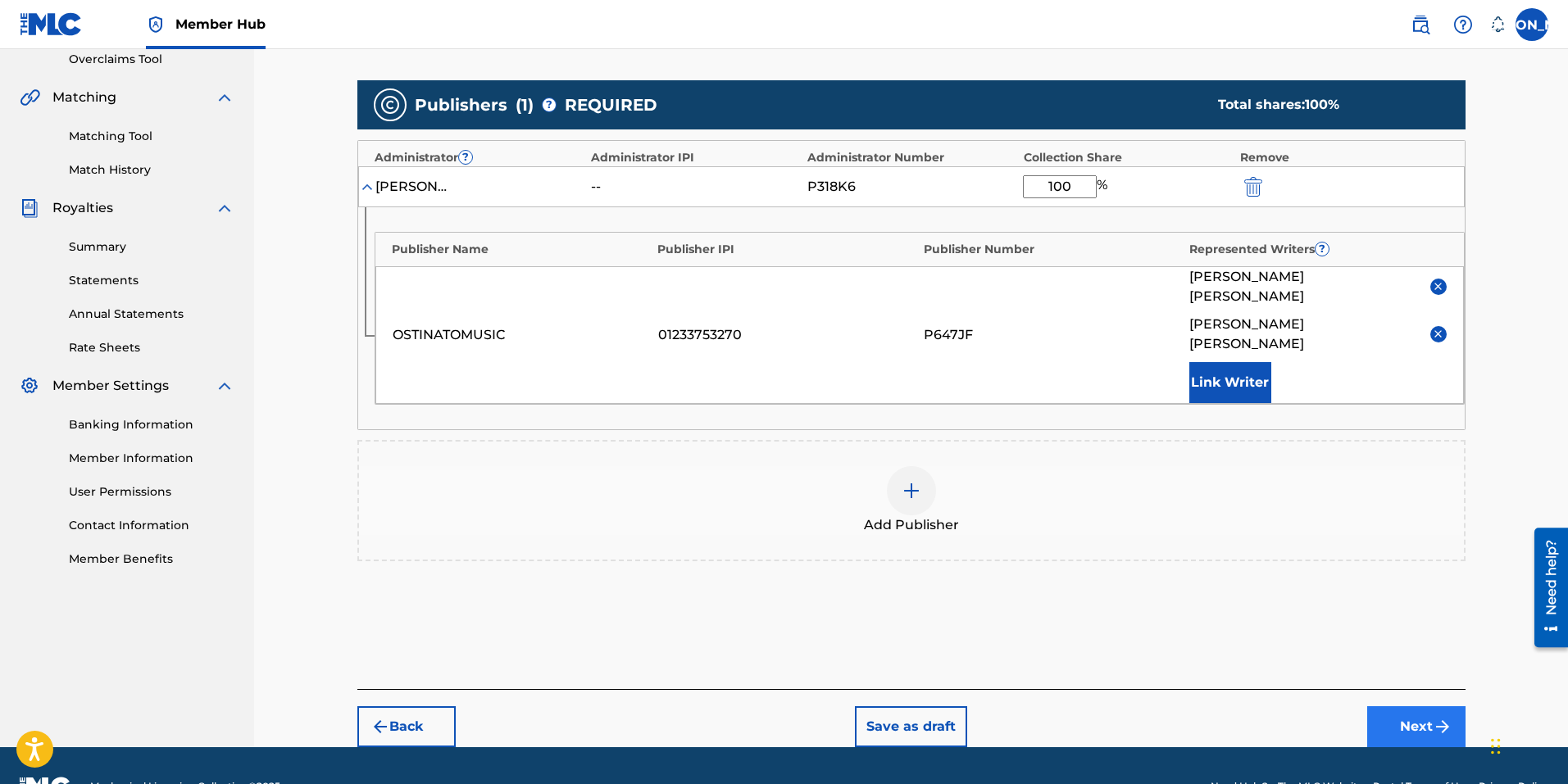
scroll to position [352, 0]
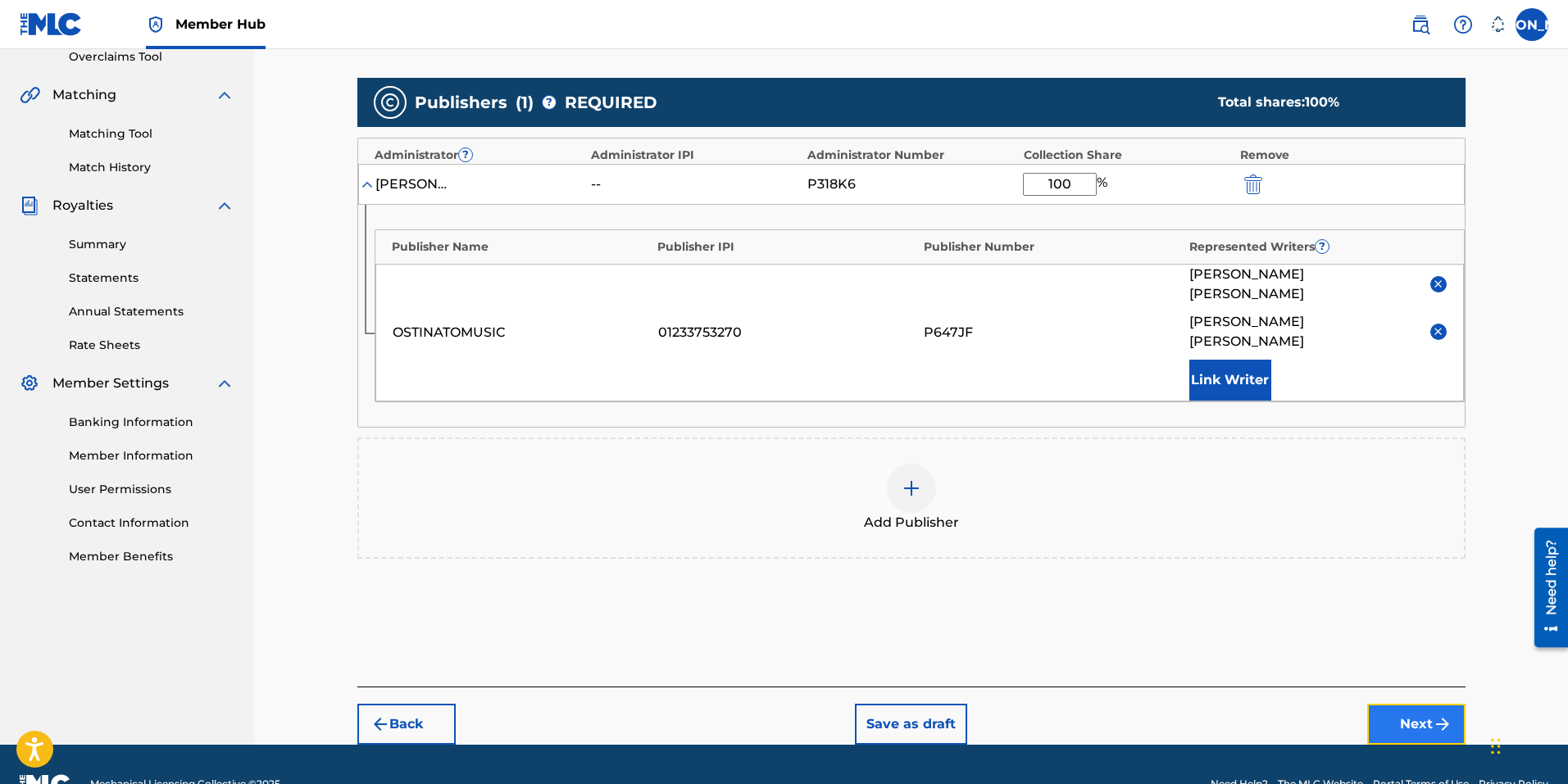
click at [1445, 714] on img "submit" at bounding box center [1442, 723] width 20 height 20
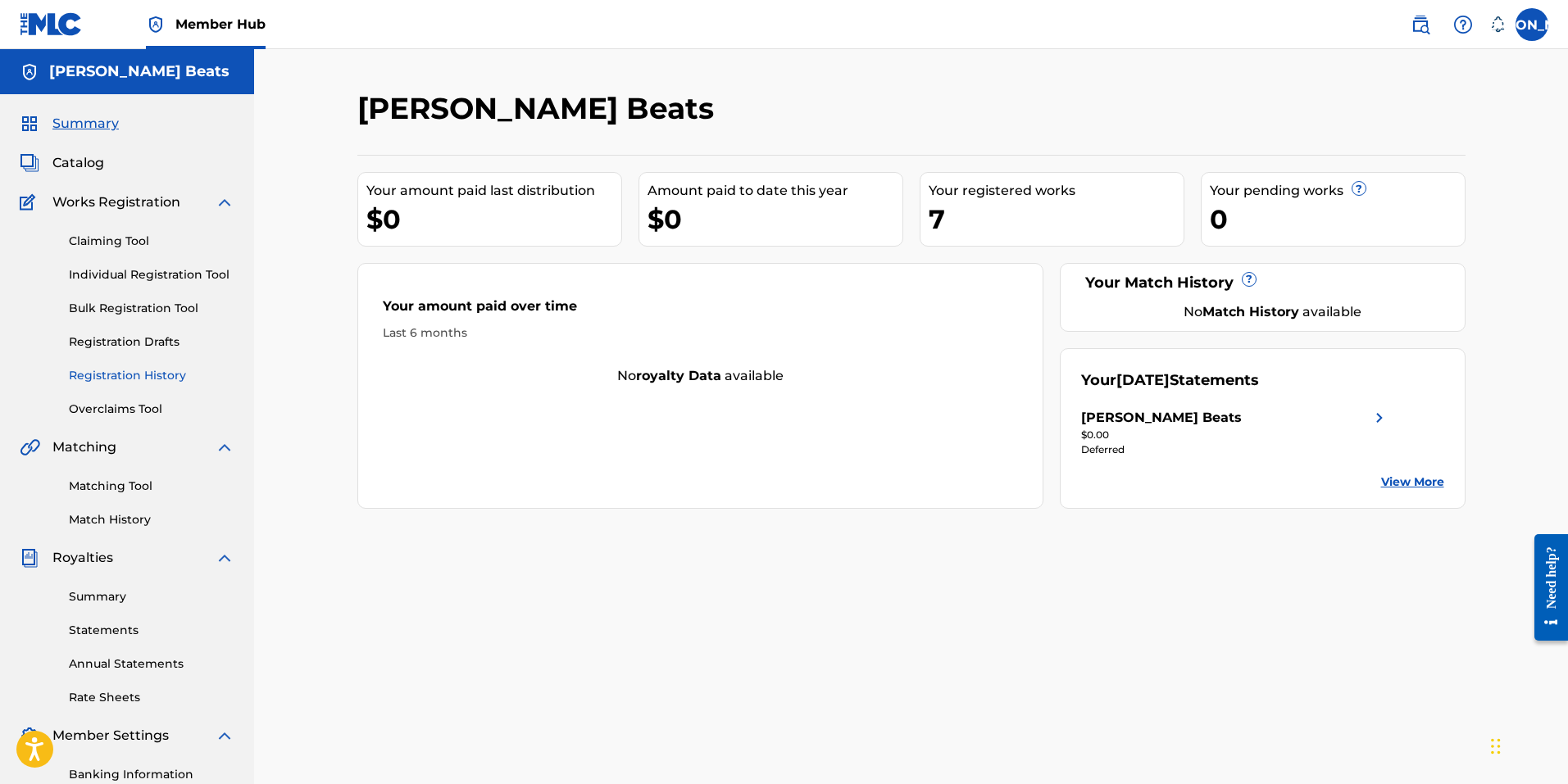
click at [124, 380] on link "Registration History" at bounding box center [152, 375] width 166 height 17
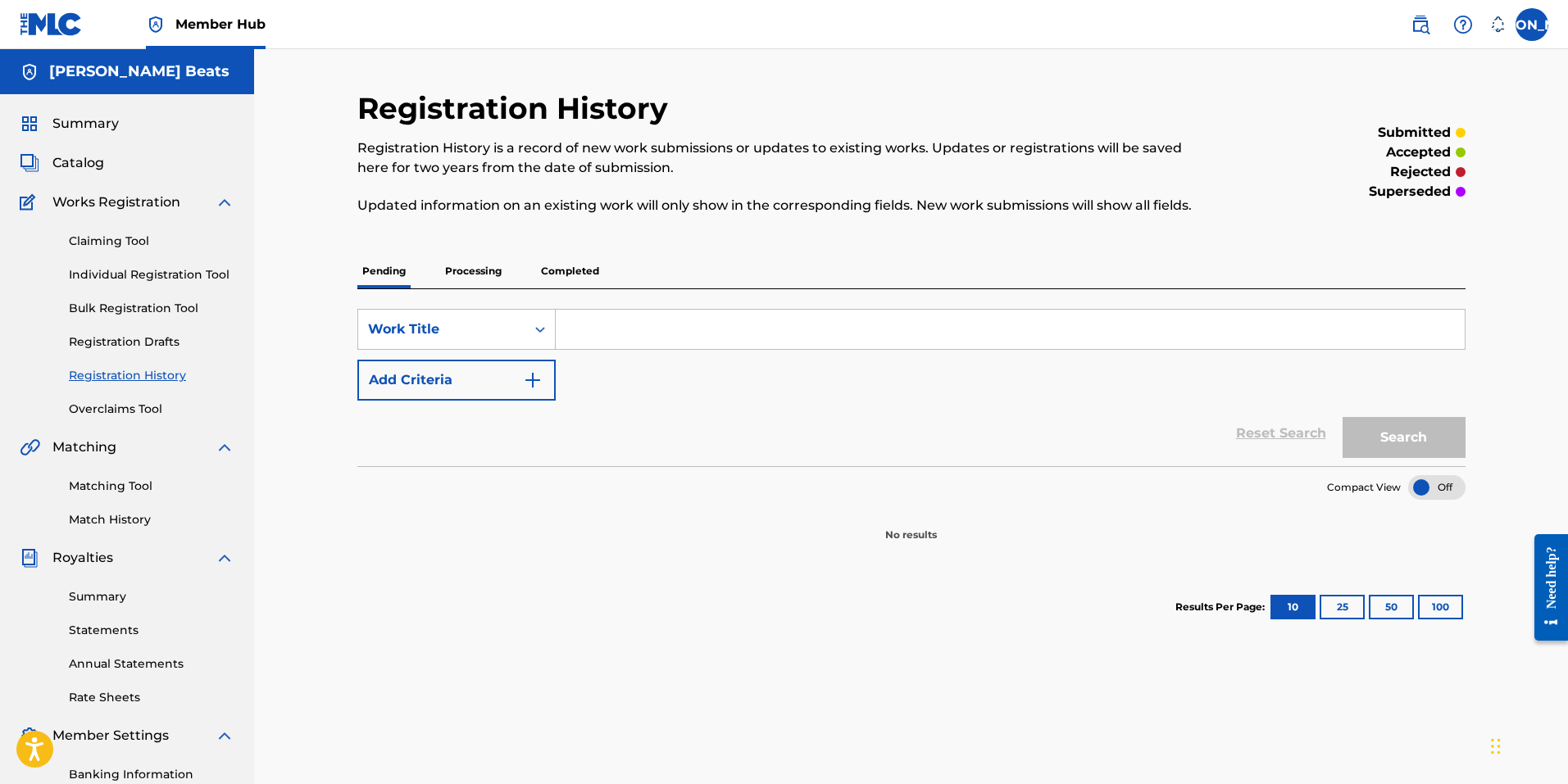
click at [572, 264] on p "Completed" at bounding box center [570, 271] width 68 height 34
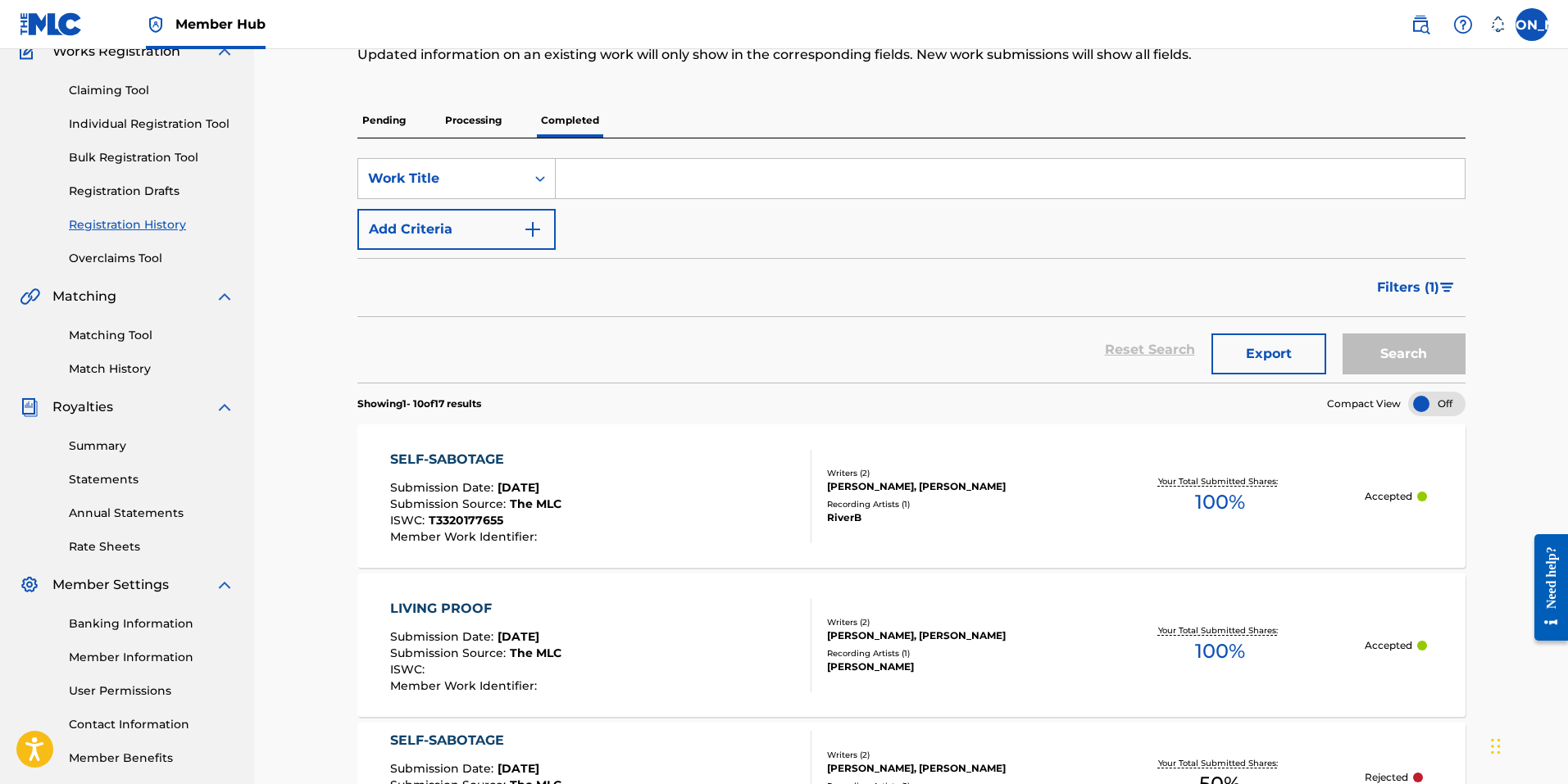
scroll to position [246, 0]
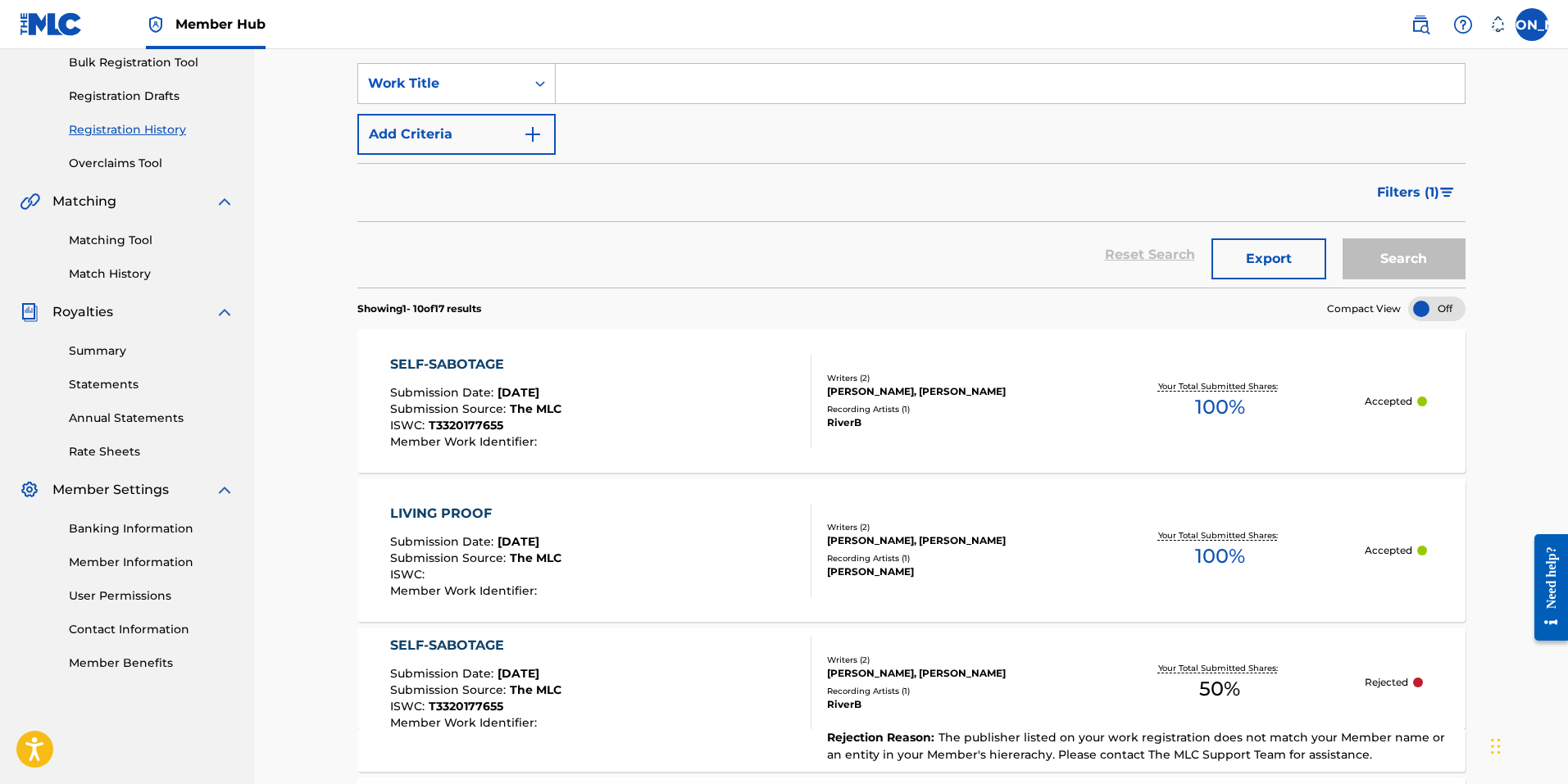
click at [605, 402] on div "SELF-SABOTAGE Submission Date : Aug 19, 2025 Submission Source : The MLC ISWC :…" at bounding box center [601, 401] width 422 height 93
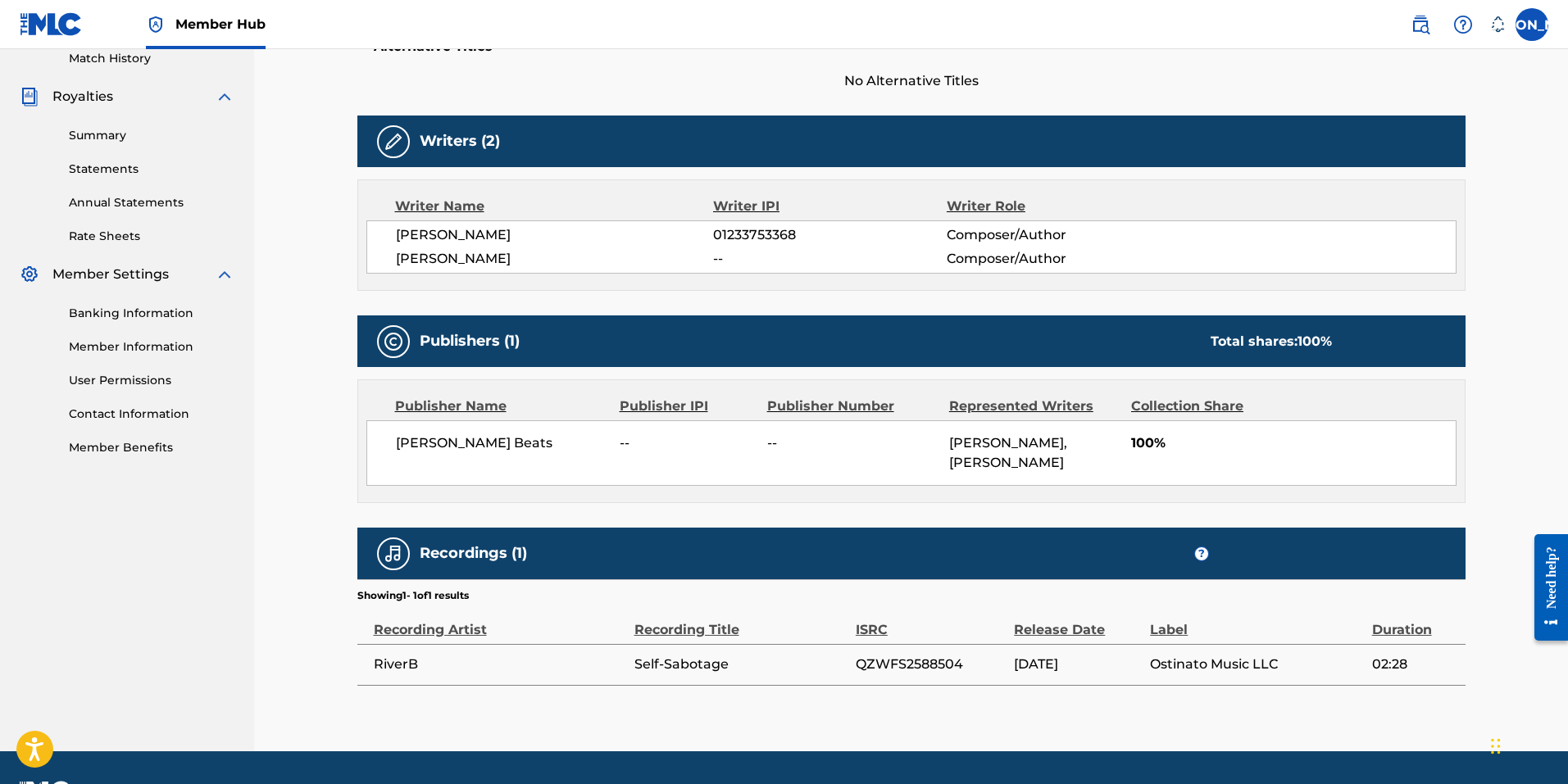
scroll to position [491, 0]
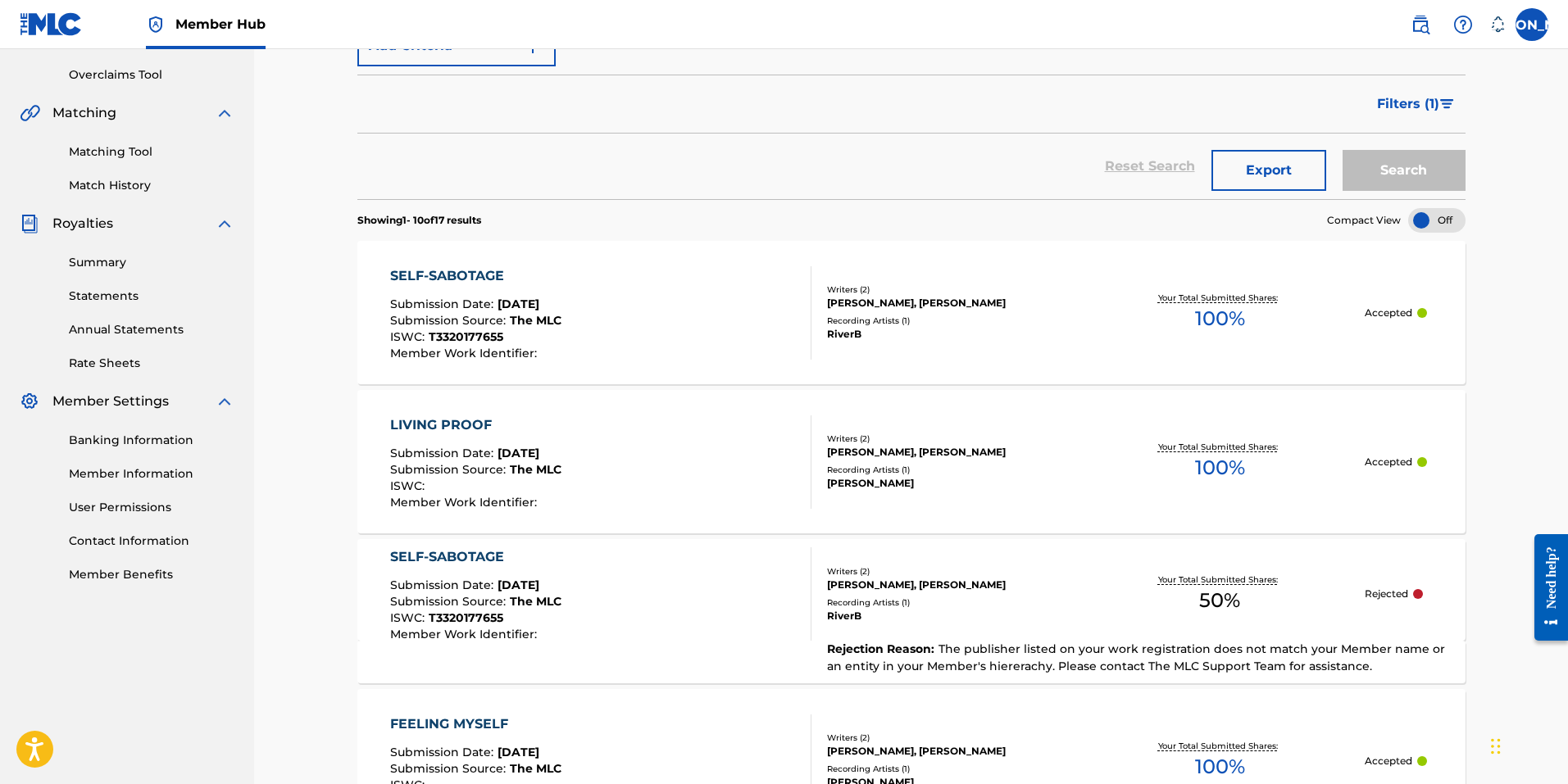
scroll to position [409, 0]
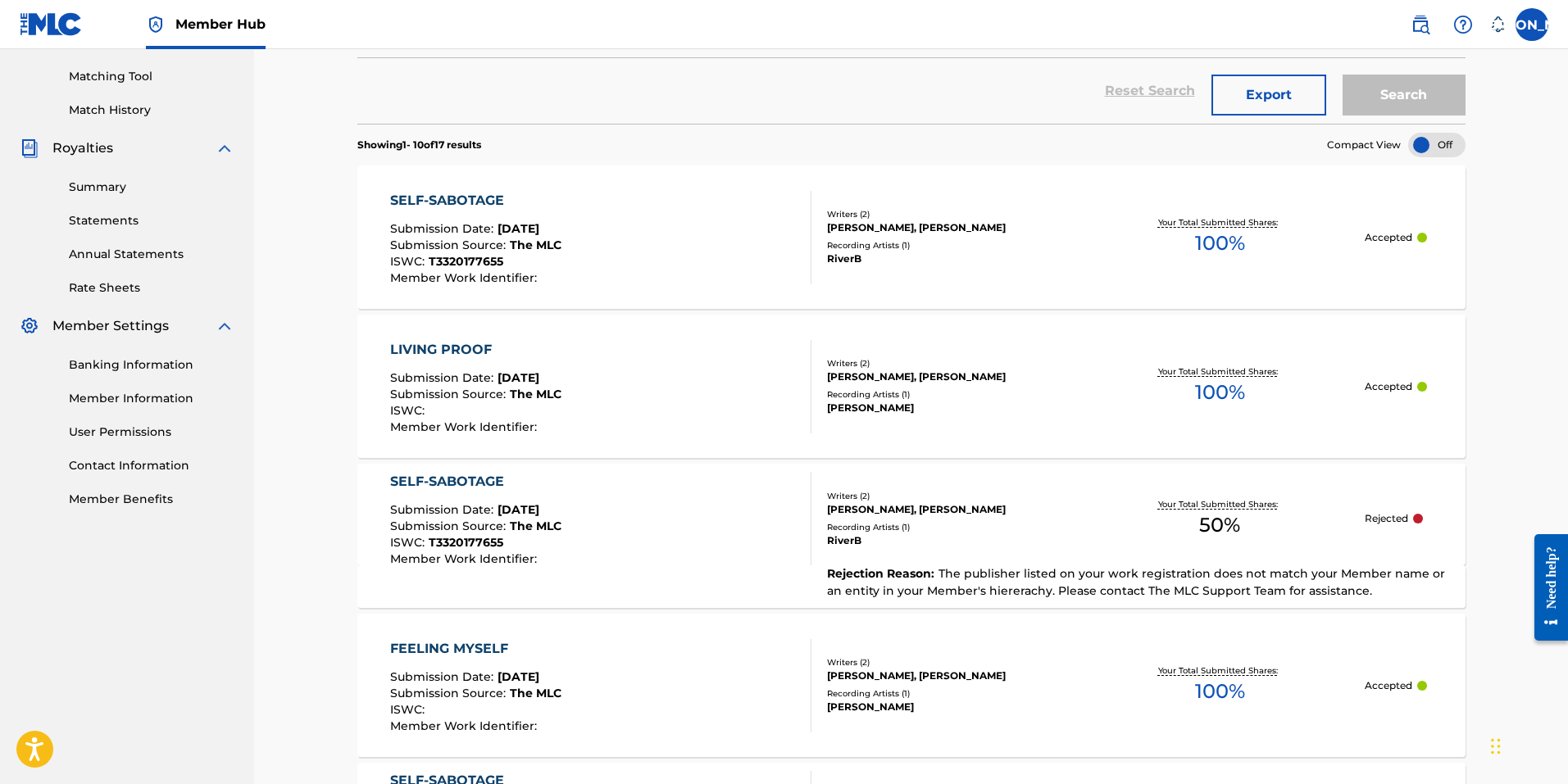
click at [748, 353] on div "LIVING PROOF Submission Date : Jul 26, 2025 Submission Source : The MLC ISWC : …" at bounding box center [601, 386] width 422 height 93
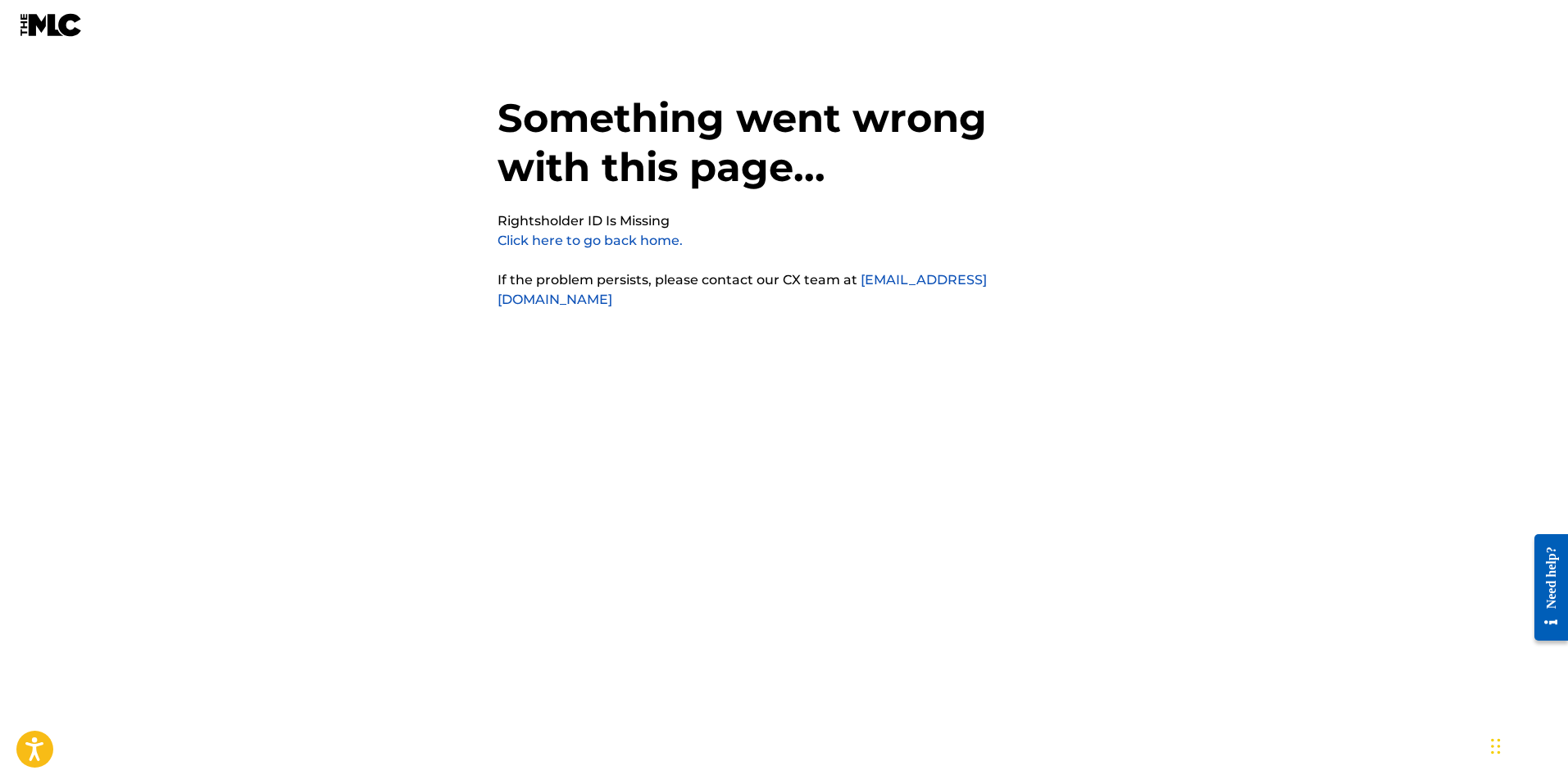
click at [614, 244] on link "Click here to go back home." at bounding box center [590, 241] width 185 height 15
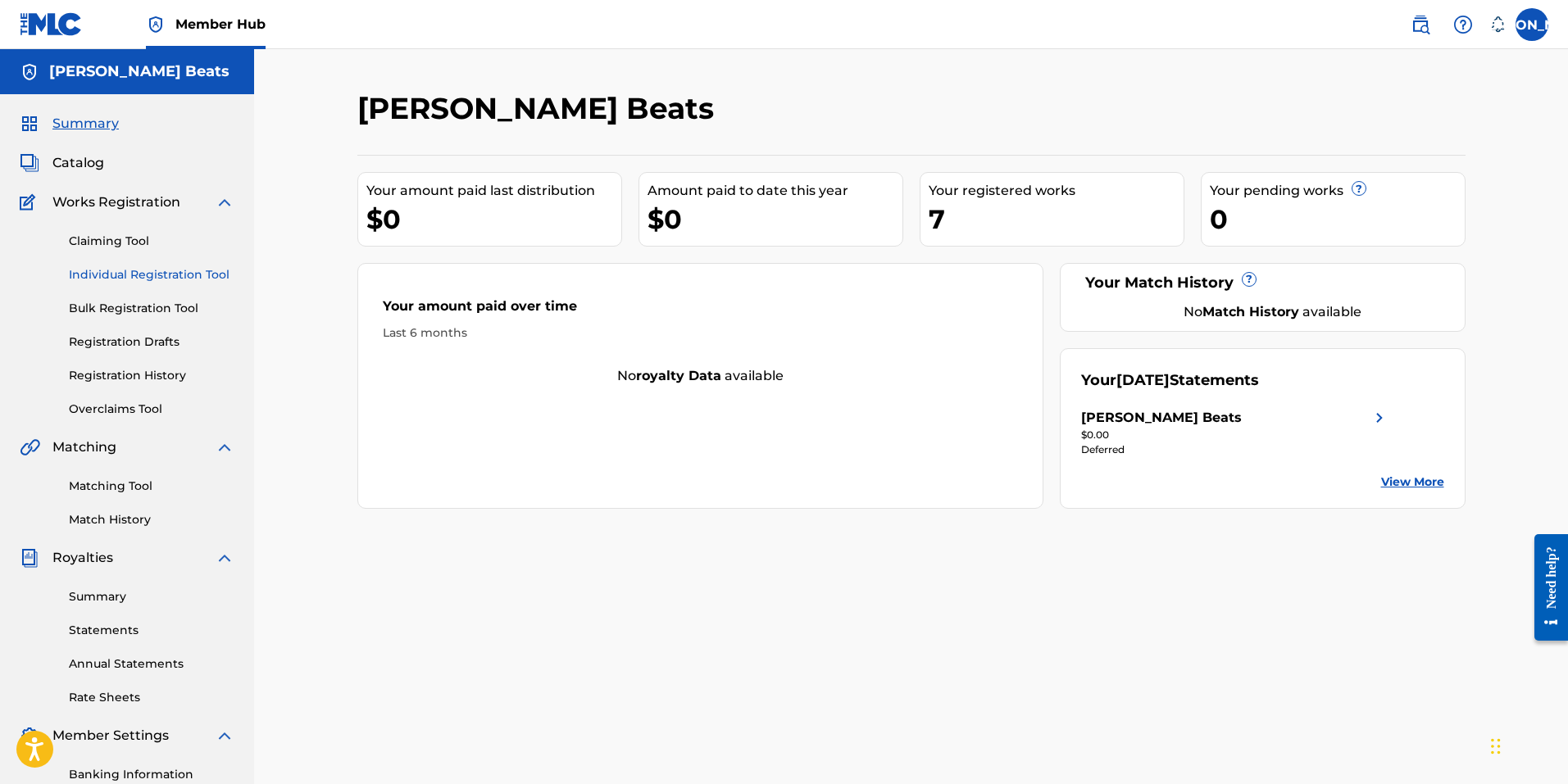
click at [140, 276] on link "Individual Registration Tool" at bounding box center [152, 275] width 166 height 17
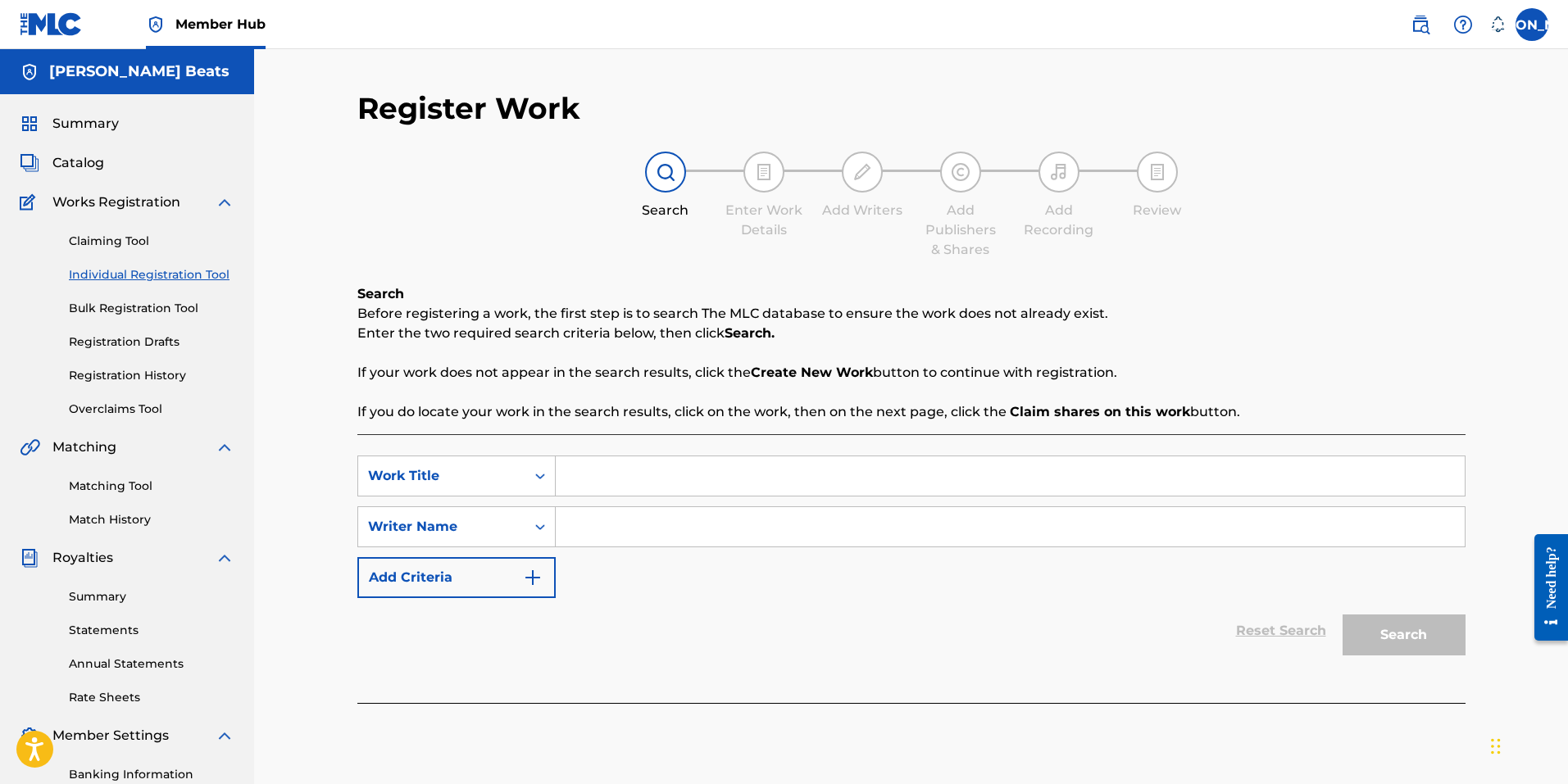
click at [645, 474] on input "Search Form" at bounding box center [1010, 476] width 909 height 39
type input "Haze"
click at [639, 515] on input "Search Form" at bounding box center [1010, 526] width 909 height 39
type input "asasdf"
click at [1439, 648] on button "Search" at bounding box center [1404, 635] width 123 height 41
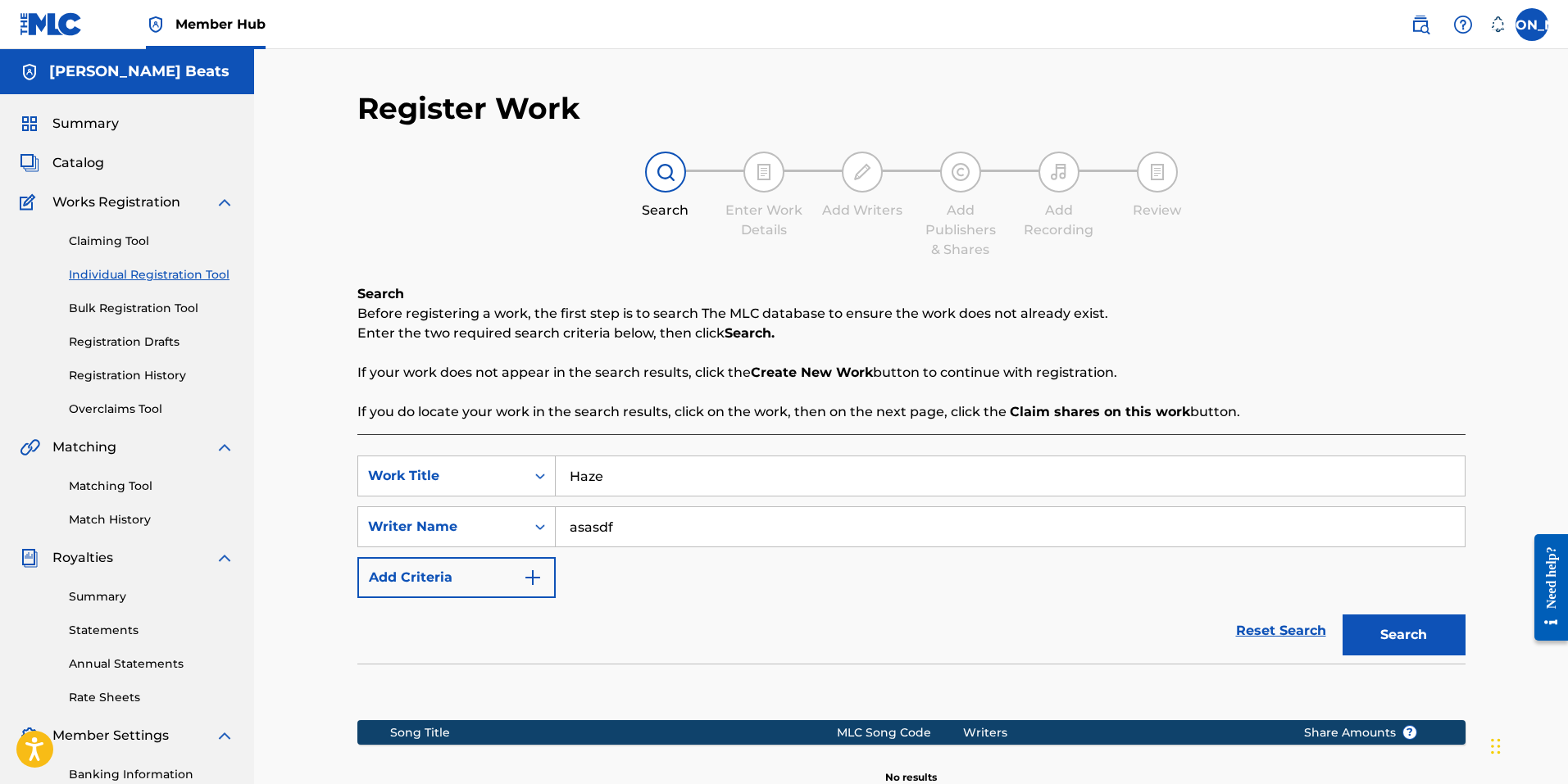
scroll to position [232, 0]
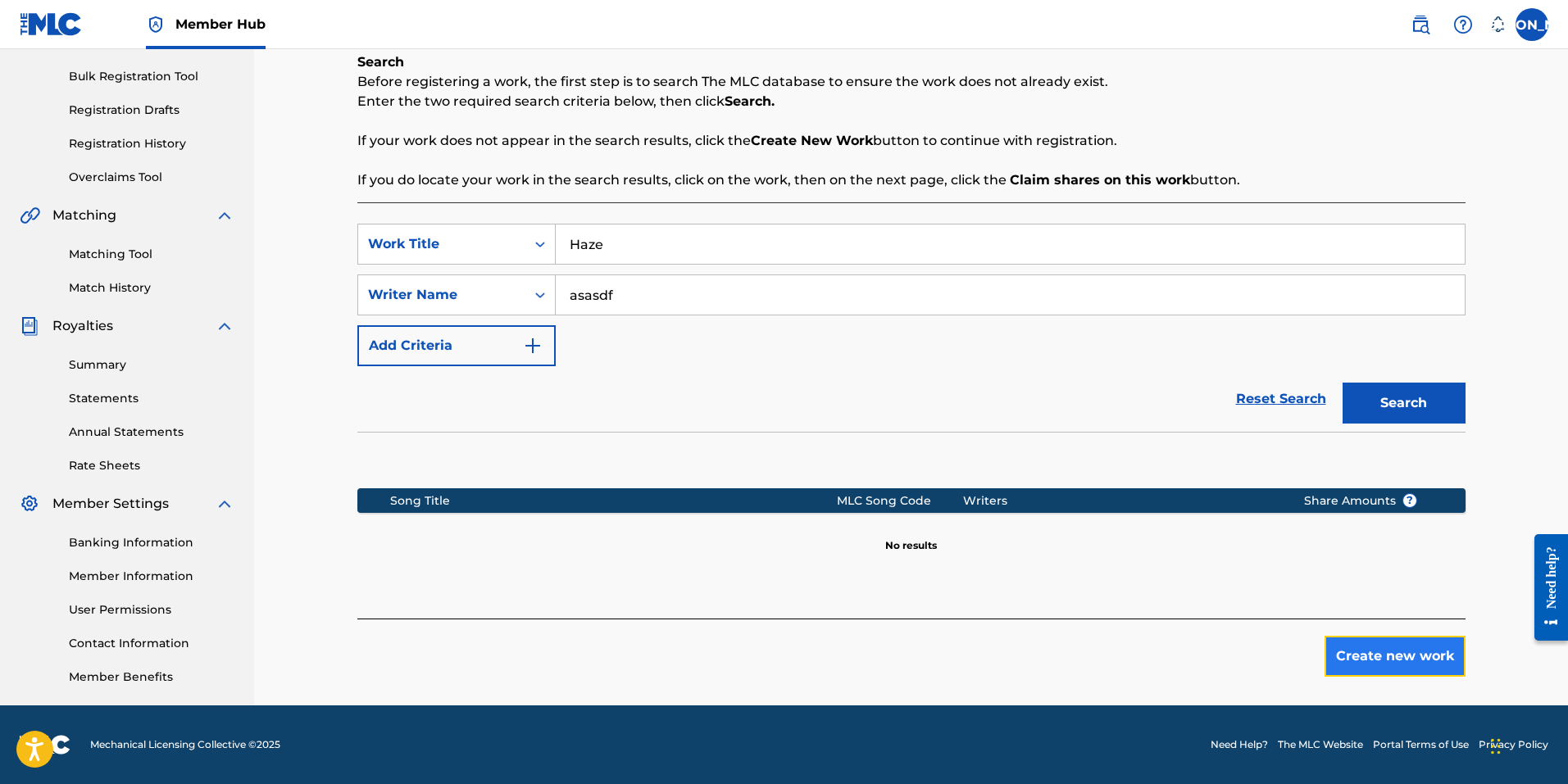
click at [1415, 664] on button "Create new work" at bounding box center [1395, 656] width 141 height 41
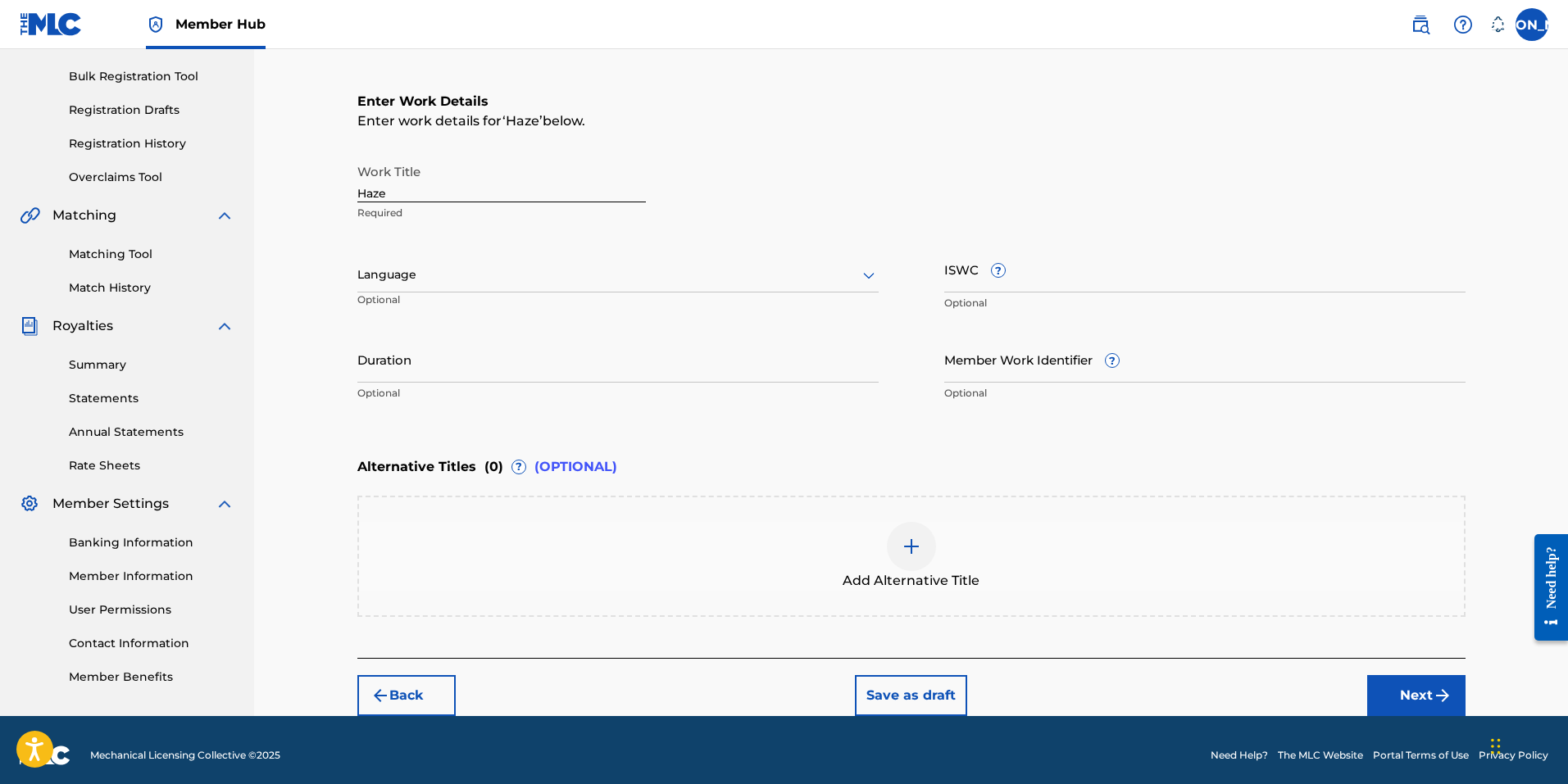
click at [403, 286] on div "Language" at bounding box center [618, 275] width 522 height 34
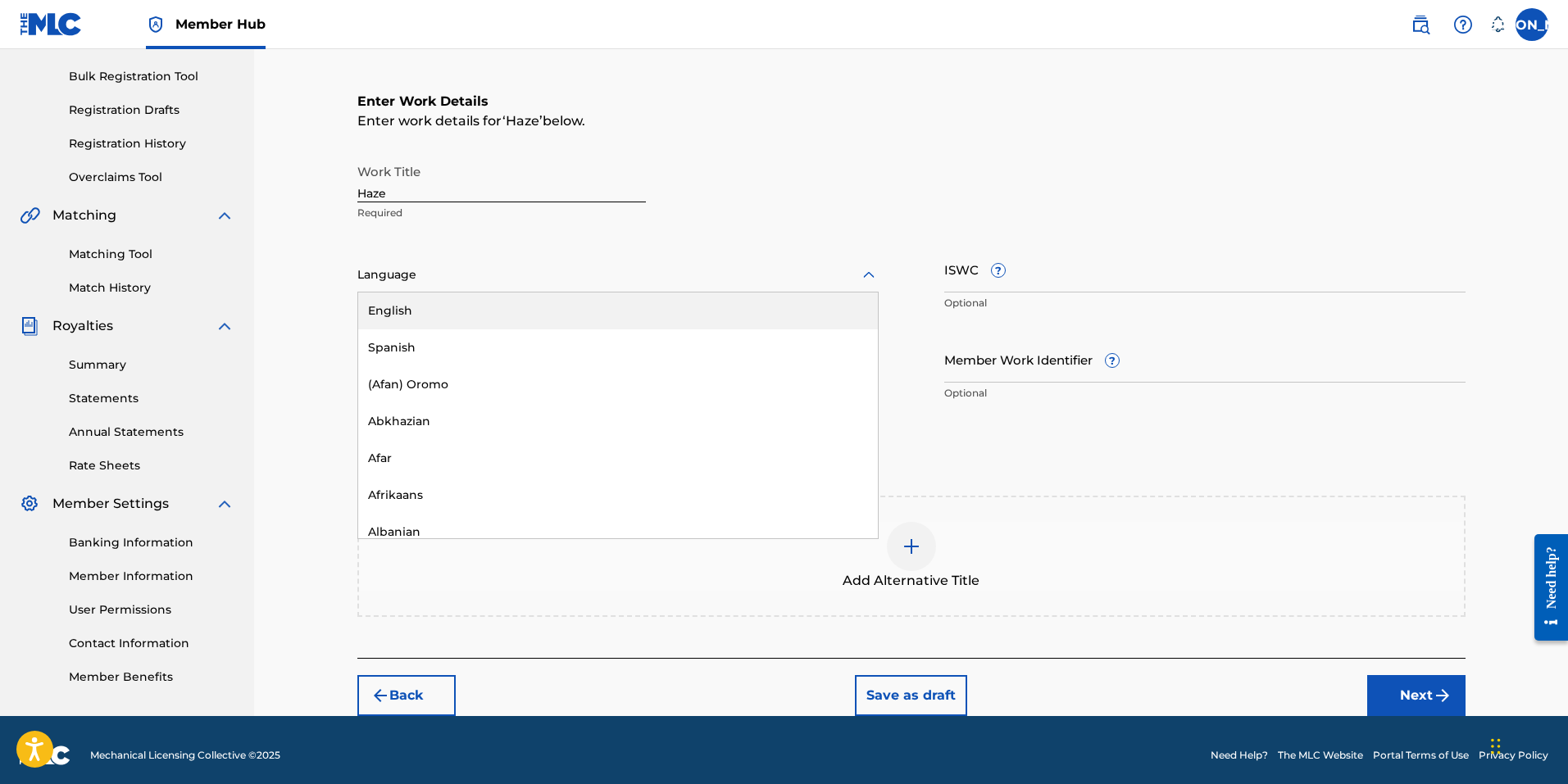
click at [410, 319] on div "English" at bounding box center [618, 311] width 520 height 37
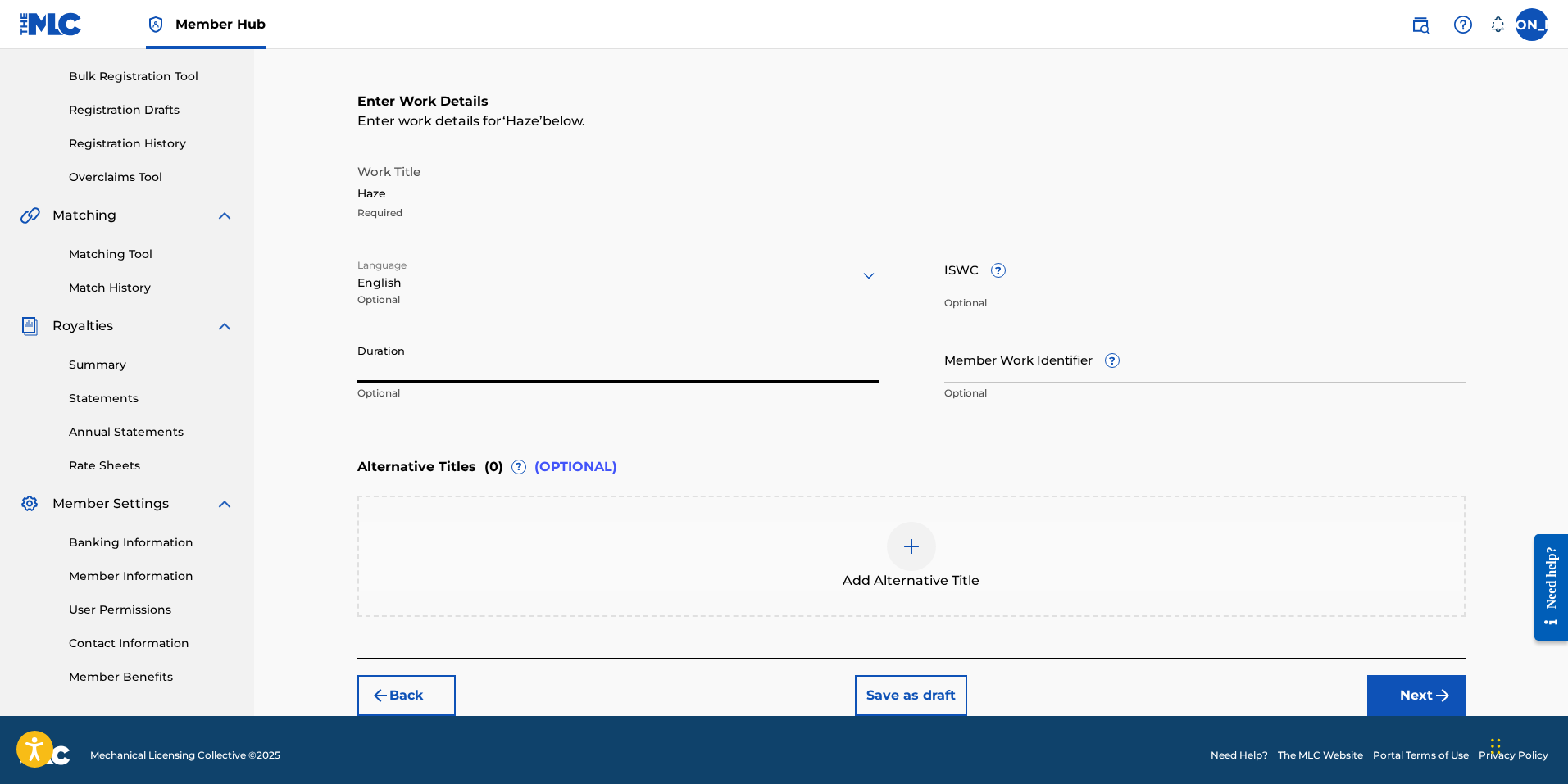
click at [435, 371] on input "Duration" at bounding box center [618, 359] width 522 height 47
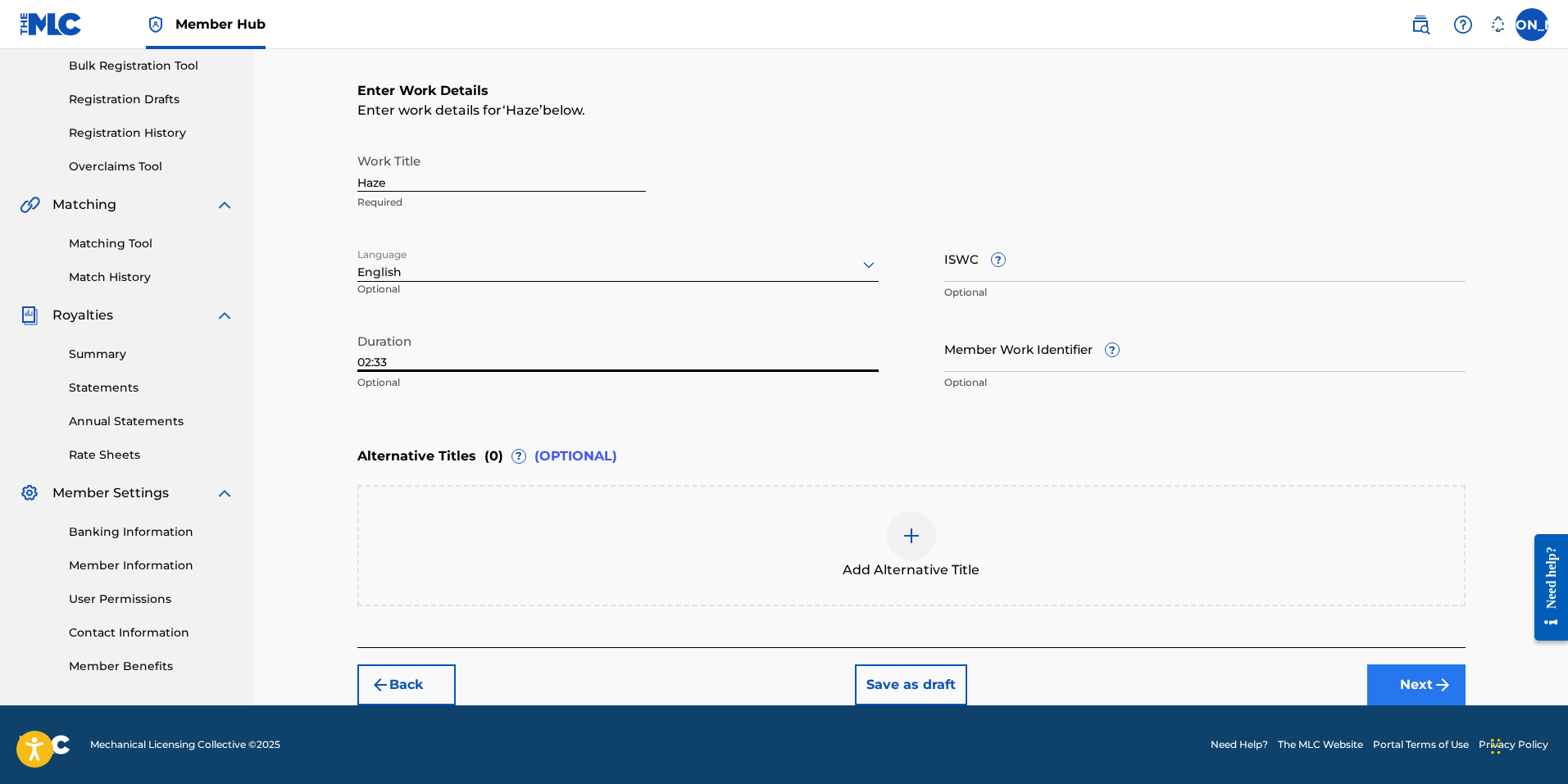
type input "02:33"
click at [1424, 699] on button "Next" at bounding box center [1416, 685] width 98 height 41
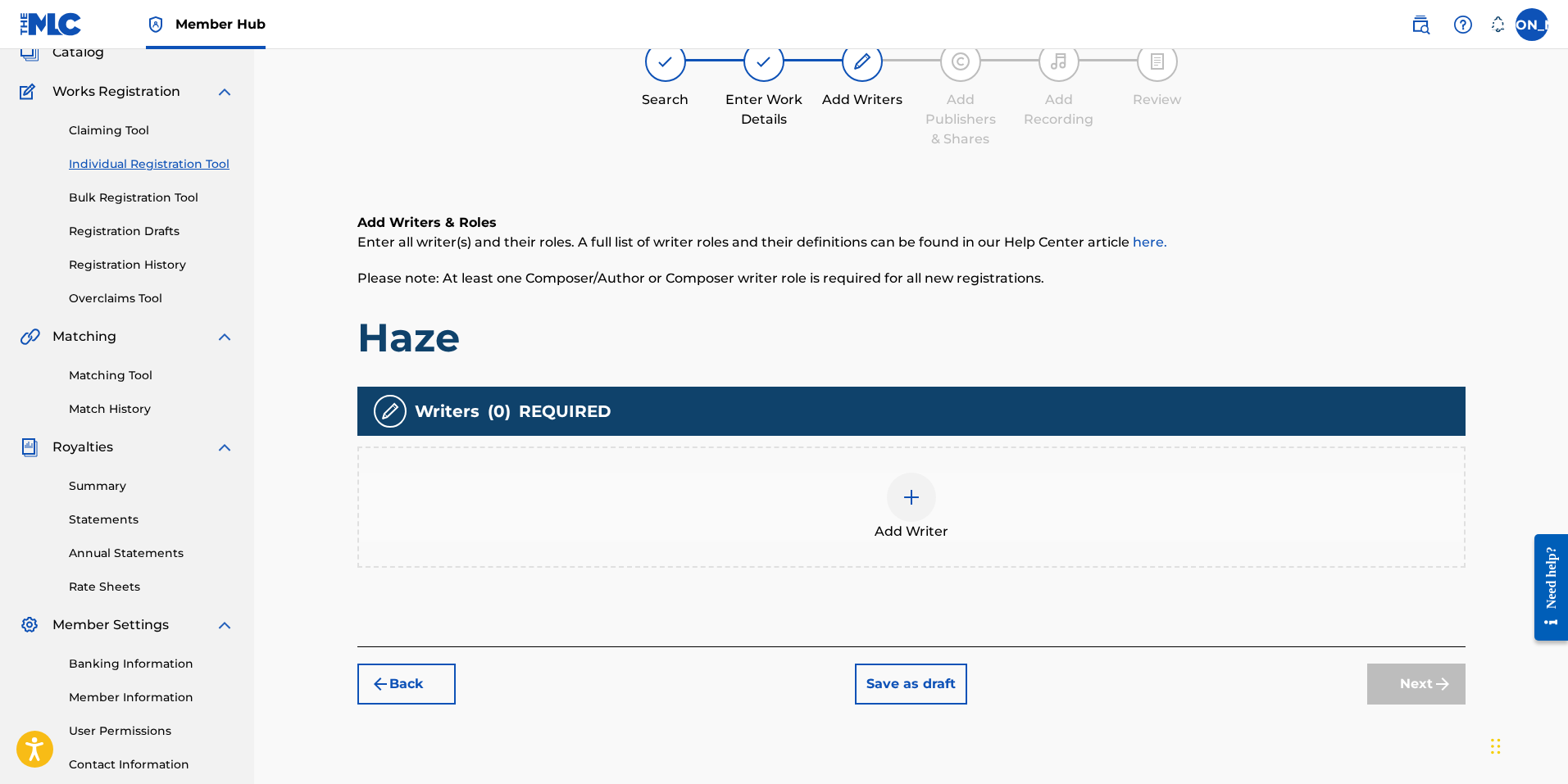
scroll to position [73, 0]
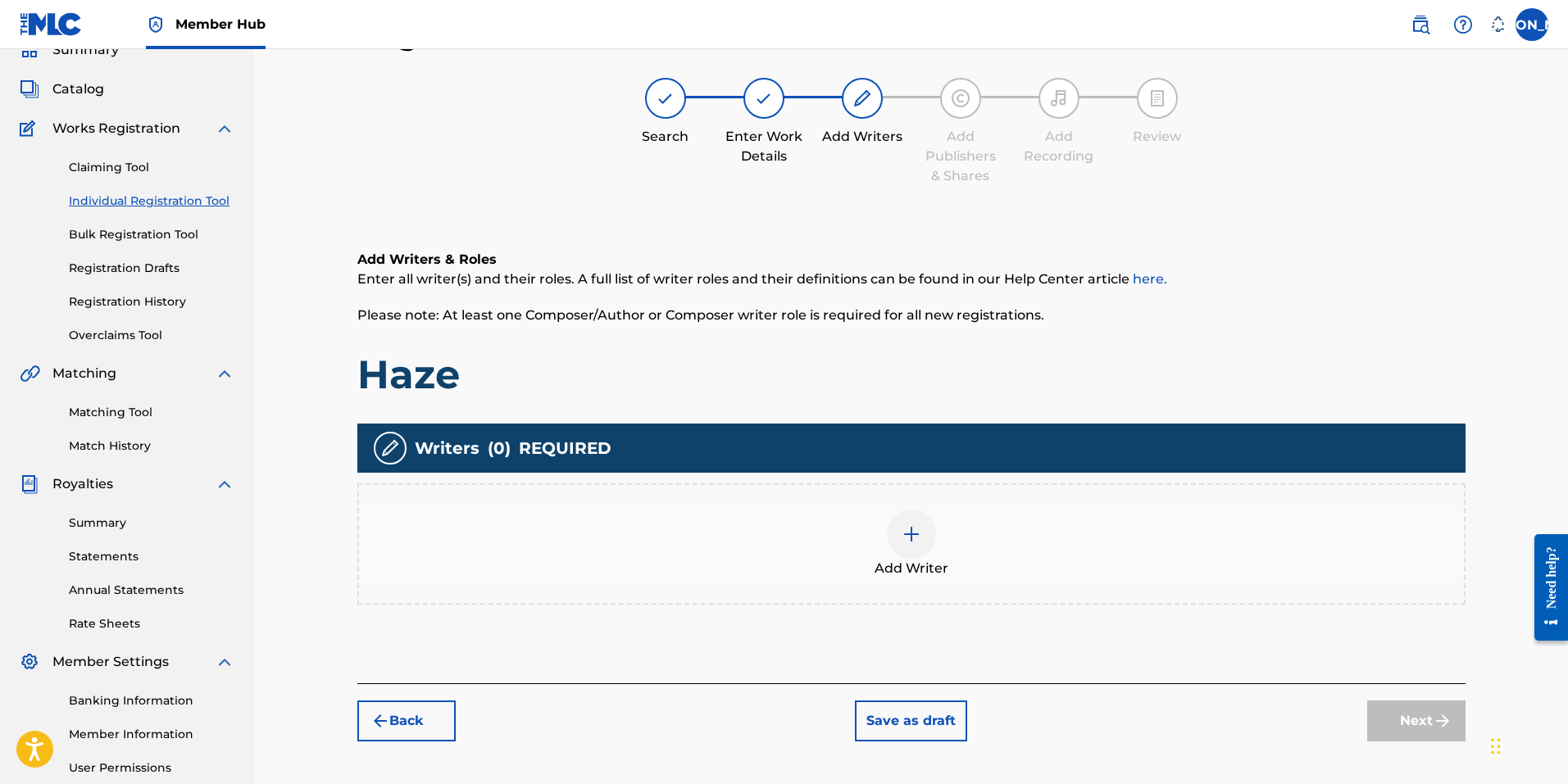
click at [909, 524] on img at bounding box center [911, 533] width 20 height 20
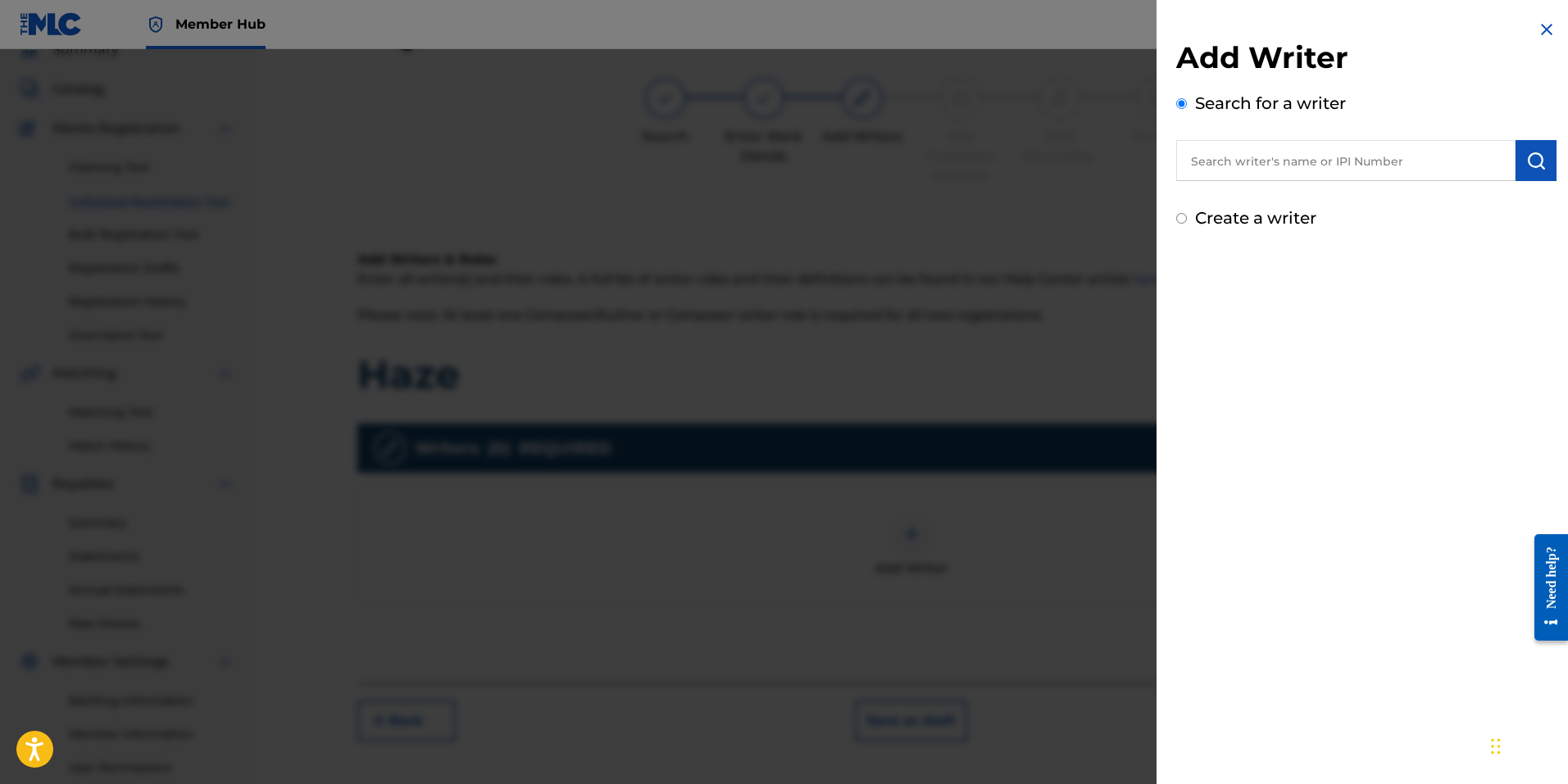
click at [1262, 166] on input "text" at bounding box center [1346, 160] width 340 height 41
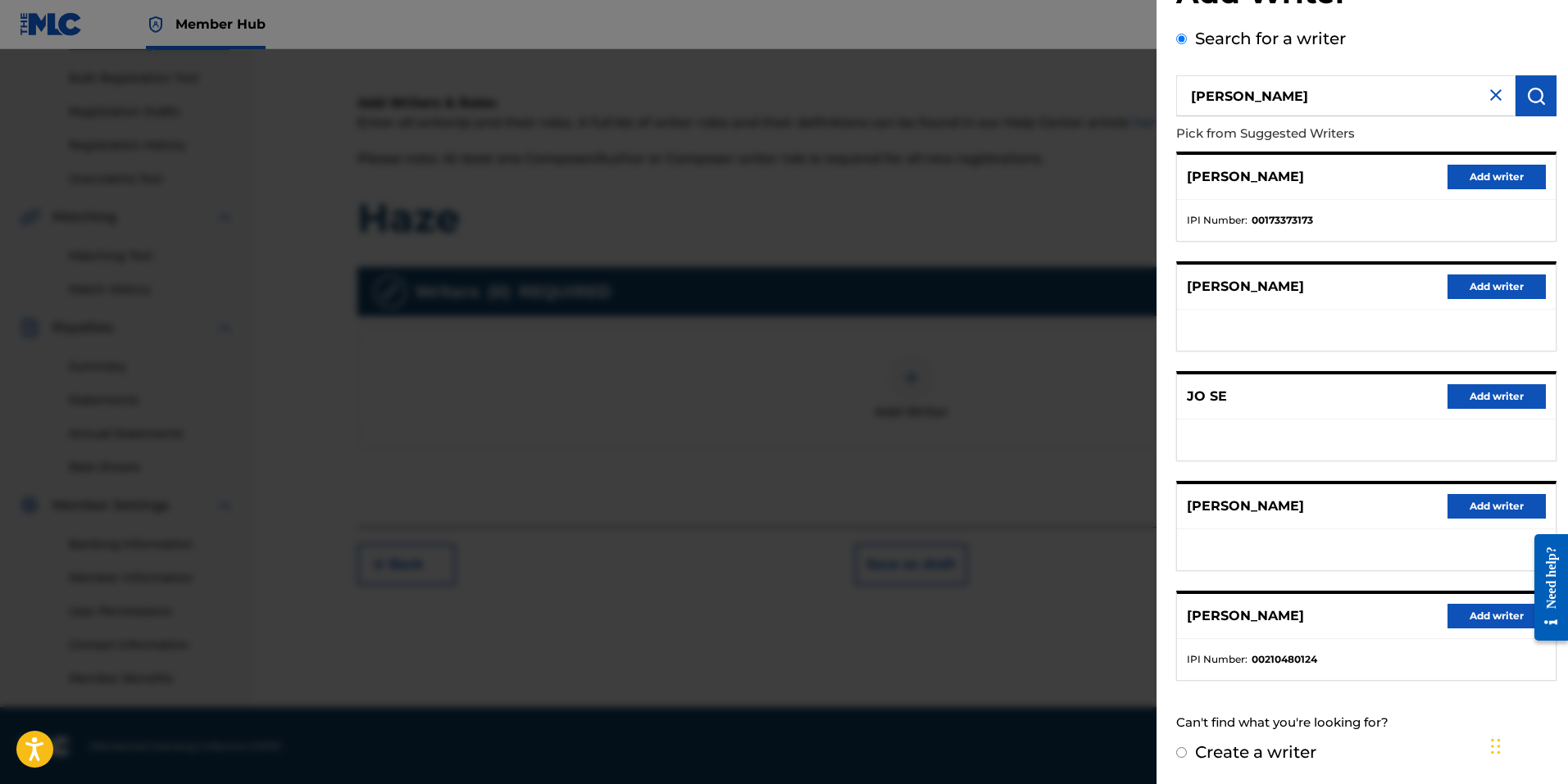
scroll to position [0, 0]
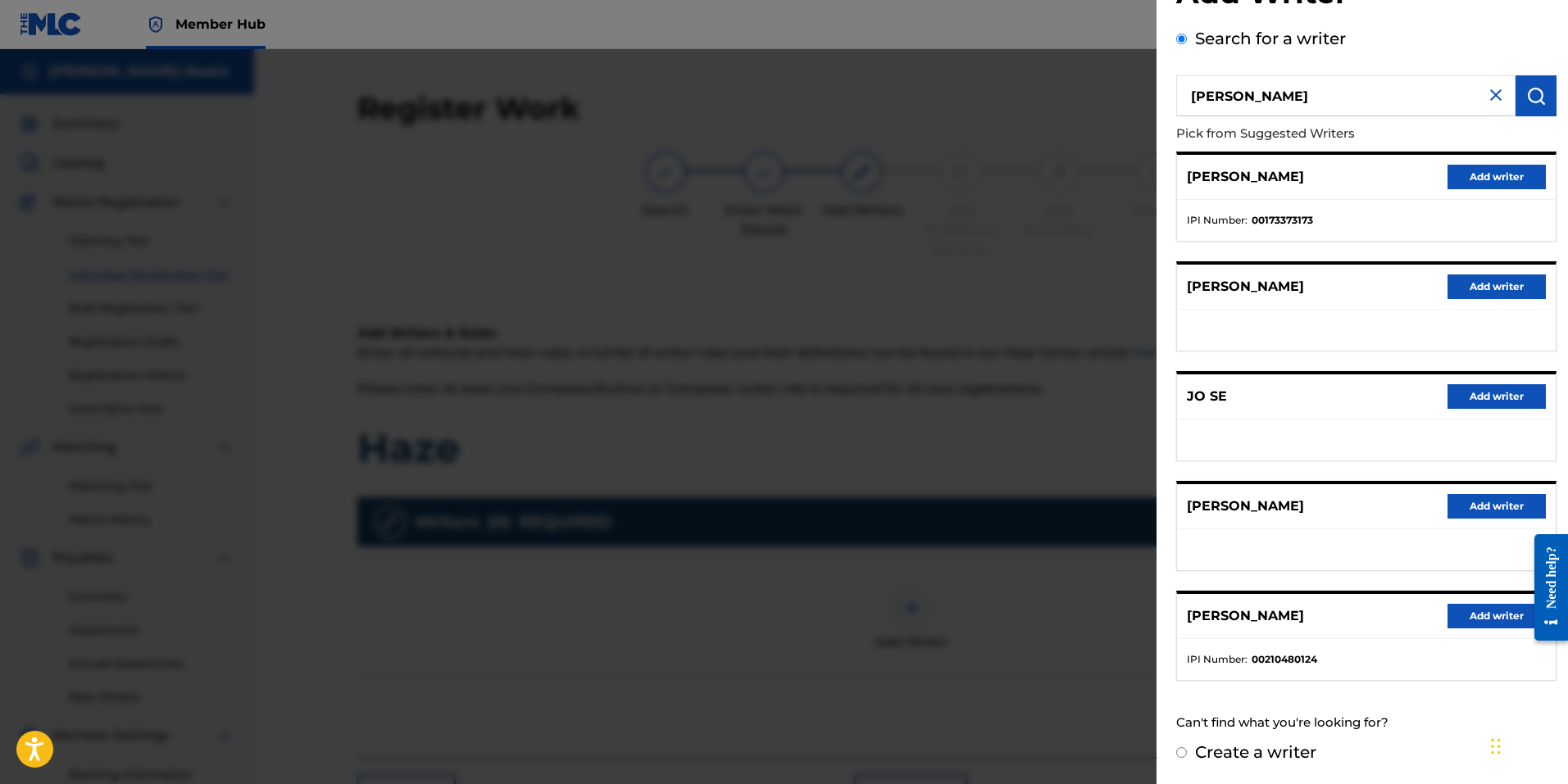
click at [1278, 100] on input "[PERSON_NAME]" at bounding box center [1346, 96] width 340 height 41
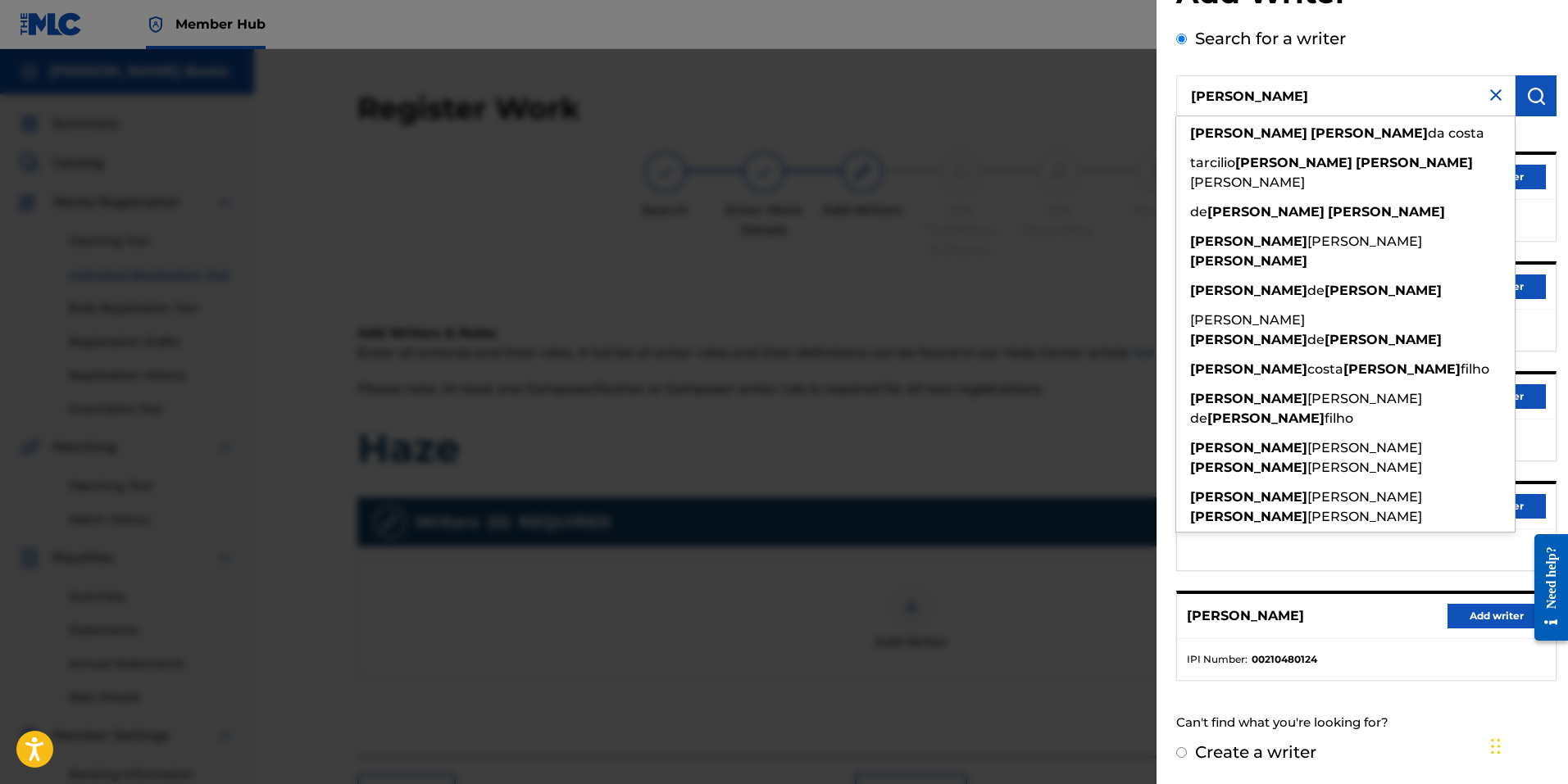
type input "[PERSON_NAME]"
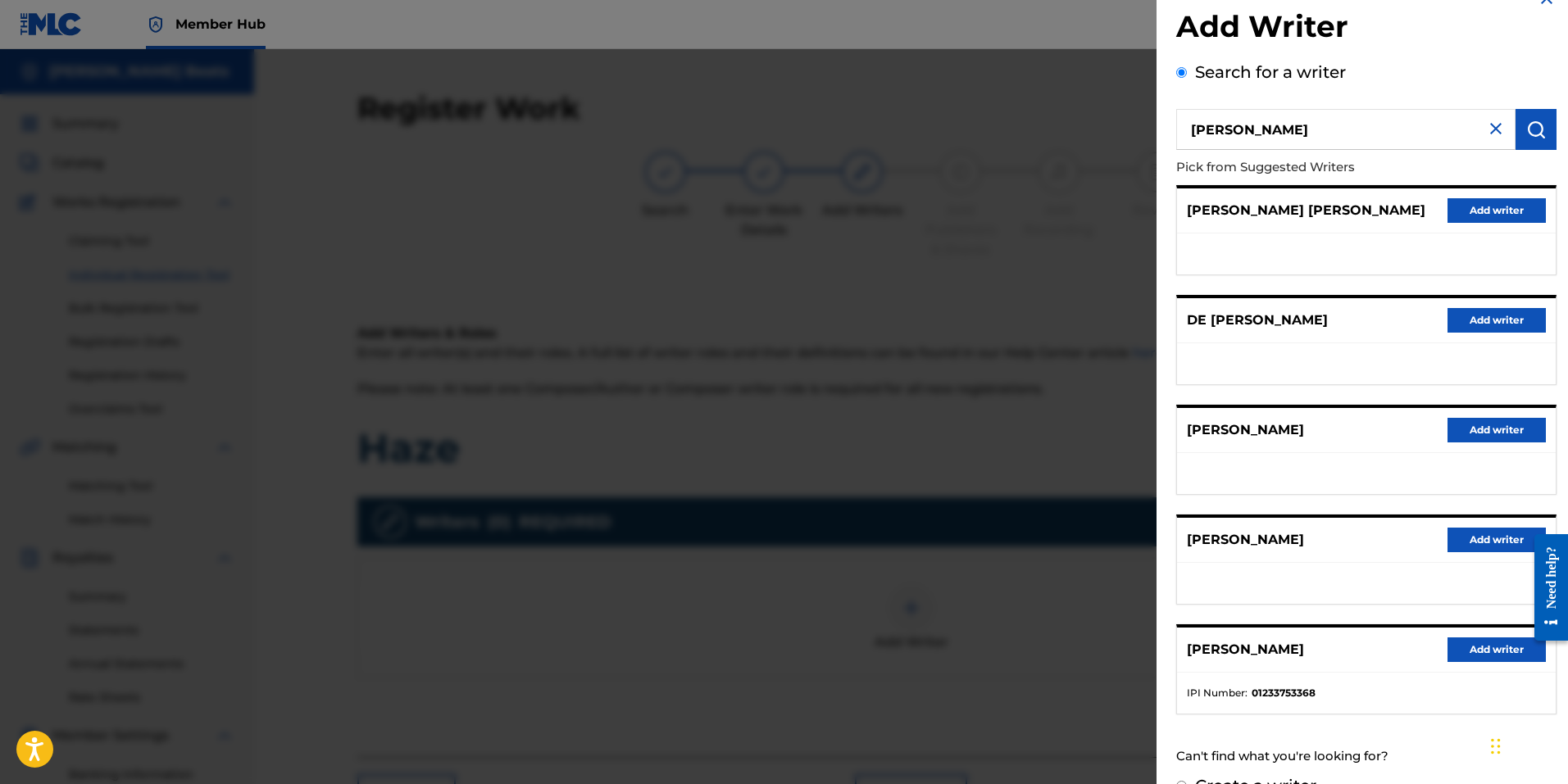
scroll to position [65, 0]
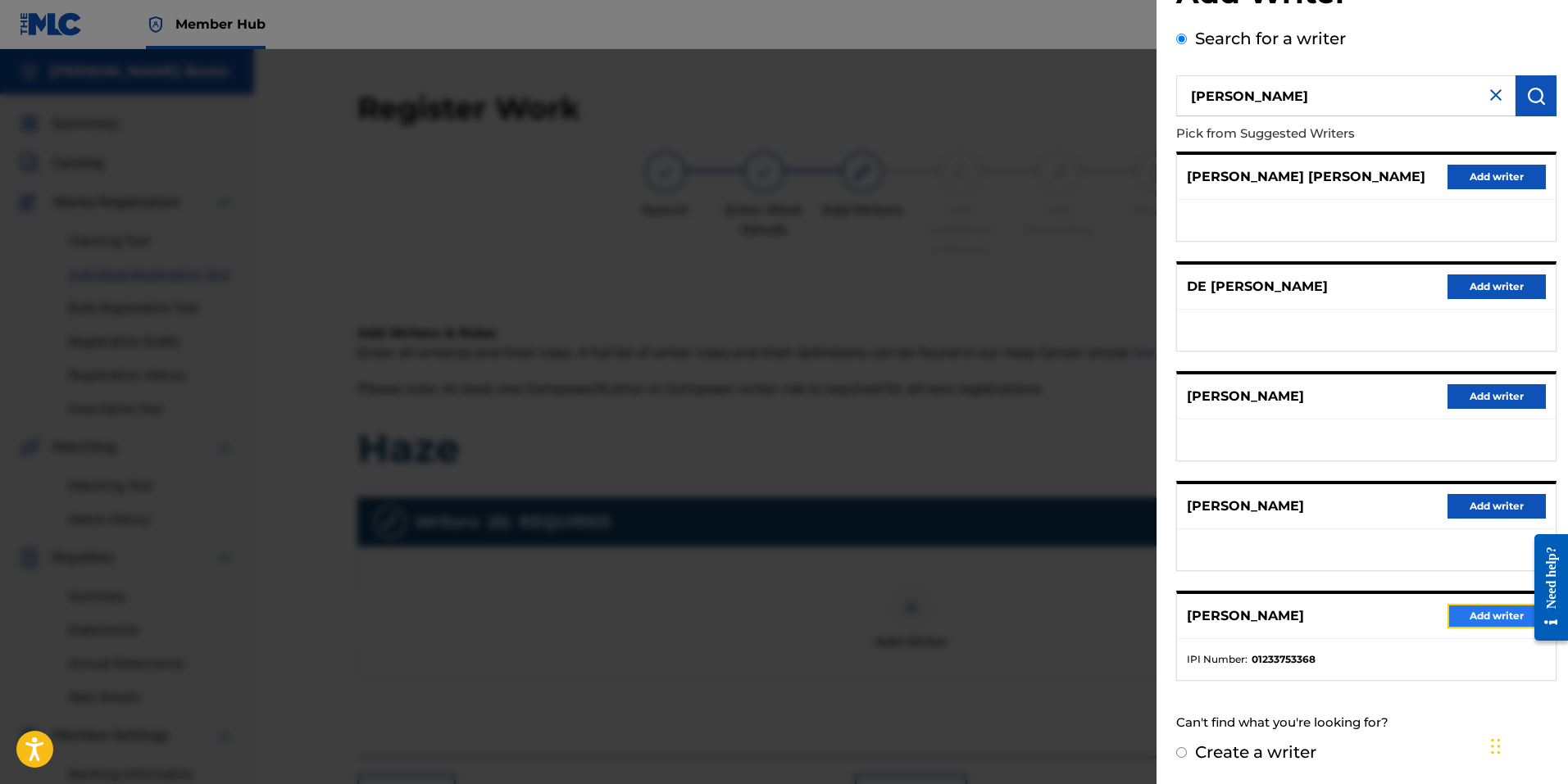
click at [1479, 624] on button "Add writer" at bounding box center [1496, 616] width 98 height 25
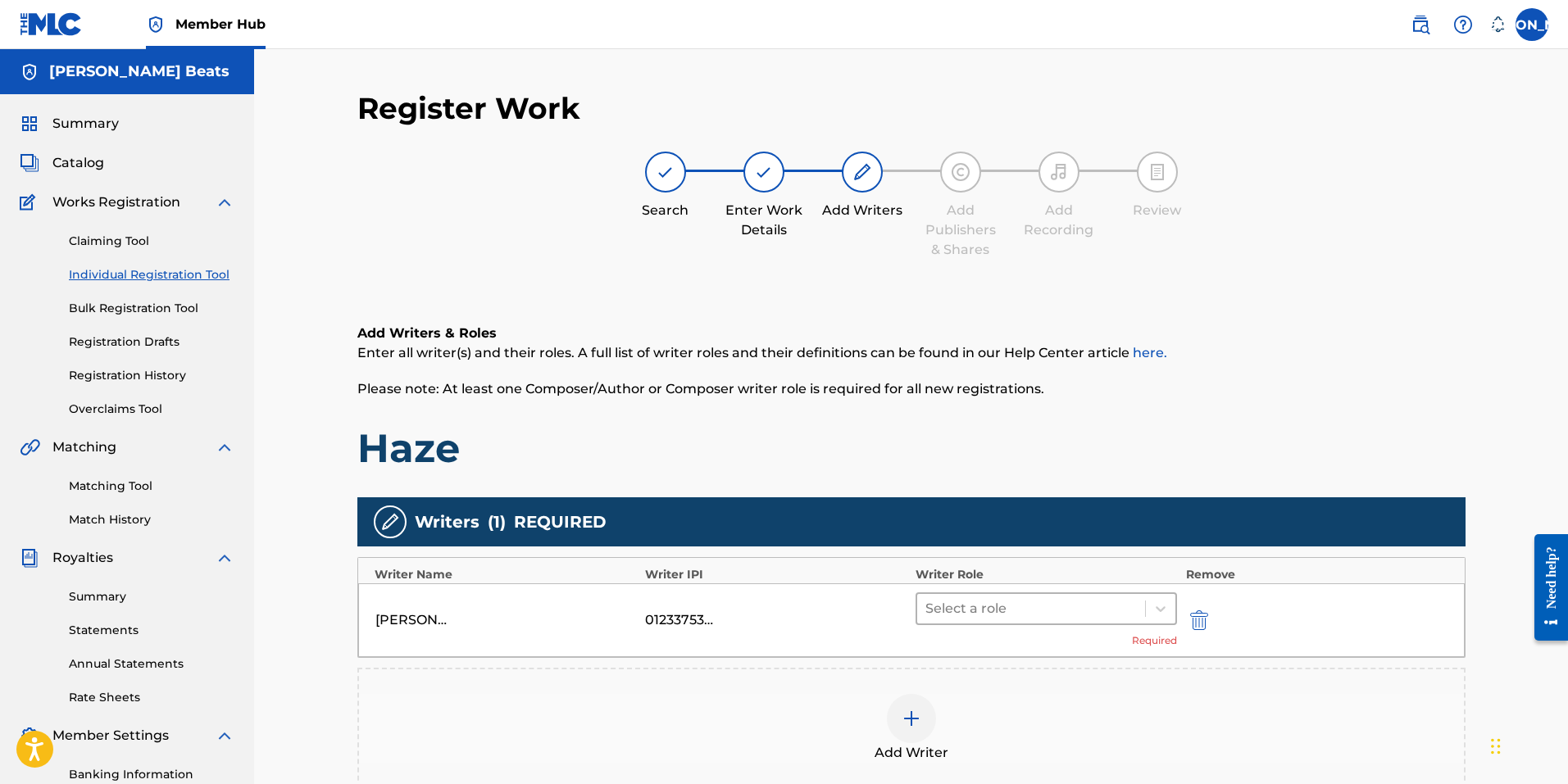
click at [1125, 604] on div at bounding box center [1031, 608] width 213 height 23
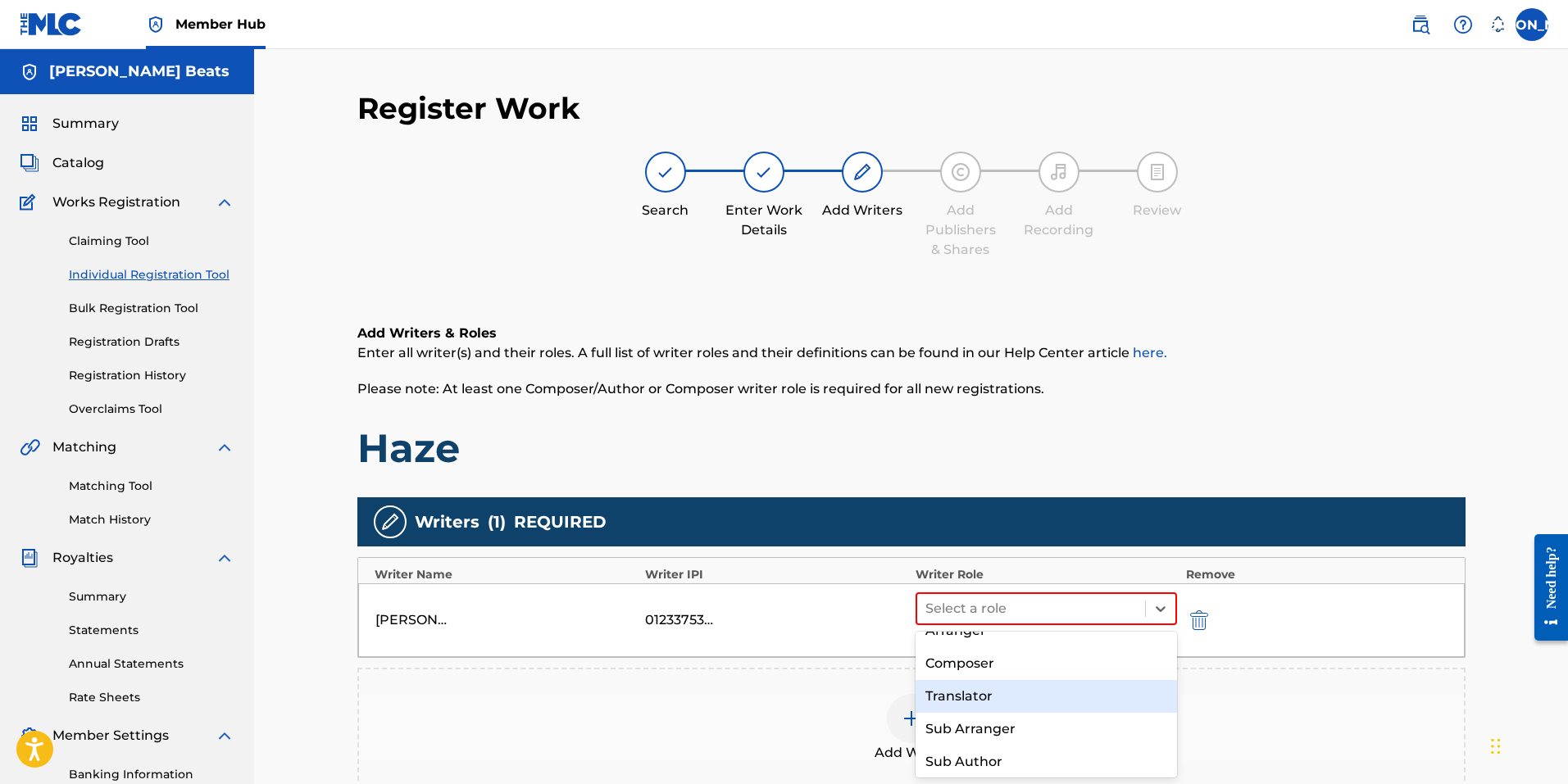
scroll to position [122, 0]
click at [1002, 667] on div "Composer" at bounding box center [1046, 660] width 262 height 32
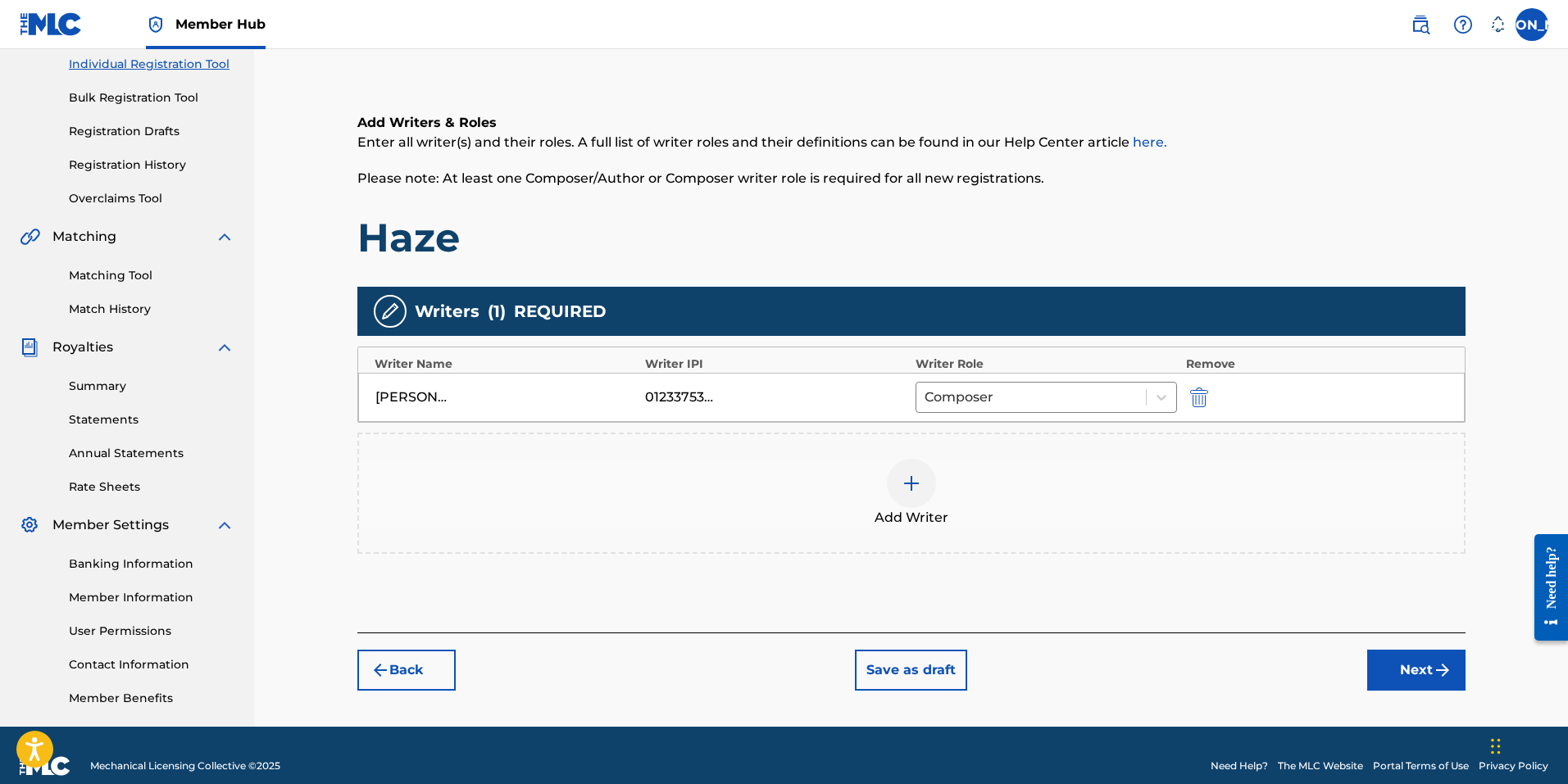
scroll to position [232, 0]
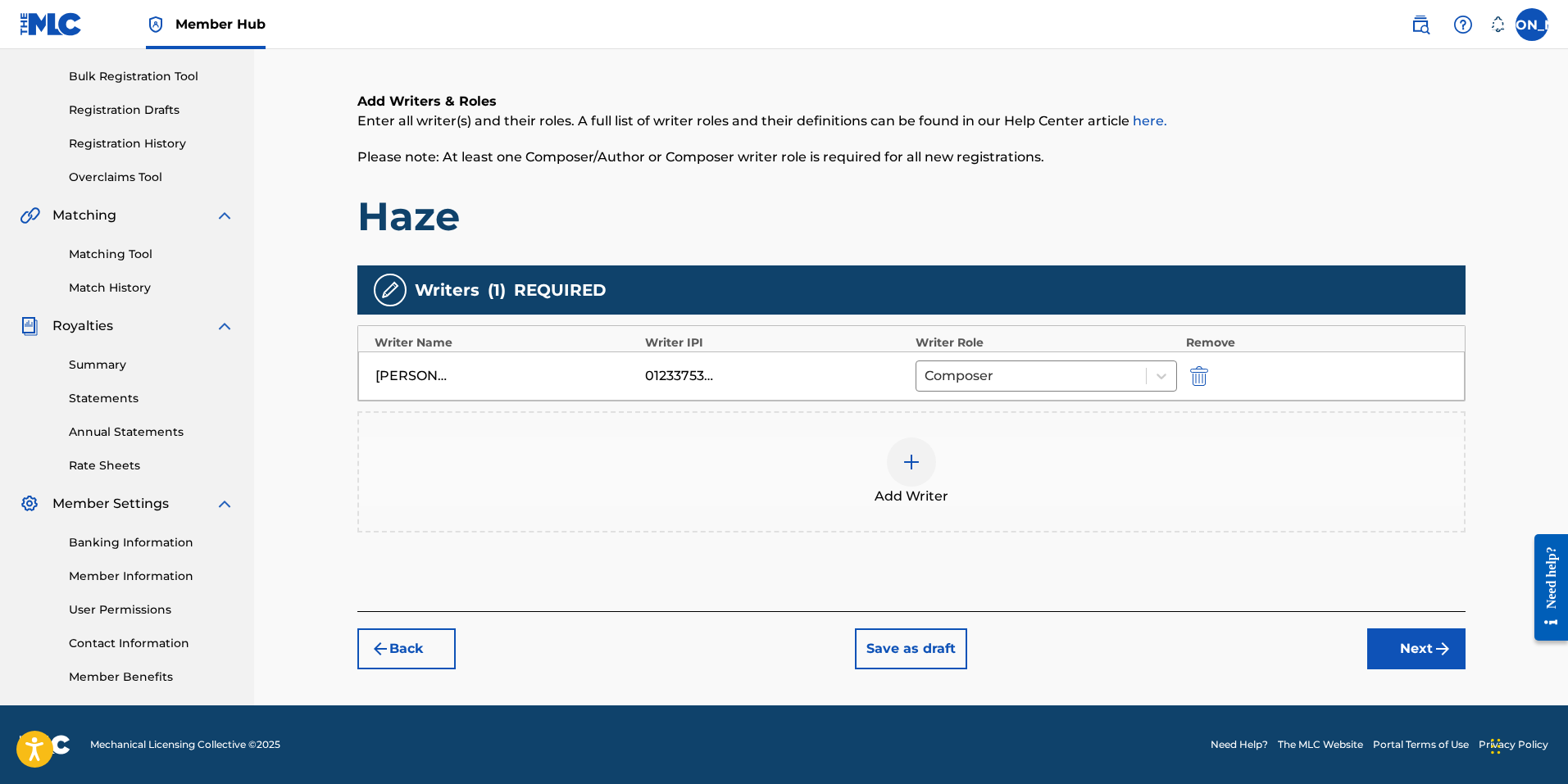
click at [923, 460] on div at bounding box center [912, 462] width 50 height 49
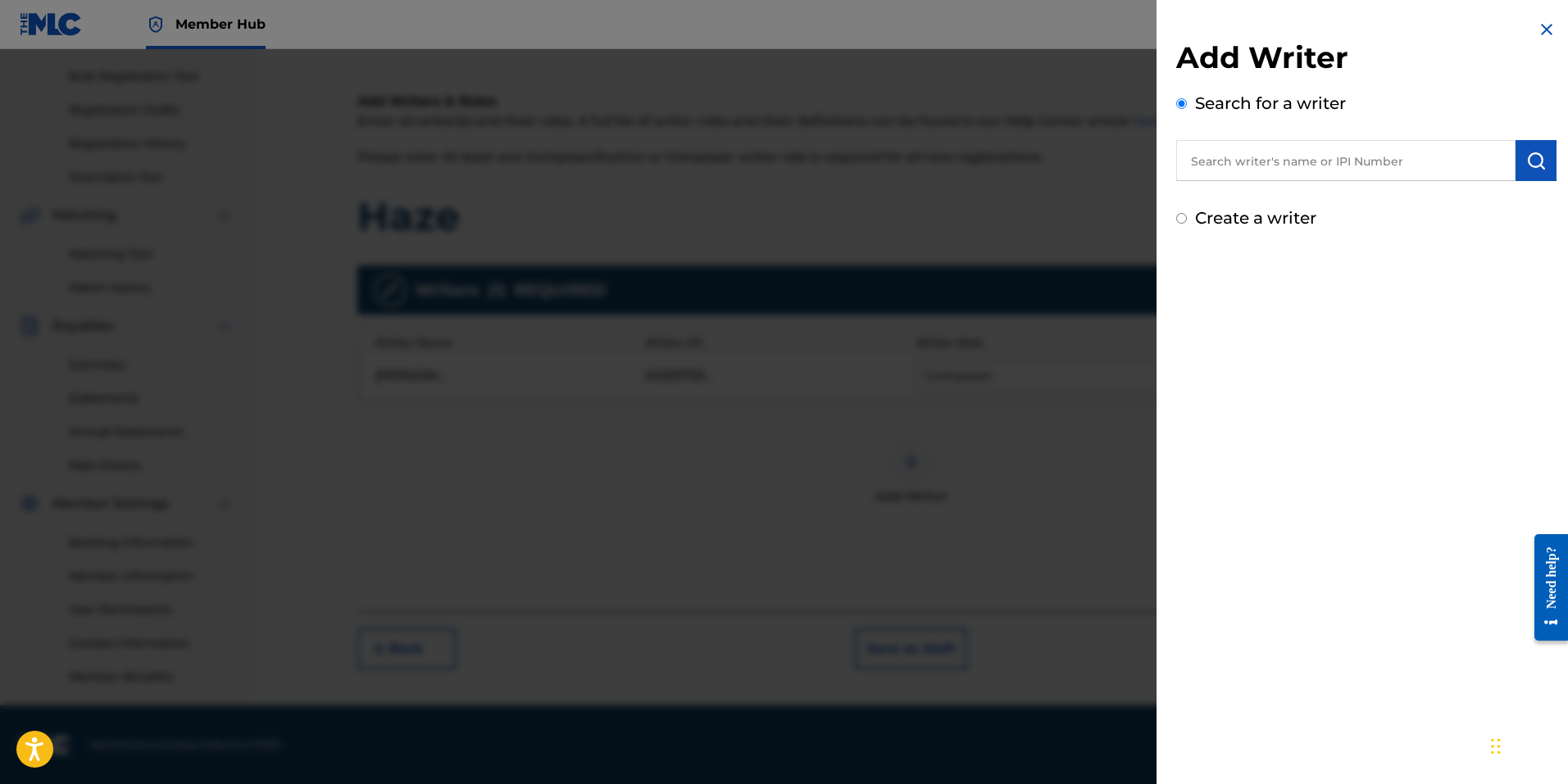
click at [1279, 160] on input "text" at bounding box center [1346, 160] width 340 height 41
click at [1177, 218] on input "Create a writer" at bounding box center [1181, 218] width 10 height 10
radio input "false"
radio input "true"
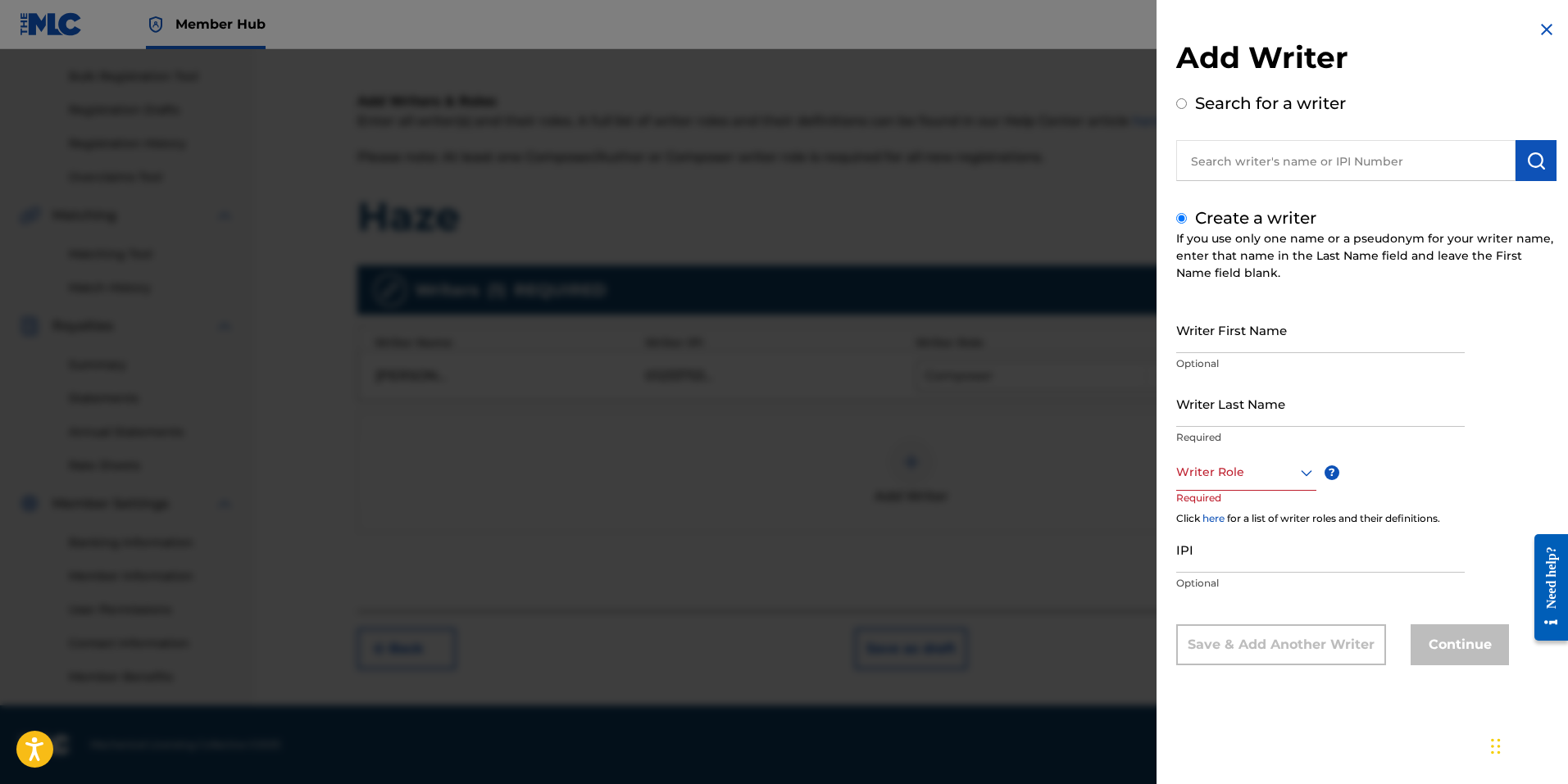
click at [1184, 214] on input "Create a writer" at bounding box center [1181, 218] width 10 height 10
click at [1223, 170] on input "text" at bounding box center [1346, 160] width 340 height 41
radio input "true"
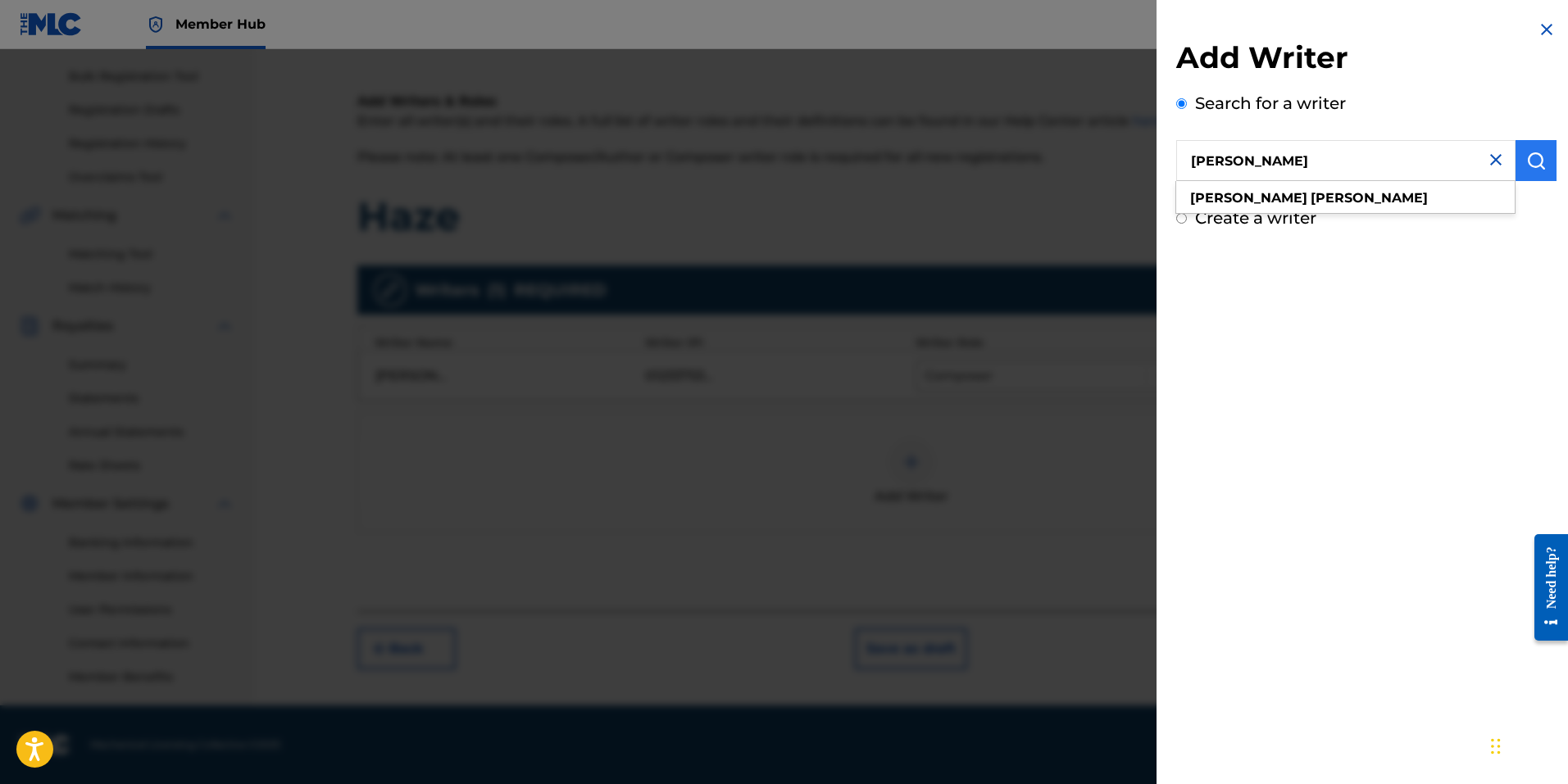
type input "[PERSON_NAME]"
click at [1543, 152] on button "submit" at bounding box center [1536, 160] width 41 height 41
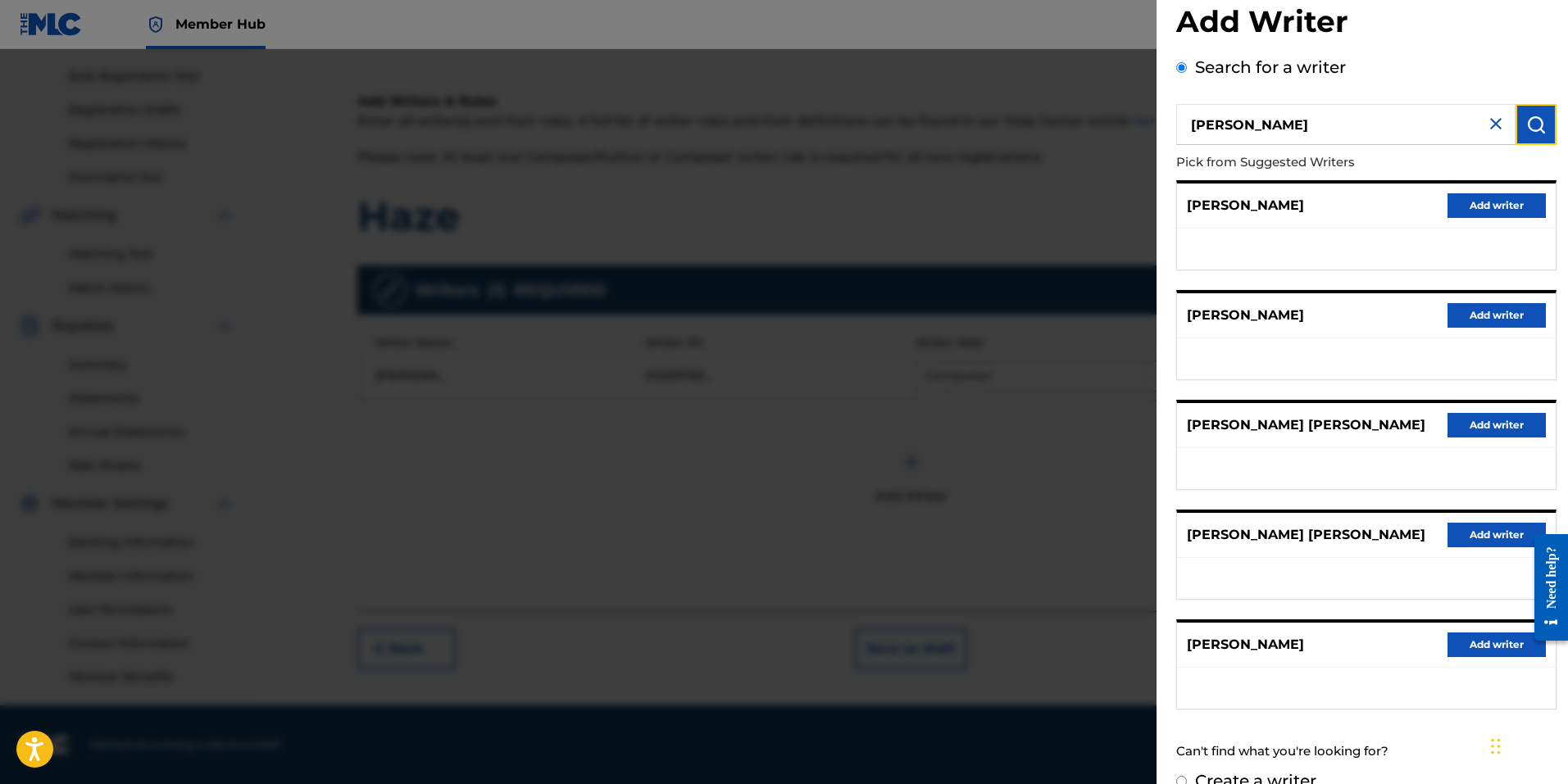
scroll to position [65, 0]
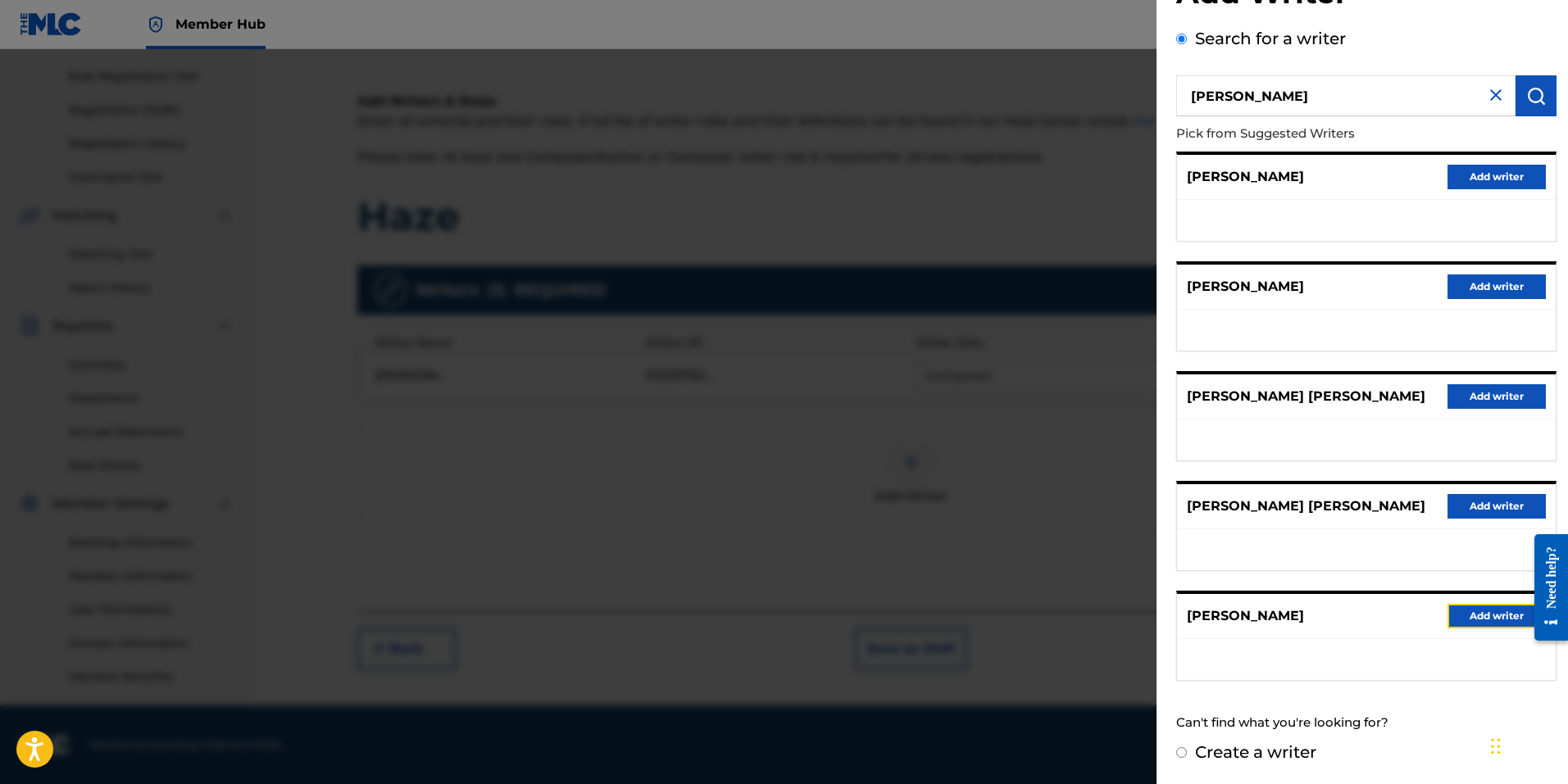
click at [1489, 627] on button "Add writer" at bounding box center [1496, 616] width 98 height 25
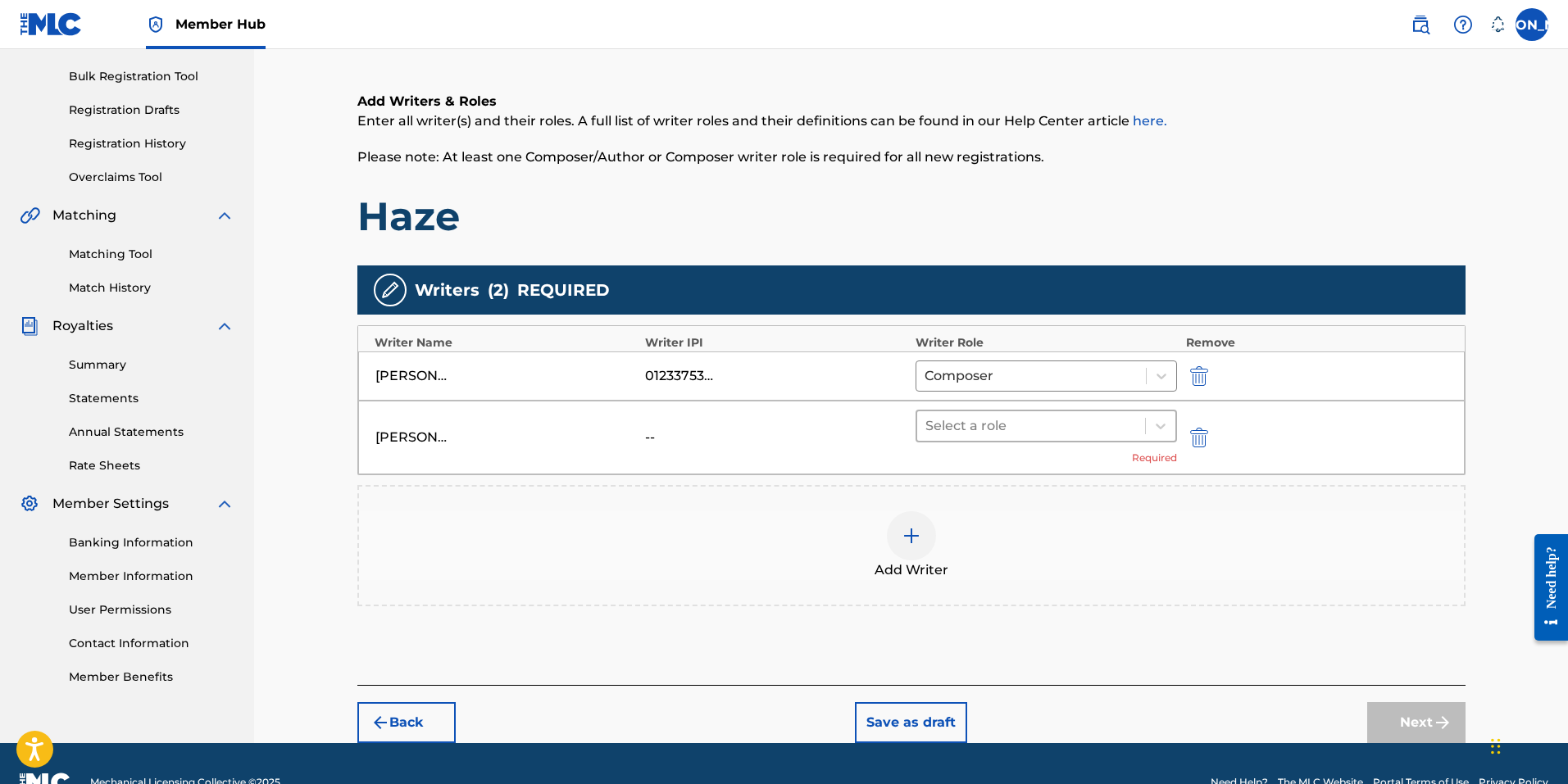
click at [1026, 423] on div at bounding box center [1031, 426] width 213 height 23
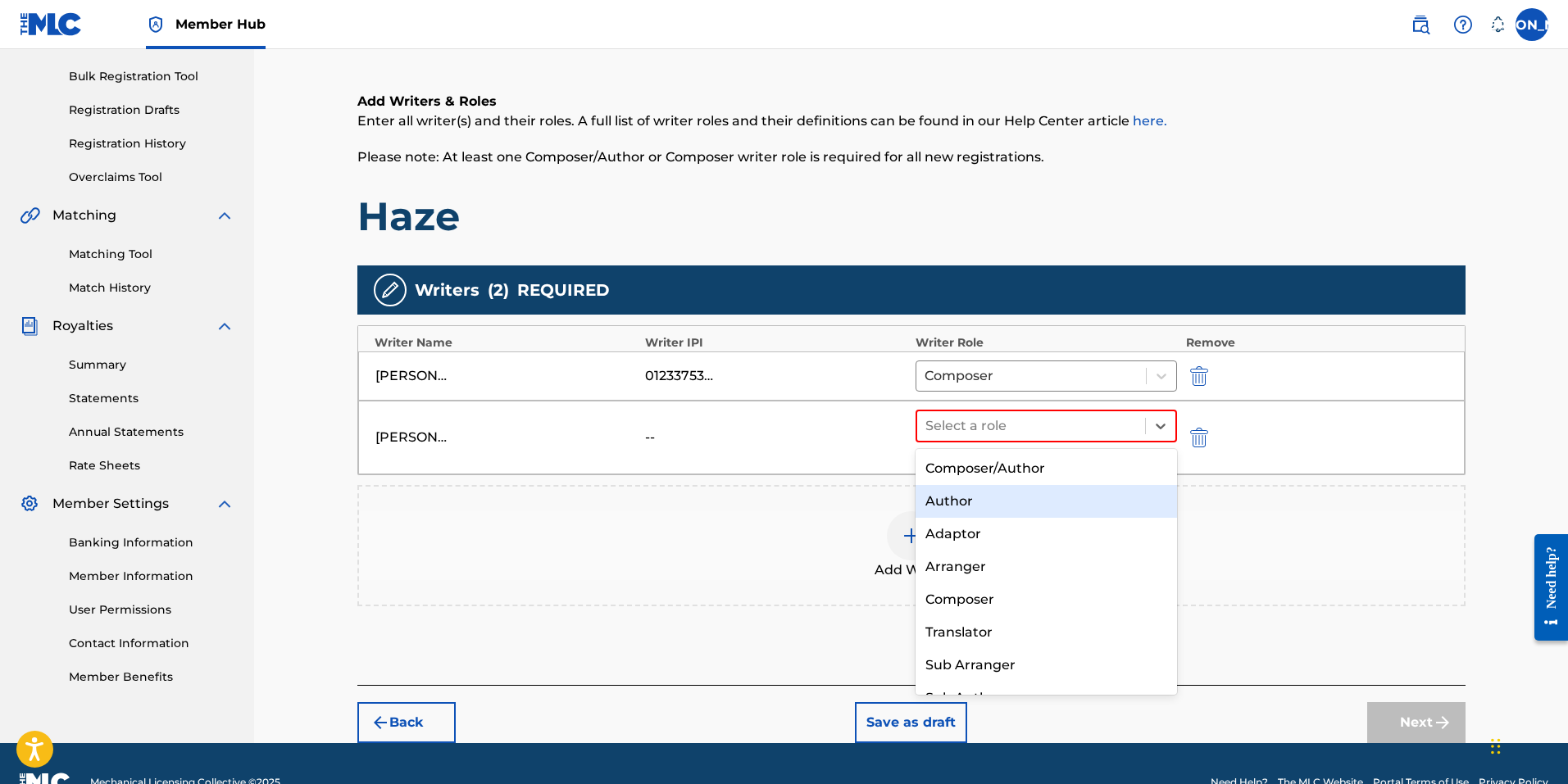
click at [963, 507] on div "Author" at bounding box center [1046, 501] width 262 height 32
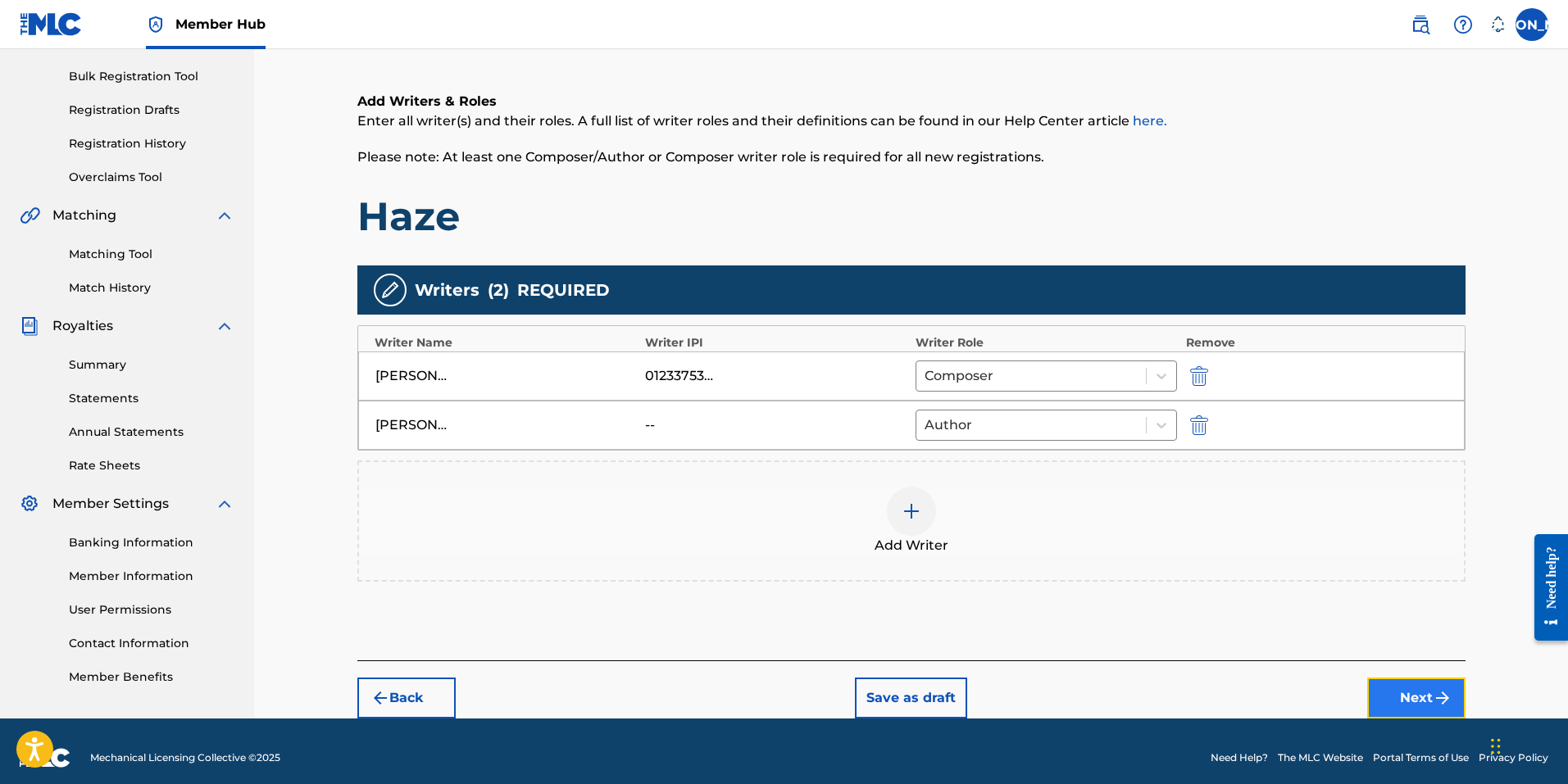
click at [1437, 688] on img "submit" at bounding box center [1442, 698] width 20 height 20
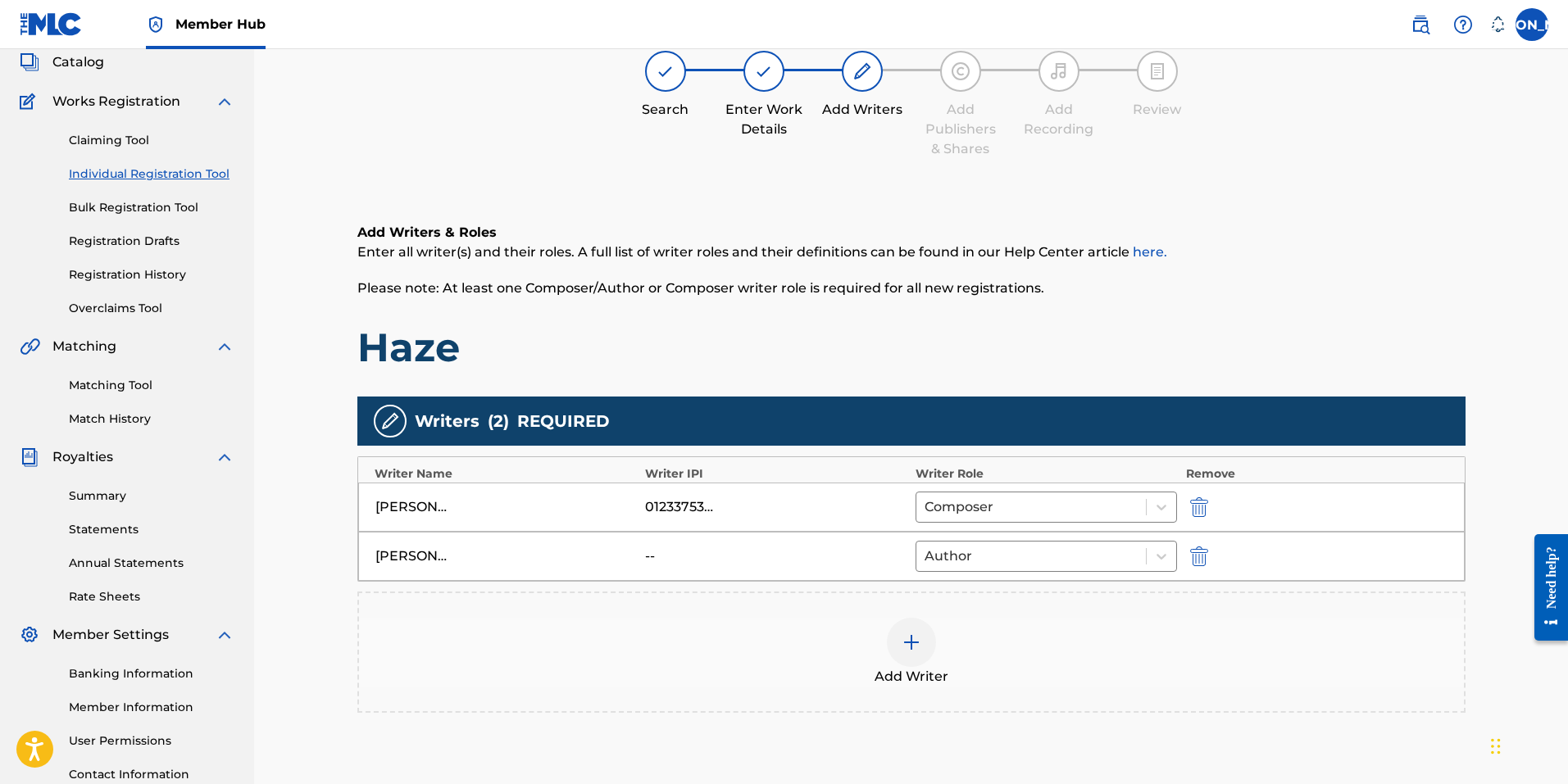
scroll to position [73, 0]
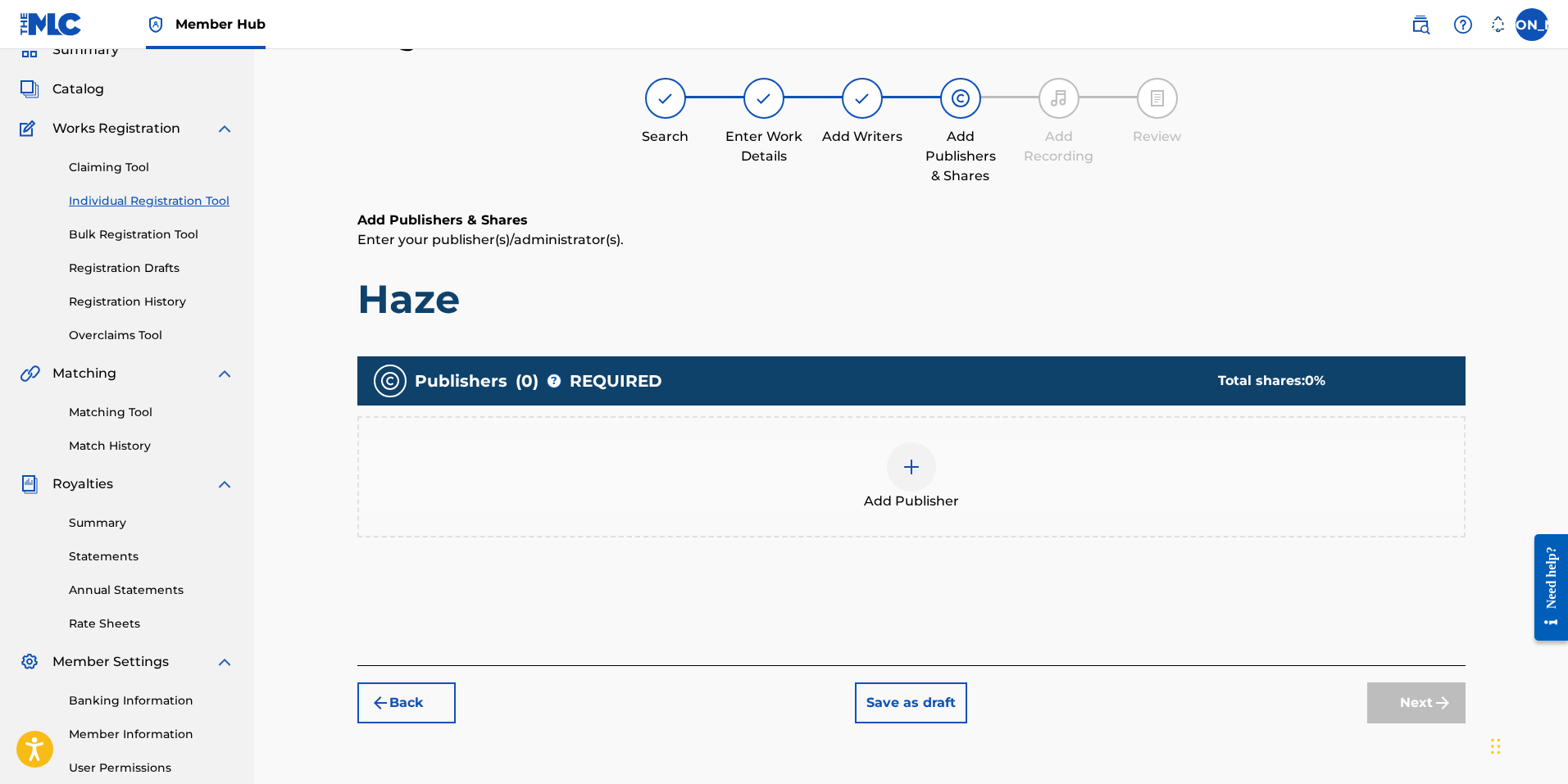
click at [894, 460] on div at bounding box center [912, 467] width 50 height 49
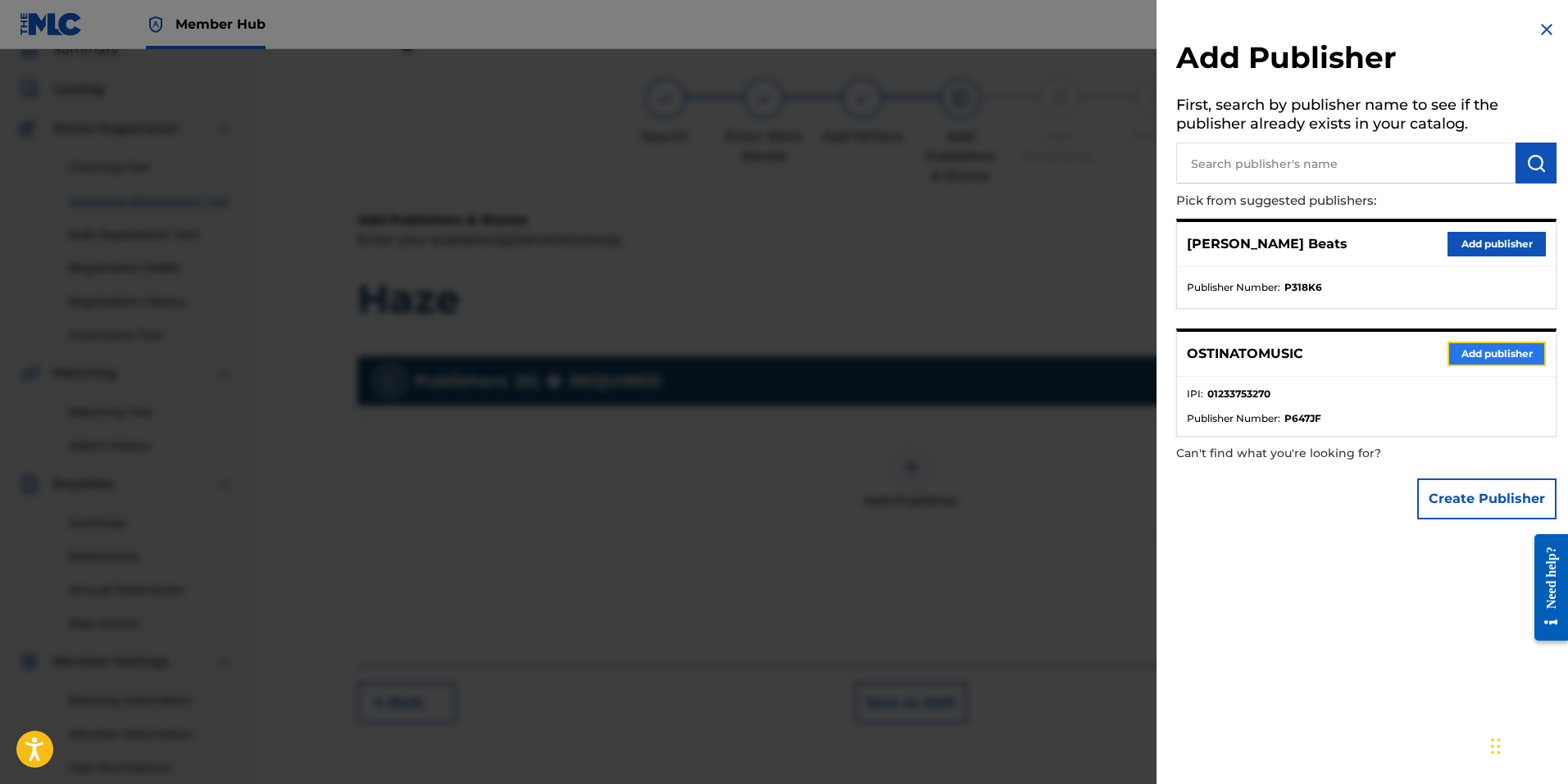
click at [1495, 360] on button "Add publisher" at bounding box center [1496, 353] width 98 height 25
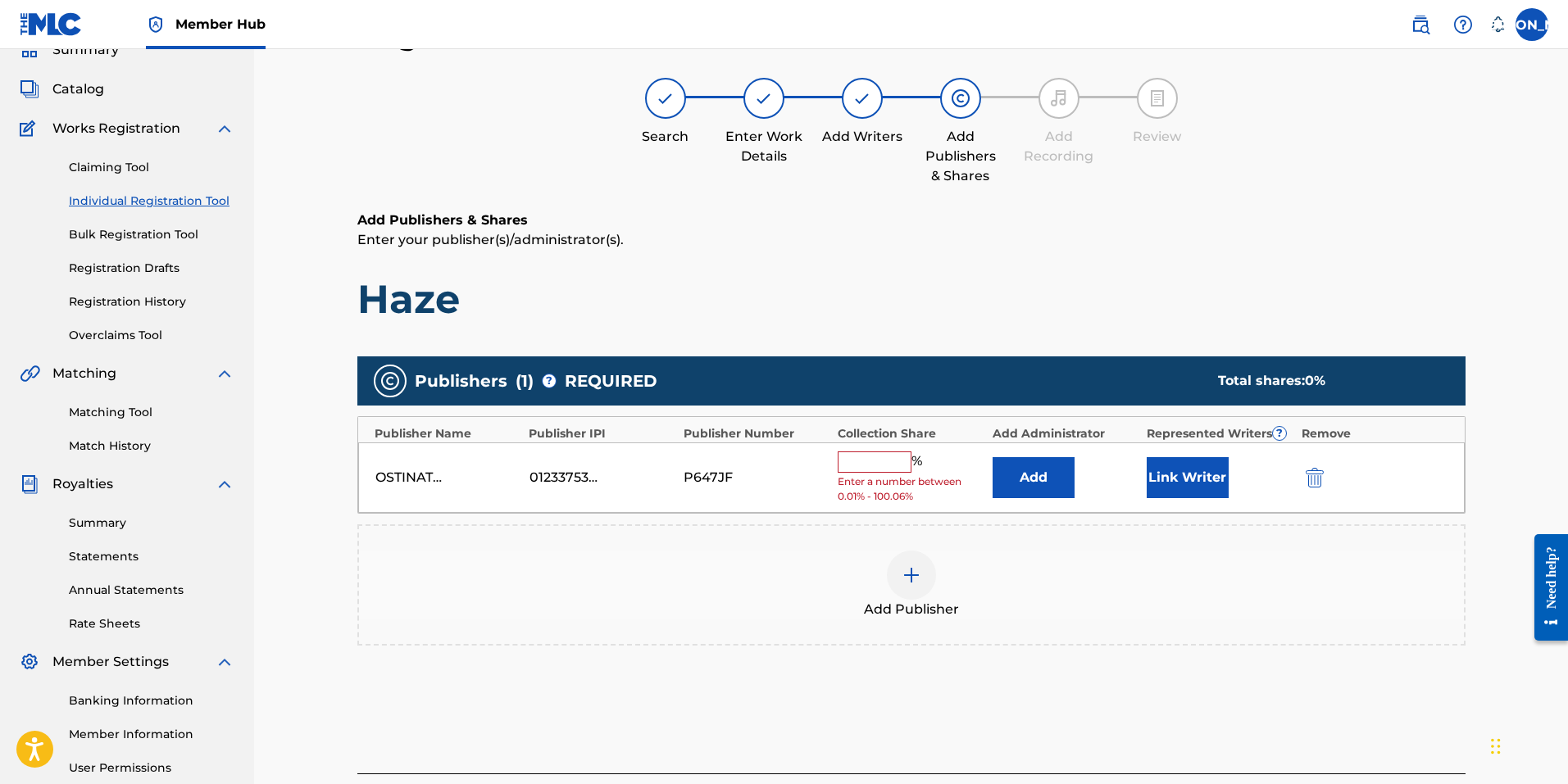
click at [884, 461] on input "text" at bounding box center [874, 462] width 73 height 21
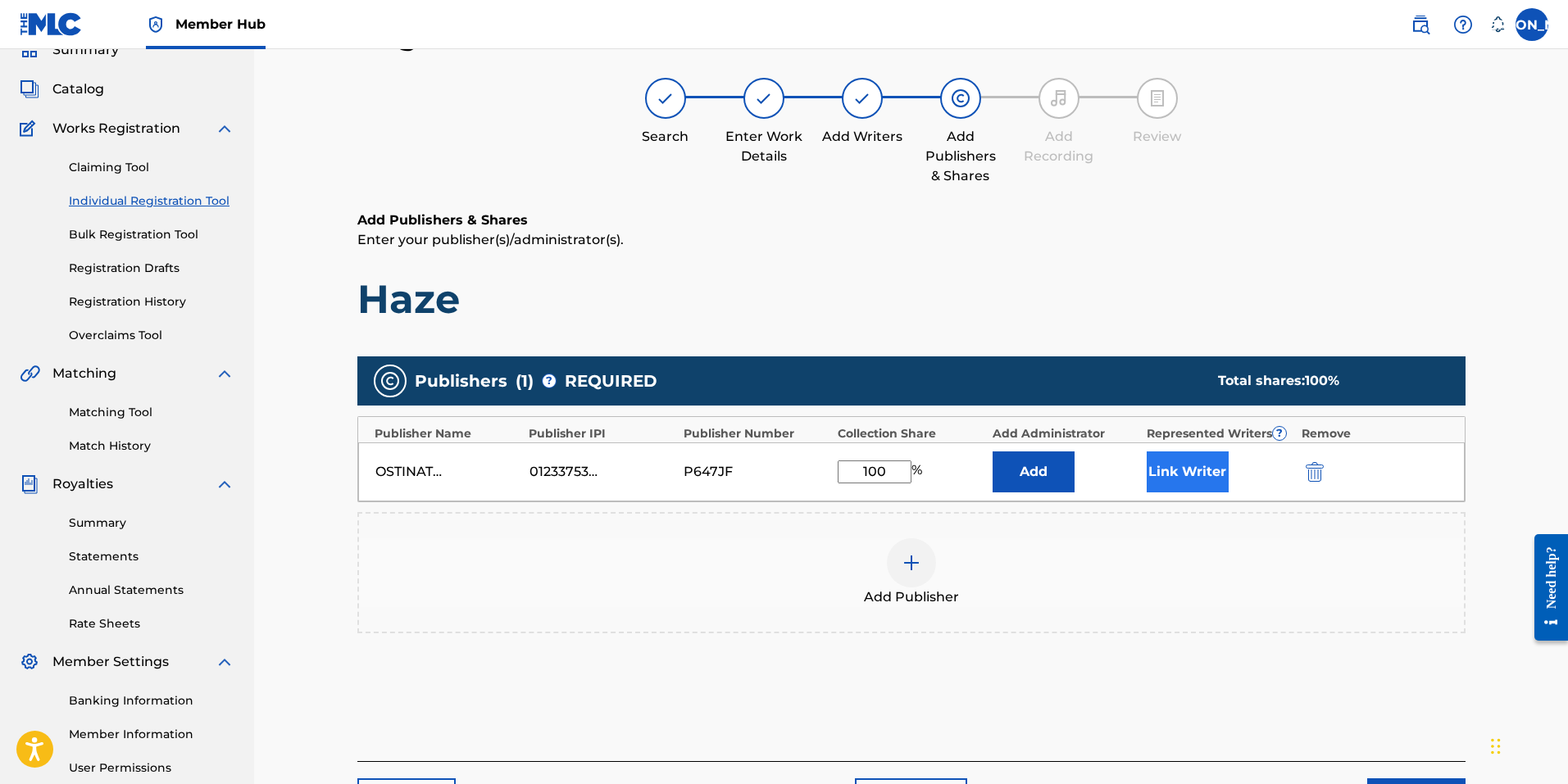
type input "100"
click at [1208, 468] on button "Link Writer" at bounding box center [1187, 472] width 82 height 41
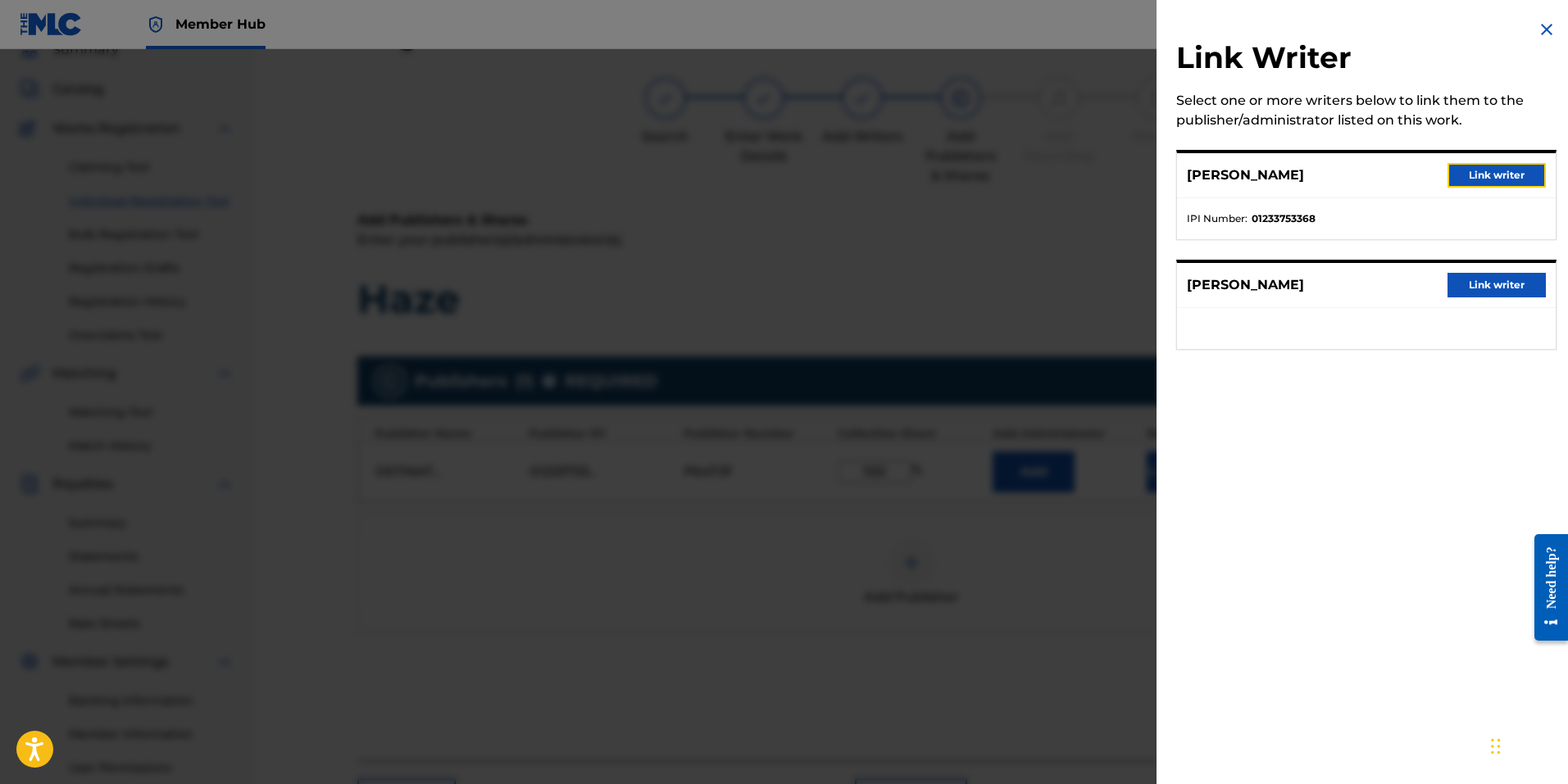
click at [1484, 172] on button "Link writer" at bounding box center [1496, 175] width 98 height 25
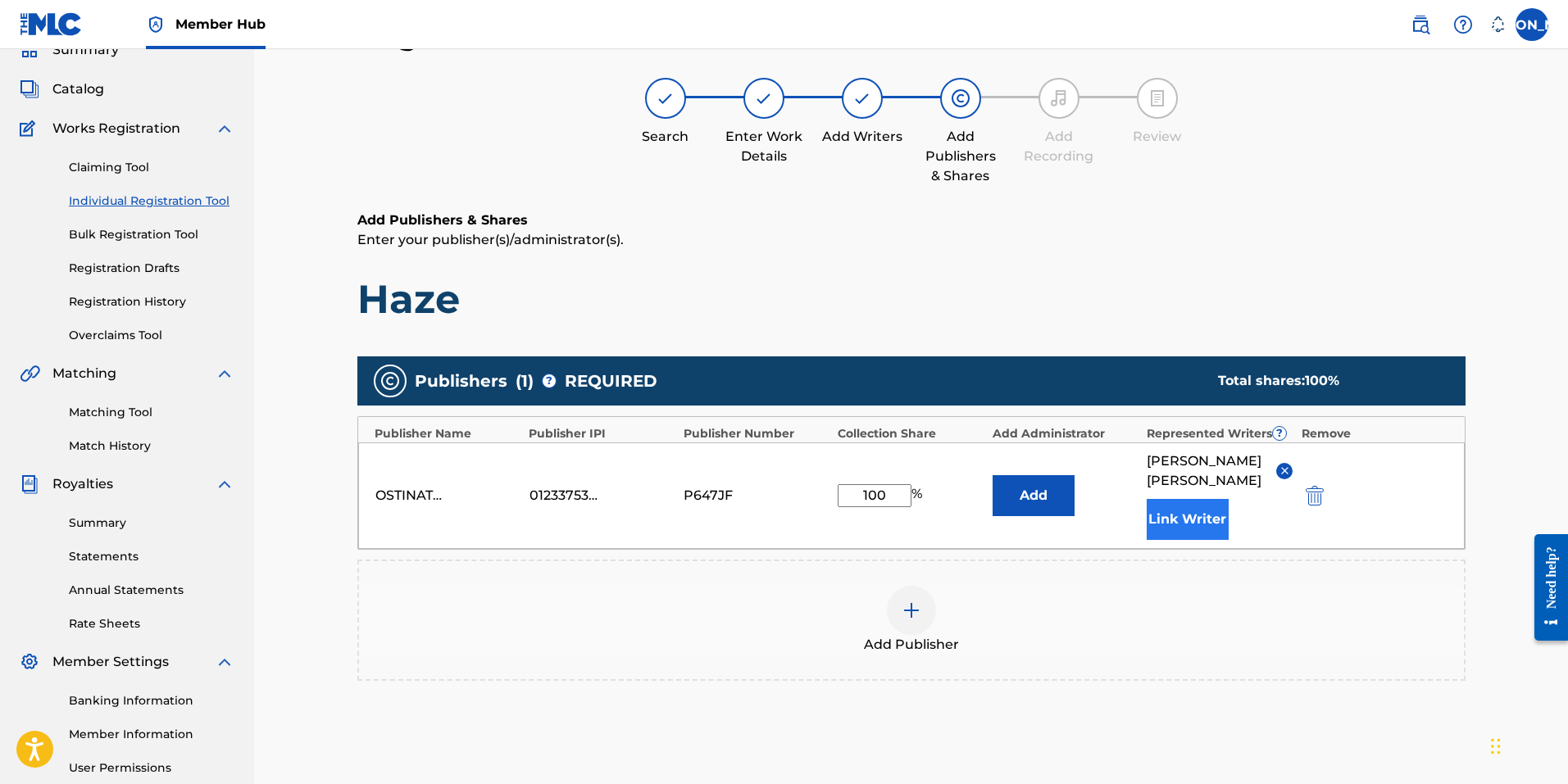
drag, startPoint x: 1177, startPoint y: 547, endPoint x: 1184, endPoint y: 533, distance: 15.7
click at [1177, 546] on div "OSTINATOMUSIC 01233753270 P647JF 100 % Add [PERSON_NAME] Writer" at bounding box center [912, 495] width 1106 height 107
click at [1184, 533] on button "Link Writer" at bounding box center [1187, 520] width 82 height 41
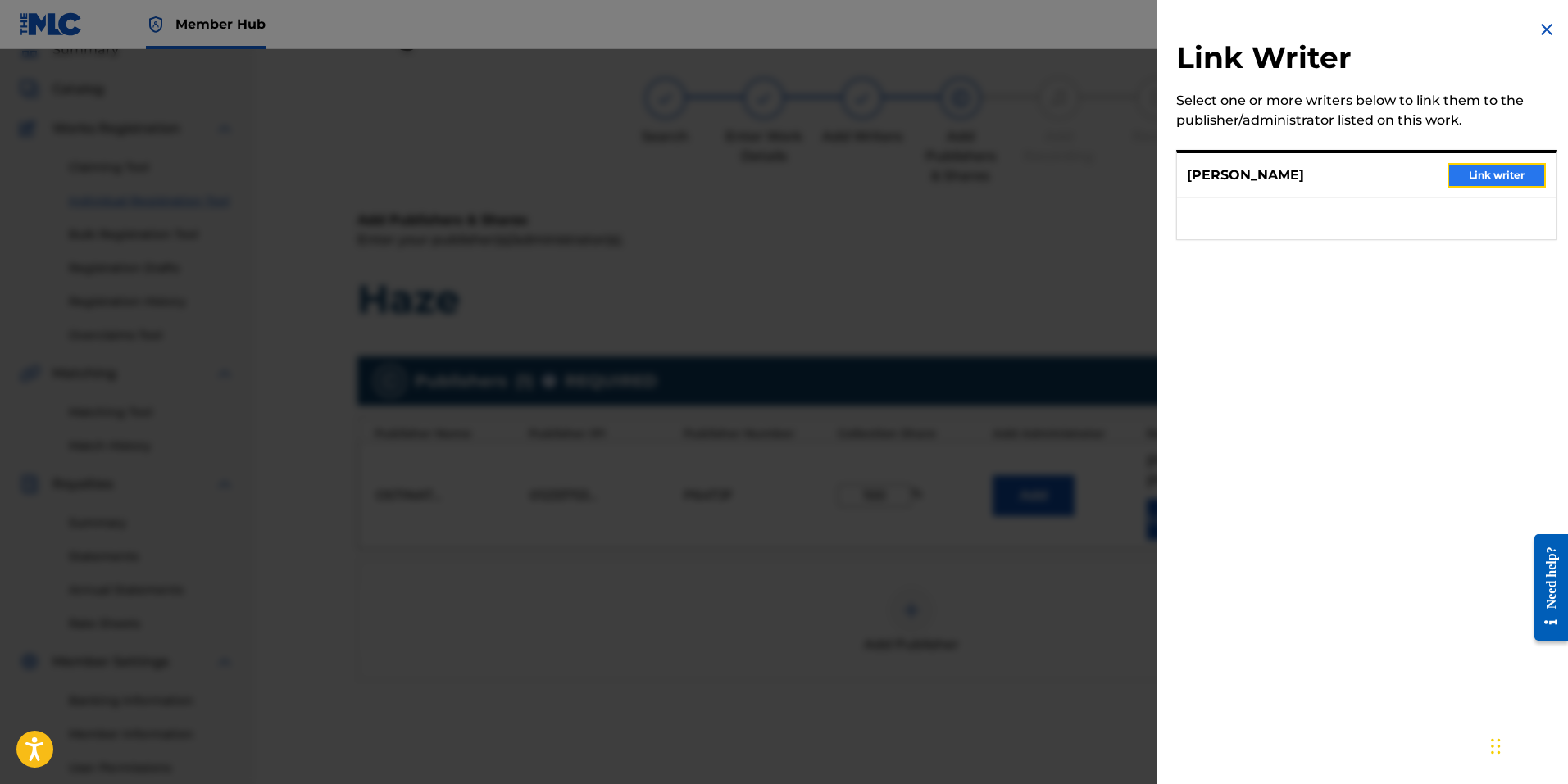
click at [1489, 169] on button "Link writer" at bounding box center [1496, 175] width 98 height 25
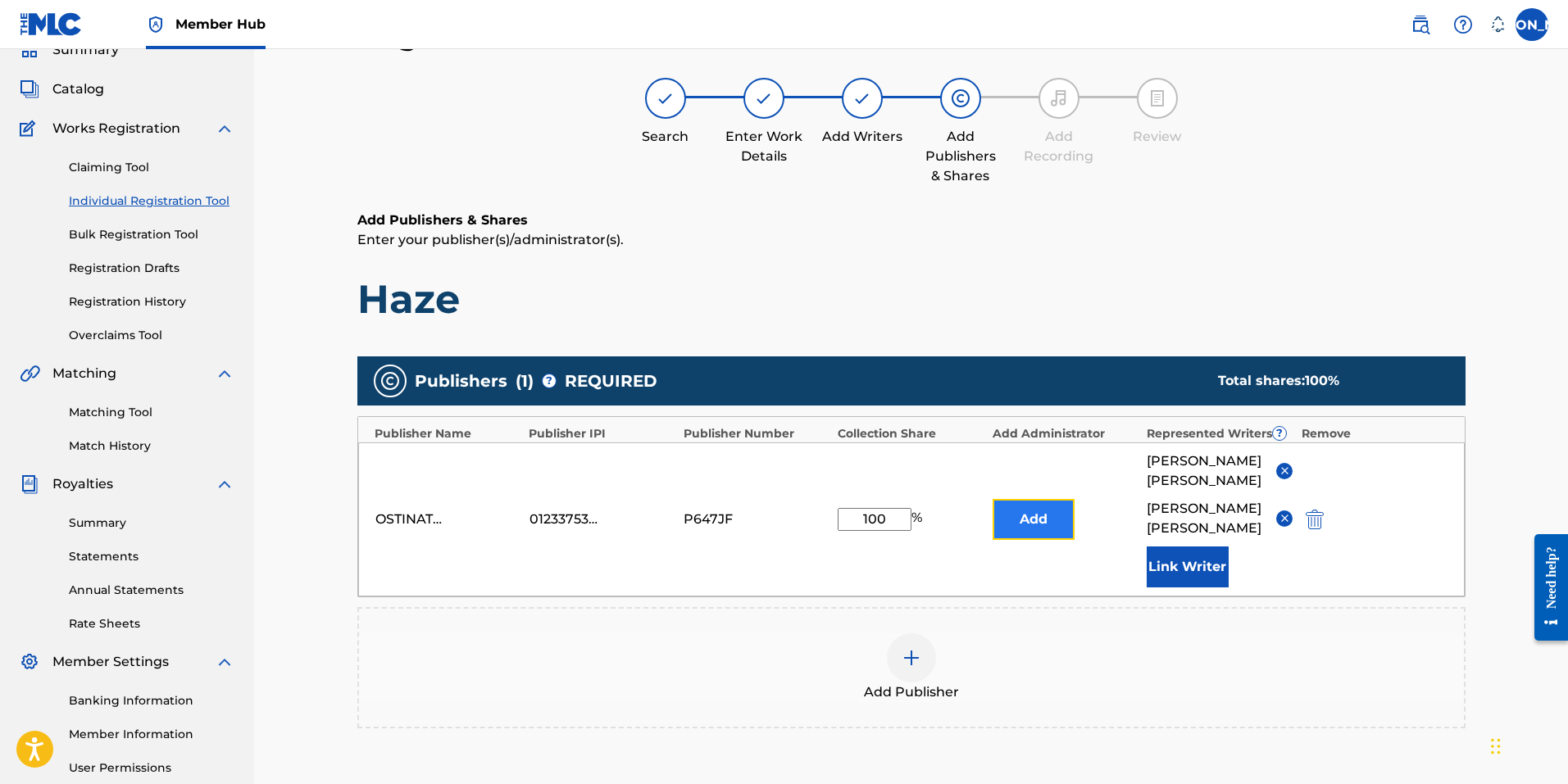
click at [1051, 499] on button "Add" at bounding box center [1034, 520] width 82 height 41
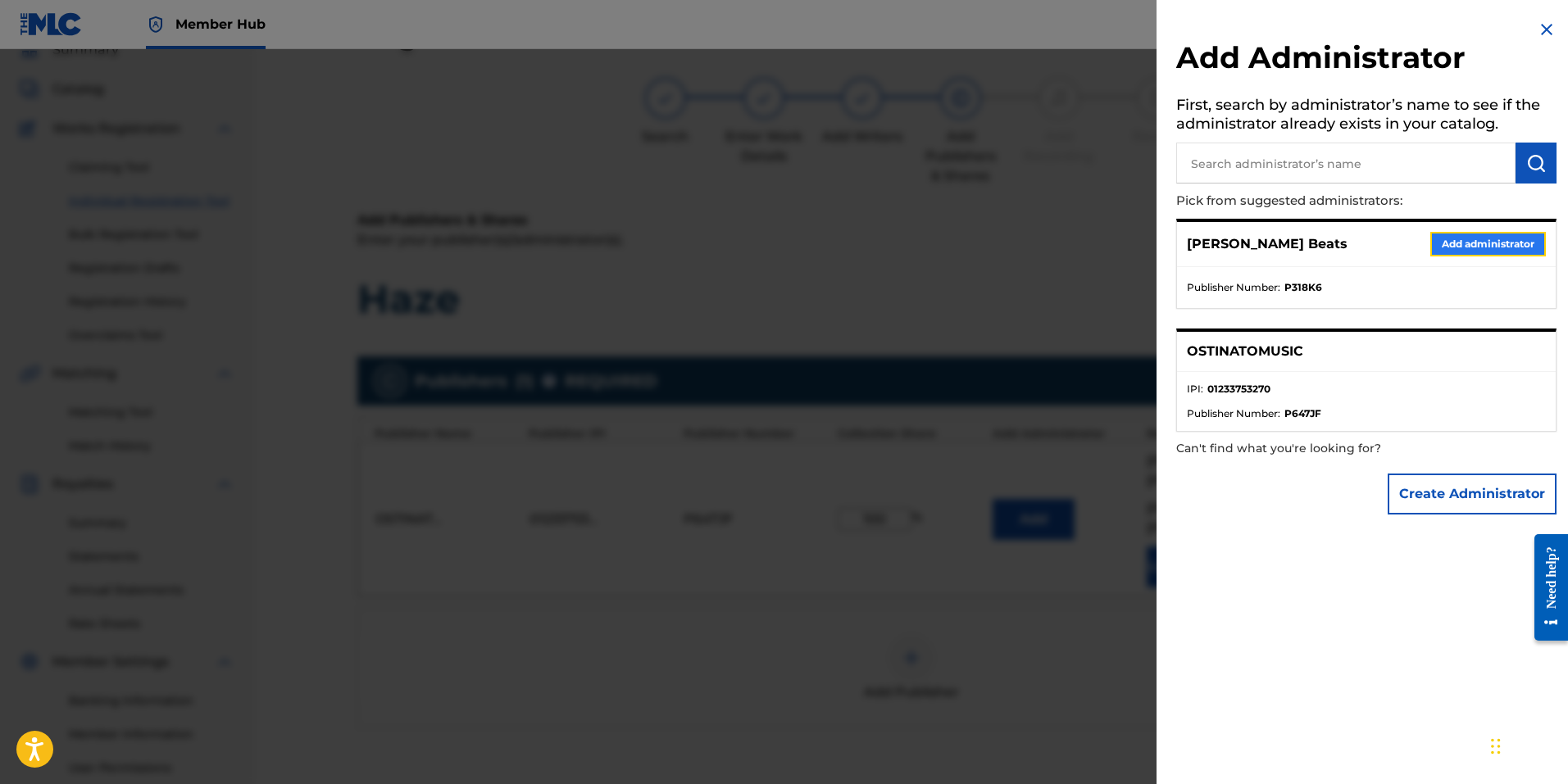
click at [1467, 244] on button "Add administrator" at bounding box center [1487, 244] width 115 height 25
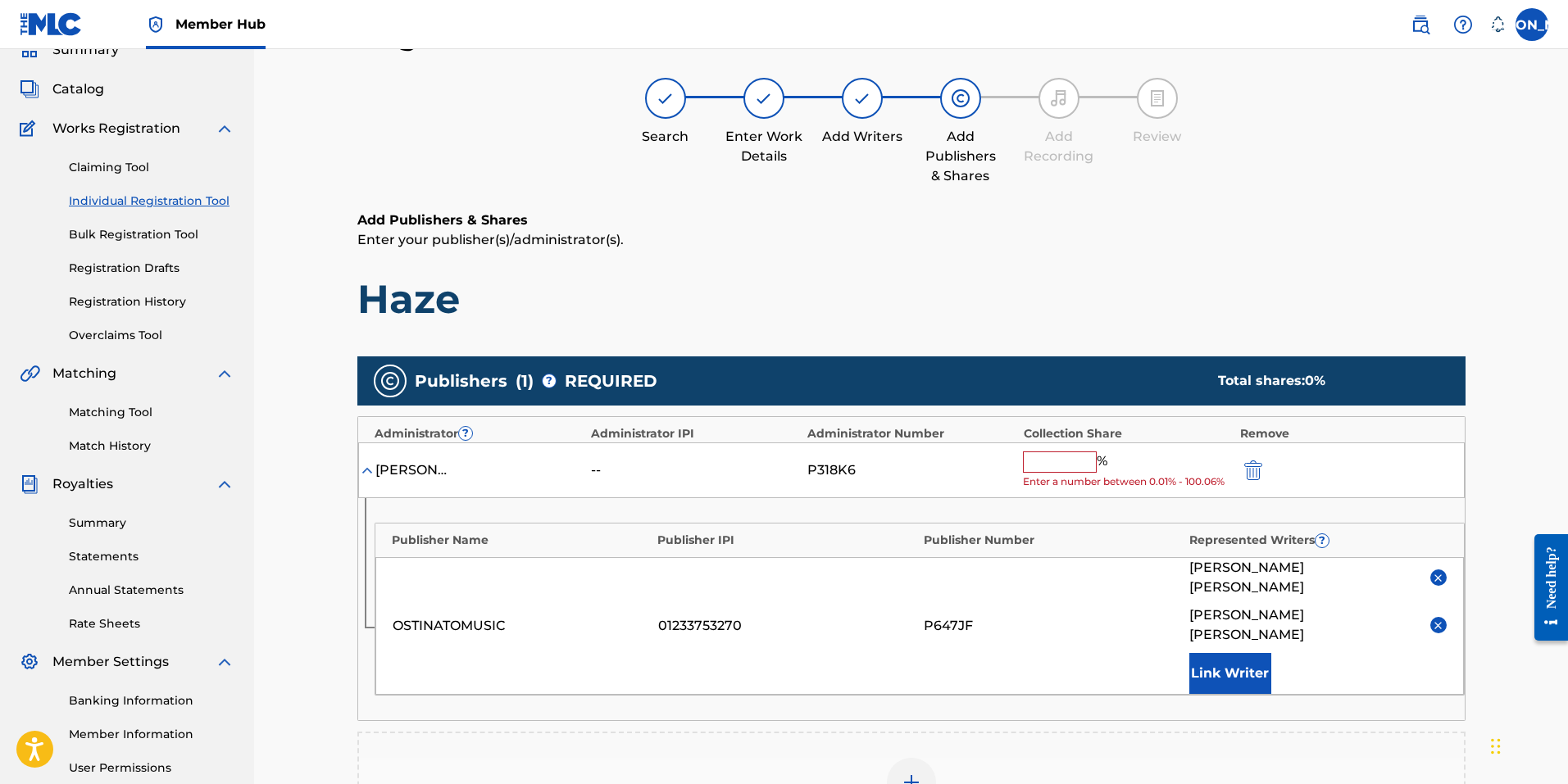
click at [1067, 459] on input "text" at bounding box center [1059, 462] width 73 height 21
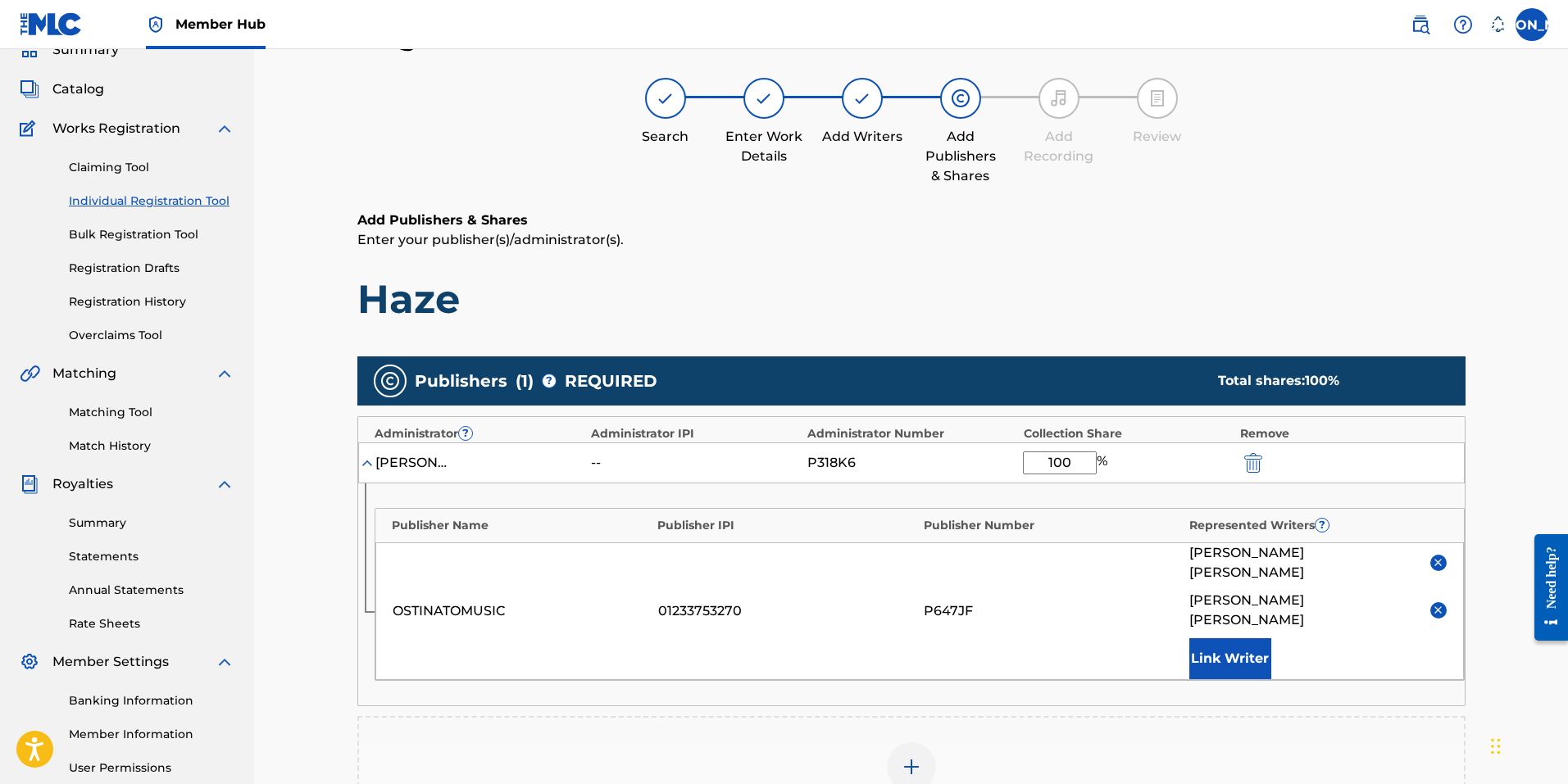
type input "100"
click at [1349, 273] on div "Add Publishers & Shares Enter your publisher(s)/administrator(s). Haze" at bounding box center [912, 267] width 1108 height 113
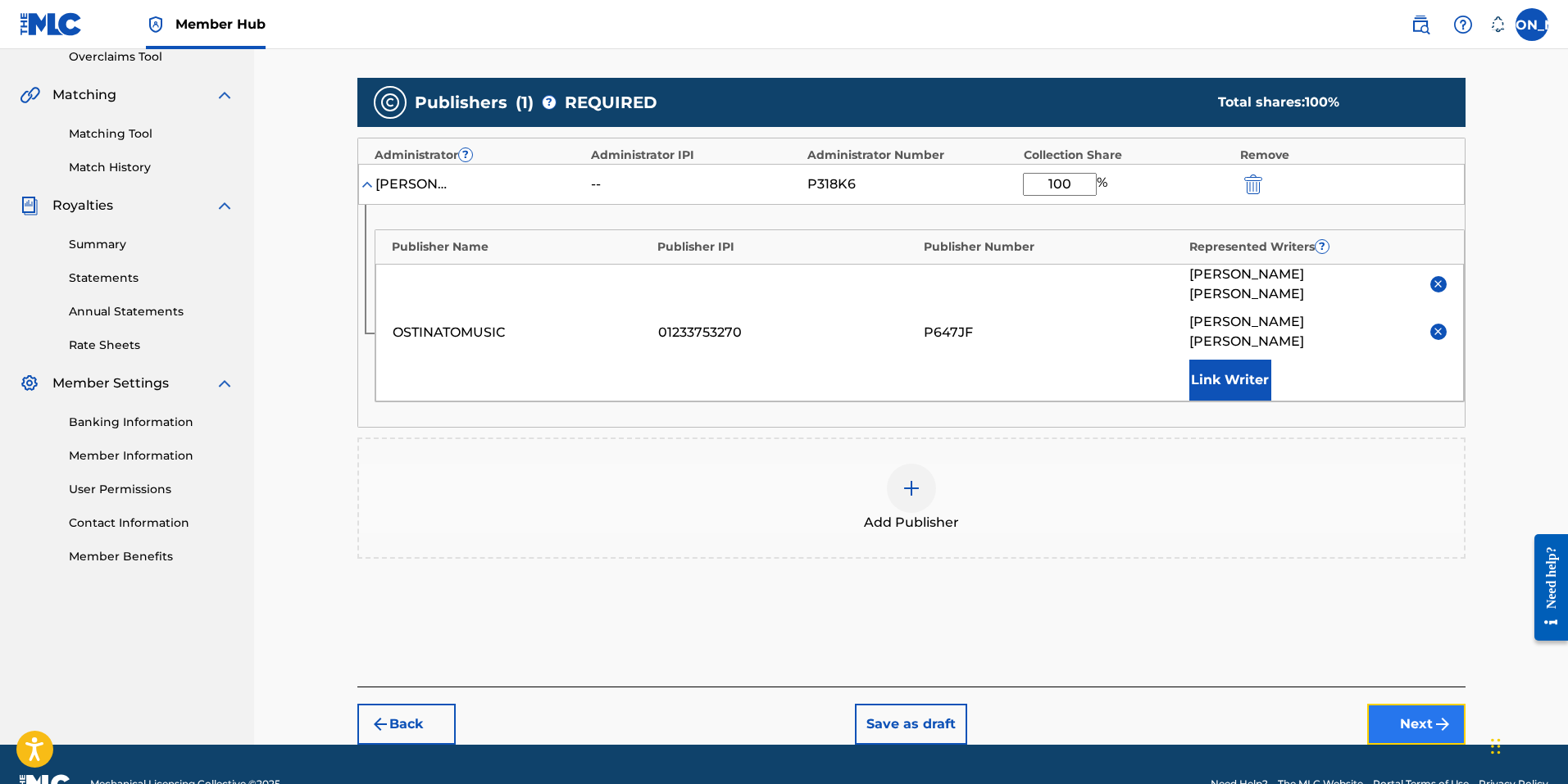
click at [1459, 704] on button "Next" at bounding box center [1416, 724] width 98 height 41
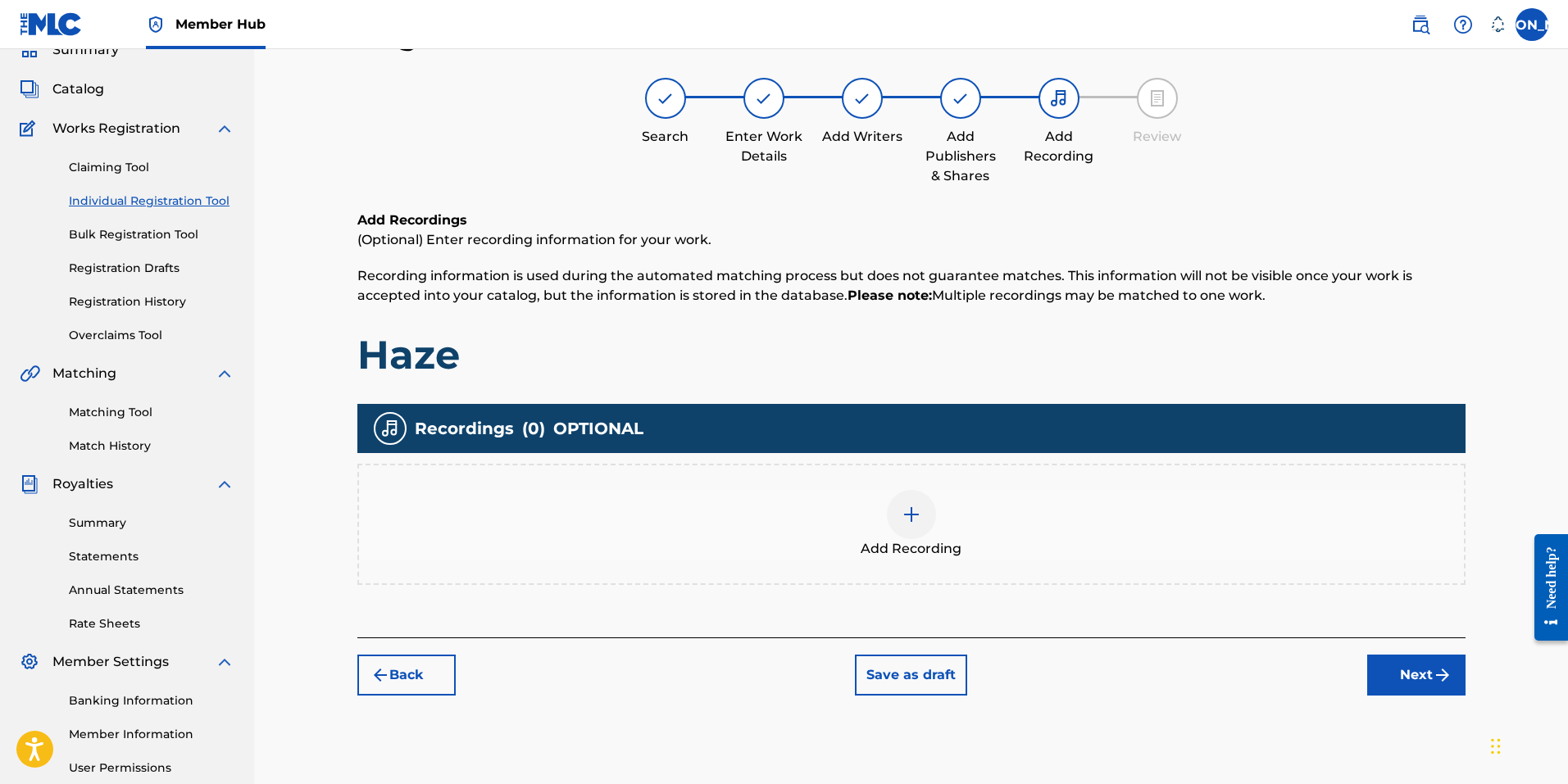
click at [919, 508] on img at bounding box center [911, 514] width 20 height 20
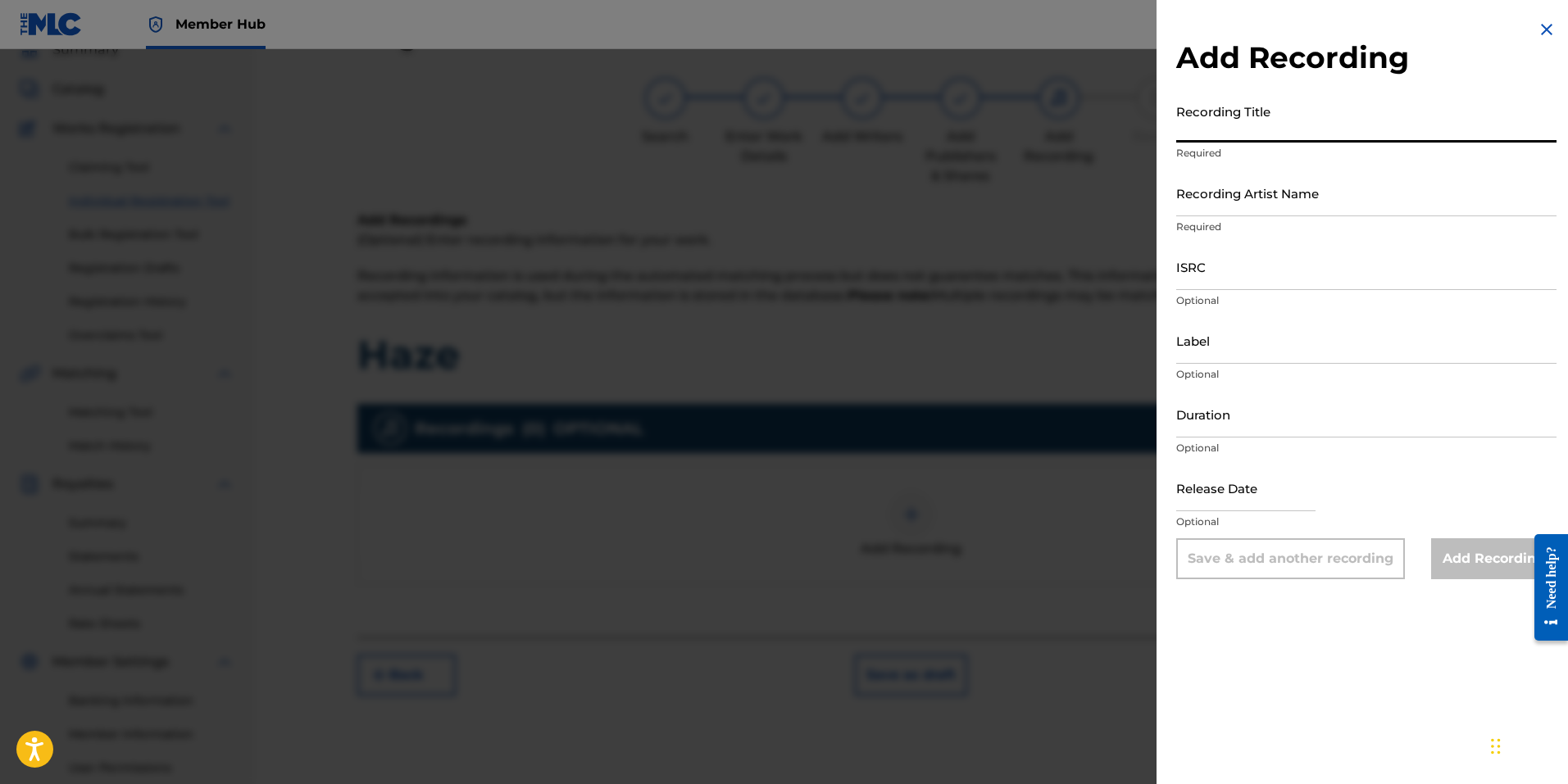
click at [1261, 131] on input "Recording Title" at bounding box center [1367, 119] width 381 height 47
type input "Haze"
click at [1268, 195] on input "Recording Artist Name" at bounding box center [1367, 193] width 381 height 47
type input "[PERSON_NAME]"
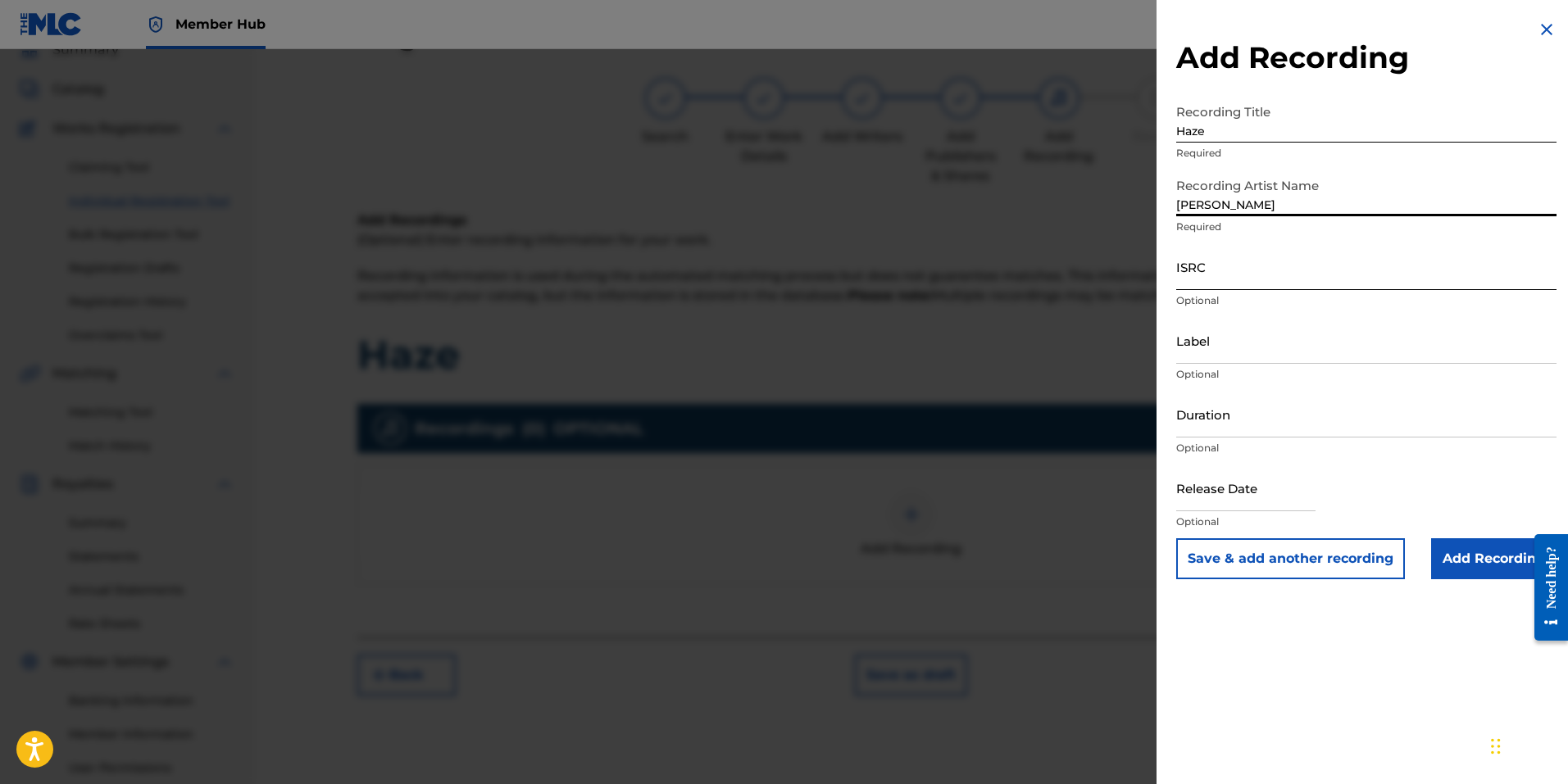
click at [1237, 270] on input "ISRC" at bounding box center [1367, 266] width 381 height 47
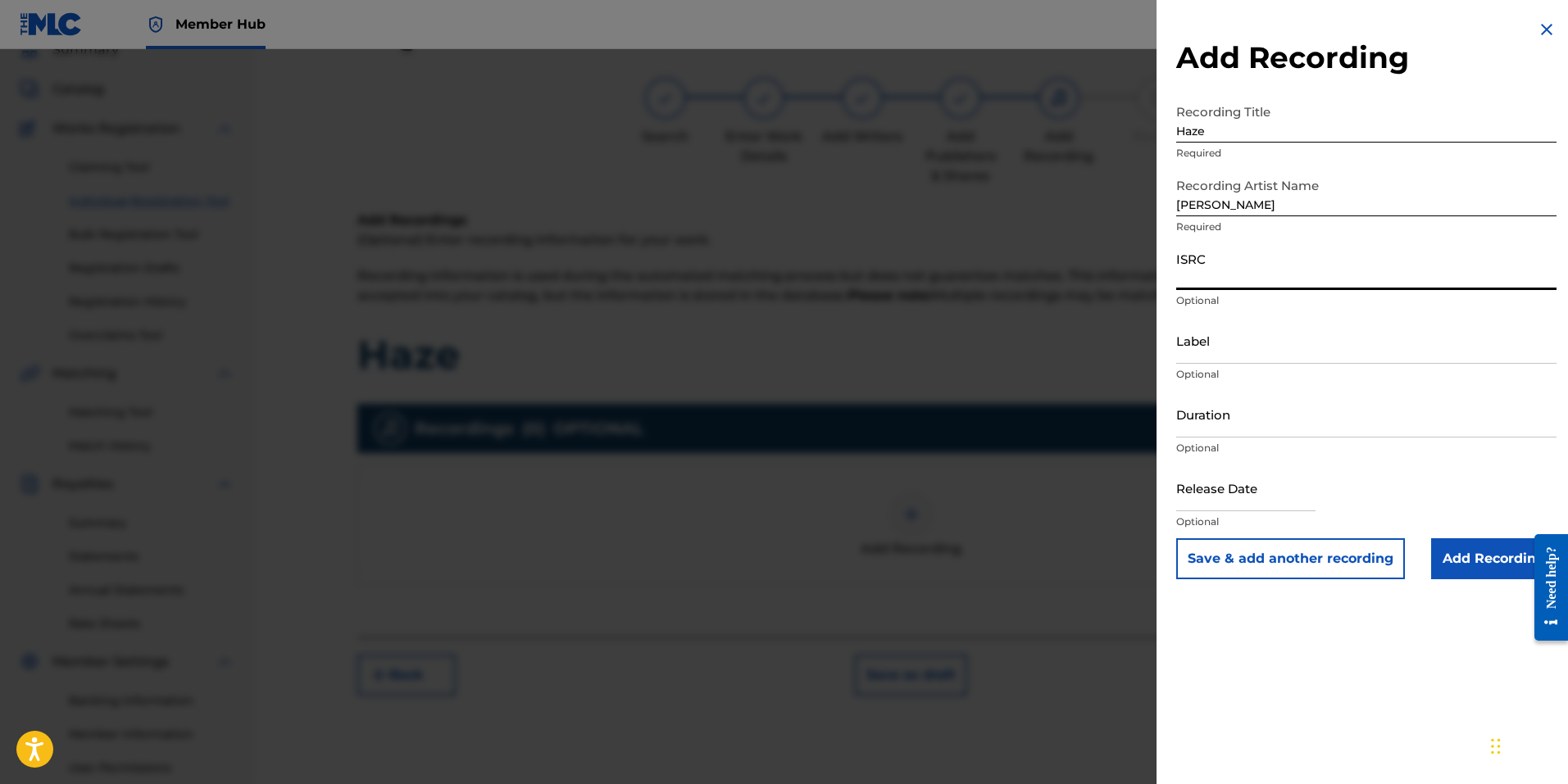
paste input "QZZ772501426"
type input "QZZ772501426"
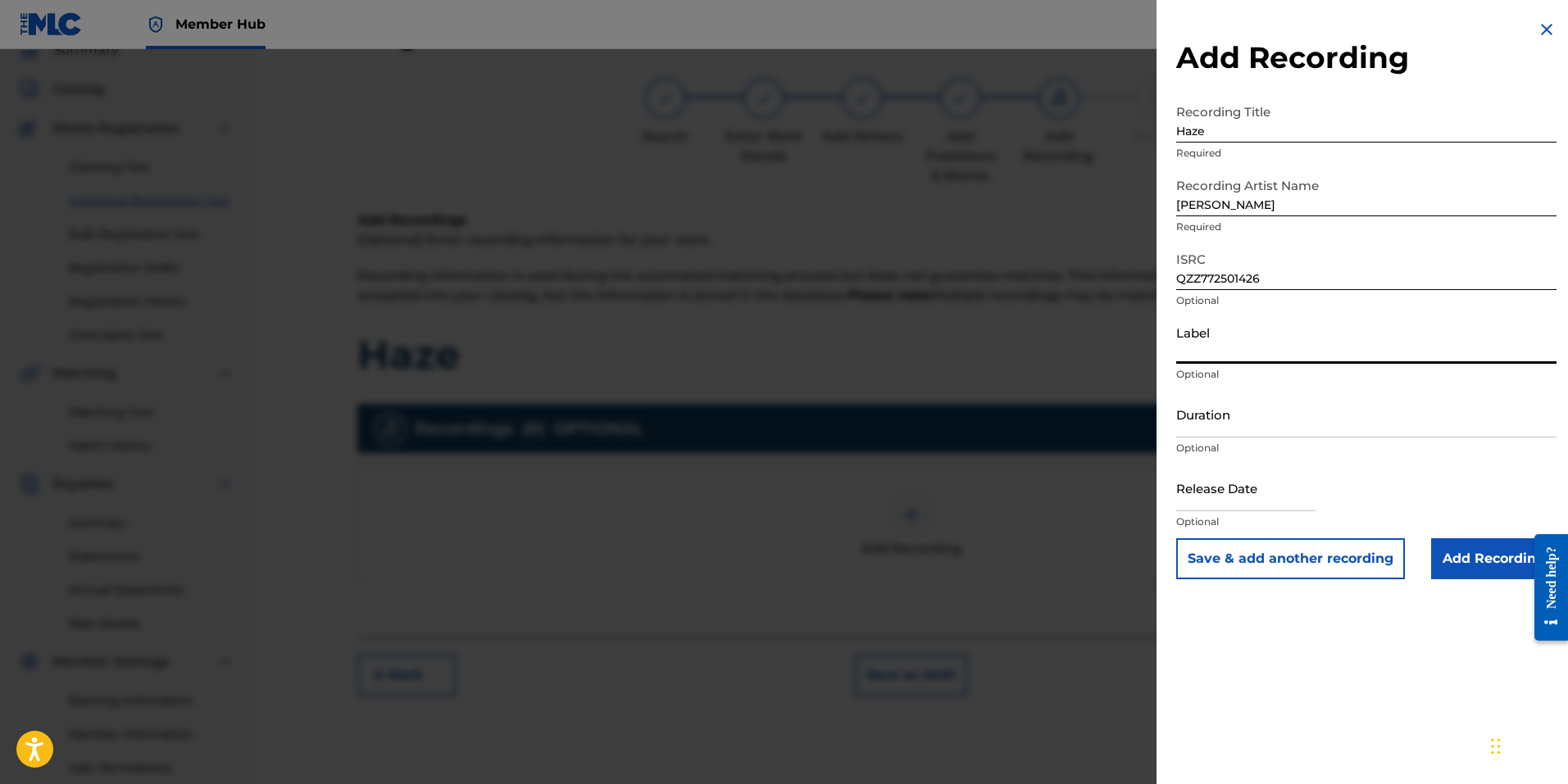
click at [1221, 344] on input "Label" at bounding box center [1367, 340] width 381 height 47
type input "Ostinato Music LLC"
click at [1239, 426] on input "Duration" at bounding box center [1367, 414] width 381 height 47
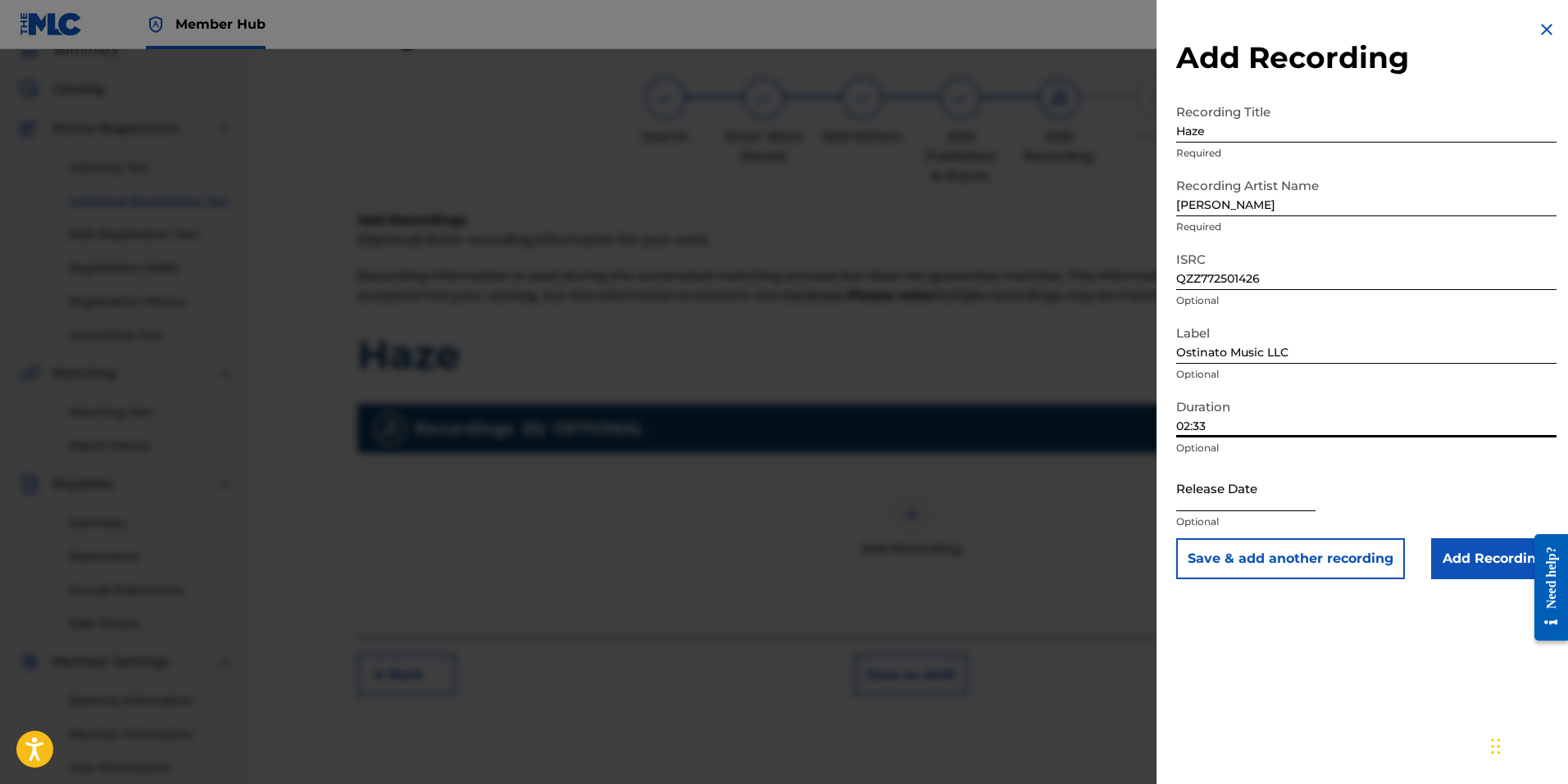
type input "02:33"
click at [1218, 508] on input "text" at bounding box center [1245, 487] width 139 height 47
select select "8"
select select "2025"
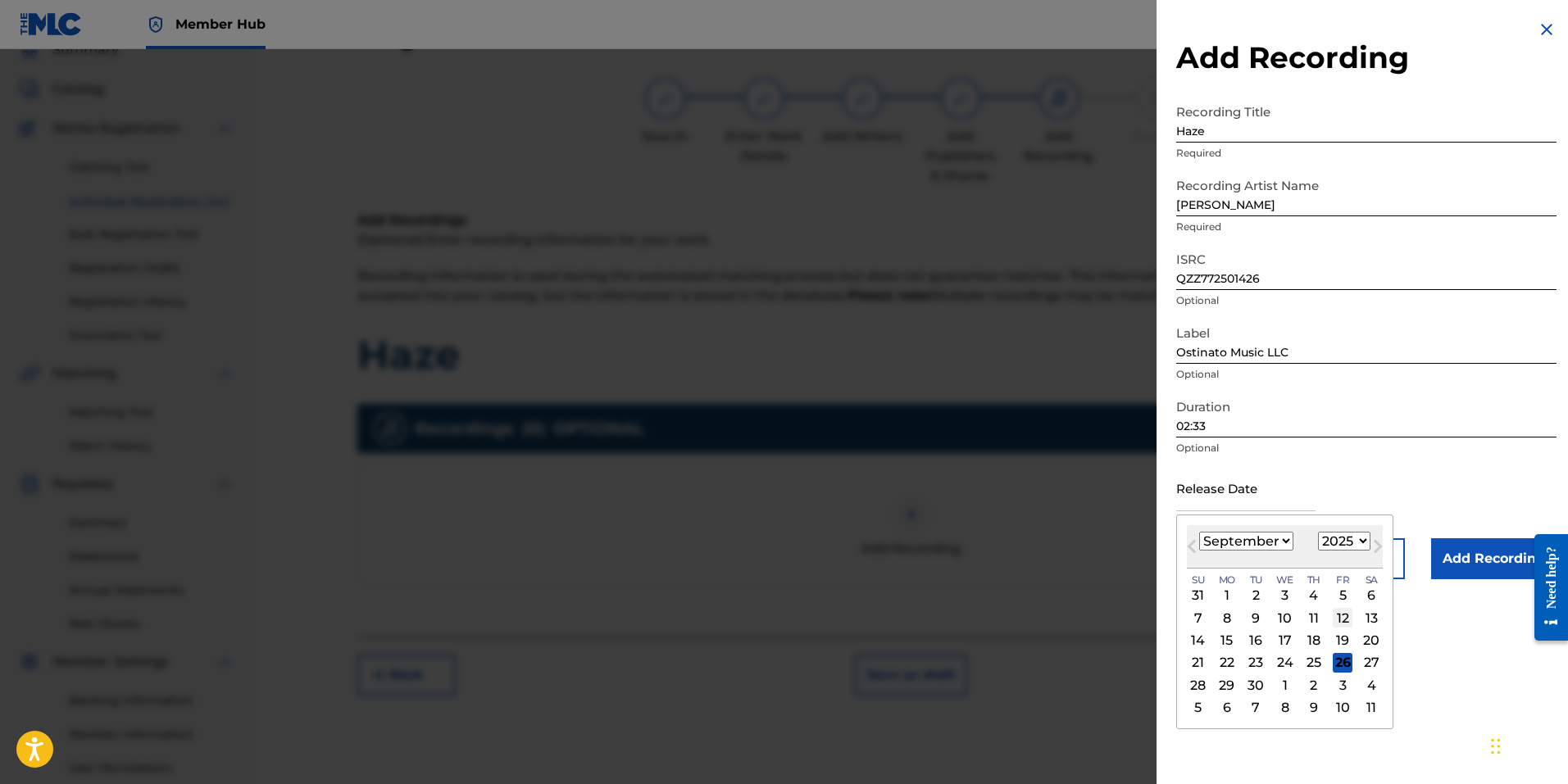
click at [1340, 611] on div "12" at bounding box center [1342, 617] width 20 height 20
type input "[DATE]"
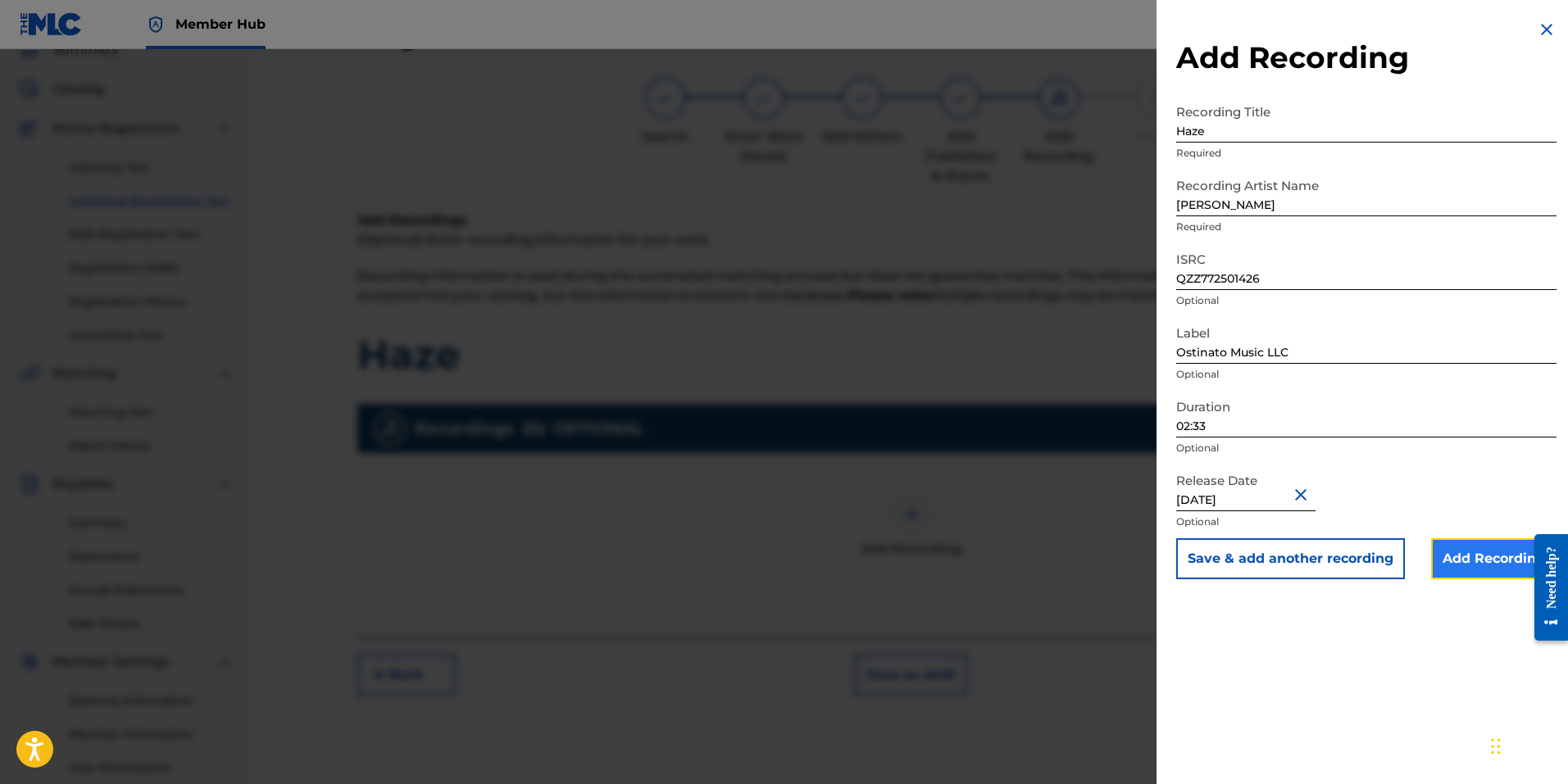
click at [1475, 561] on input "Add Recording" at bounding box center [1493, 559] width 125 height 41
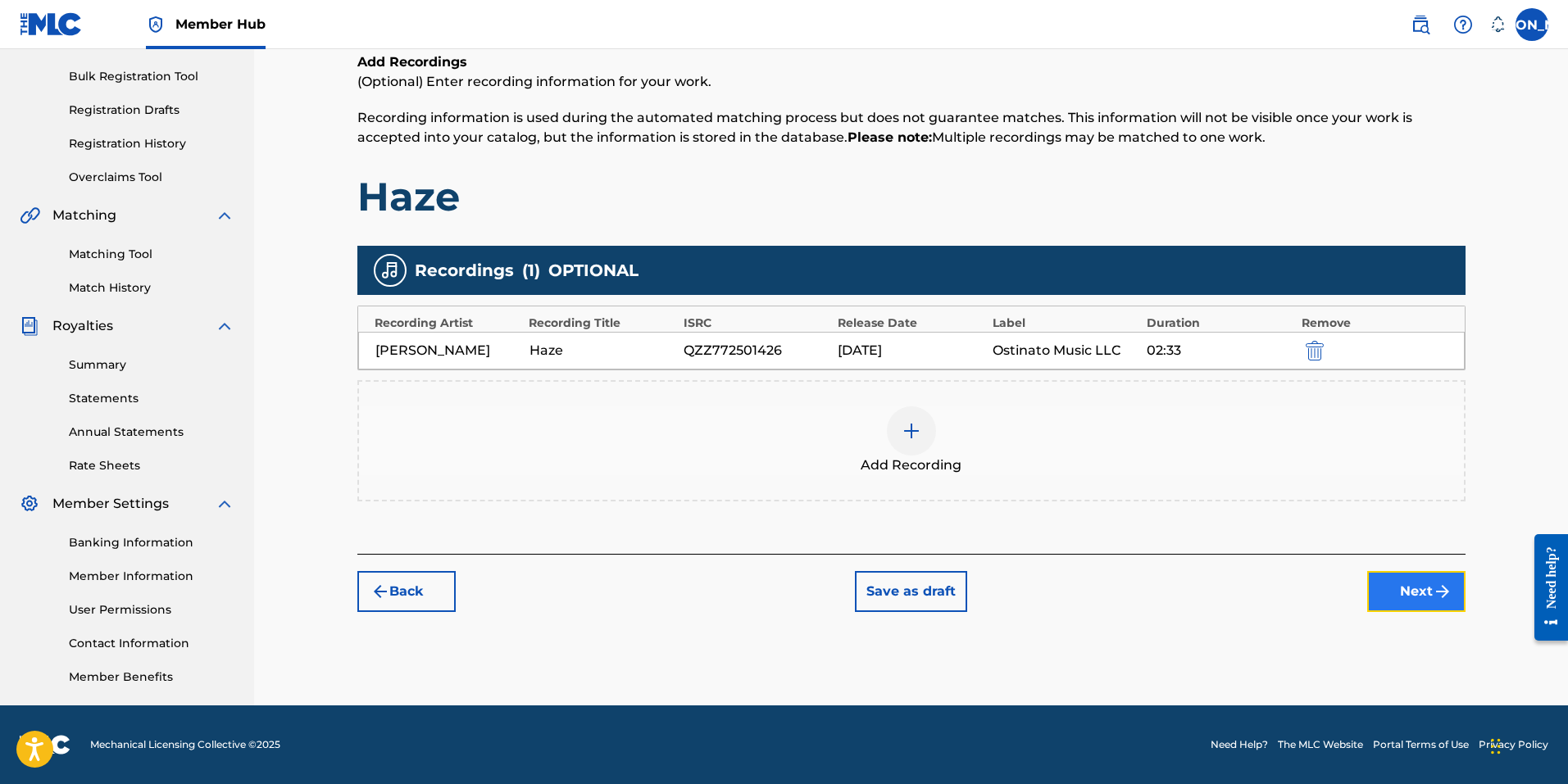
click at [1417, 593] on button "Next" at bounding box center [1416, 591] width 98 height 41
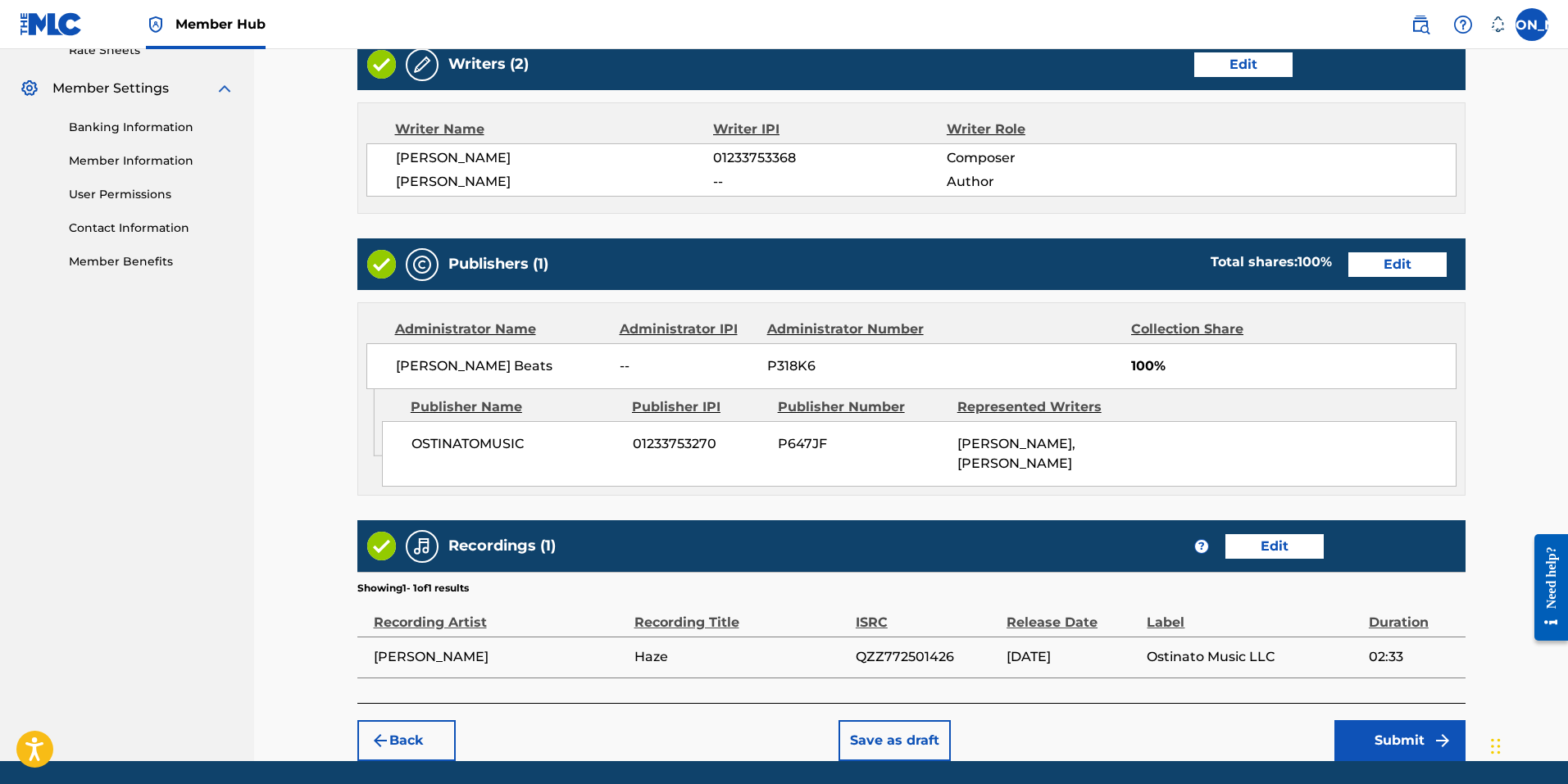
scroll to position [723, 0]
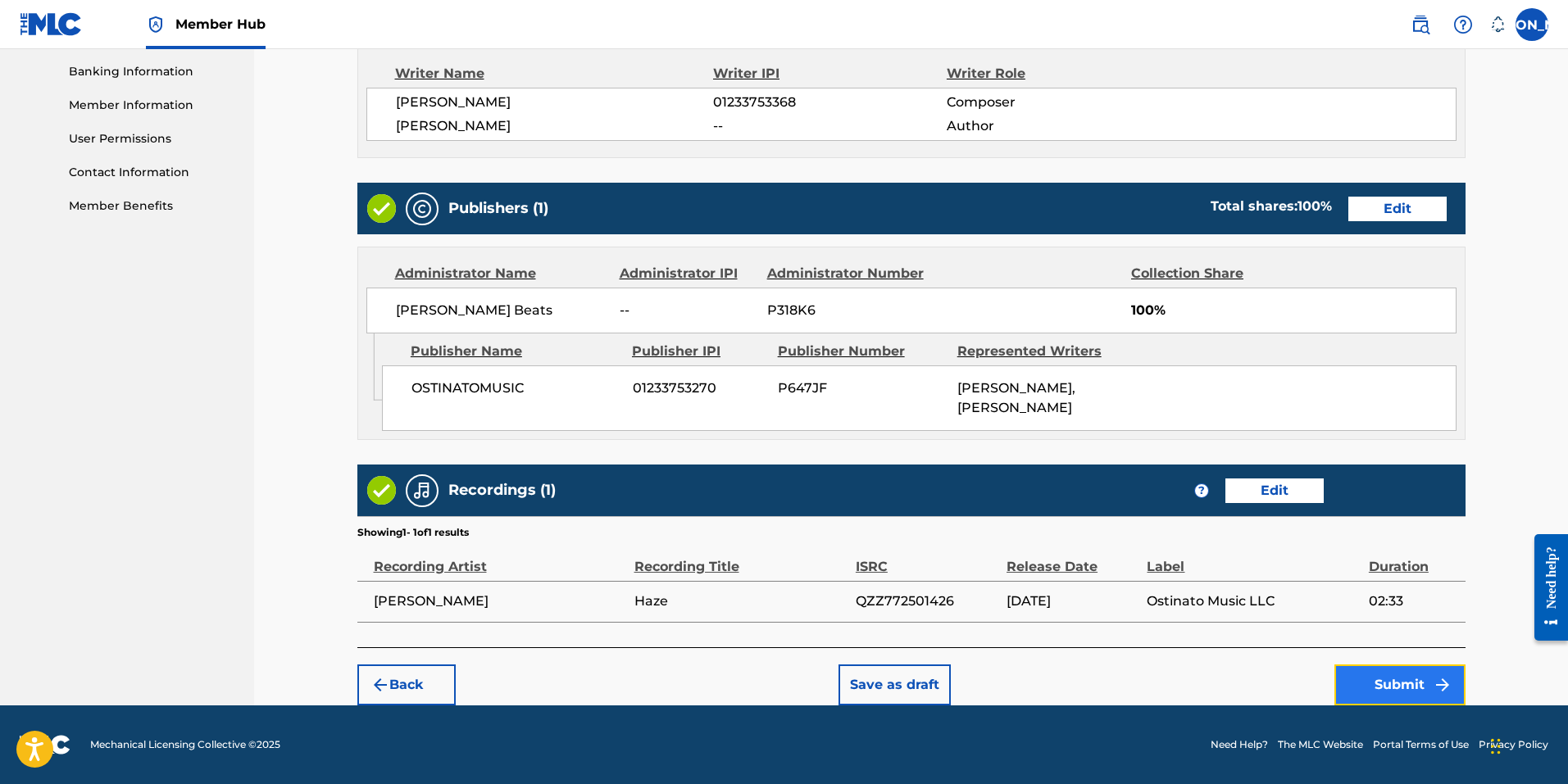
click at [1419, 686] on button "Submit" at bounding box center [1400, 685] width 131 height 41
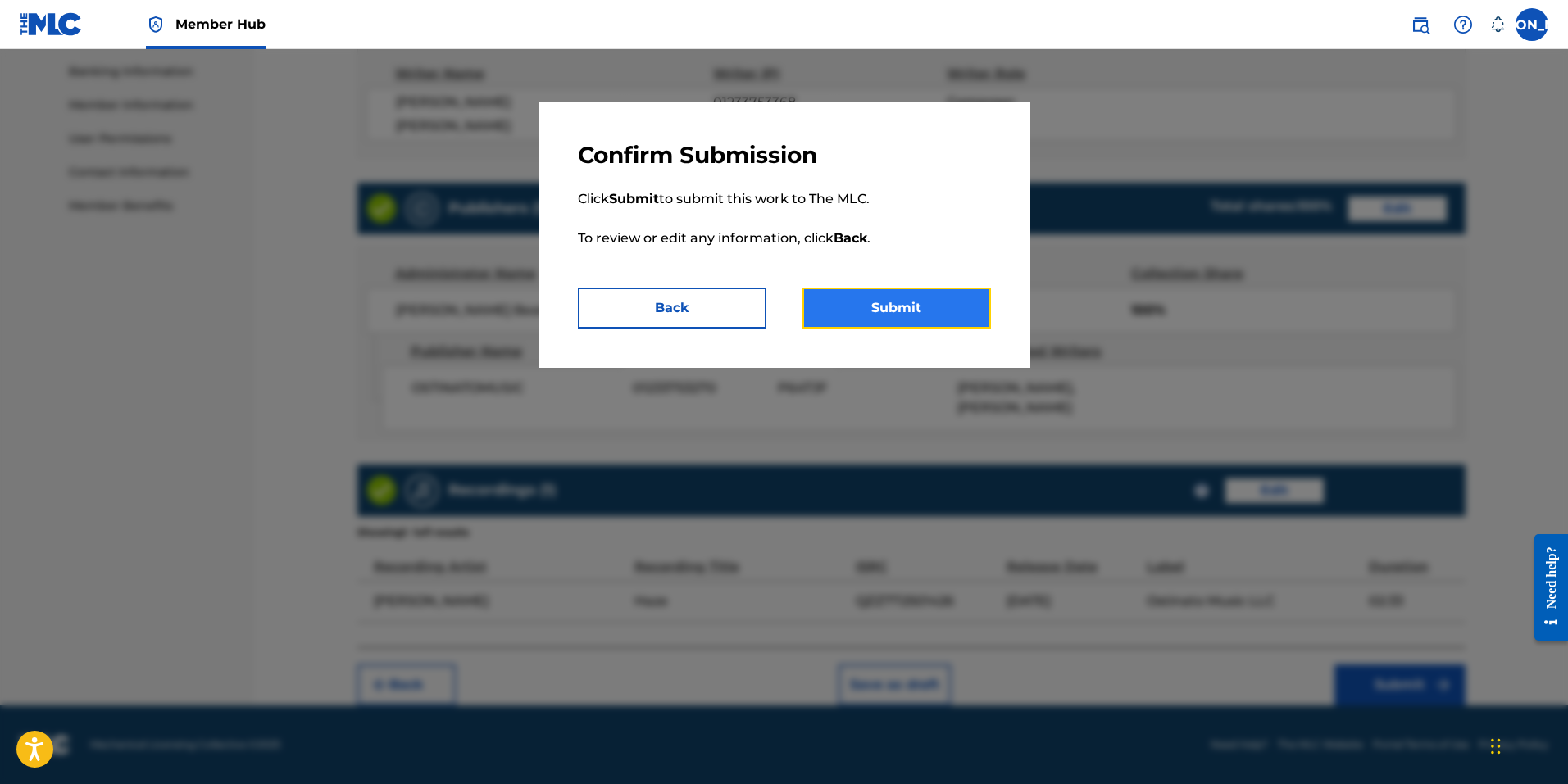
click at [880, 319] on button "Submit" at bounding box center [896, 308] width 189 height 41
